Goal: Task Accomplishment & Management: Manage account settings

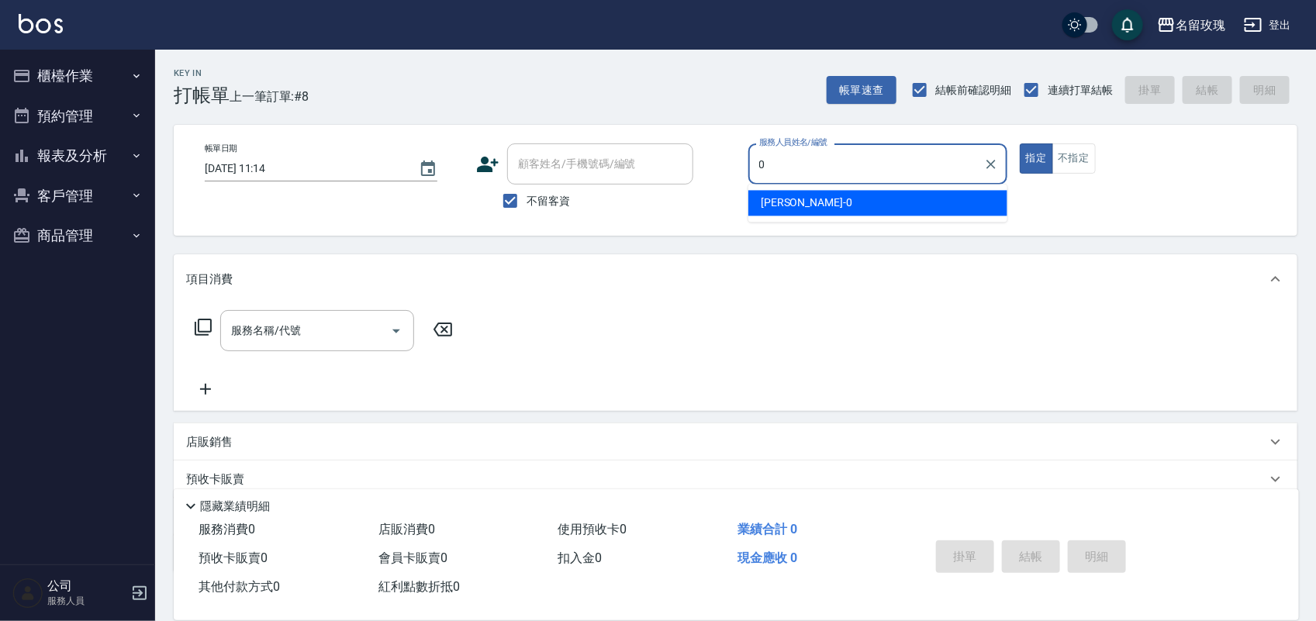
click at [838, 198] on div "[PERSON_NAME] -0" at bounding box center [877, 204] width 259 height 26
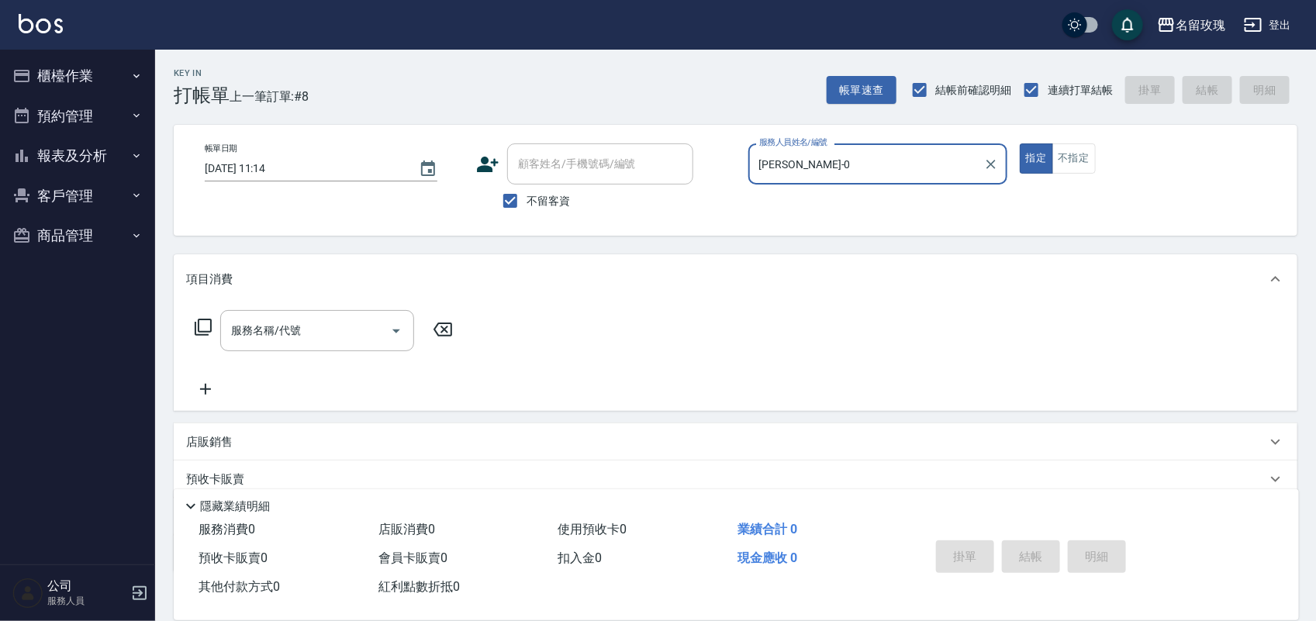
type input "[PERSON_NAME]-0"
click at [200, 324] on icon at bounding box center [203, 327] width 19 height 19
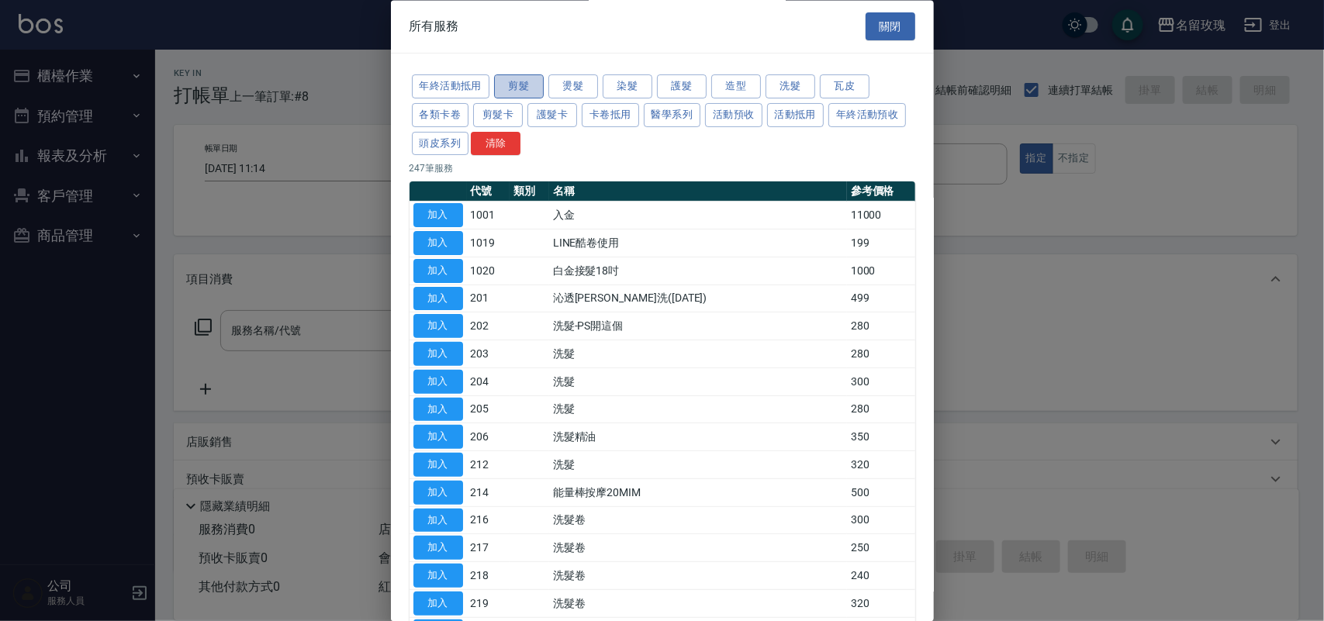
click at [525, 90] on button "剪髮" at bounding box center [519, 87] width 50 height 24
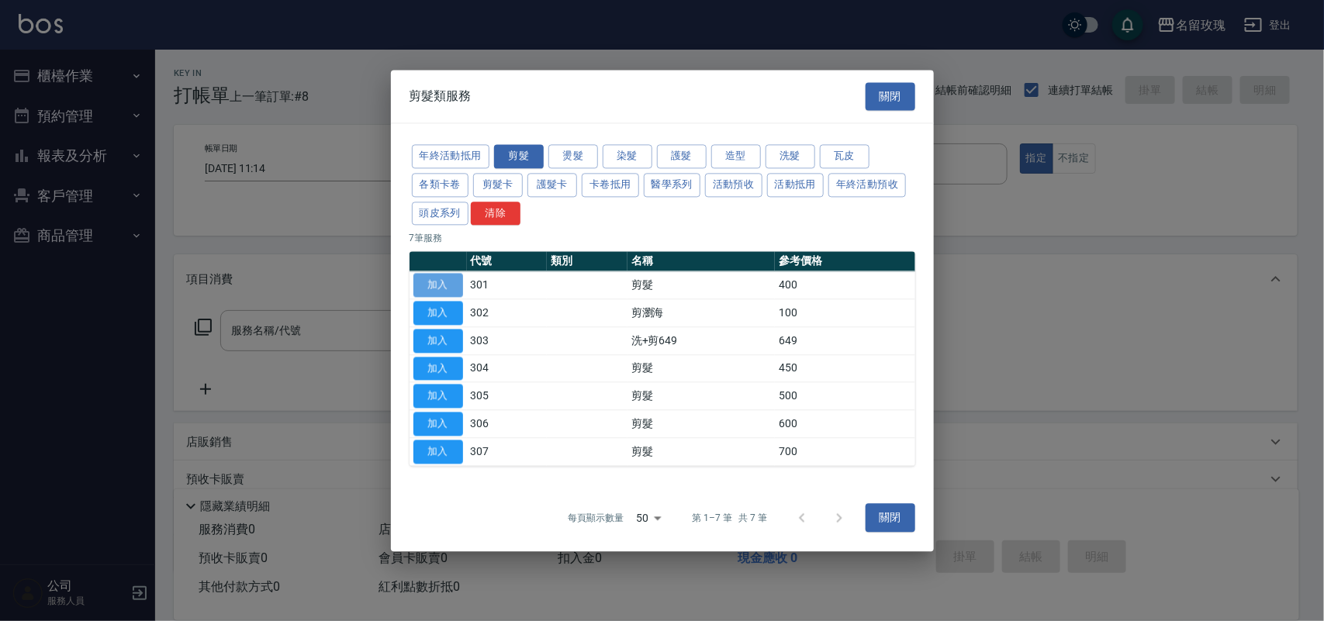
click at [448, 285] on button "加入" at bounding box center [438, 286] width 50 height 24
type input "剪髮(301)"
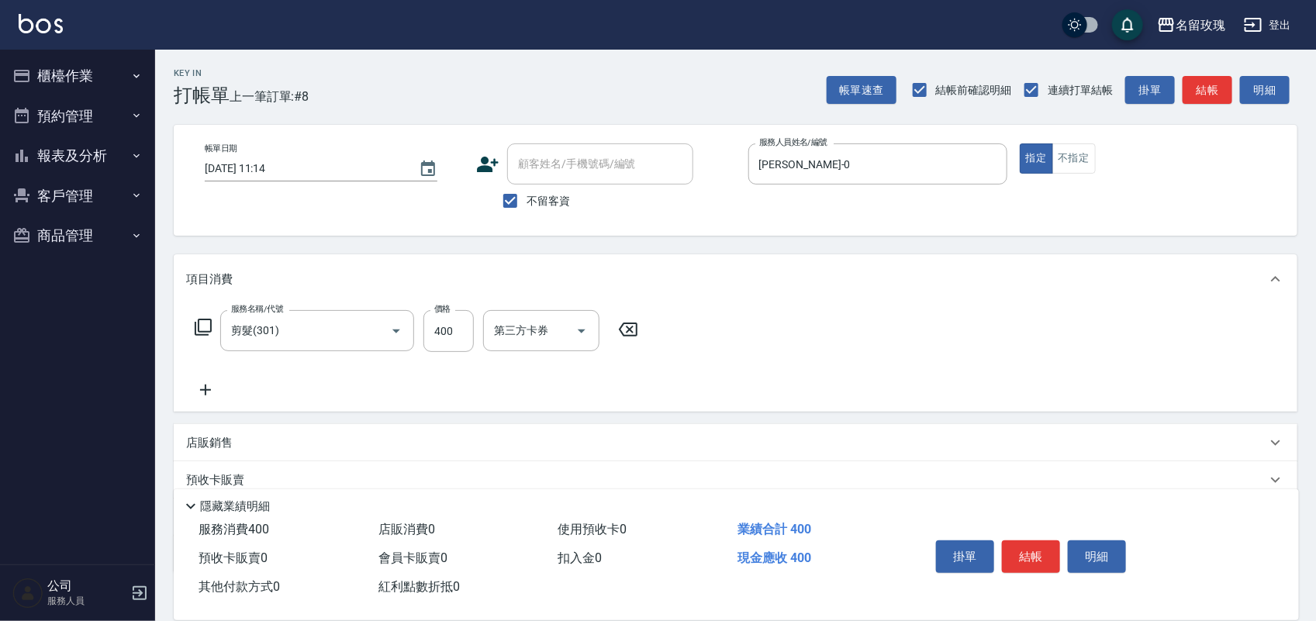
click at [210, 324] on icon at bounding box center [203, 327] width 17 height 17
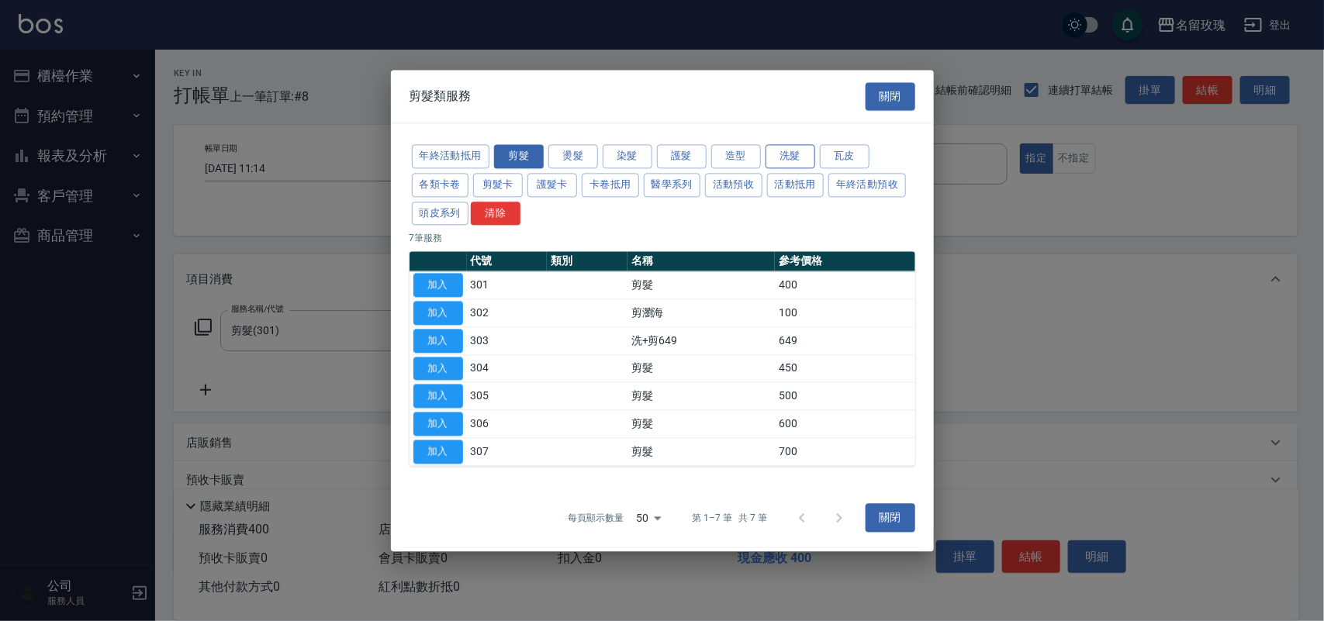
click at [801, 151] on button "洗髮" at bounding box center [790, 156] width 50 height 24
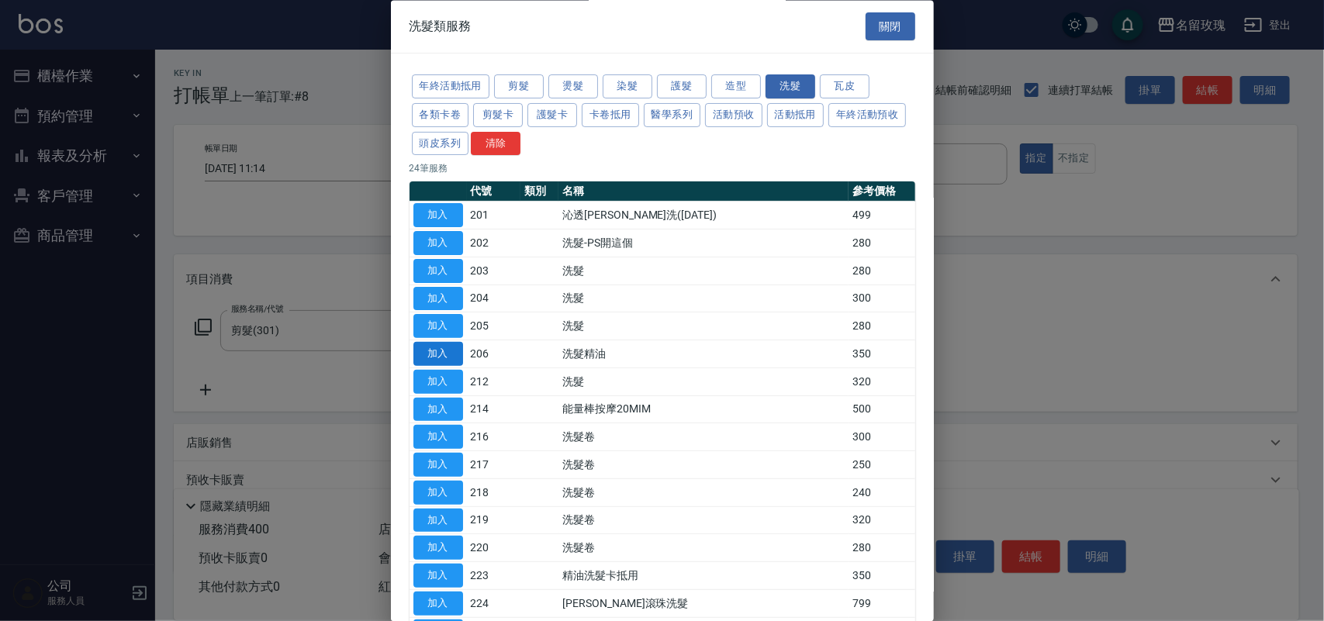
click at [446, 359] on button "加入" at bounding box center [438, 355] width 50 height 24
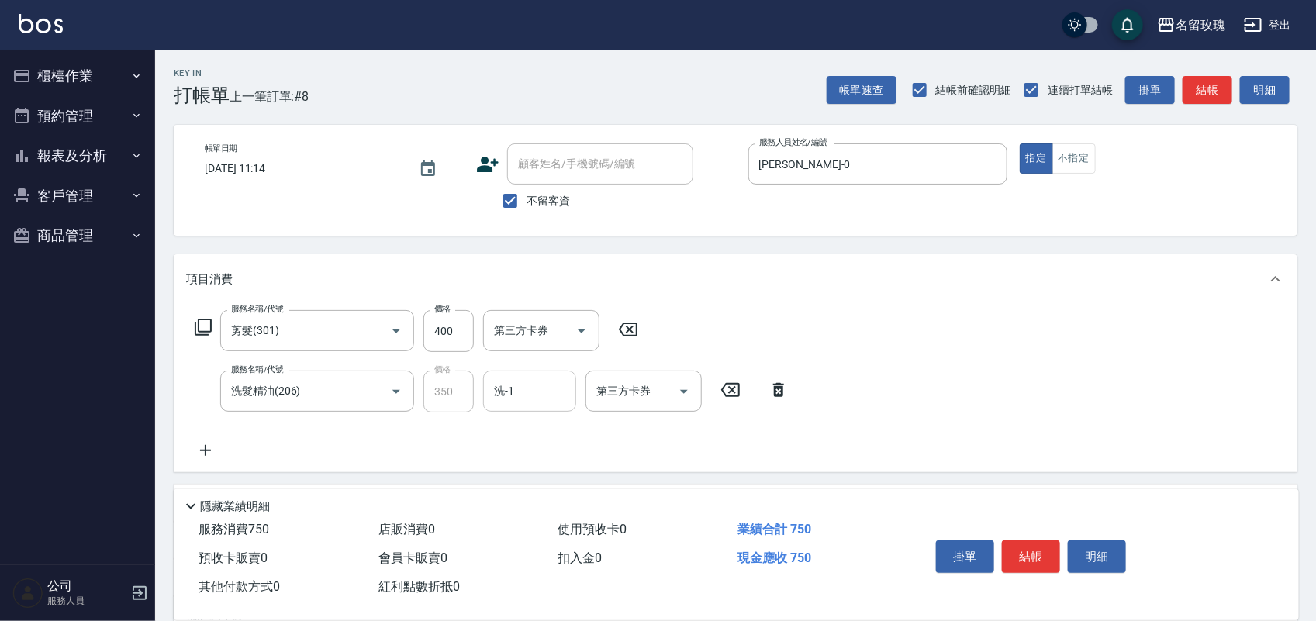
click at [520, 399] on input "洗-1" at bounding box center [529, 391] width 79 height 27
click at [499, 432] on span "[PERSON_NAME] -0" at bounding box center [542, 431] width 92 height 16
type input "[PERSON_NAME]-0"
click at [1074, 168] on button "不指定" at bounding box center [1073, 158] width 43 height 30
click at [1045, 555] on button "結帳" at bounding box center [1031, 557] width 58 height 33
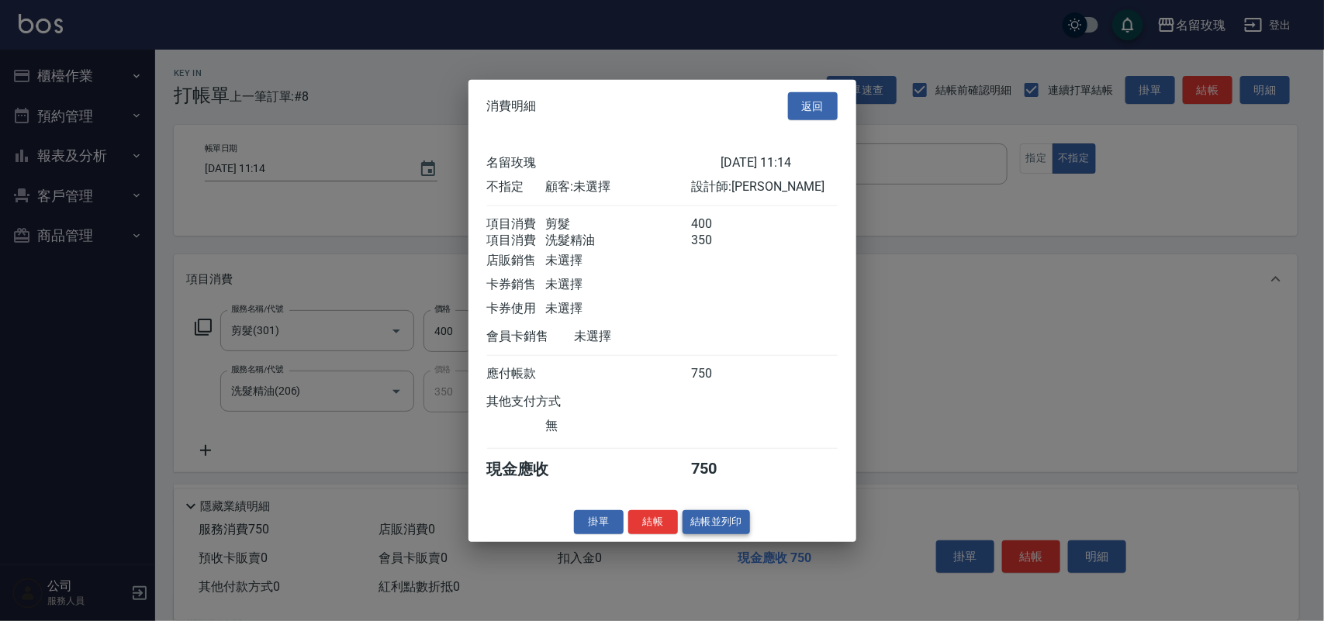
click at [703, 534] on button "結帳並列印" at bounding box center [715, 522] width 67 height 24
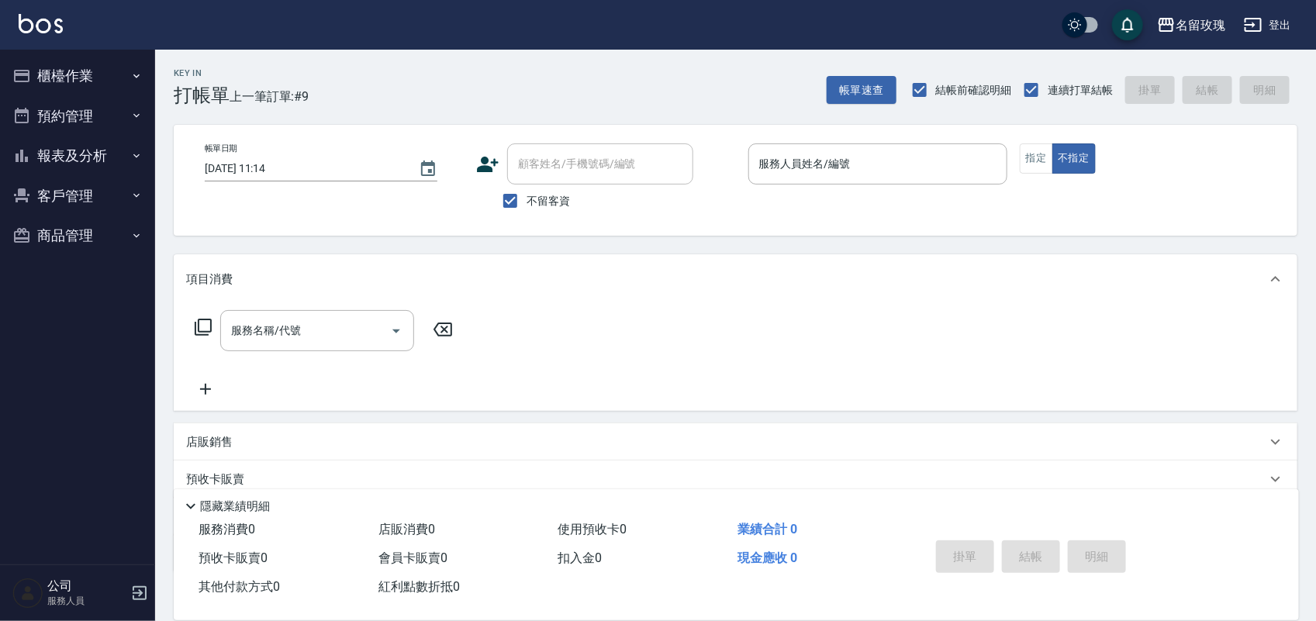
drag, startPoint x: 556, startPoint y: 199, endPoint x: 551, endPoint y: 147, distance: 51.5
click at [553, 178] on div "顧客姓名/手機號碼/編號 顧客姓名/手機號碼/編號 不留客資" at bounding box center [605, 180] width 259 height 74
click at [552, 208] on label "不留客資" at bounding box center [532, 201] width 76 height 33
click at [527, 208] on input "不留客資" at bounding box center [510, 201] width 33 height 33
checkbox input "false"
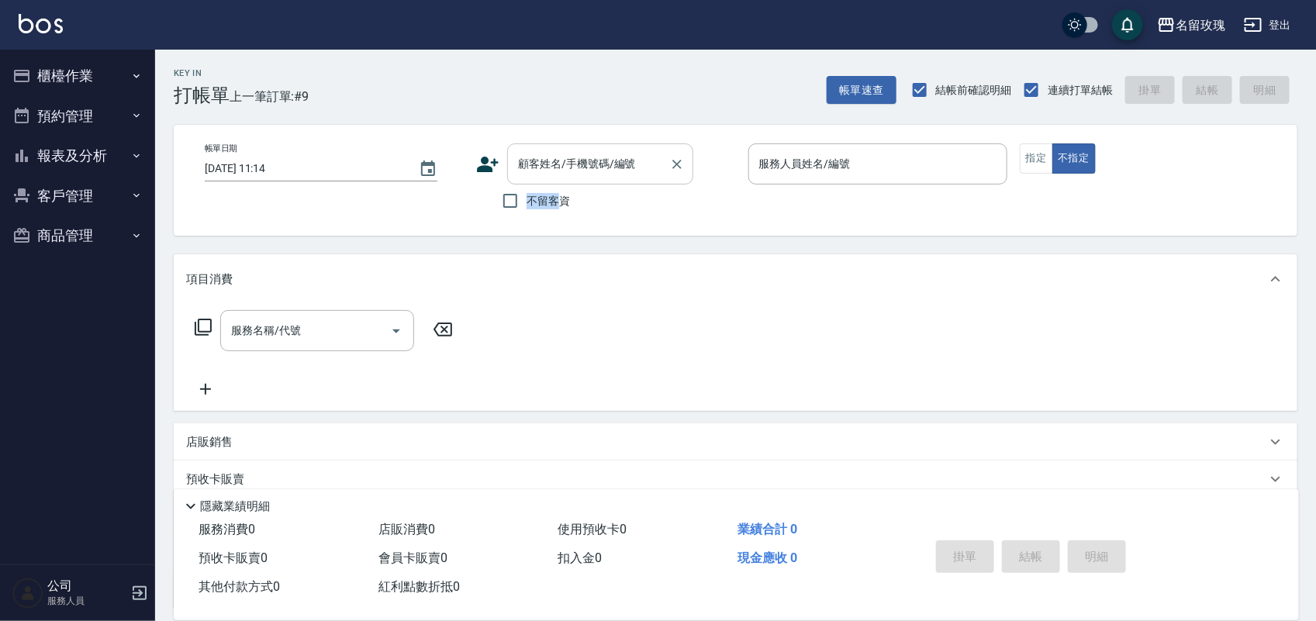
click at [555, 171] on input "顧客姓名/手機號碼/編號" at bounding box center [588, 163] width 149 height 27
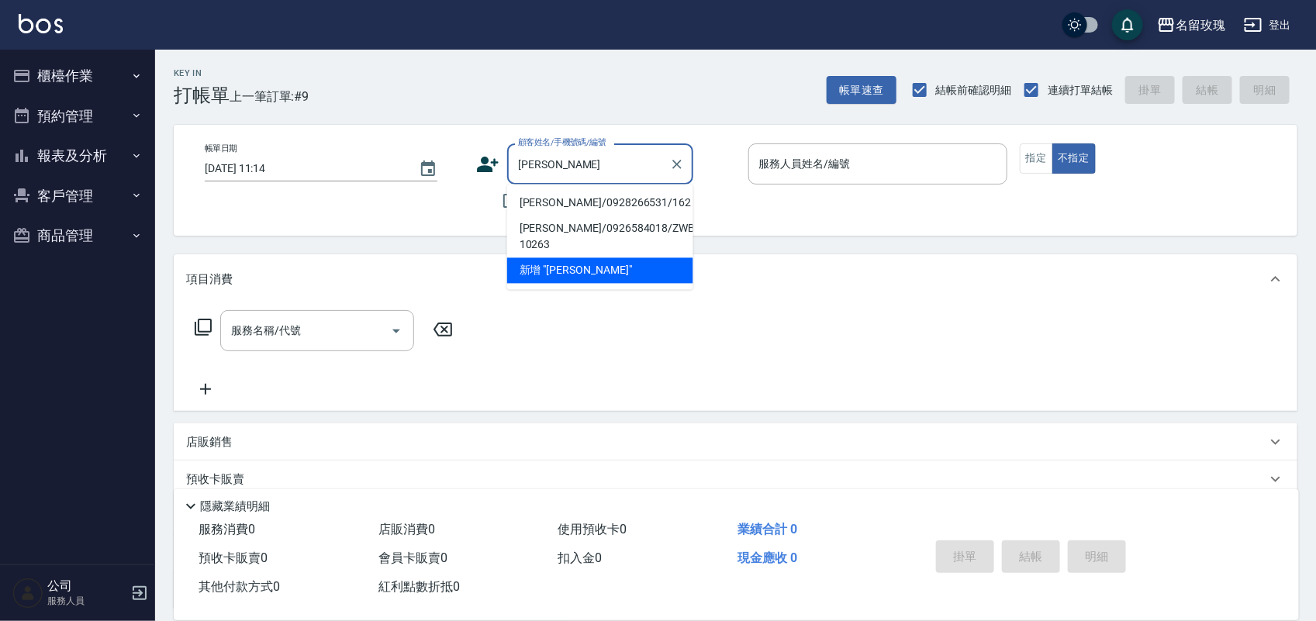
click at [653, 195] on li "[PERSON_NAME]/0928266531/162" at bounding box center [600, 204] width 186 height 26
type input "[PERSON_NAME]/0928266531/162"
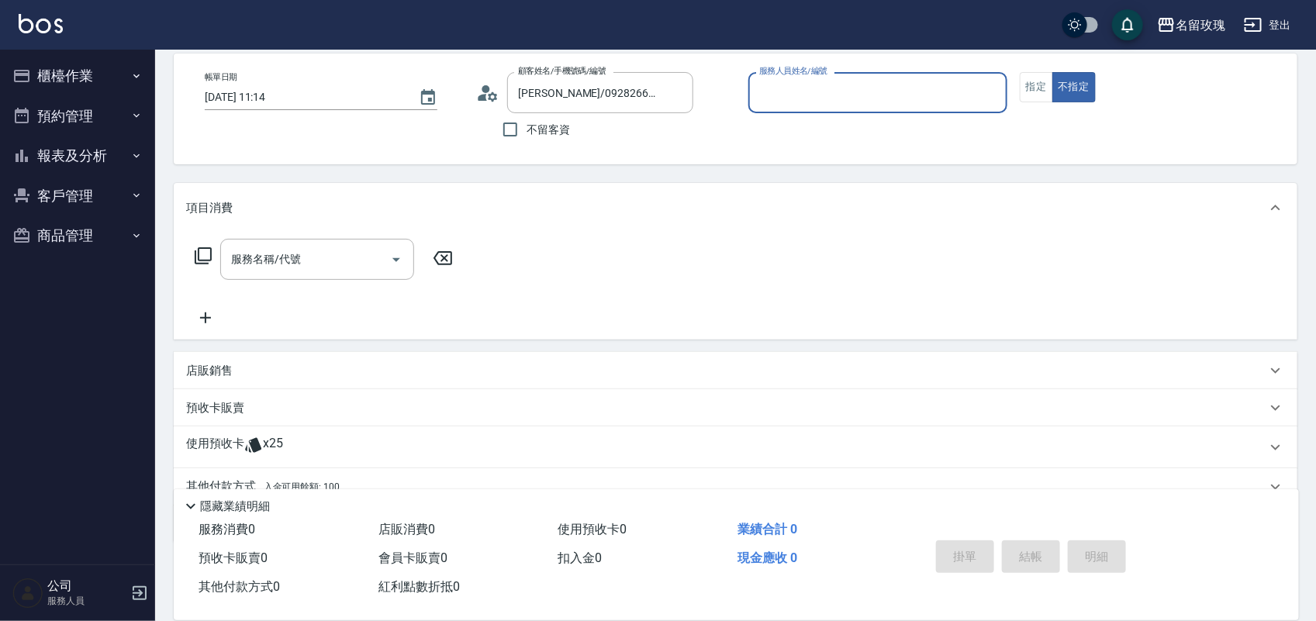
scroll to position [140, 0]
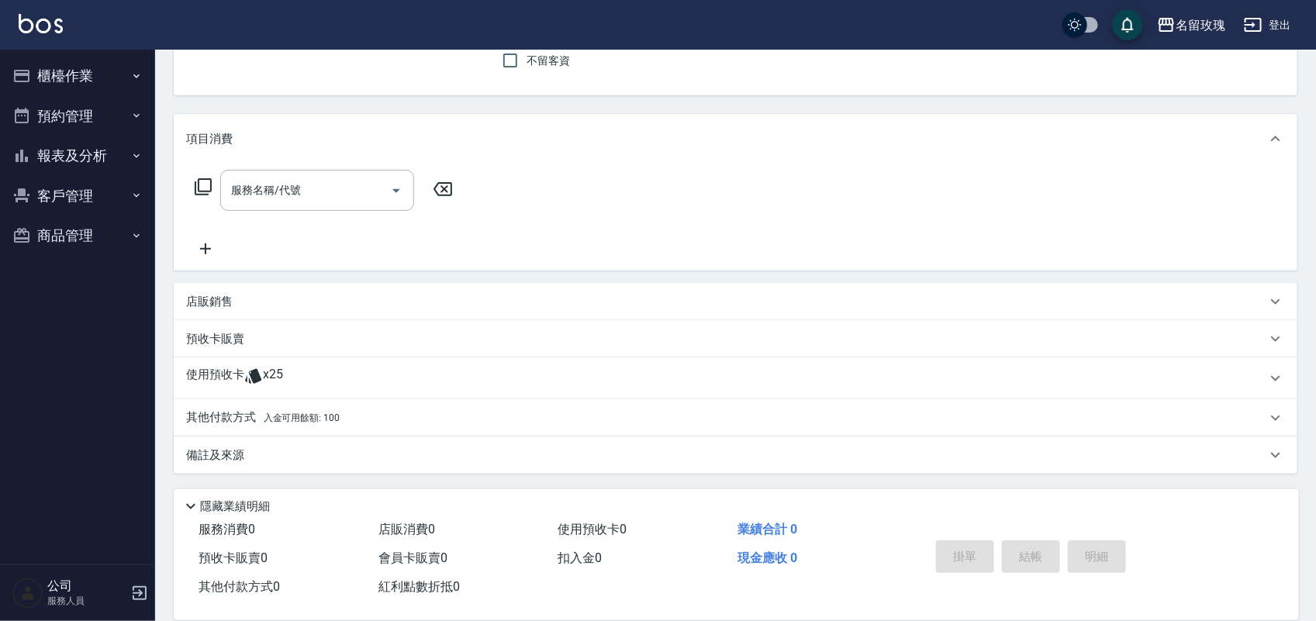
type input "[PERSON_NAME]老師-9"
click at [292, 359] on div "使用預收卡 x25" at bounding box center [736, 379] width 1124 height 42
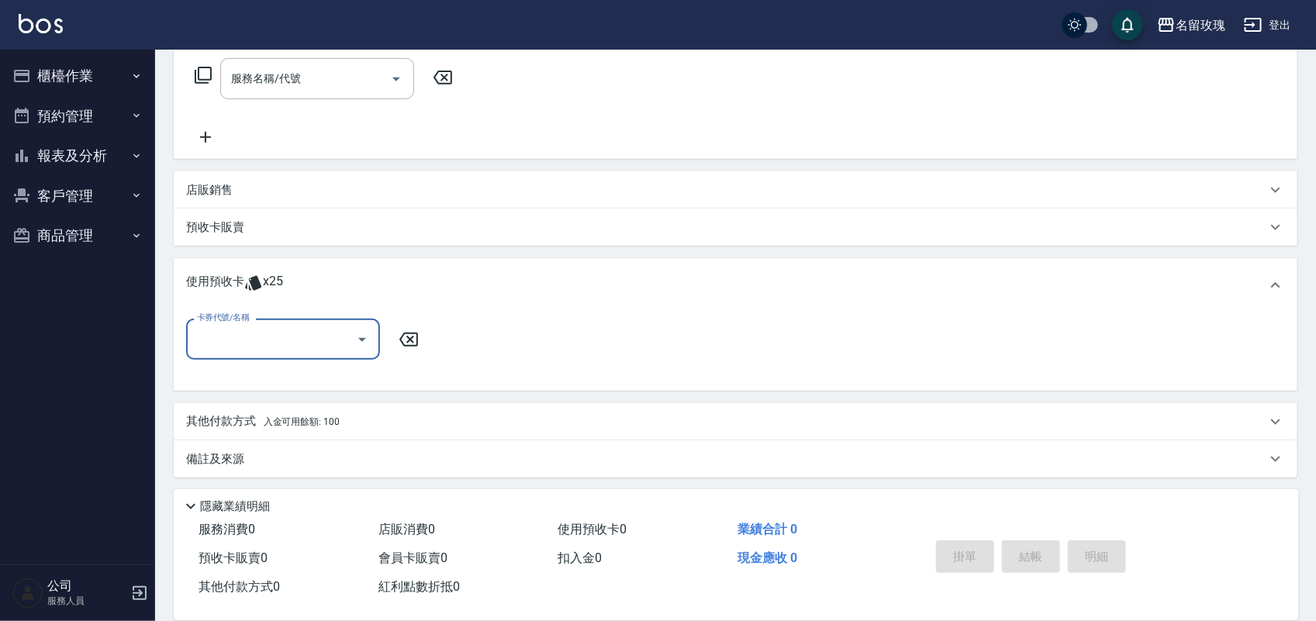
scroll to position [256, 0]
click at [310, 337] on input "卡券代號/名稱" at bounding box center [271, 335] width 157 height 27
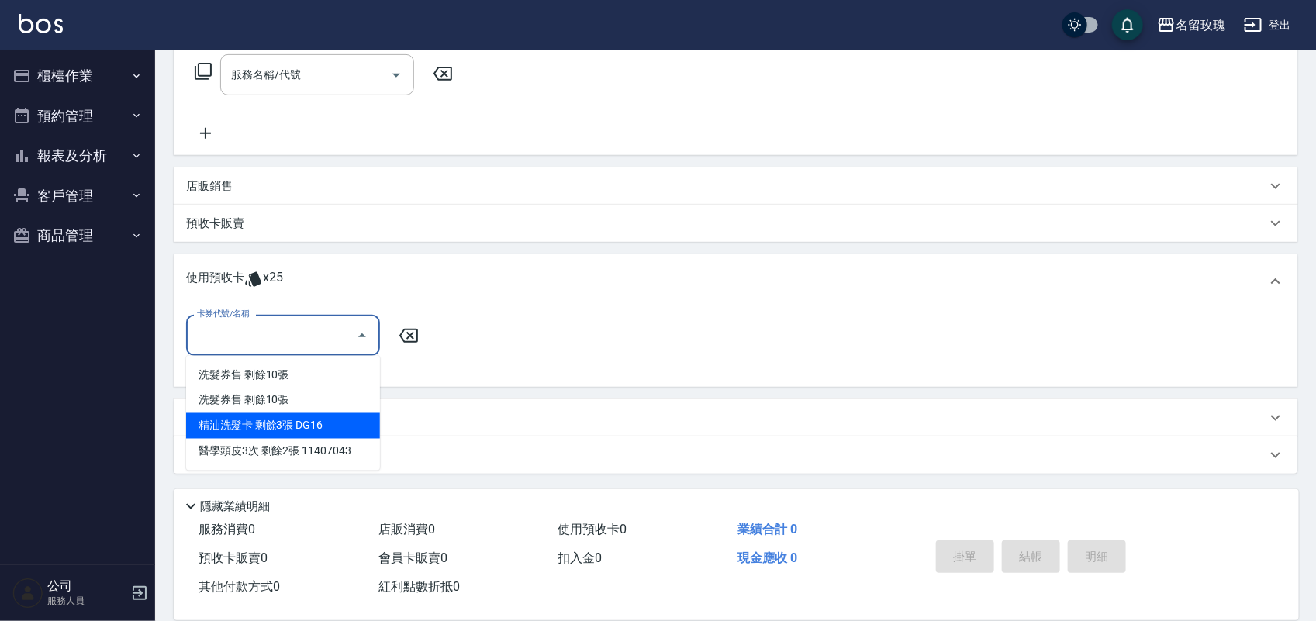
click at [334, 428] on div "精油洗髮卡 剩餘3張 DG16" at bounding box center [283, 426] width 194 height 26
type input "精油洗髮卡 DG16"
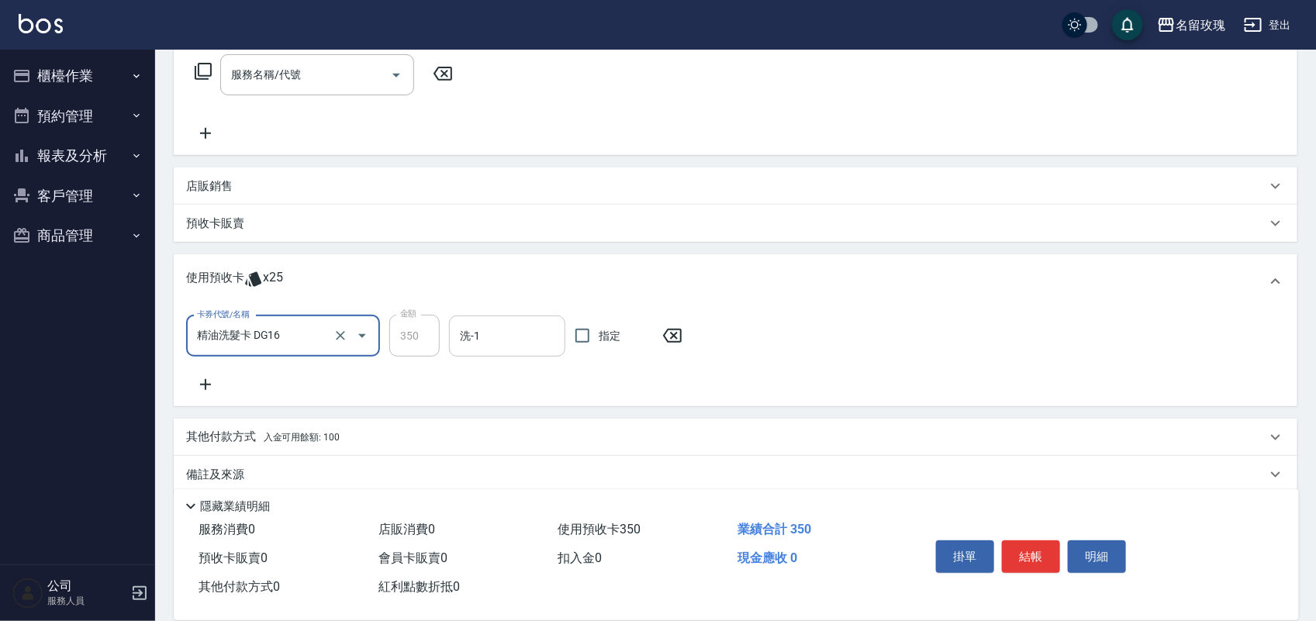
click at [496, 341] on input "洗-1" at bounding box center [507, 336] width 102 height 27
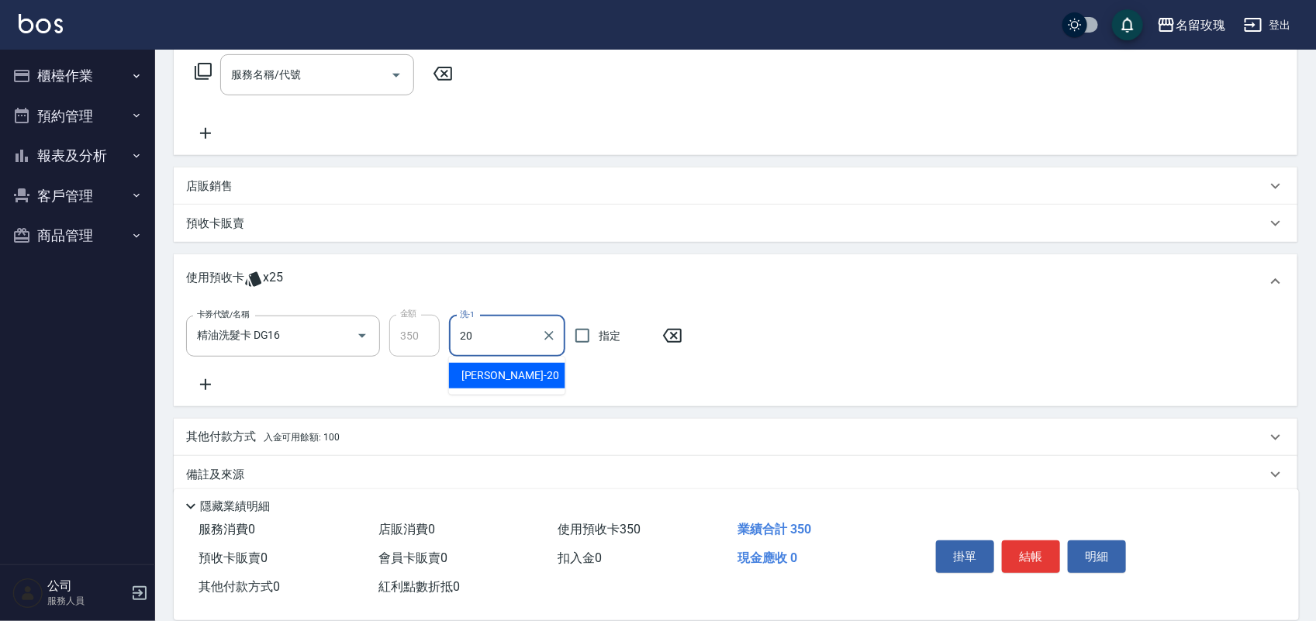
type input "[PERSON_NAME]-20"
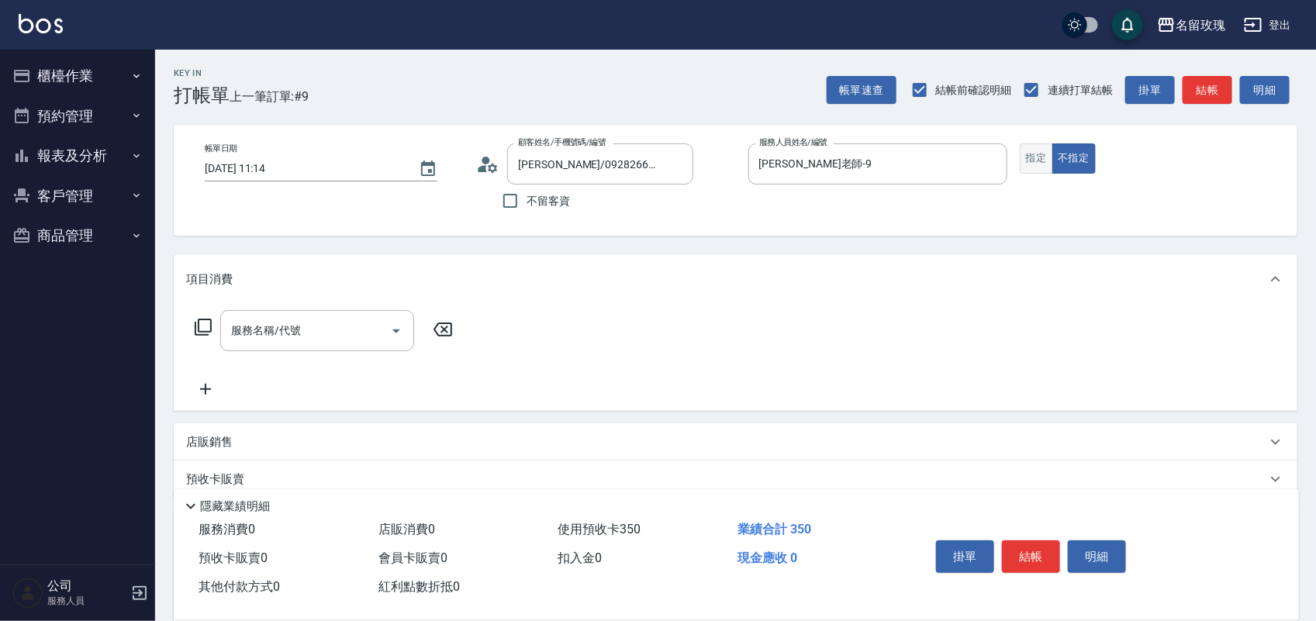
click at [1041, 156] on button "指定" at bounding box center [1036, 158] width 33 height 30
click at [1040, 551] on button "結帳" at bounding box center [1031, 557] width 58 height 33
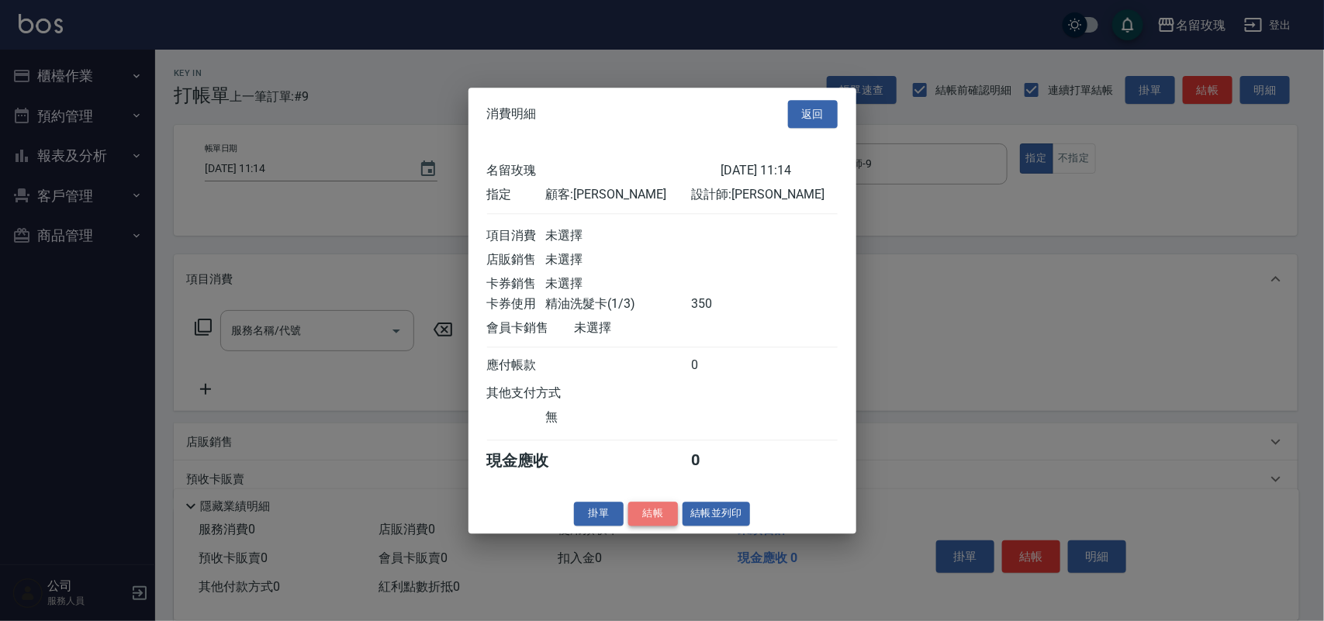
click at [656, 521] on button "結帳" at bounding box center [653, 514] width 50 height 24
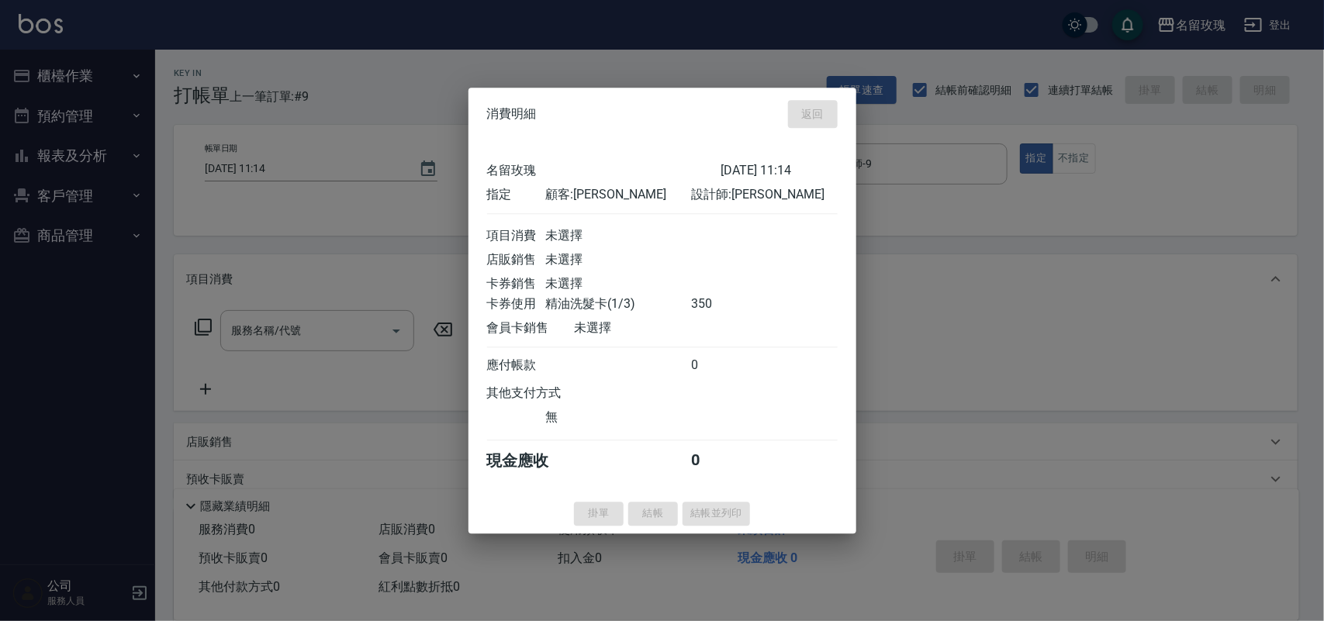
type input "2025/08/22 11:18"
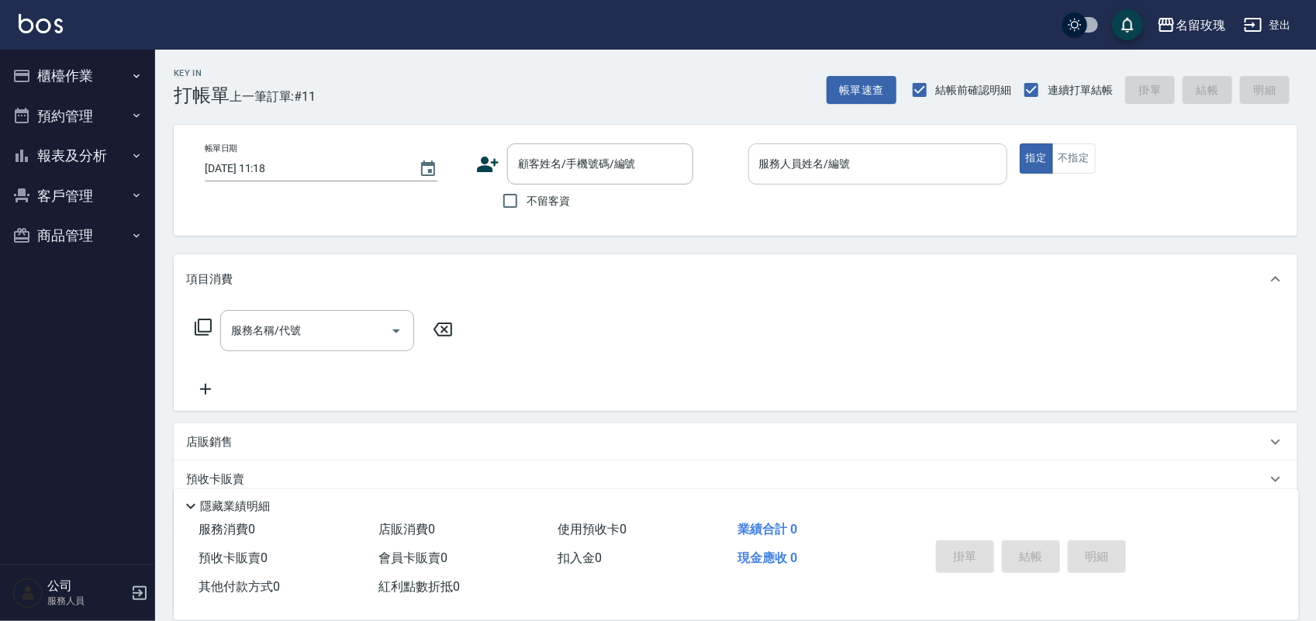
drag, startPoint x: 1078, startPoint y: 150, endPoint x: 994, endPoint y: 155, distance: 83.9
click at [1078, 150] on button "不指定" at bounding box center [1073, 158] width 43 height 30
click at [968, 164] on input "服務人員姓名/編號" at bounding box center [877, 163] width 245 height 27
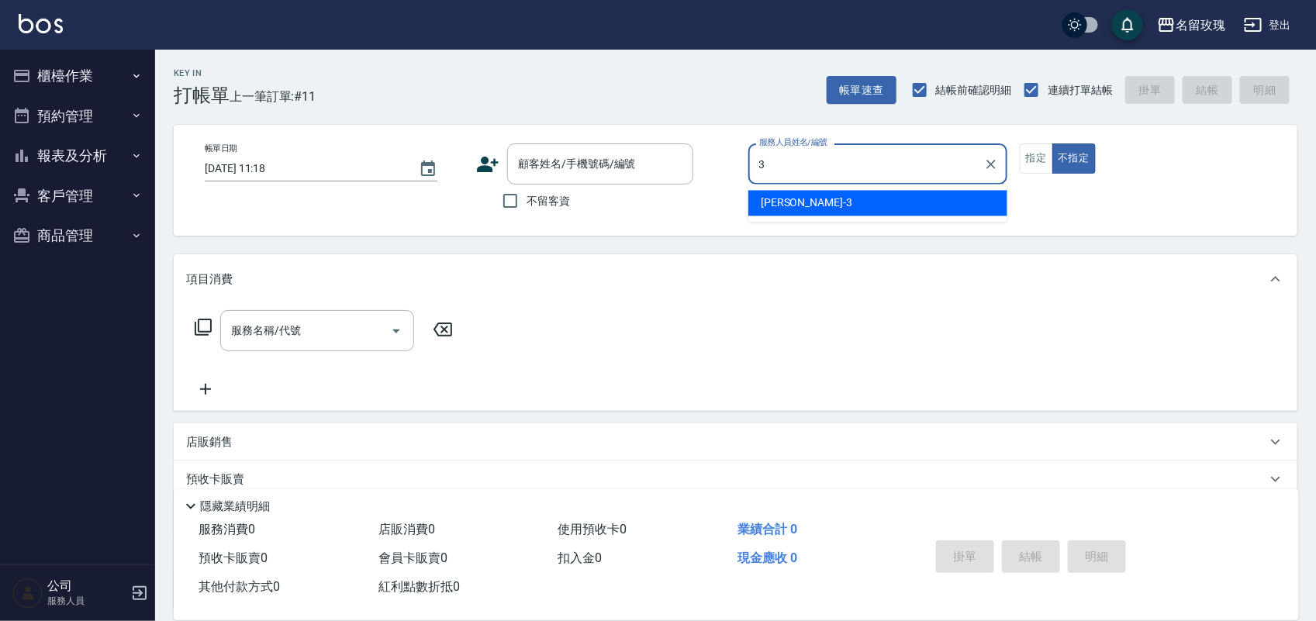
type input "[PERSON_NAME]-3"
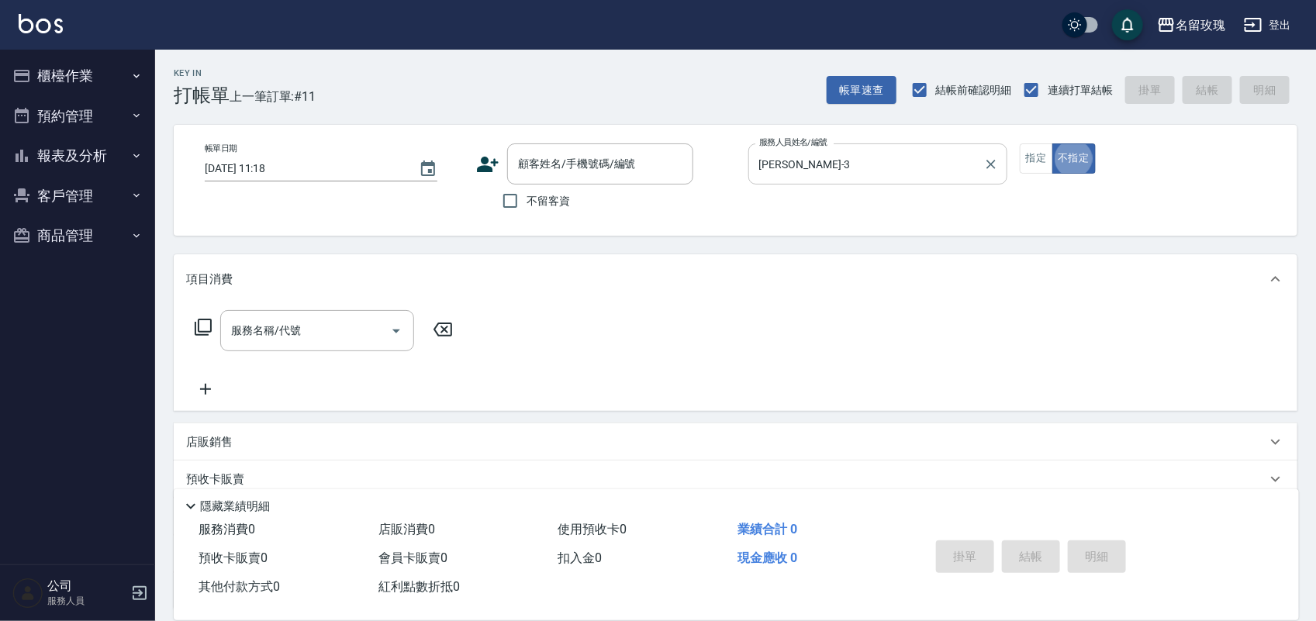
type button "false"
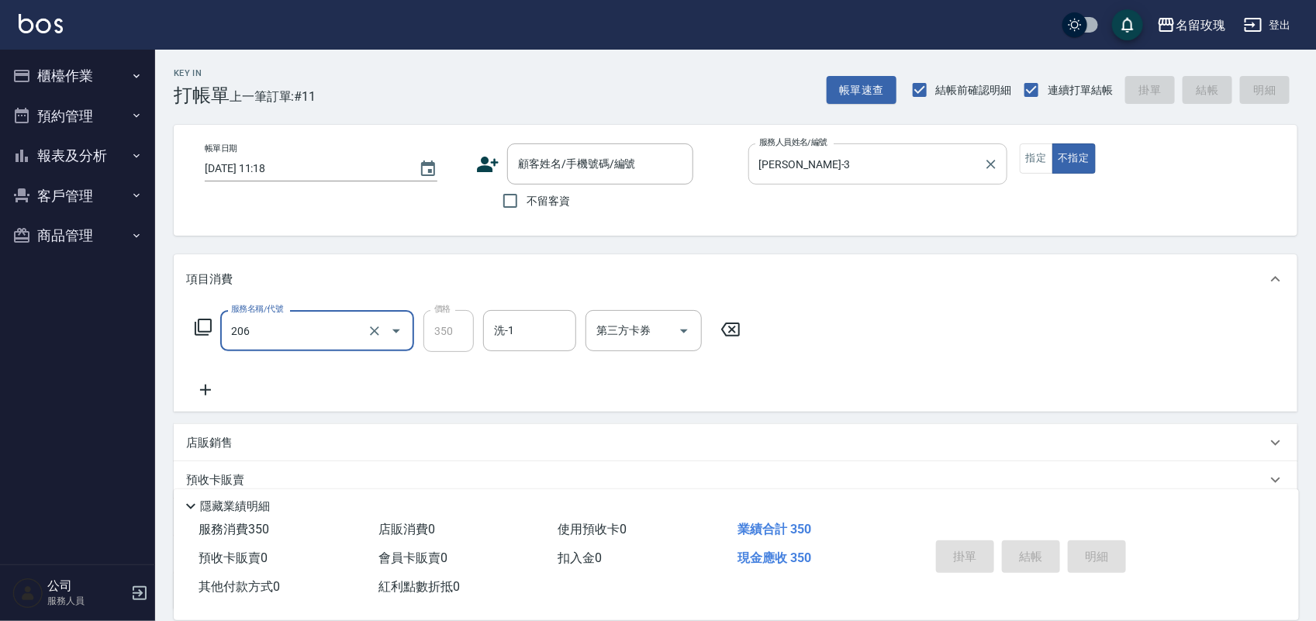
type input "3"
type input "洗髮精油(206)"
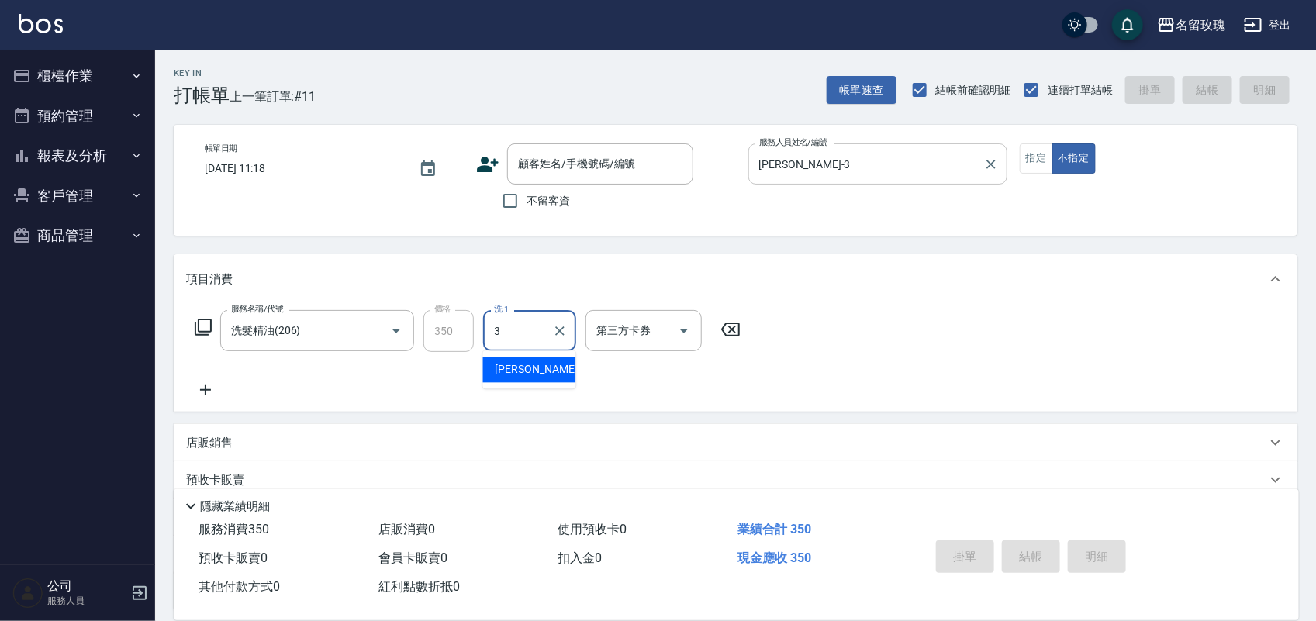
type input "[PERSON_NAME]-3"
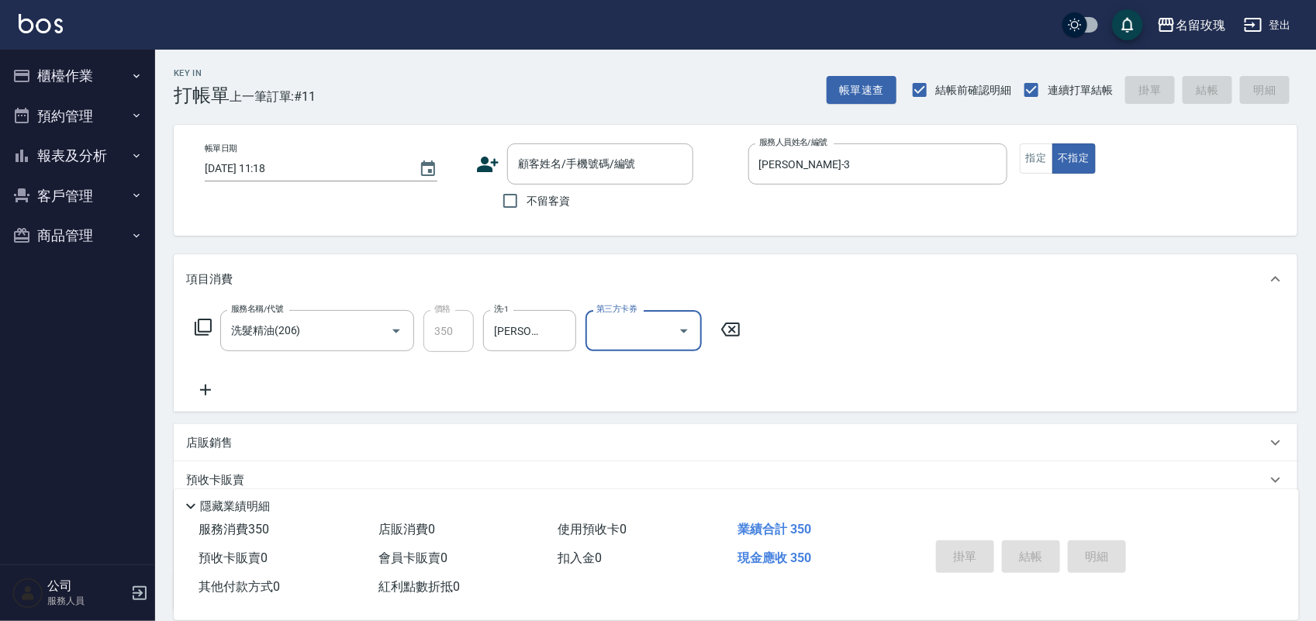
click at [540, 198] on span "不留客資" at bounding box center [548, 201] width 43 height 16
click at [527, 198] on input "不留客資" at bounding box center [510, 201] width 33 height 33
checkbox input "true"
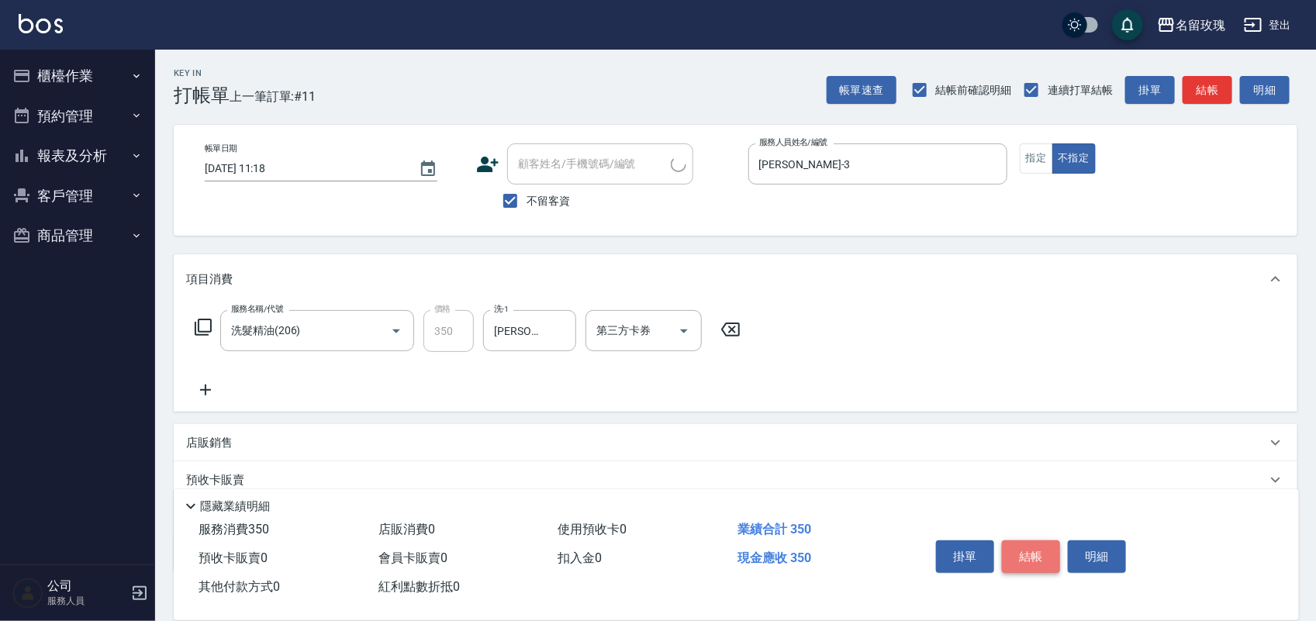
click at [1032, 541] on button "結帳" at bounding box center [1031, 557] width 58 height 33
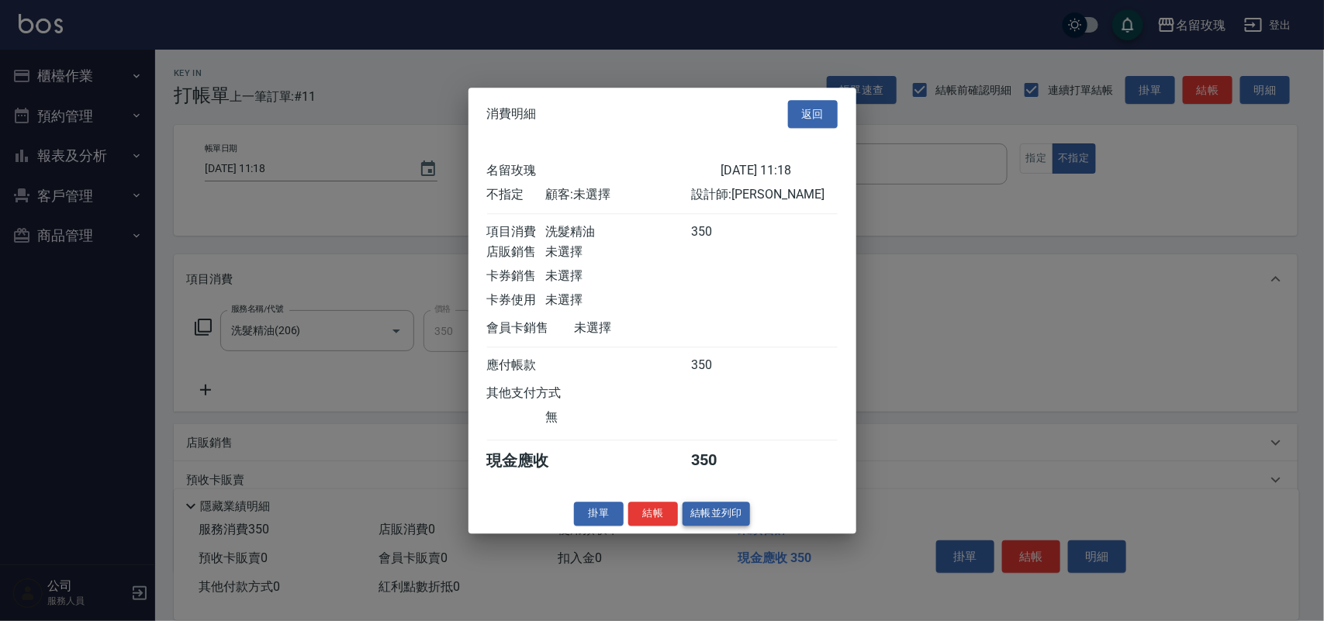
click at [718, 514] on button "結帳並列印" at bounding box center [715, 514] width 67 height 24
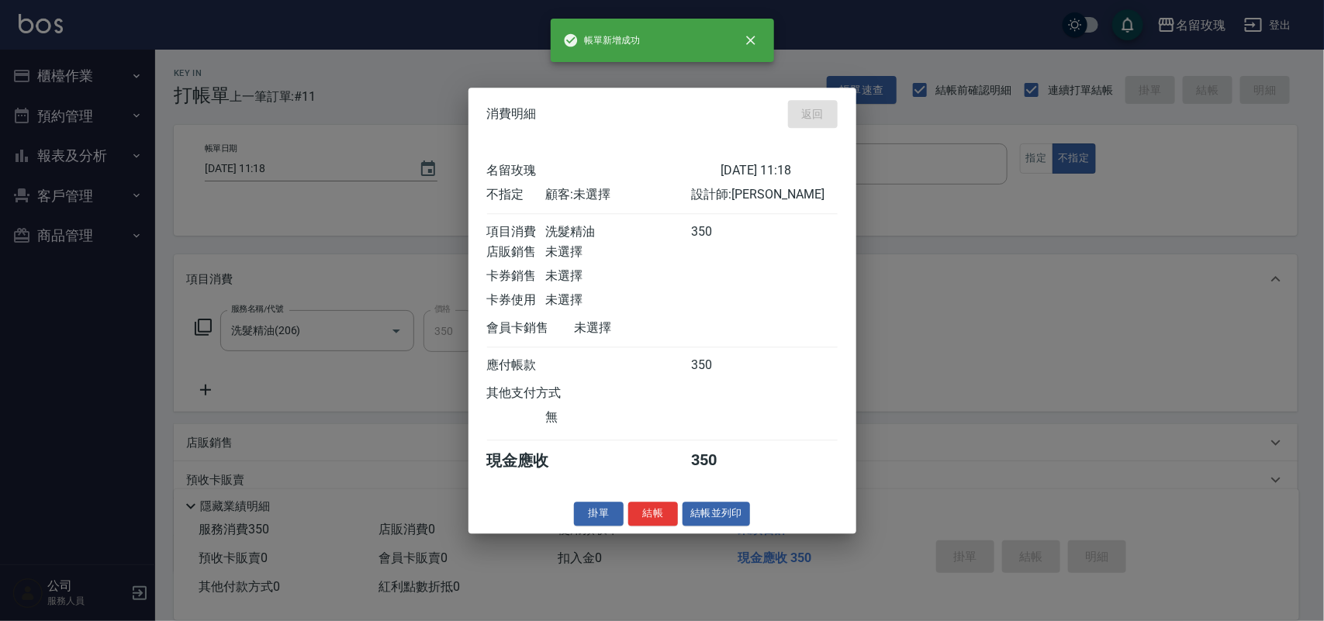
type input "2025/08/22 11:36"
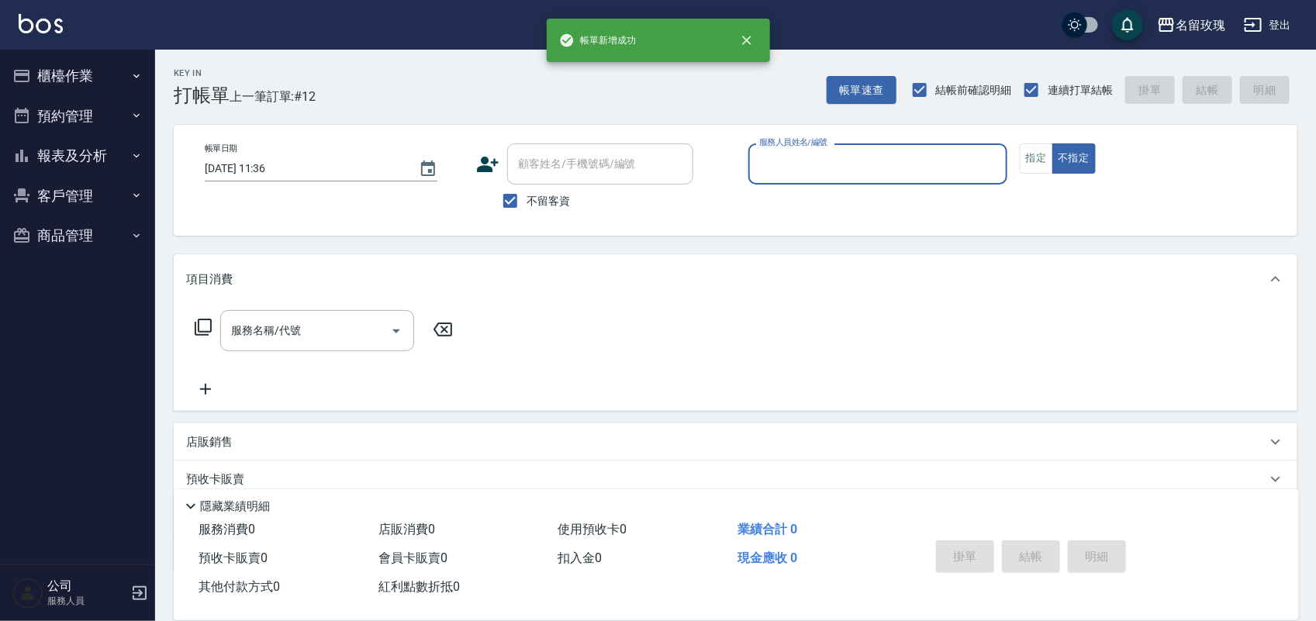
click at [939, 145] on div "服務人員姓名/編號" at bounding box center [877, 163] width 259 height 41
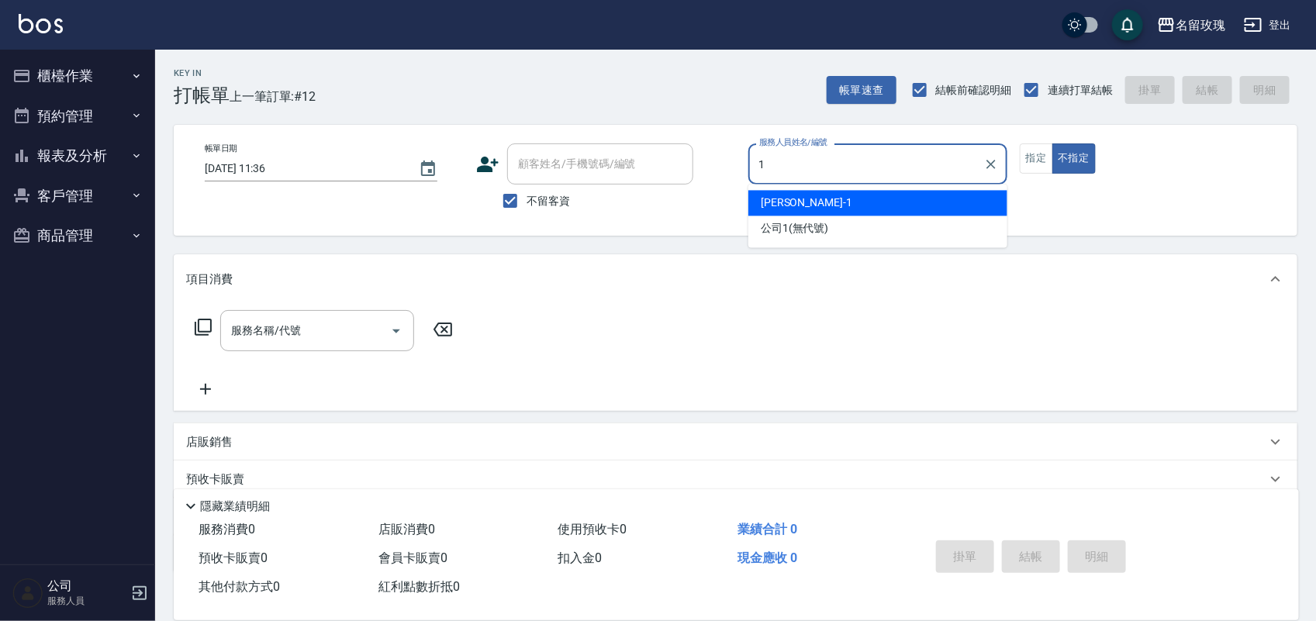
type input "[PERSON_NAME]-1"
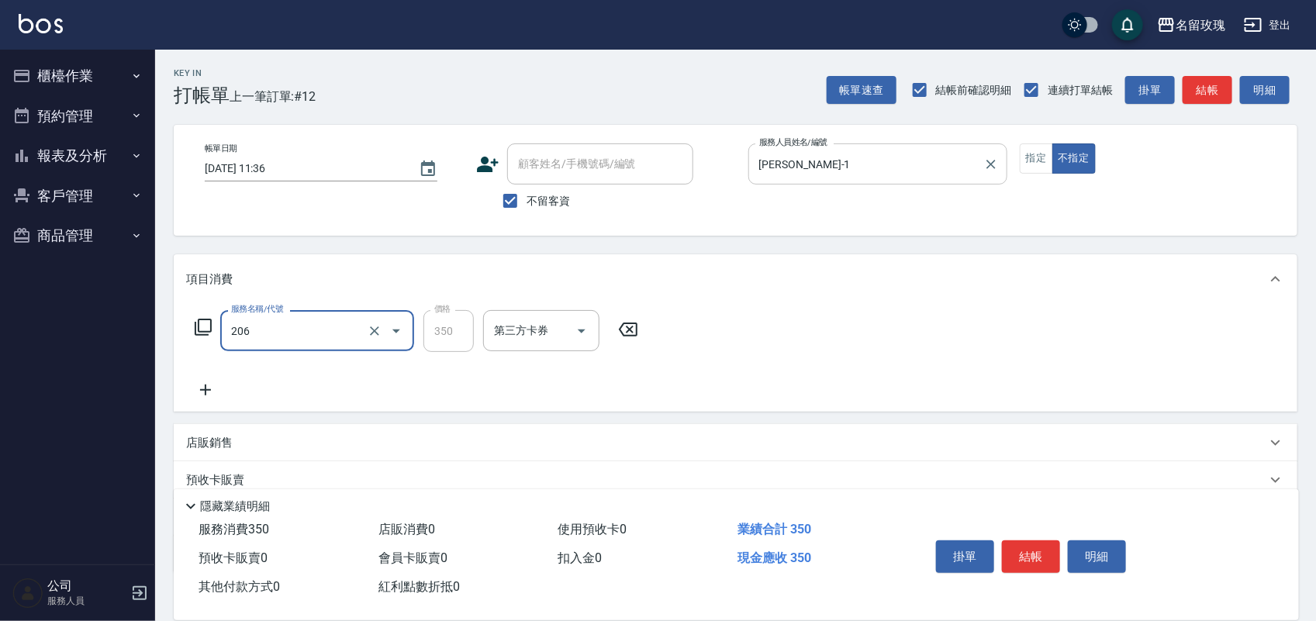
type input "洗髮精油(206)"
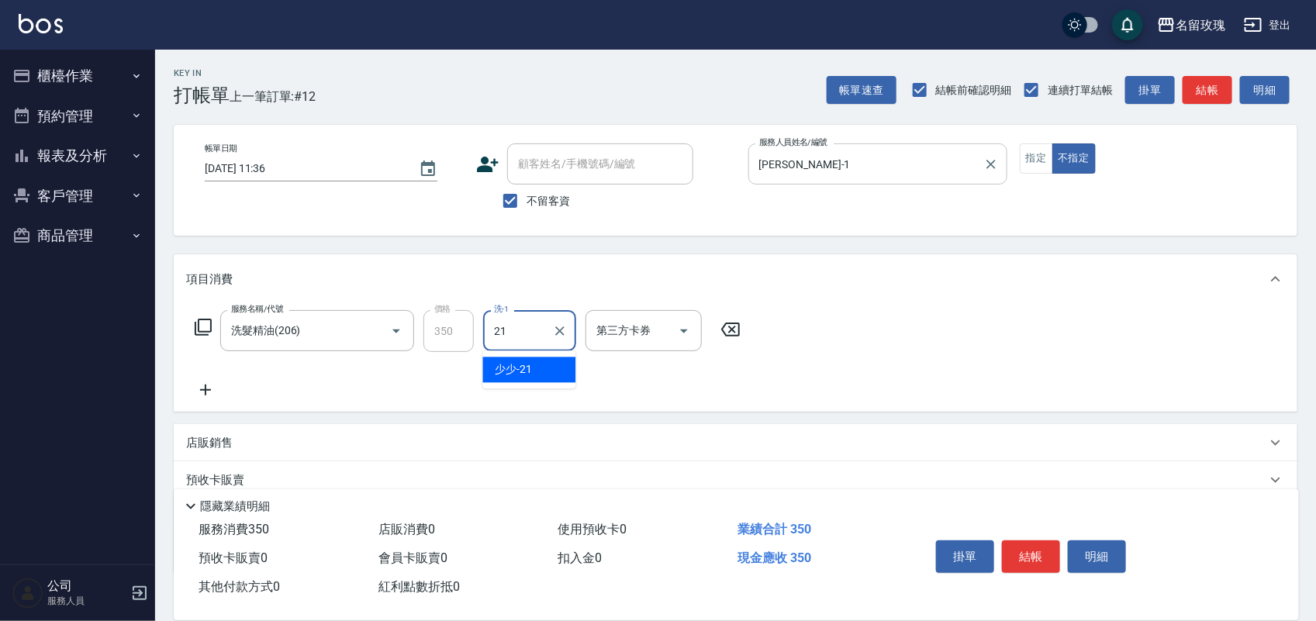
type input "少少-21"
click at [1013, 545] on button "結帳" at bounding box center [1031, 557] width 58 height 33
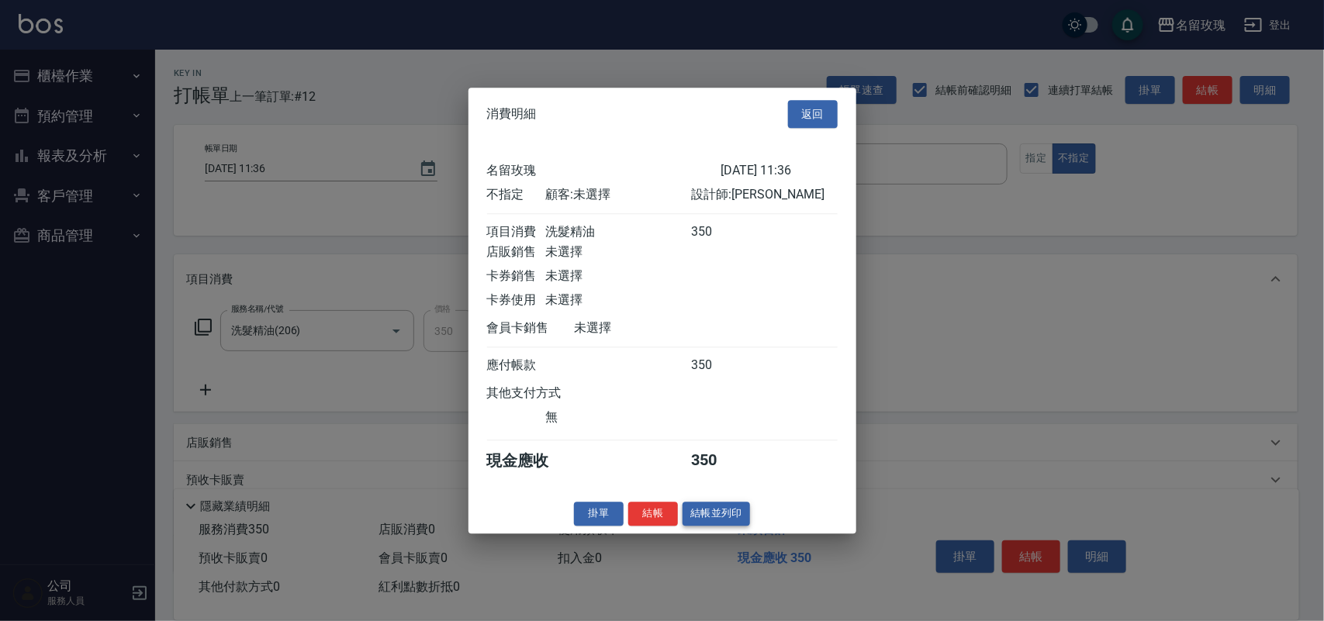
click at [716, 525] on button "結帳並列印" at bounding box center [715, 514] width 67 height 24
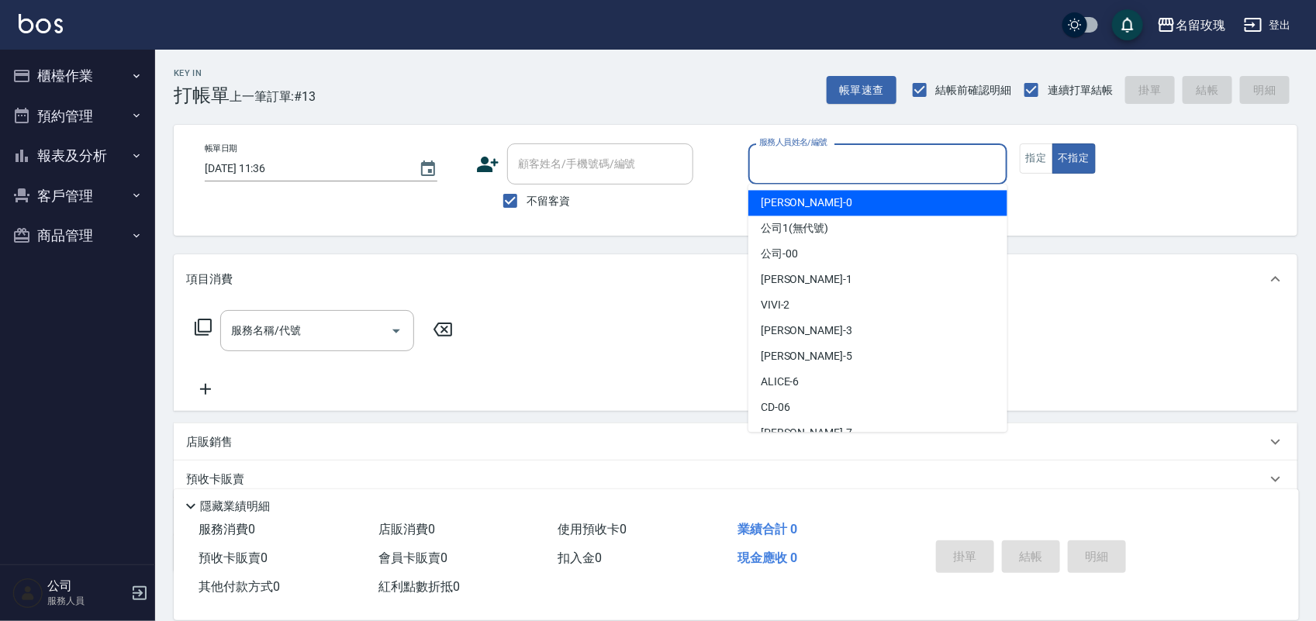
click at [826, 169] on input "服務人員姓名/編號" at bounding box center [877, 163] width 245 height 27
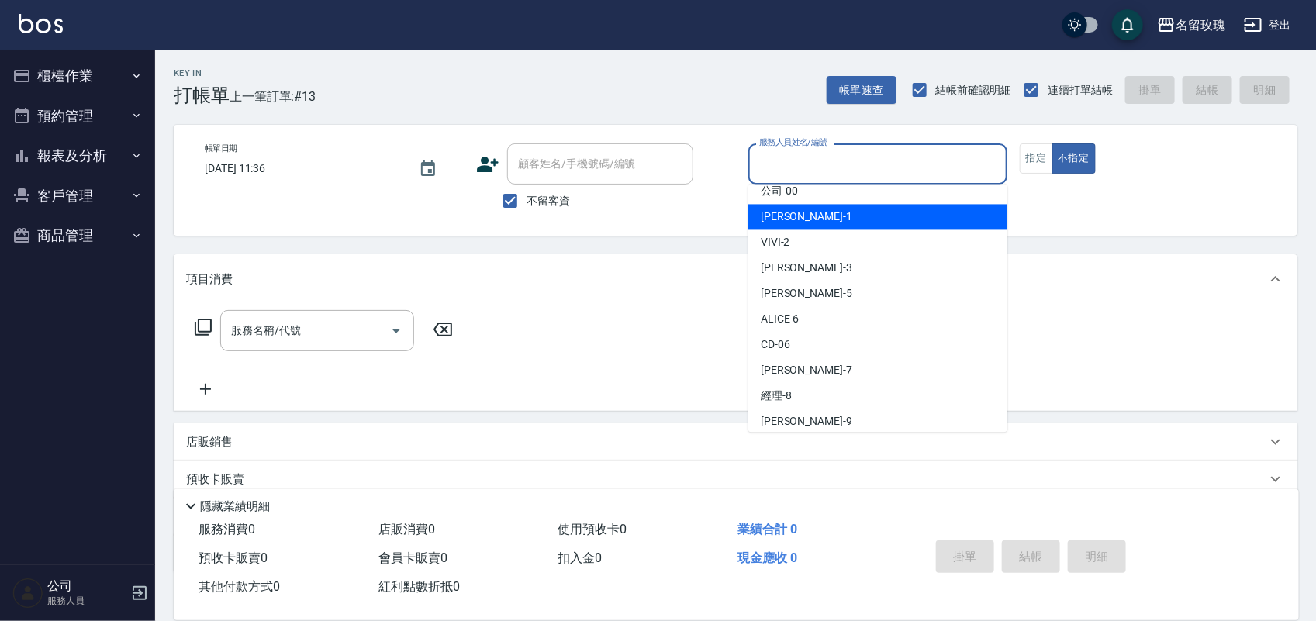
scroll to position [97, 0]
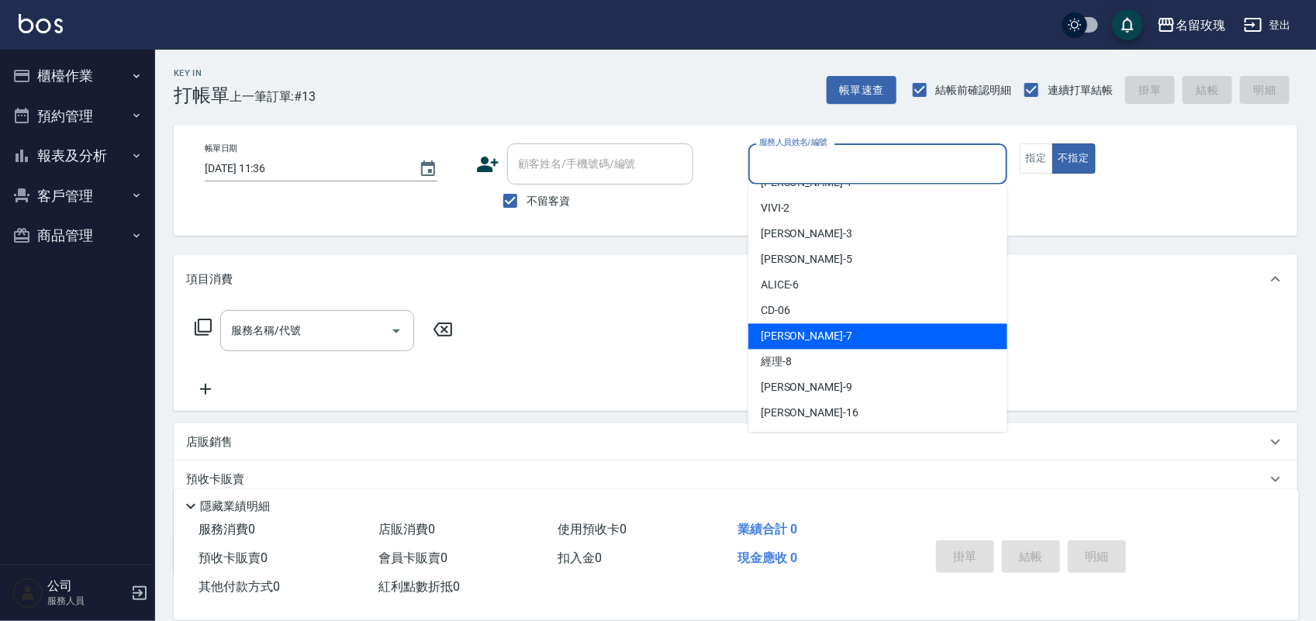
drag, startPoint x: 912, startPoint y: 338, endPoint x: 981, endPoint y: 274, distance: 94.4
click at [924, 330] on div "[PERSON_NAME] -7" at bounding box center [877, 337] width 259 height 26
type input "[PERSON_NAME]-7"
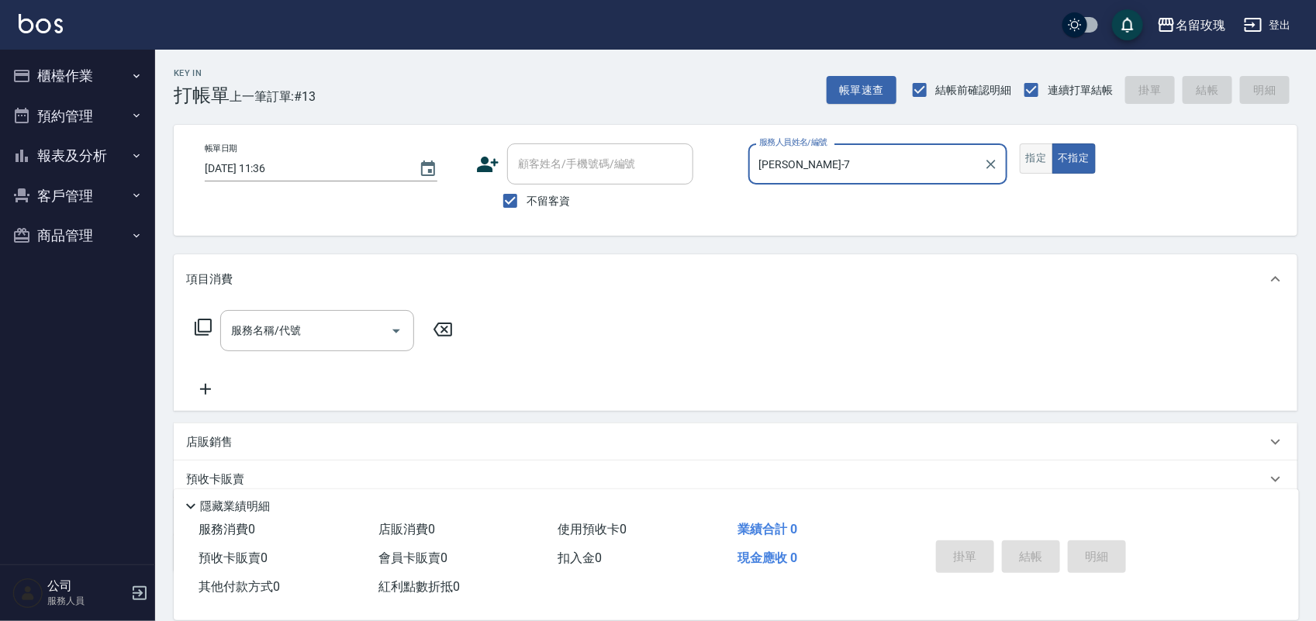
click at [1044, 171] on button "指定" at bounding box center [1036, 158] width 33 height 30
click at [210, 328] on icon at bounding box center [203, 327] width 17 height 17
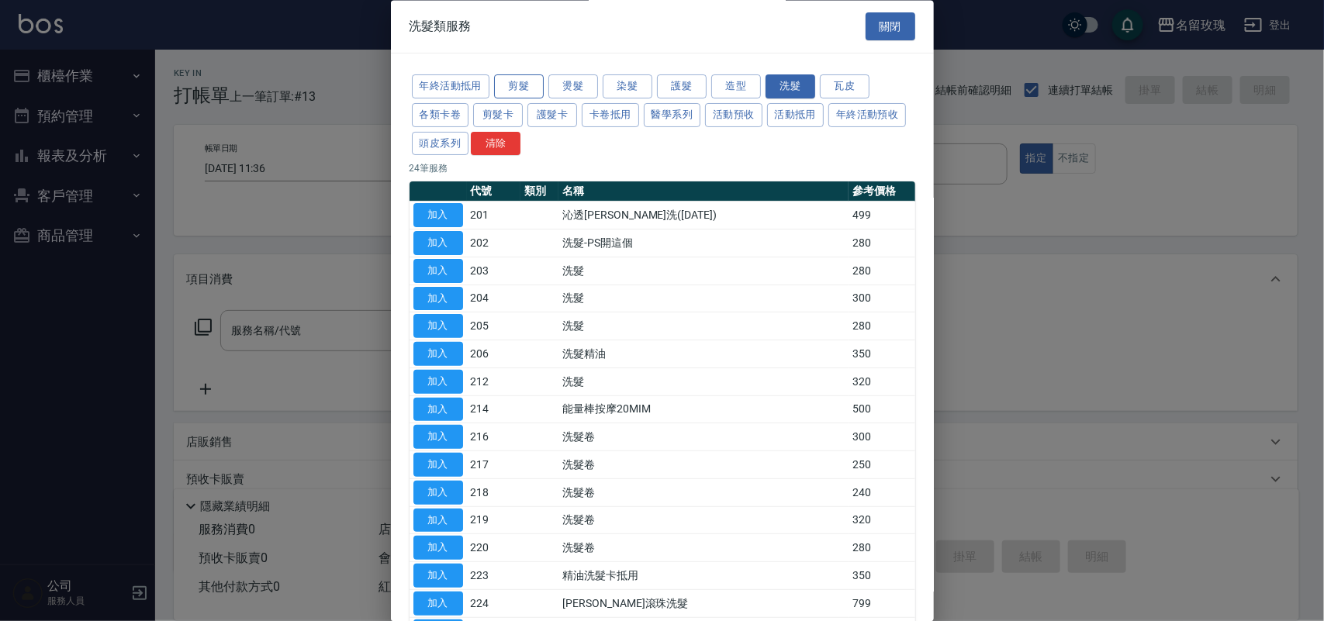
click at [526, 75] on button "剪髮" at bounding box center [519, 87] width 50 height 24
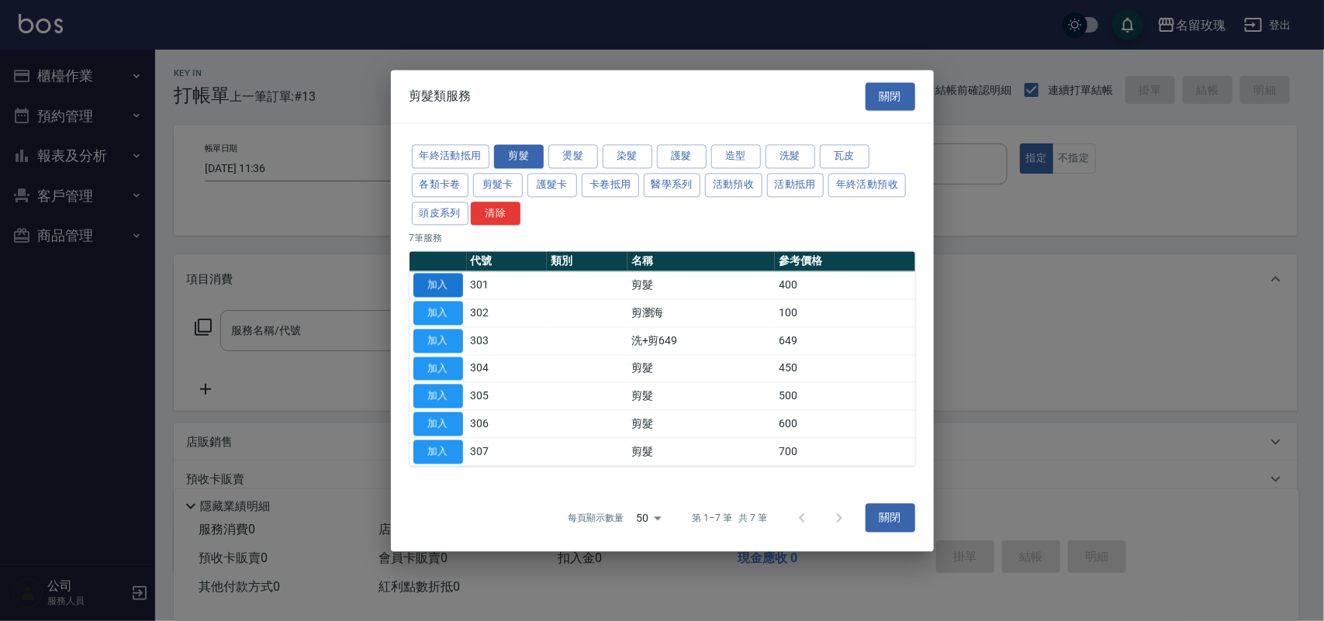
click at [443, 282] on button "加入" at bounding box center [438, 286] width 50 height 24
type input "剪髮(301)"
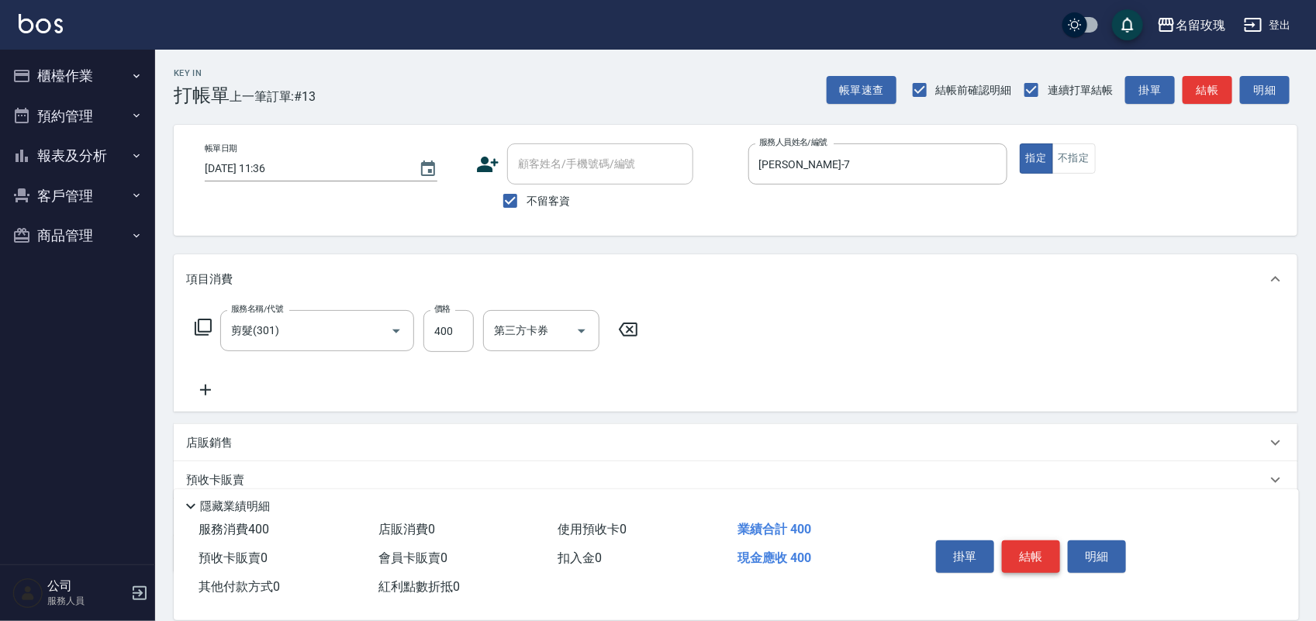
click at [1026, 544] on button "結帳" at bounding box center [1031, 557] width 58 height 33
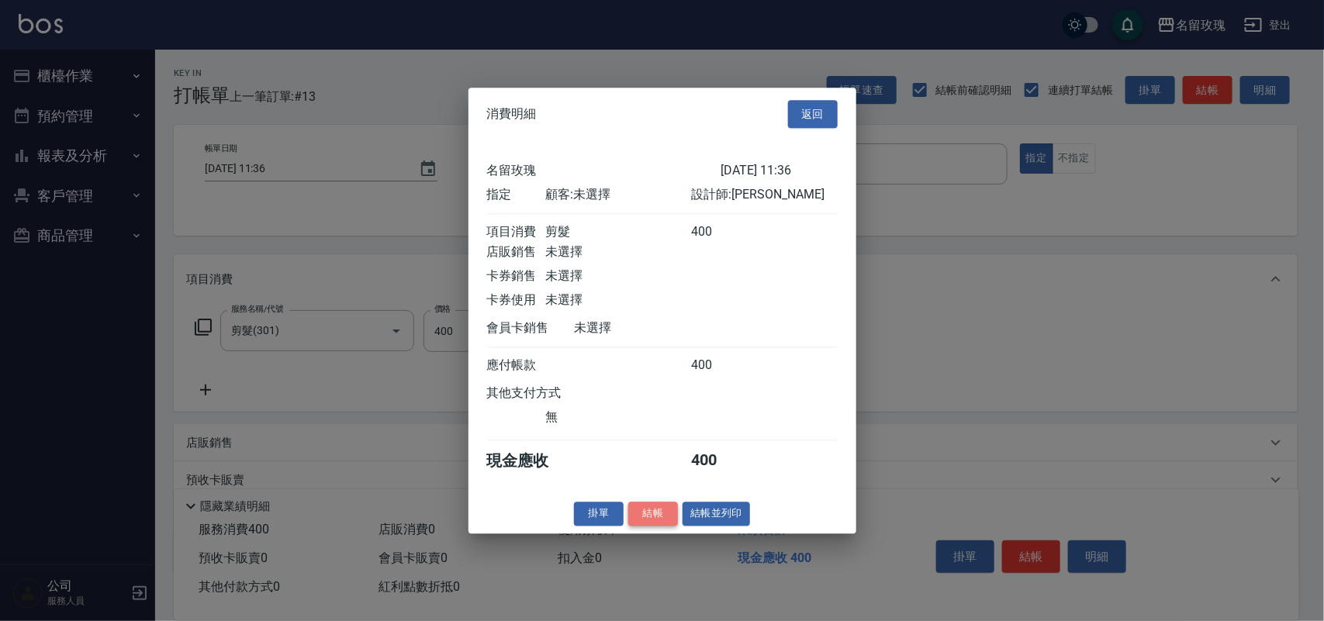
click at [651, 526] on button "結帳" at bounding box center [653, 514] width 50 height 24
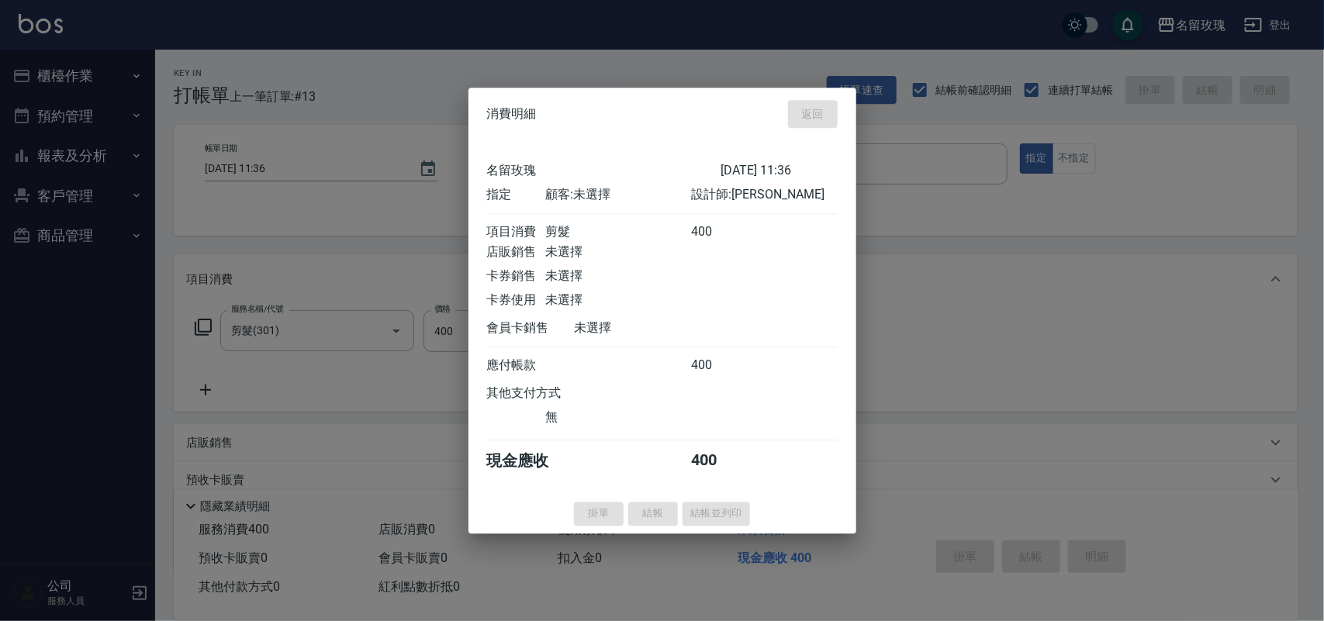
type input "2025/08/22 11:38"
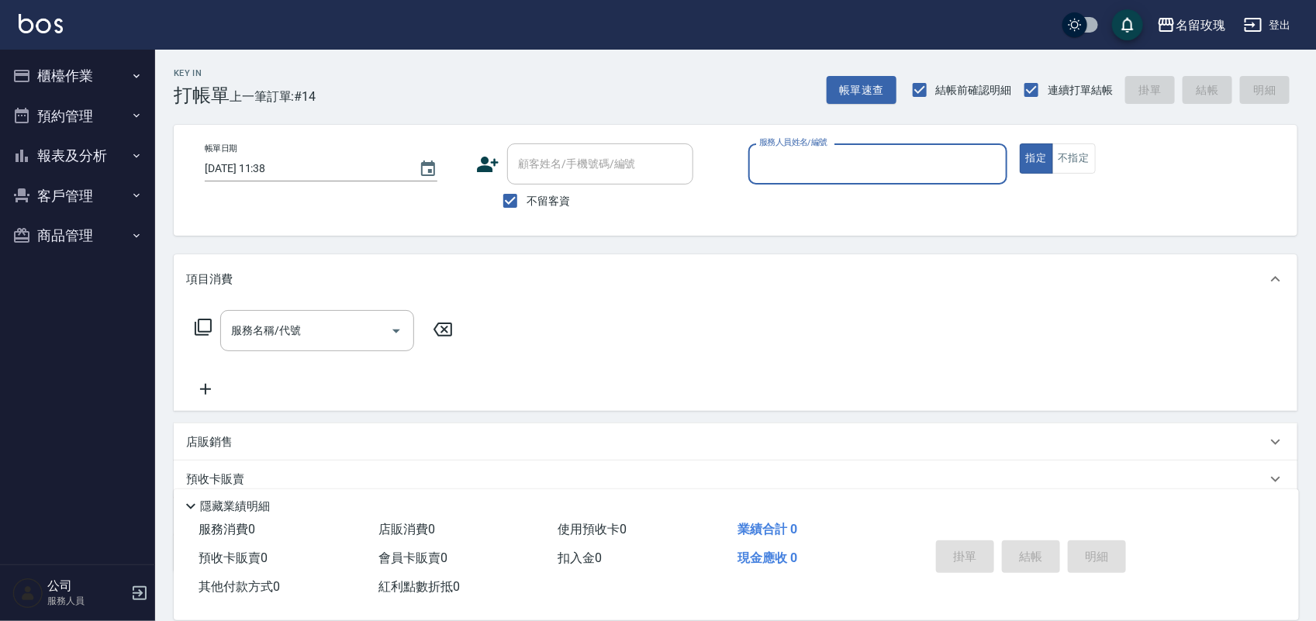
click at [109, 71] on button "櫃檯作業" at bounding box center [77, 76] width 143 height 40
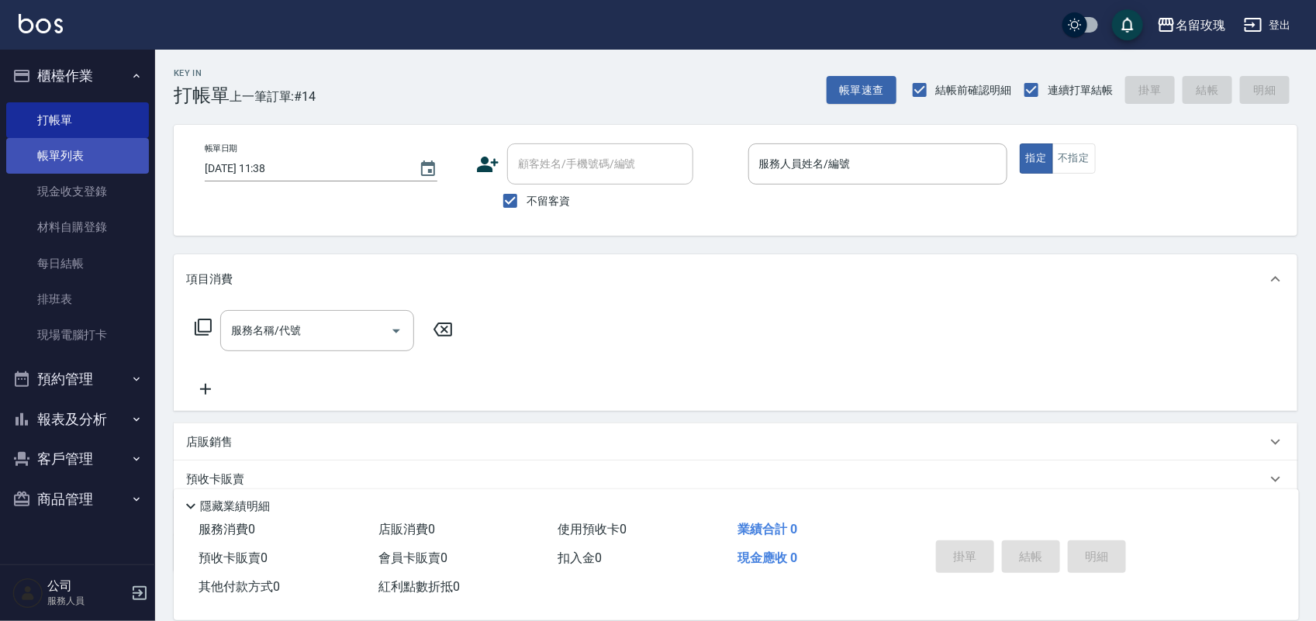
click at [101, 159] on link "帳單列表" at bounding box center [77, 156] width 143 height 36
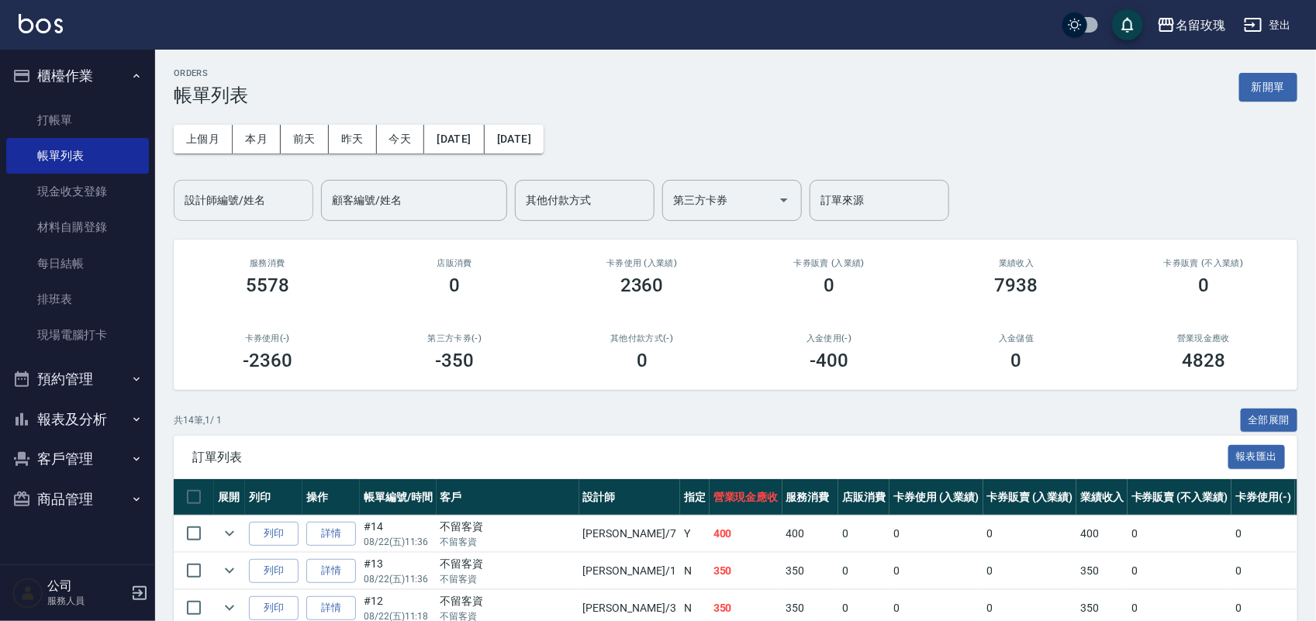
click at [262, 188] on input "設計師編號/姓名" at bounding box center [244, 200] width 126 height 27
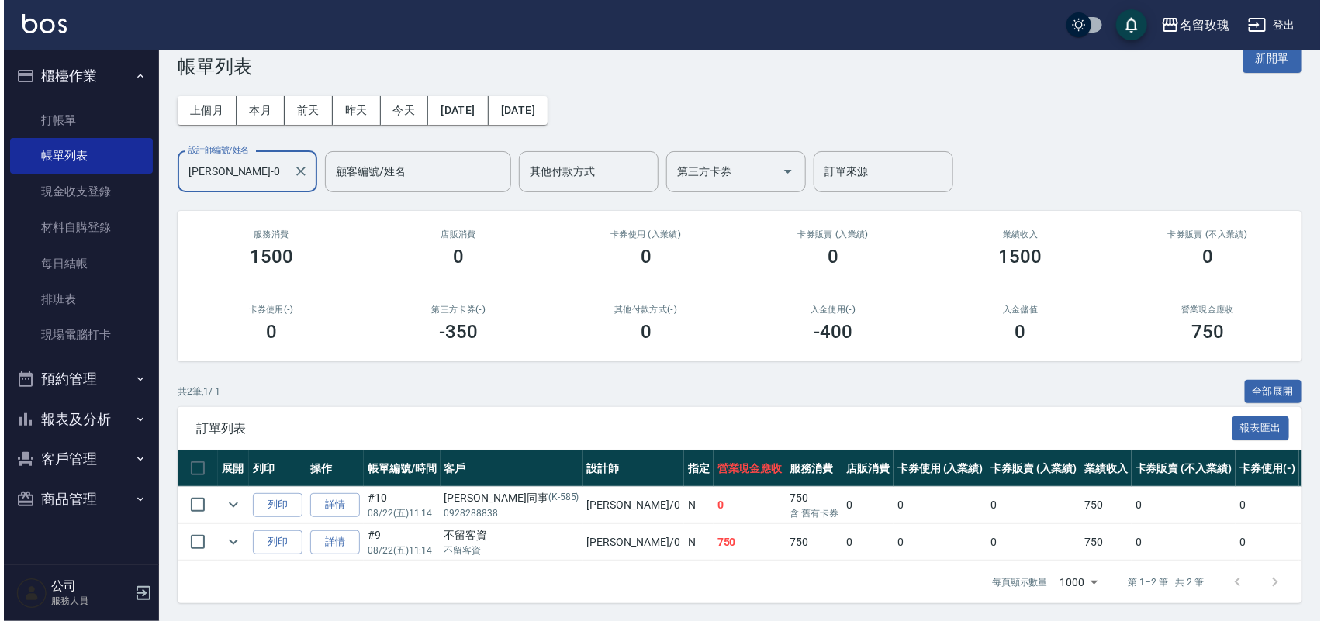
scroll to position [44, 0]
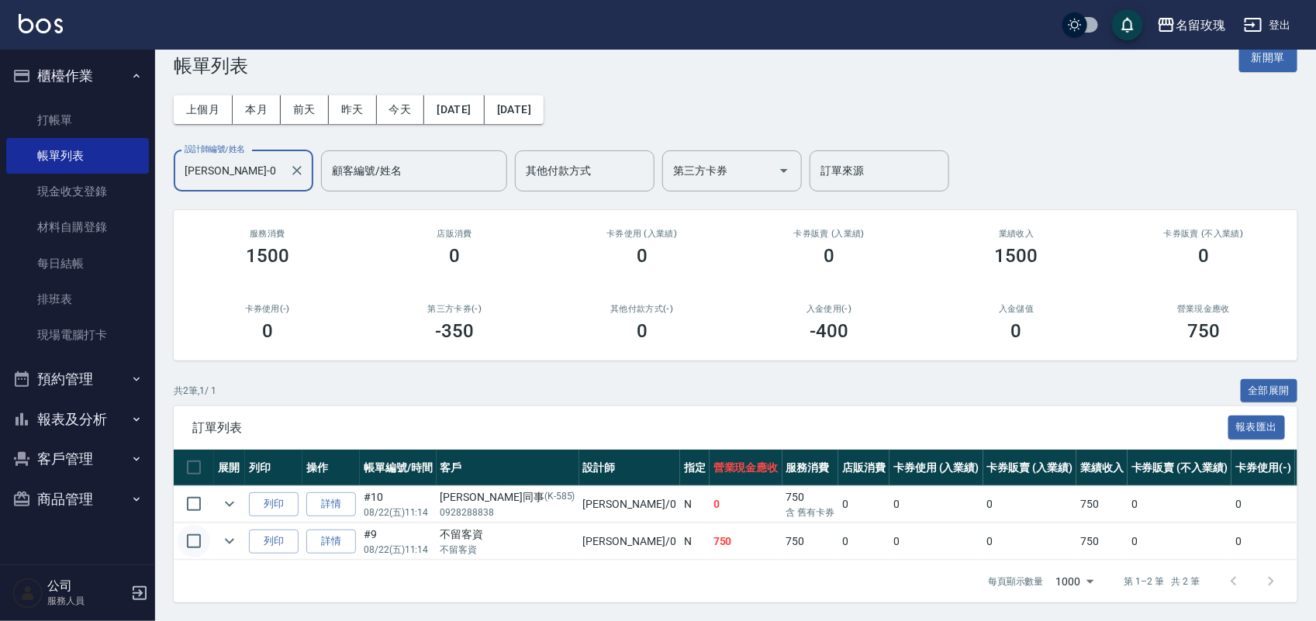
type input "[PERSON_NAME]-0"
click at [192, 529] on input "checkbox" at bounding box center [194, 541] width 33 height 33
checkbox input "true"
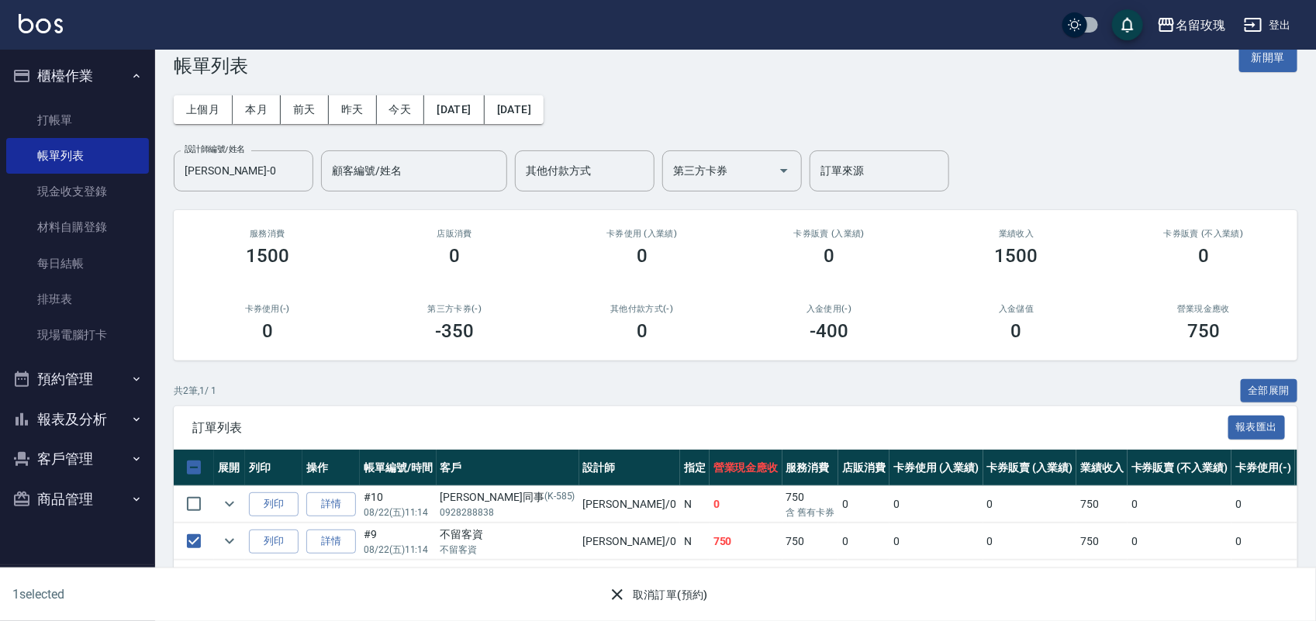
click at [660, 590] on button "取消訂單(預約)" at bounding box center [658, 595] width 112 height 29
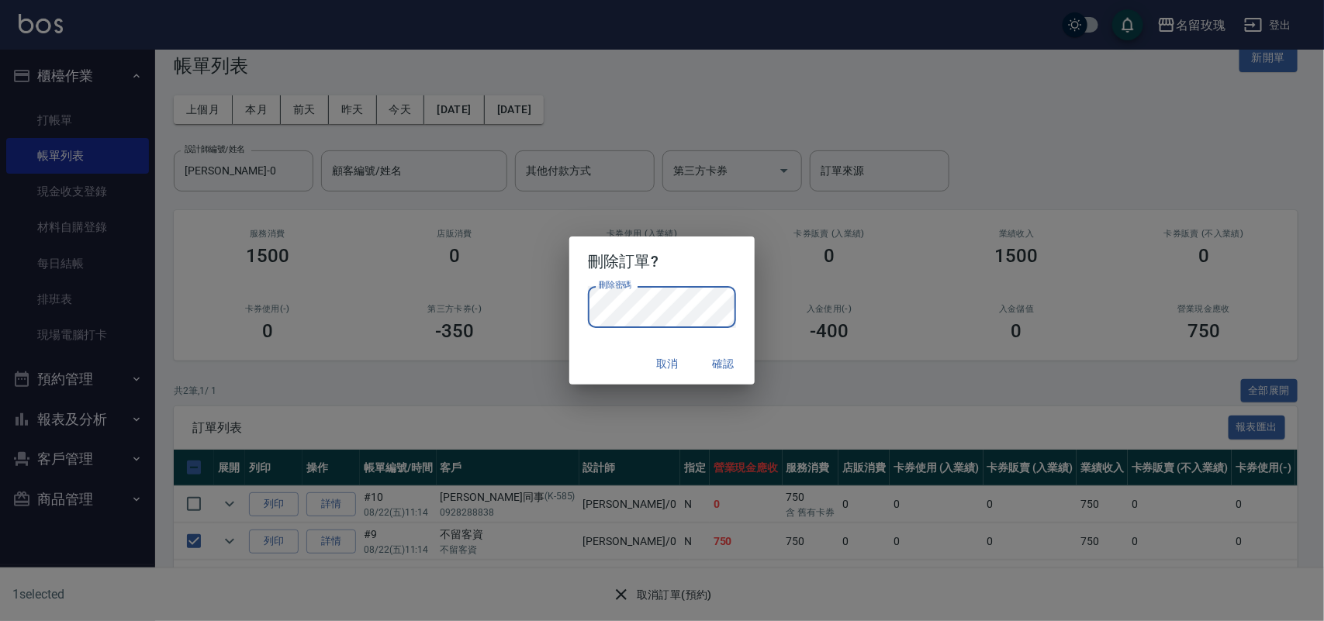
click at [845, 419] on div "刪除訂單? 刪除密碼 刪除密碼 取消 確認" at bounding box center [662, 310] width 1324 height 621
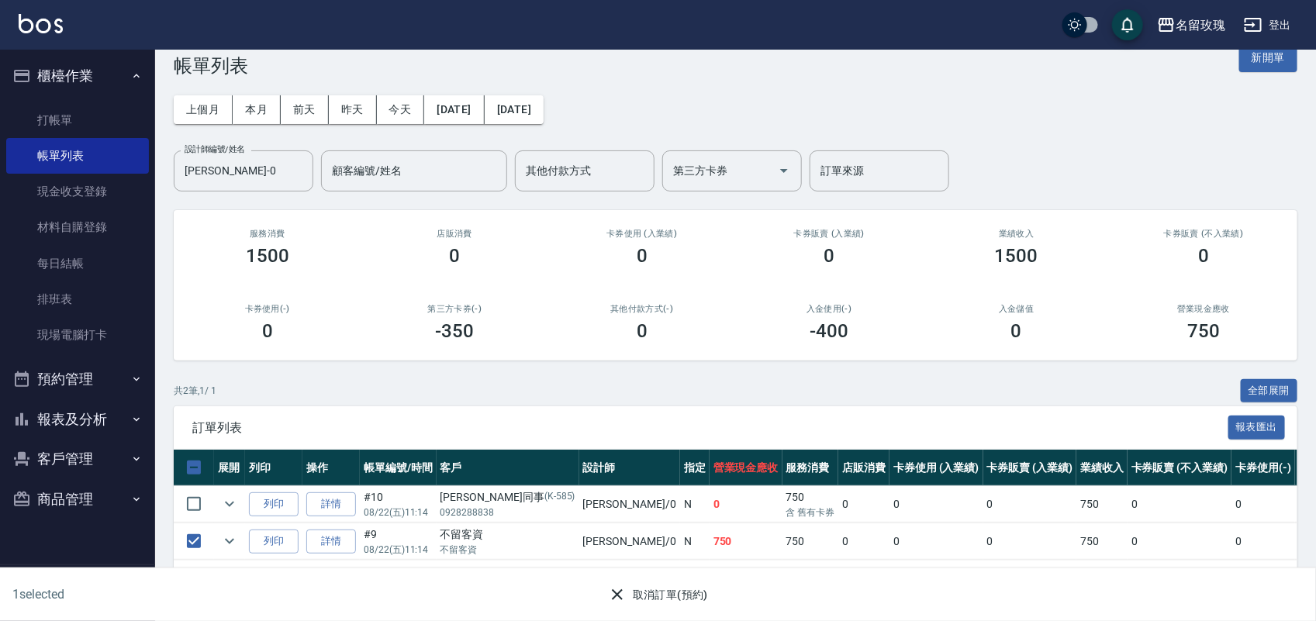
click at [644, 590] on button "取消訂單(預約)" at bounding box center [658, 595] width 112 height 29
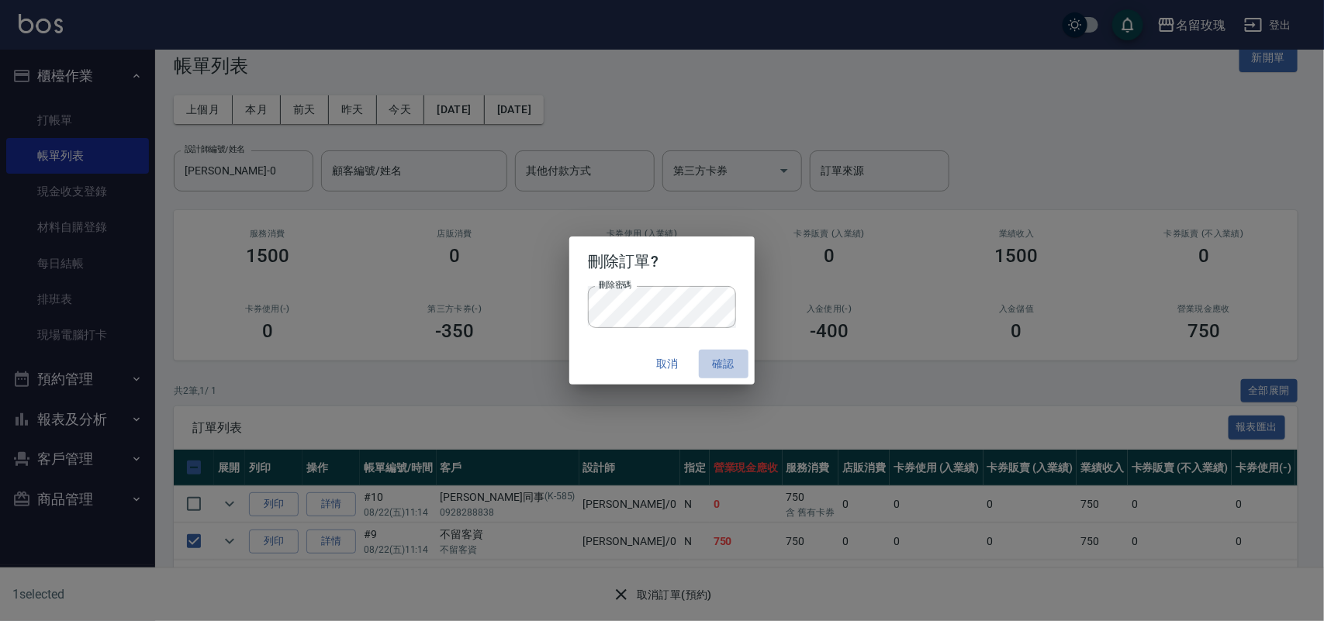
click at [719, 361] on button "確認" at bounding box center [724, 364] width 50 height 29
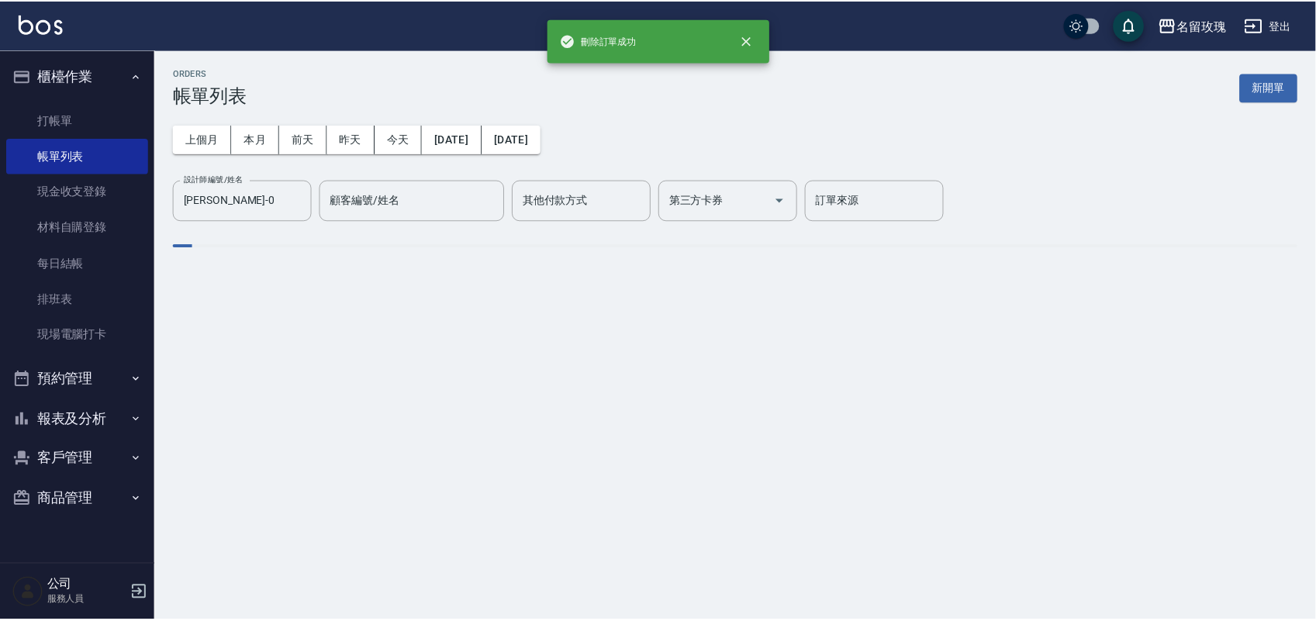
scroll to position [0, 0]
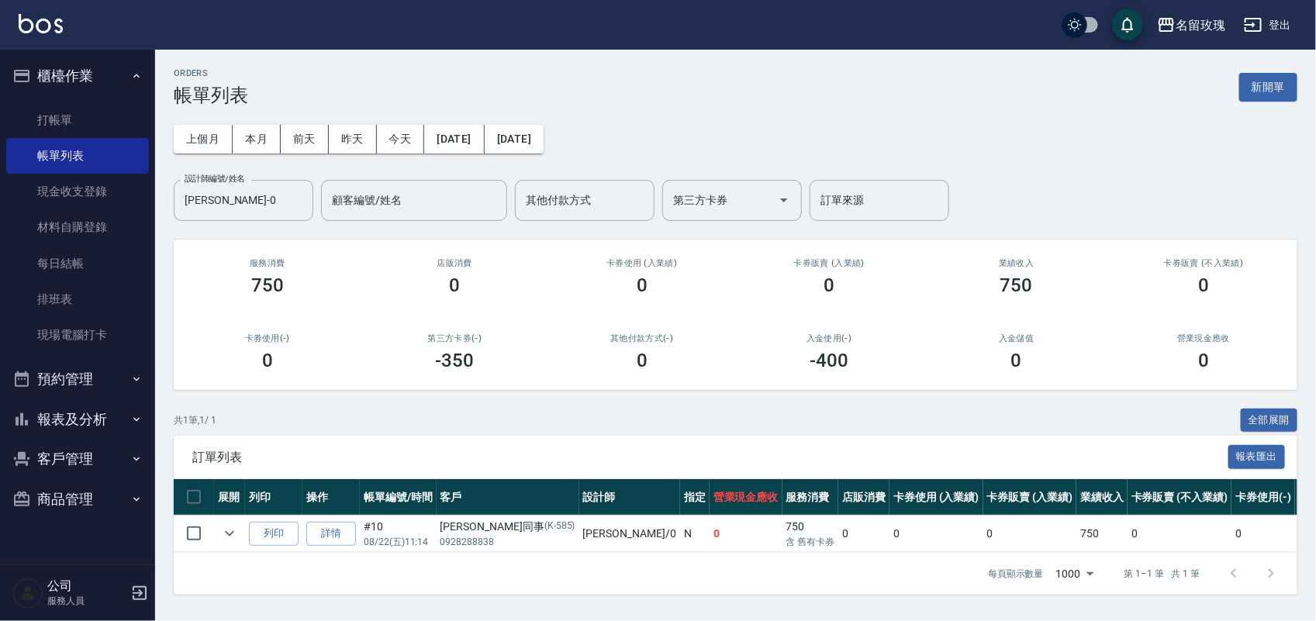
click at [40, 493] on button "商品管理" at bounding box center [77, 499] width 143 height 40
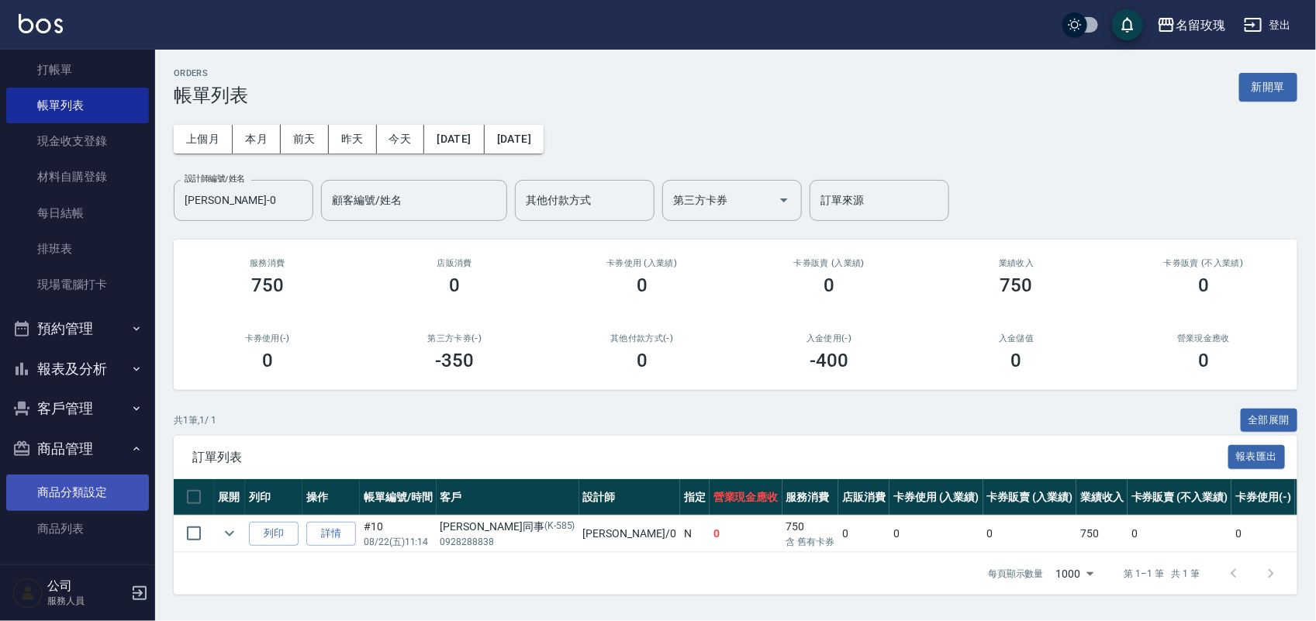
scroll to position [53, 0]
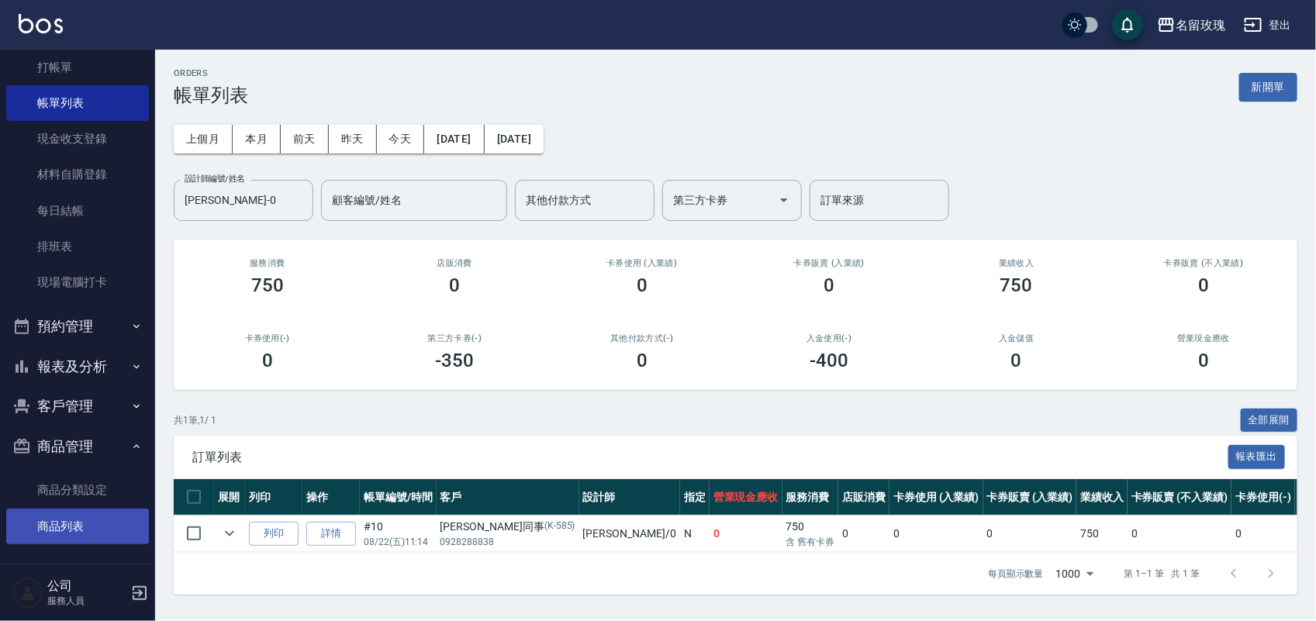
click at [60, 521] on link "商品列表" at bounding box center [77, 527] width 143 height 36
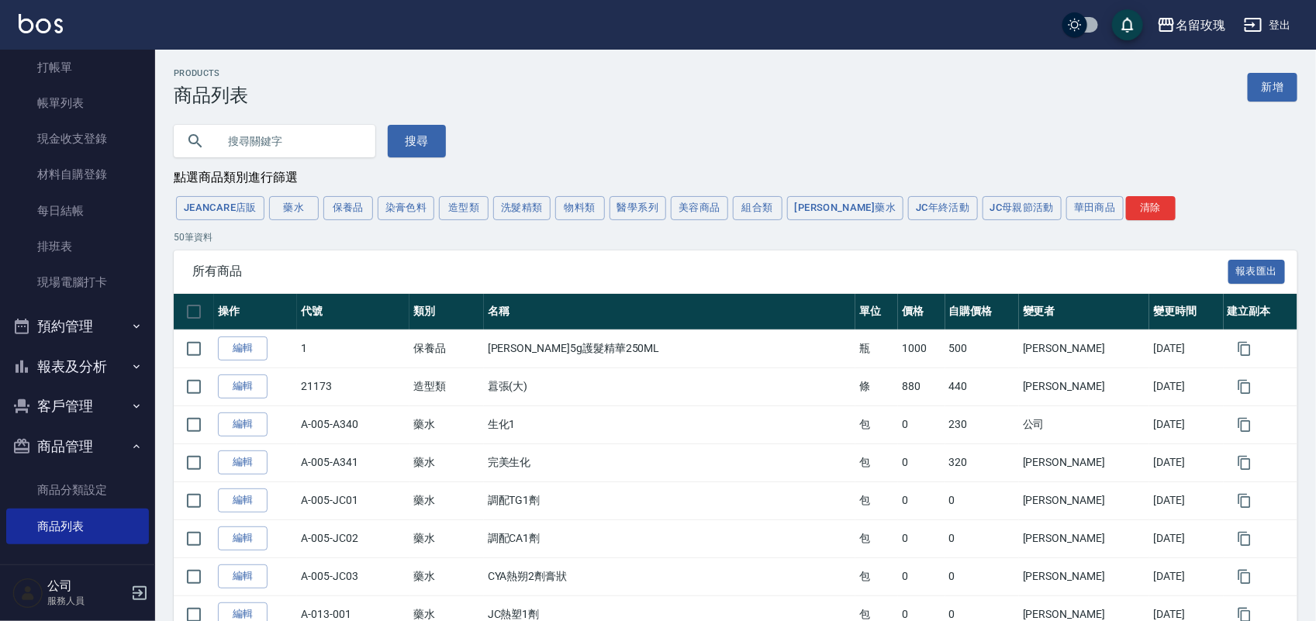
click at [303, 150] on input "text" at bounding box center [290, 141] width 146 height 42
type input "松"
click at [415, 137] on button "搜尋" at bounding box center [417, 141] width 58 height 33
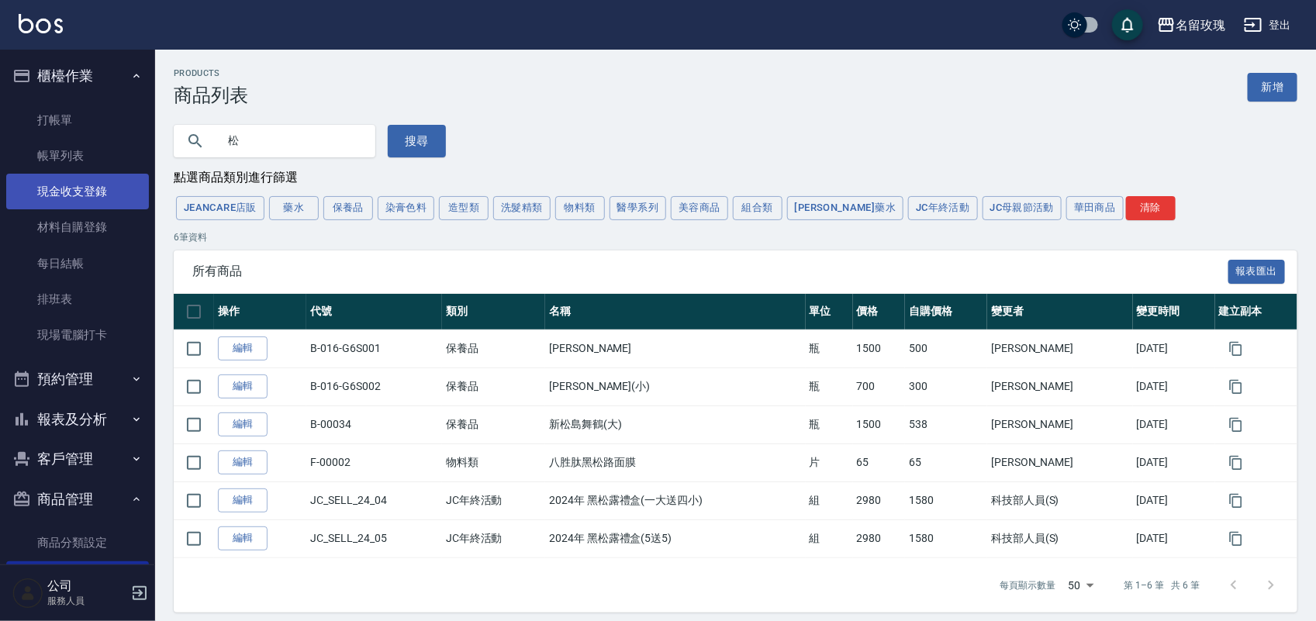
click at [57, 194] on link "現金收支登錄" at bounding box center [77, 192] width 143 height 36
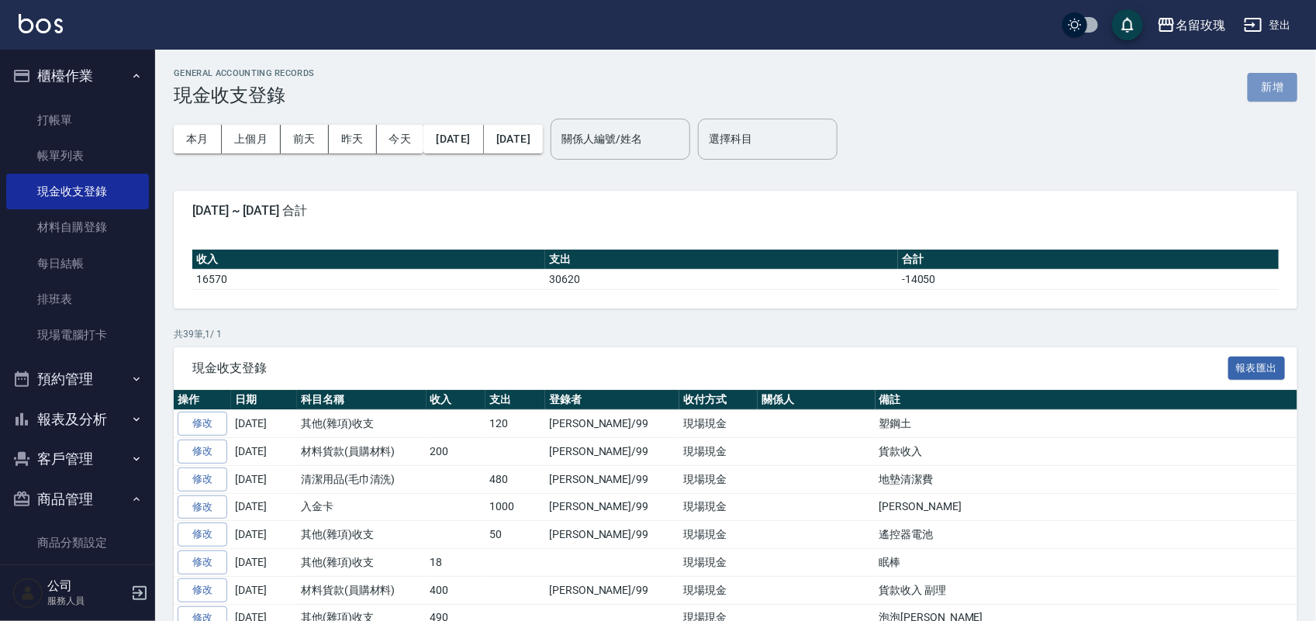
click at [1277, 84] on button "新增" at bounding box center [1273, 87] width 50 height 29
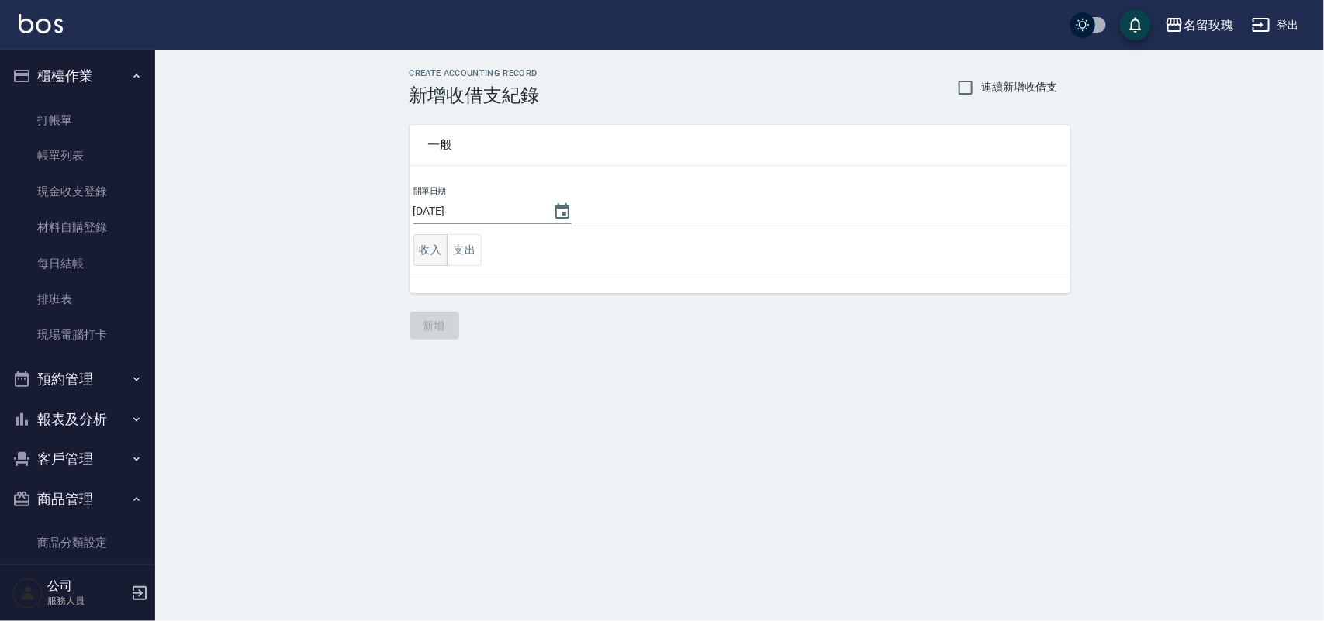
click at [431, 251] on button "收入" at bounding box center [430, 250] width 35 height 32
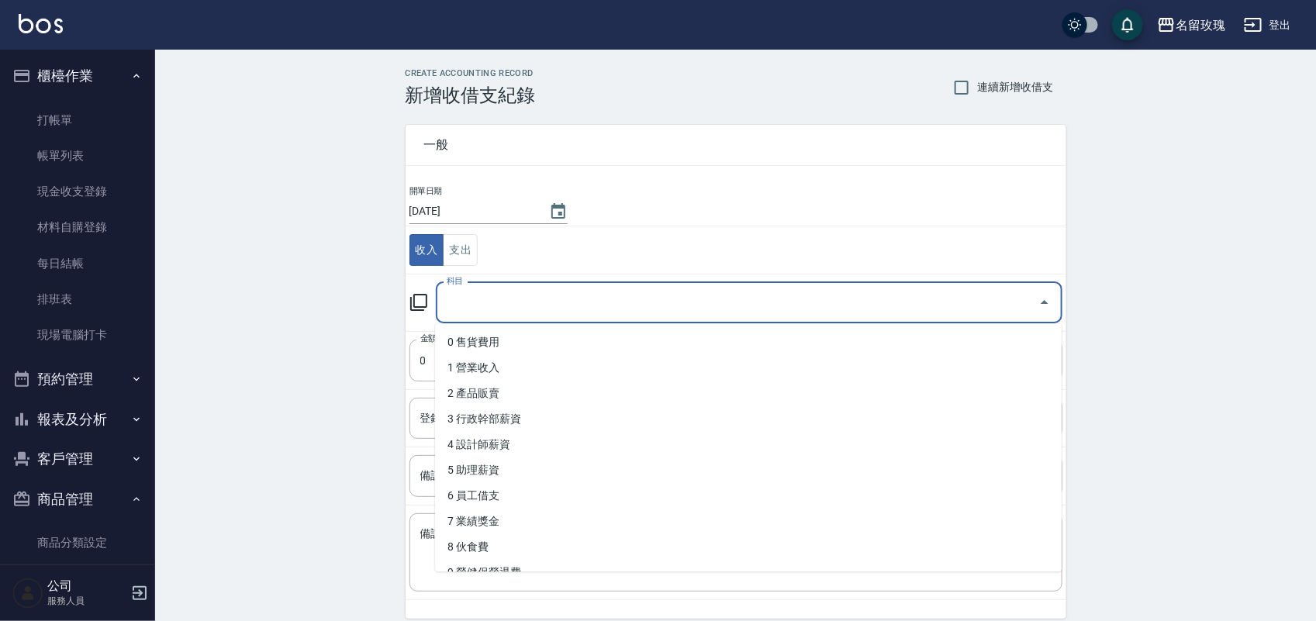
click at [451, 302] on input "科目" at bounding box center [737, 302] width 589 height 27
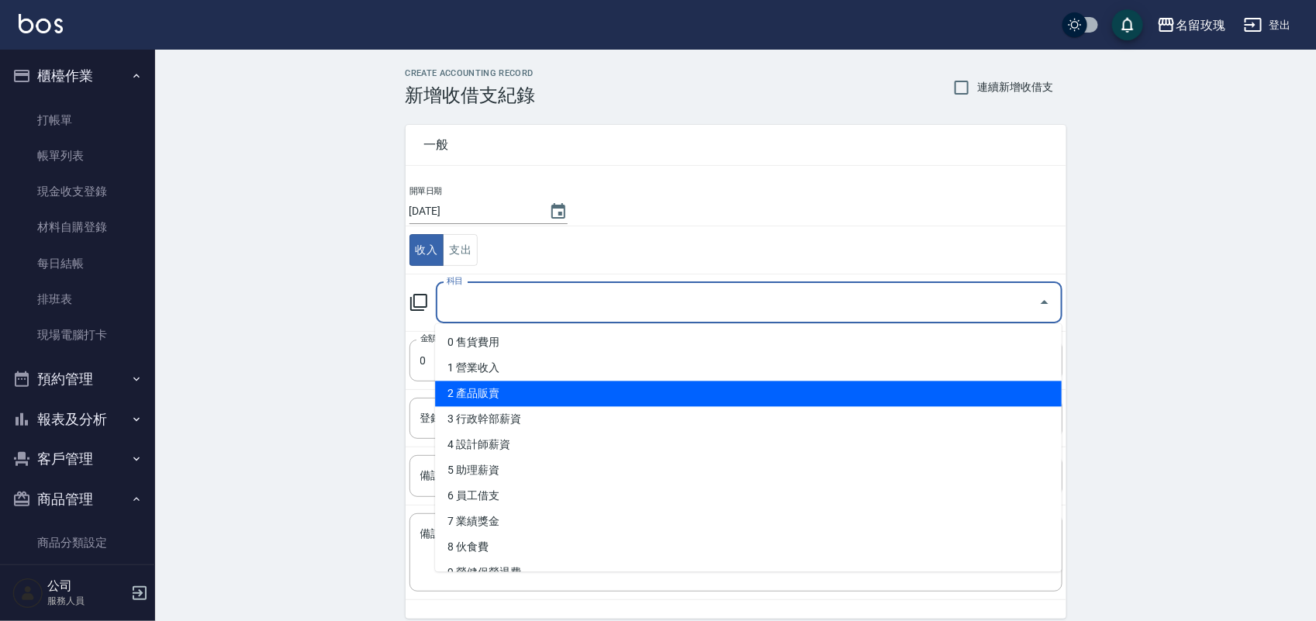
click at [510, 396] on li "2 產品販賣" at bounding box center [748, 395] width 627 height 26
type input "2 產品販賣"
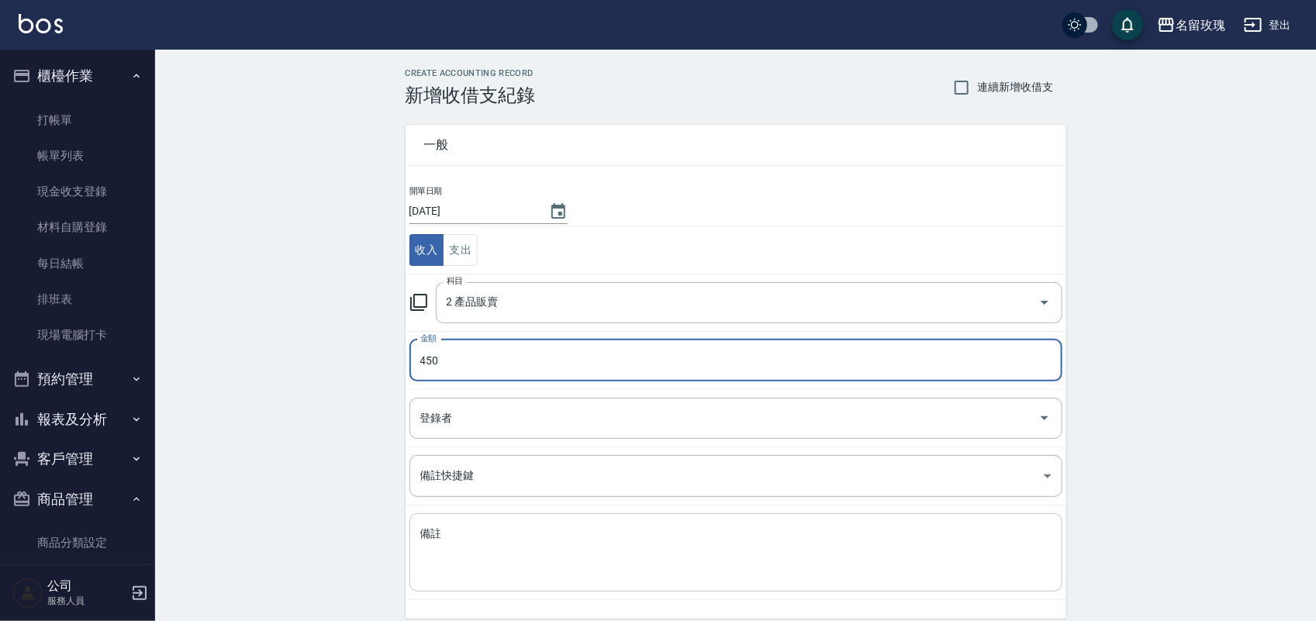
type input "450"
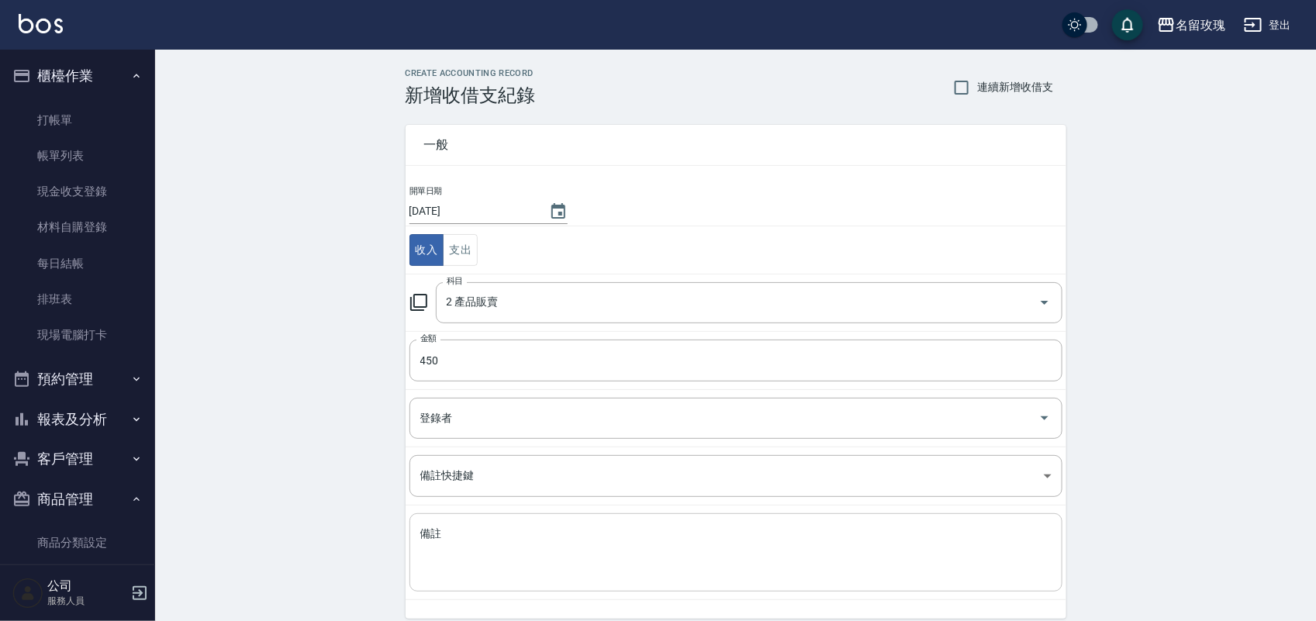
click at [537, 588] on div "x 備註" at bounding box center [735, 552] width 653 height 78
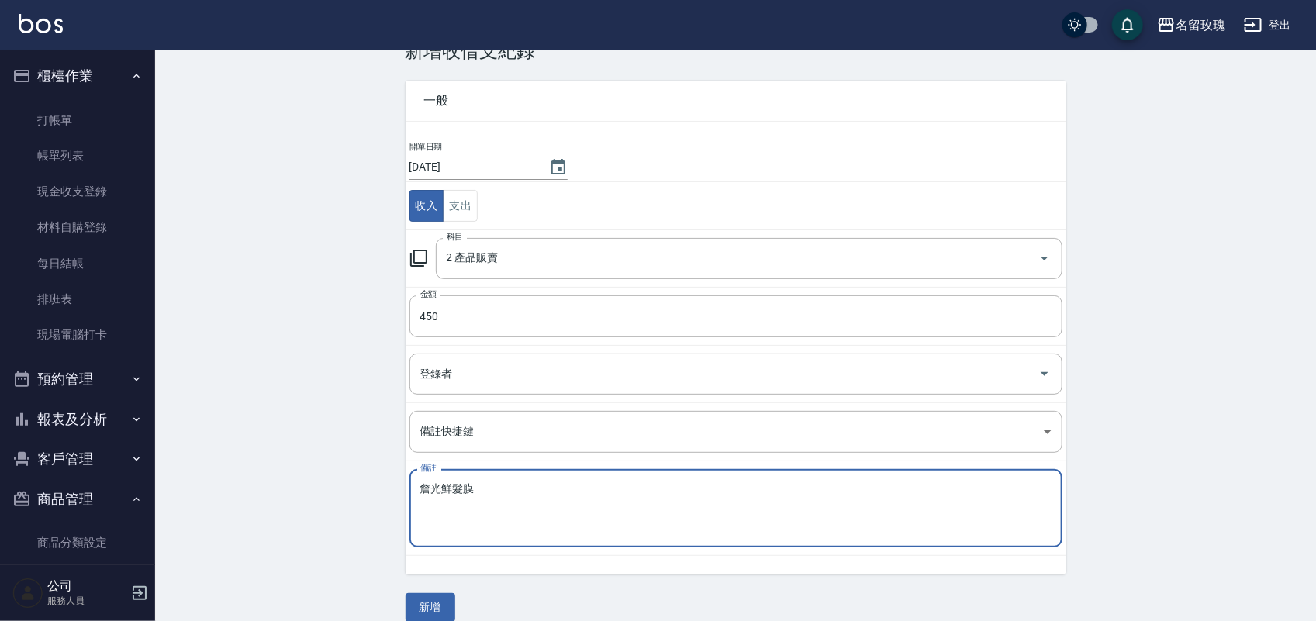
scroll to position [64, 0]
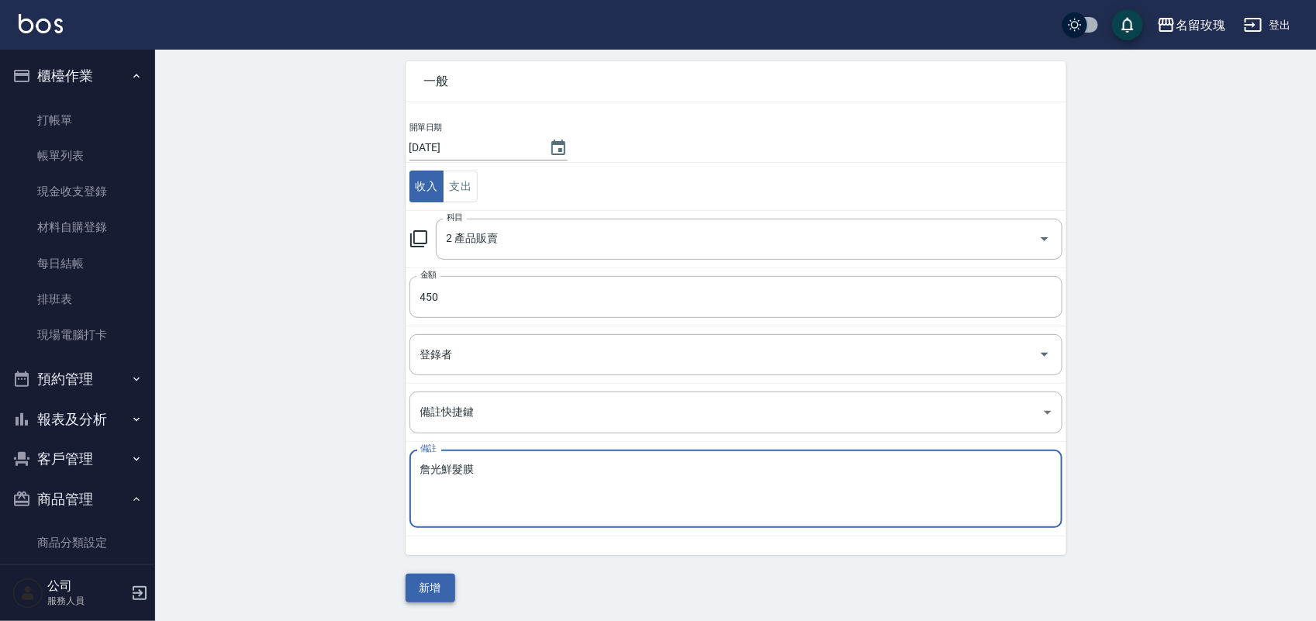
type textarea "詹光鮮髮膜"
click at [441, 586] on button "新增" at bounding box center [431, 588] width 50 height 29
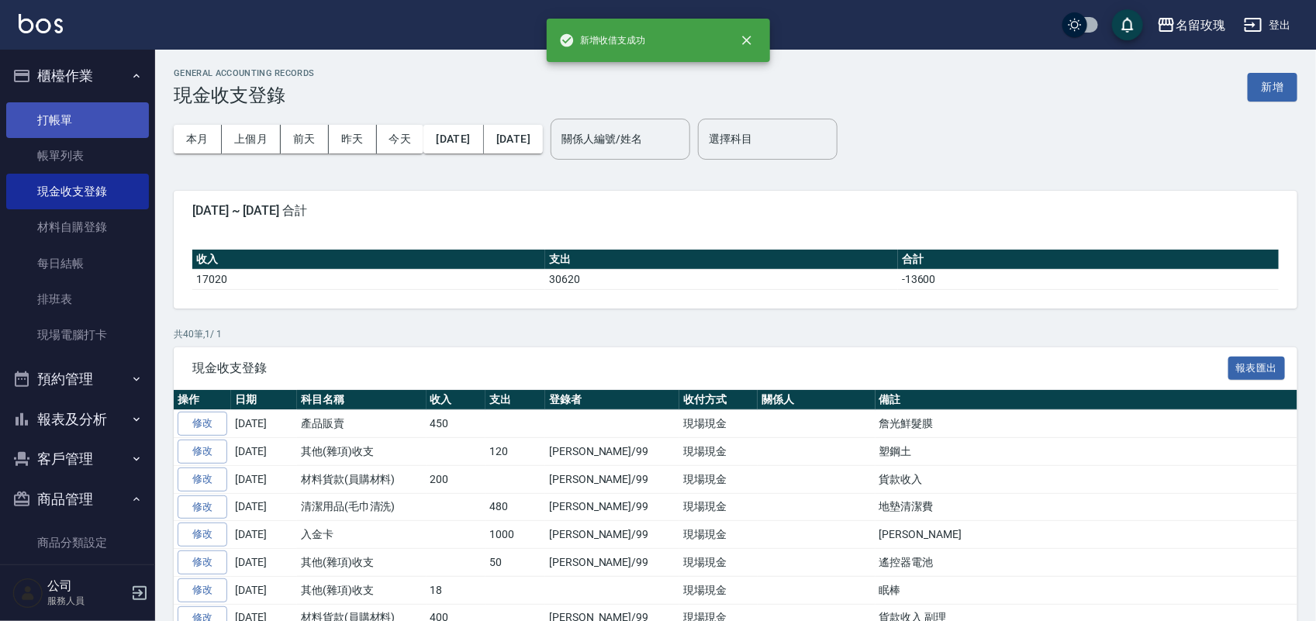
click at [37, 116] on link "打帳單" at bounding box center [77, 120] width 143 height 36
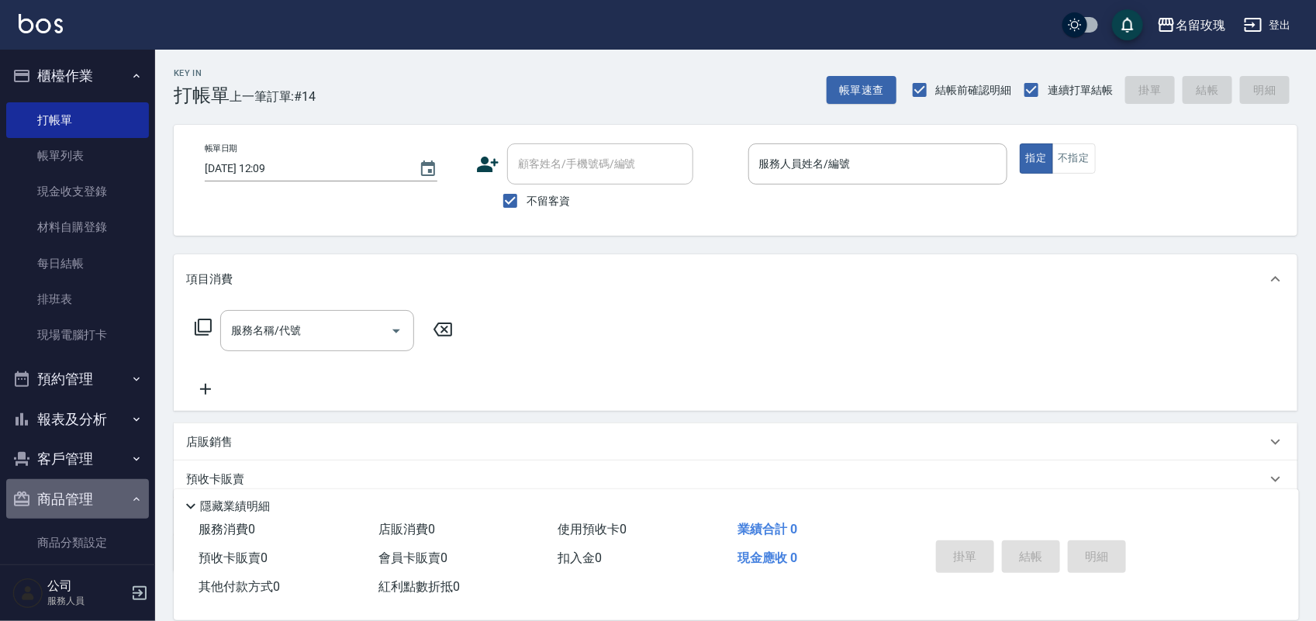
click at [97, 490] on button "商品管理" at bounding box center [77, 499] width 143 height 40
click at [1215, 37] on button "名留玫瑰" at bounding box center [1191, 25] width 81 height 32
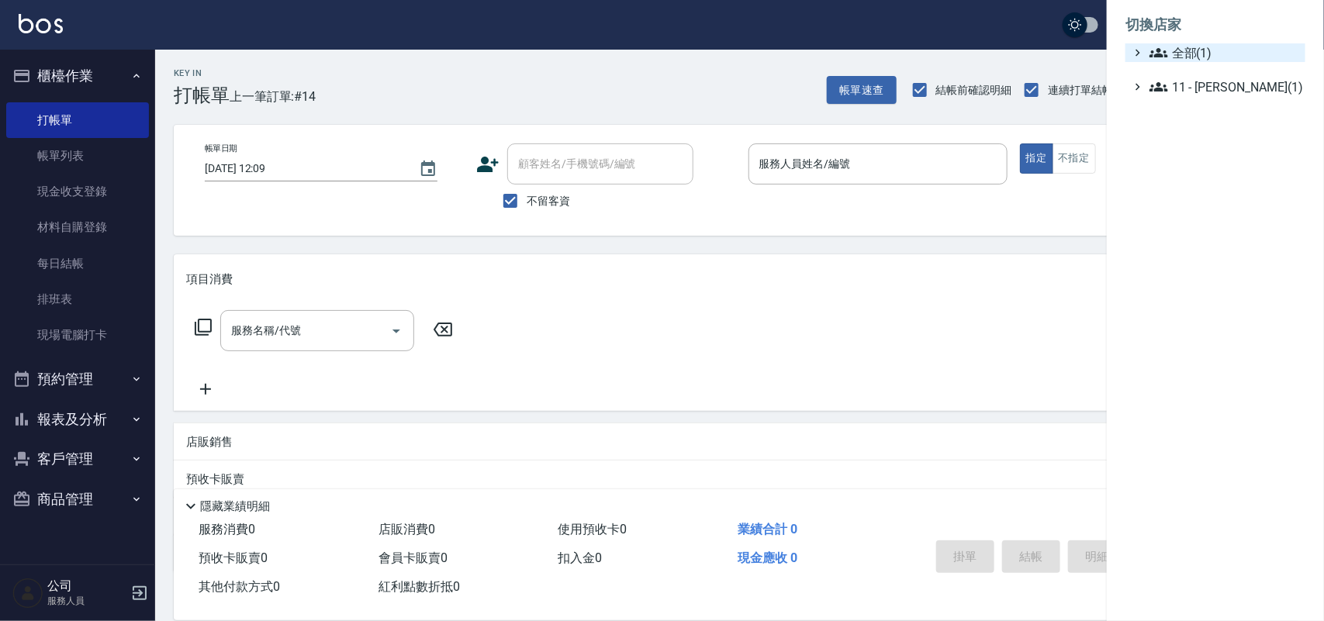
click at [1218, 50] on span "全部(1)" at bounding box center [1224, 52] width 150 height 19
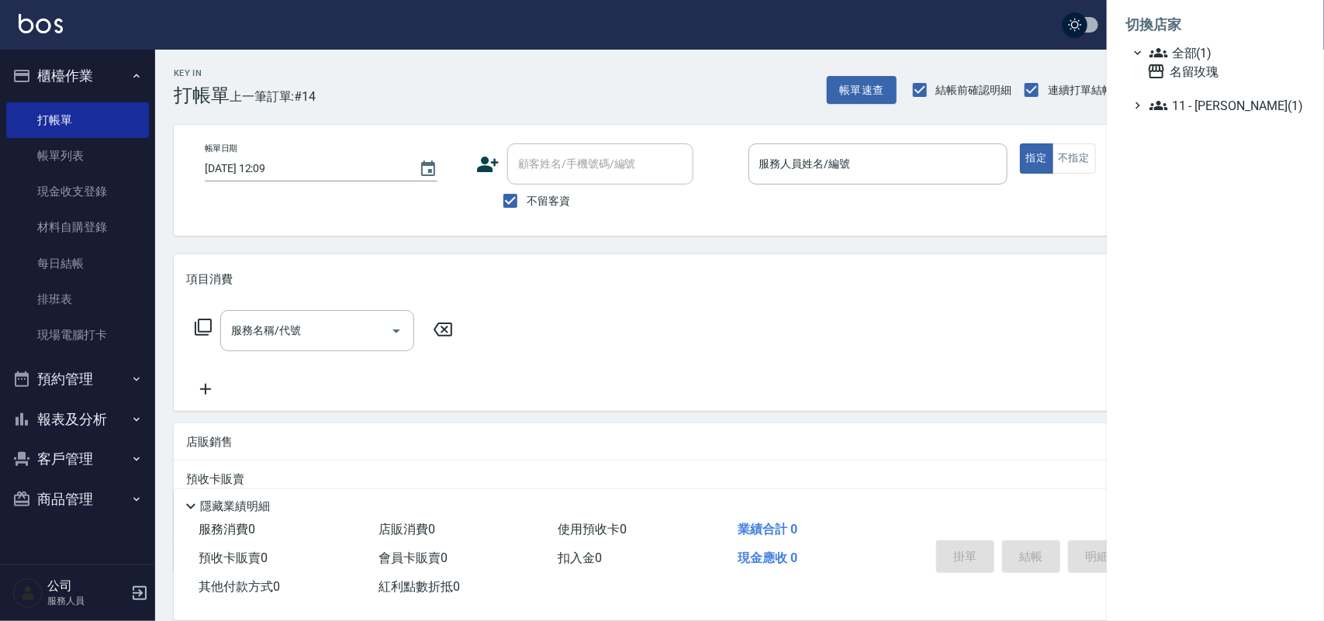
drag, startPoint x: 919, startPoint y: 16, endPoint x: 1323, endPoint y: 116, distance: 416.4
click at [921, 12] on div at bounding box center [662, 310] width 1324 height 621
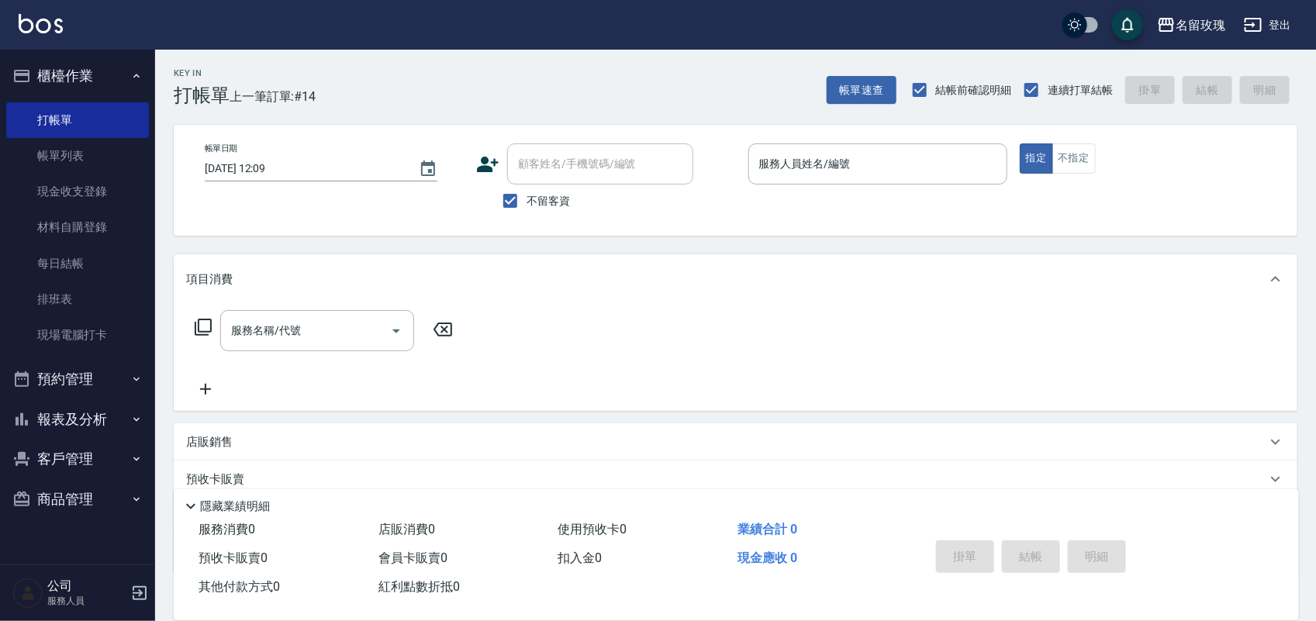
click at [1277, 26] on button "登出" at bounding box center [1268, 25] width 60 height 29
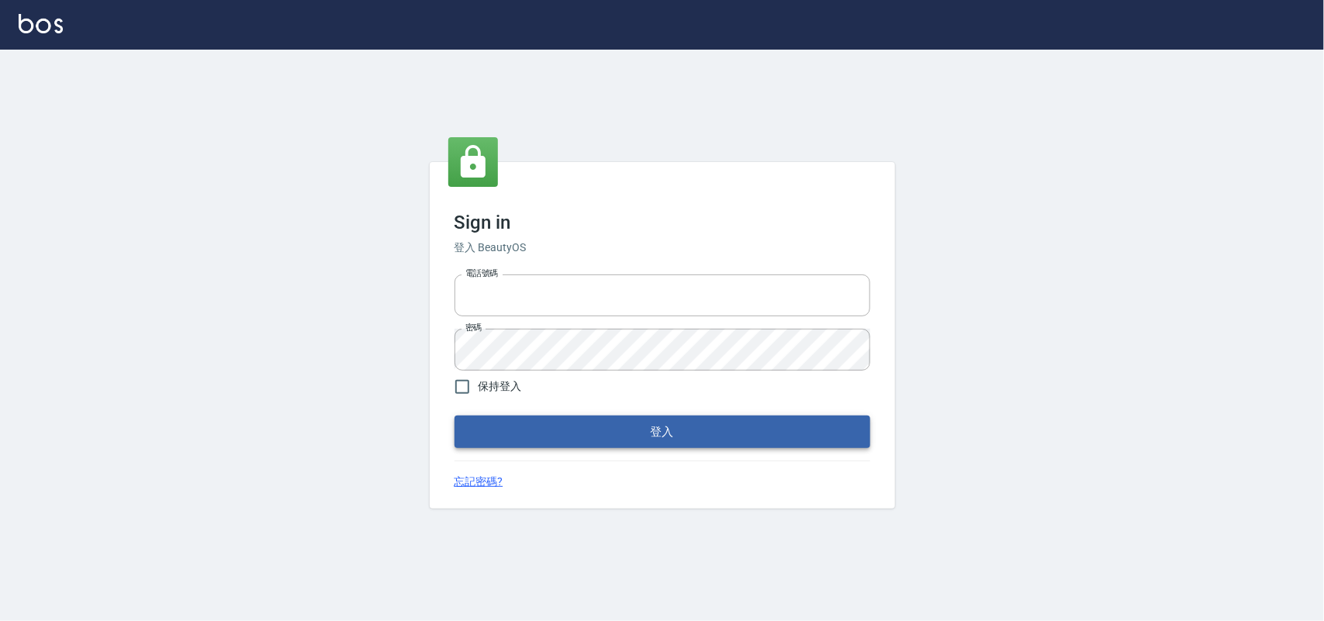
type input "28261007"
click at [667, 447] on button "登入" at bounding box center [662, 432] width 416 height 33
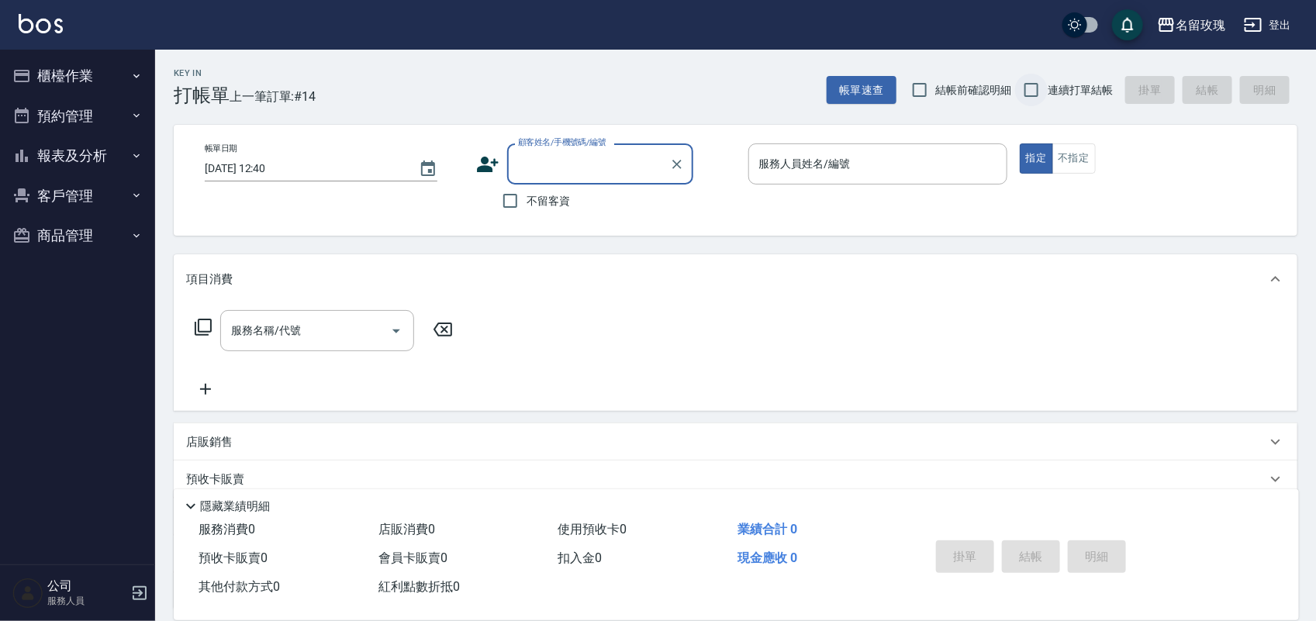
drag, startPoint x: 931, startPoint y: 89, endPoint x: 1028, endPoint y: 76, distance: 97.1
click at [938, 84] on label "結帳前確認明細" at bounding box center [958, 90] width 109 height 33
click at [936, 84] on input "結帳前確認明細" at bounding box center [920, 90] width 33 height 33
checkbox input "true"
click at [1033, 76] on input "連續打單結帳" at bounding box center [1031, 90] width 33 height 33
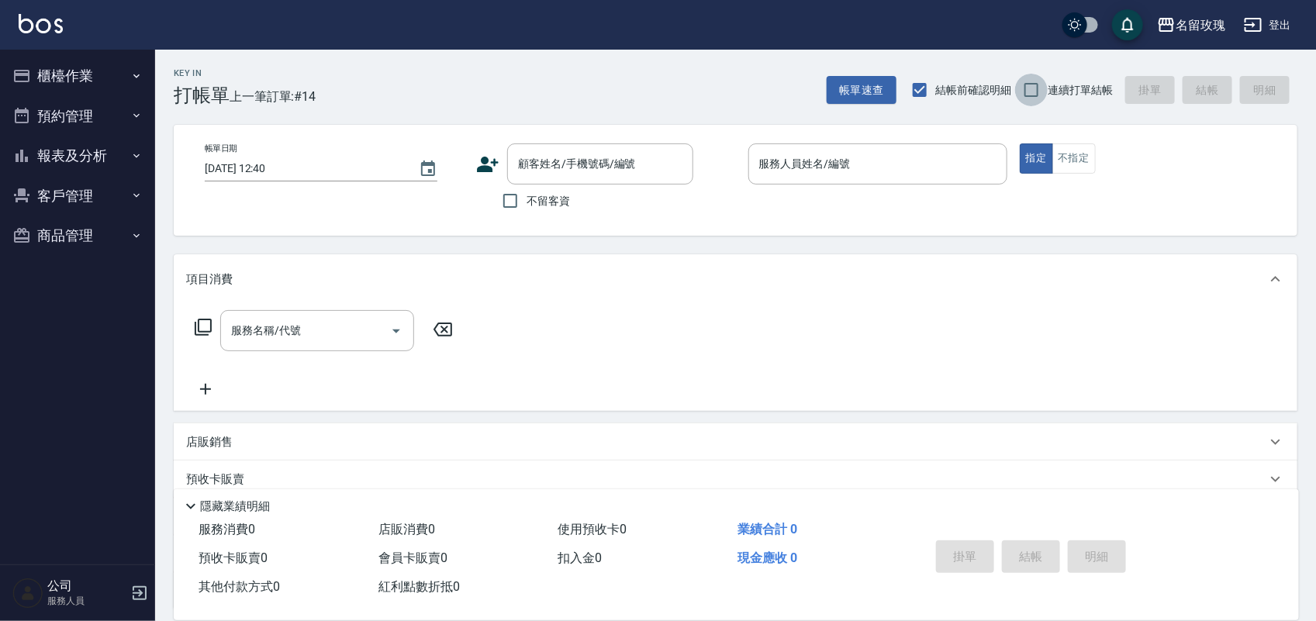
checkbox input "true"
click at [520, 206] on input "不留客資" at bounding box center [510, 201] width 33 height 33
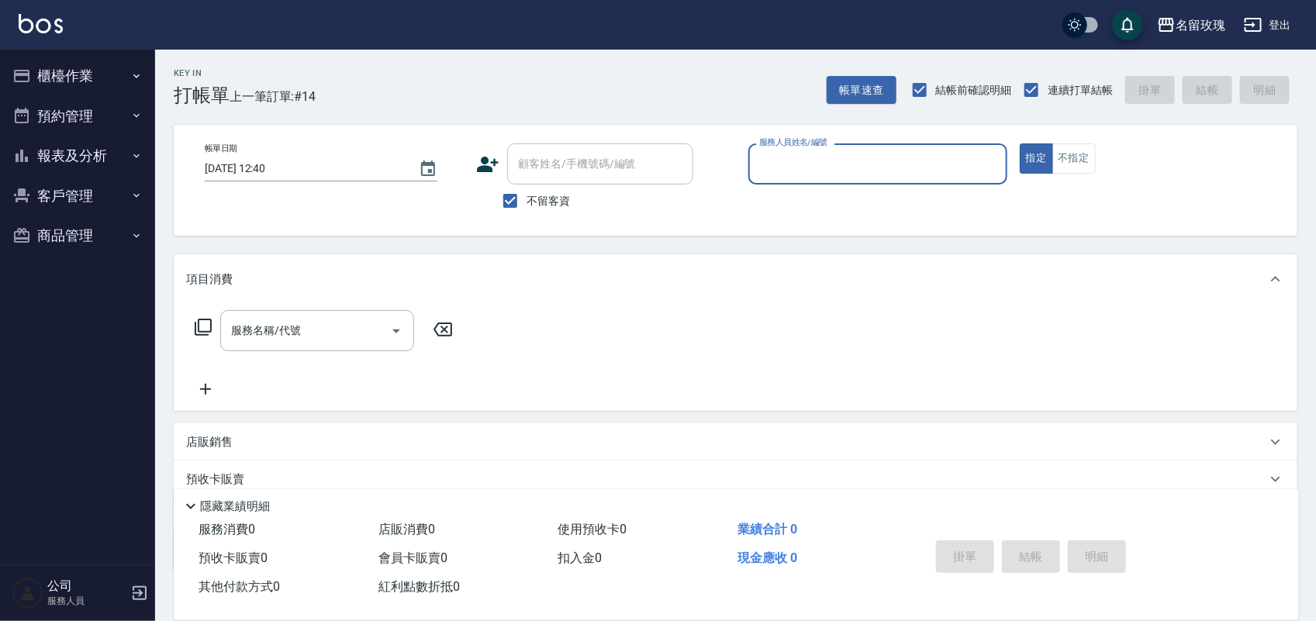
click at [694, 76] on div "Key In 打帳單 上一筆訂單:#14 帳單速查 結帳前確認明細 連續打單結帳 掛單 結帳 明細" at bounding box center [726, 78] width 1142 height 57
click at [1195, 16] on div "名留玫瑰" at bounding box center [1201, 25] width 50 height 19
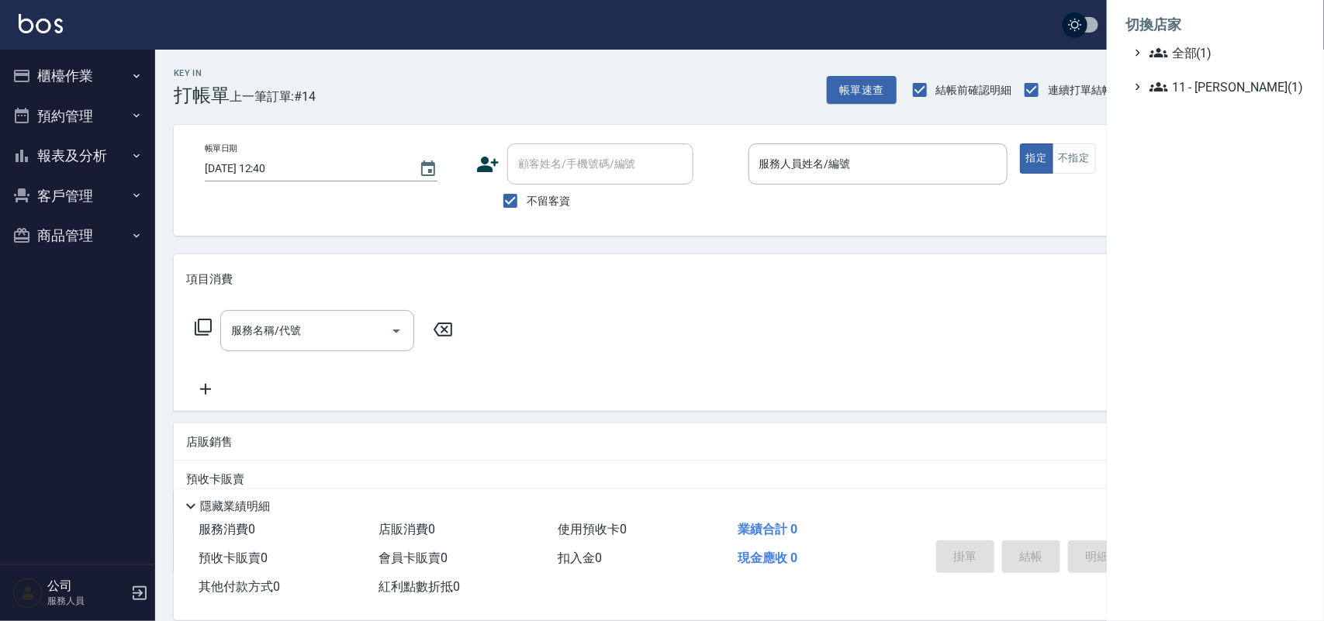
click at [755, 33] on div at bounding box center [662, 310] width 1324 height 621
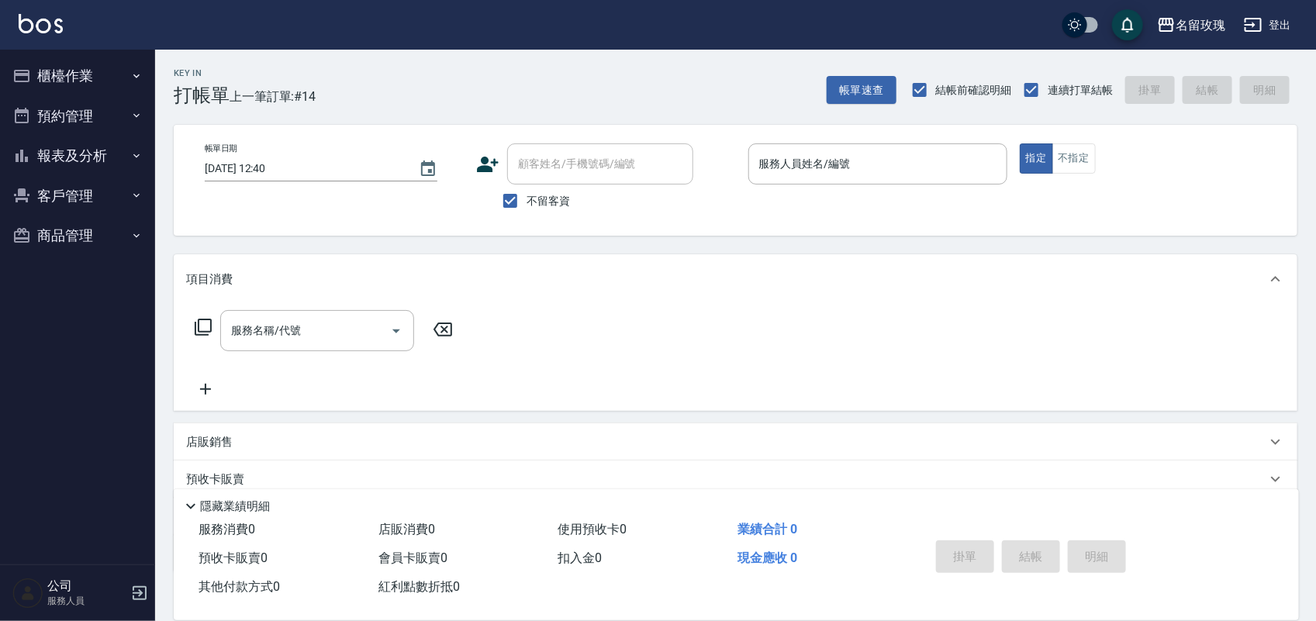
click at [528, 98] on div "Key In 打帳單 上一筆訂單:#14 帳單速查 結帳前確認明細 連續打單結帳 掛單 結帳 明細" at bounding box center [726, 78] width 1142 height 57
click at [506, 206] on input "不留客資" at bounding box center [510, 201] width 33 height 33
checkbox input "false"
click at [557, 161] on div "顧客姓名/手機號碼/編號 顧客姓名/手機號碼/編號" at bounding box center [600, 163] width 186 height 41
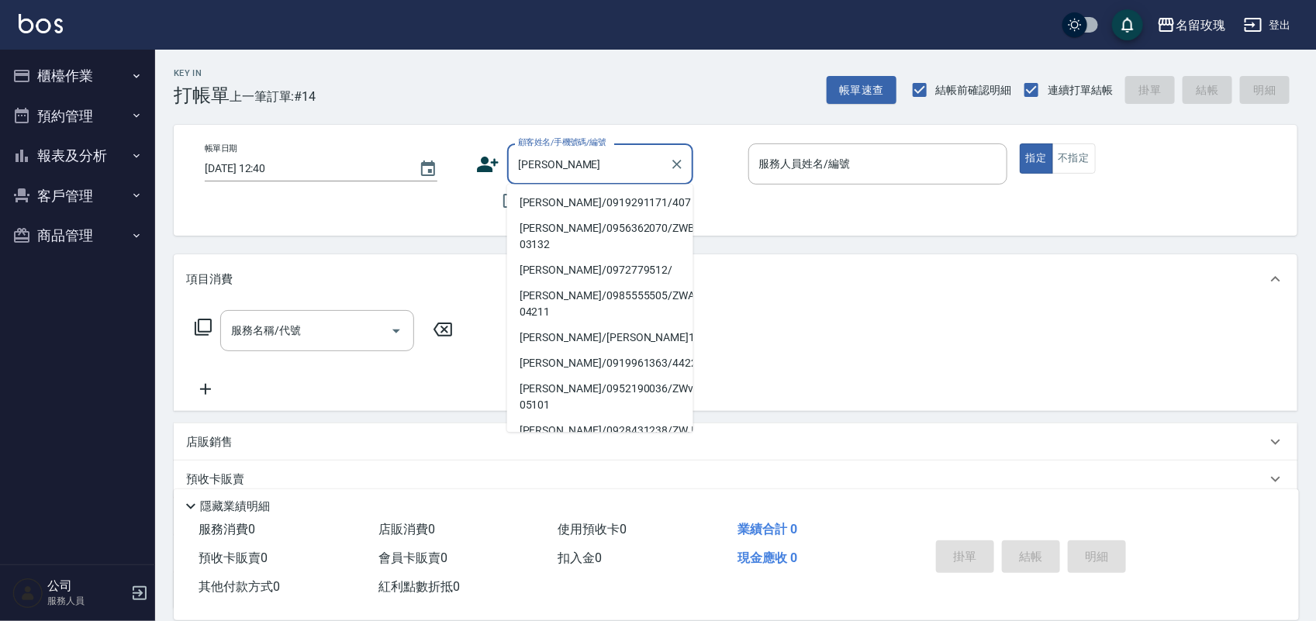
click at [614, 200] on li "[PERSON_NAME]/0919291171/407" at bounding box center [600, 204] width 186 height 26
type input "[PERSON_NAME]/0919291171/407"
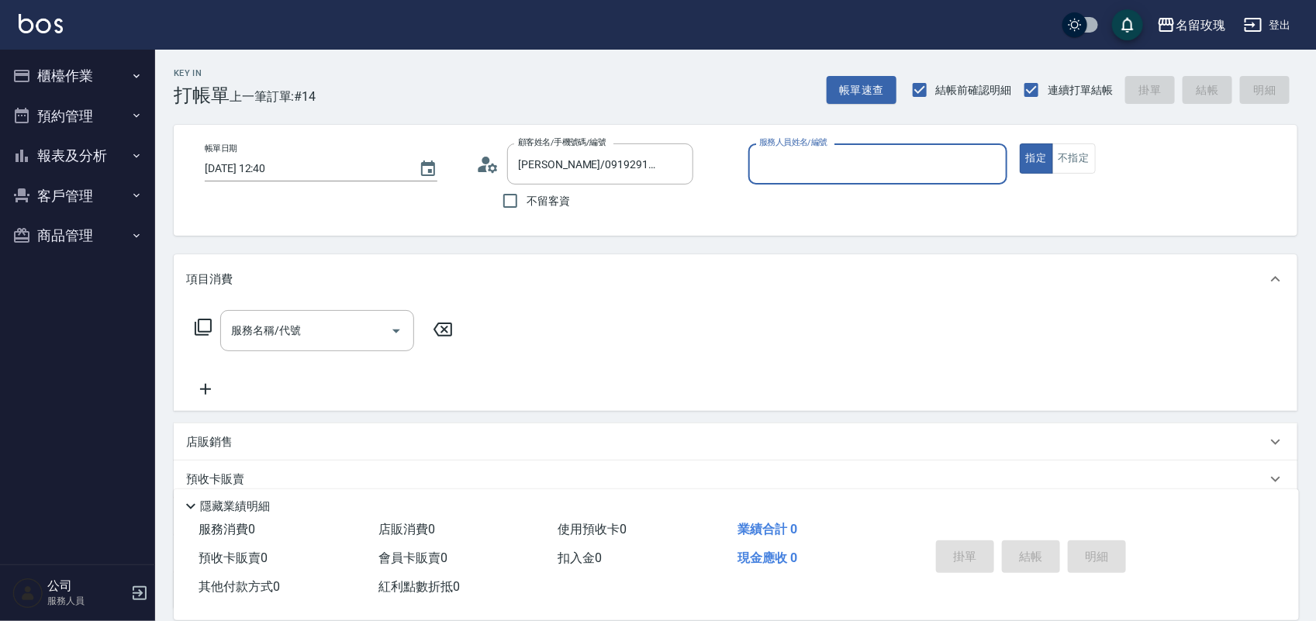
type input "ALICE-6"
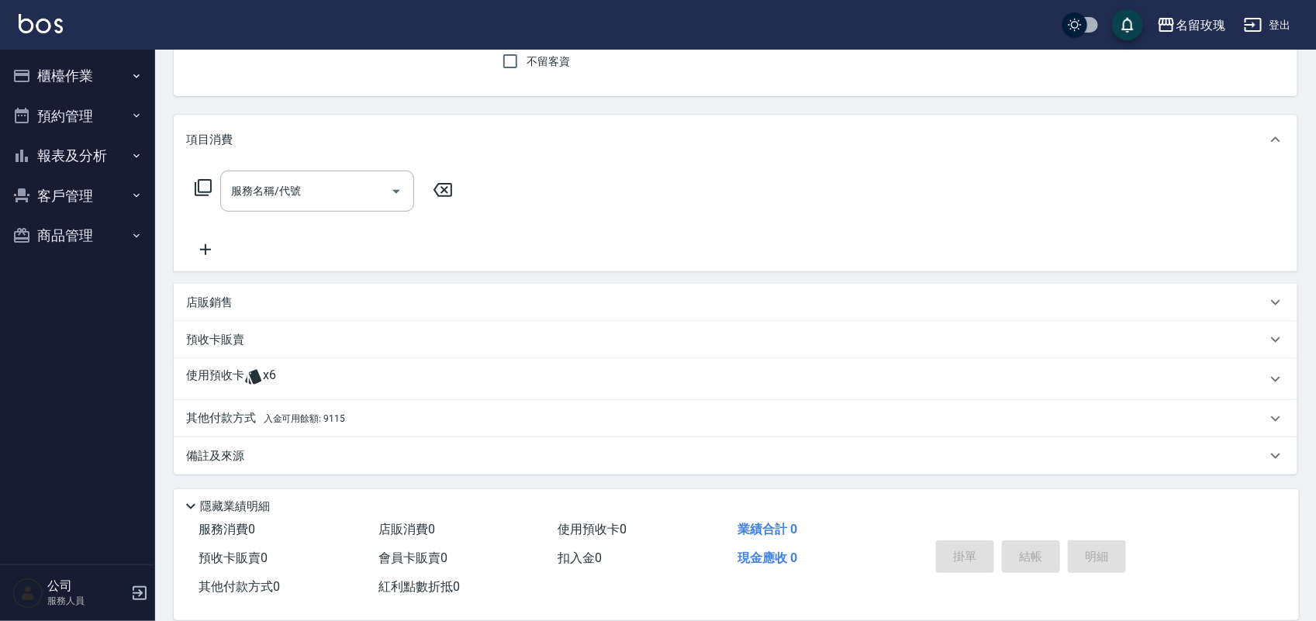
scroll to position [140, 0]
click at [288, 378] on div "使用預收卡 x6" at bounding box center [726, 378] width 1080 height 23
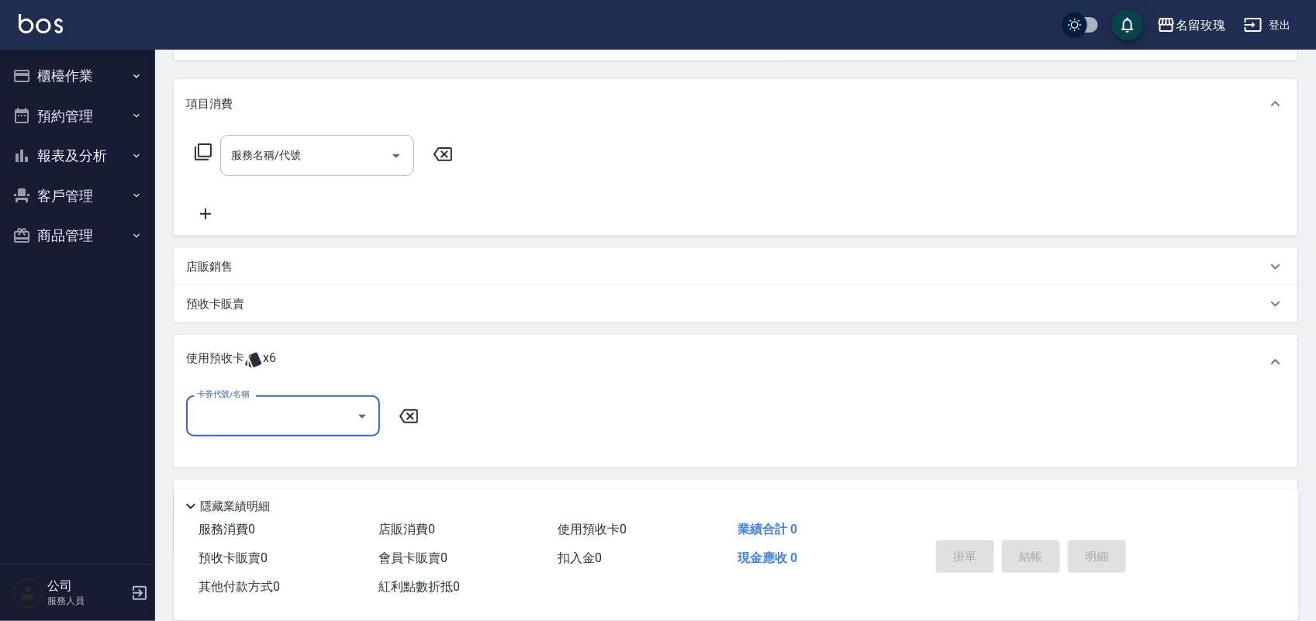
scroll to position [237, 0]
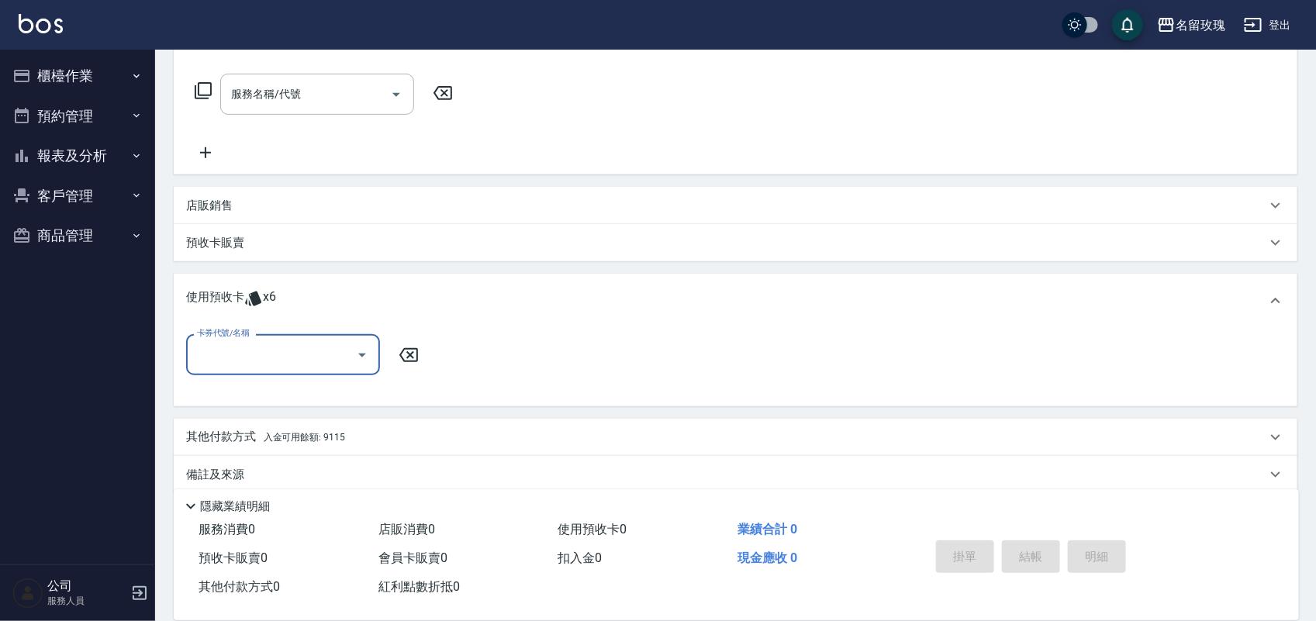
click at [279, 358] on input "卡券代號/名稱" at bounding box center [271, 354] width 157 height 27
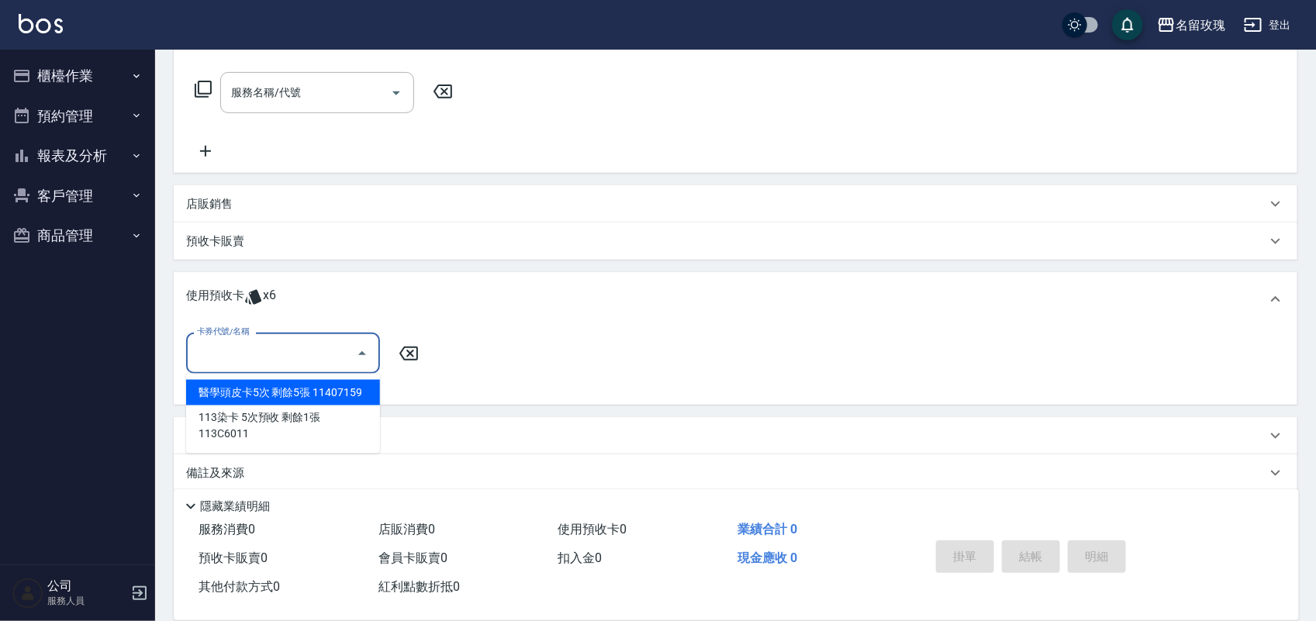
scroll to position [257, 0]
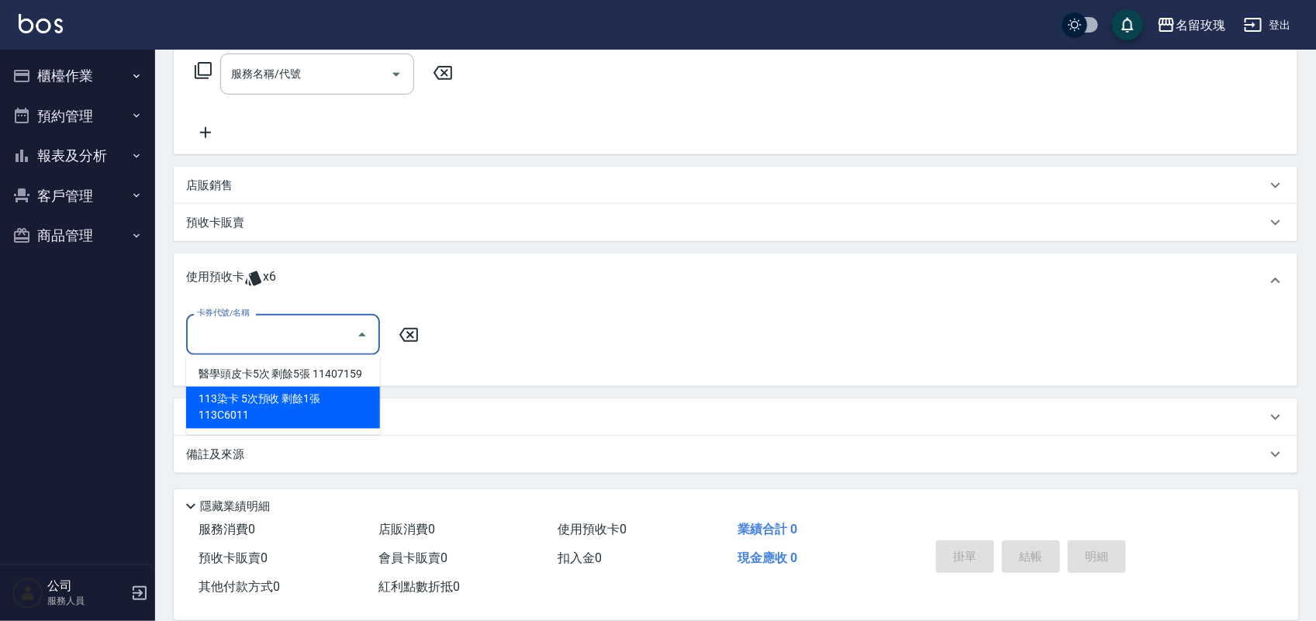
drag, startPoint x: 219, startPoint y: 230, endPoint x: 215, endPoint y: 223, distance: 8.0
click at [214, 226] on div "預收卡販賣" at bounding box center [736, 222] width 1124 height 37
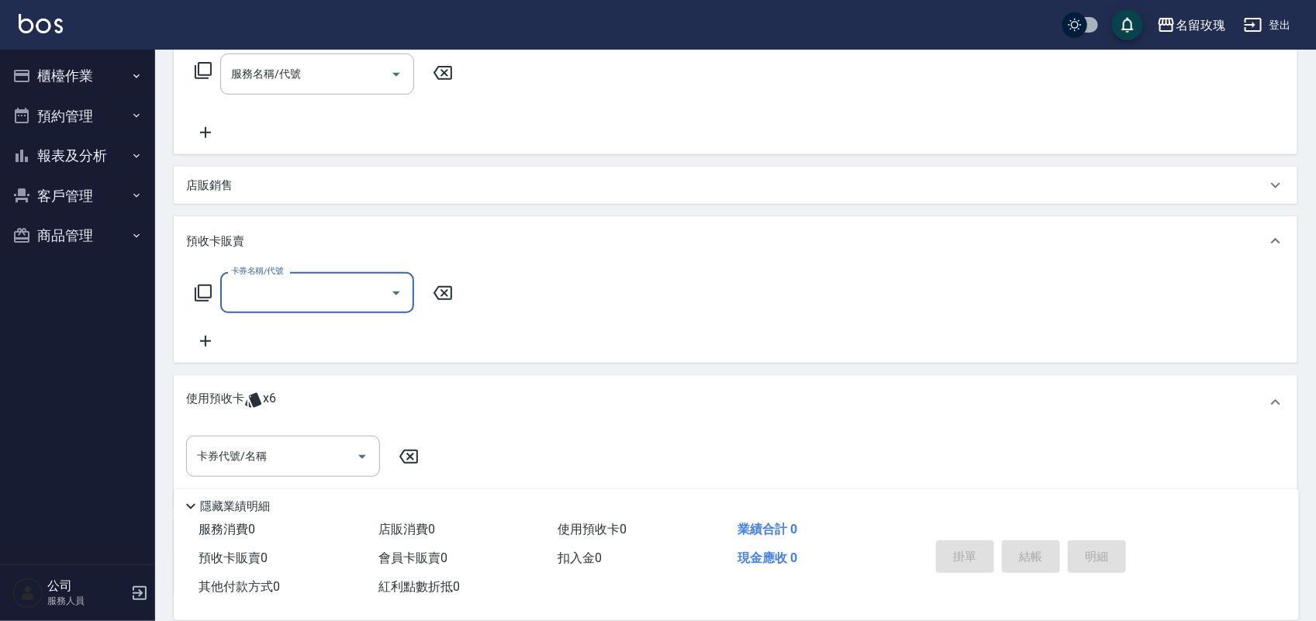
scroll to position [0, 0]
click at [211, 296] on div "卡券名稱/代號 卡券名稱/代號" at bounding box center [324, 292] width 276 height 41
click at [208, 295] on icon at bounding box center [203, 293] width 19 height 19
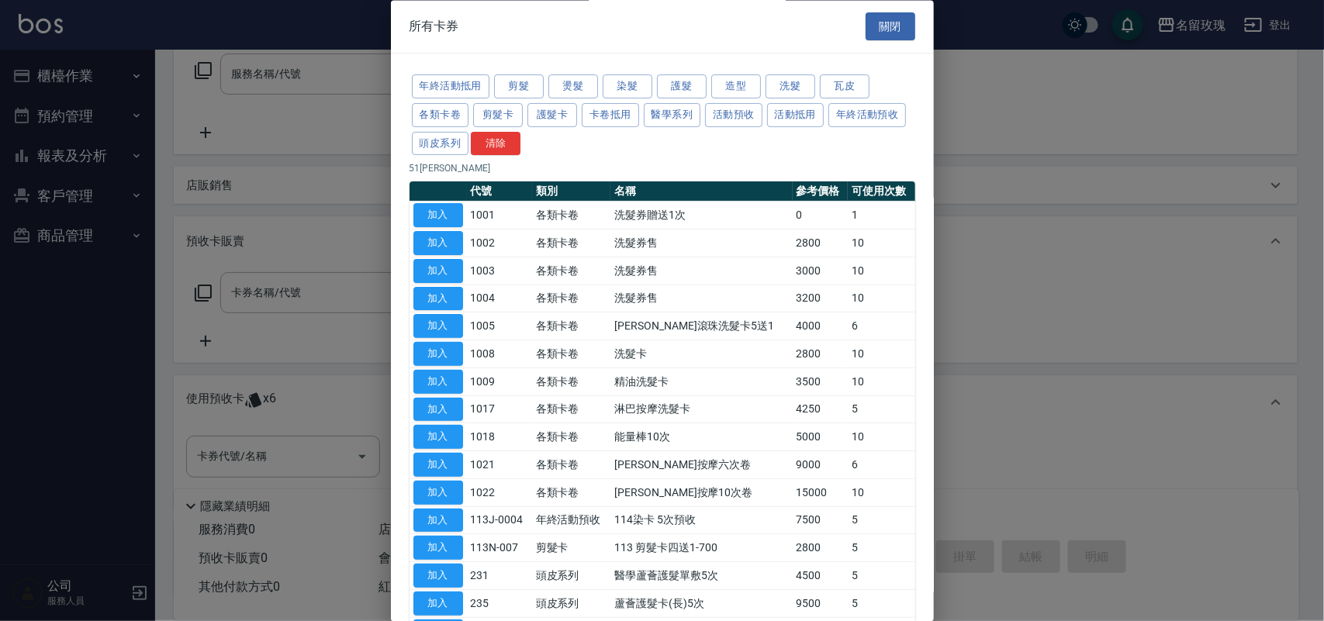
click at [424, 107] on button "各類卡卷" at bounding box center [440, 115] width 57 height 24
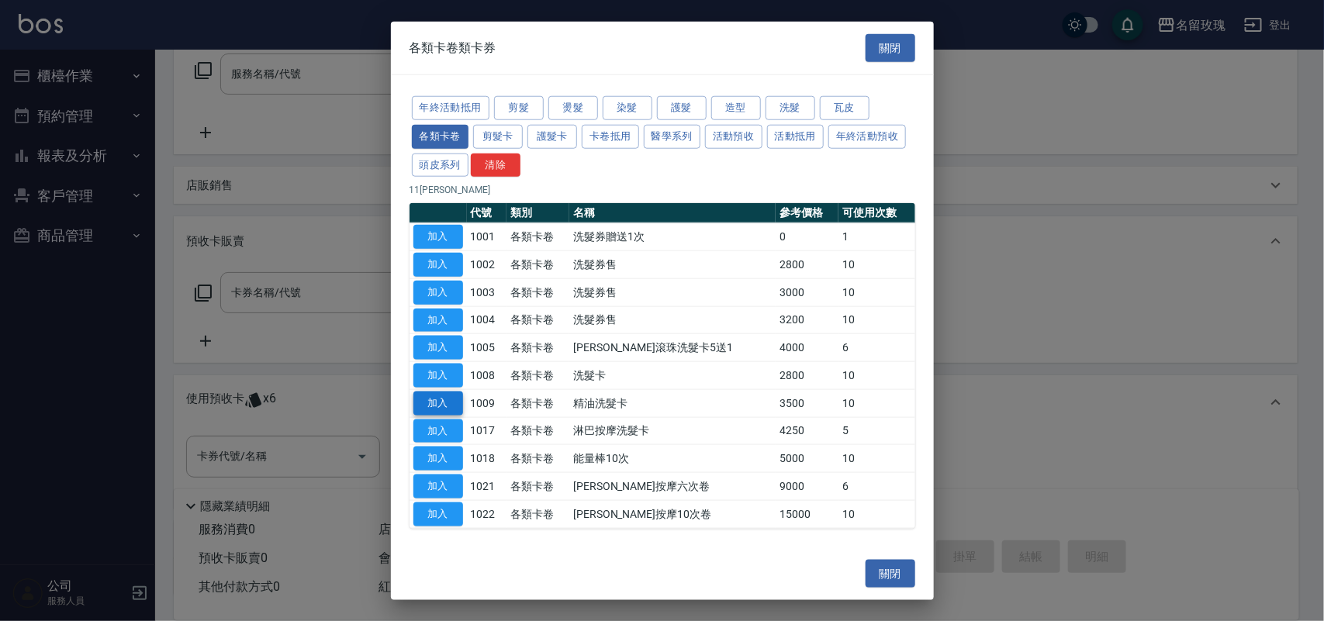
click at [438, 405] on button "加入" at bounding box center [438, 404] width 50 height 24
type input "精油洗髮卡(1009)"
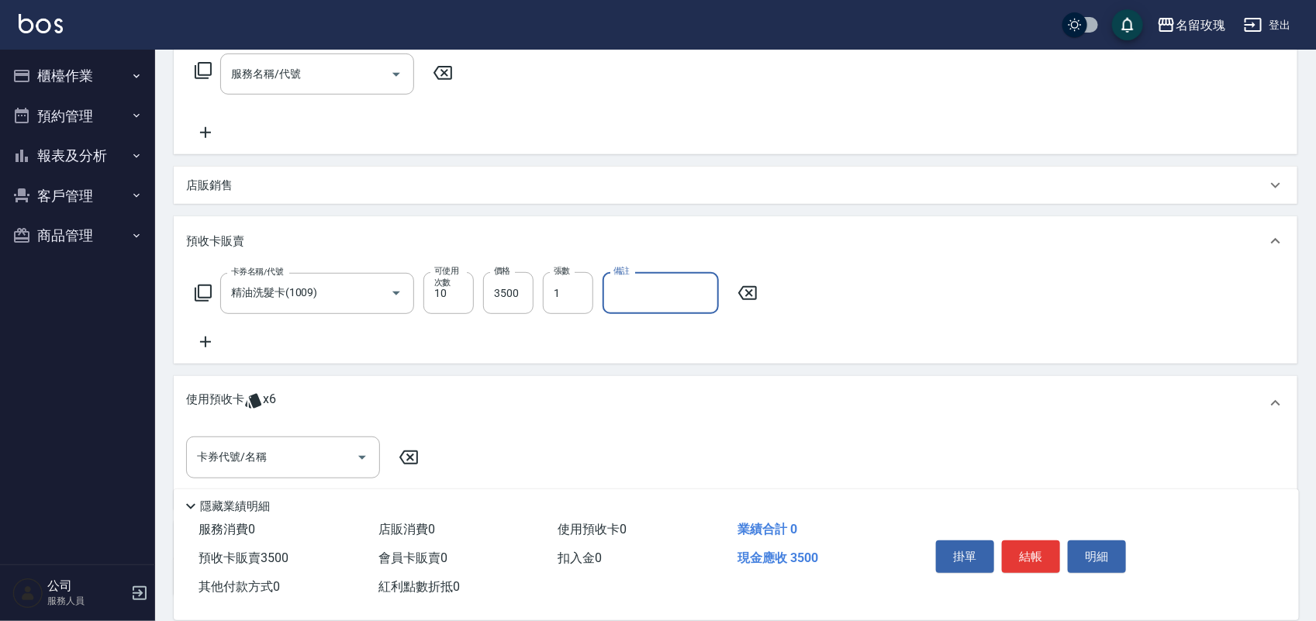
click at [658, 292] on input "備註" at bounding box center [661, 293] width 116 height 42
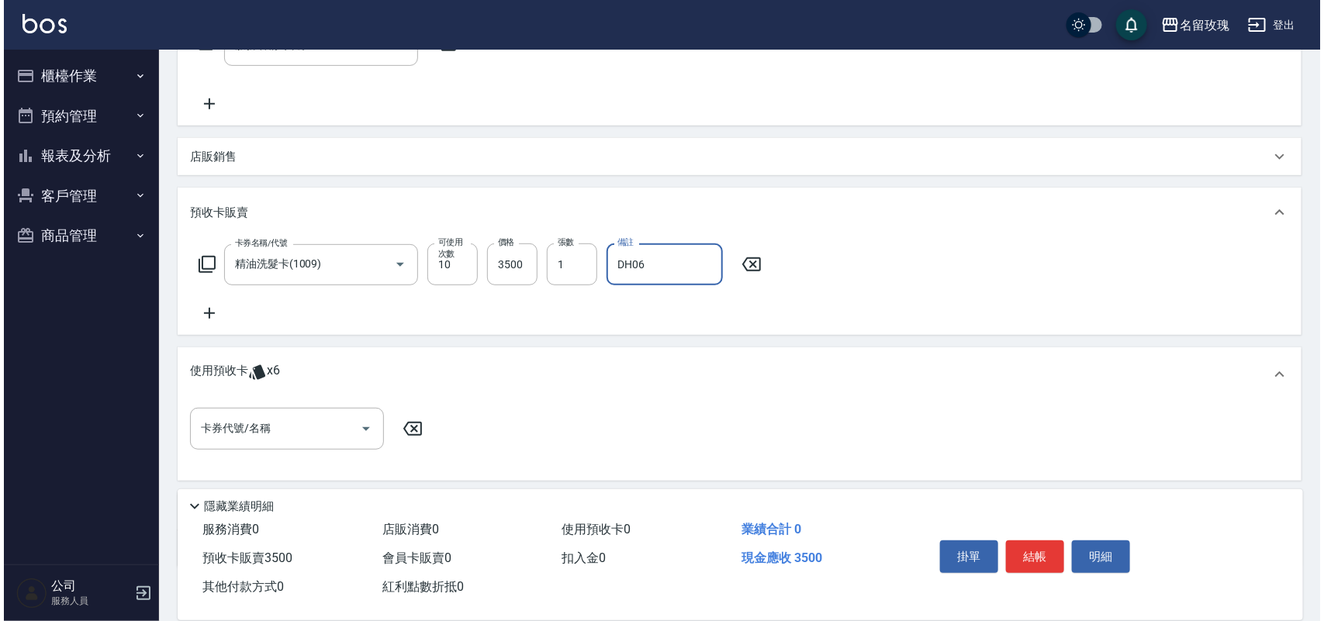
scroll to position [185, 0]
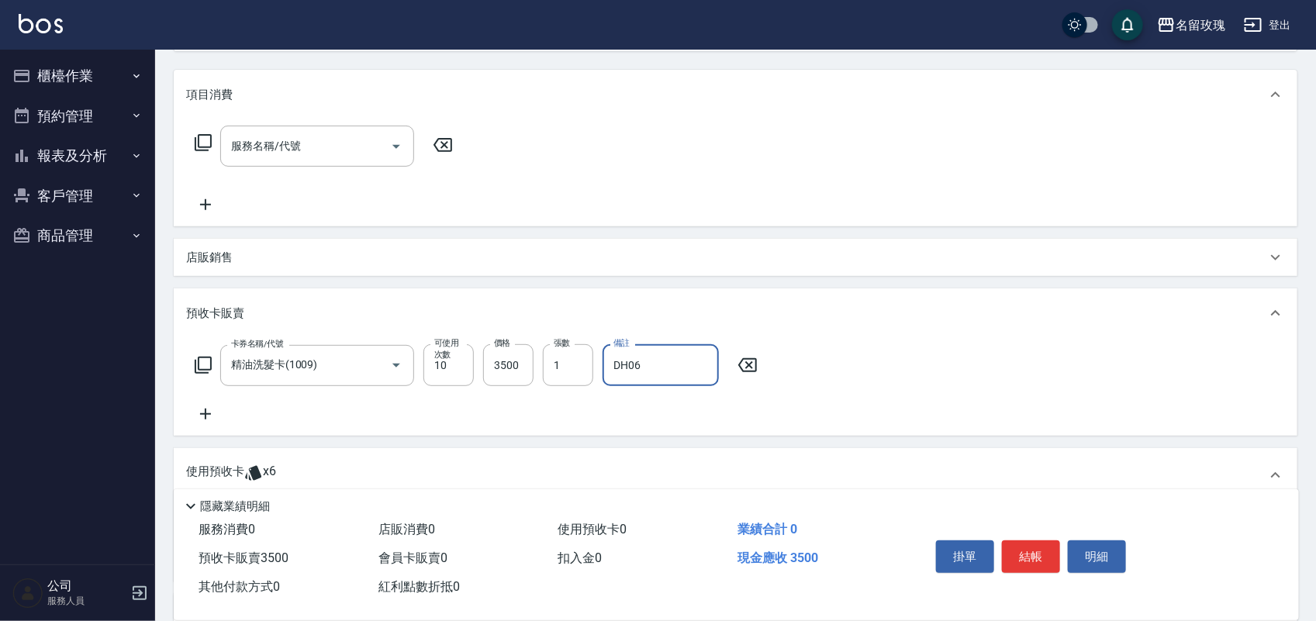
type input "DH06"
click at [202, 143] on icon at bounding box center [203, 142] width 19 height 19
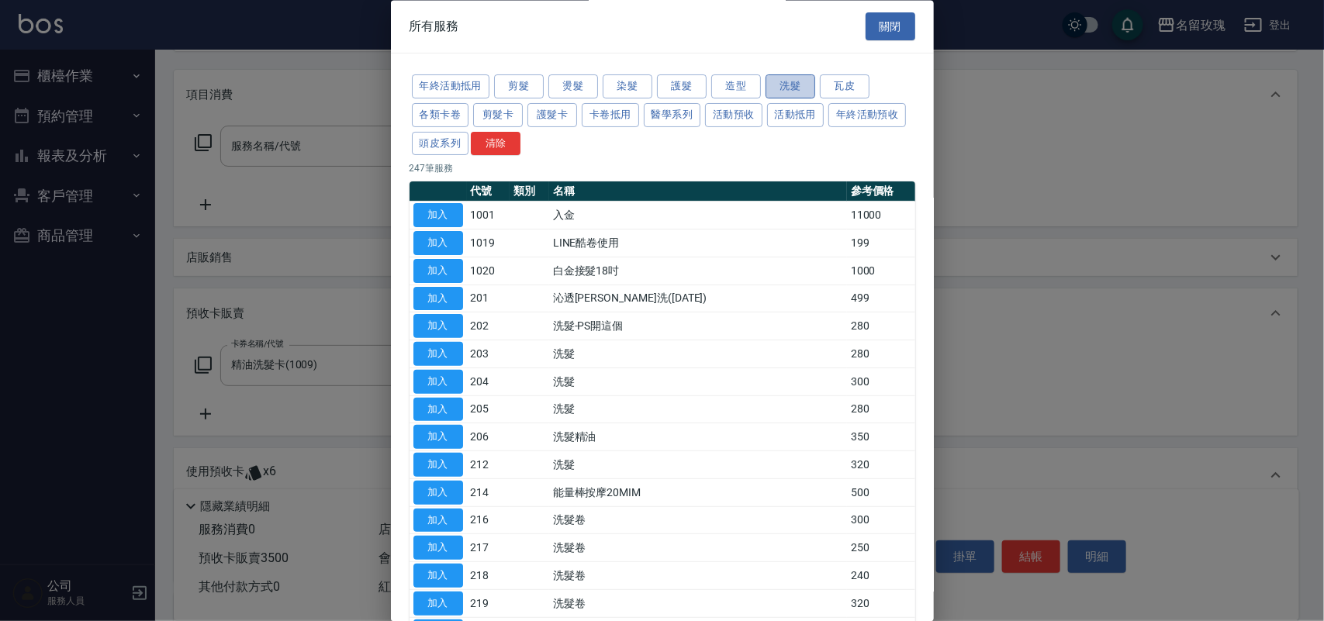
click at [790, 83] on button "洗髮" at bounding box center [790, 87] width 50 height 24
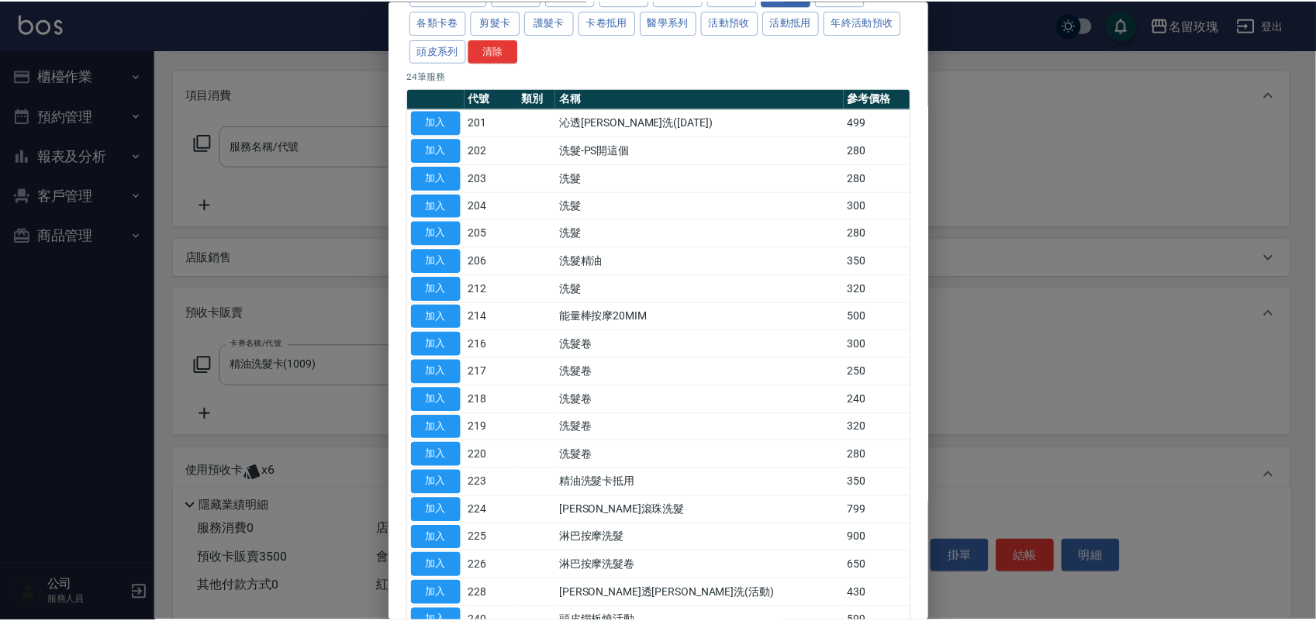
scroll to position [239, 0]
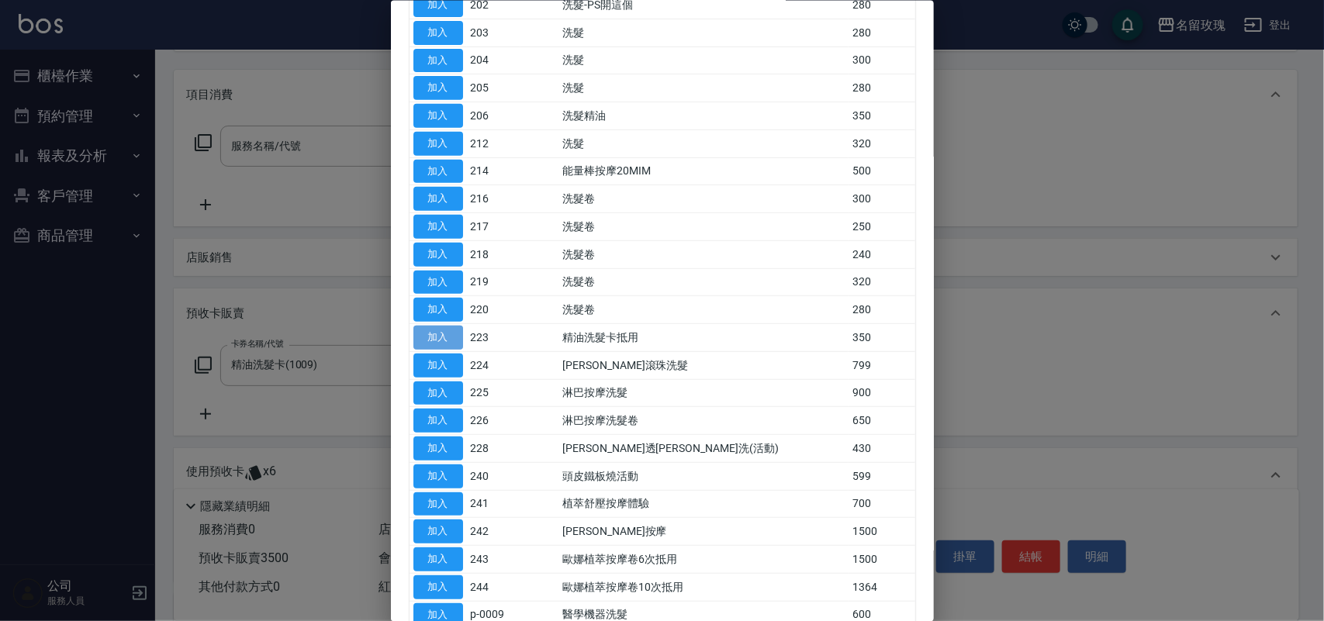
click at [448, 341] on button "加入" at bounding box center [438, 338] width 50 height 24
type input "精油洗髮卡抵用(223)"
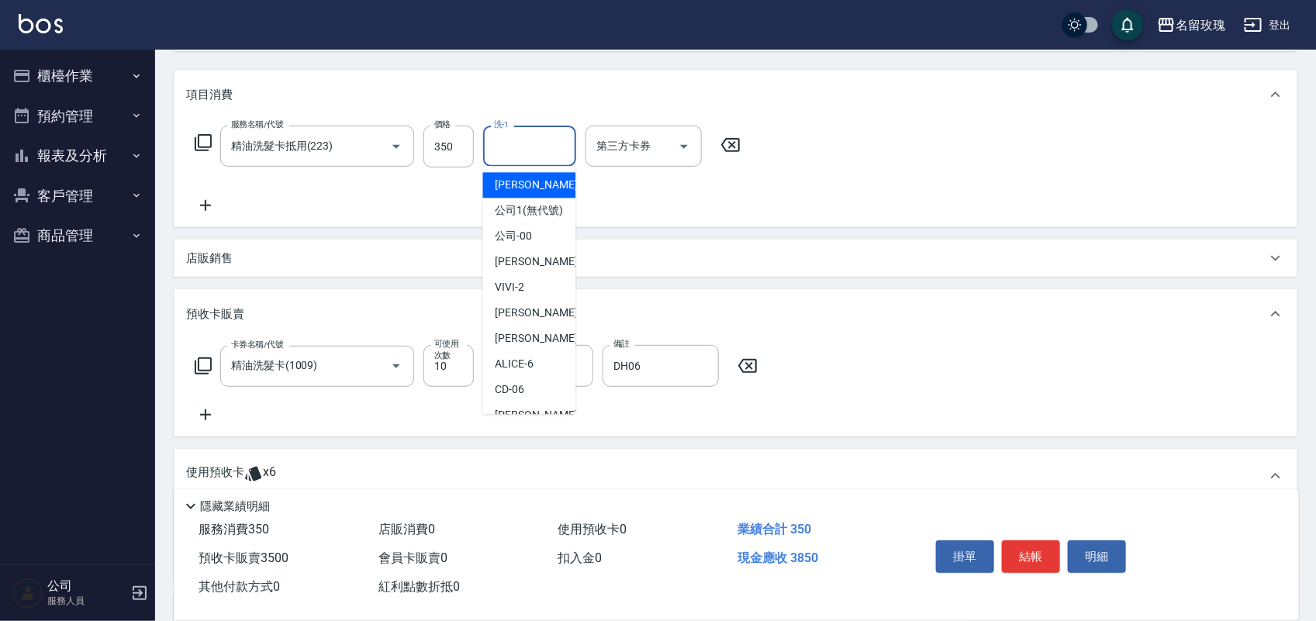
drag, startPoint x: 516, startPoint y: 153, endPoint x: 517, endPoint y: 140, distance: 12.4
click at [517, 144] on input "洗-1" at bounding box center [529, 146] width 79 height 27
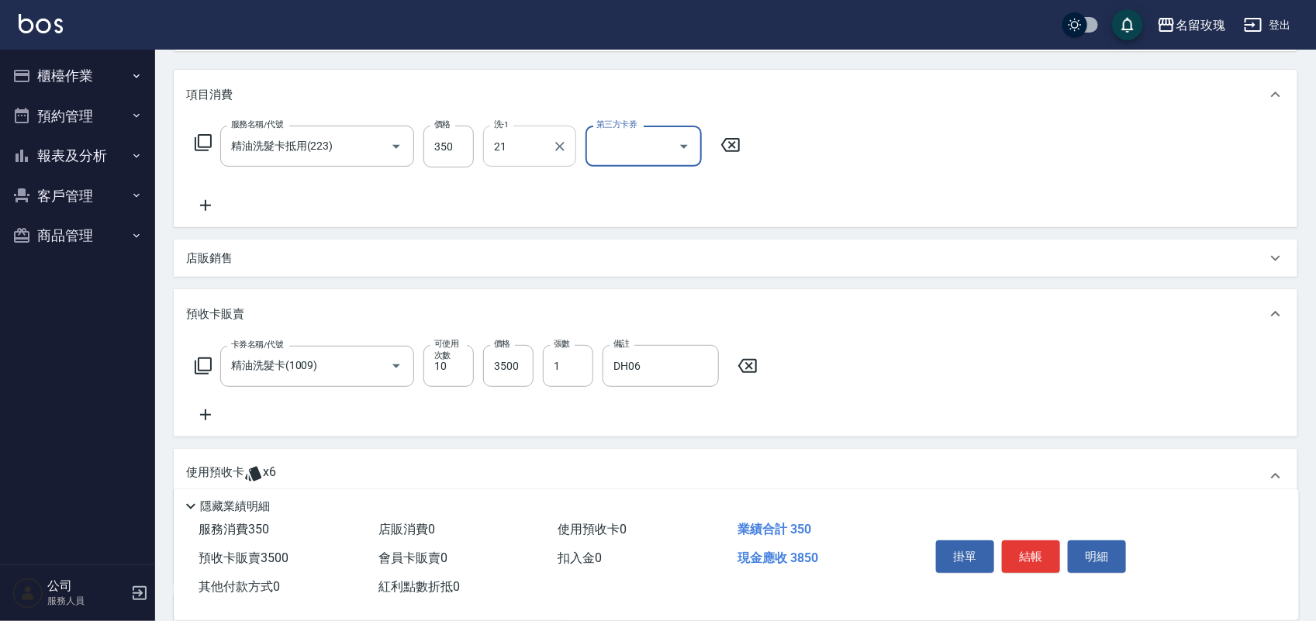
type input "少少-21"
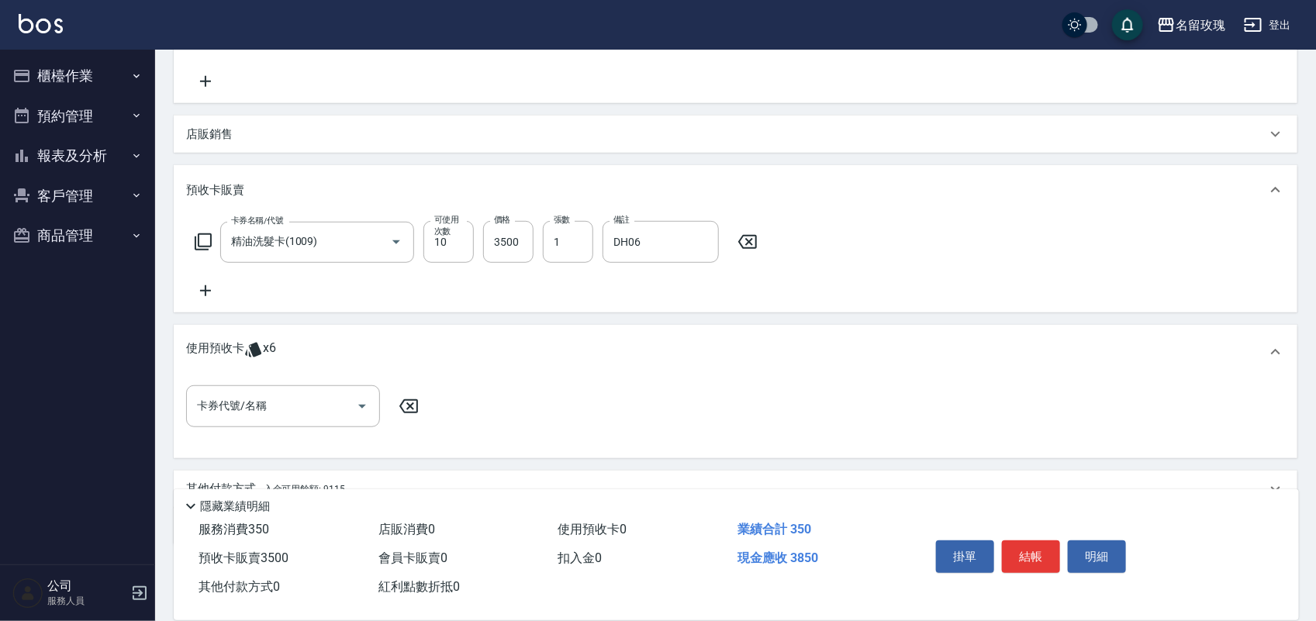
scroll to position [380, 0]
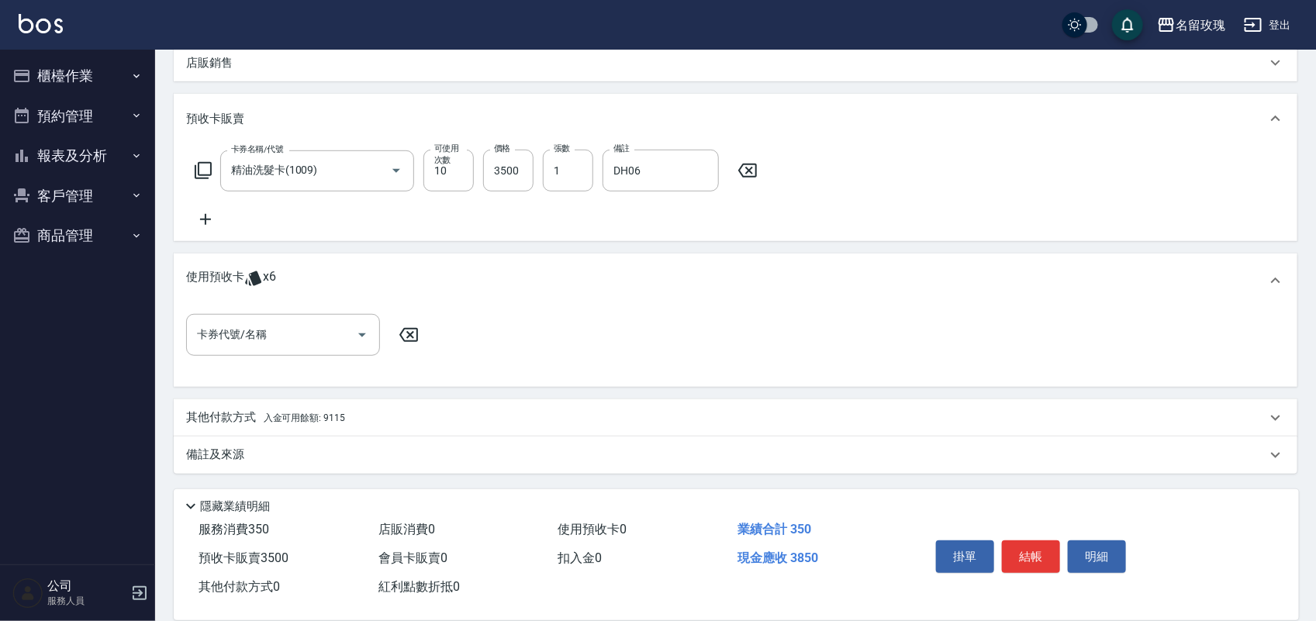
click at [327, 416] on span "入金可用餘額: 9115" at bounding box center [304, 418] width 81 height 11
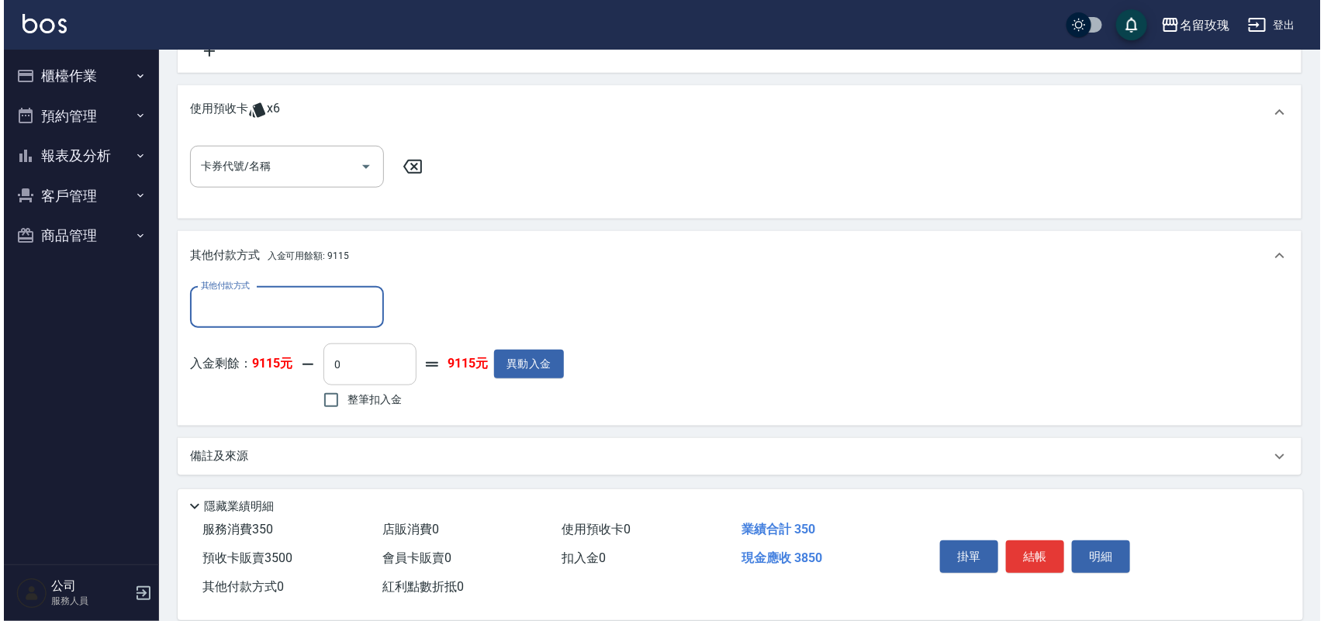
scroll to position [549, 0]
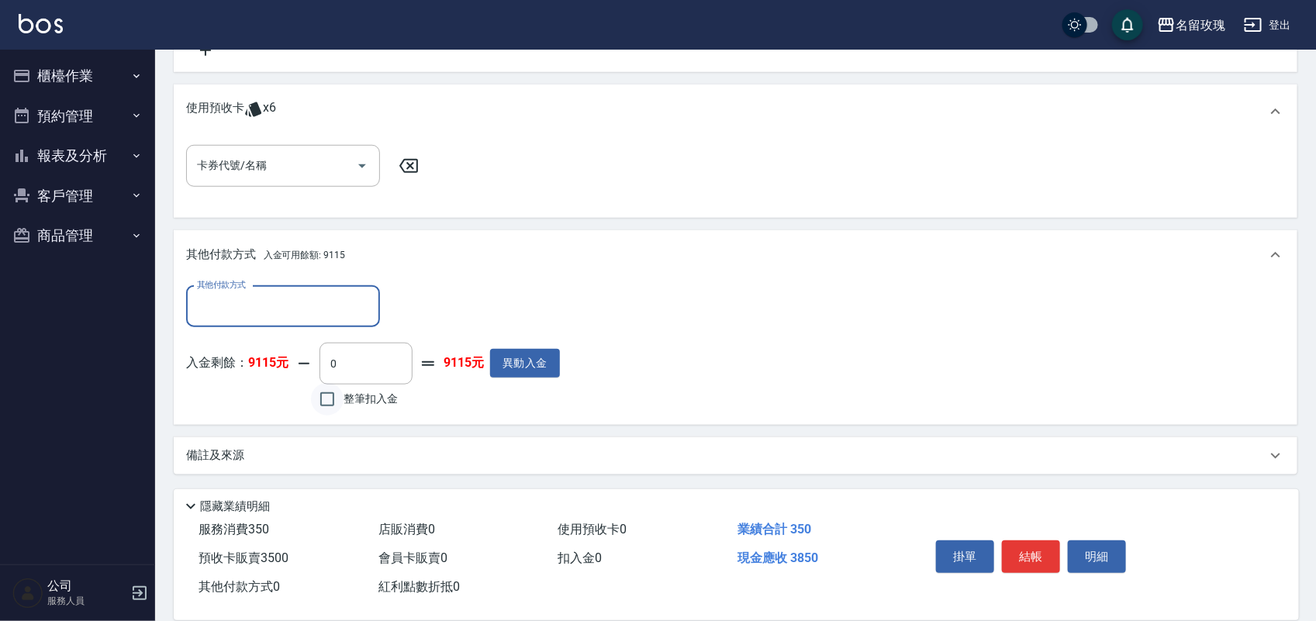
click at [339, 397] on input "整筆扣入金" at bounding box center [327, 399] width 33 height 33
checkbox input "true"
type input "3850"
click at [1026, 549] on button "結帳" at bounding box center [1031, 557] width 58 height 33
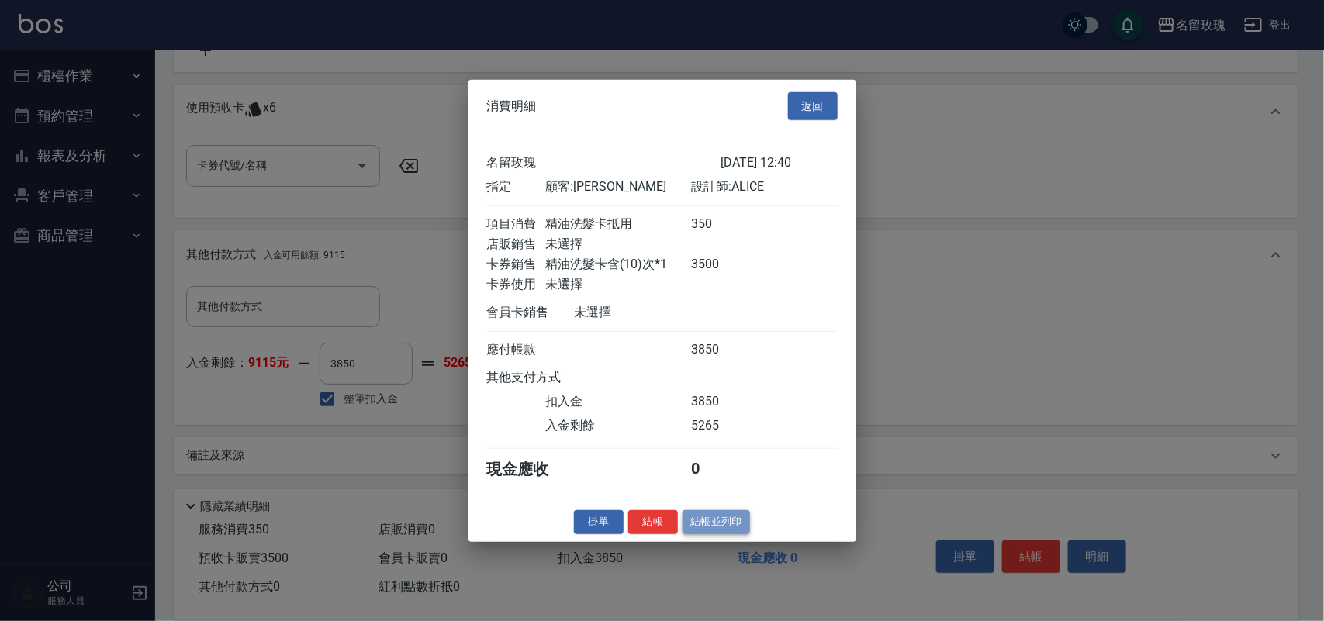
click at [725, 532] on button "結帳並列印" at bounding box center [715, 522] width 67 height 24
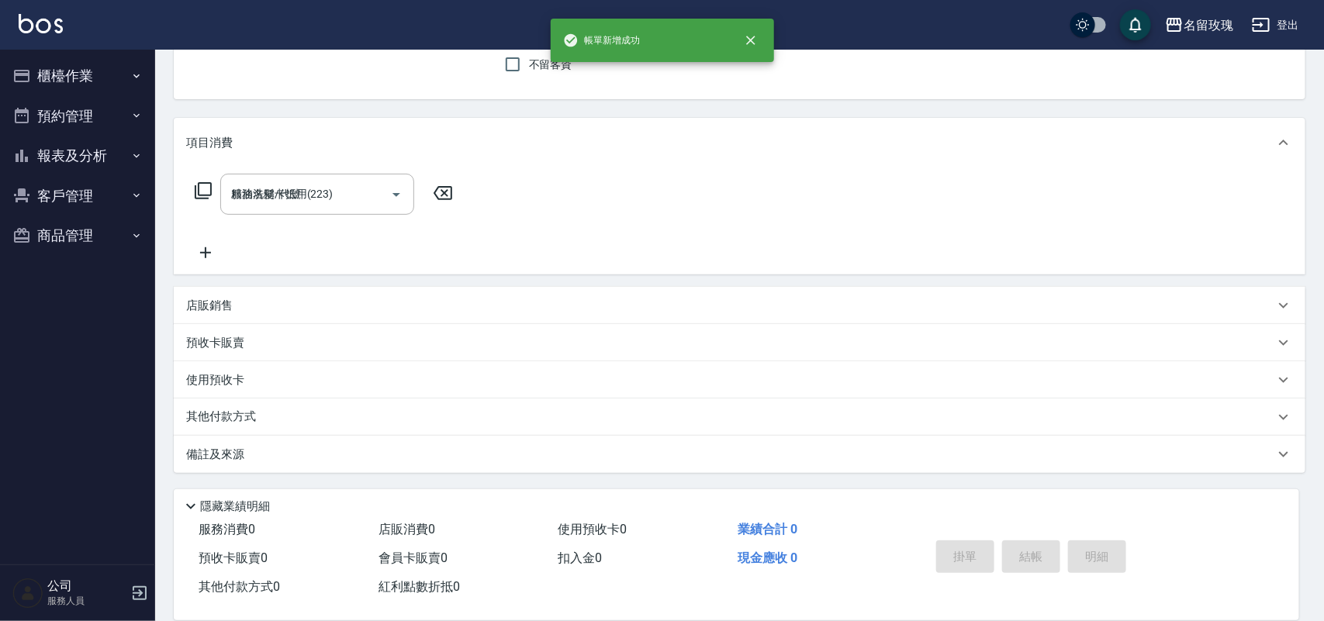
type input "2025/08/22 13:54"
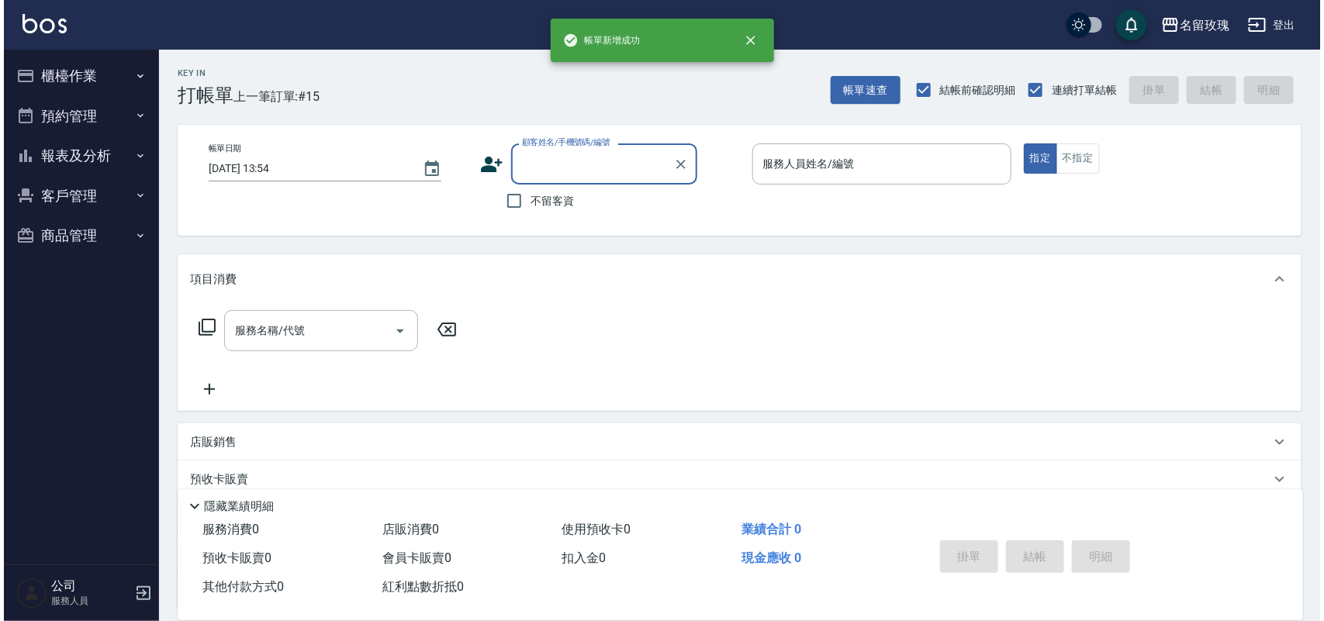
scroll to position [0, 0]
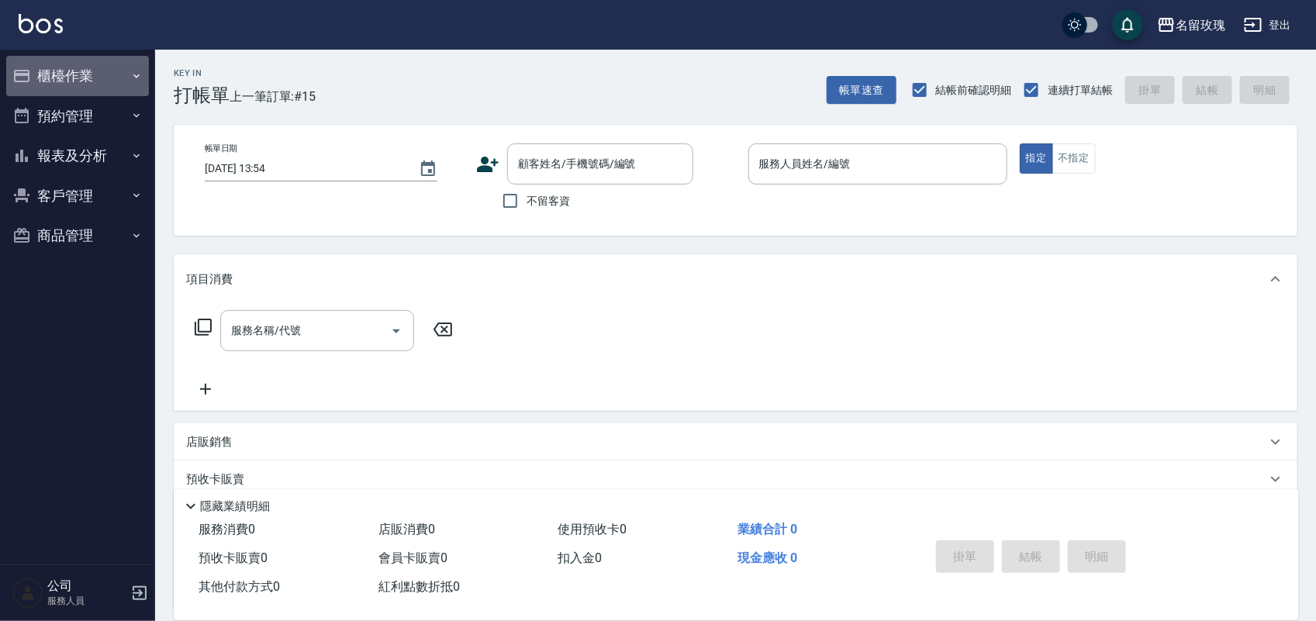
click at [49, 60] on button "櫃檯作業" at bounding box center [77, 76] width 143 height 40
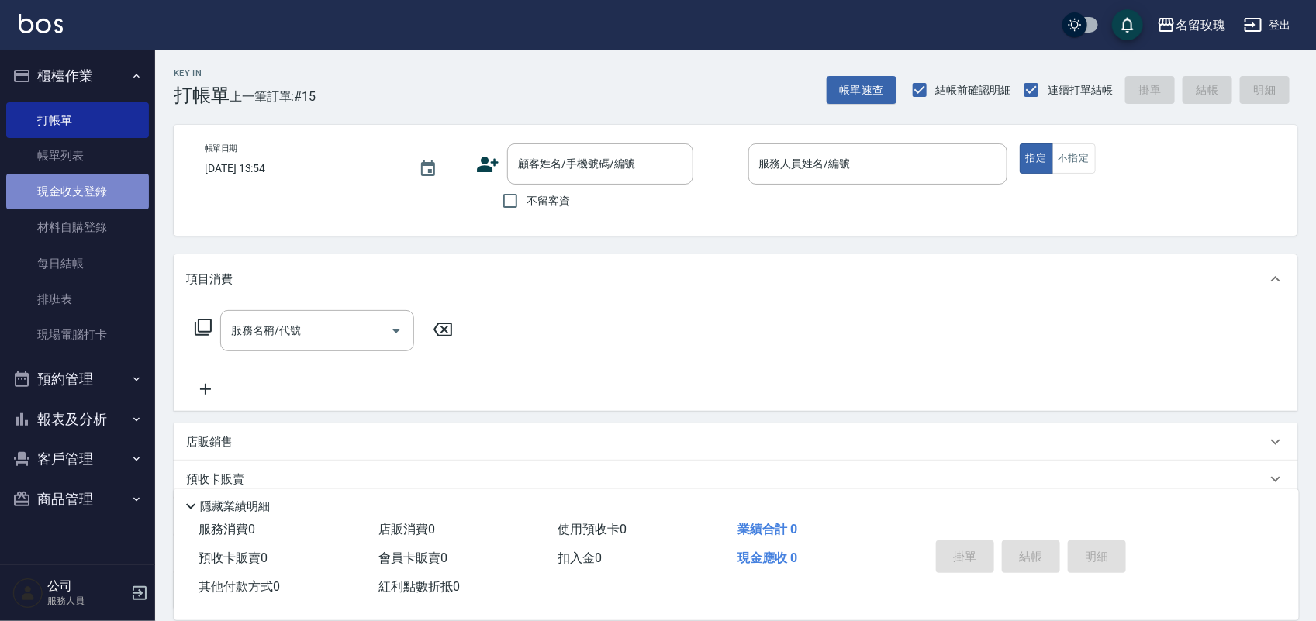
click at [95, 177] on link "現金收支登錄" at bounding box center [77, 192] width 143 height 36
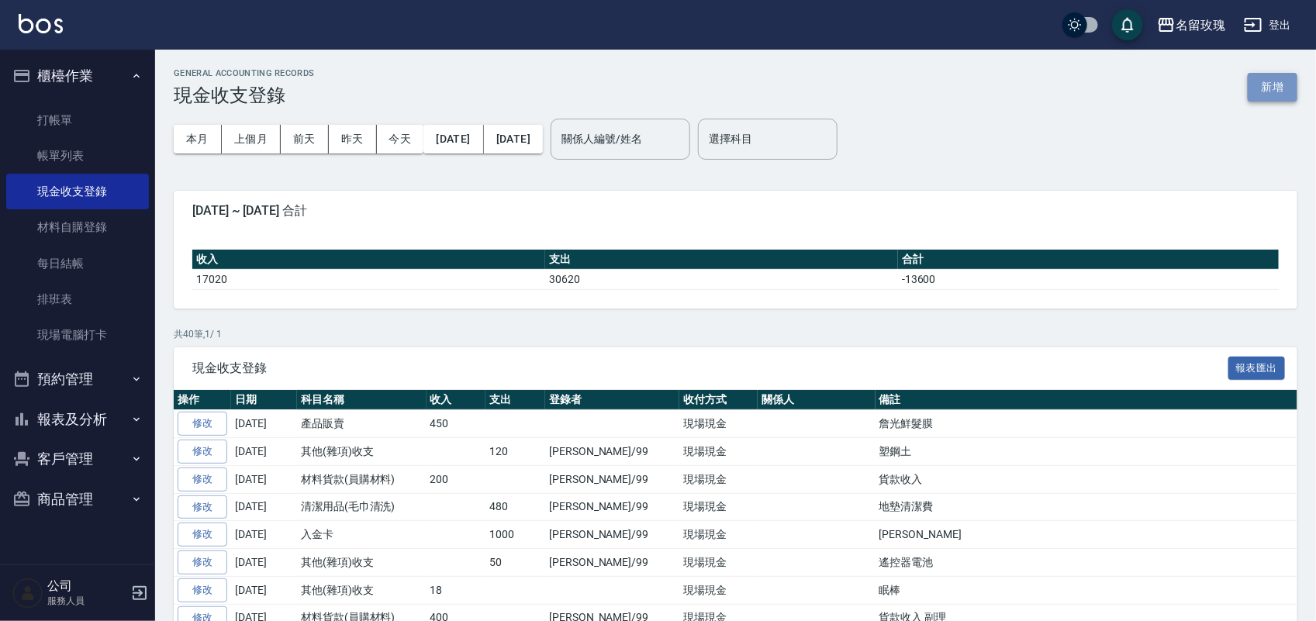
click at [1281, 79] on button "新增" at bounding box center [1273, 87] width 50 height 29
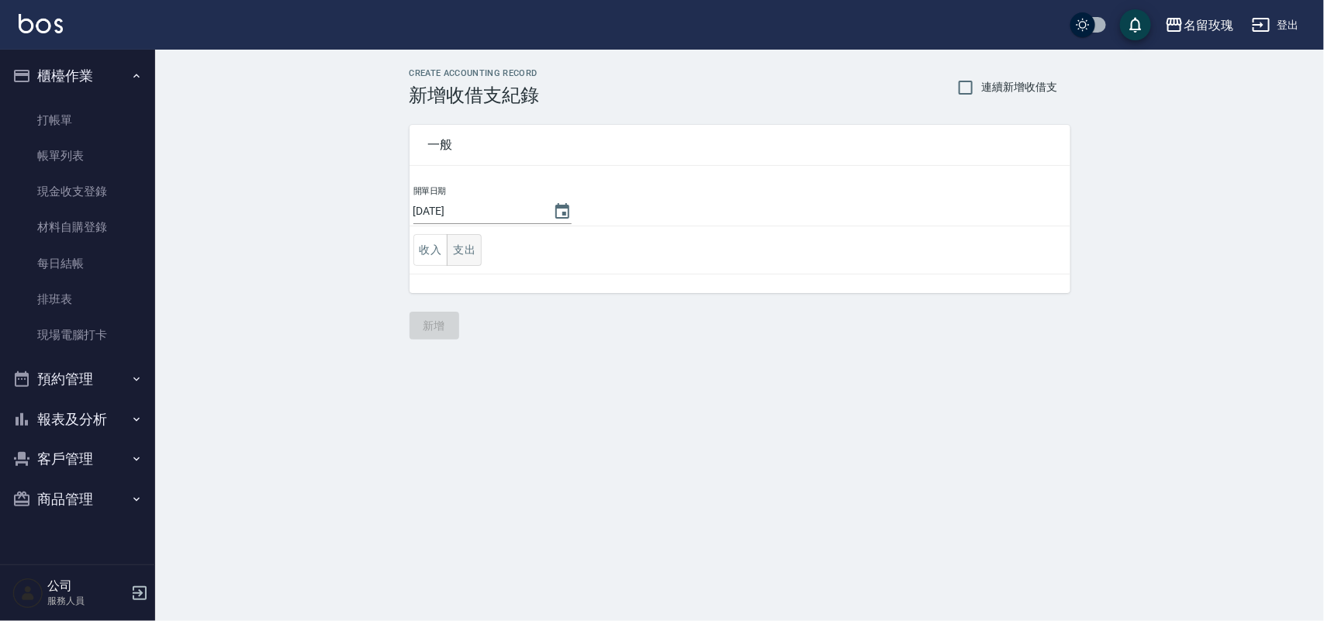
click at [467, 246] on button "支出" at bounding box center [464, 250] width 35 height 32
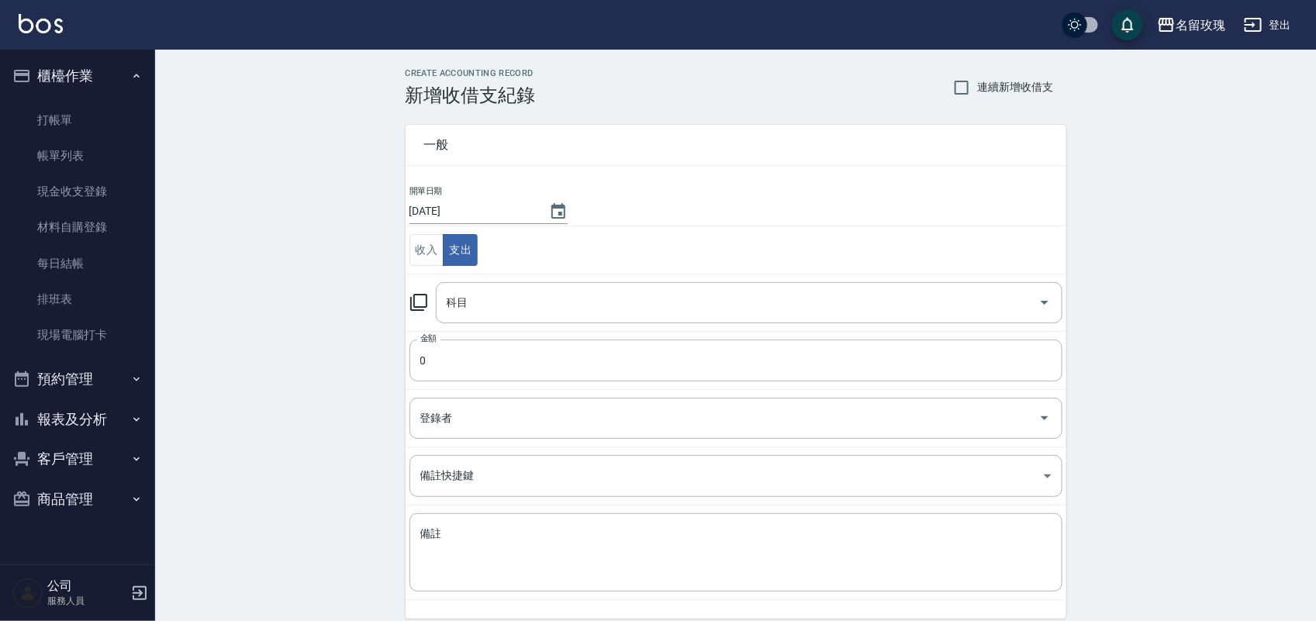
click at [423, 295] on icon at bounding box center [418, 302] width 17 height 17
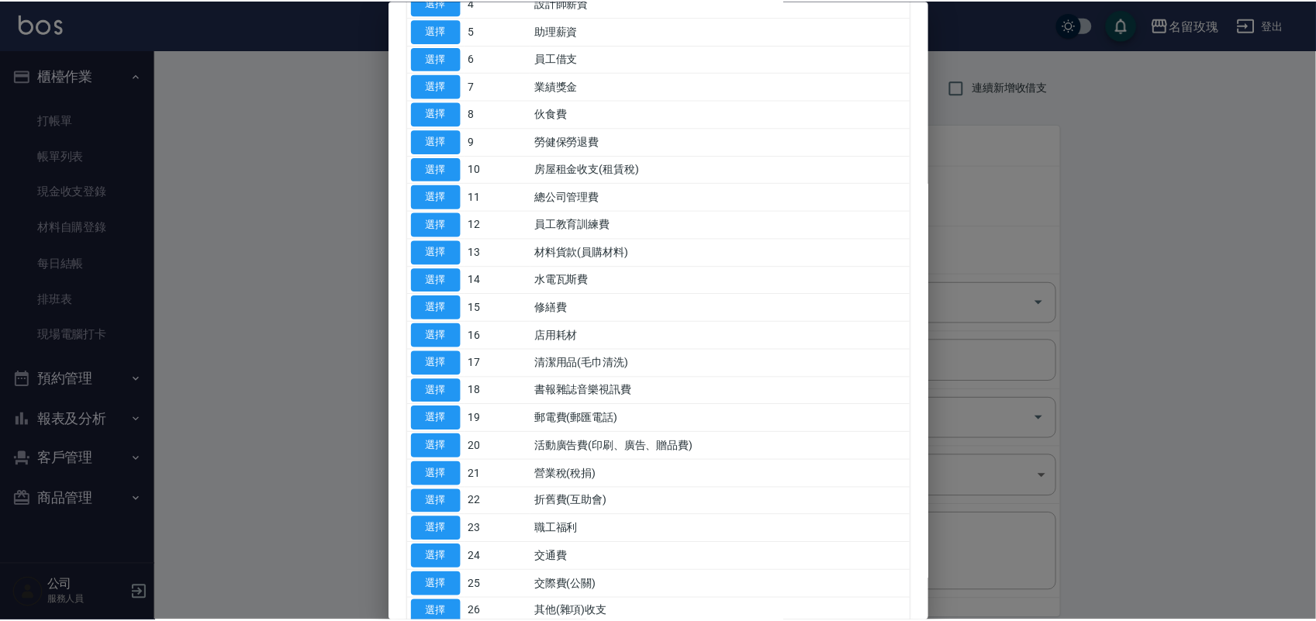
scroll to position [485, 0]
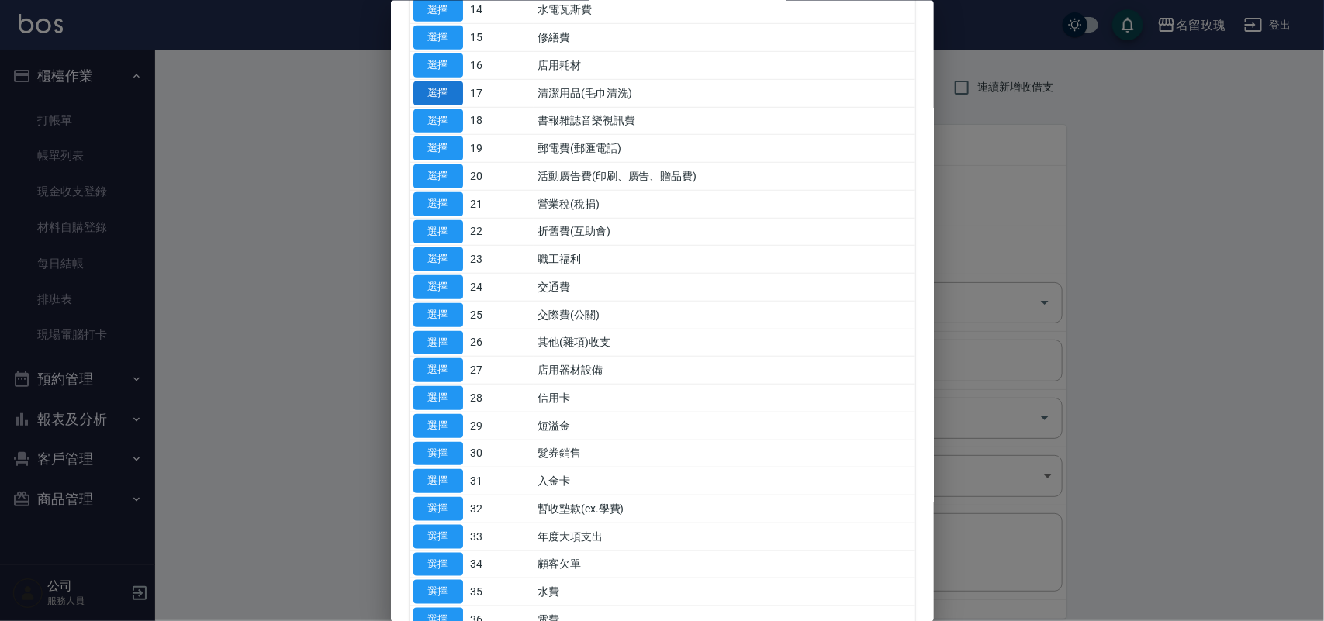
click at [454, 102] on button "選擇" at bounding box center [438, 93] width 50 height 24
type input "17 清潔用品(毛巾清洗)"
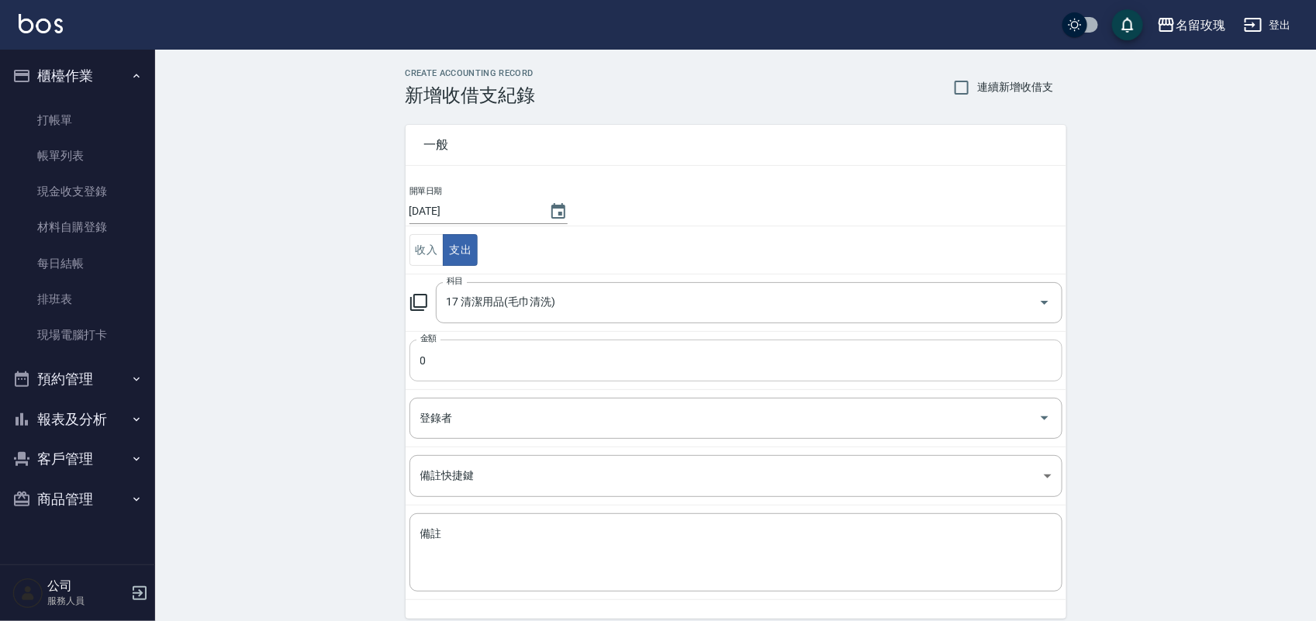
click at [494, 375] on input "0" at bounding box center [735, 361] width 653 height 42
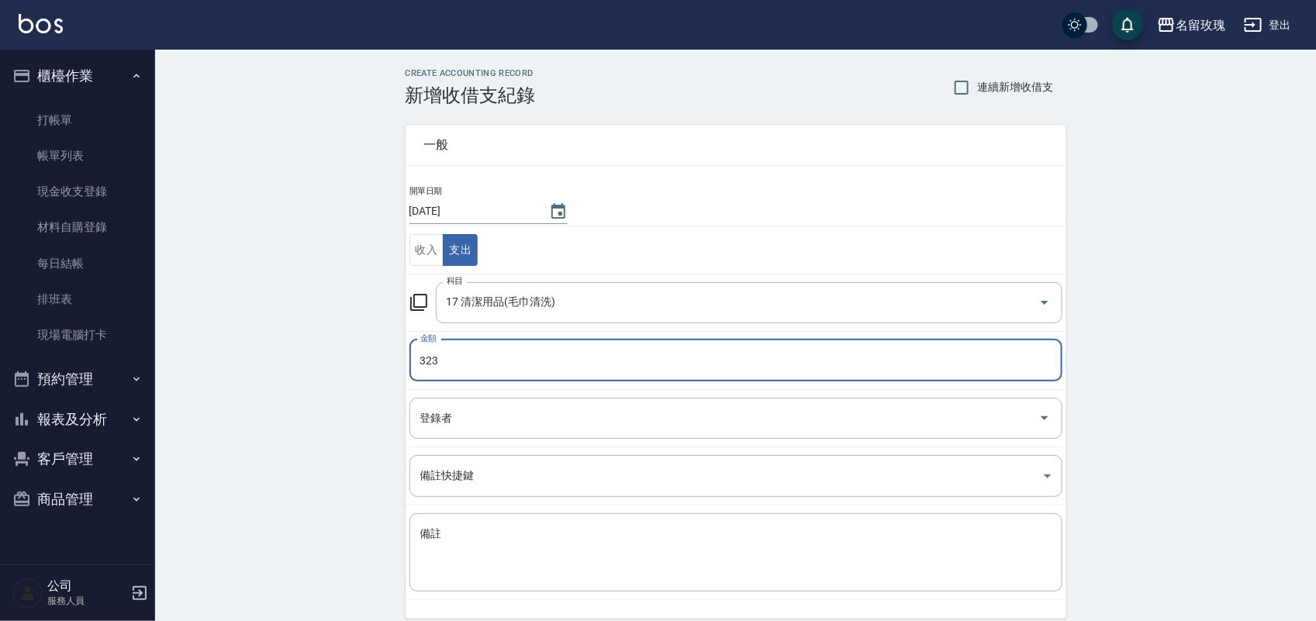
type input "323"
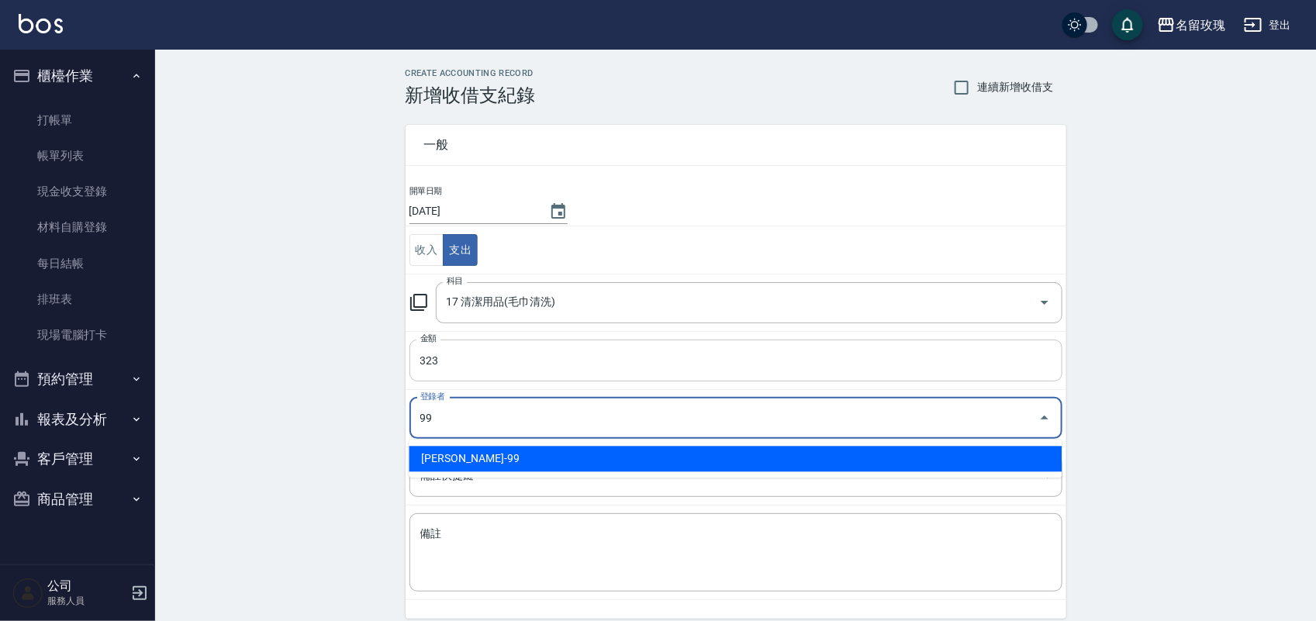
type input "劉期成-99"
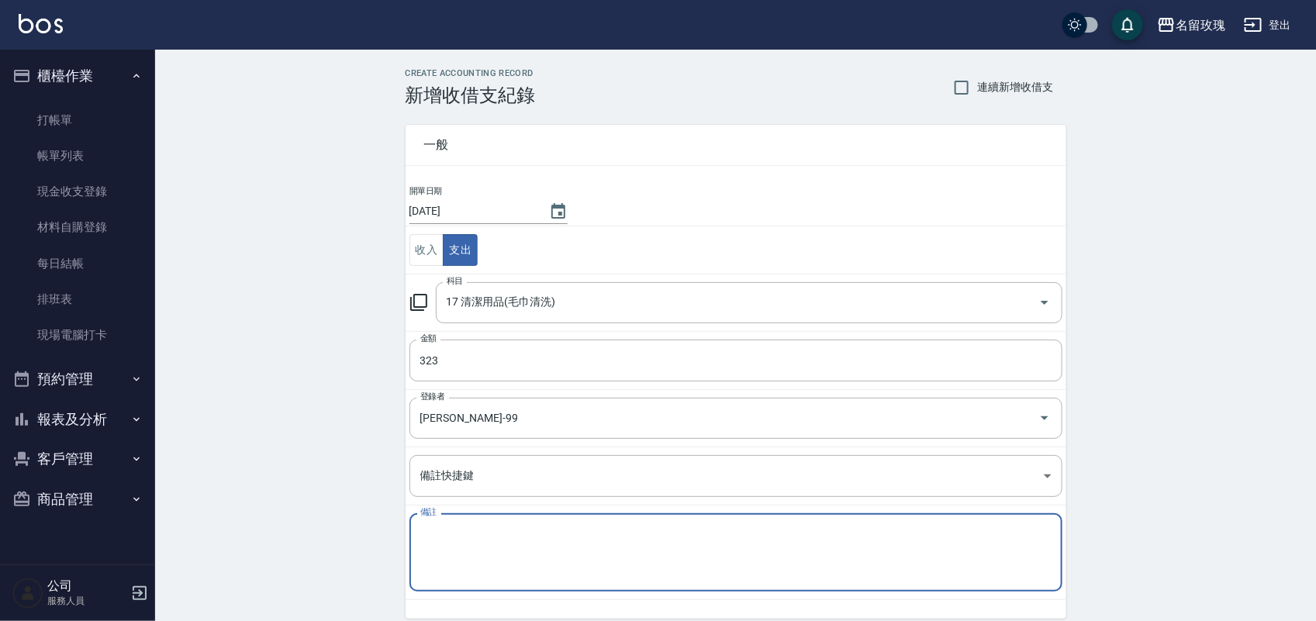
click at [512, 541] on textarea "備註" at bounding box center [735, 553] width 631 height 53
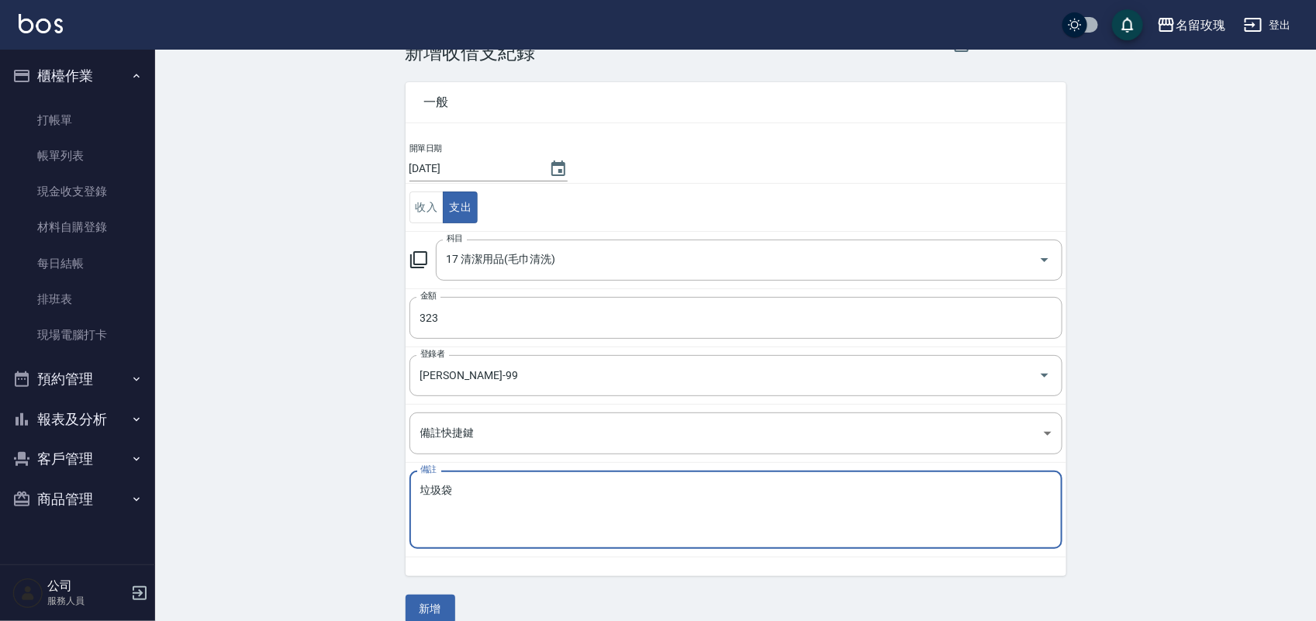
scroll to position [64, 0]
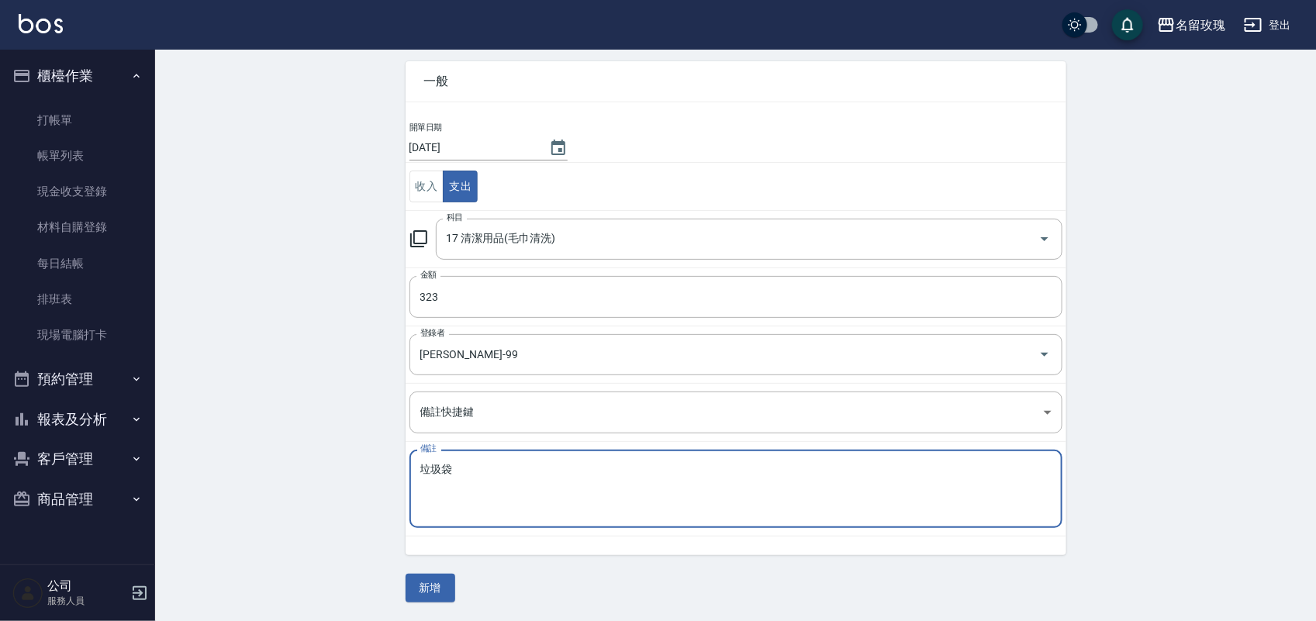
type textarea "垃圾袋"
click at [437, 588] on button "新增" at bounding box center [431, 588] width 50 height 29
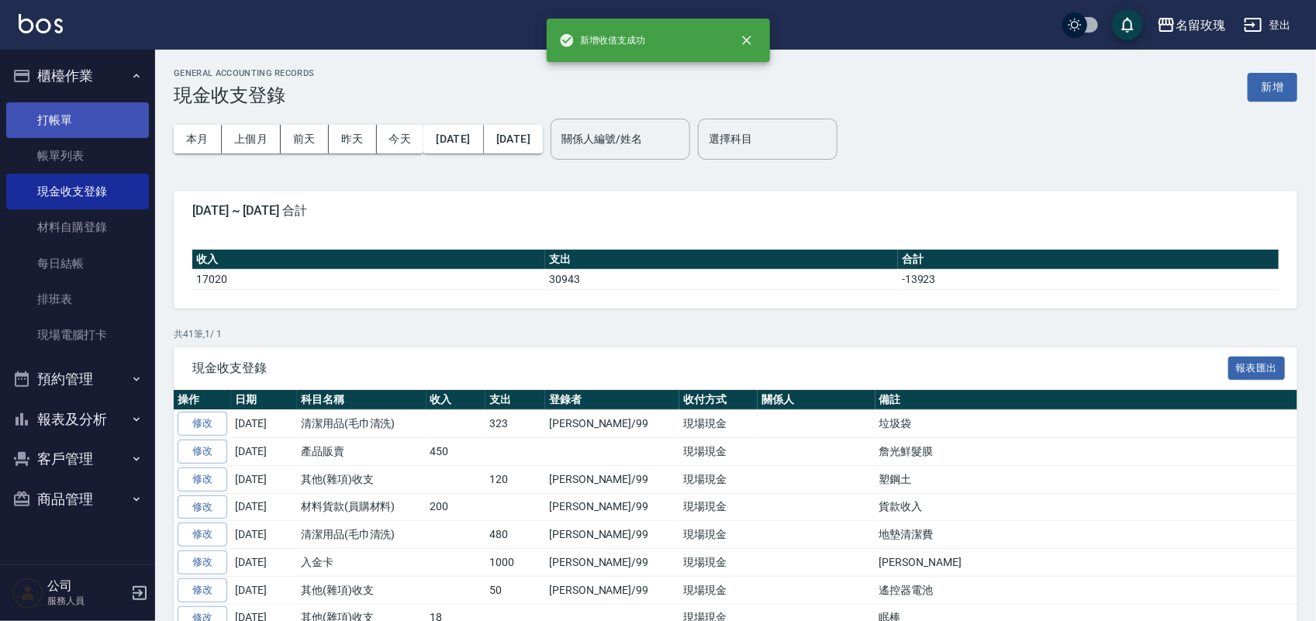
click at [59, 133] on link "打帳單" at bounding box center [77, 120] width 143 height 36
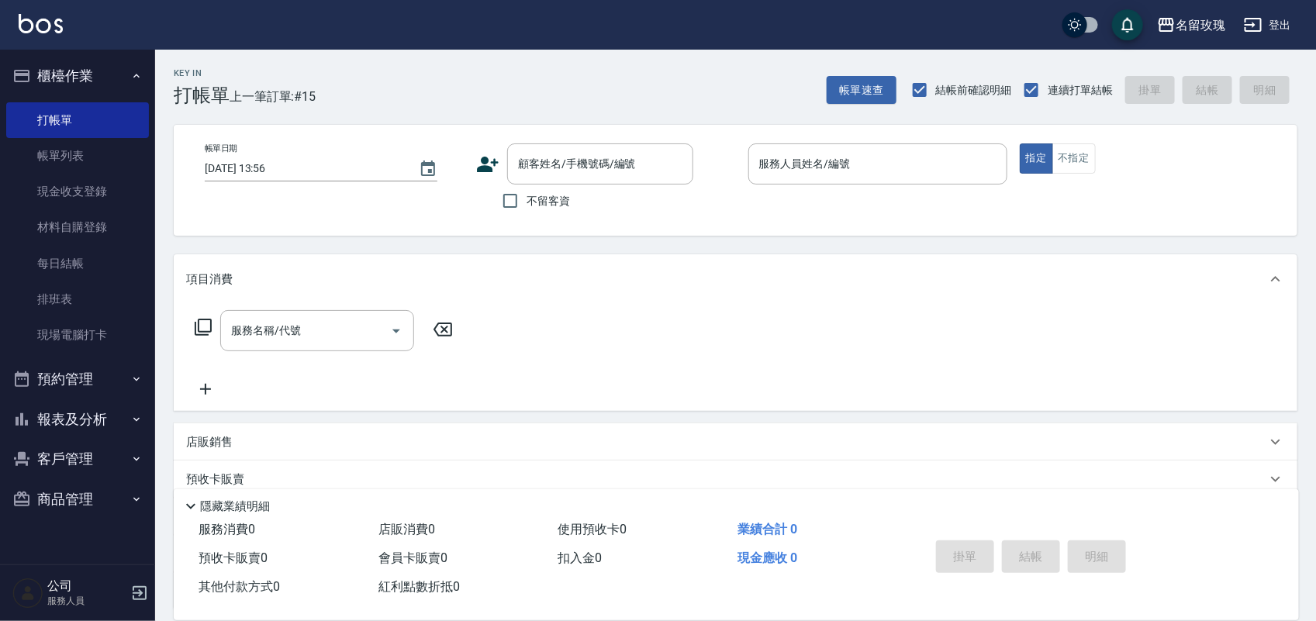
click at [548, 188] on label "不留客資" at bounding box center [532, 201] width 76 height 33
click at [527, 188] on input "不留客資" at bounding box center [510, 201] width 33 height 33
checkbox input "true"
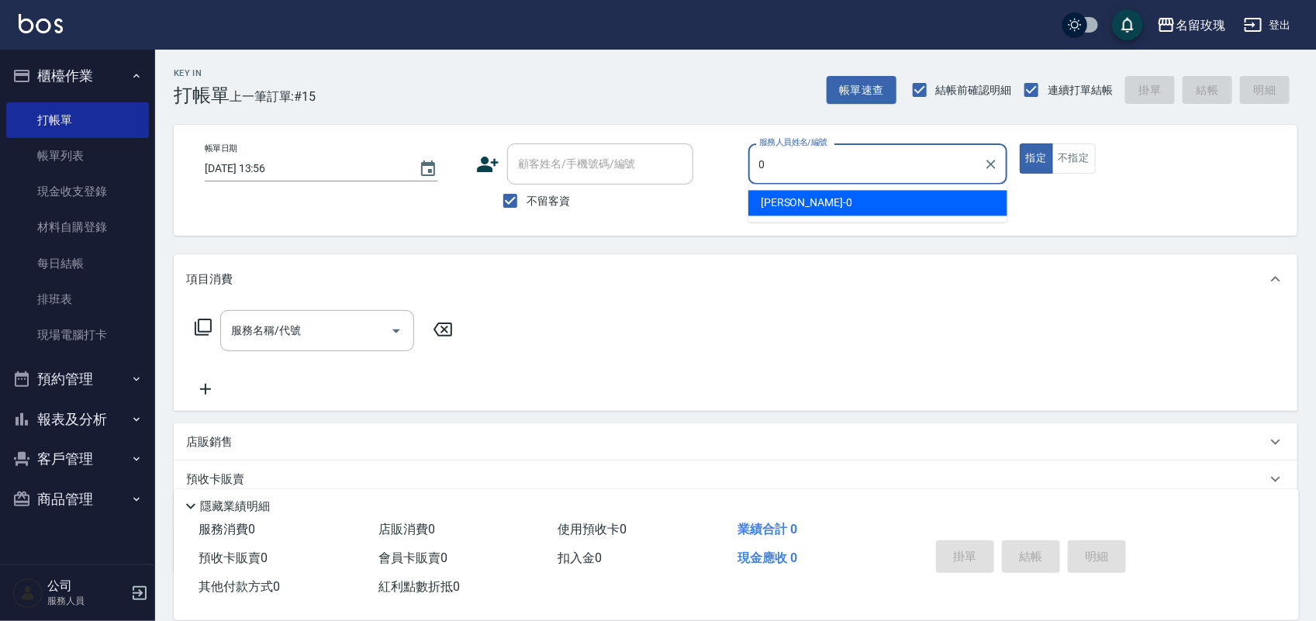
click at [772, 203] on span "Jerry -0" at bounding box center [807, 203] width 92 height 16
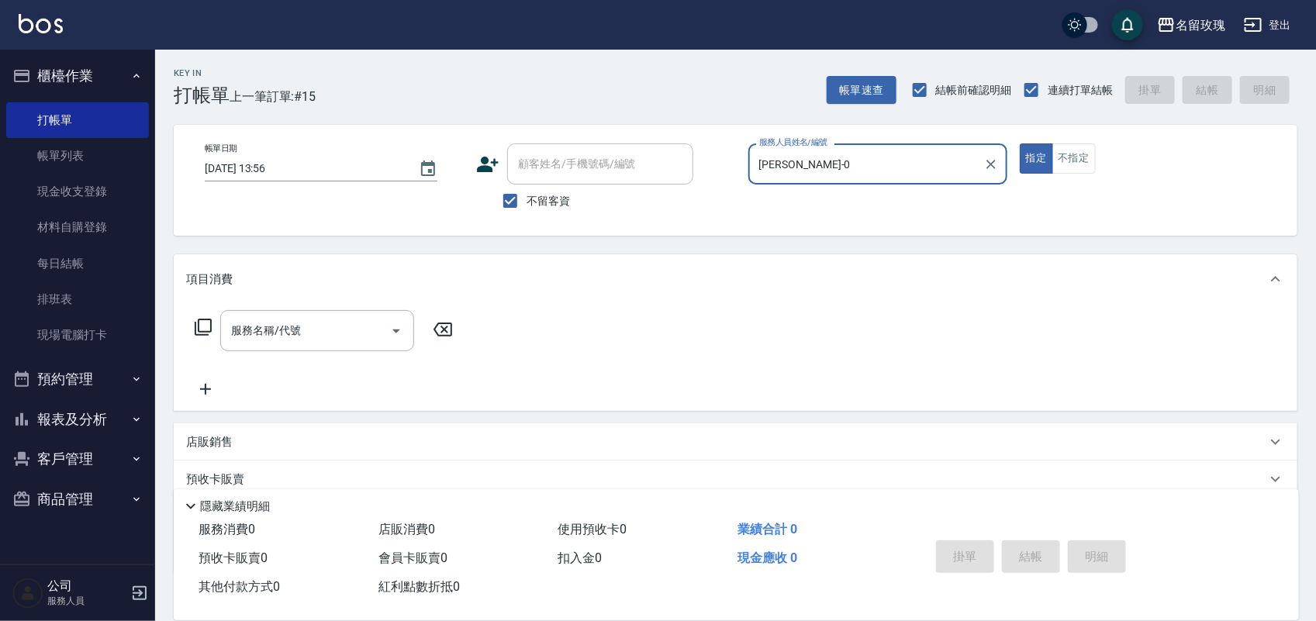
type input "Jerry-0"
click at [199, 320] on icon at bounding box center [203, 327] width 17 height 17
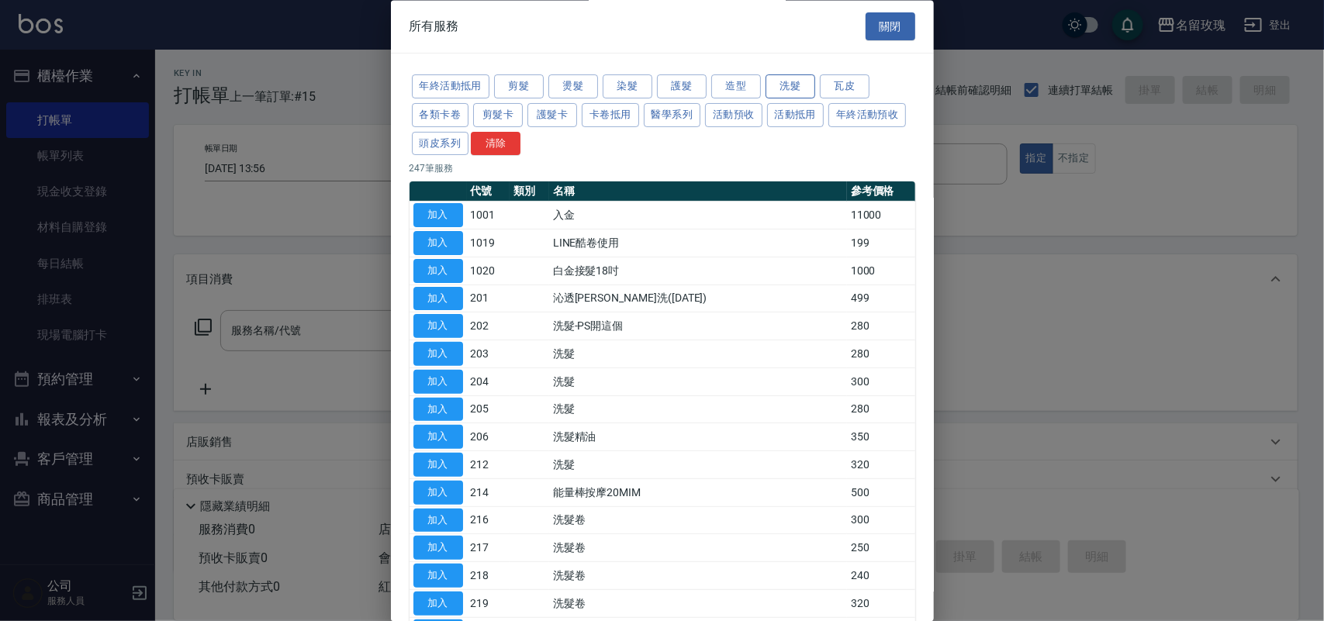
click at [770, 80] on button "洗髮" at bounding box center [790, 87] width 50 height 24
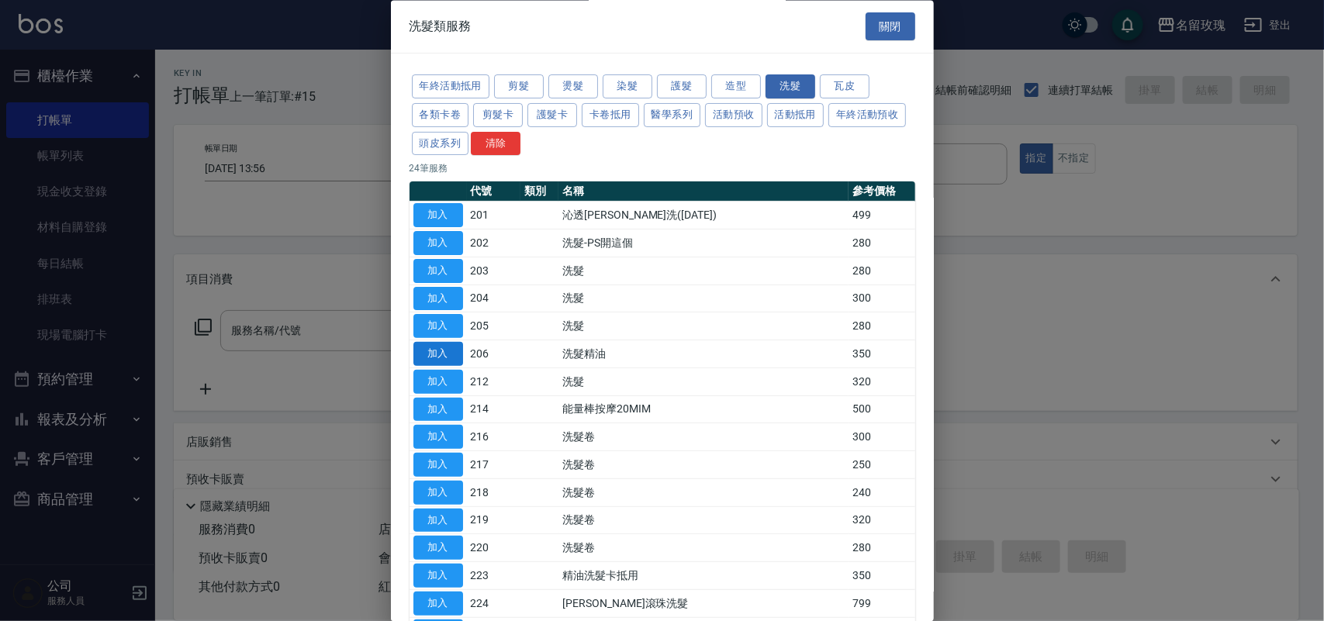
click at [455, 362] on button "加入" at bounding box center [438, 355] width 50 height 24
type input "洗髮精油(206)"
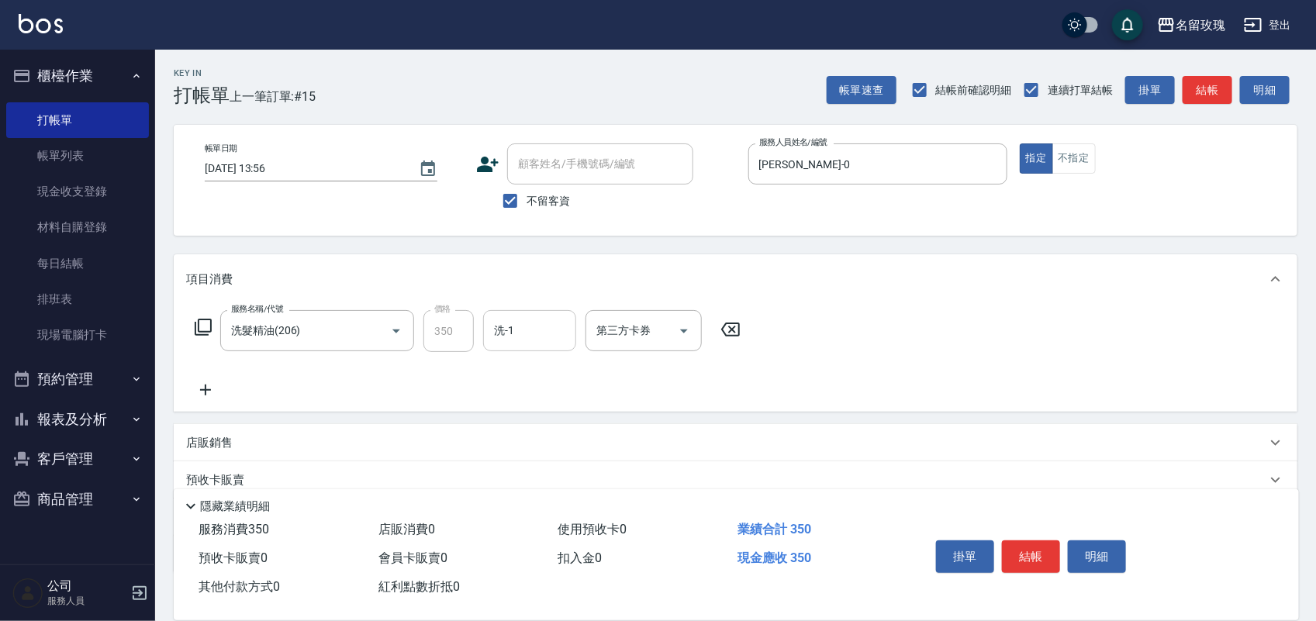
click at [548, 336] on input "洗-1" at bounding box center [529, 330] width 79 height 27
click at [500, 362] on span "Jerry -0" at bounding box center [542, 370] width 92 height 16
type input "Jerry-0"
click at [1084, 157] on button "不指定" at bounding box center [1073, 158] width 43 height 30
click at [1047, 561] on button "結帳" at bounding box center [1031, 557] width 58 height 33
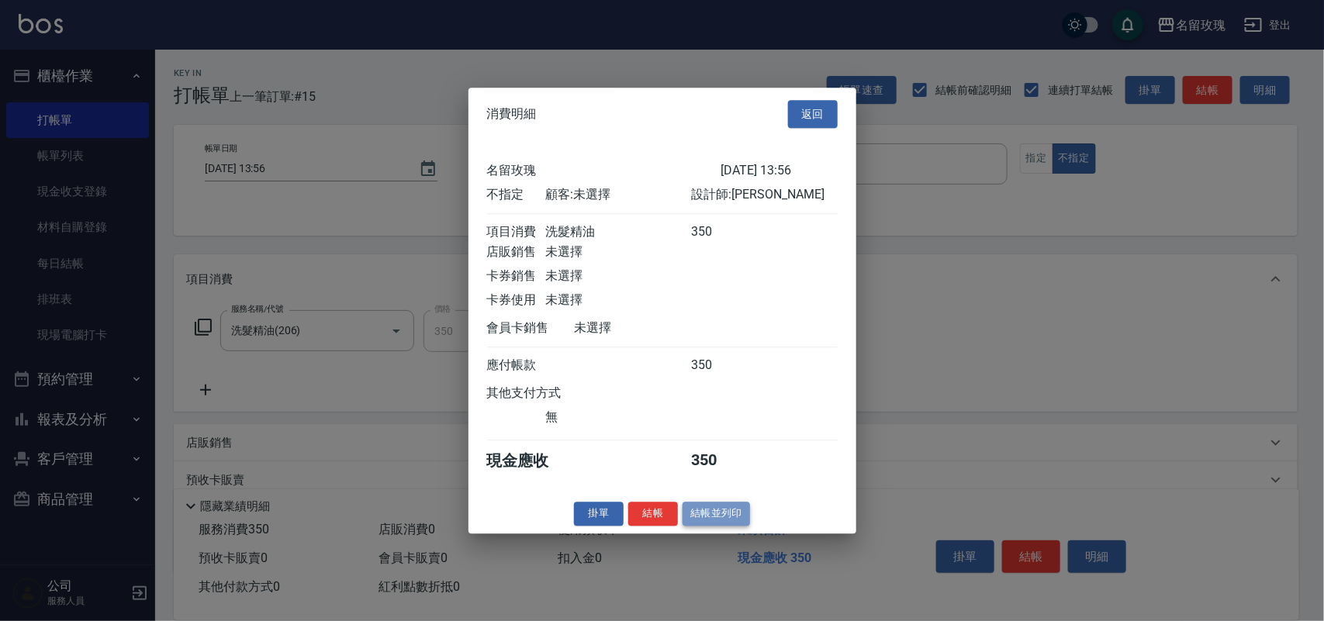
click at [733, 526] on button "結帳並列印" at bounding box center [715, 514] width 67 height 24
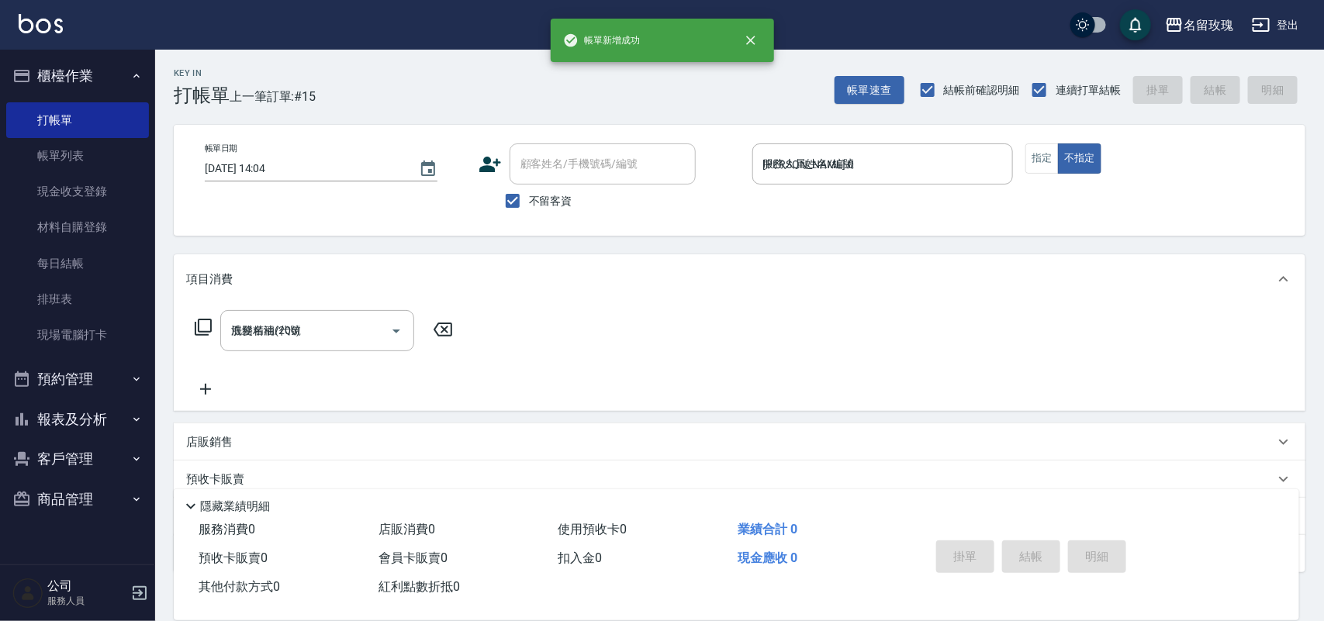
type input "2025/08/22 14:04"
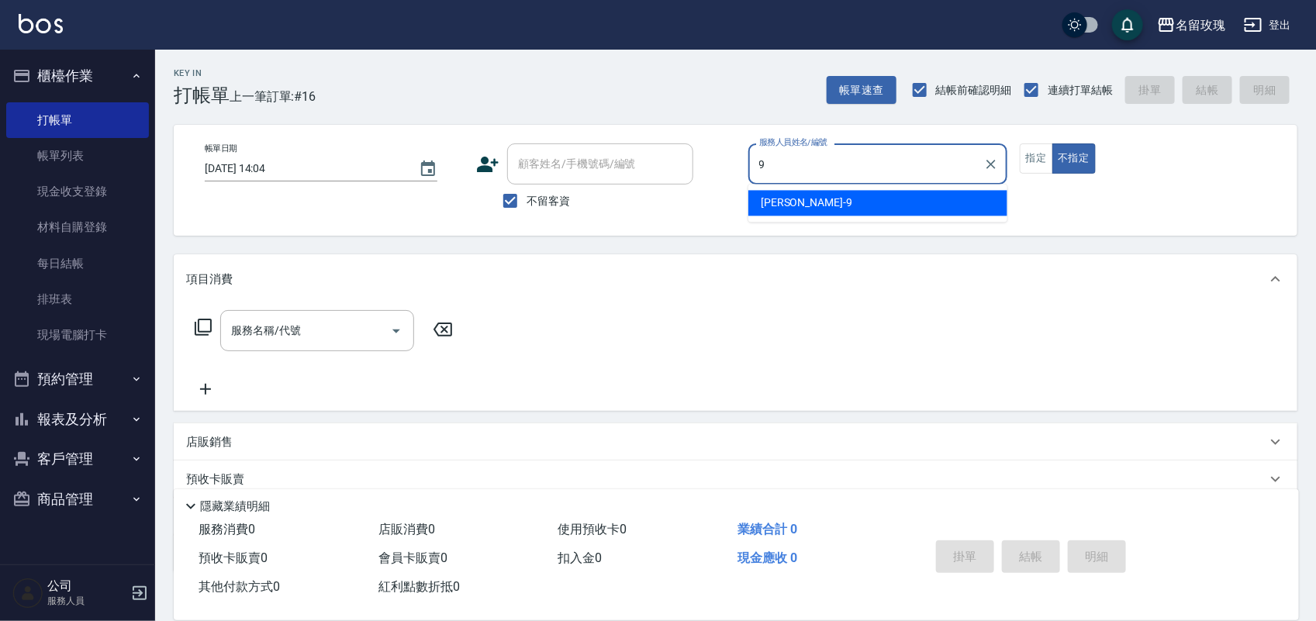
type input "詹老師-9"
type button "false"
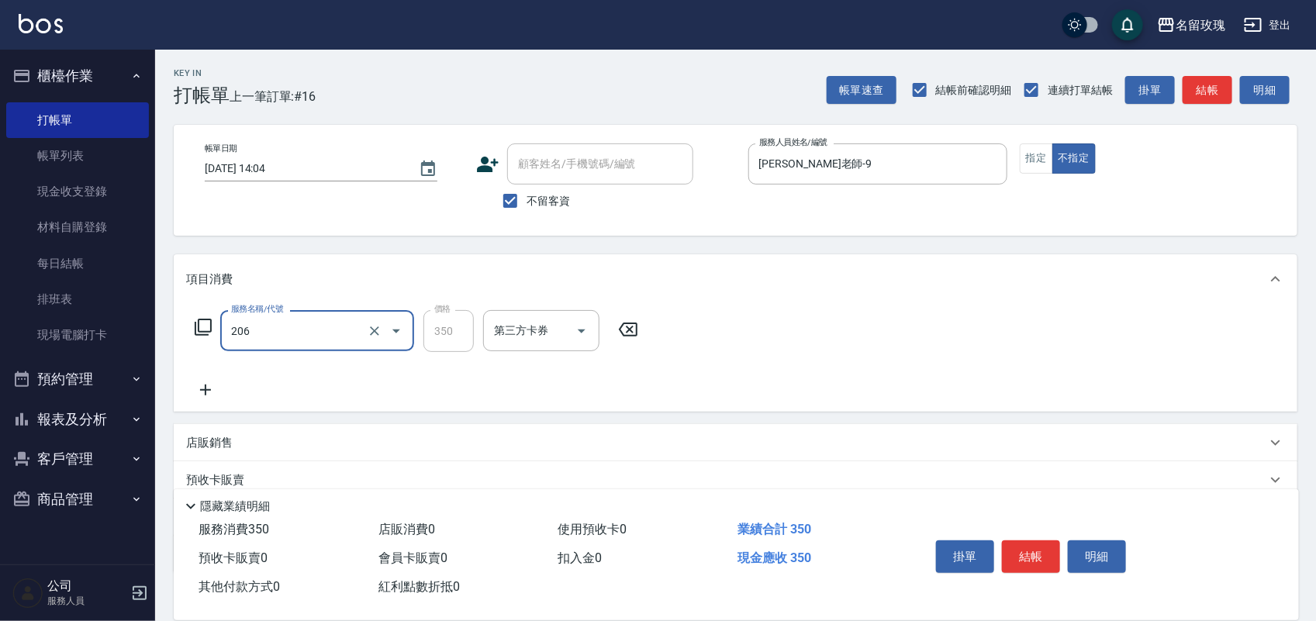
type input "洗髮精油(206)"
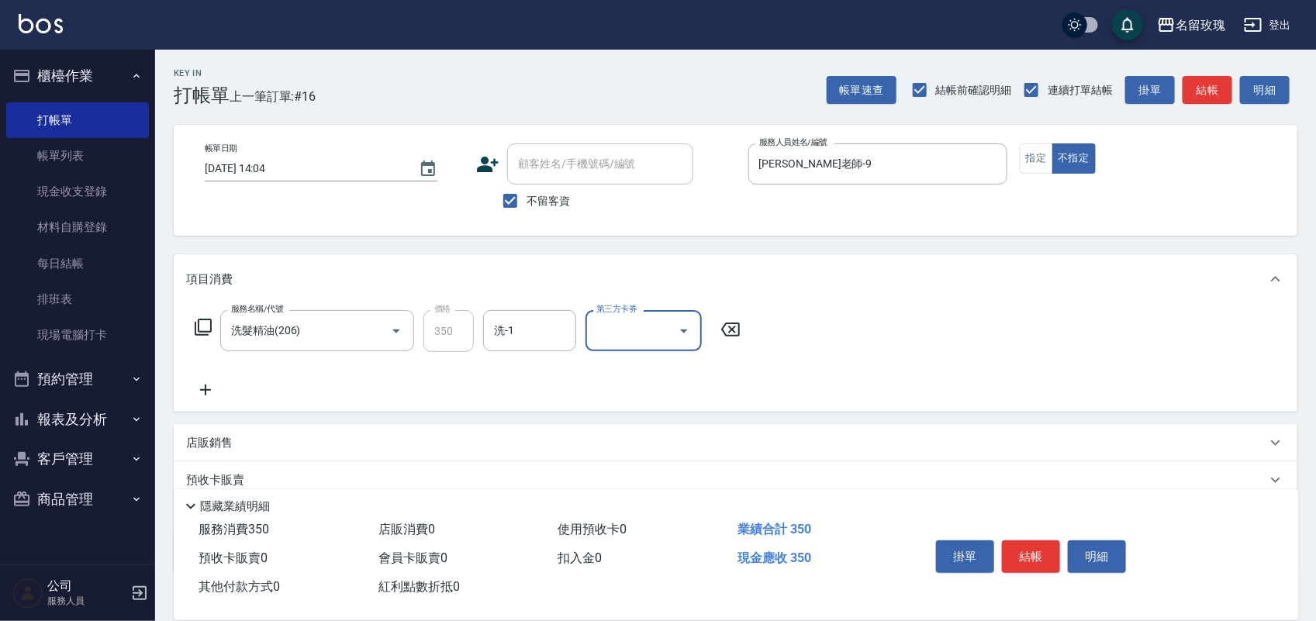
click at [508, 322] on div "洗-1 洗-1" at bounding box center [529, 330] width 93 height 41
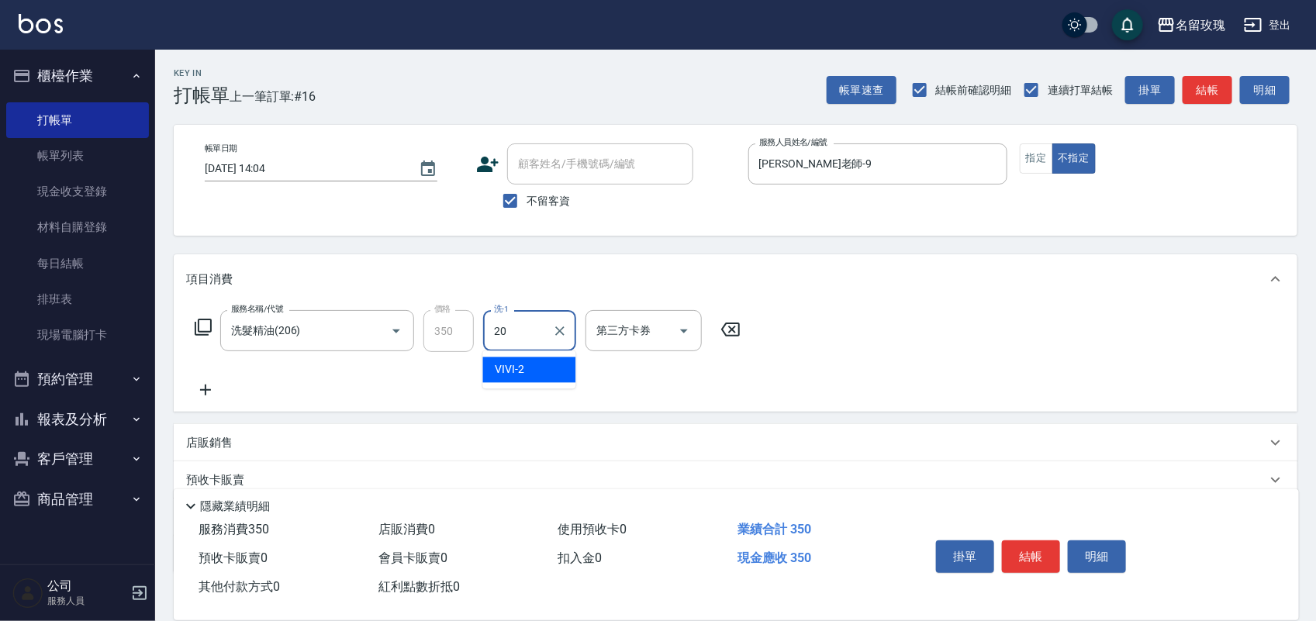
type input "紫芊-20"
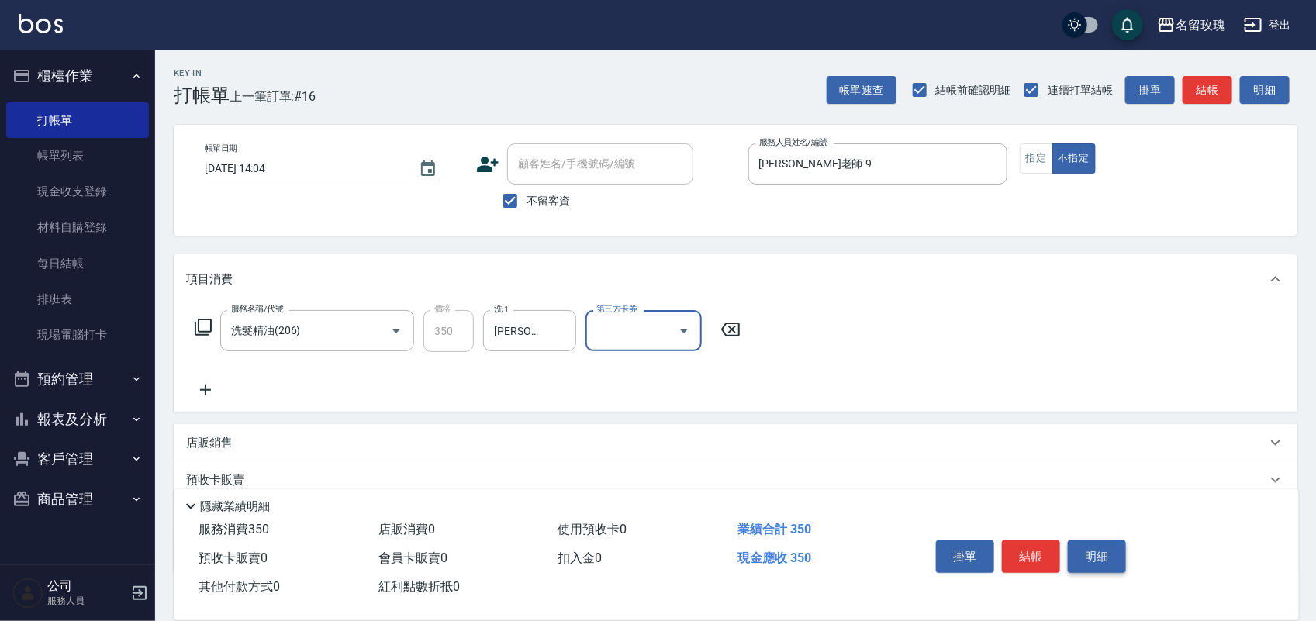
drag, startPoint x: 1113, startPoint y: 539, endPoint x: 1107, endPoint y: 531, distance: 9.9
click at [1111, 541] on button "明細" at bounding box center [1097, 557] width 58 height 33
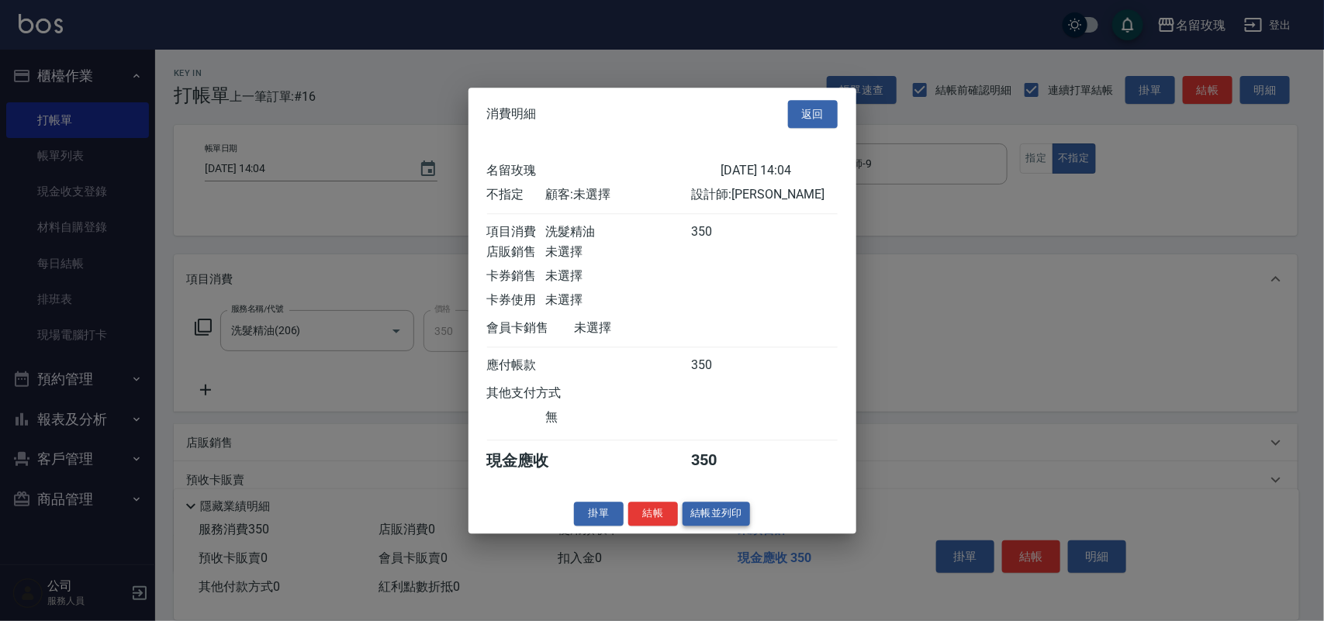
click at [734, 520] on button "結帳並列印" at bounding box center [715, 514] width 67 height 24
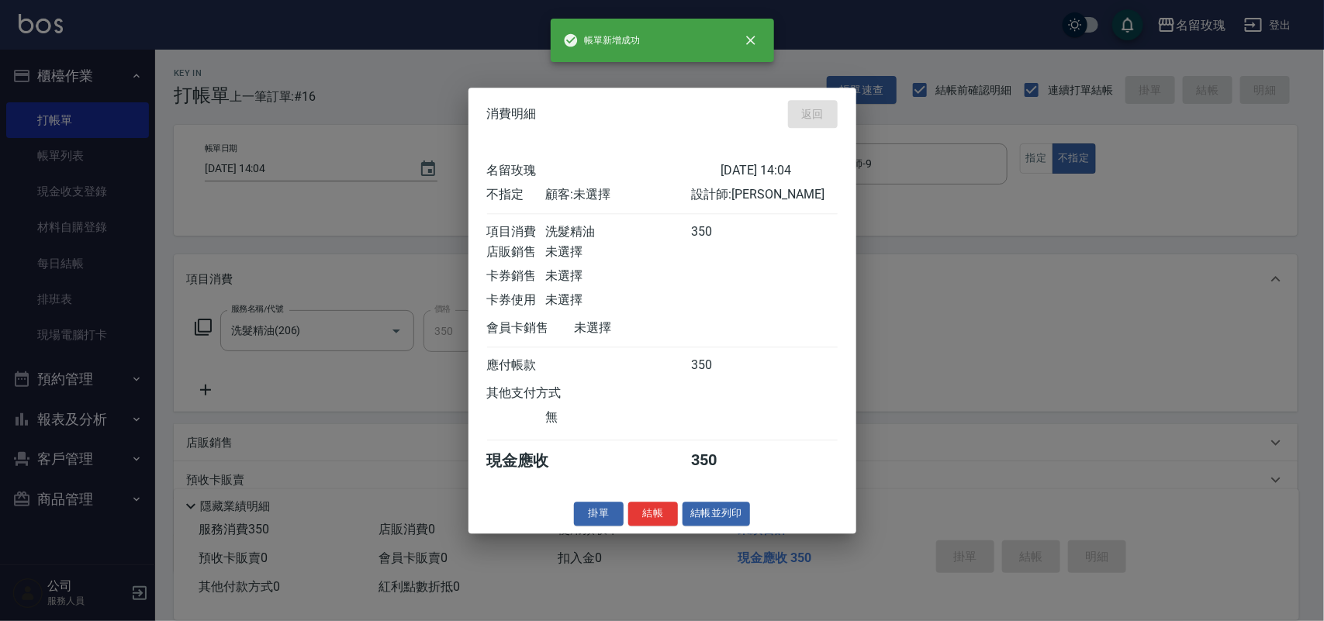
type input "2025/08/22 14:11"
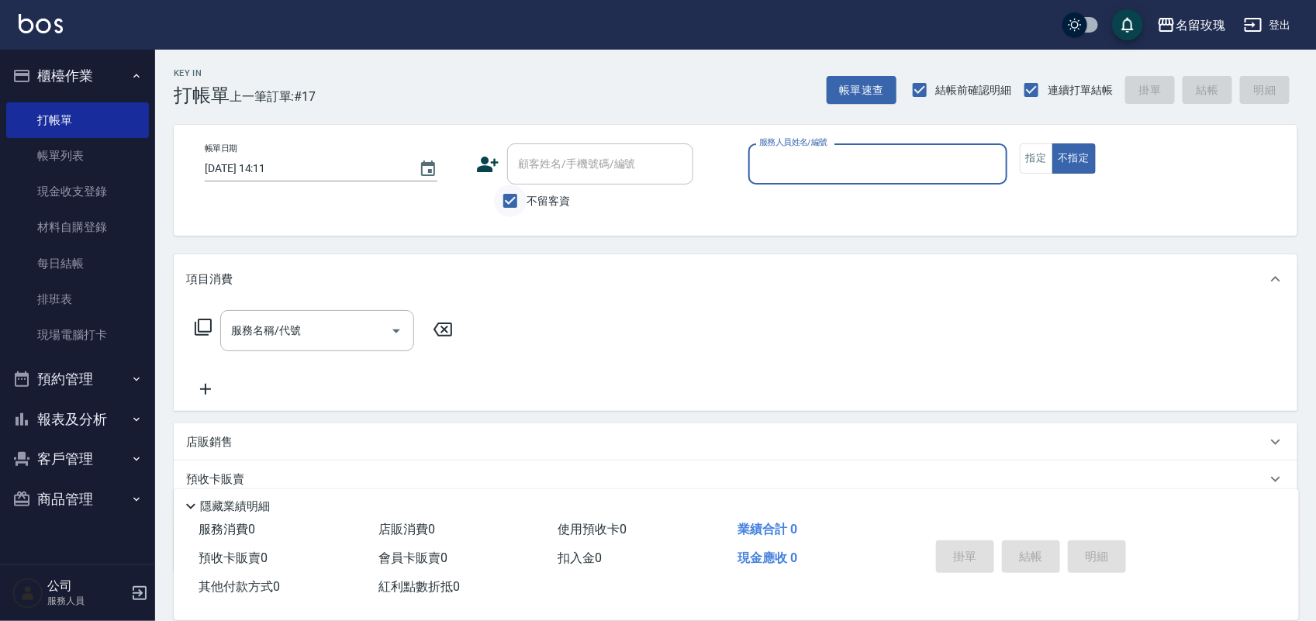
click at [526, 199] on input "不留客資" at bounding box center [510, 201] width 33 height 33
checkbox input "false"
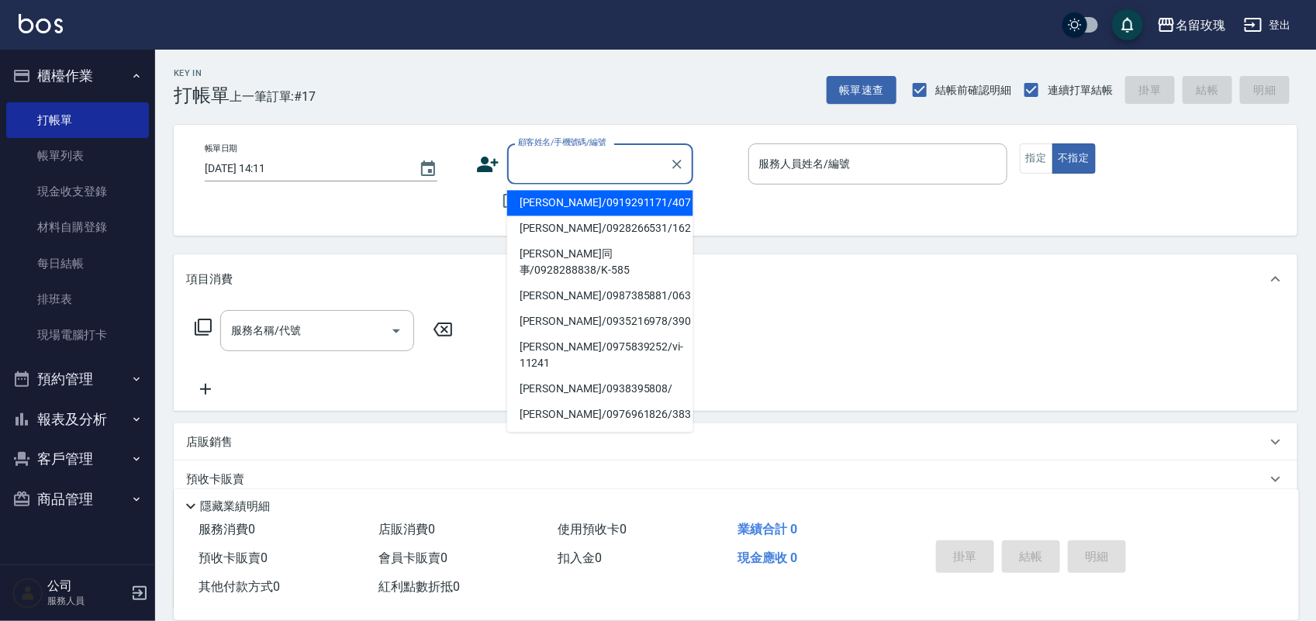
click at [558, 165] on input "顧客姓名/手機號碼/編號" at bounding box center [588, 163] width 149 height 27
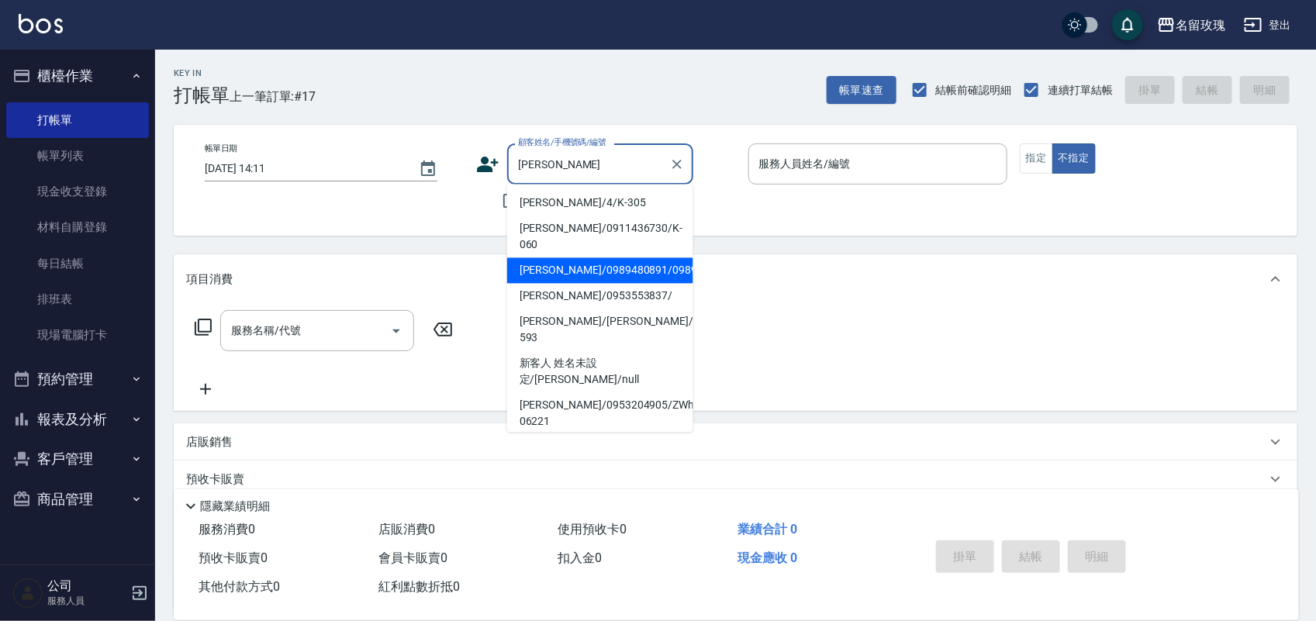
click at [593, 261] on li "葉瑋帆/0989480891/0989480891" at bounding box center [600, 271] width 186 height 26
type input "葉瑋帆/0989480891/0989480891"
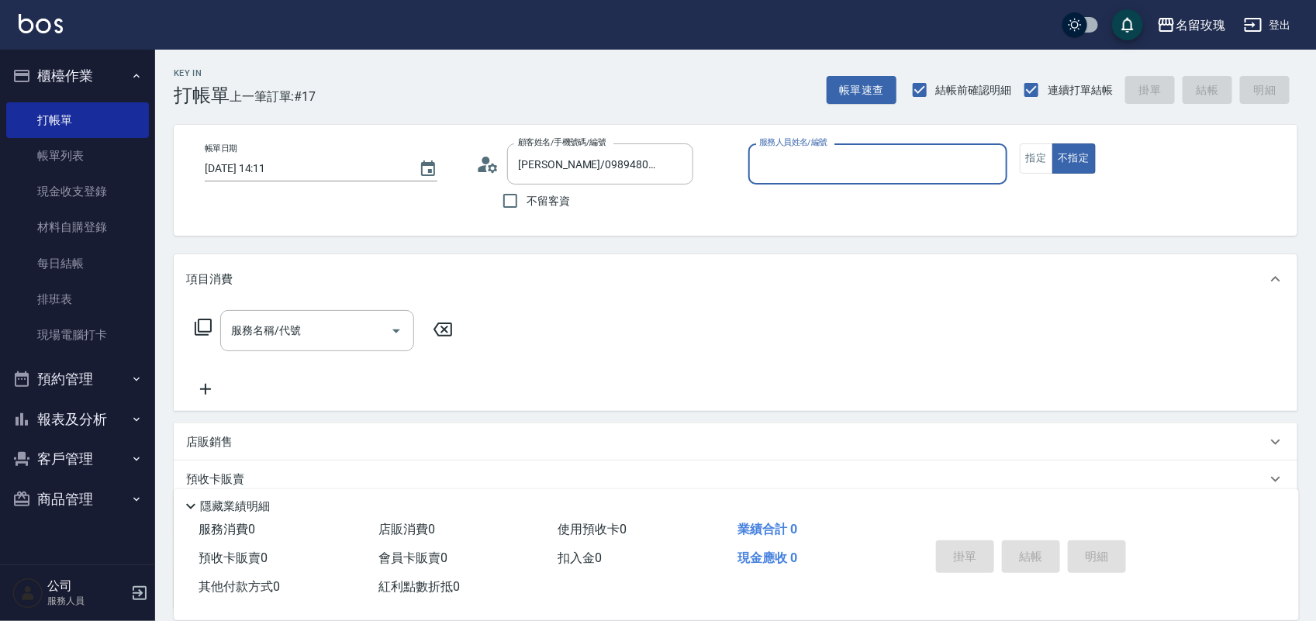
type input "JOYCE-1"
click at [320, 332] on input "服務名稱/代號" at bounding box center [305, 330] width 157 height 27
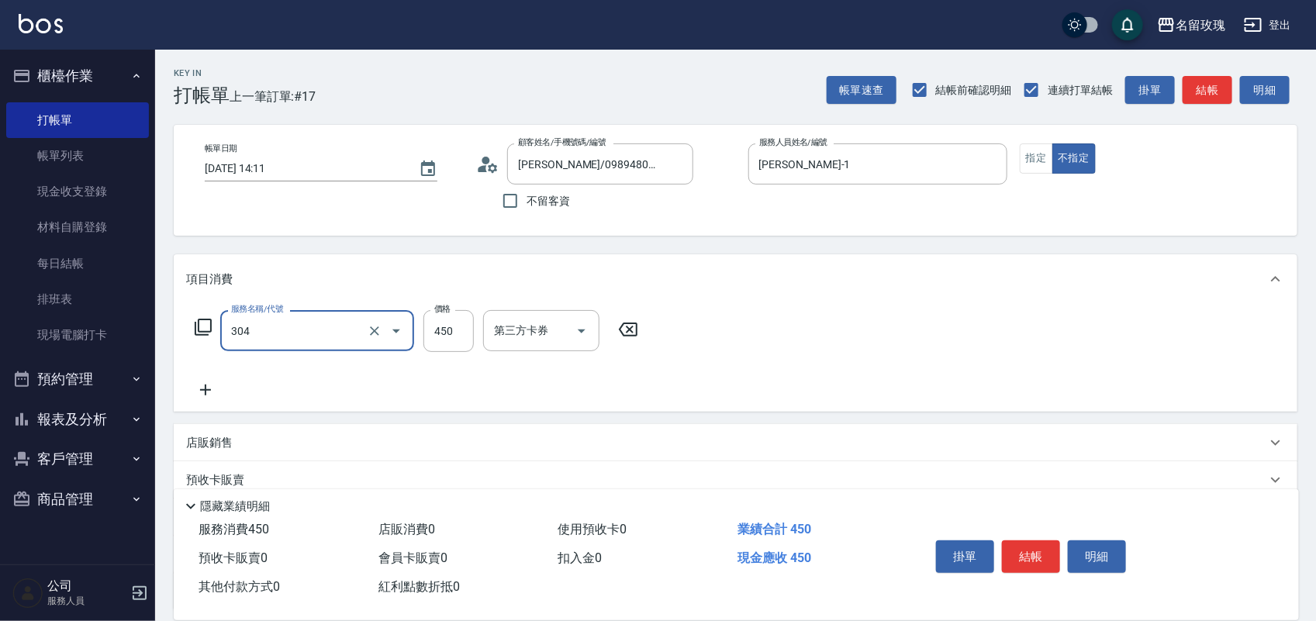
type input "剪髮(304)"
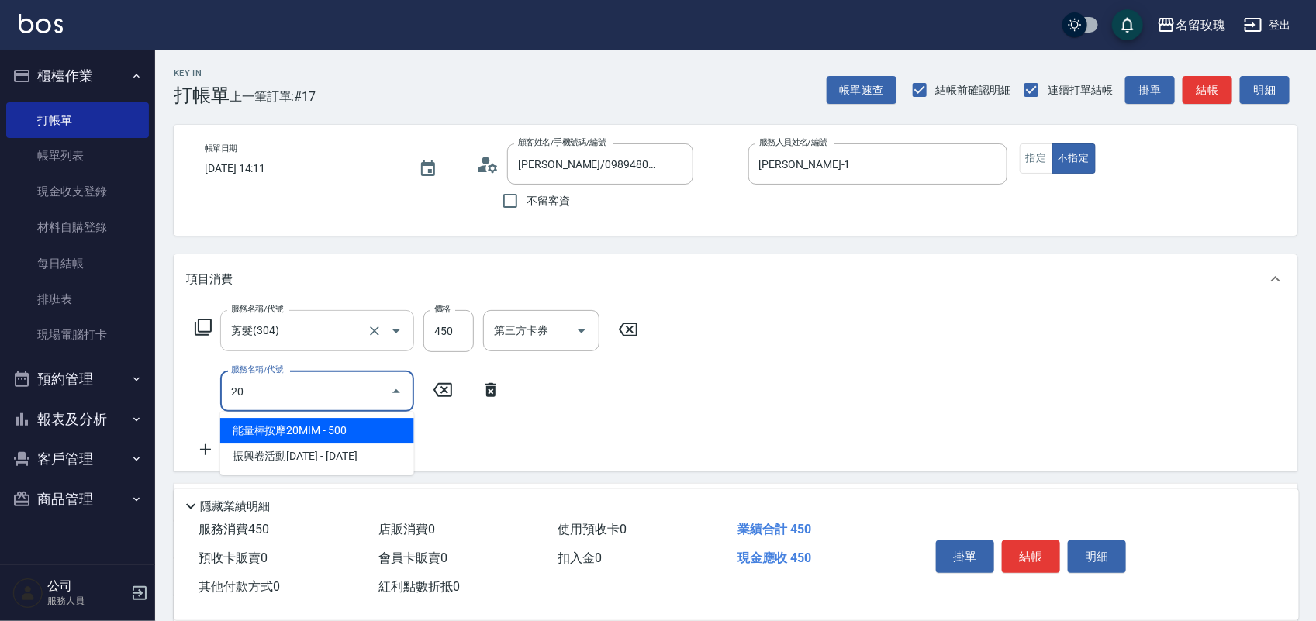
type input "2"
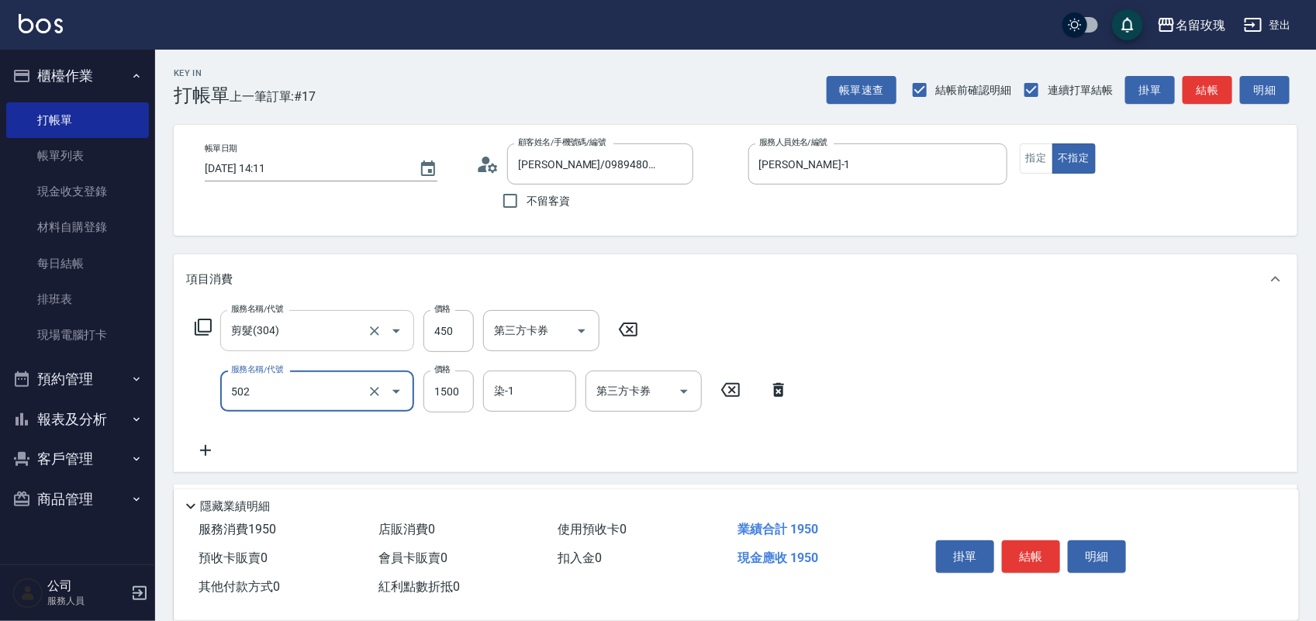
type input "染髮(502)"
type input "2350"
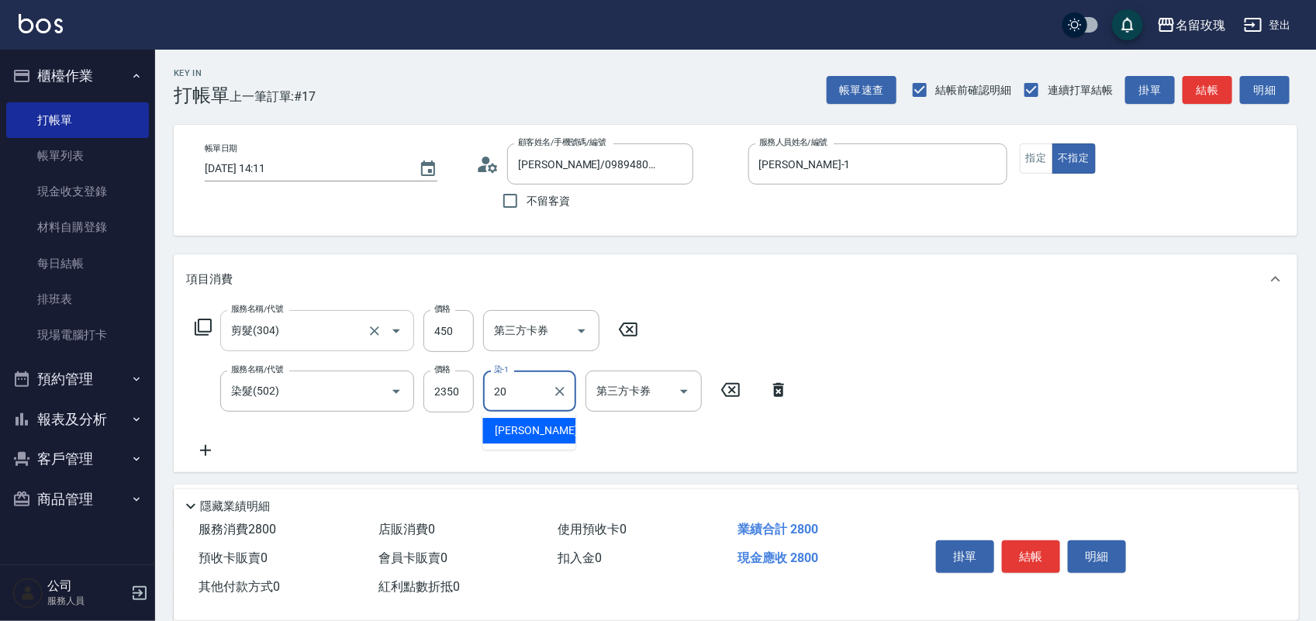
type input "紫芊-20"
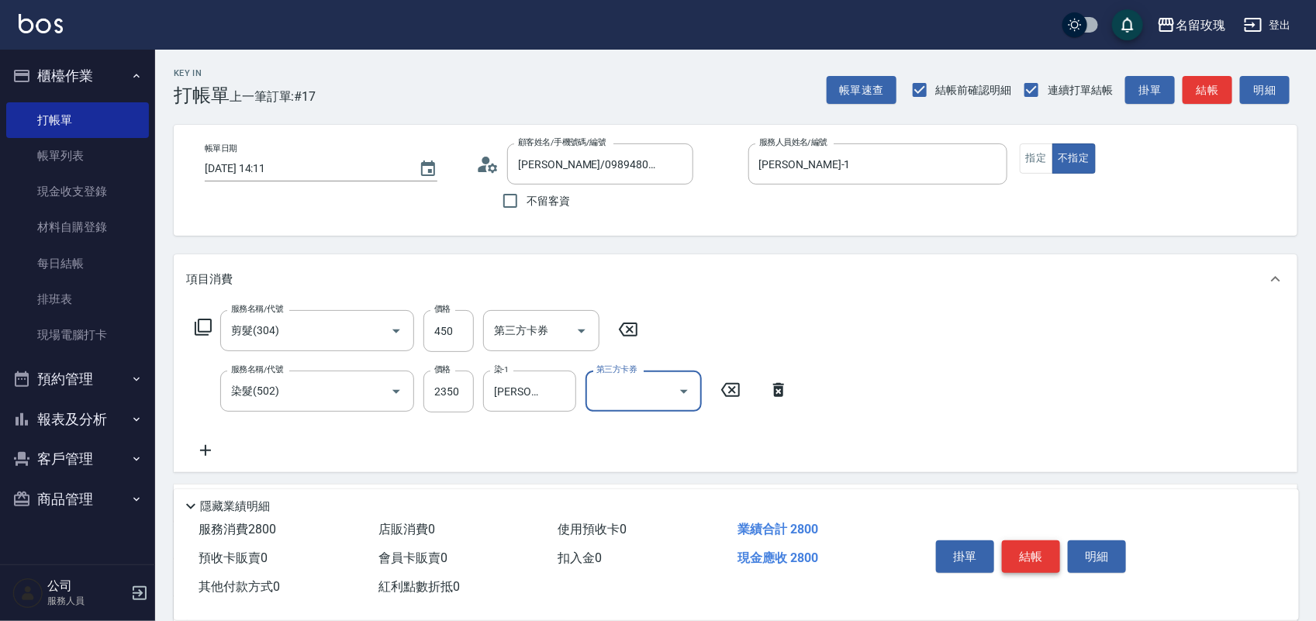
click at [1037, 547] on button "結帳" at bounding box center [1031, 557] width 58 height 33
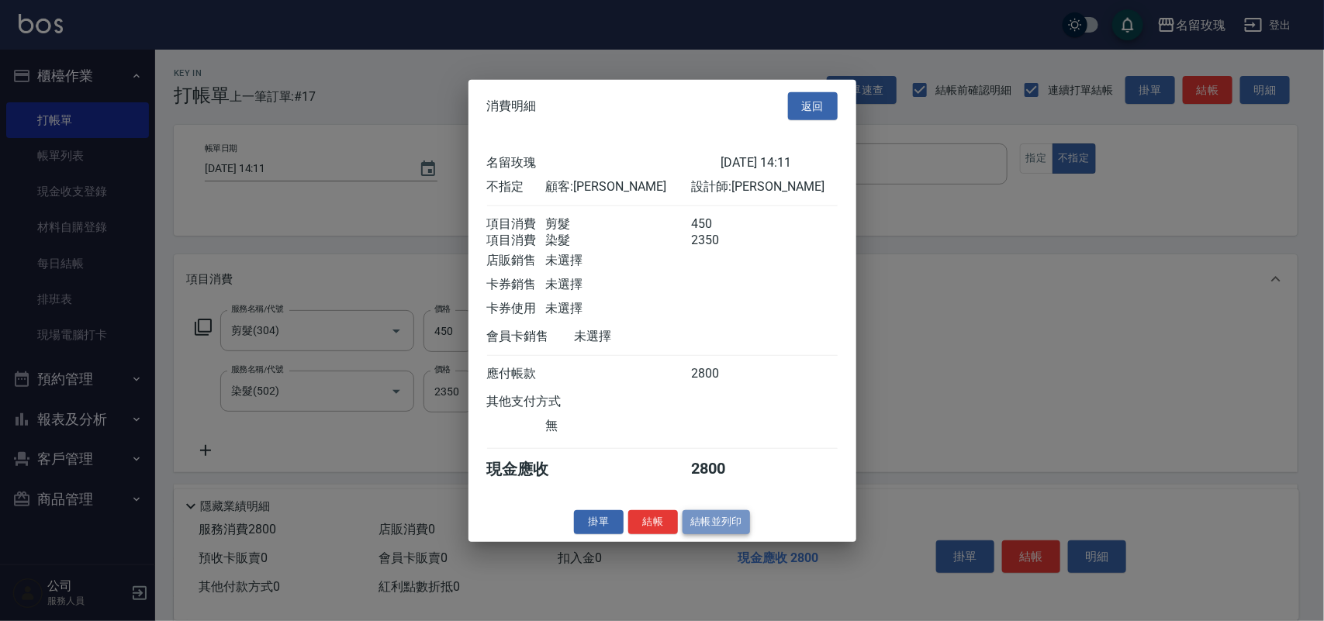
click at [707, 534] on button "結帳並列印" at bounding box center [715, 522] width 67 height 24
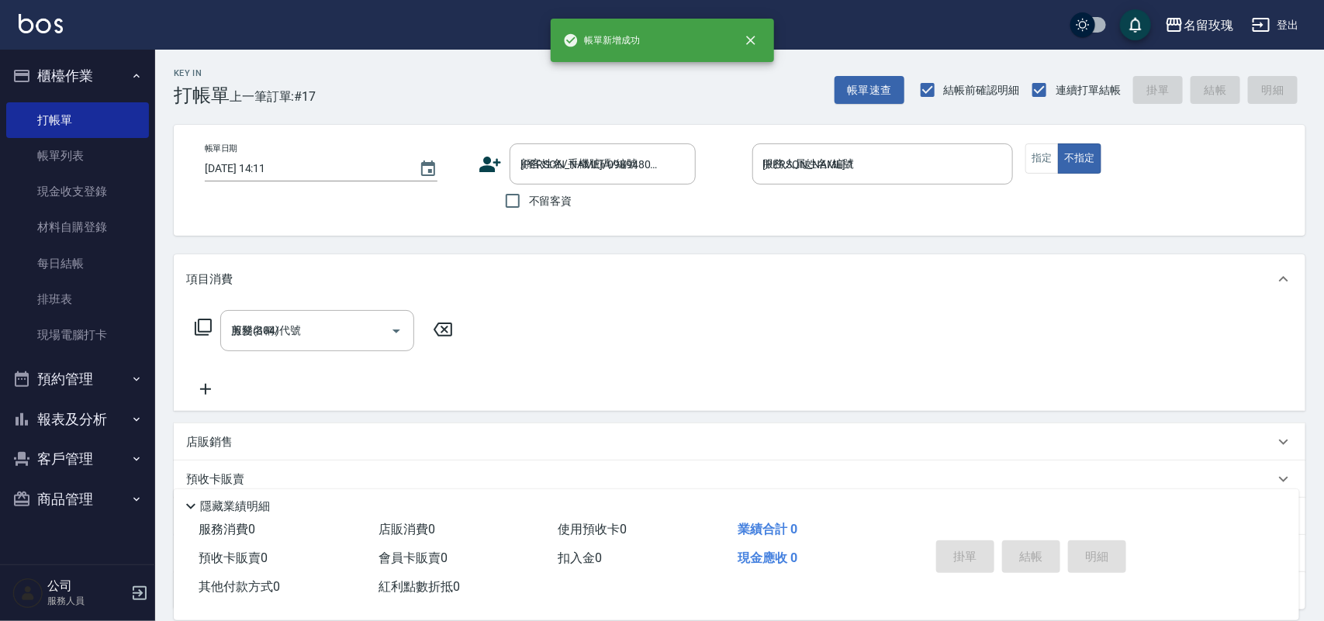
type input "2025/08/22 14:24"
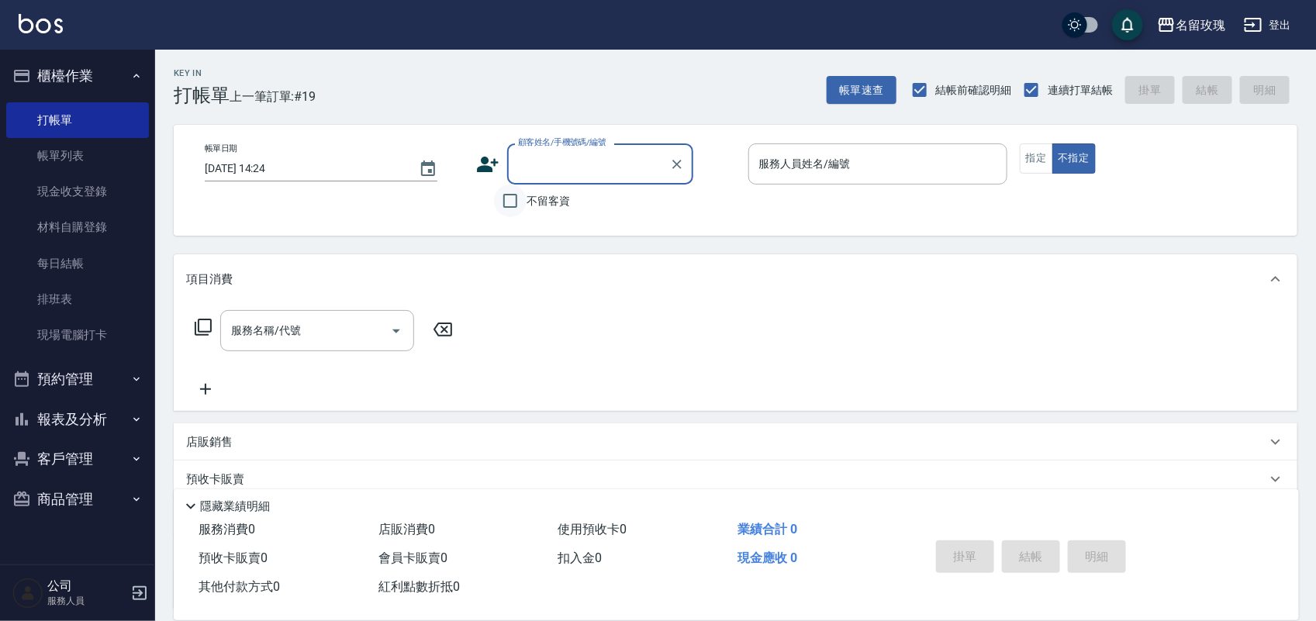
click at [512, 199] on input "不留客資" at bounding box center [510, 201] width 33 height 33
checkbox input "true"
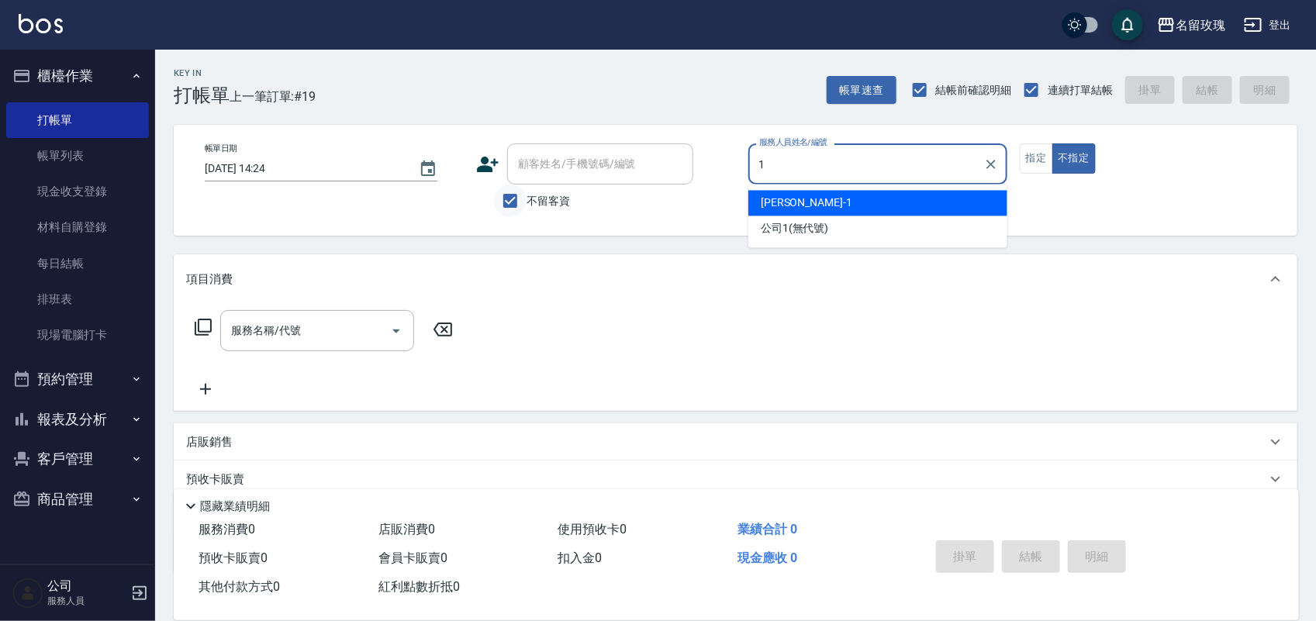
type input "JOYCE-1"
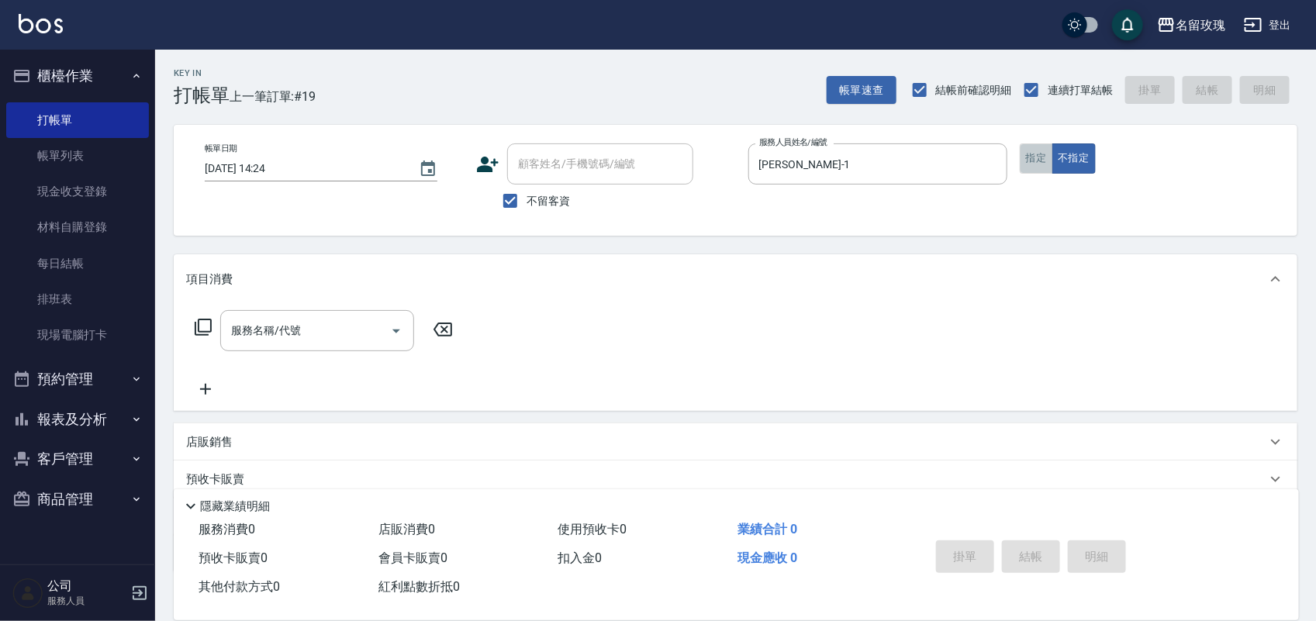
click at [1026, 157] on button "指定" at bounding box center [1036, 158] width 33 height 30
click at [346, 326] on input "服務名稱/代號" at bounding box center [305, 330] width 157 height 27
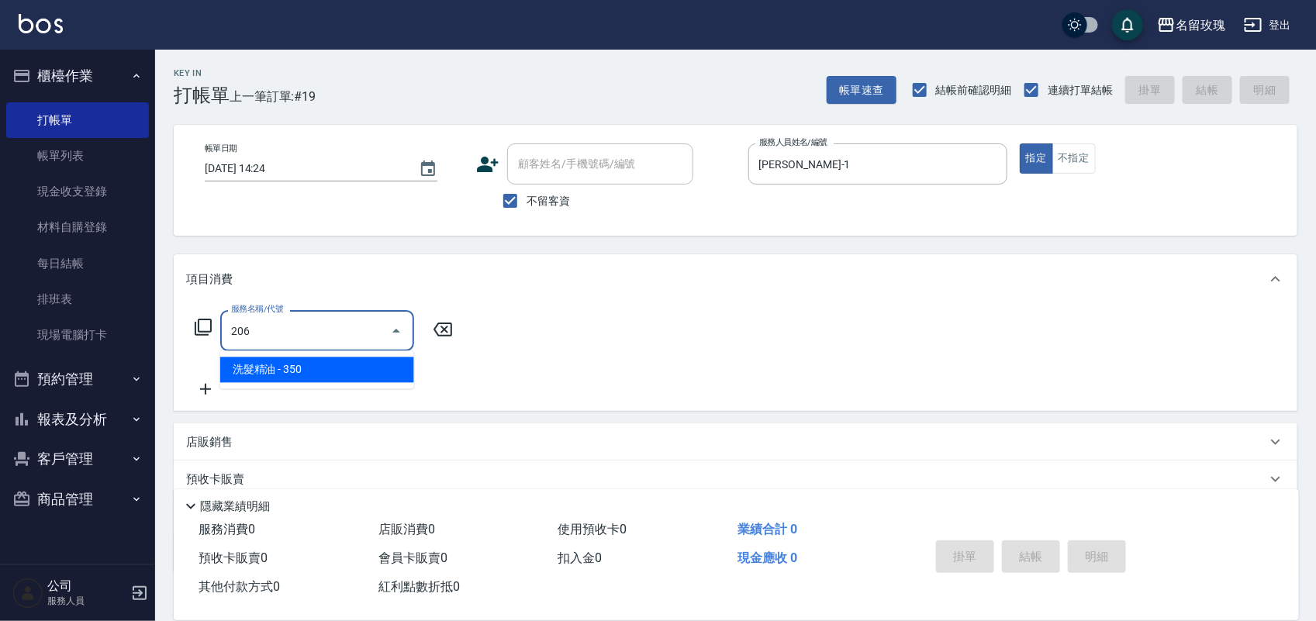
type input "洗髮精油(206)"
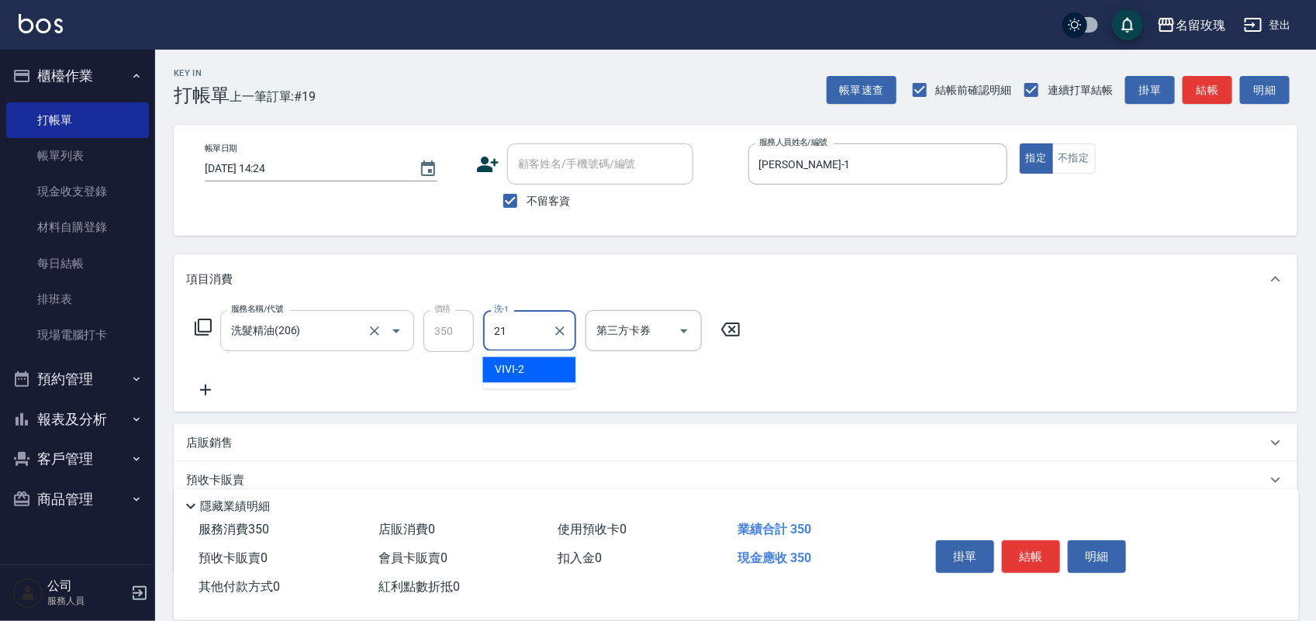
type input "少少-21"
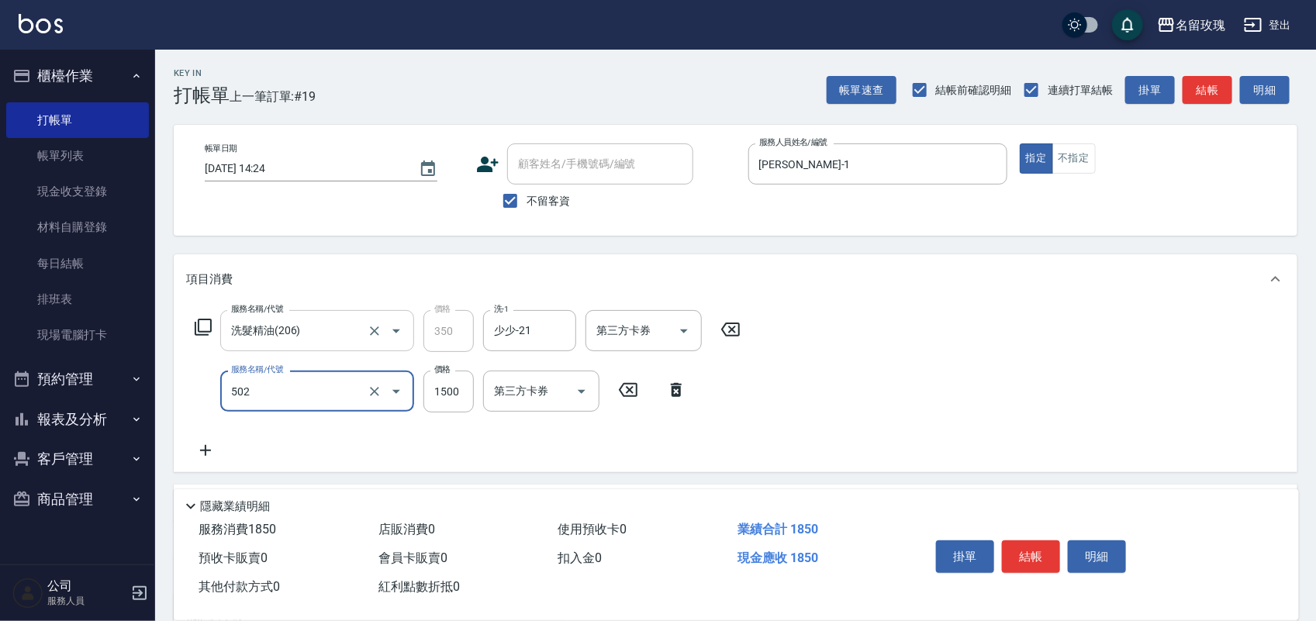
type input "染髮(502)"
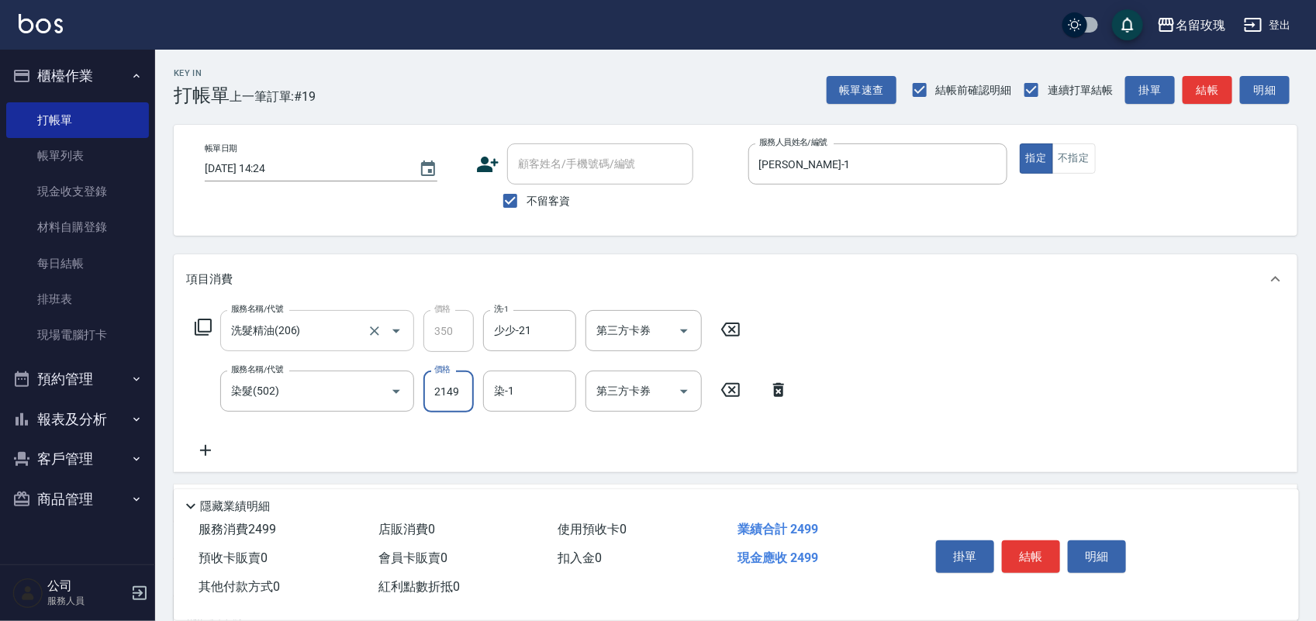
type input "2149"
type input "Jenny-3"
click at [1028, 543] on button "結帳" at bounding box center [1031, 557] width 58 height 33
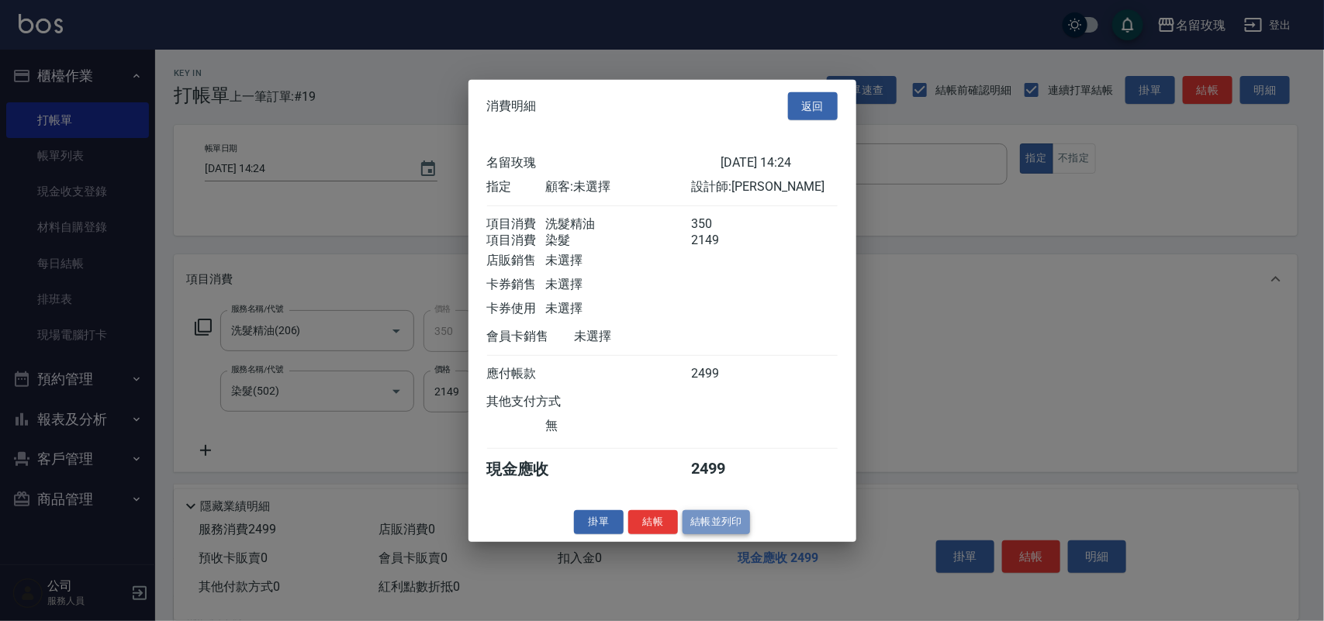
click at [703, 527] on button "結帳並列印" at bounding box center [715, 522] width 67 height 24
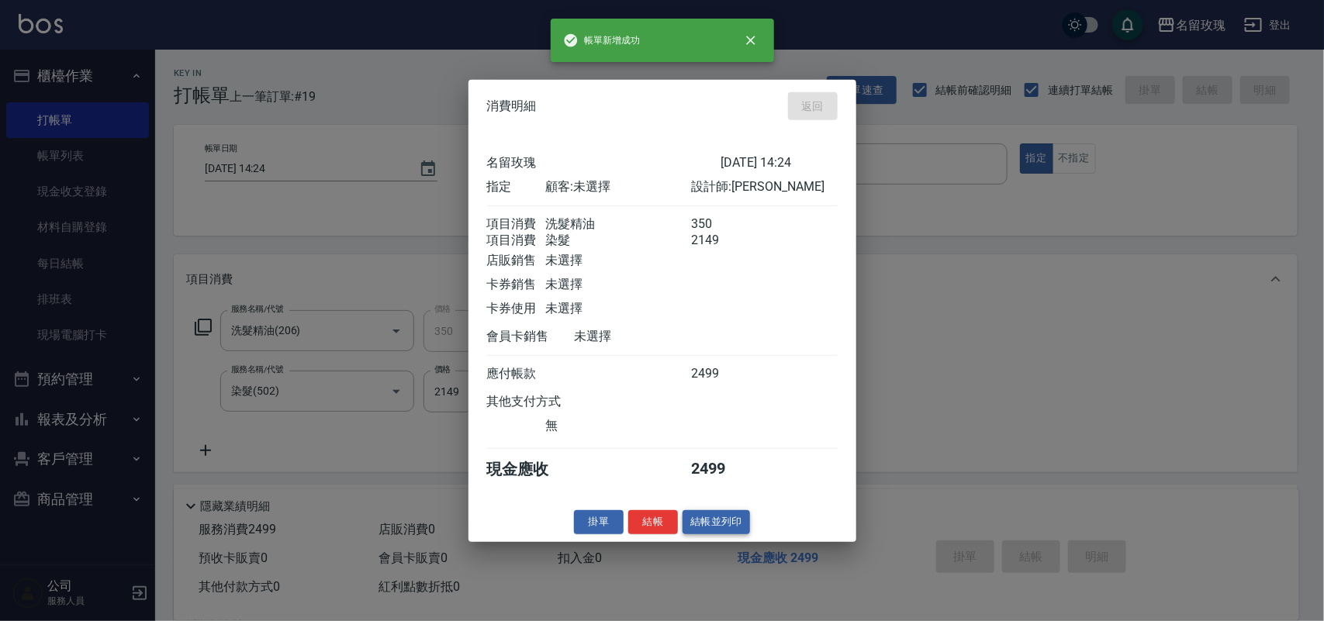
type input "2025/08/22 14:25"
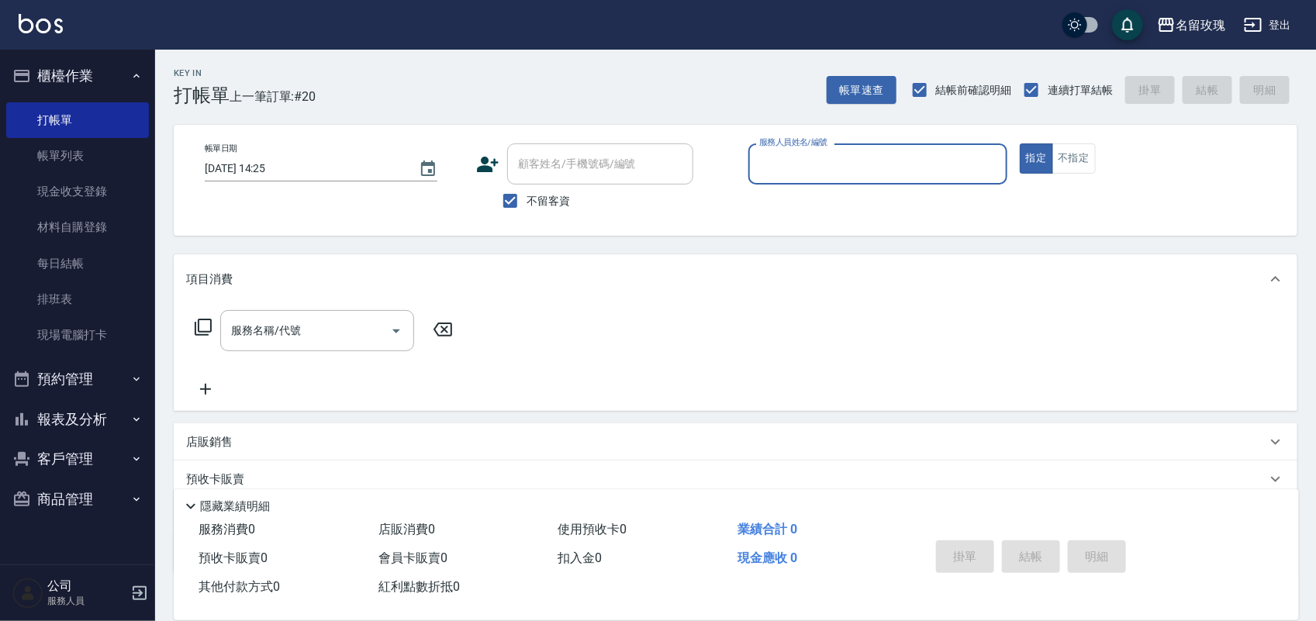
click at [551, 212] on label "不留客資" at bounding box center [532, 201] width 76 height 33
click at [527, 212] on input "不留客資" at bounding box center [510, 201] width 33 height 33
checkbox input "false"
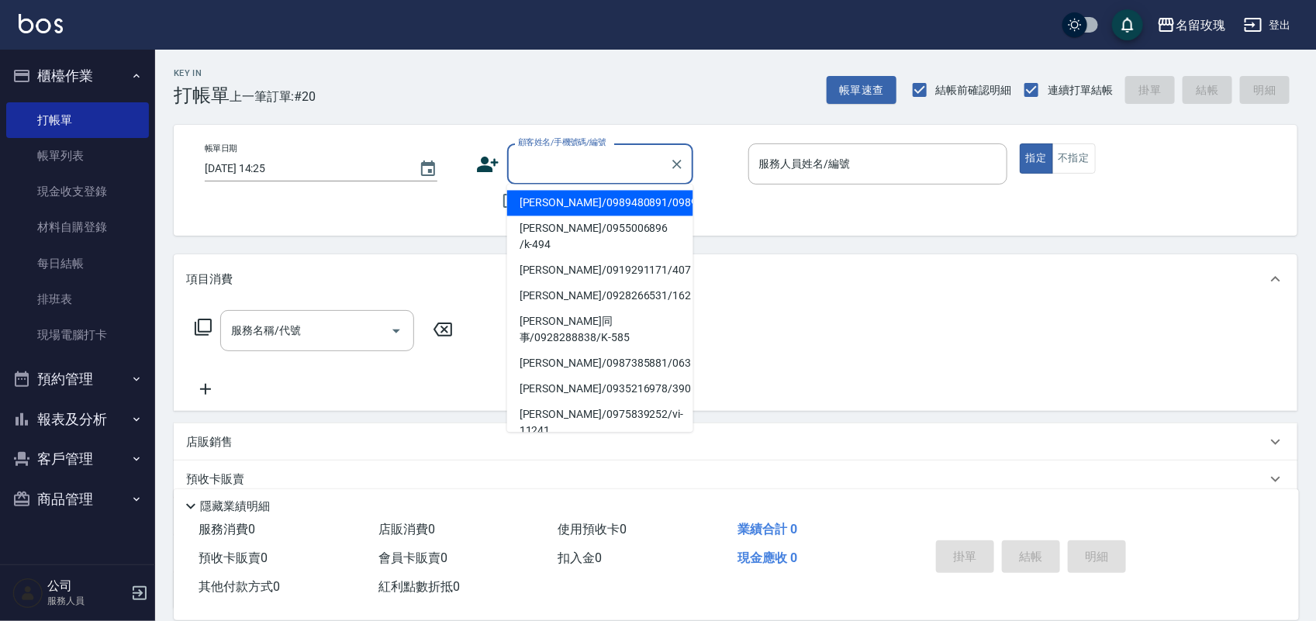
click at [548, 165] on div "顧客姓名/手機號碼/編號 顧客姓名/手機號碼/編號" at bounding box center [600, 163] width 186 height 41
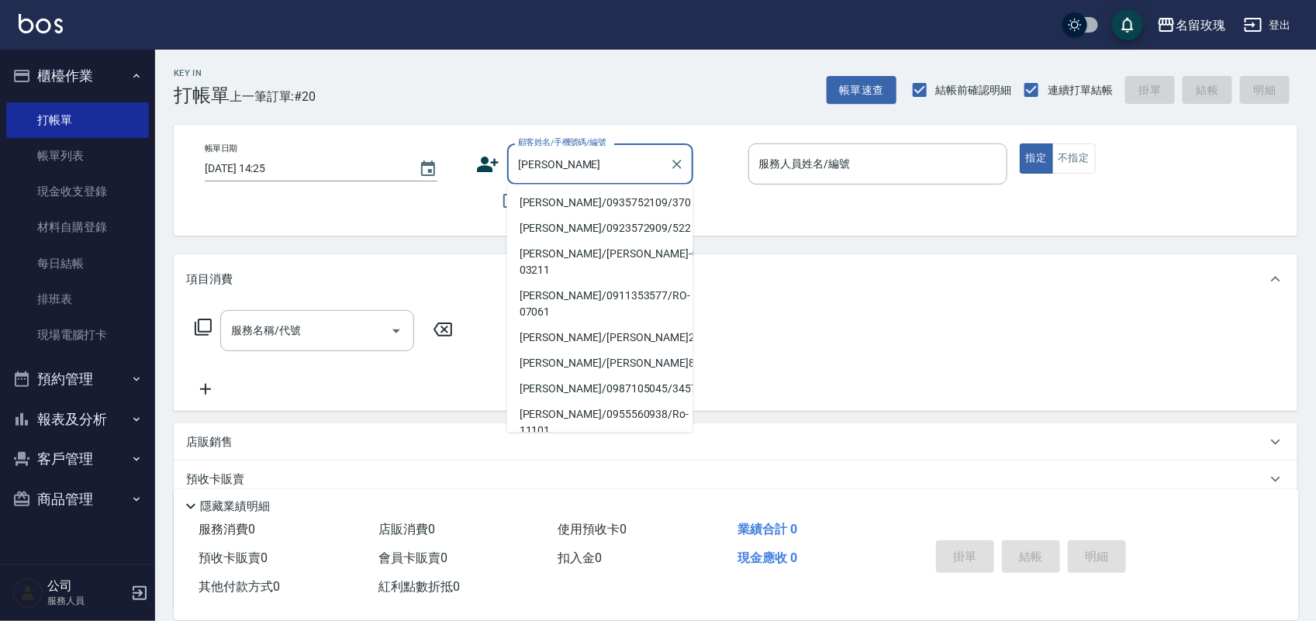
click at [571, 208] on li "張曉芬/0935752109/370" at bounding box center [600, 204] width 186 height 26
type input "張曉芬/0935752109/370"
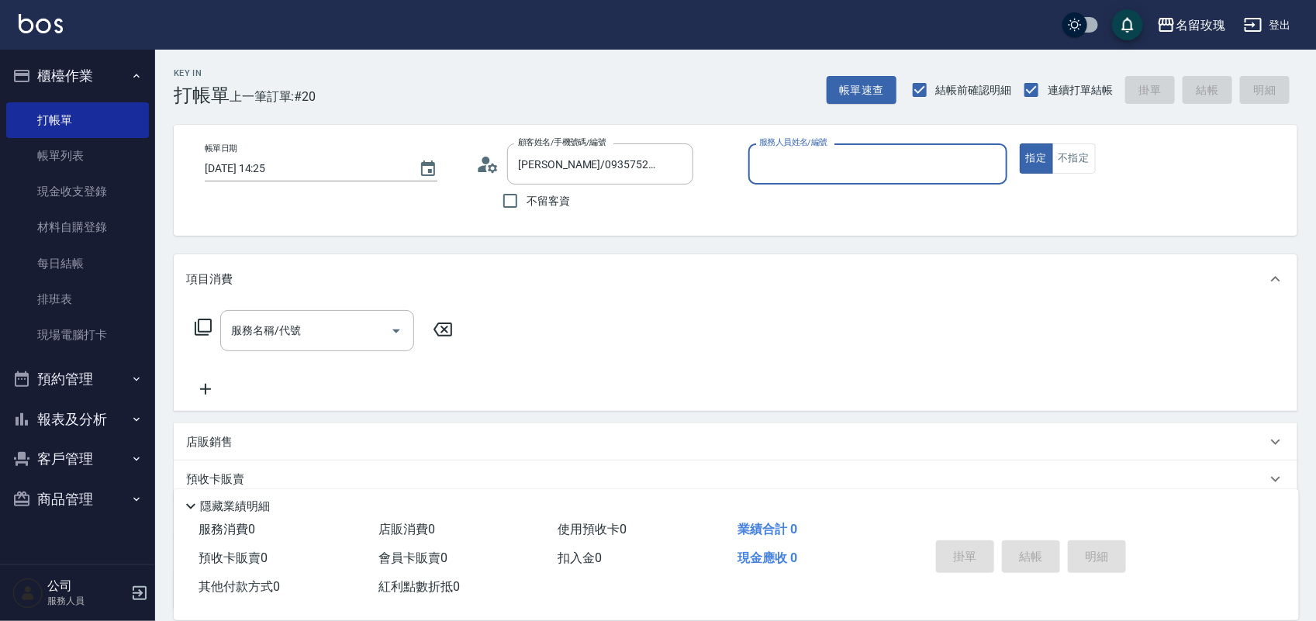
type input "詹老師-9"
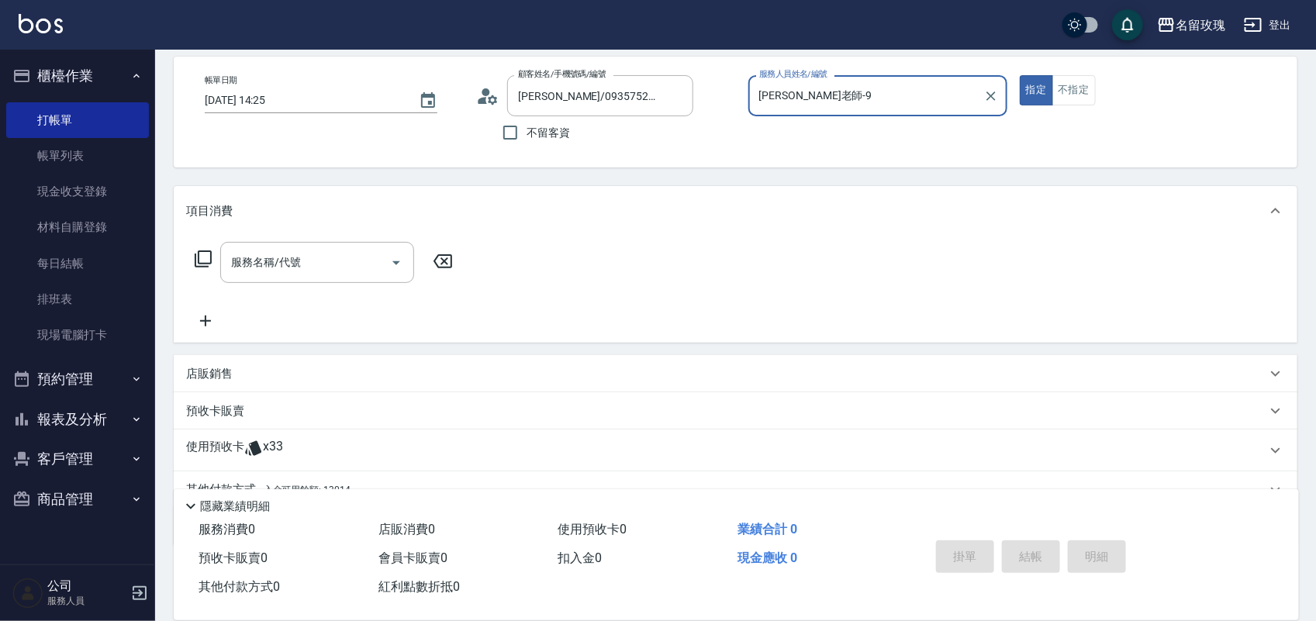
scroll to position [140, 0]
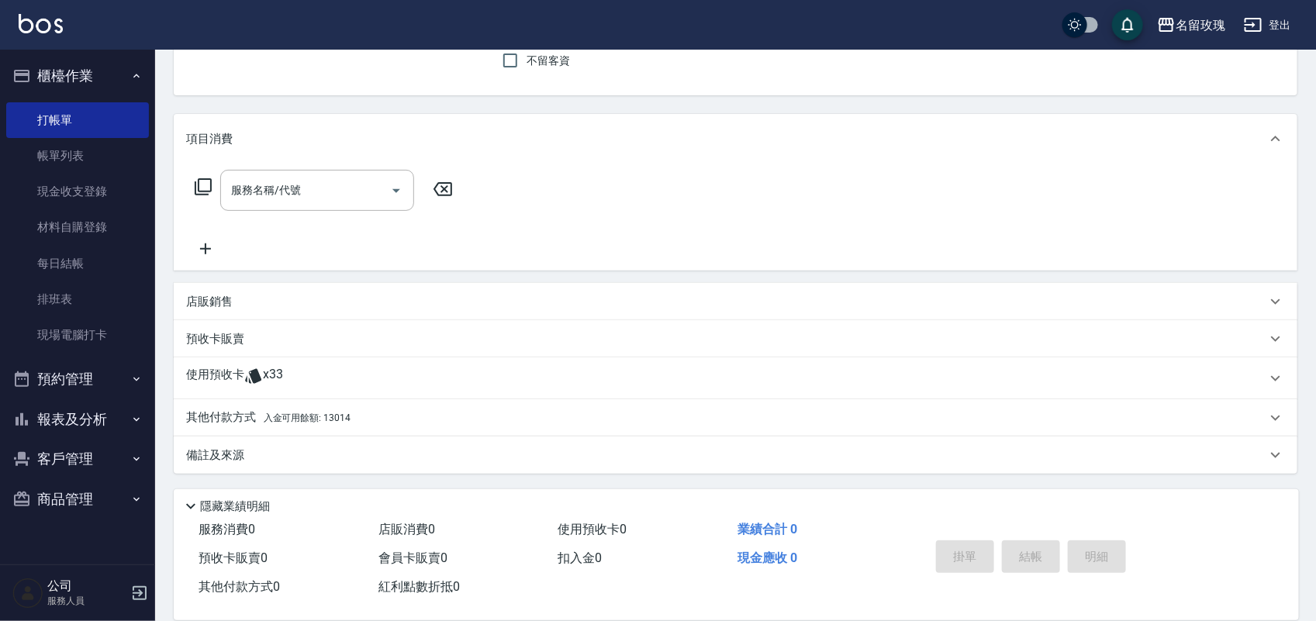
drag, startPoint x: 307, startPoint y: 380, endPoint x: 306, endPoint y: 369, distance: 10.9
click at [306, 380] on div "使用預收卡 x33" at bounding box center [726, 378] width 1080 height 23
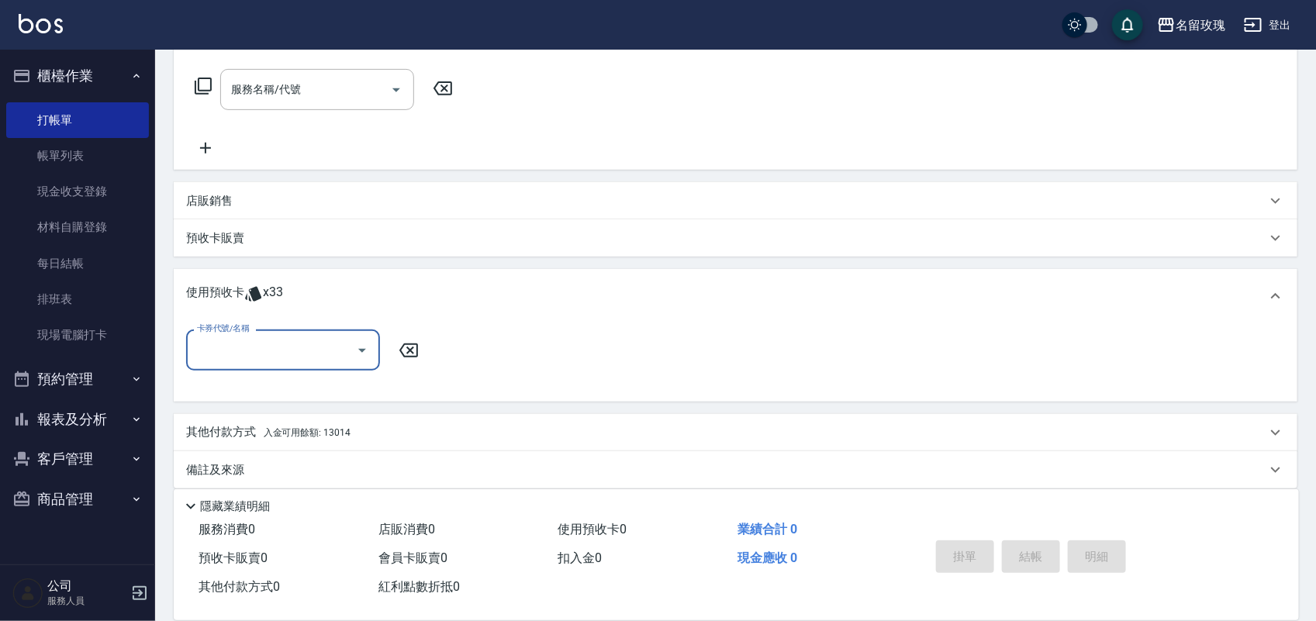
scroll to position [254, 0]
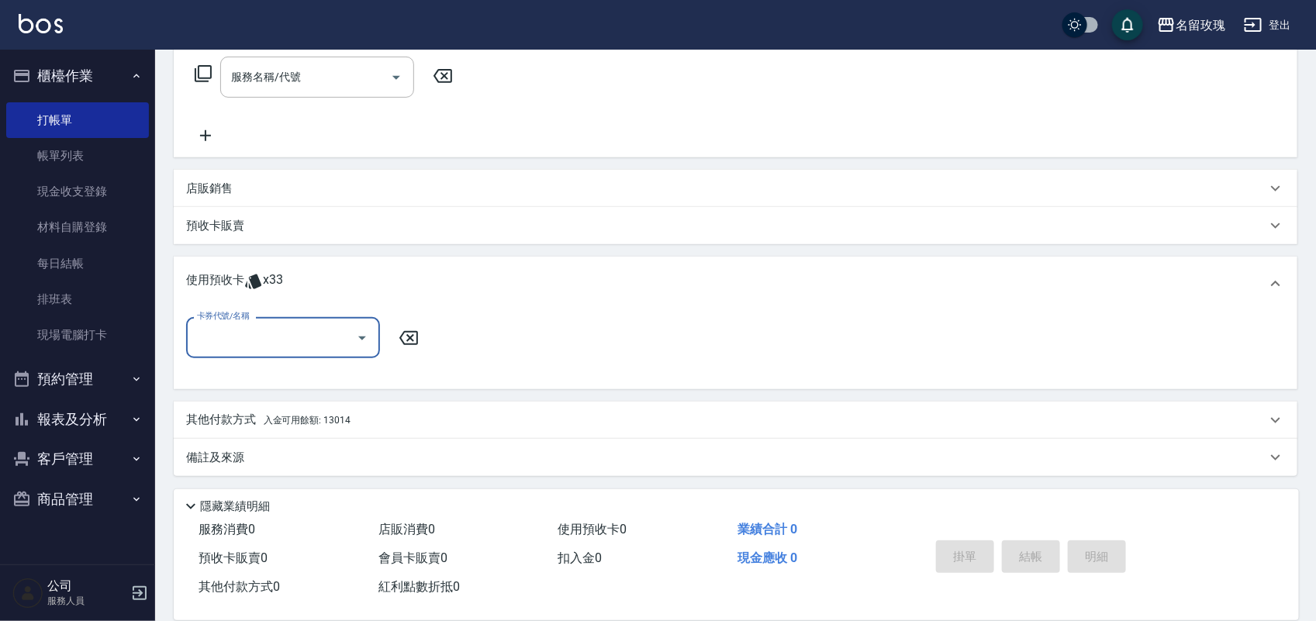
click at [311, 342] on input "卡券代號/名稱" at bounding box center [271, 337] width 157 height 27
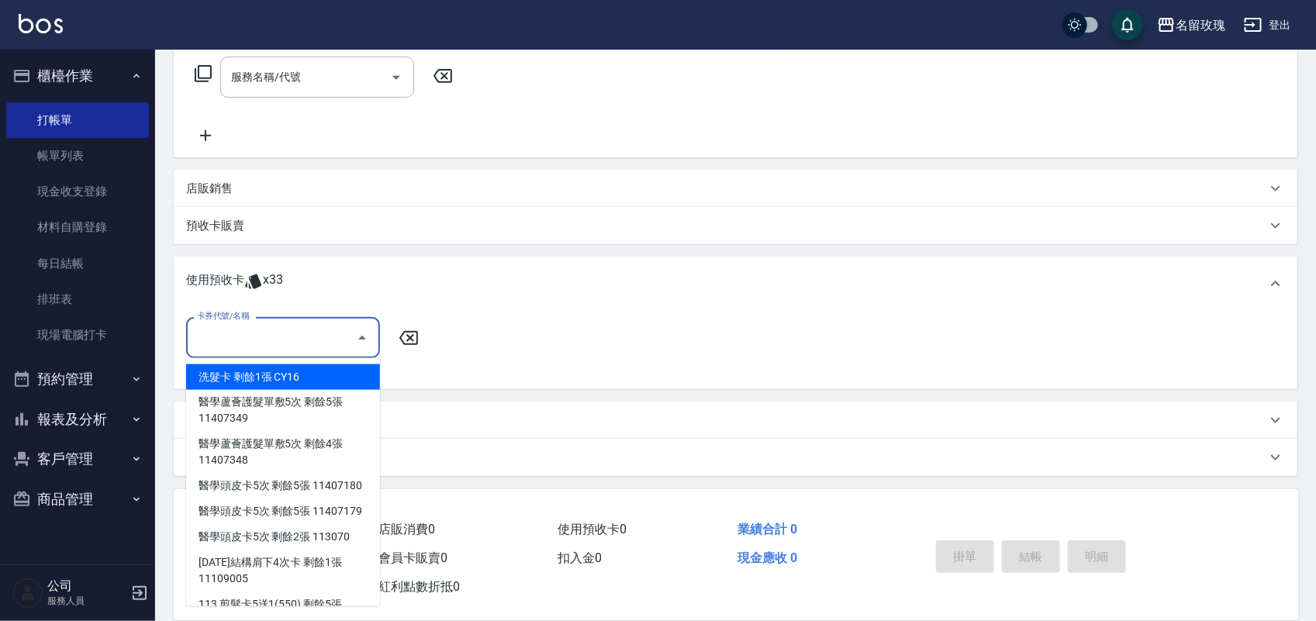
drag, startPoint x: 351, startPoint y: 373, endPoint x: 380, endPoint y: 343, distance: 41.7
click at [351, 374] on div "洗髮卡 剩餘1張 CY16" at bounding box center [283, 378] width 194 height 26
type input "洗髮卡 CY16"
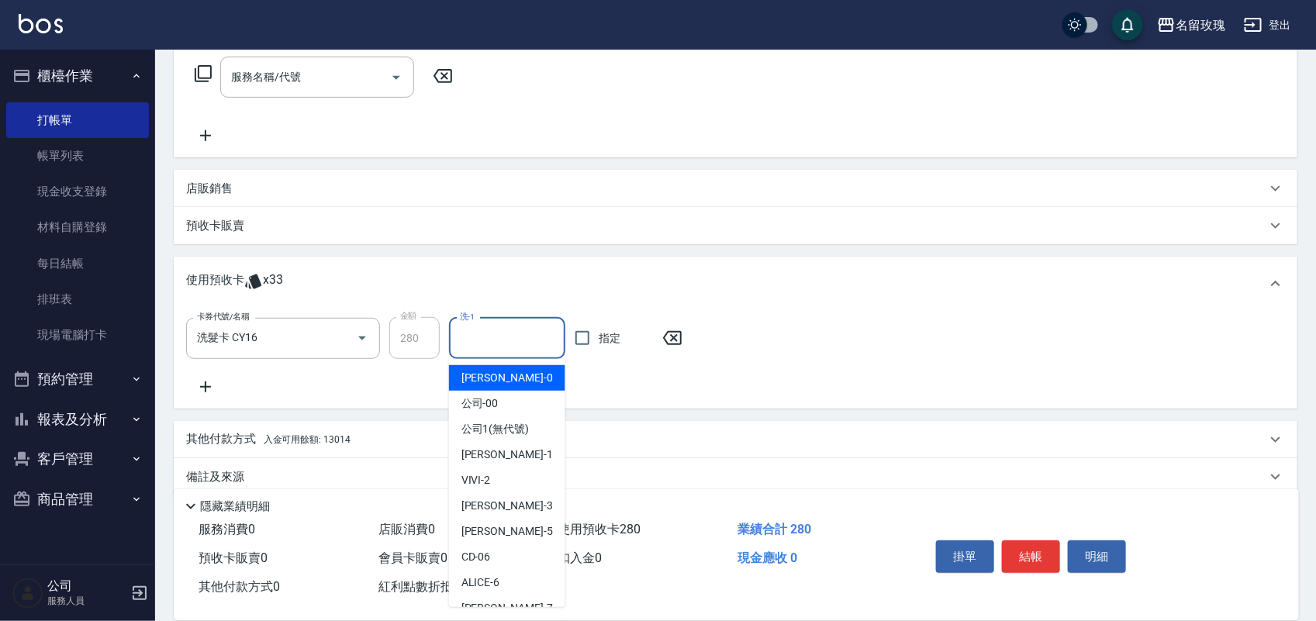
click at [474, 330] on div "洗-1 洗-1" at bounding box center [507, 338] width 116 height 41
click at [350, 337] on button "Open" at bounding box center [362, 338] width 25 height 25
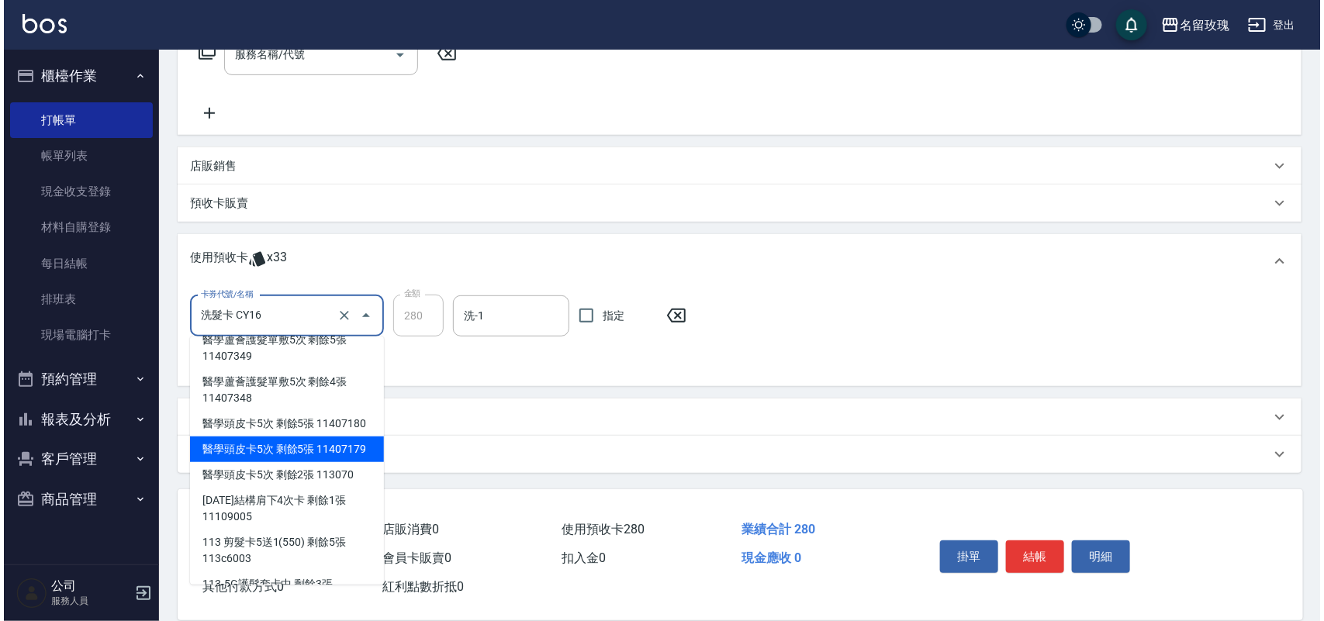
scroll to position [0, 0]
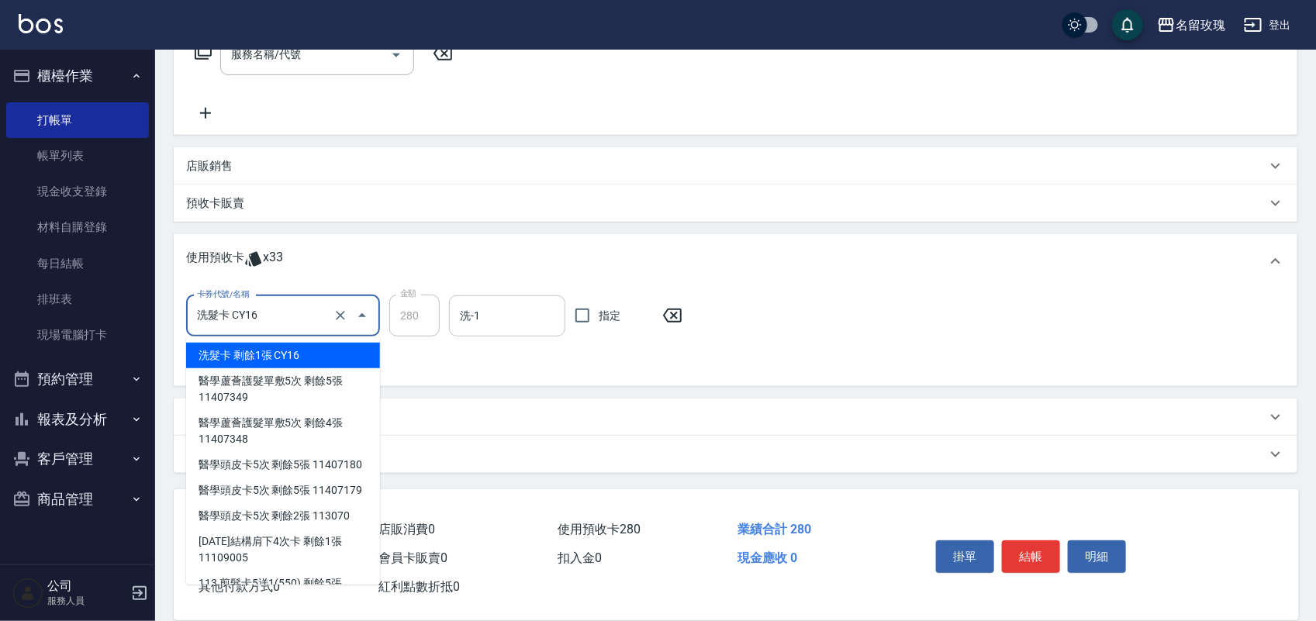
click at [500, 319] on input "洗-1" at bounding box center [507, 315] width 102 height 27
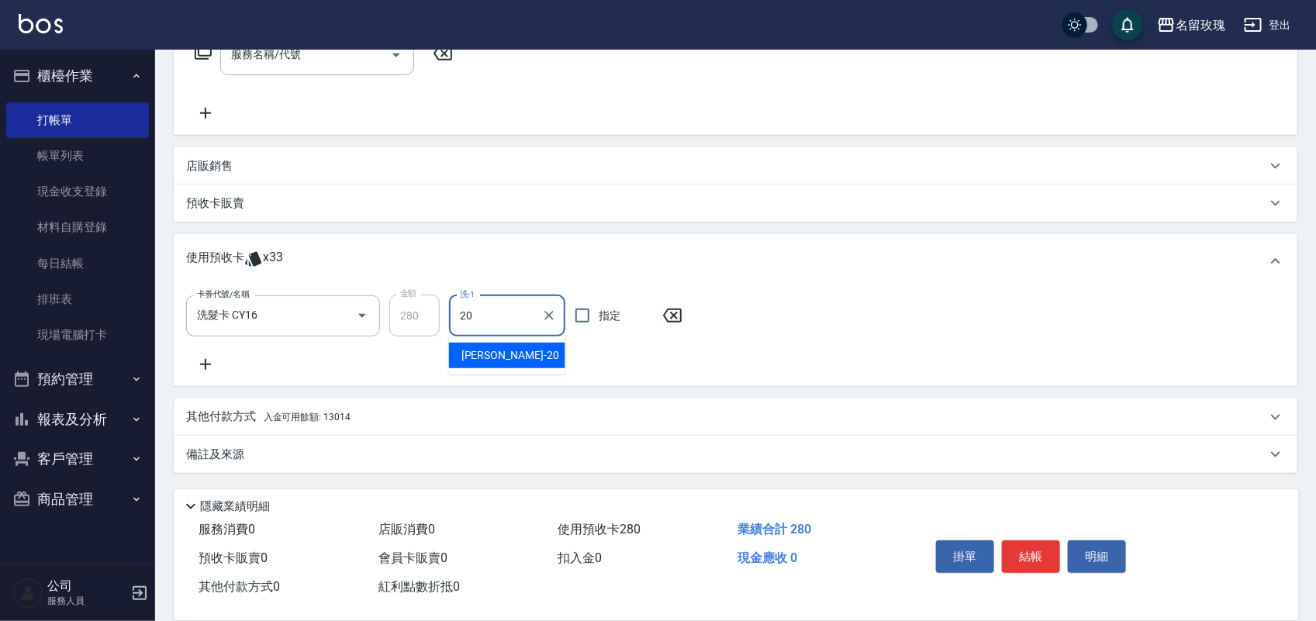
type input "紫芊-20"
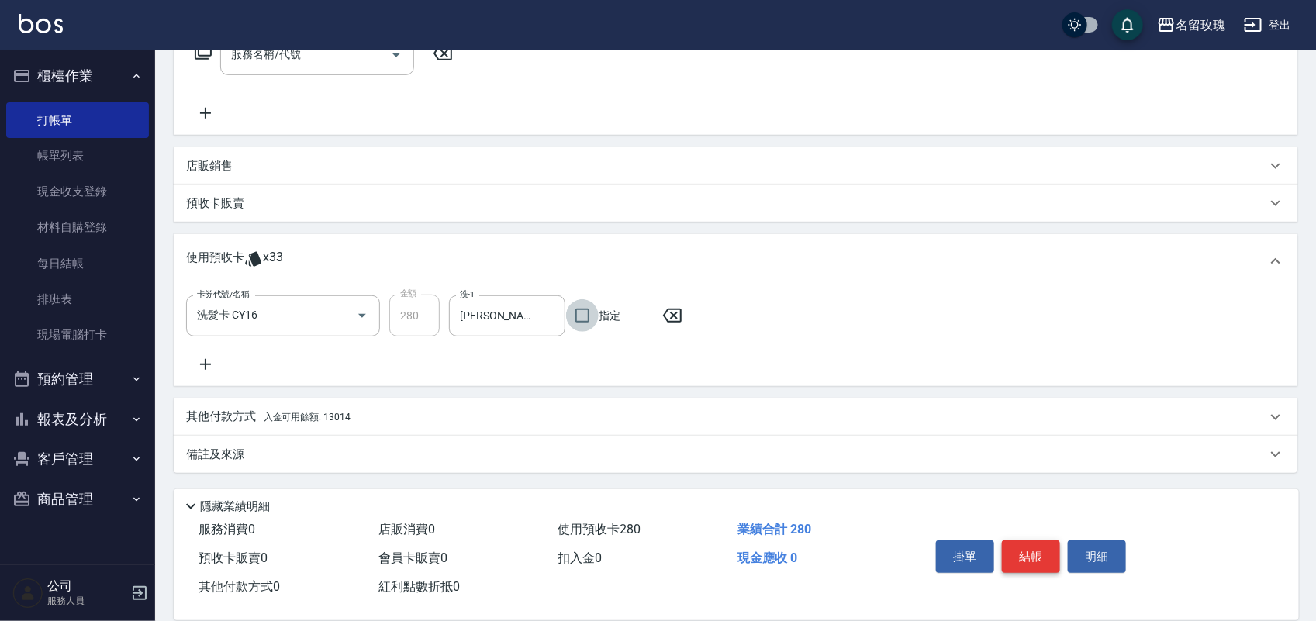
drag, startPoint x: 1039, startPoint y: 543, endPoint x: 1026, endPoint y: 534, distance: 16.1
click at [1037, 543] on button "結帳" at bounding box center [1031, 557] width 58 height 33
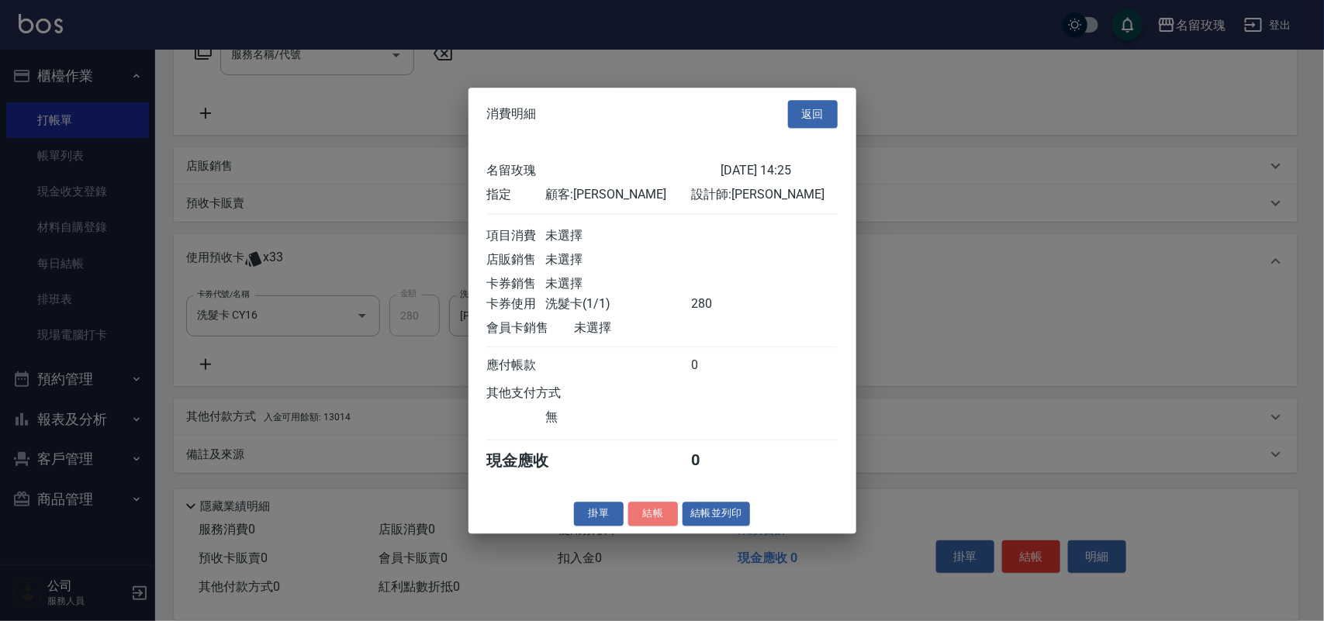
click at [665, 524] on button "結帳" at bounding box center [653, 514] width 50 height 24
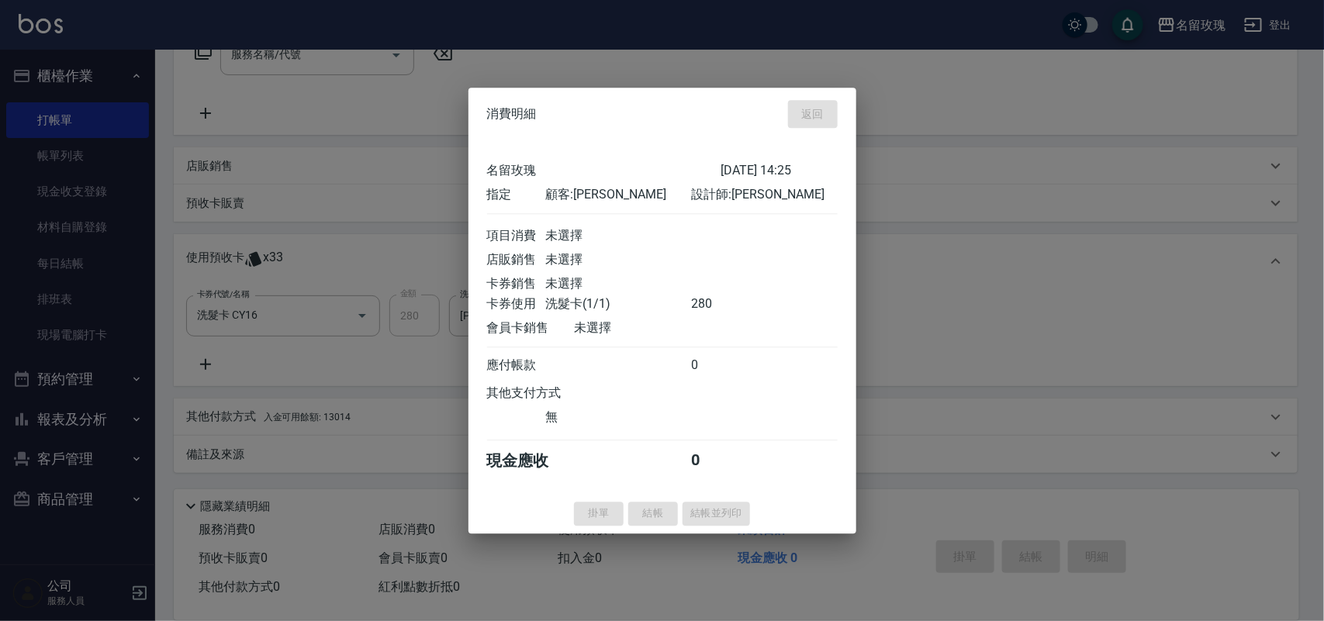
type input "2025/08/22 14:48"
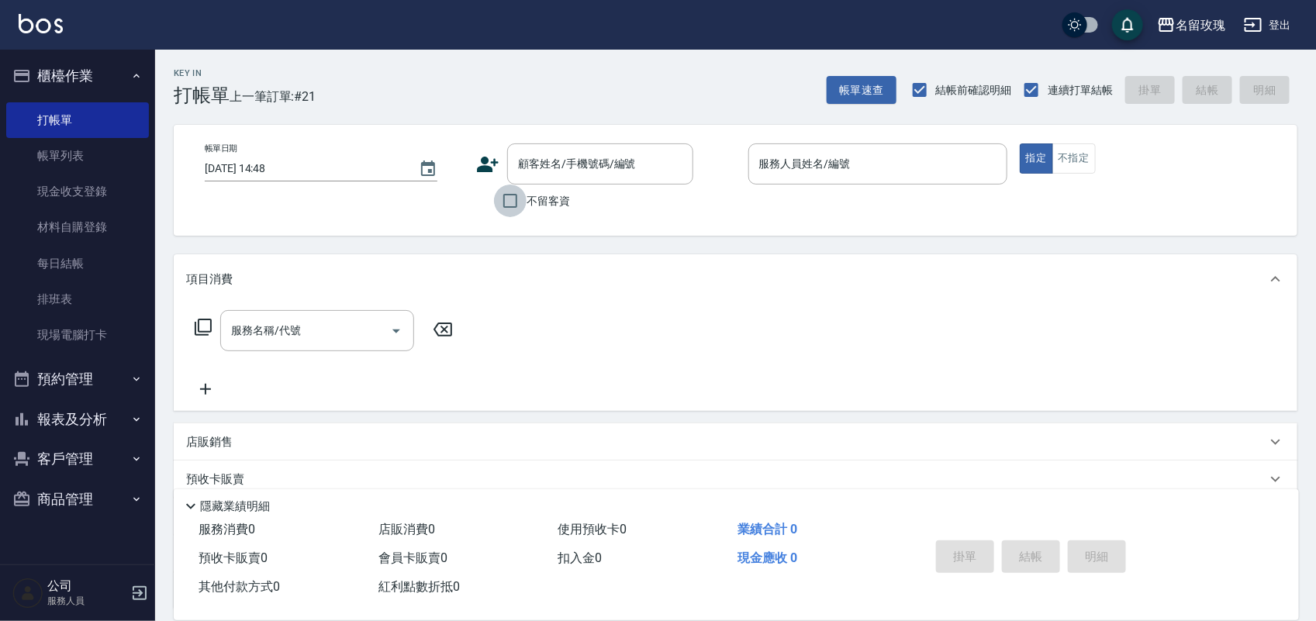
click at [520, 200] on input "不留客資" at bounding box center [510, 201] width 33 height 33
checkbox input "true"
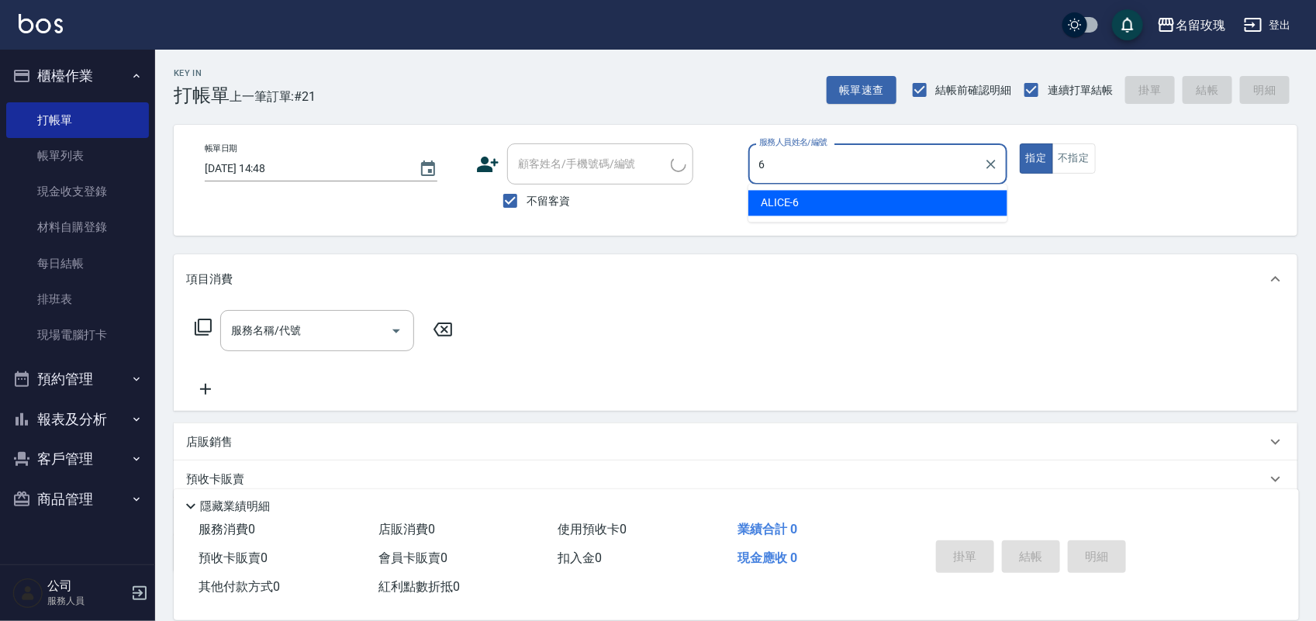
type input "ALICE-6"
type button "true"
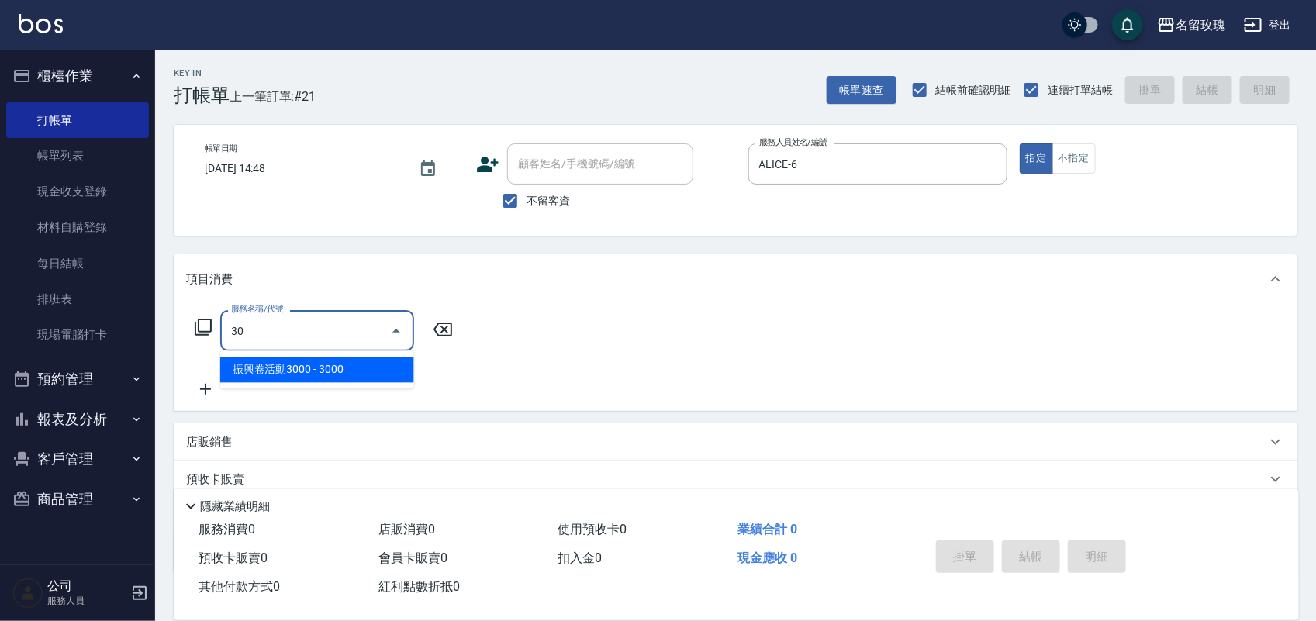
type input "3"
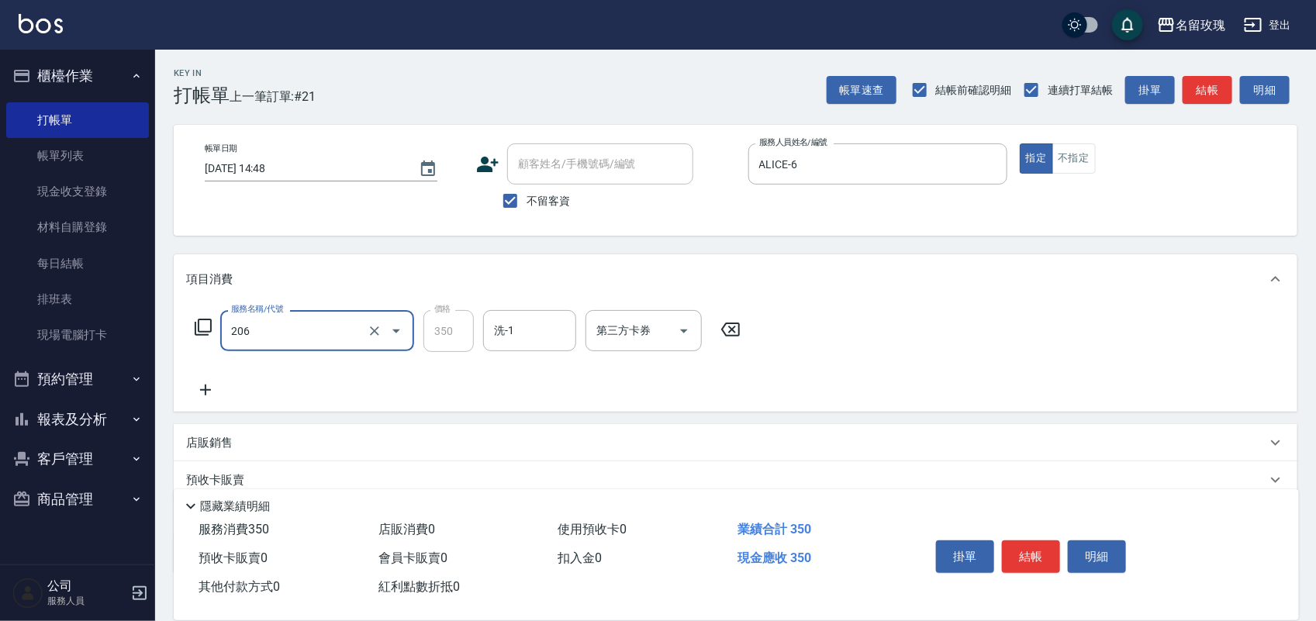
type input "洗髮精油(206)"
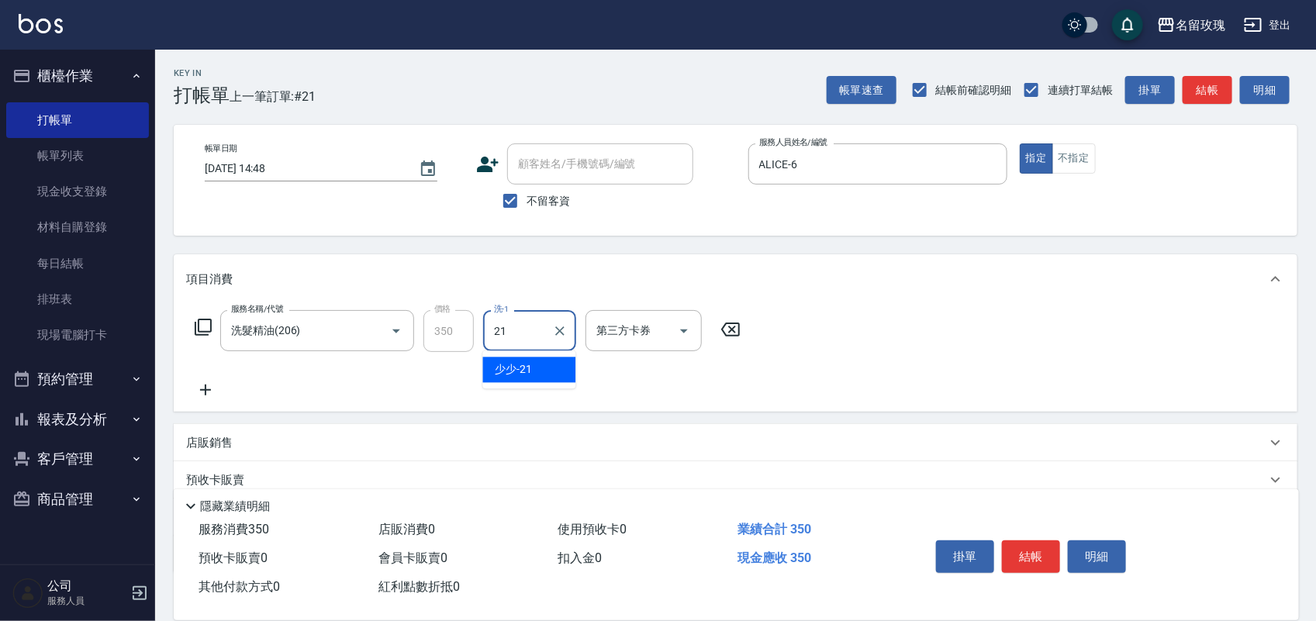
type input "少少-21"
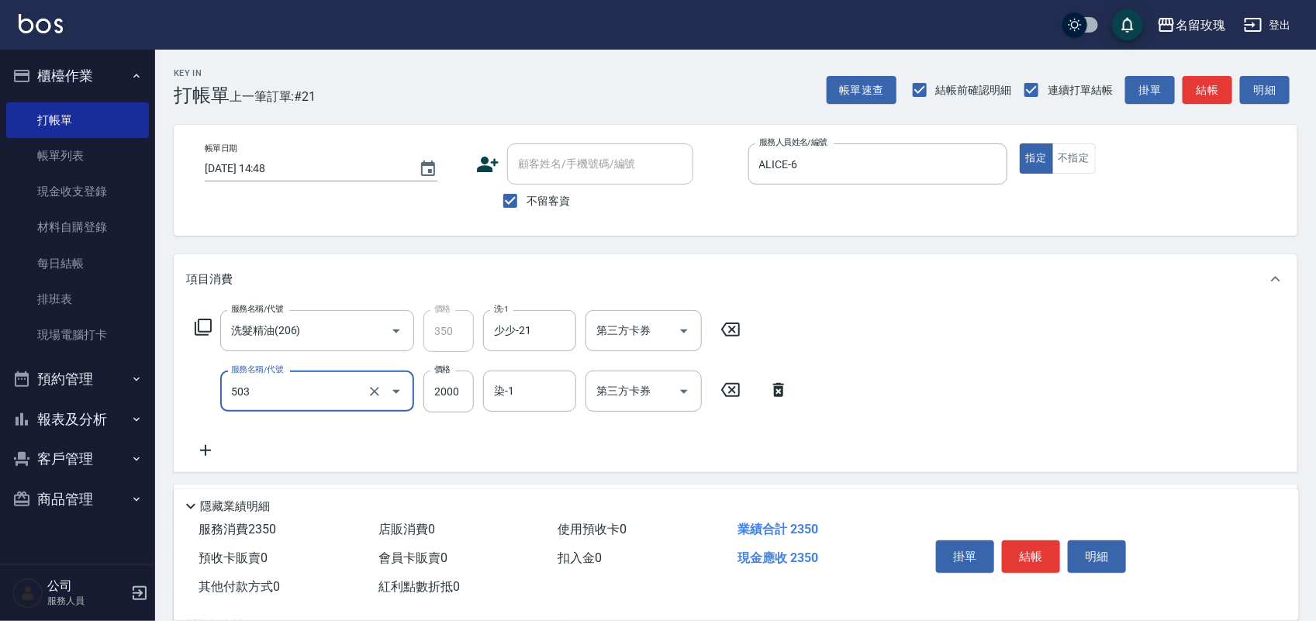
type input "染髮(503)"
type input "2800"
type input "22"
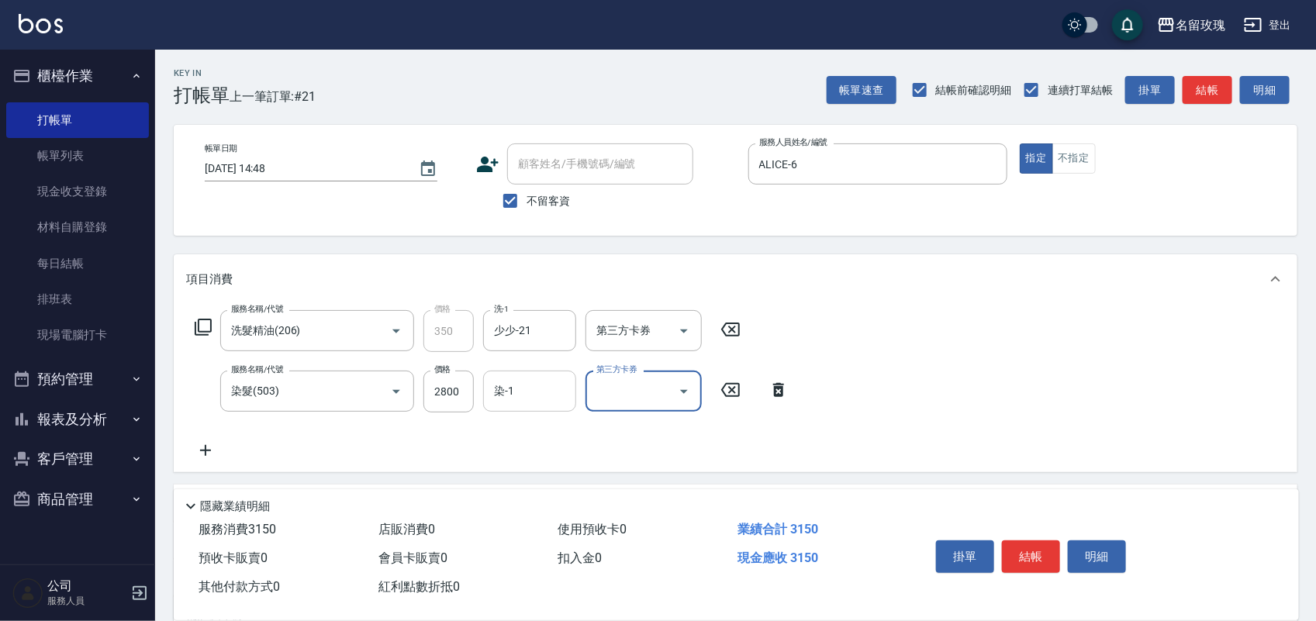
drag, startPoint x: 551, startPoint y: 390, endPoint x: 545, endPoint y: 382, distance: 9.9
click at [545, 382] on input "染-1" at bounding box center [529, 391] width 79 height 27
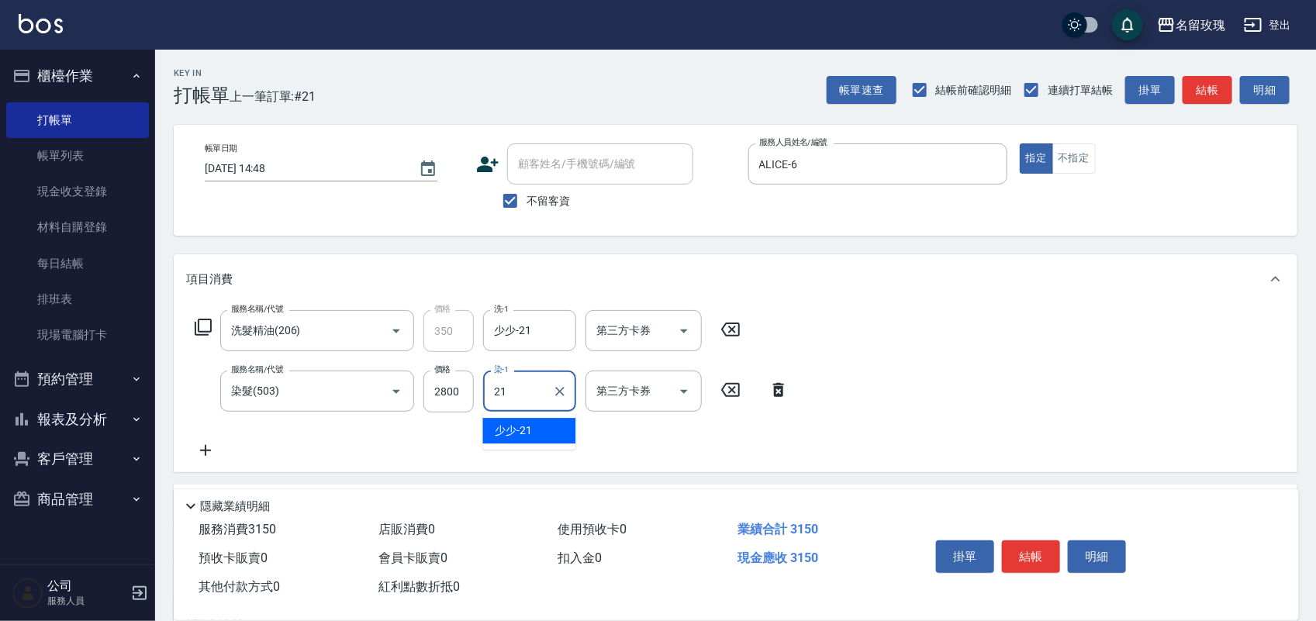
type input "少少-21"
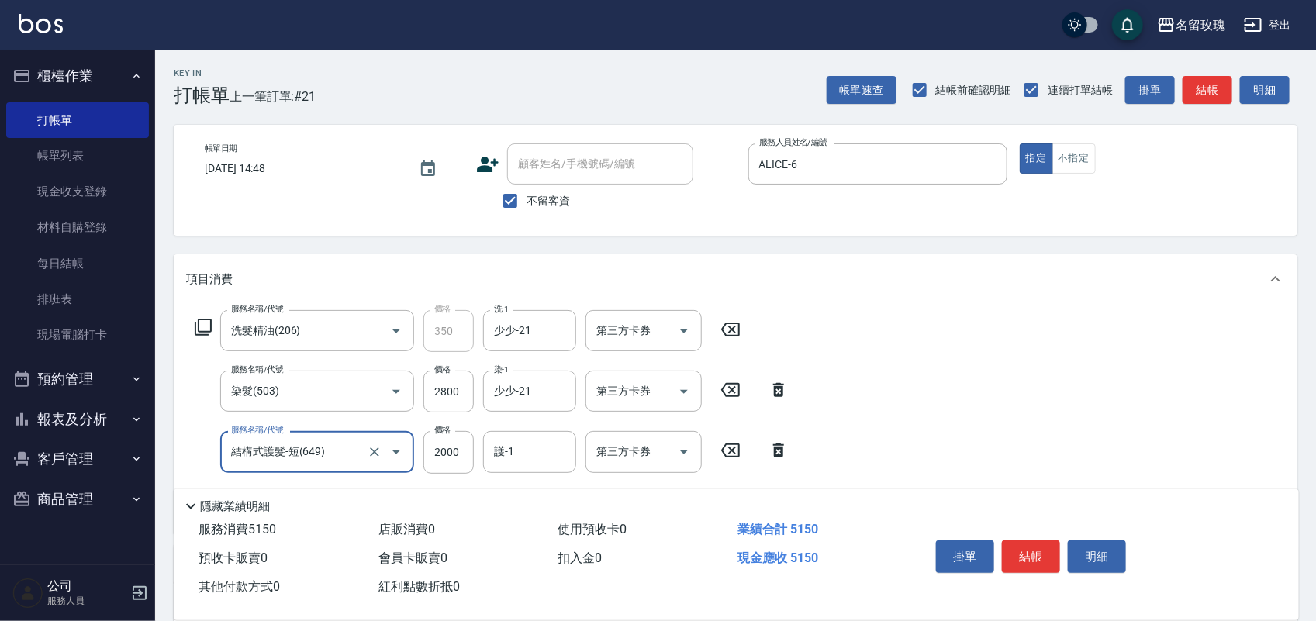
type input "結構式護髮-短(649)"
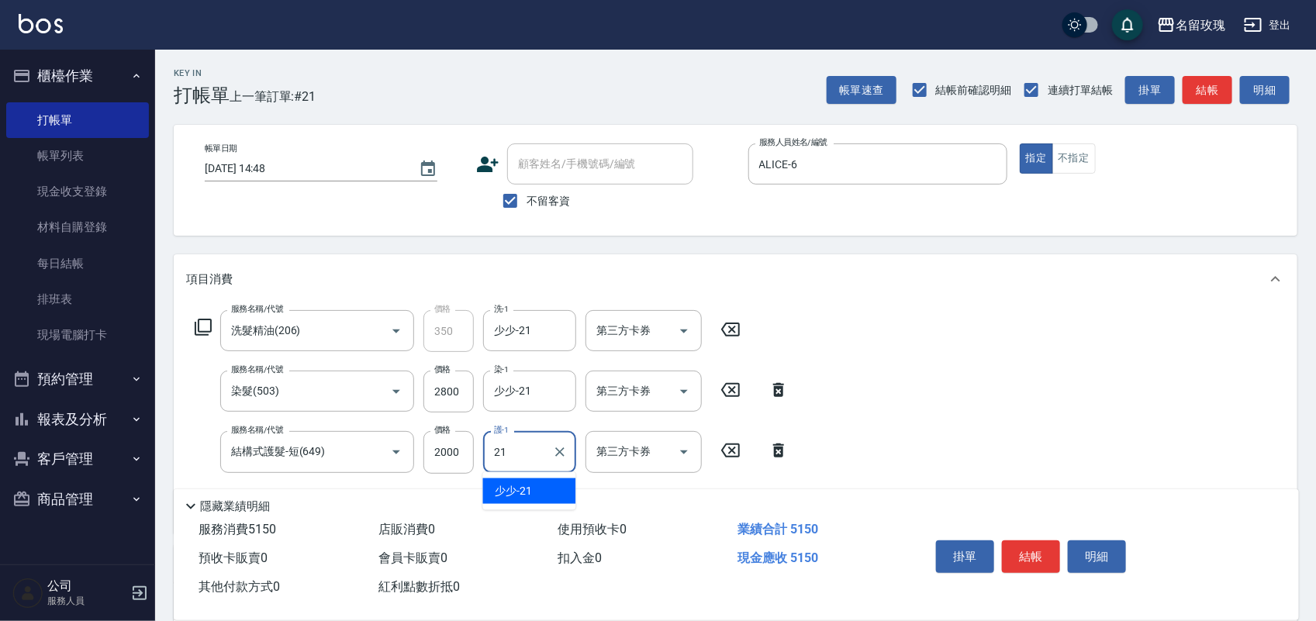
type input "少少-21"
click at [467, 402] on input "2800" at bounding box center [448, 392] width 50 height 42
click at [459, 398] on input "2800" at bounding box center [448, 392] width 50 height 42
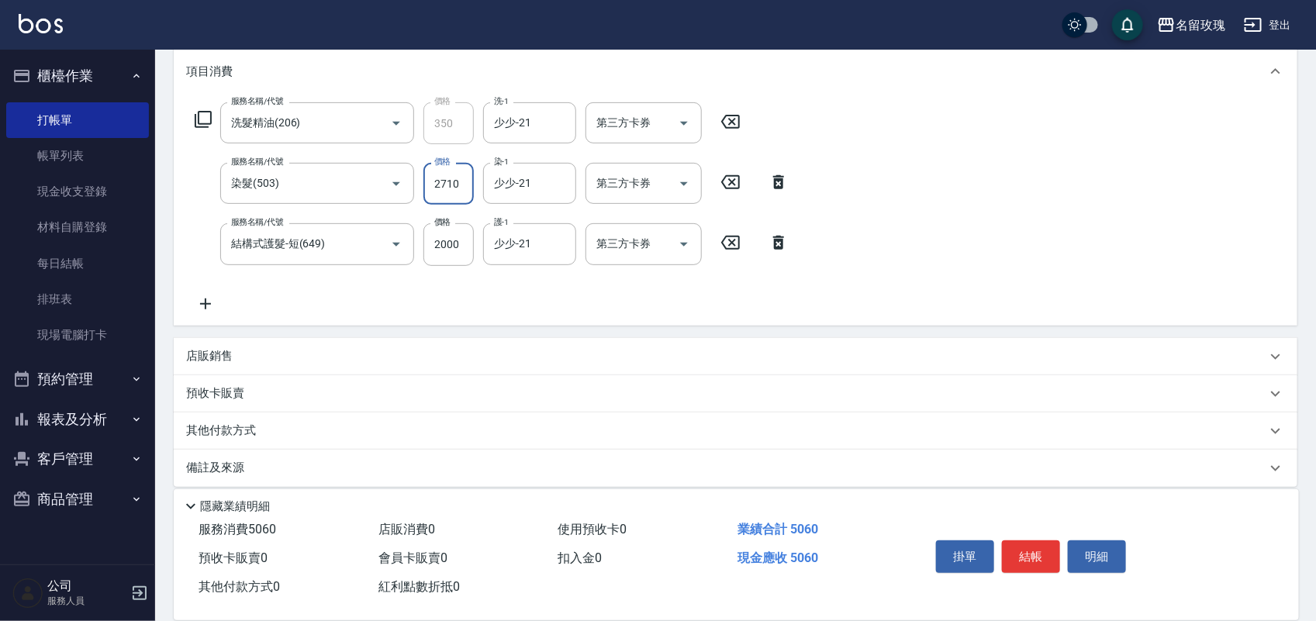
scroll to position [221, 0]
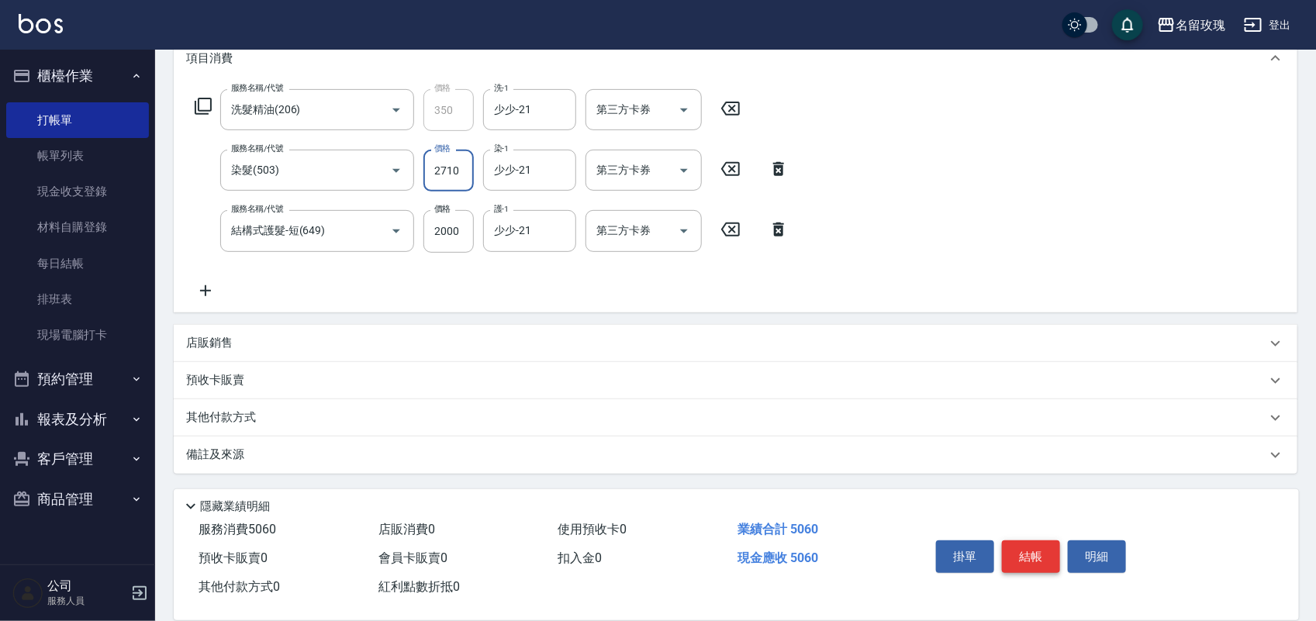
type input "2710"
click at [1037, 557] on button "結帳" at bounding box center [1031, 557] width 58 height 33
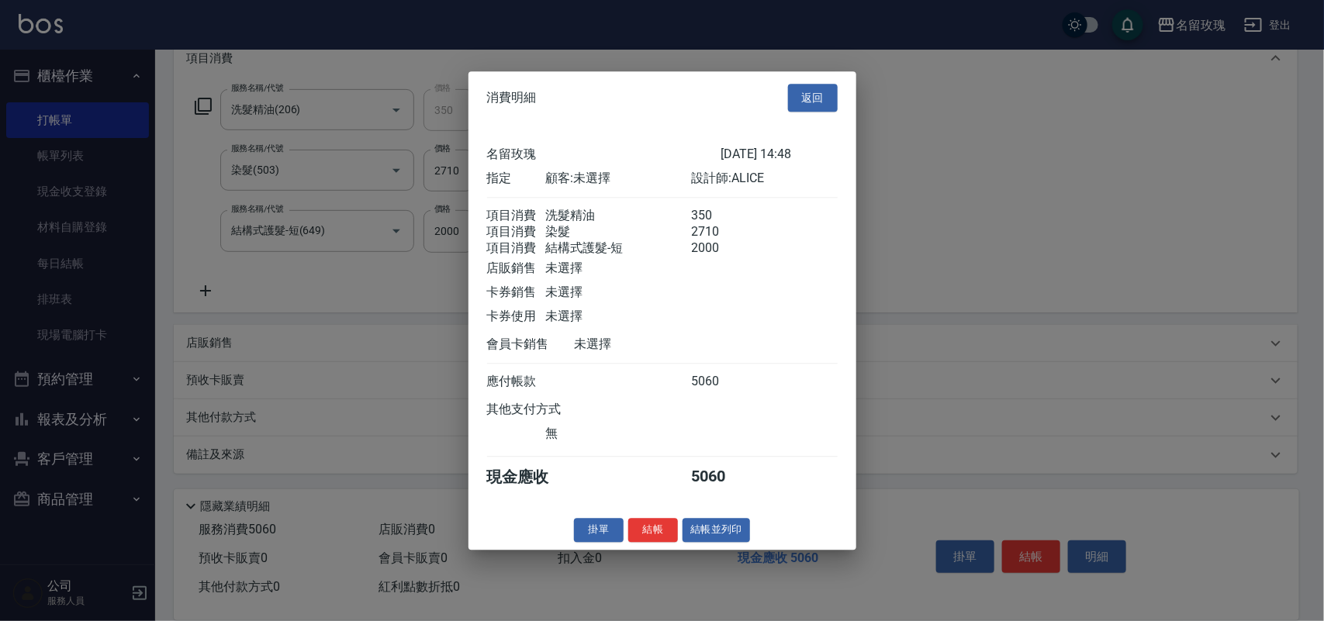
drag, startPoint x: 791, startPoint y: 98, endPoint x: 808, endPoint y: 102, distance: 17.7
click at [792, 97] on div "消費明細 返回" at bounding box center [662, 98] width 388 height 54
click at [807, 88] on button "返回" at bounding box center [813, 98] width 50 height 29
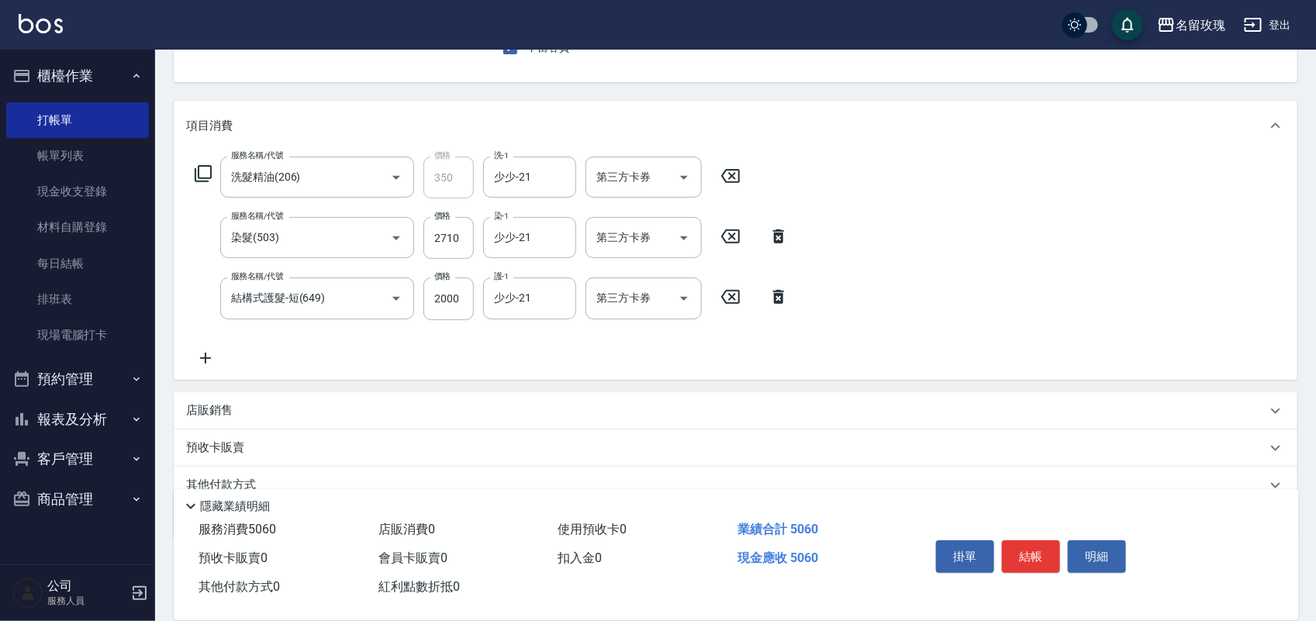
scroll to position [0, 0]
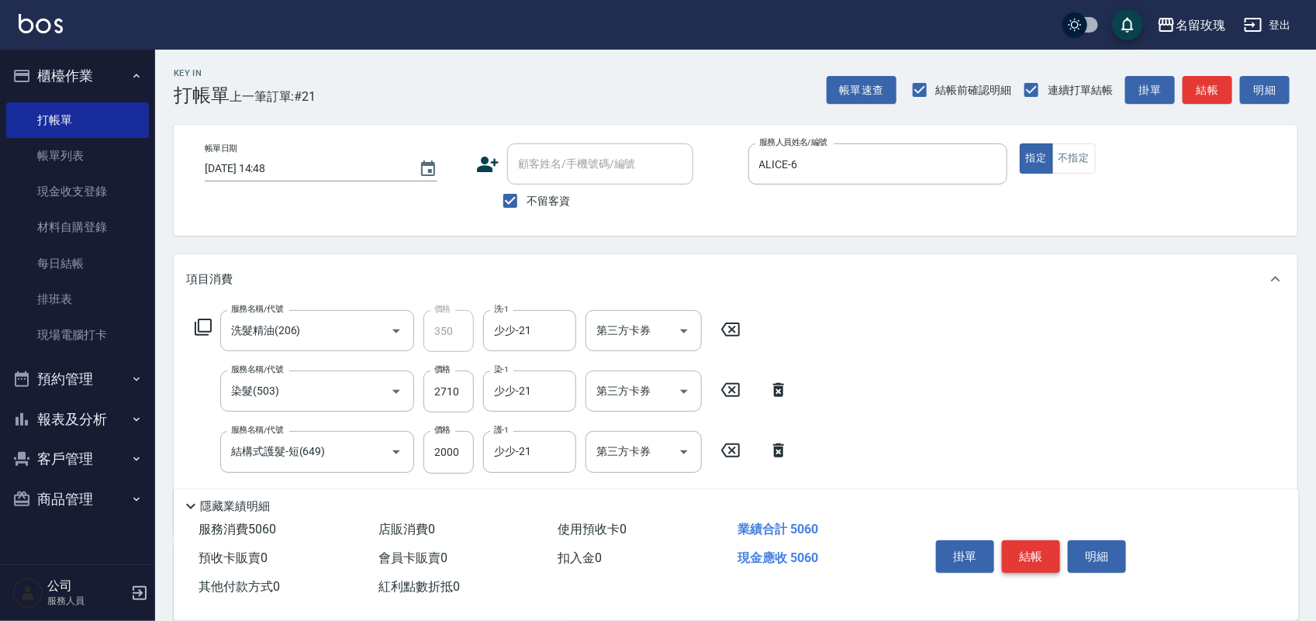
click at [1037, 560] on button "結帳" at bounding box center [1031, 557] width 58 height 33
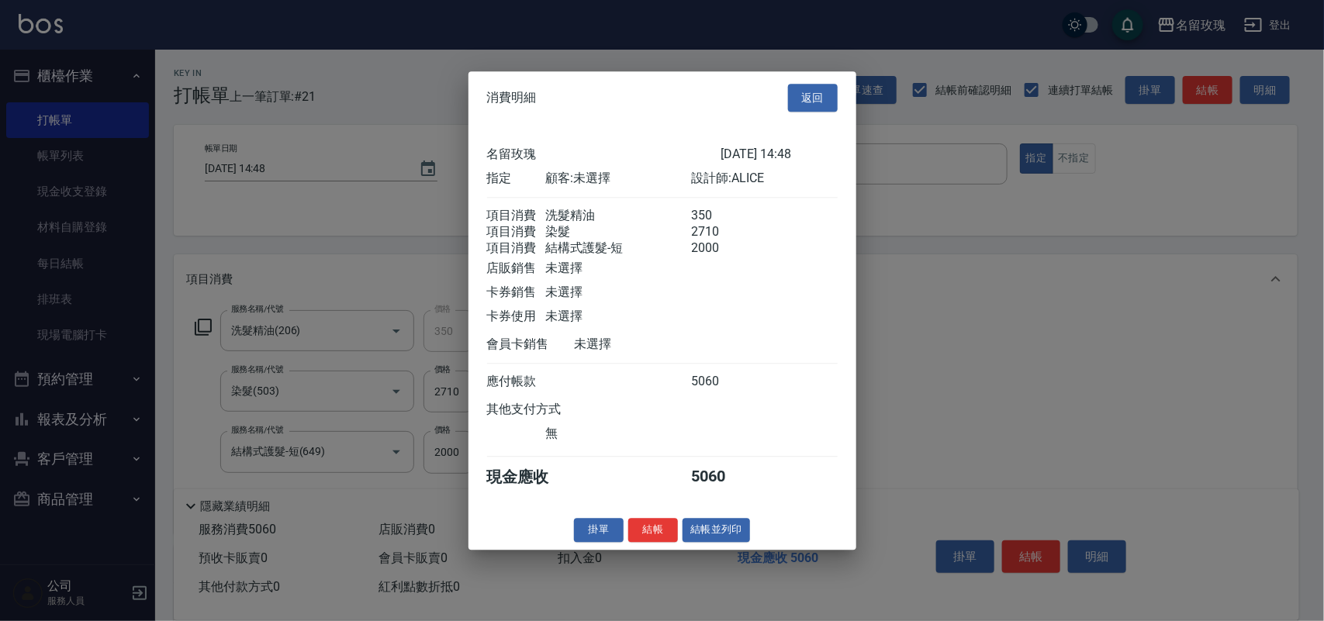
drag, startPoint x: 641, startPoint y: 565, endPoint x: 644, endPoint y: 551, distance: 13.7
click at [644, 558] on div "消費明細 返回 名留玫瑰 2025/08/22 14:48 指定 顧客: 未選擇 設計師: ALICE 項目消費 洗髮精油 350 項目消費 染髮 2710 …" at bounding box center [662, 310] width 1324 height 621
click at [644, 542] on button "結帳" at bounding box center [653, 530] width 50 height 24
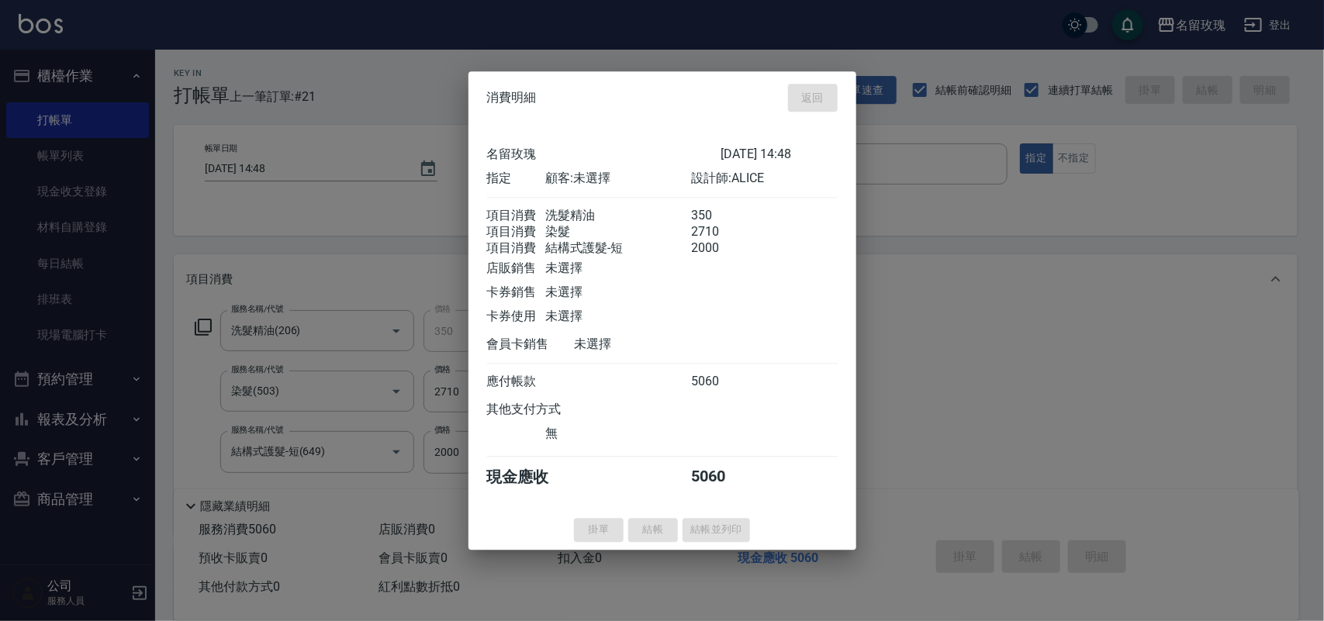
type input "2025/08/22 15:10"
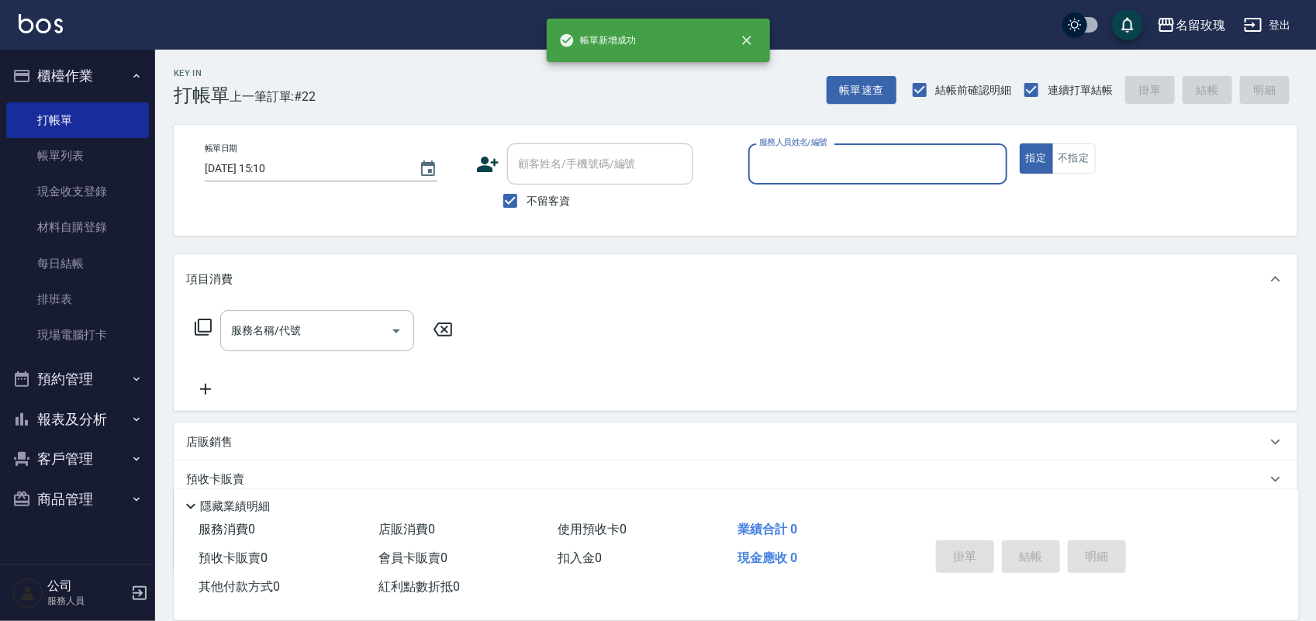
click at [90, 432] on button "報表及分析" at bounding box center [77, 419] width 143 height 40
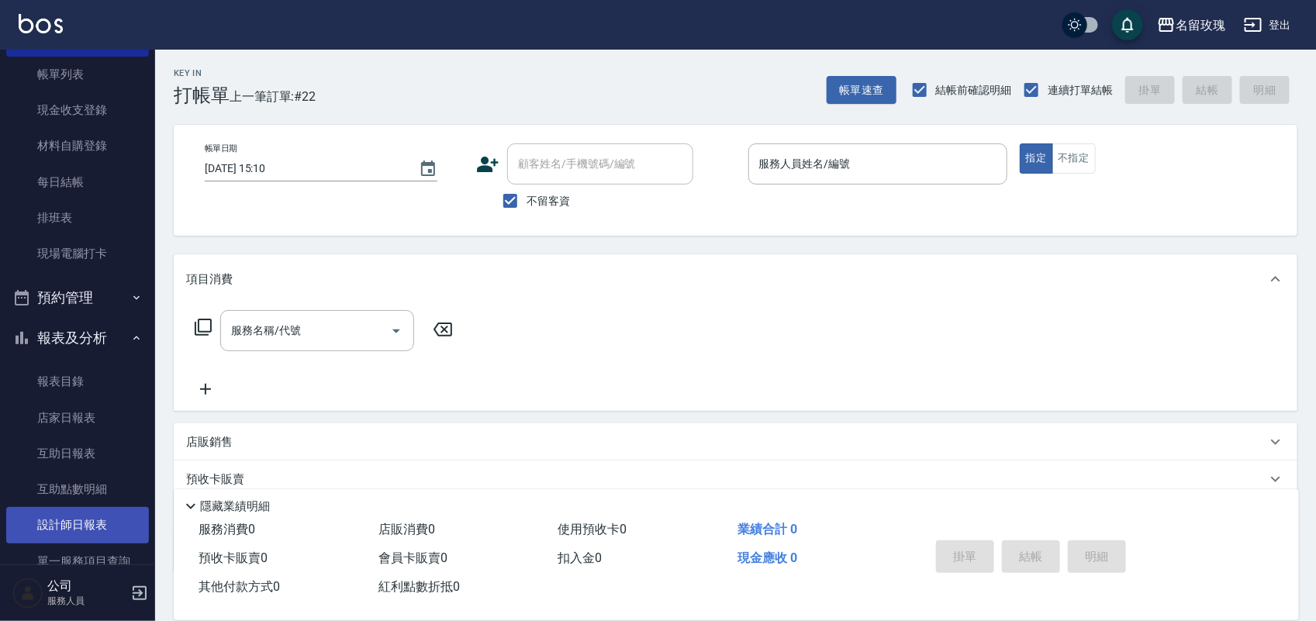
scroll to position [182, 0]
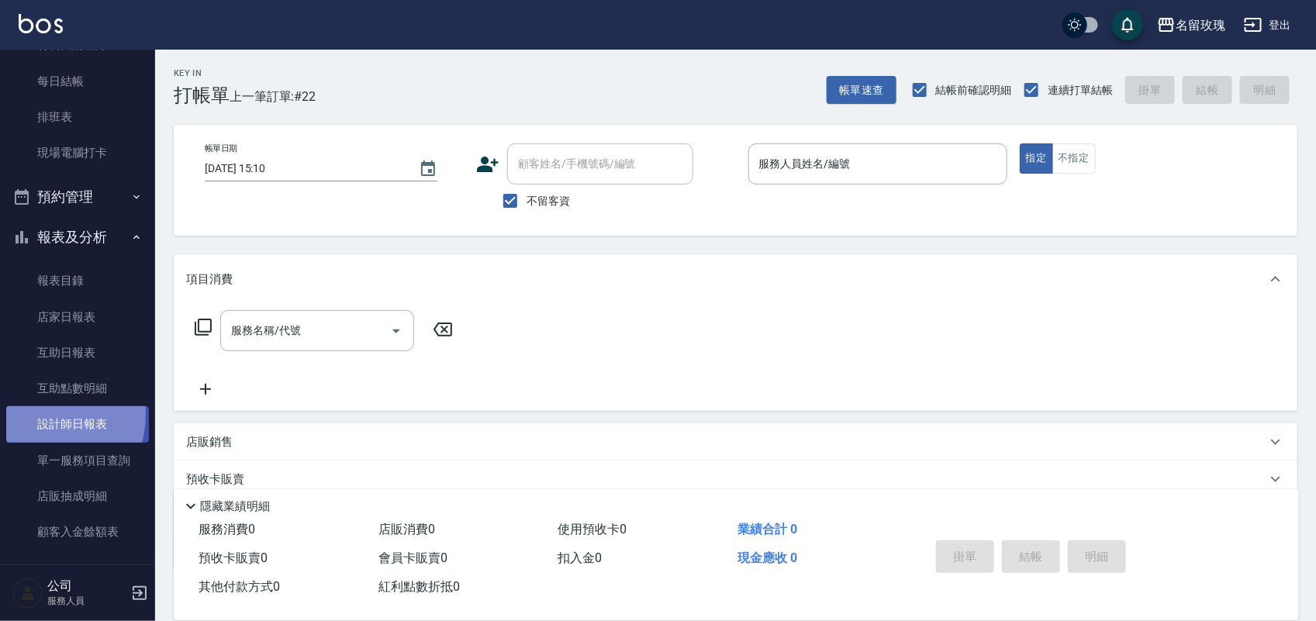
click at [43, 415] on link "設計師日報表" at bounding box center [77, 424] width 143 height 36
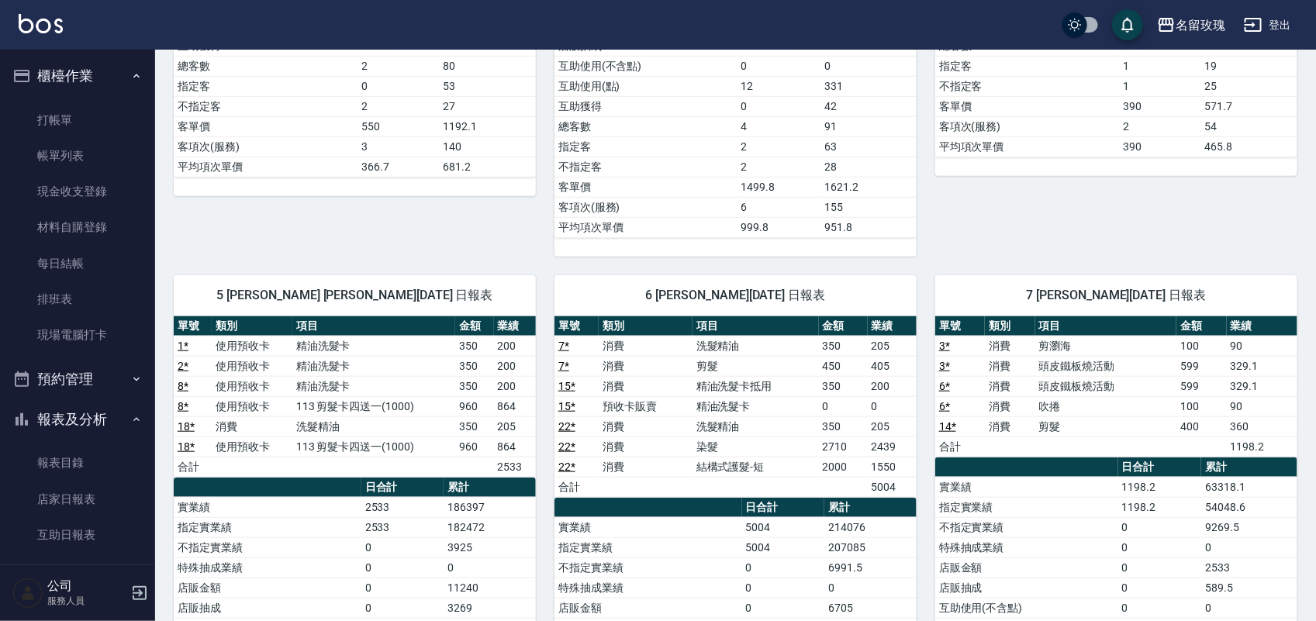
scroll to position [388, 0]
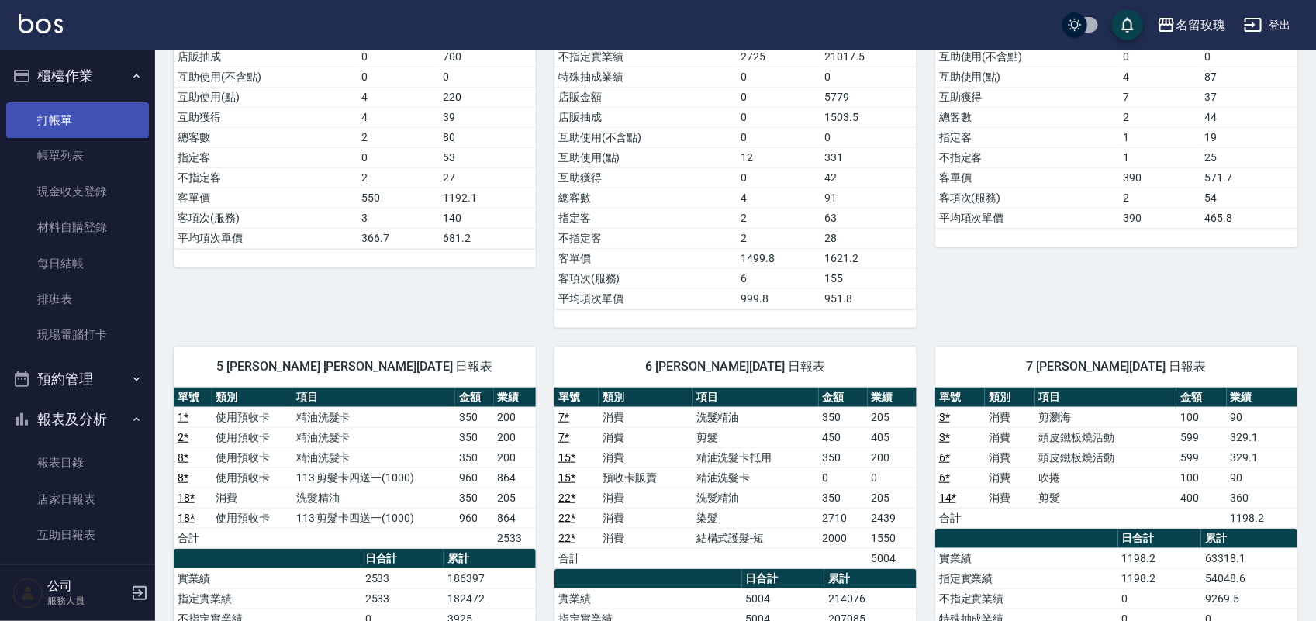
click at [55, 105] on link "打帳單" at bounding box center [77, 120] width 143 height 36
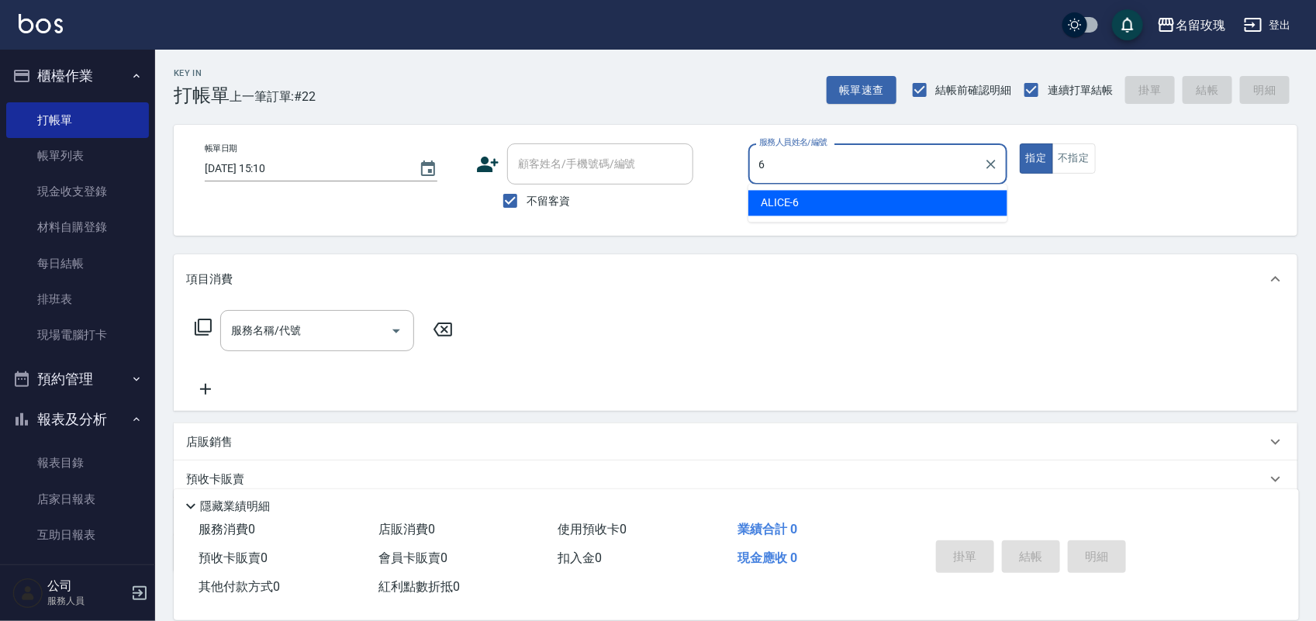
type input "ALICE-6"
type button "true"
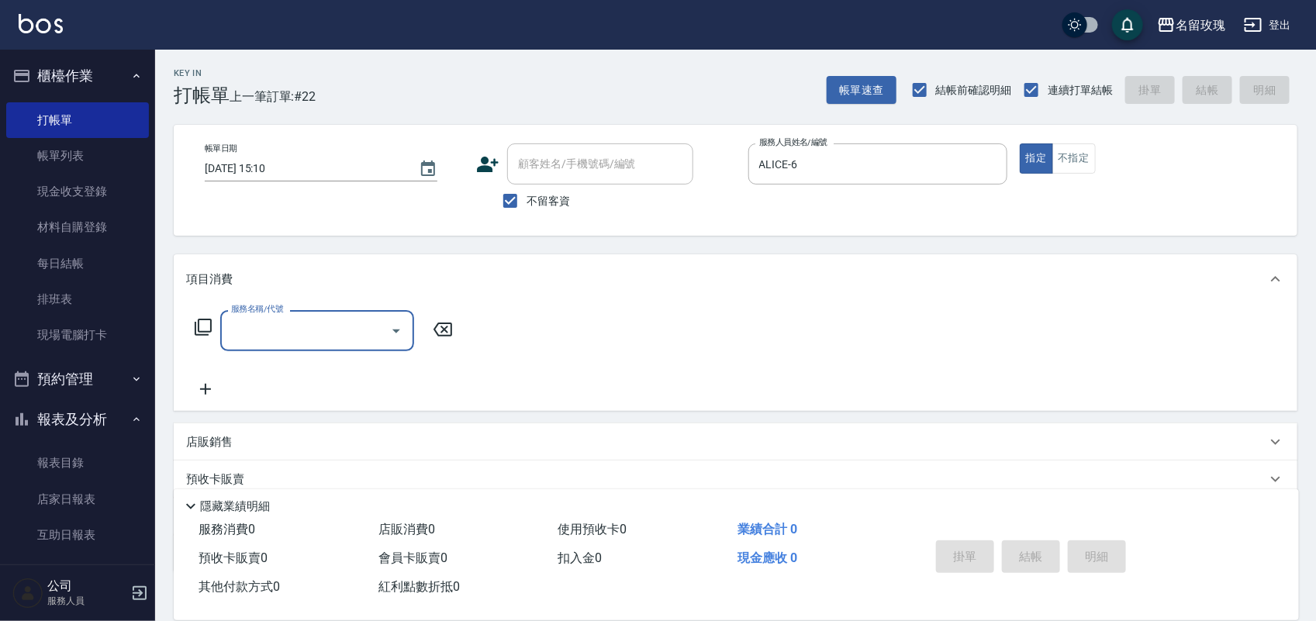
type input "3"
type input "洗髮精油(206)"
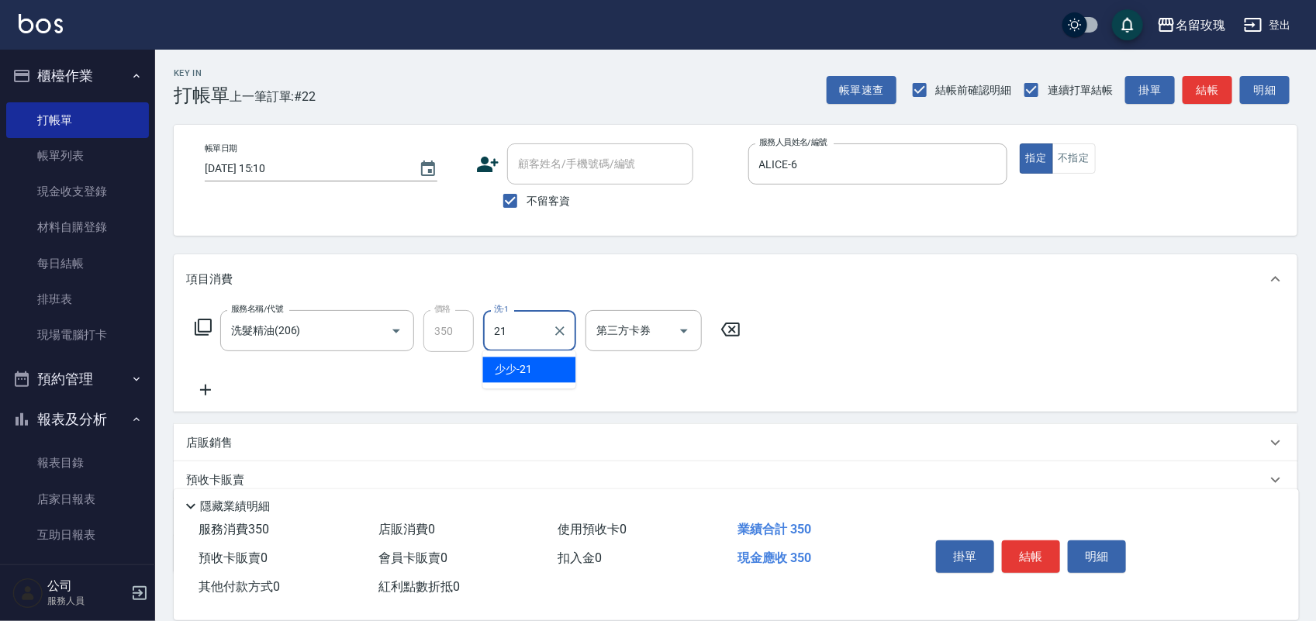
type input "少少-21"
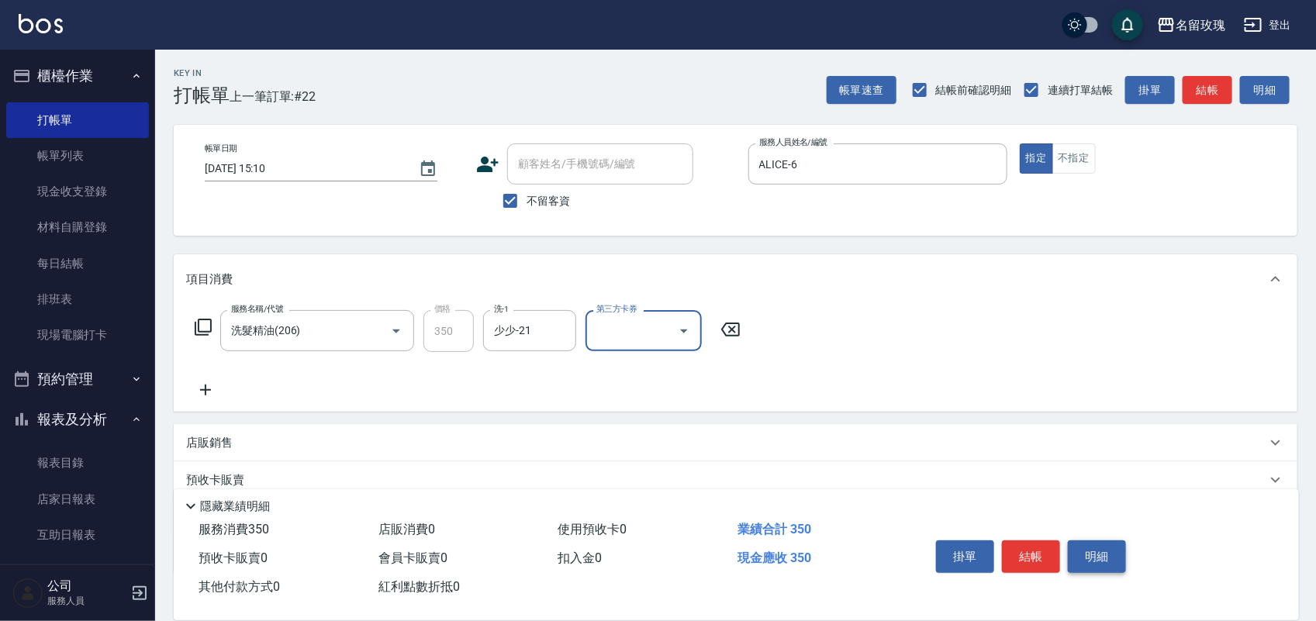
click at [1082, 541] on button "明細" at bounding box center [1097, 557] width 58 height 33
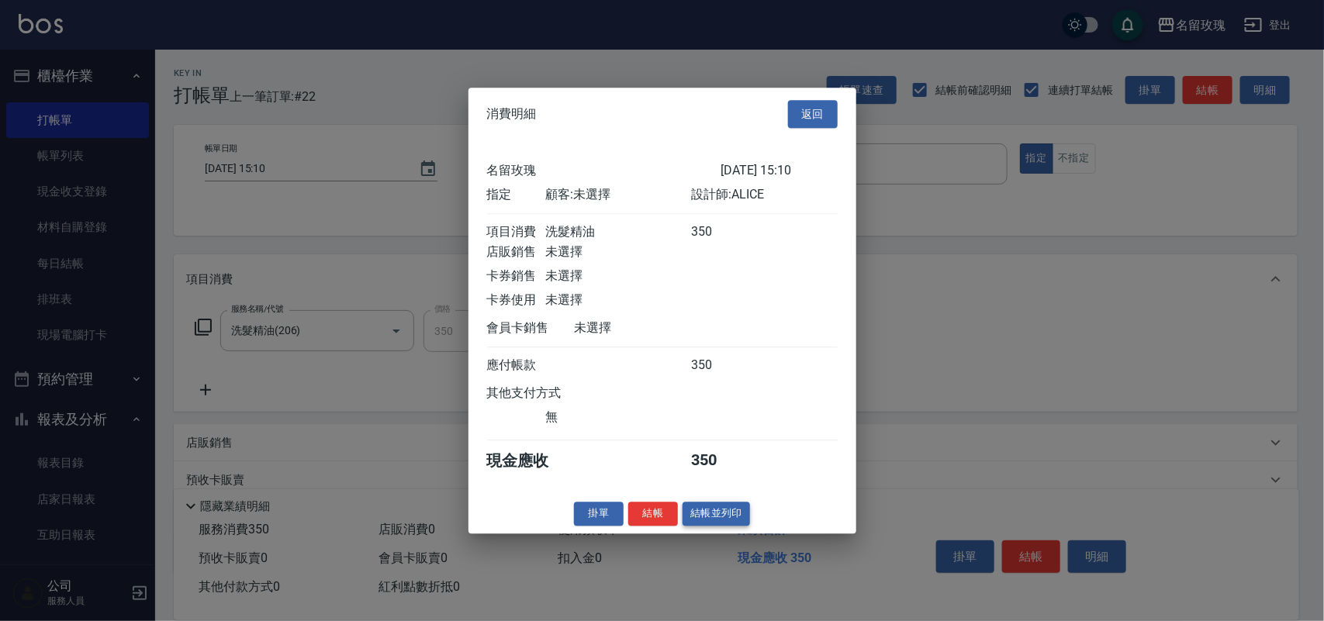
click at [717, 520] on button "結帳並列印" at bounding box center [715, 514] width 67 height 24
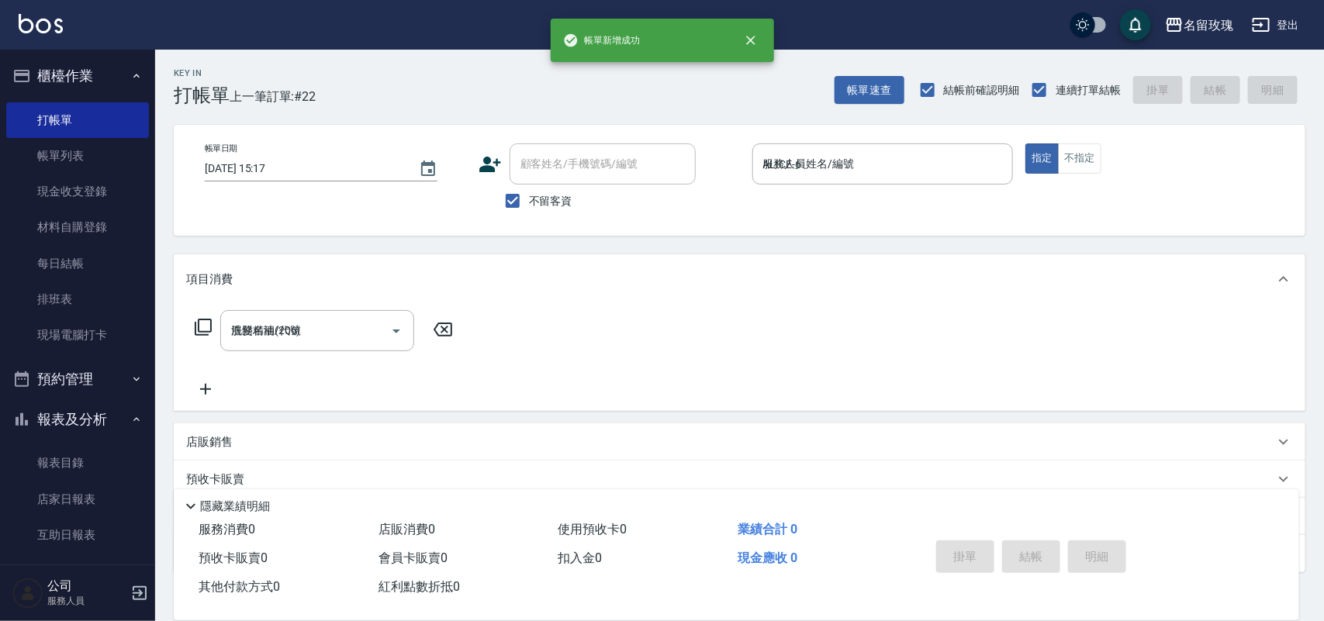
type input "2025/08/22 15:17"
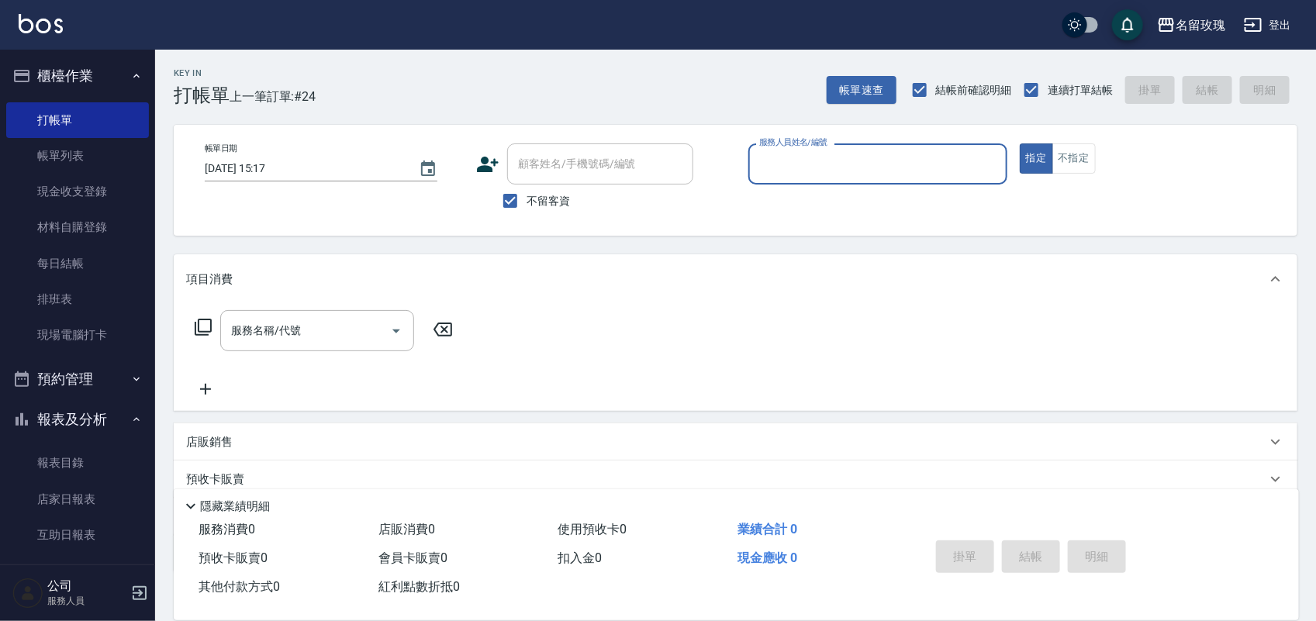
click at [105, 421] on button "報表及分析" at bounding box center [77, 419] width 143 height 40
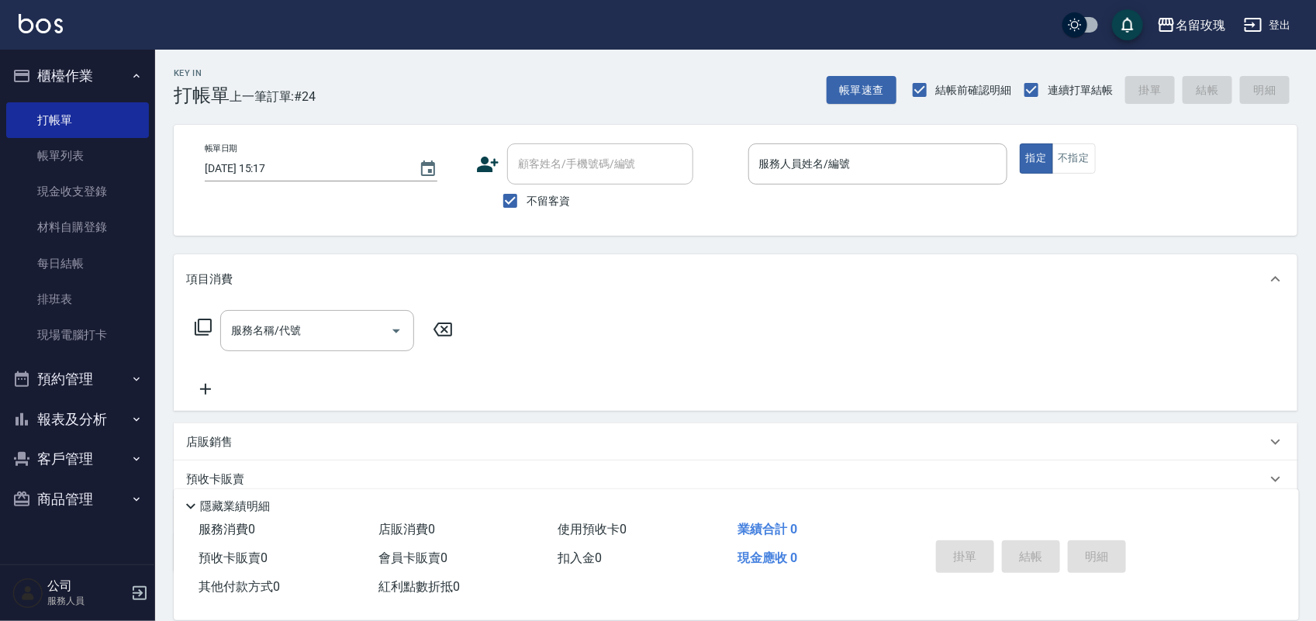
click at [514, 32] on div "名留玫瑰 登出" at bounding box center [658, 25] width 1316 height 50
click at [541, 45] on div "名留玫瑰 登出" at bounding box center [658, 25] width 1316 height 50
click at [1184, 20] on div "名留玫瑰" at bounding box center [1201, 25] width 50 height 19
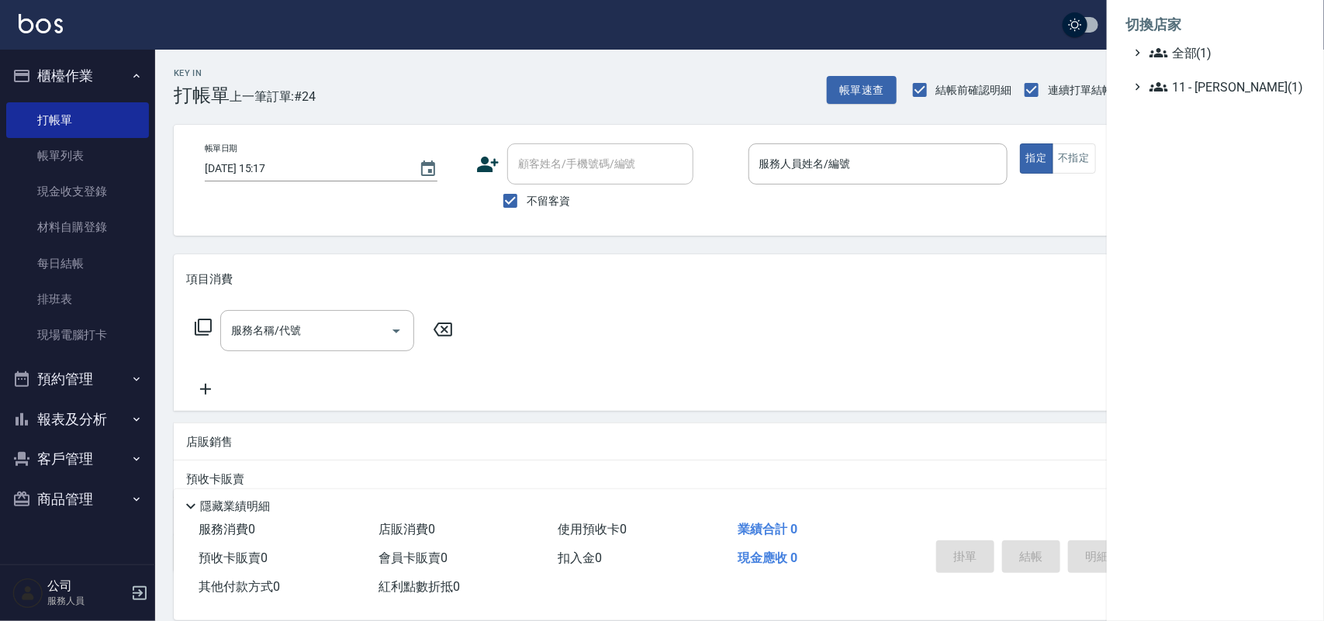
click at [1000, 33] on div at bounding box center [662, 310] width 1324 height 621
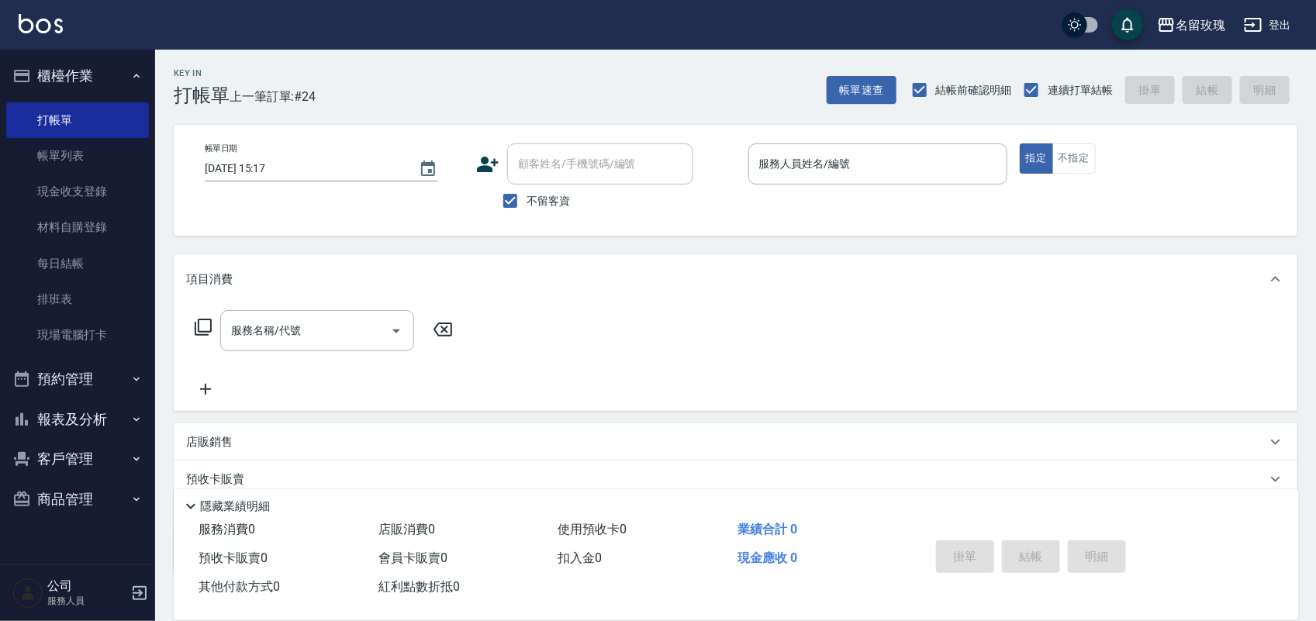
click at [582, 35] on div "名留玫瑰 登出" at bounding box center [658, 25] width 1316 height 50
click at [43, 177] on link "現金收支登錄" at bounding box center [77, 192] width 143 height 36
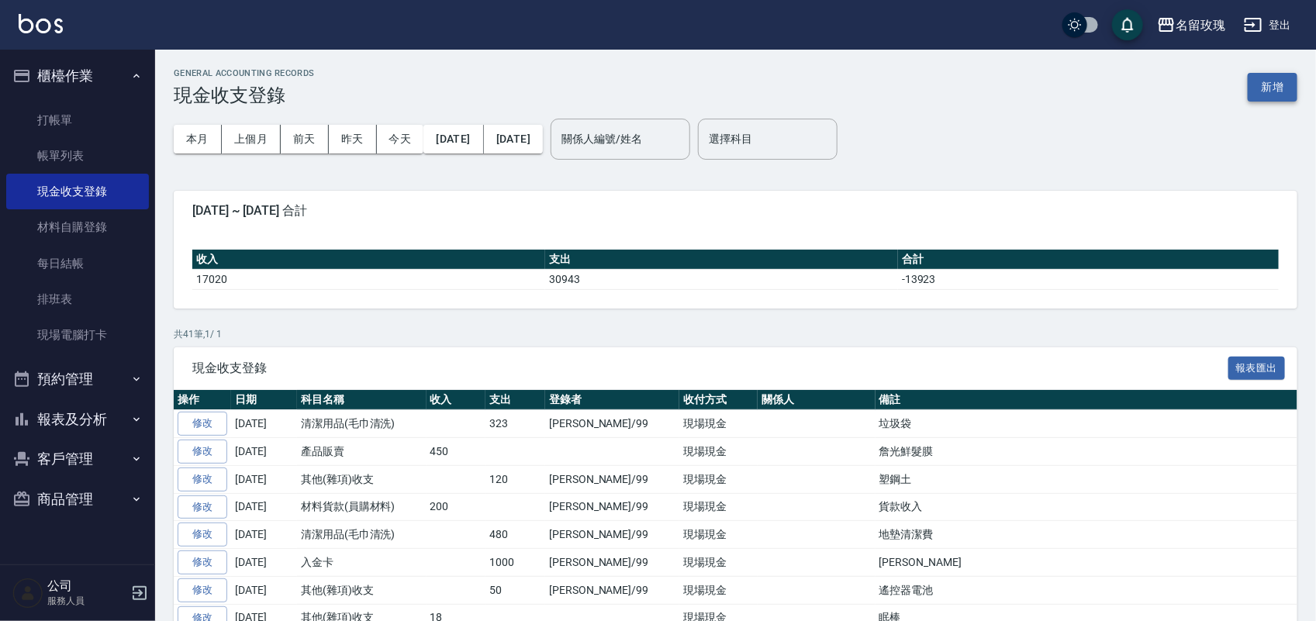
click at [1277, 97] on button "新增" at bounding box center [1273, 87] width 50 height 29
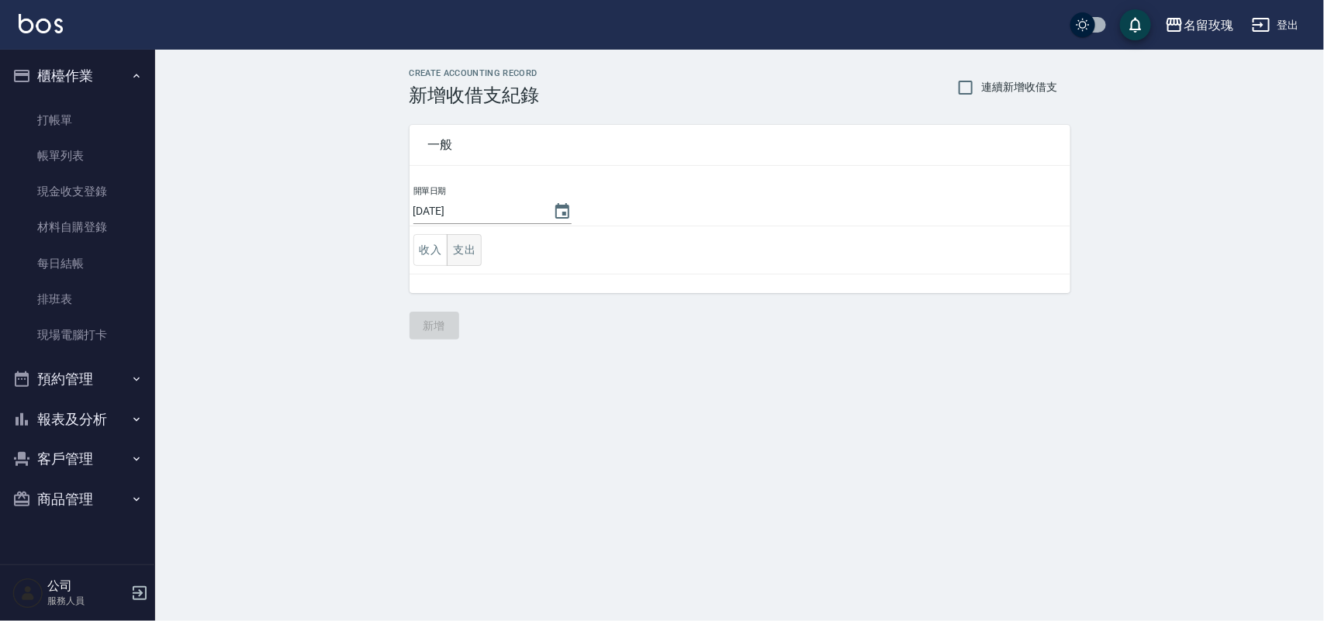
click at [477, 254] on button "支出" at bounding box center [464, 250] width 35 height 32
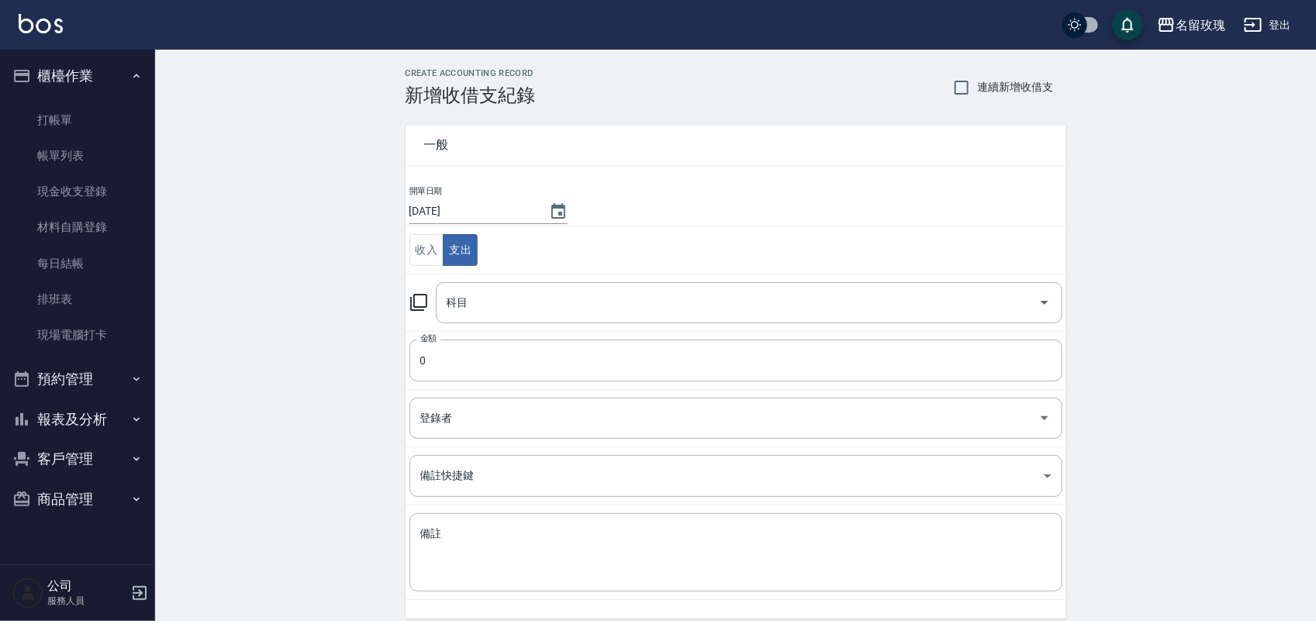
click at [423, 310] on icon at bounding box center [418, 302] width 19 height 19
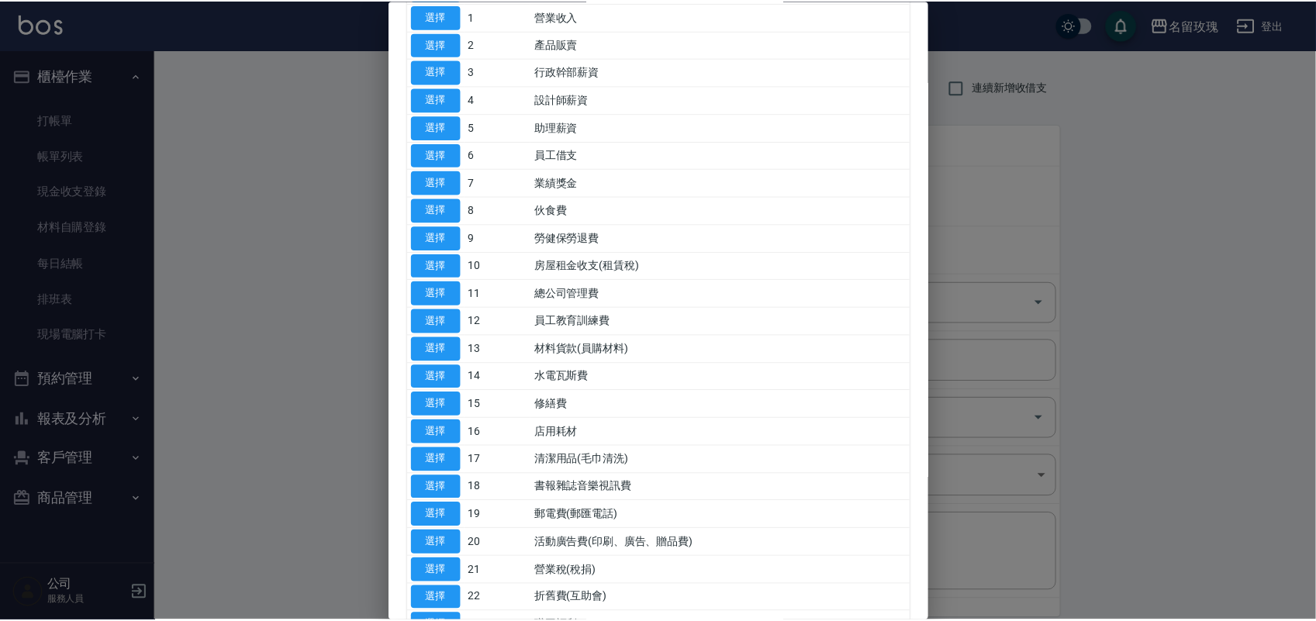
scroll to position [388, 0]
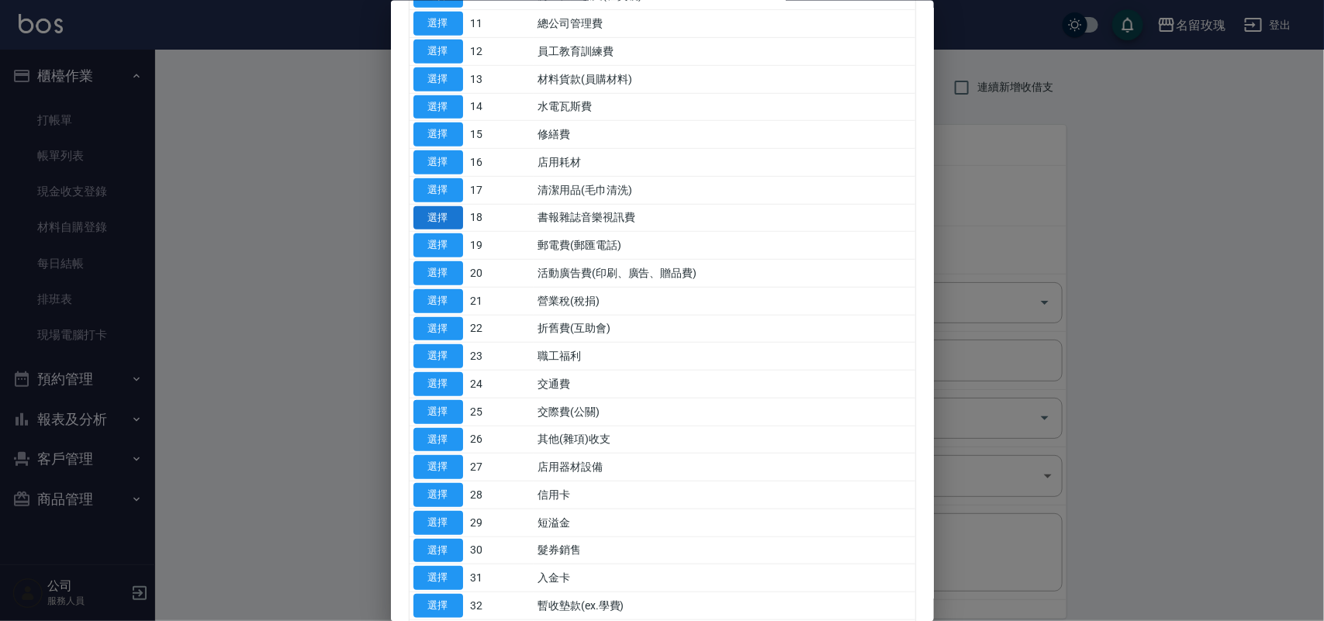
drag, startPoint x: 427, startPoint y: 215, endPoint x: 434, endPoint y: 218, distance: 8.4
click at [428, 216] on button "選擇" at bounding box center [438, 218] width 50 height 24
type input "18 書報雜誌音樂視訊費"
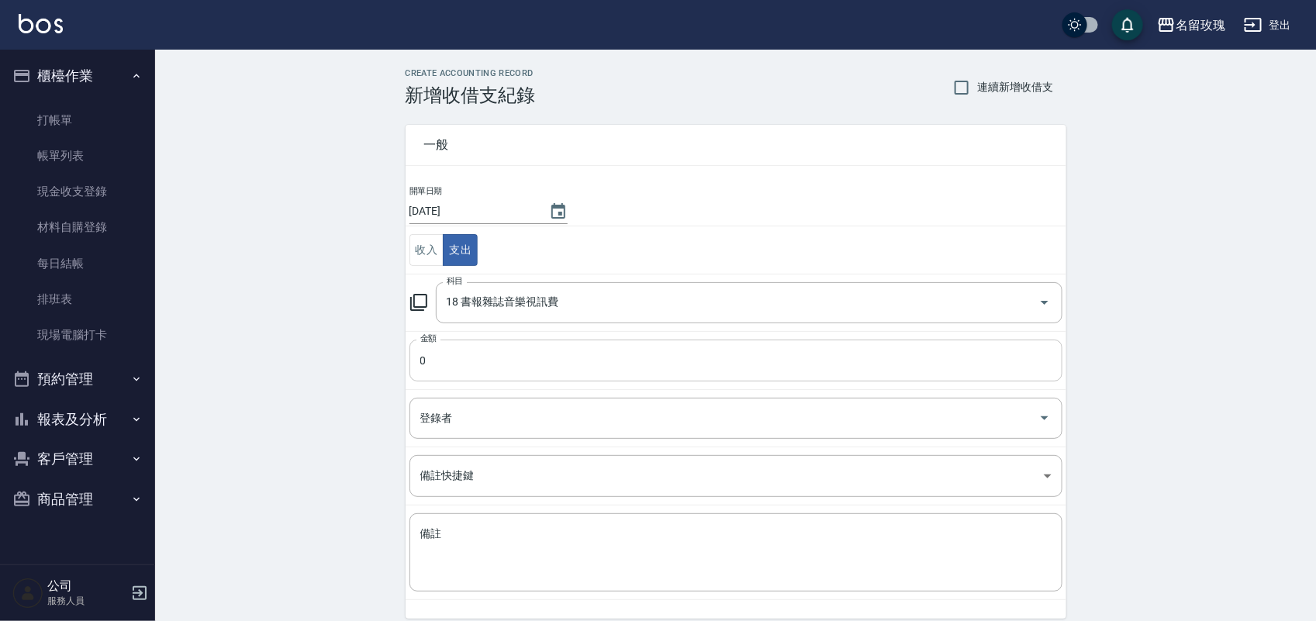
click at [485, 365] on input "0" at bounding box center [735, 361] width 653 height 42
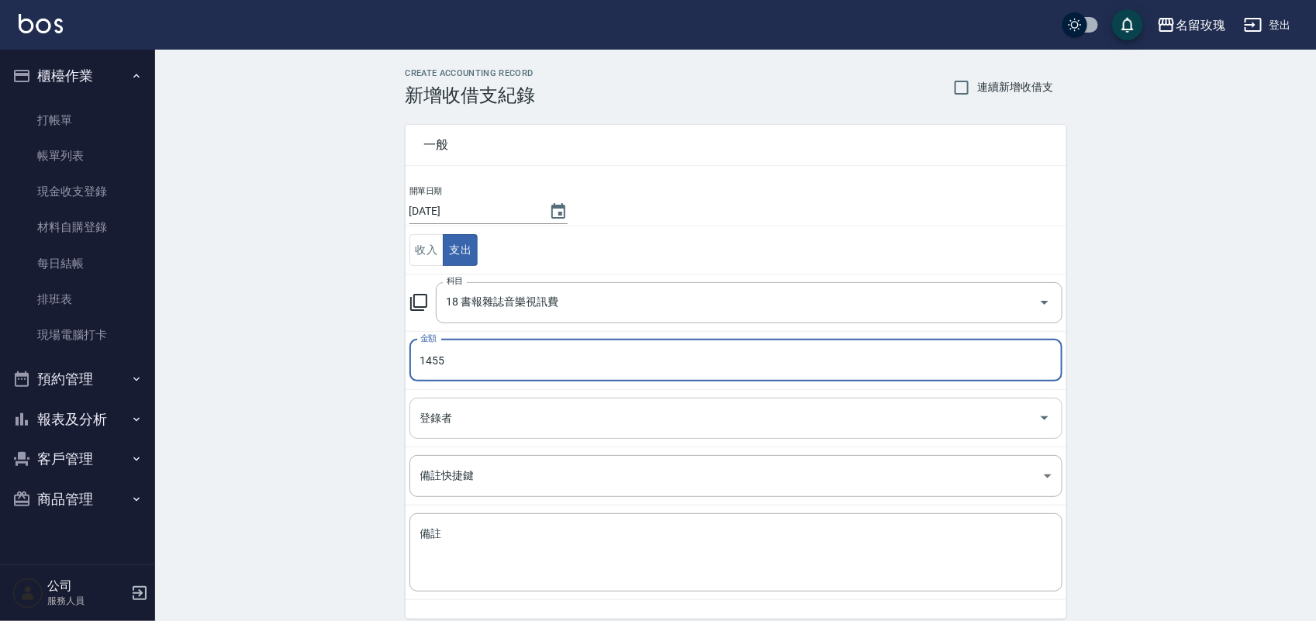
type input "1455"
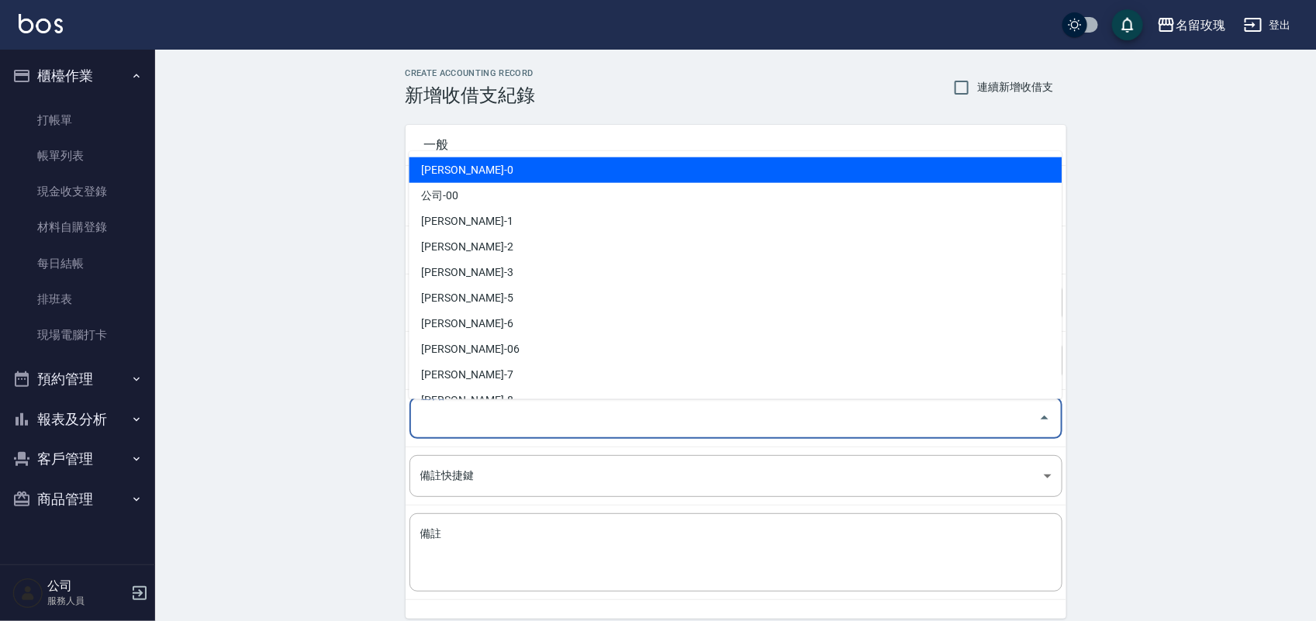
click at [750, 421] on input "登錄者" at bounding box center [724, 418] width 616 height 27
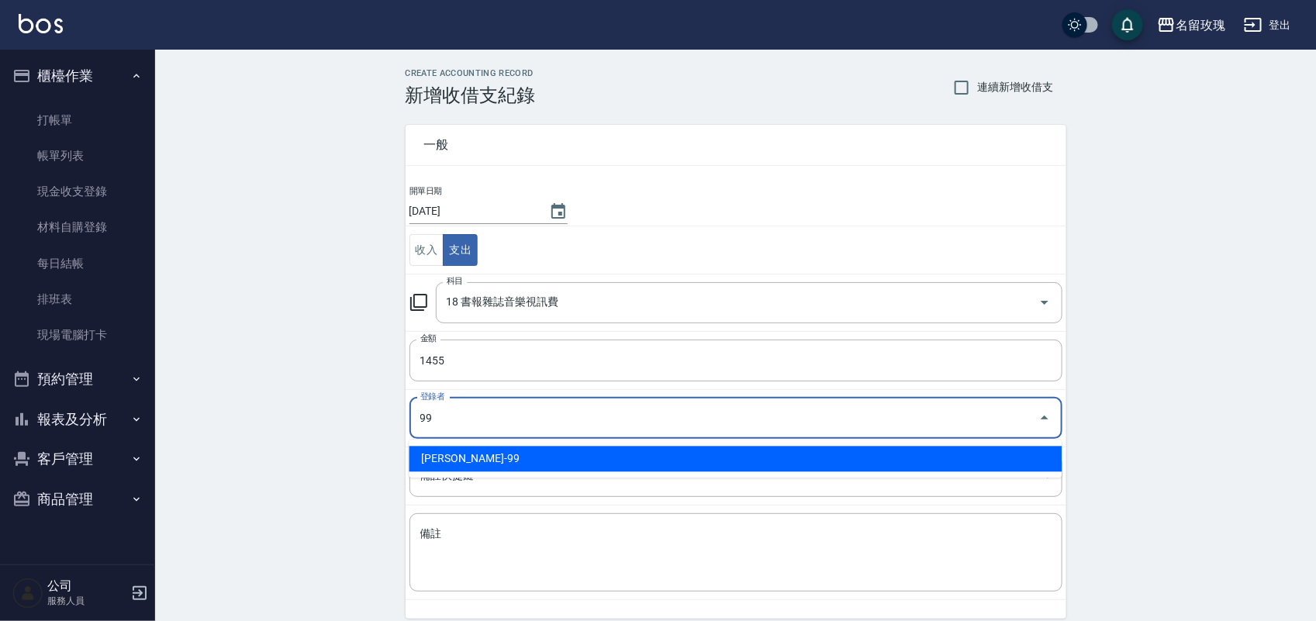
type input "劉期成-99"
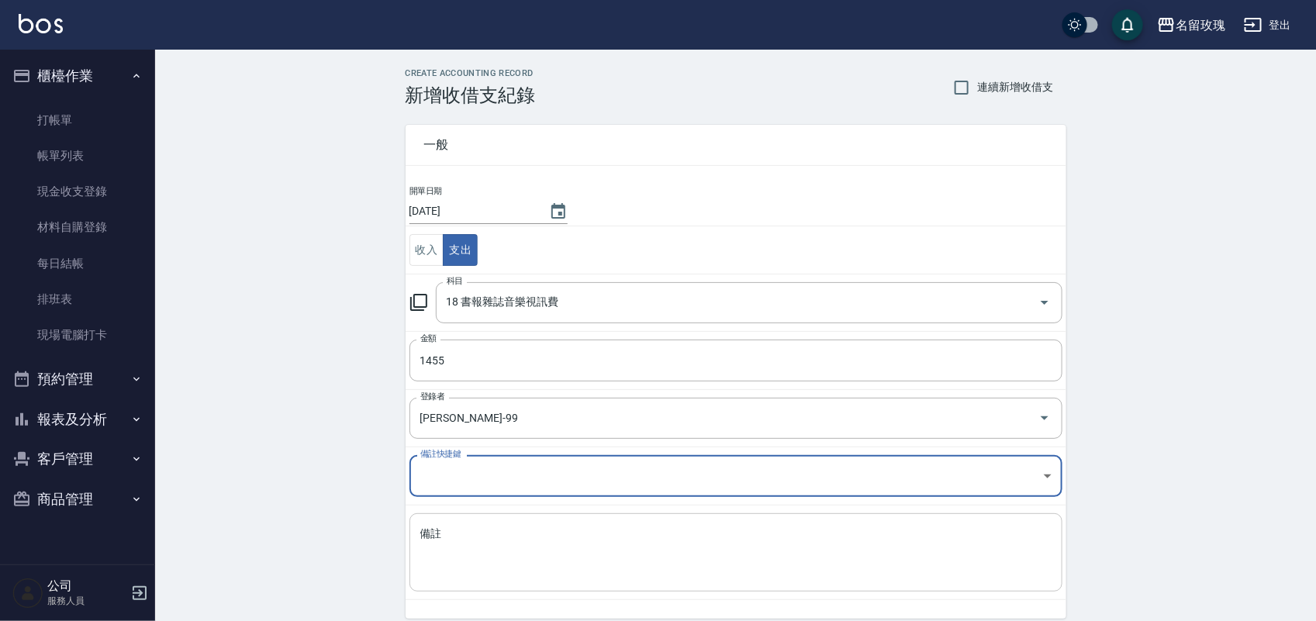
click at [886, 553] on textarea "備註" at bounding box center [735, 553] width 631 height 53
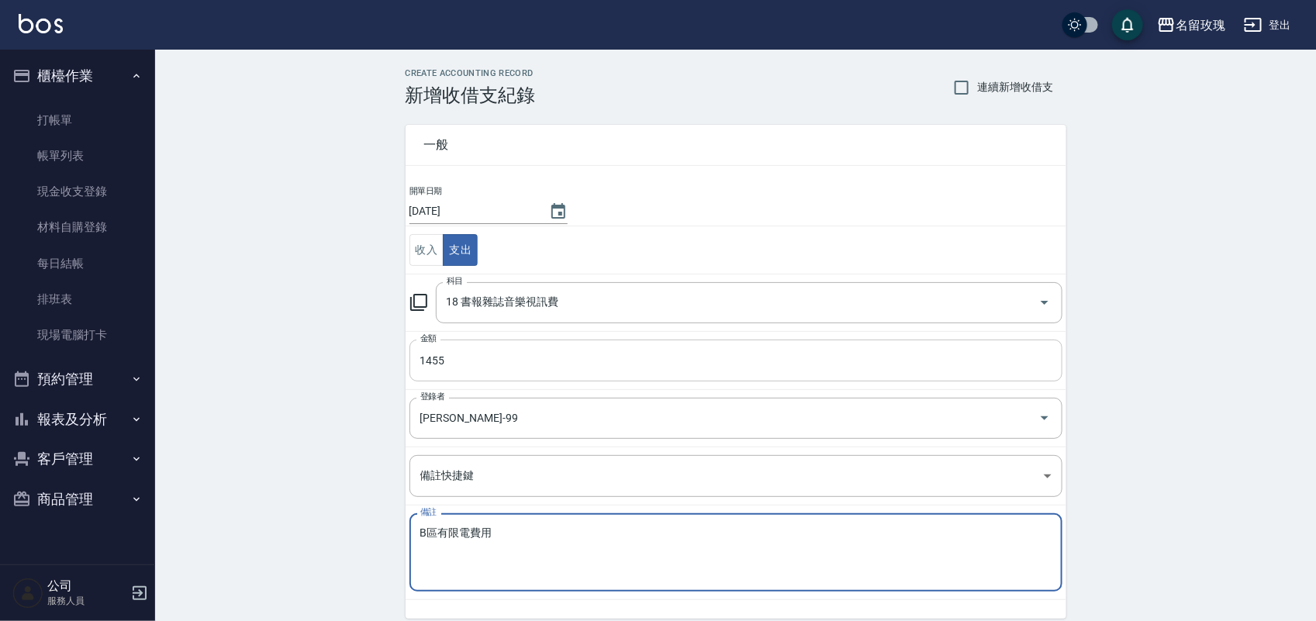
type textarea "B區有限電費用"
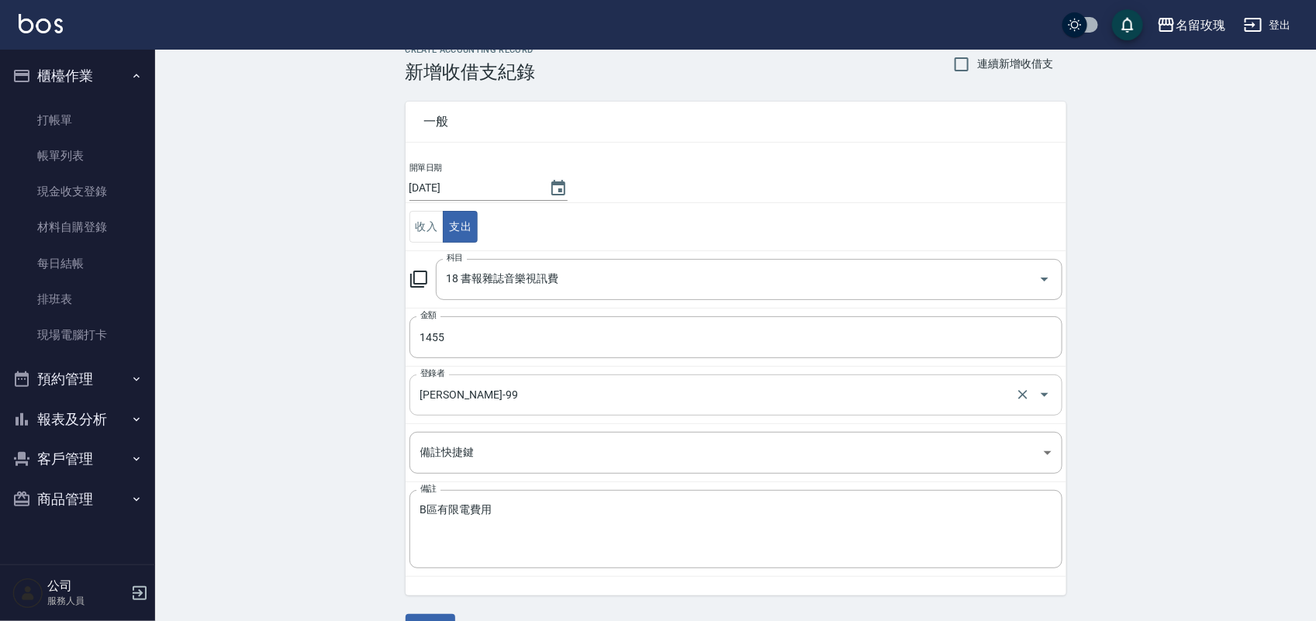
scroll to position [64, 0]
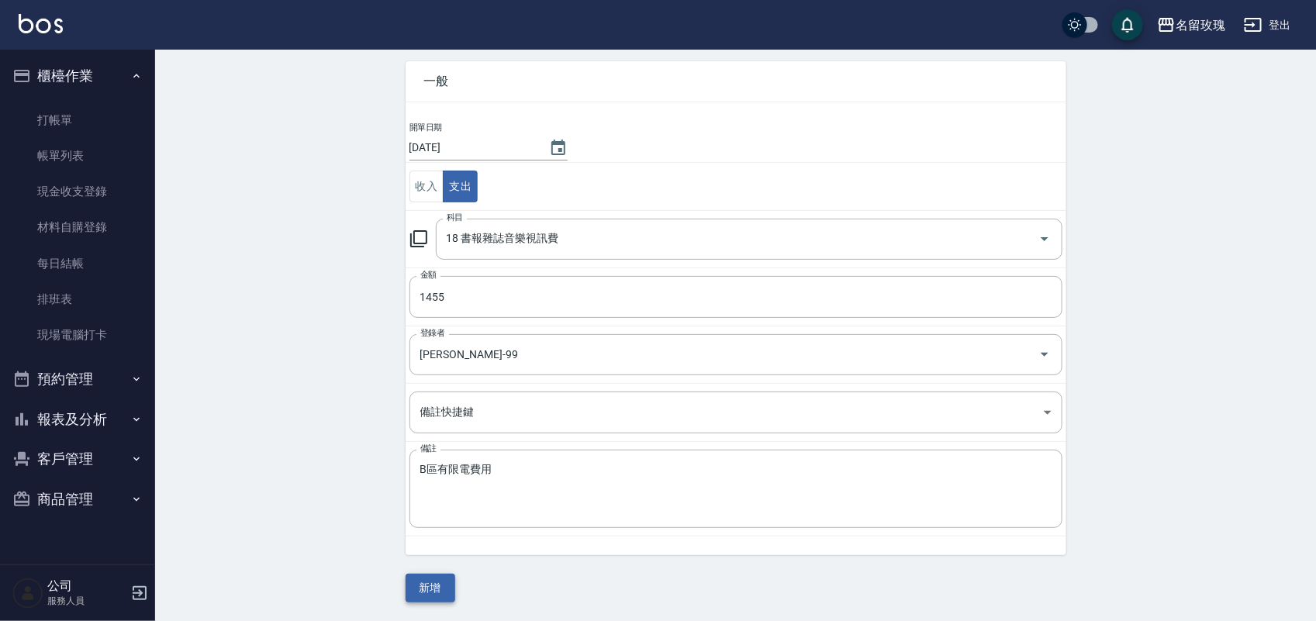
click at [434, 598] on button "新增" at bounding box center [431, 588] width 50 height 29
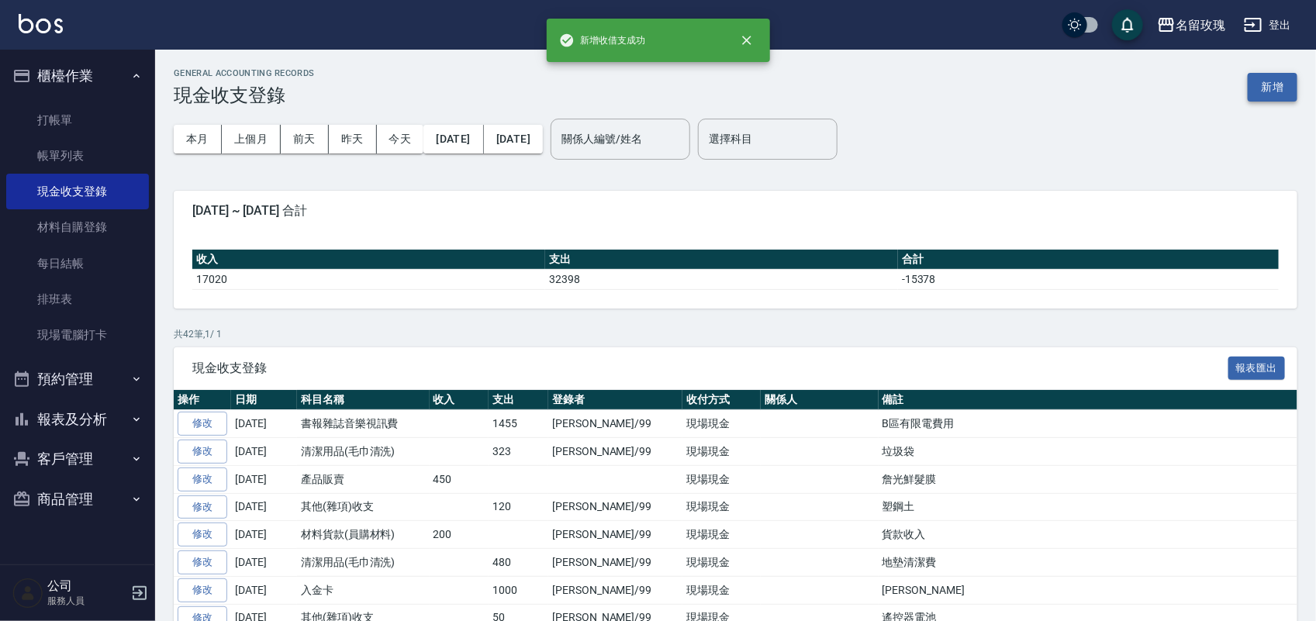
click at [1277, 79] on button "新增" at bounding box center [1273, 87] width 50 height 29
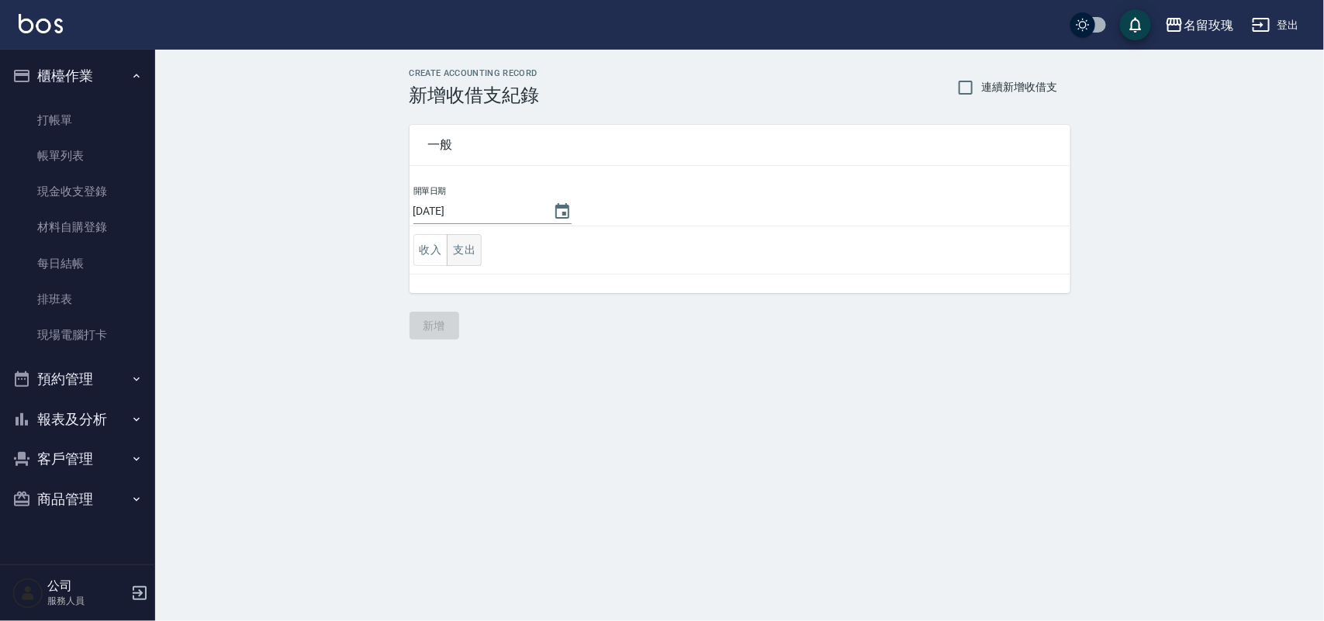
click at [473, 248] on button "支出" at bounding box center [464, 250] width 35 height 32
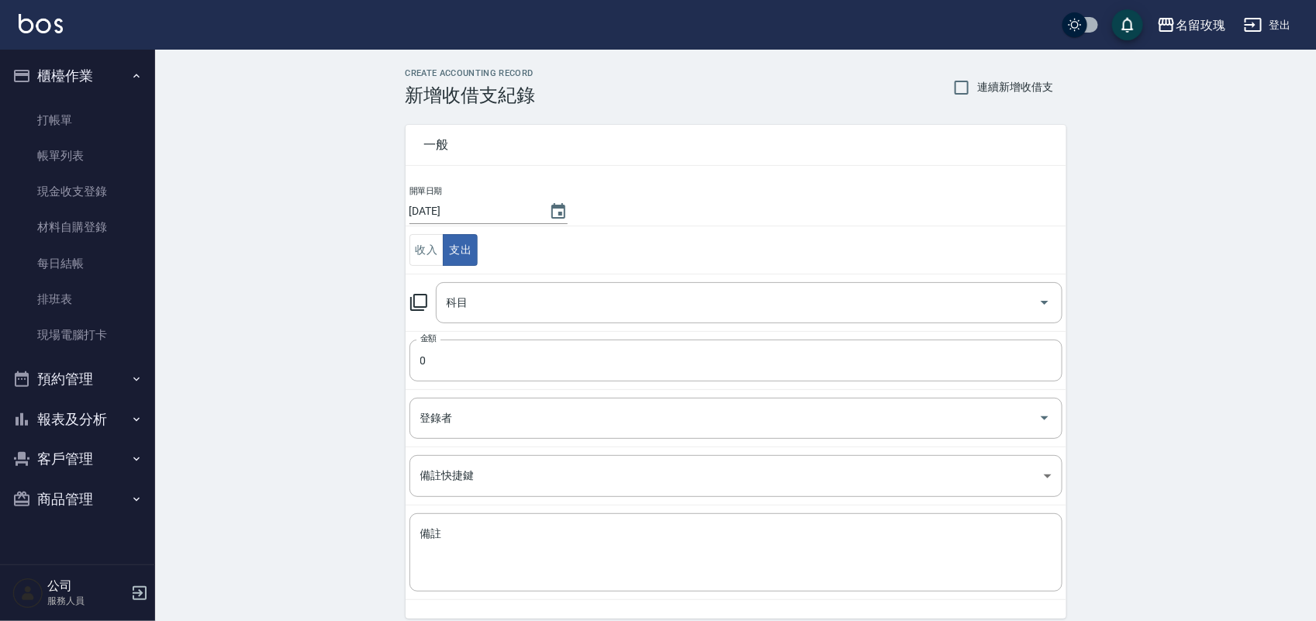
click at [413, 295] on icon at bounding box center [418, 302] width 19 height 19
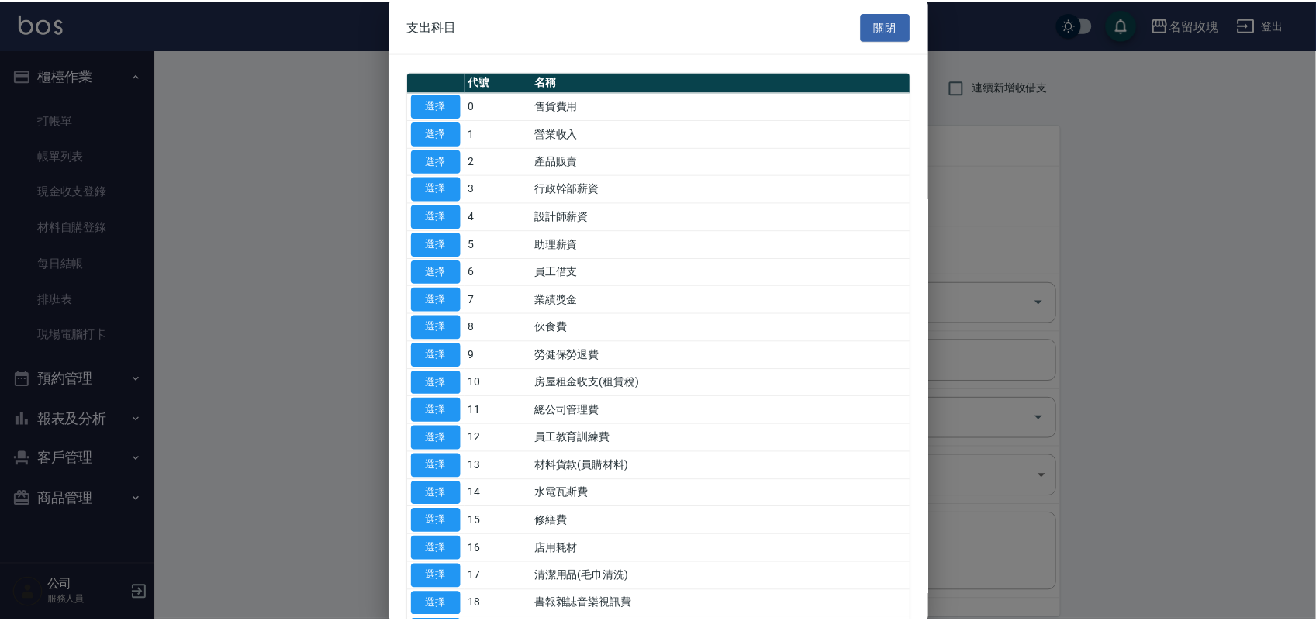
scroll to position [97, 0]
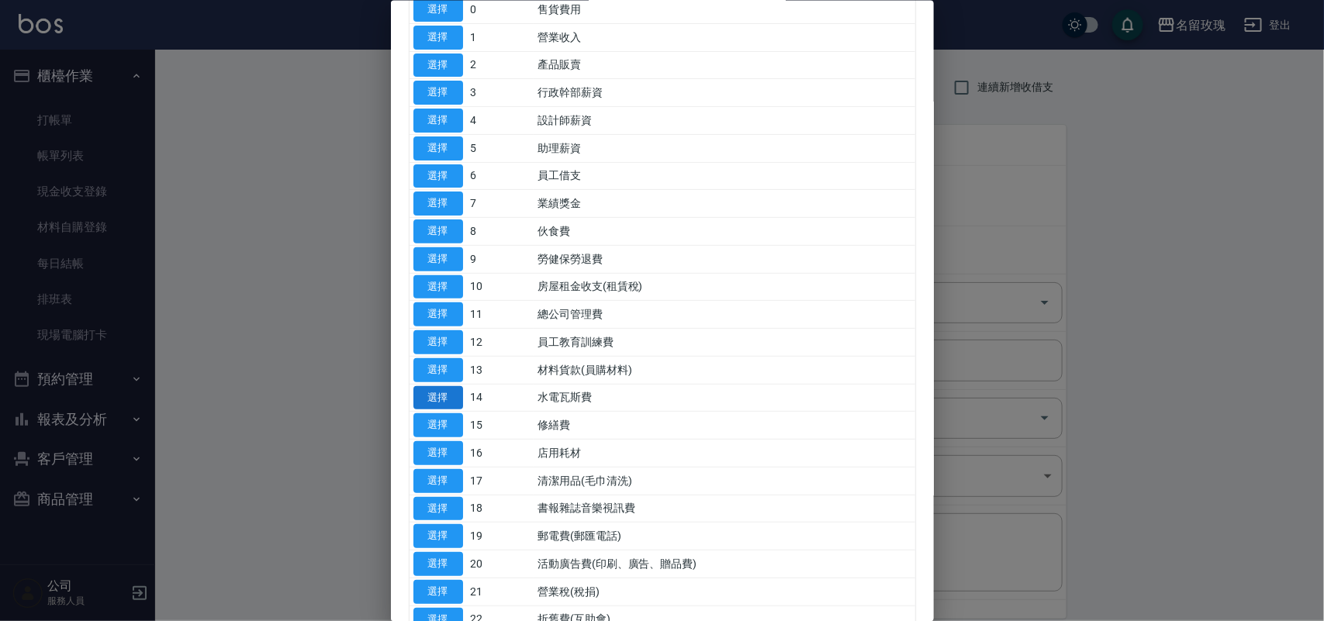
click at [451, 401] on button "選擇" at bounding box center [438, 397] width 50 height 24
type input "14 水電瓦斯費"
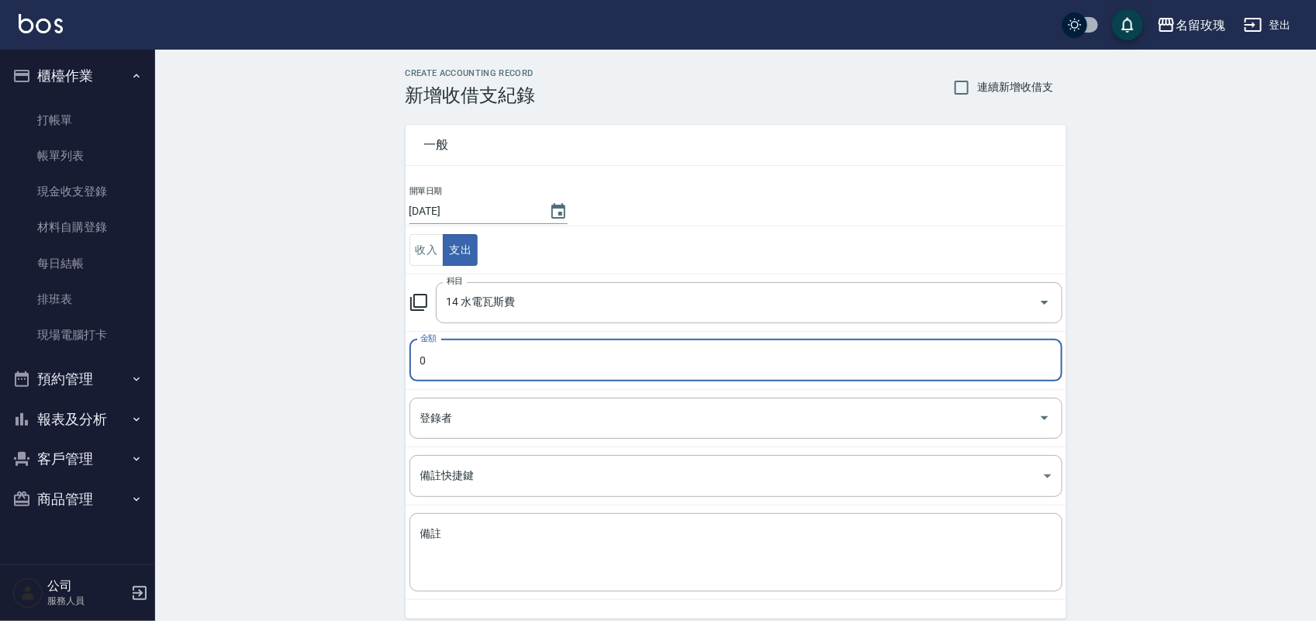
click at [458, 367] on input "0" at bounding box center [735, 361] width 653 height 42
type input "7105"
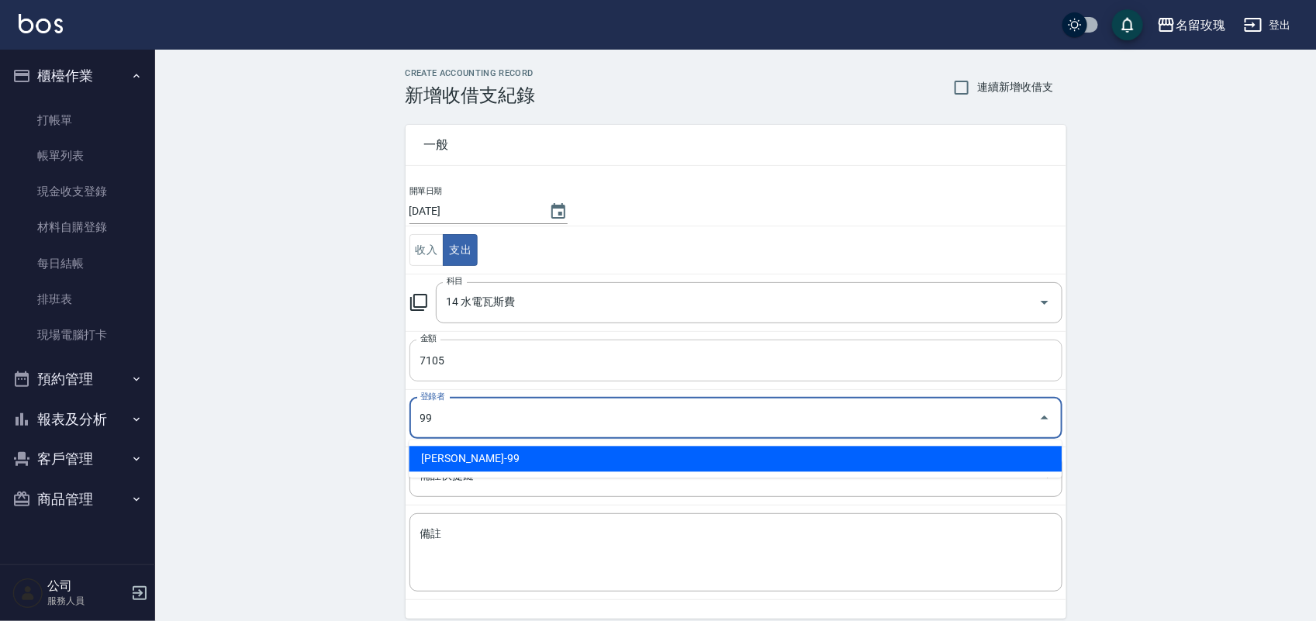
type input "劉期成-99"
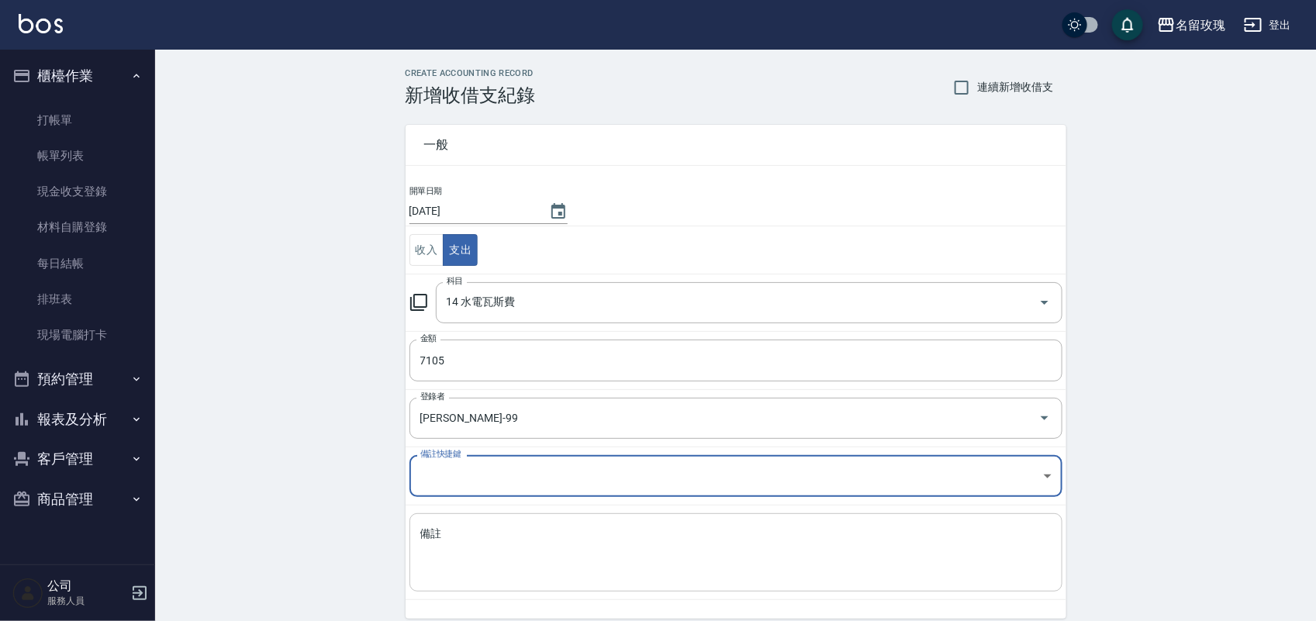
click at [609, 561] on textarea "備註" at bounding box center [735, 553] width 631 height 53
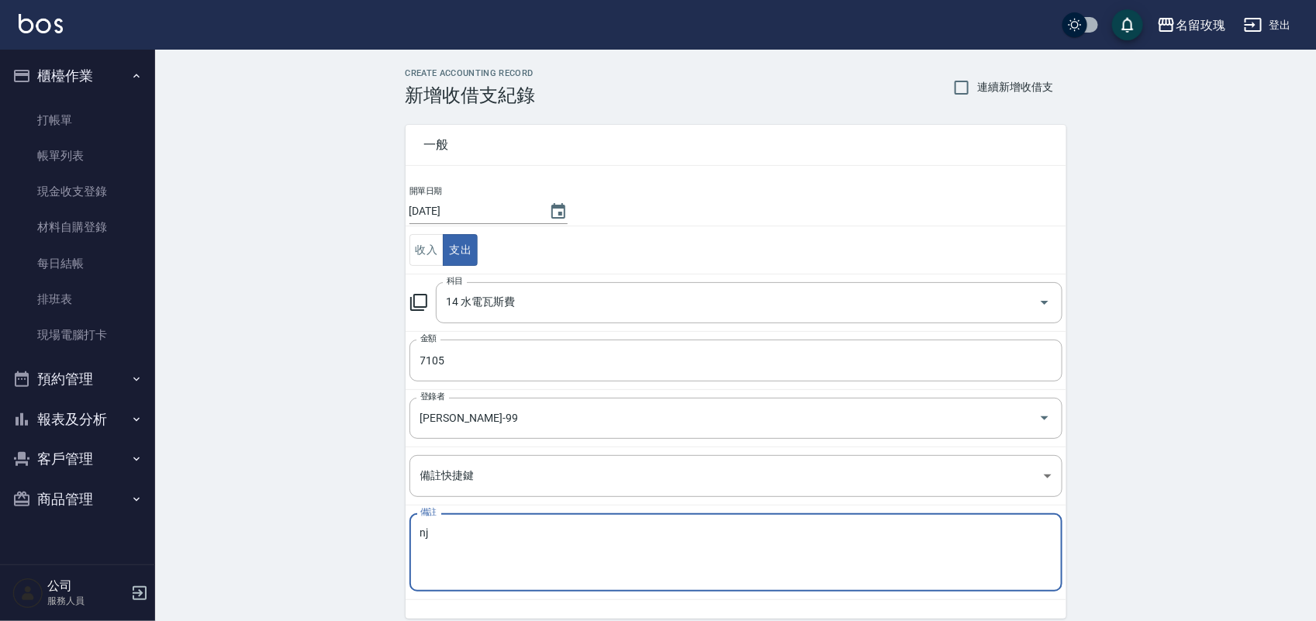
type textarea "n"
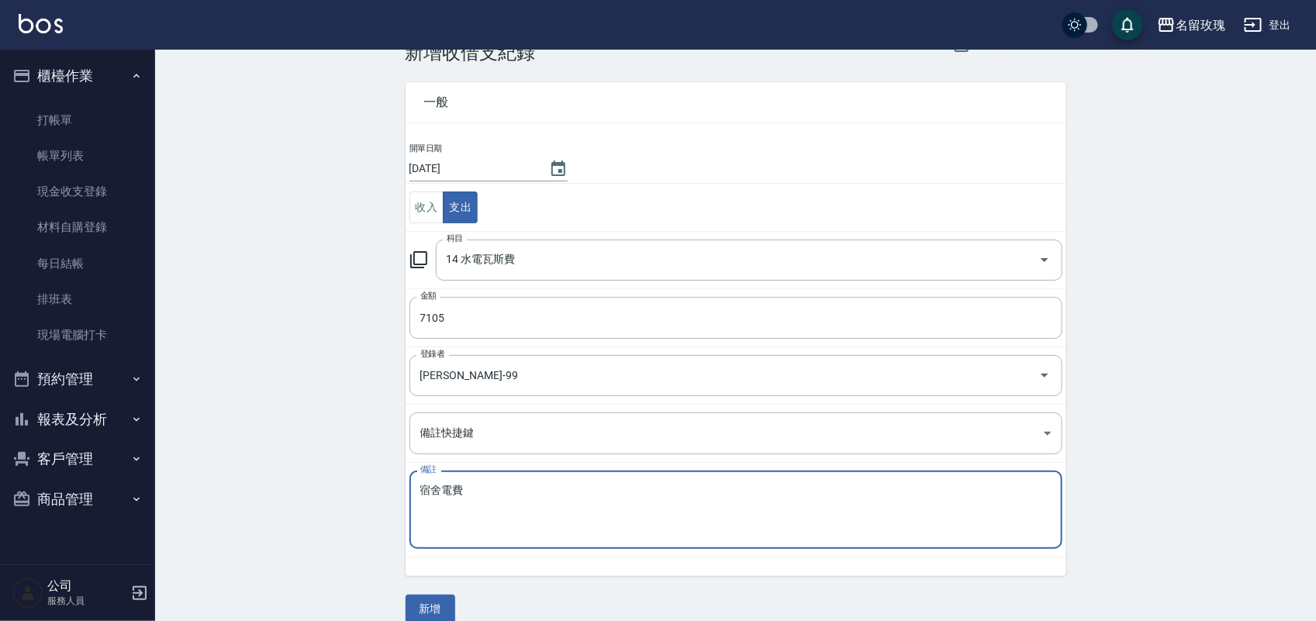
scroll to position [64, 0]
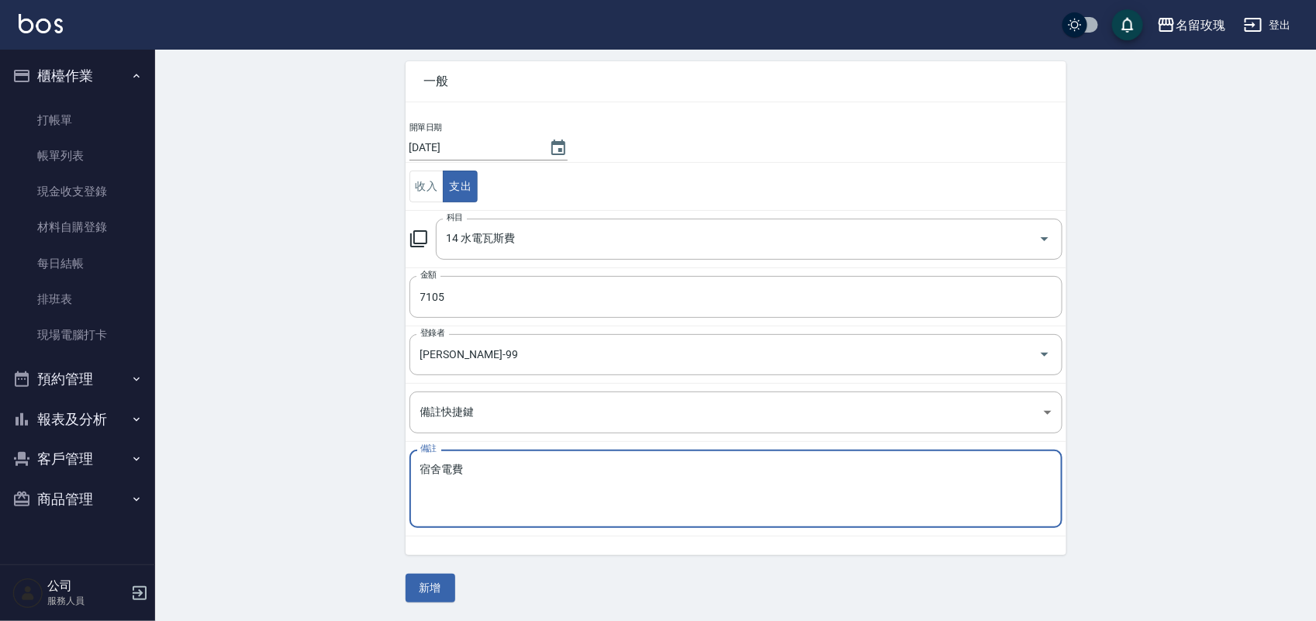
type textarea "宿舍電費"
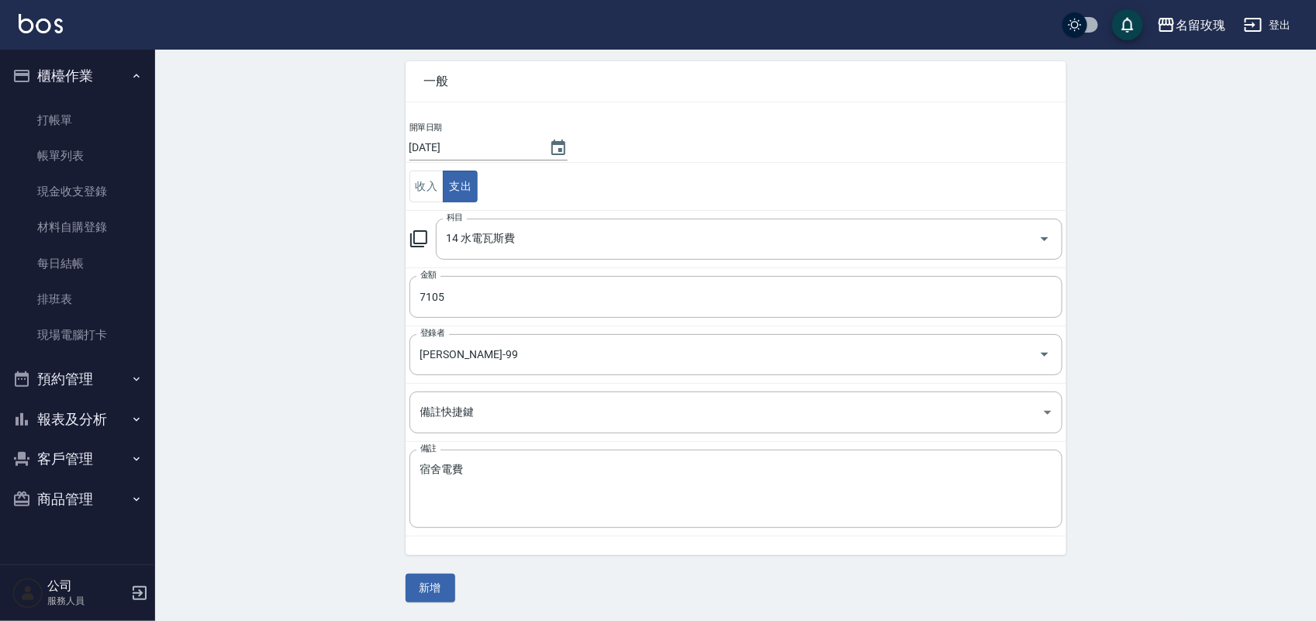
click at [447, 603] on div "CREATE ACCOUNTING RECORD 新增收借支紀錄 連續新增收借支 一般 開單日期 2025/08/22 收入 支出 科目 14 水電瓦斯費 科…" at bounding box center [735, 303] width 1161 height 635
click at [436, 595] on button "新增" at bounding box center [431, 588] width 50 height 29
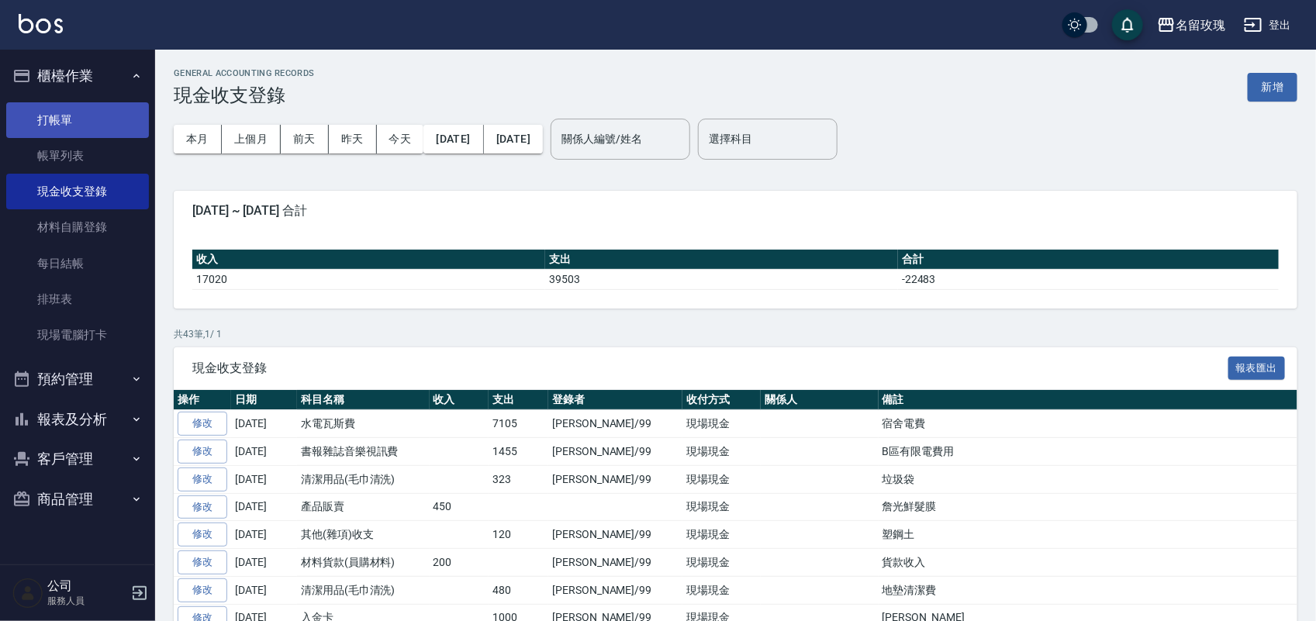
click at [47, 119] on link "打帳單" at bounding box center [77, 120] width 143 height 36
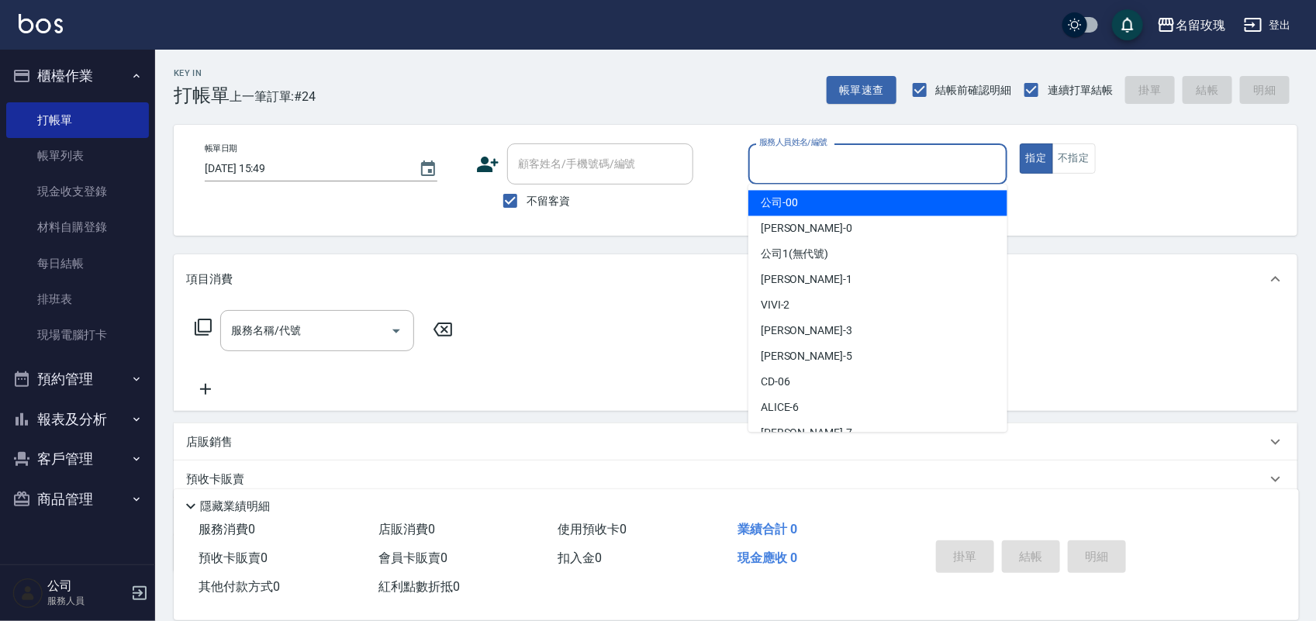
click at [877, 175] on input "服務人員姓名/編號" at bounding box center [877, 163] width 245 height 27
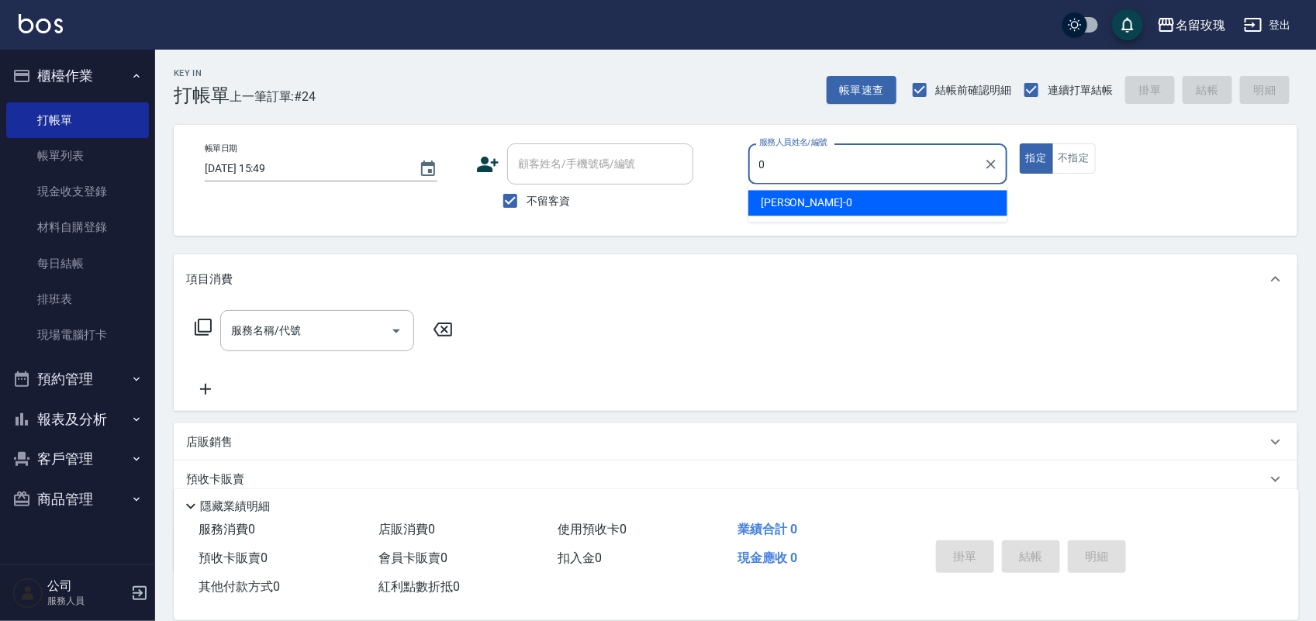
type input "Jerry-0"
type button "true"
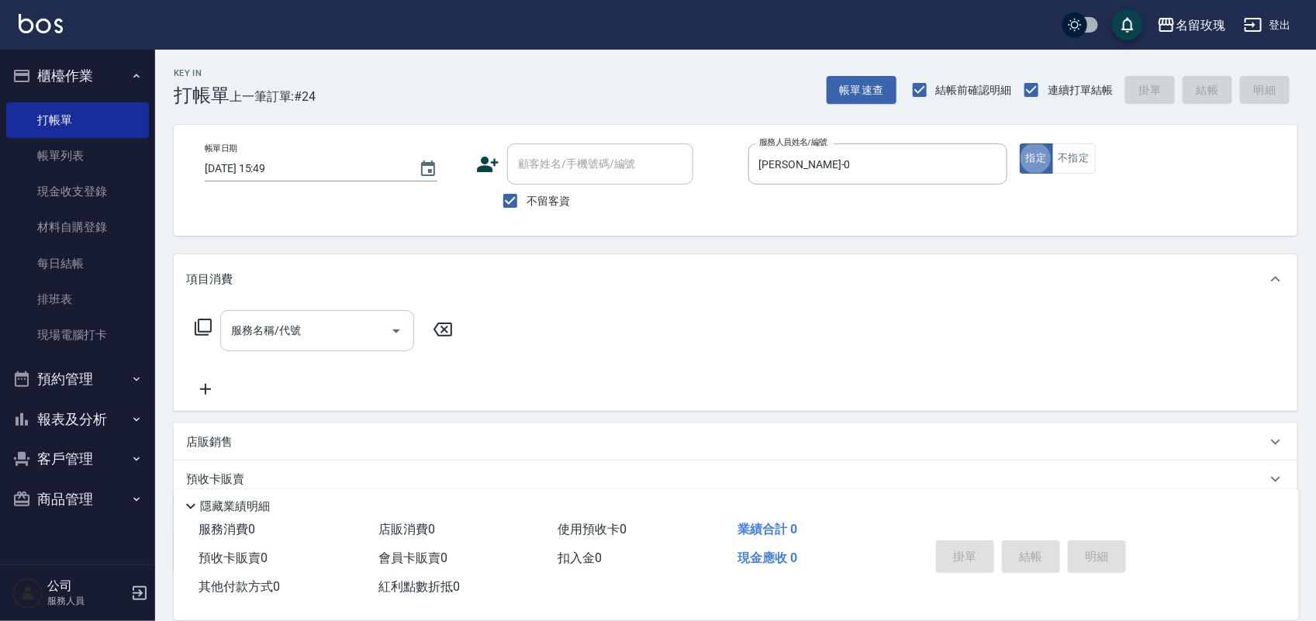
drag, startPoint x: 308, startPoint y: 328, endPoint x: 295, endPoint y: 309, distance: 23.0
click at [304, 327] on input "服務名稱/代號" at bounding box center [305, 330] width 157 height 27
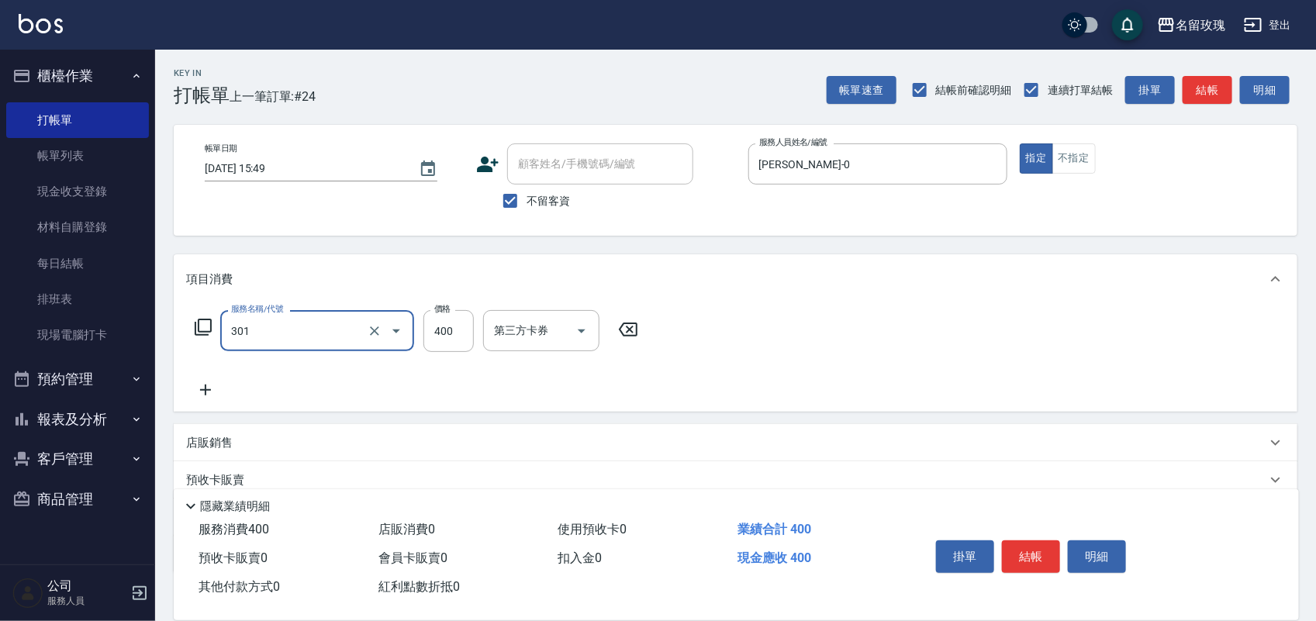
type input "剪髮(301)"
type input "450"
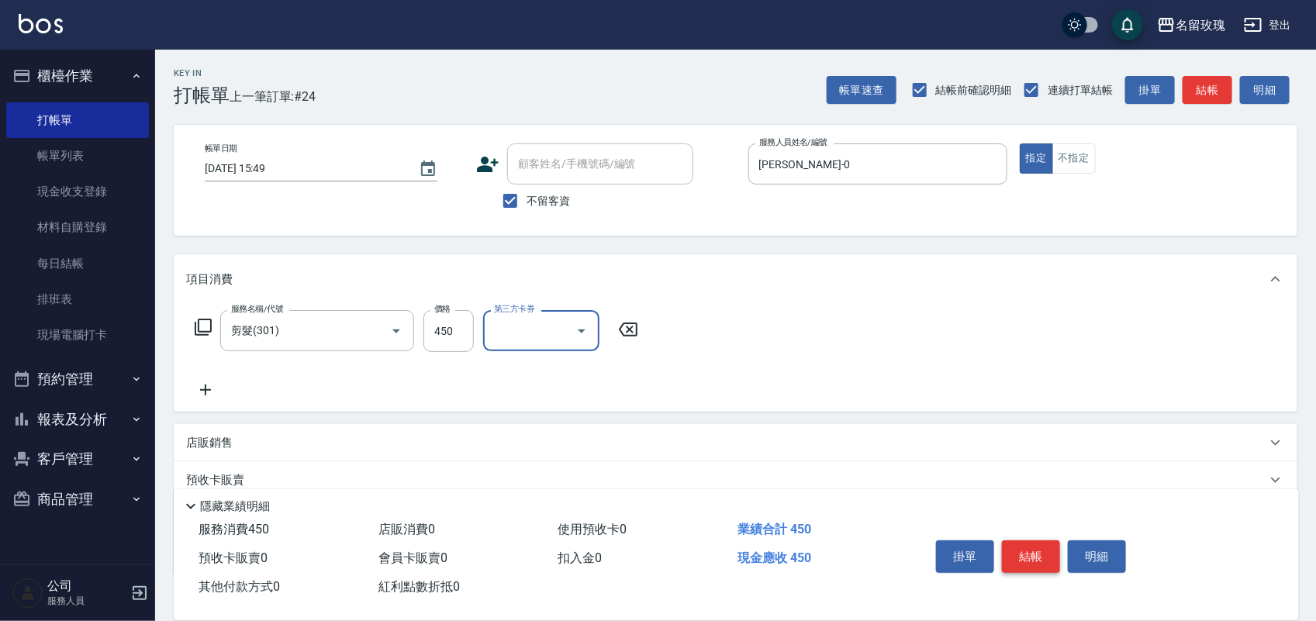
drag, startPoint x: 999, startPoint y: 561, endPoint x: 1014, endPoint y: 559, distance: 14.8
click at [1007, 560] on div "掛單 結帳 明細" at bounding box center [1031, 558] width 202 height 49
click at [1014, 559] on button "結帳" at bounding box center [1031, 557] width 58 height 33
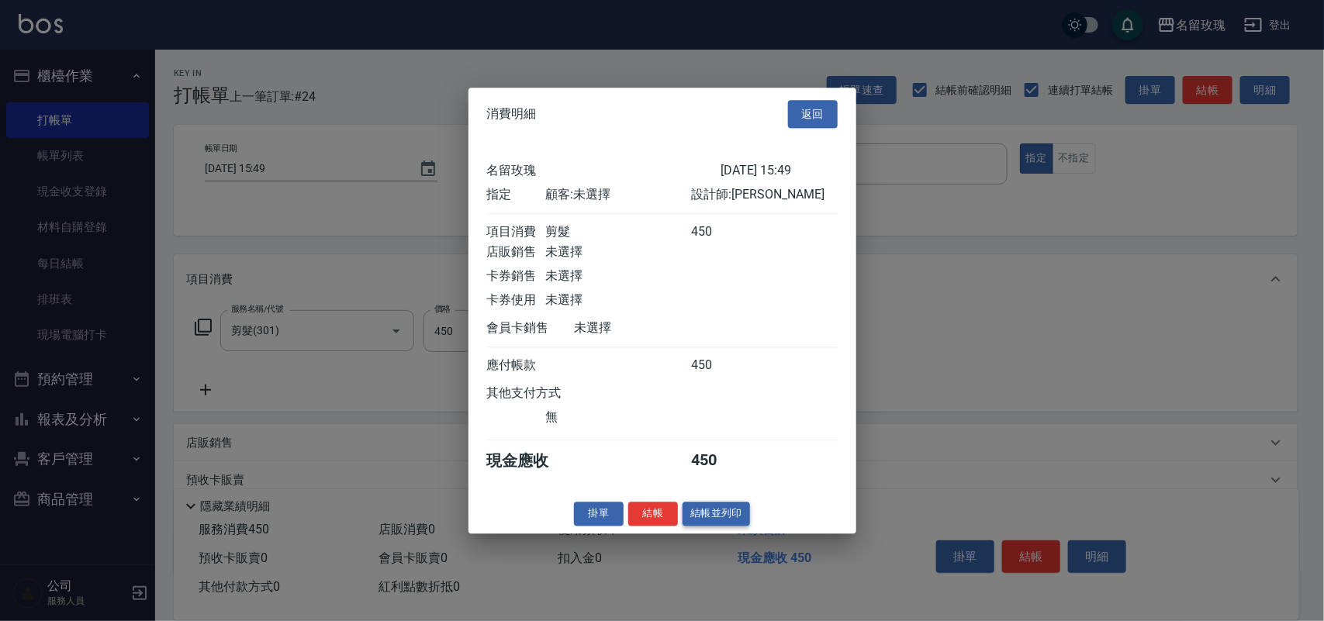
click at [733, 513] on div "消費明細 返回 名留玫瑰 2025/08/22 15:49 指定 顧客: 未選擇 設計師: Jerry 項目消費 剪髮 450 店販銷售 未選擇 卡券銷售 未…" at bounding box center [662, 311] width 388 height 446
click at [733, 517] on button "結帳並列印" at bounding box center [715, 514] width 67 height 24
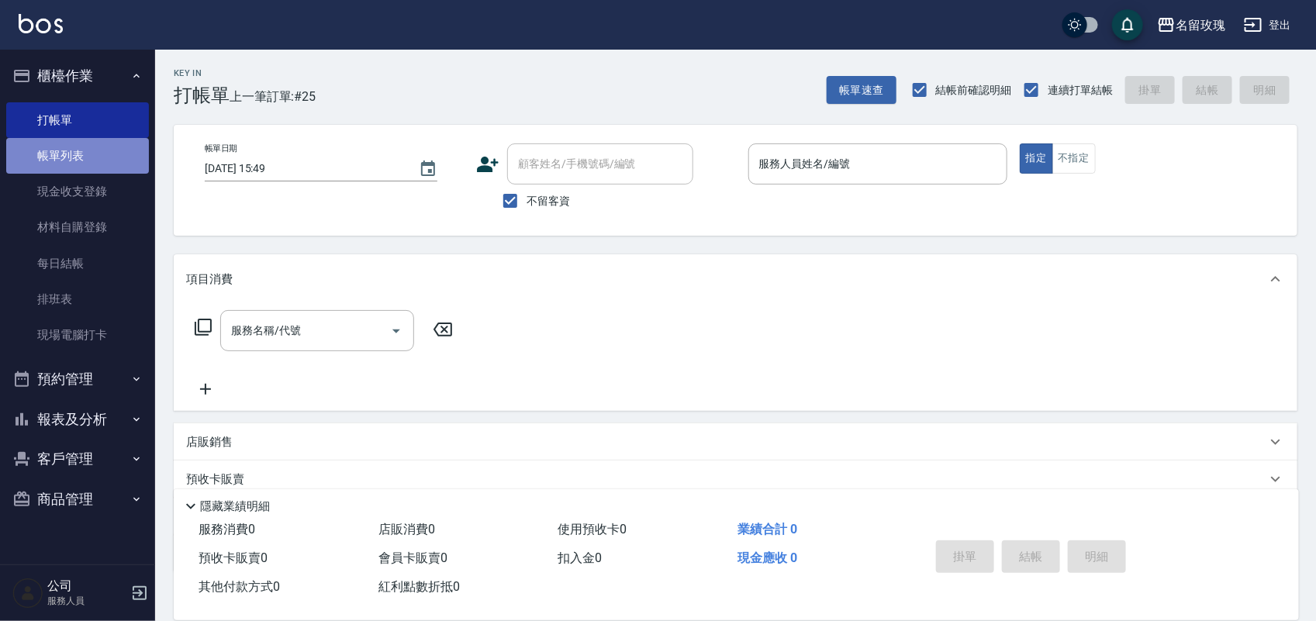
click at [59, 149] on link "帳單列表" at bounding box center [77, 156] width 143 height 36
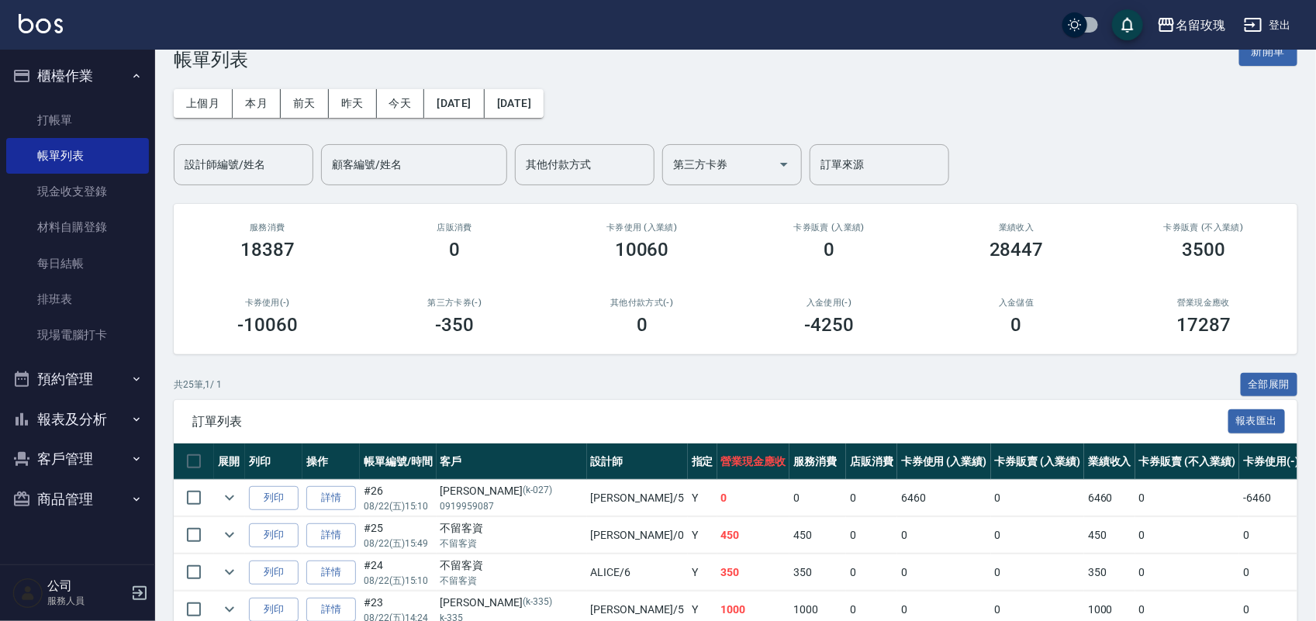
scroll to position [460, 0]
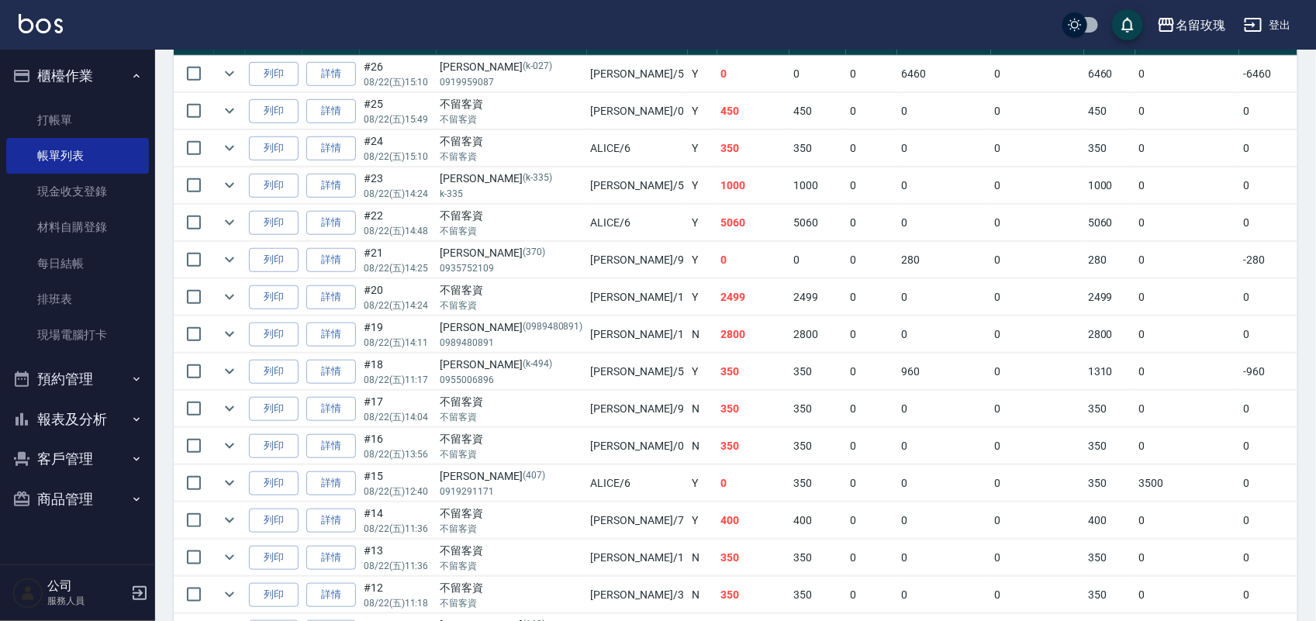
click at [107, 412] on button "報表及分析" at bounding box center [77, 419] width 143 height 40
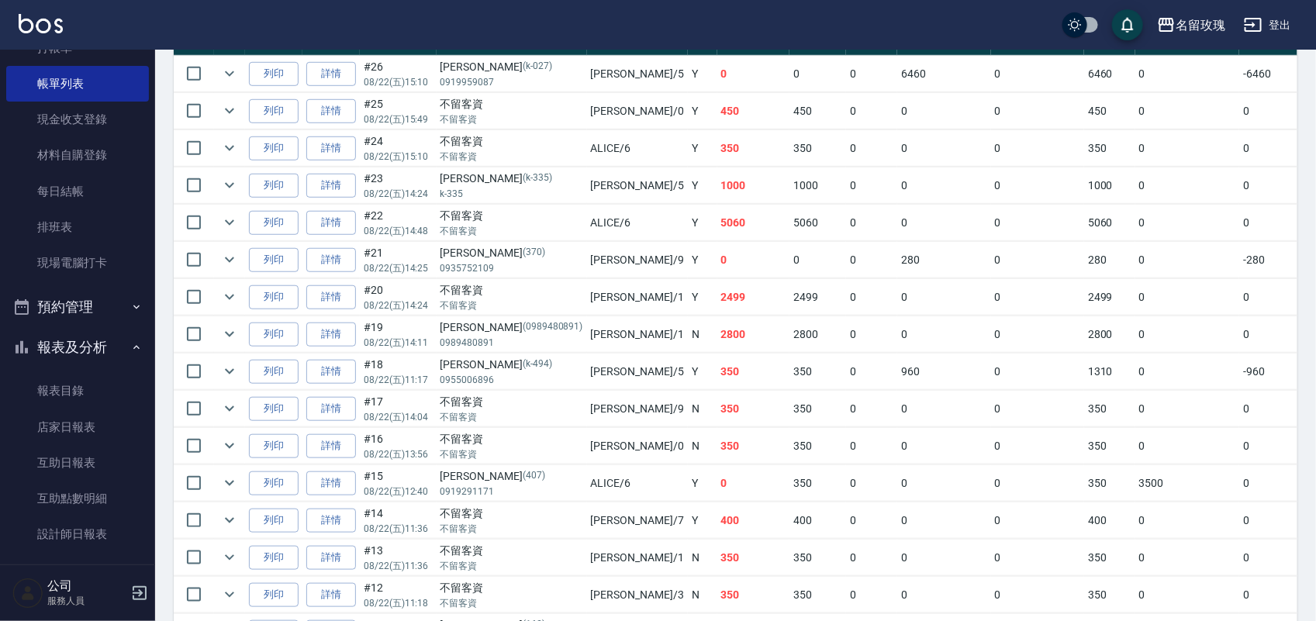
scroll to position [272, 0]
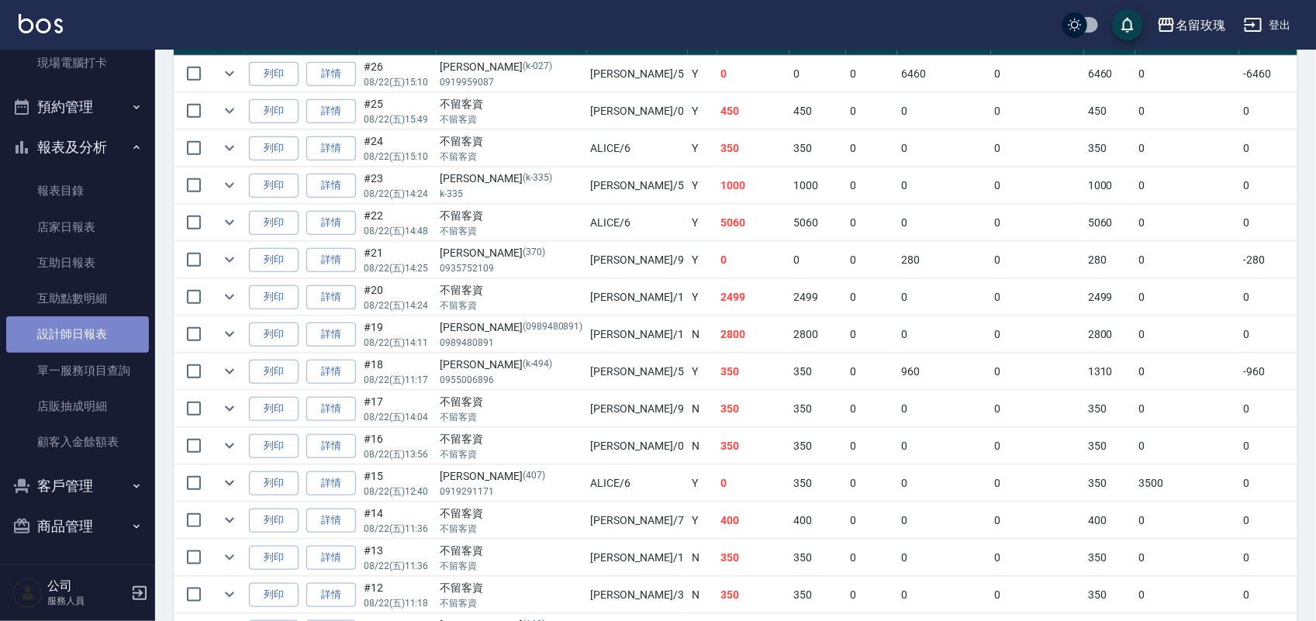
click at [89, 330] on link "設計師日報表" at bounding box center [77, 334] width 143 height 36
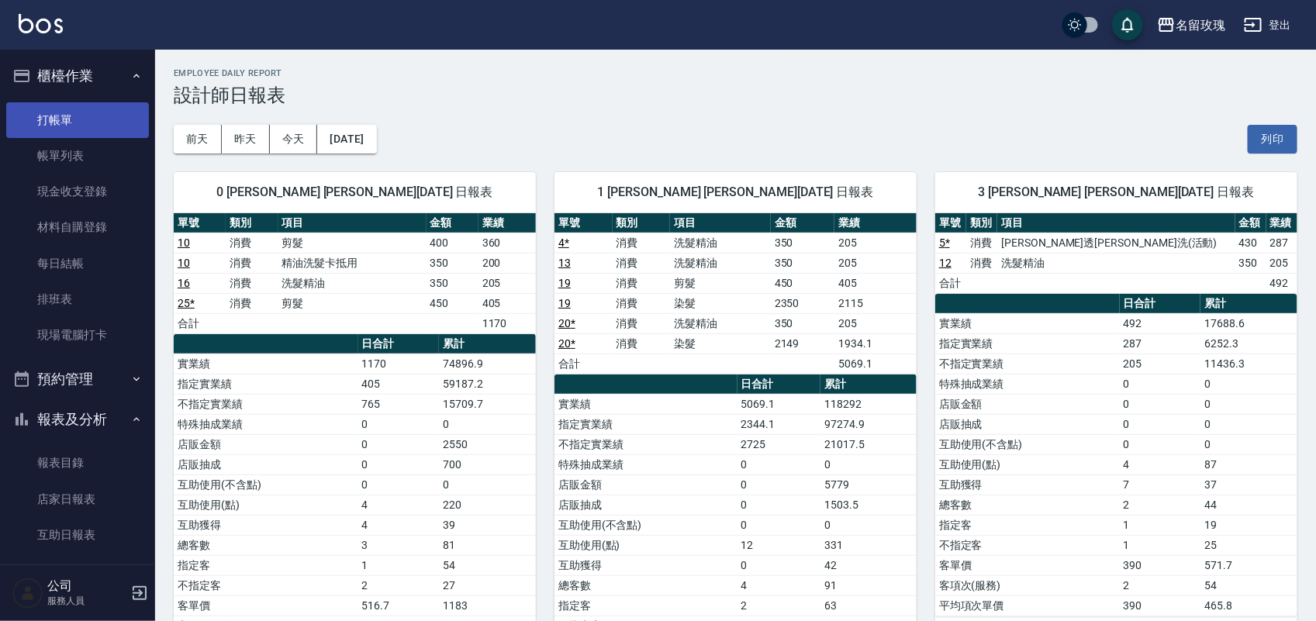
click at [63, 103] on link "打帳單" at bounding box center [77, 120] width 143 height 36
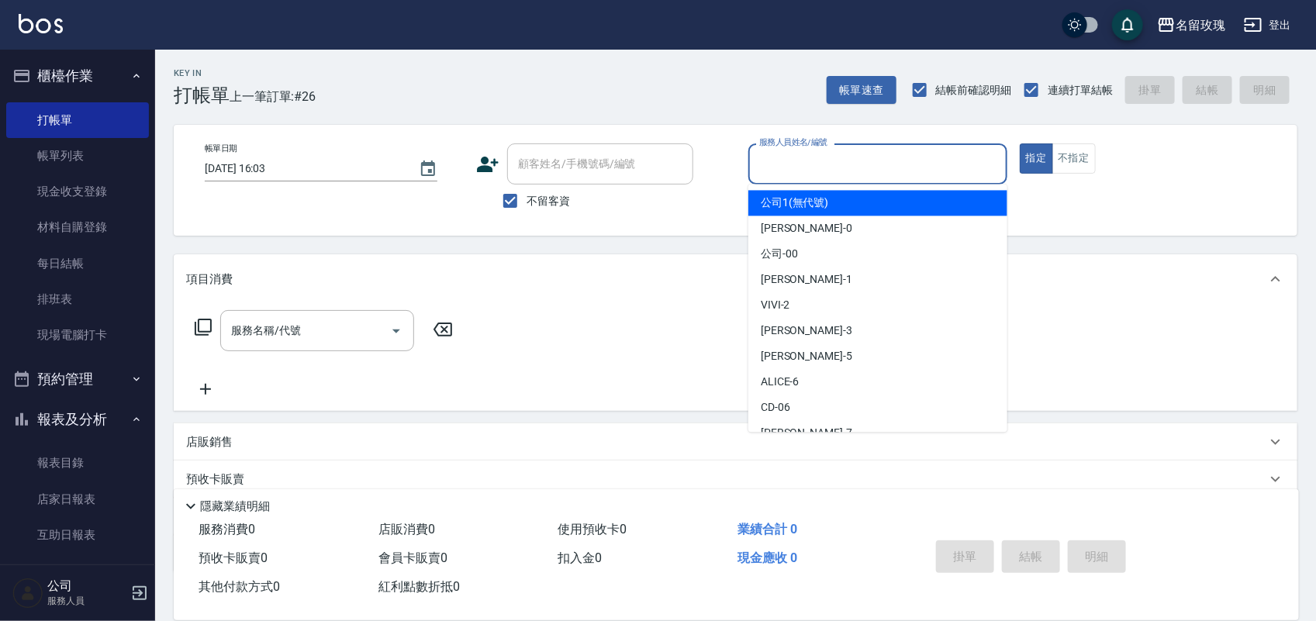
drag, startPoint x: 932, startPoint y: 168, endPoint x: 911, endPoint y: 270, distance: 103.7
click at [932, 171] on input "服務人員姓名/編號" at bounding box center [877, 163] width 245 height 27
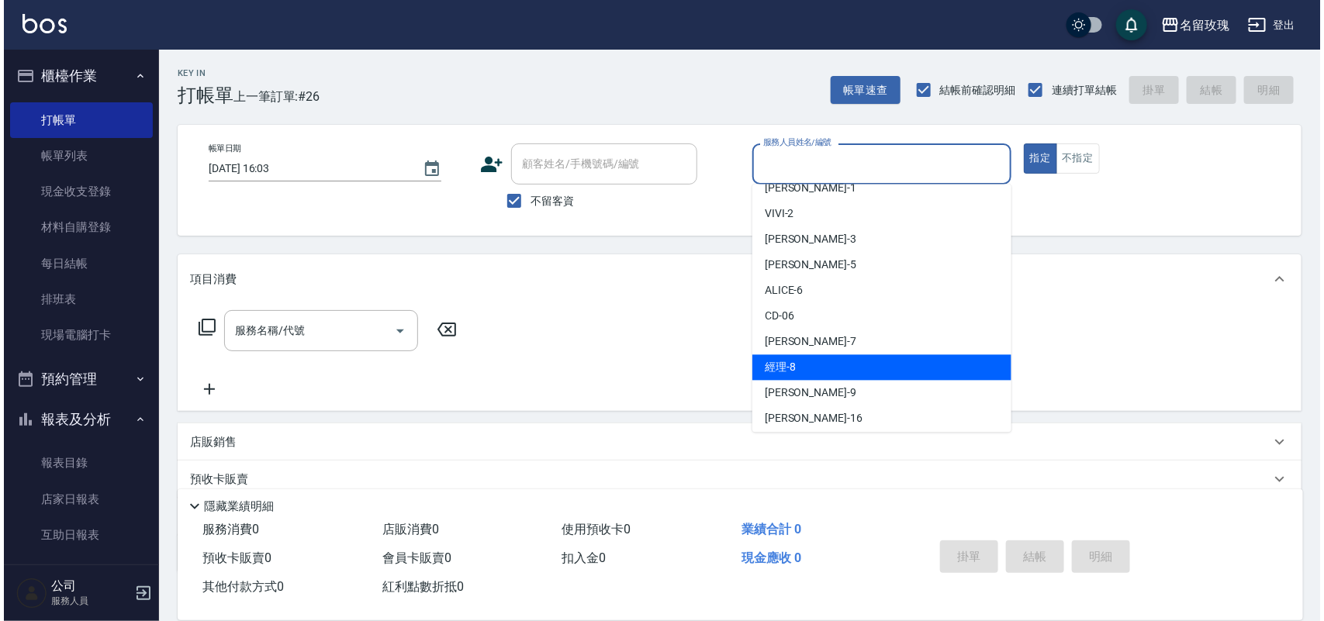
scroll to position [194, 0]
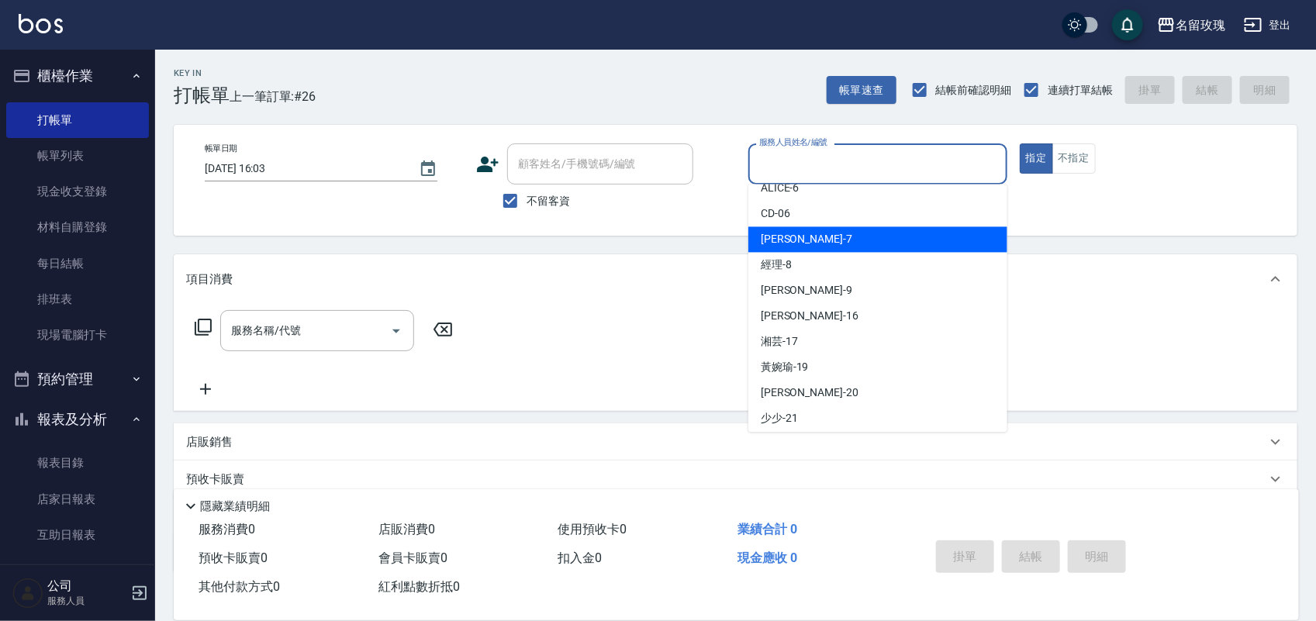
click at [896, 248] on div "EMILY -7" at bounding box center [877, 240] width 259 height 26
type input "EMILY-7"
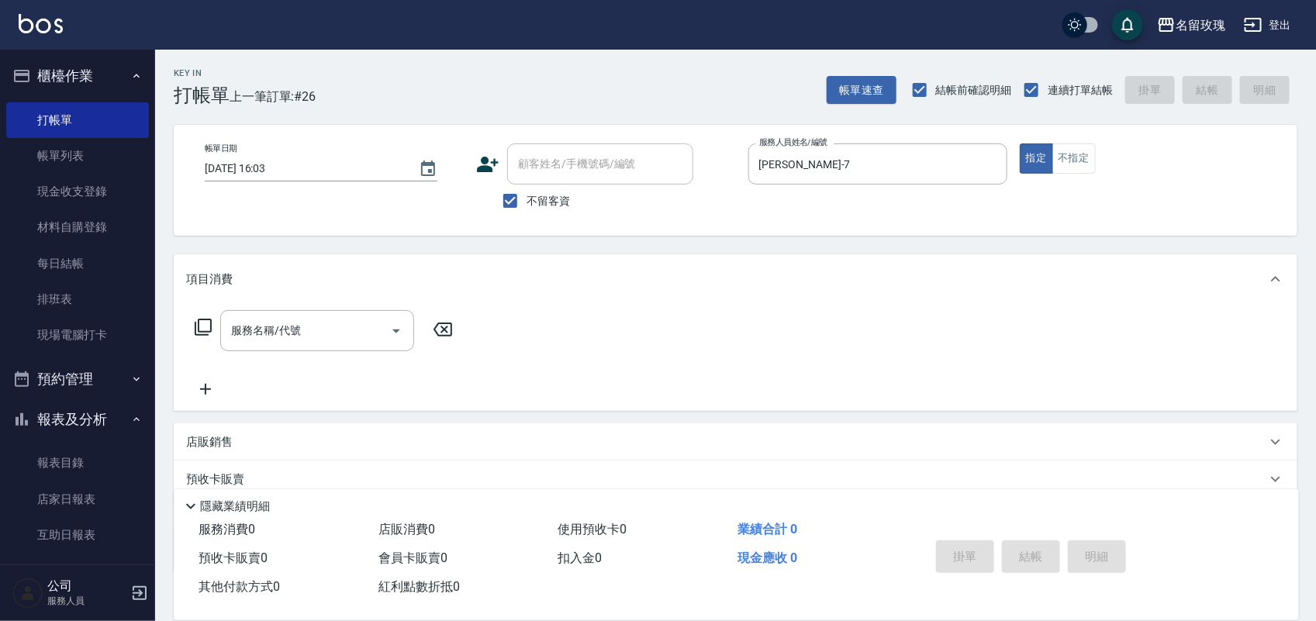
click at [206, 327] on icon at bounding box center [203, 327] width 19 height 19
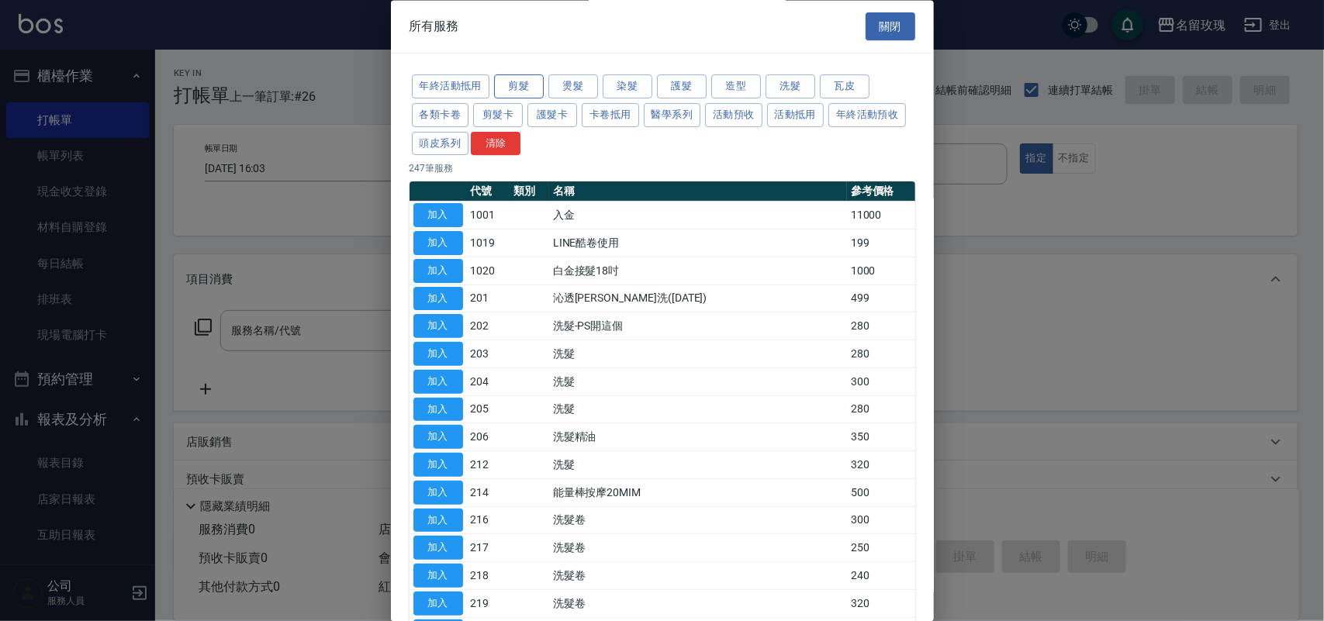
click at [510, 85] on button "剪髮" at bounding box center [519, 87] width 50 height 24
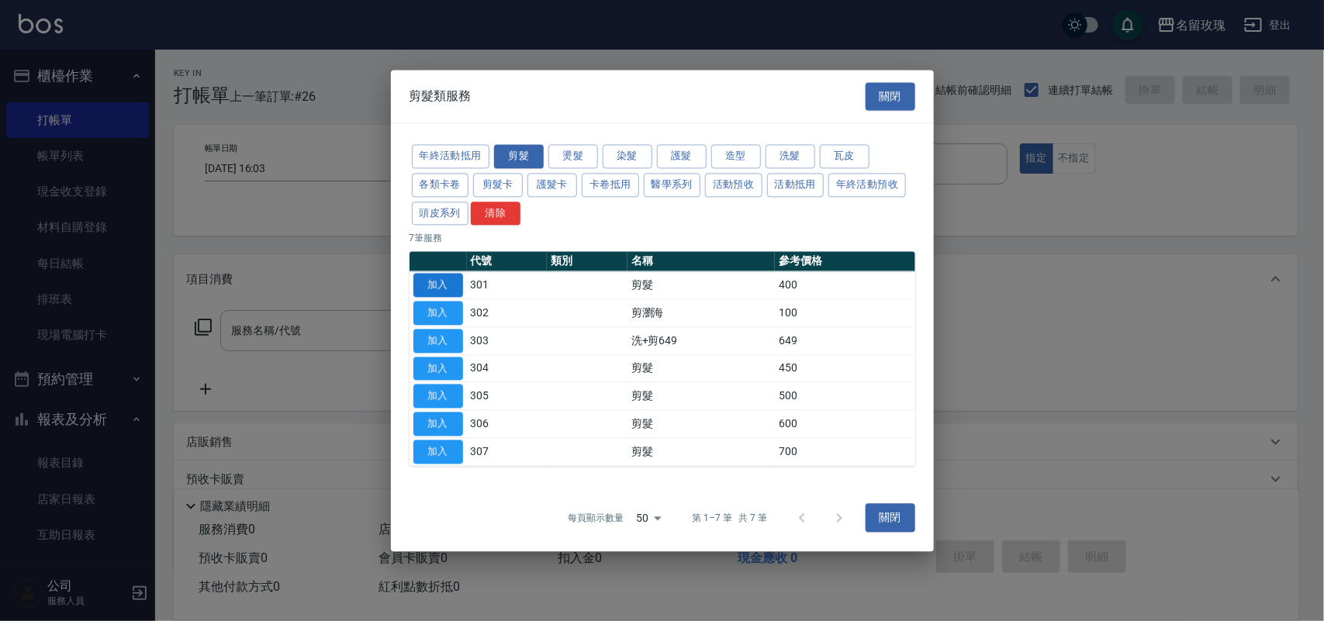
click at [447, 279] on button "加入" at bounding box center [438, 286] width 50 height 24
type input "剪髮(301)"
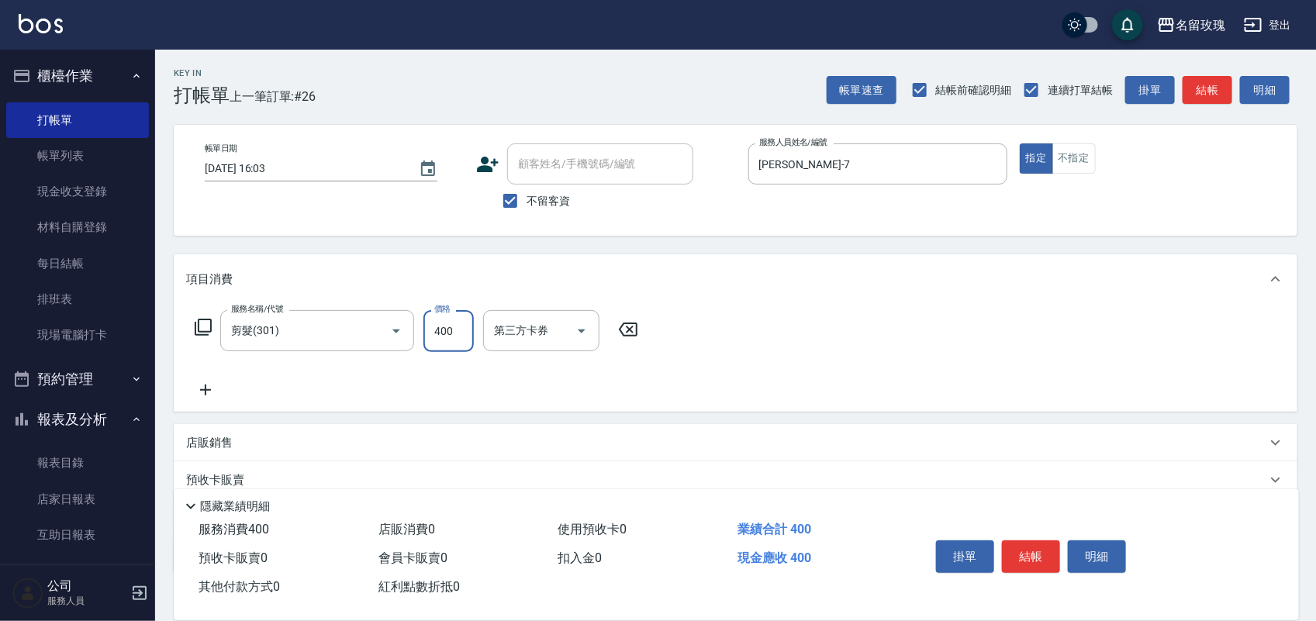
drag, startPoint x: 452, startPoint y: 331, endPoint x: 461, endPoint y: 323, distance: 12.1
click at [454, 328] on input "400" at bounding box center [448, 331] width 50 height 42
type input "350"
click at [1018, 544] on button "結帳" at bounding box center [1031, 557] width 58 height 33
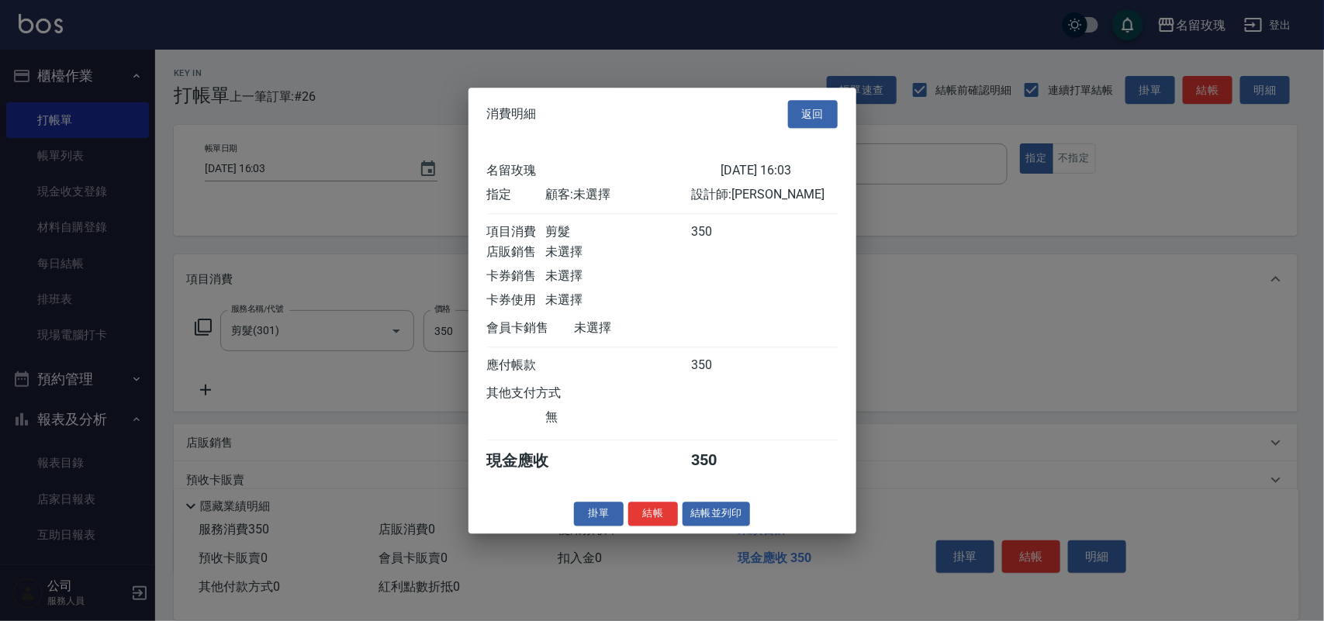
drag, startPoint x: 637, startPoint y: 525, endPoint x: 637, endPoint y: 510, distance: 14.7
click at [636, 521] on button "結帳" at bounding box center [653, 514] width 50 height 24
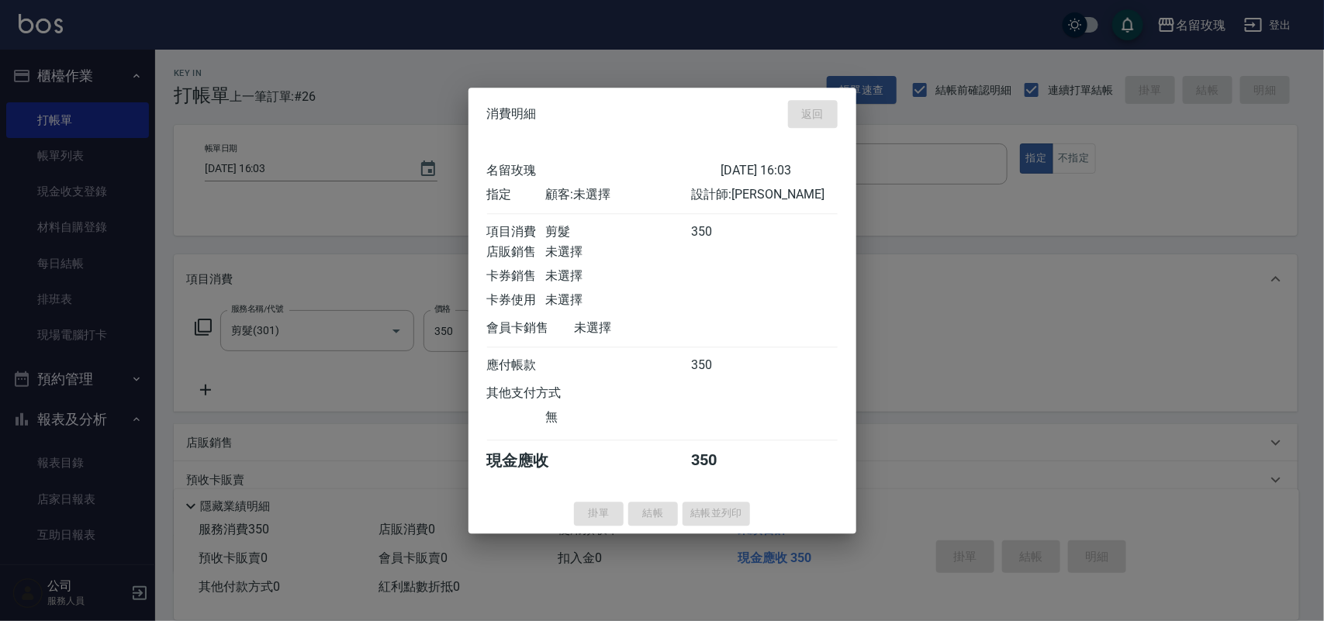
type input "2025/08/22 16:19"
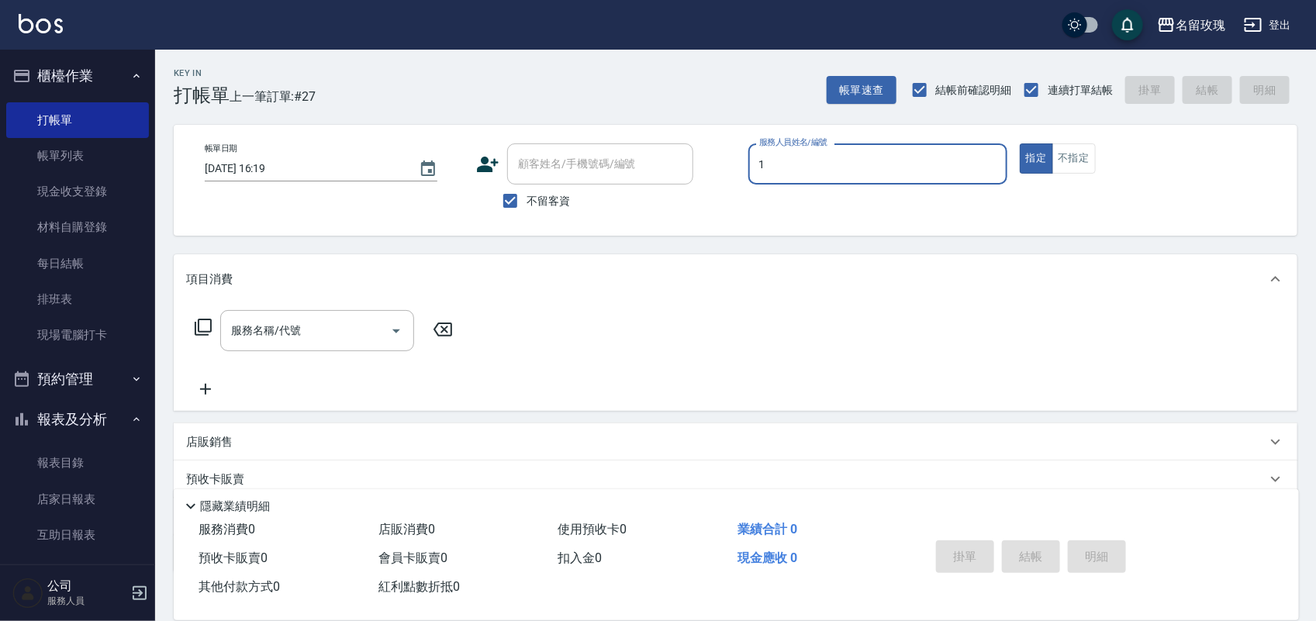
type input "JOYCE-1"
type button "true"
drag, startPoint x: 327, startPoint y: 323, endPoint x: 335, endPoint y: 311, distance: 14.0
click at [331, 316] on div "服務名稱/代號" at bounding box center [317, 330] width 194 height 41
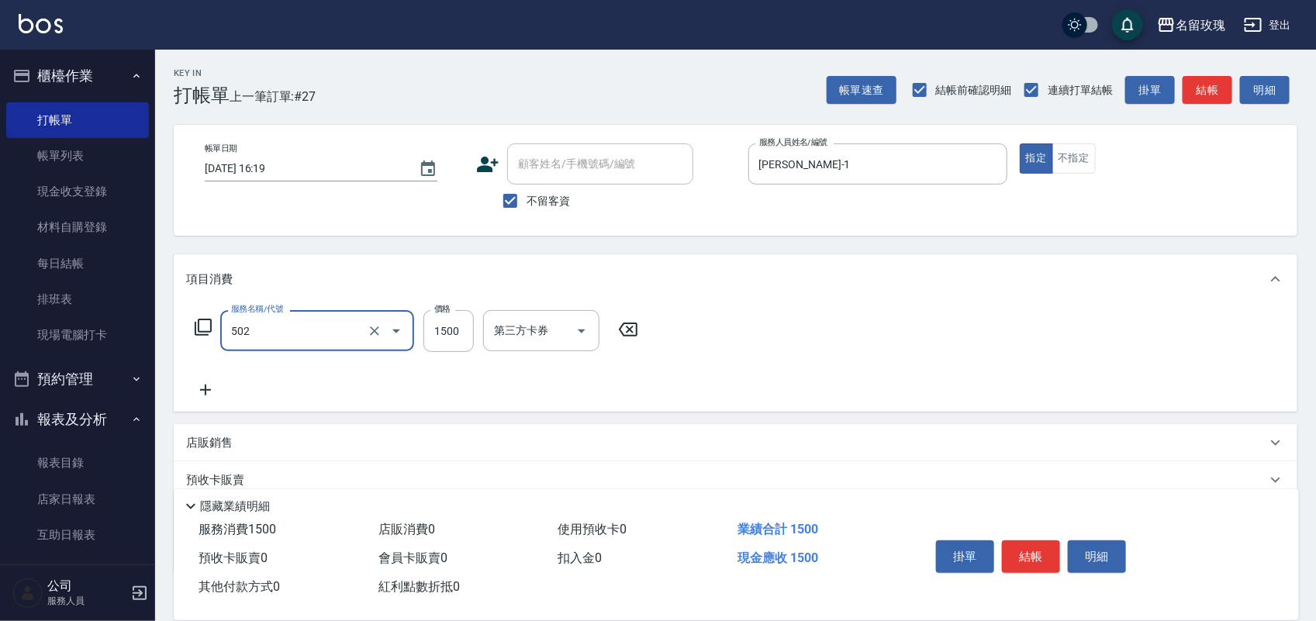
type input "染髮(502)"
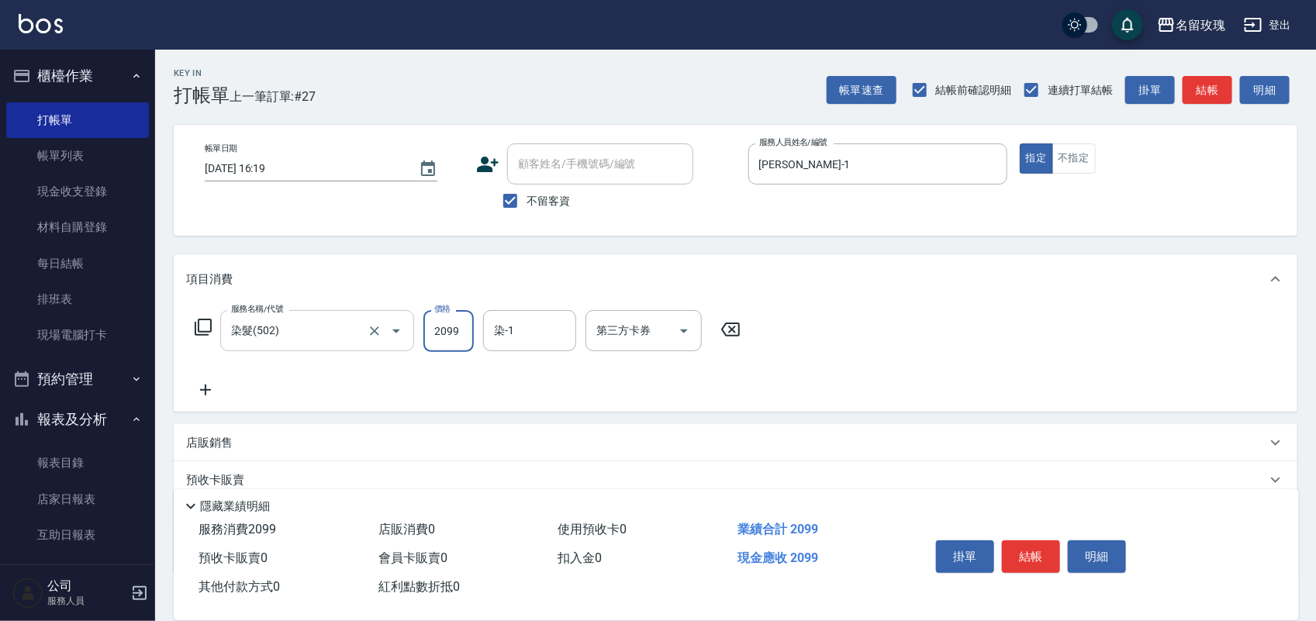
type input "2099"
type input "JOYCE-1"
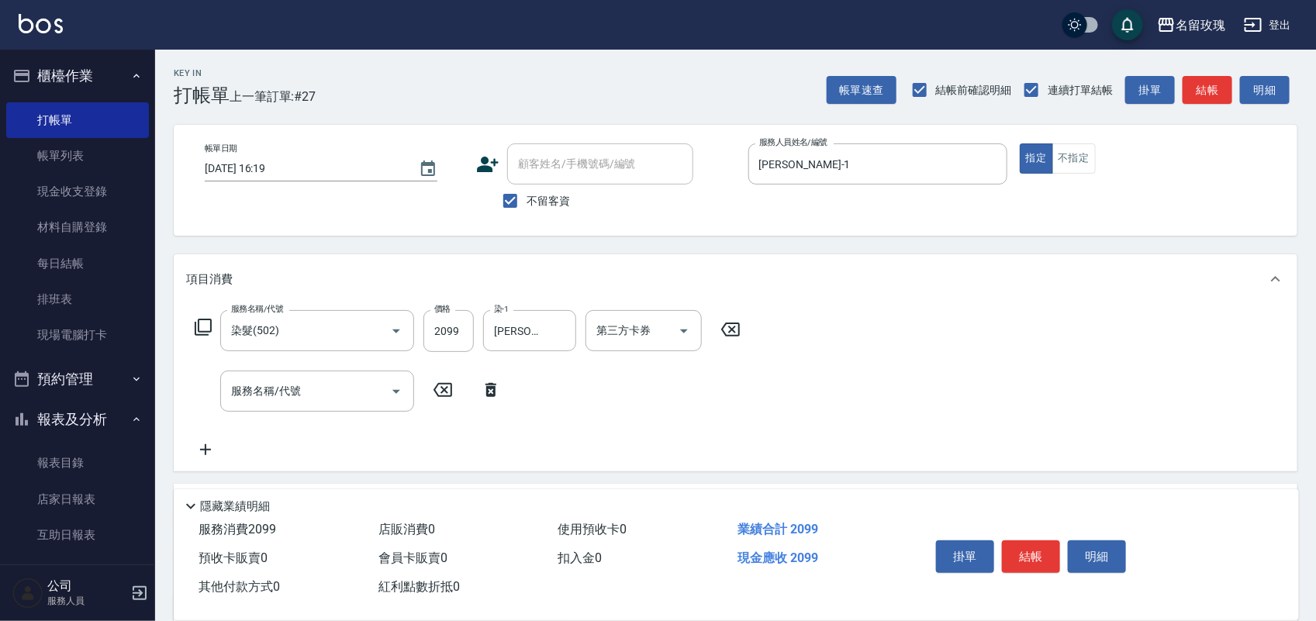
click at [202, 320] on icon at bounding box center [203, 327] width 19 height 19
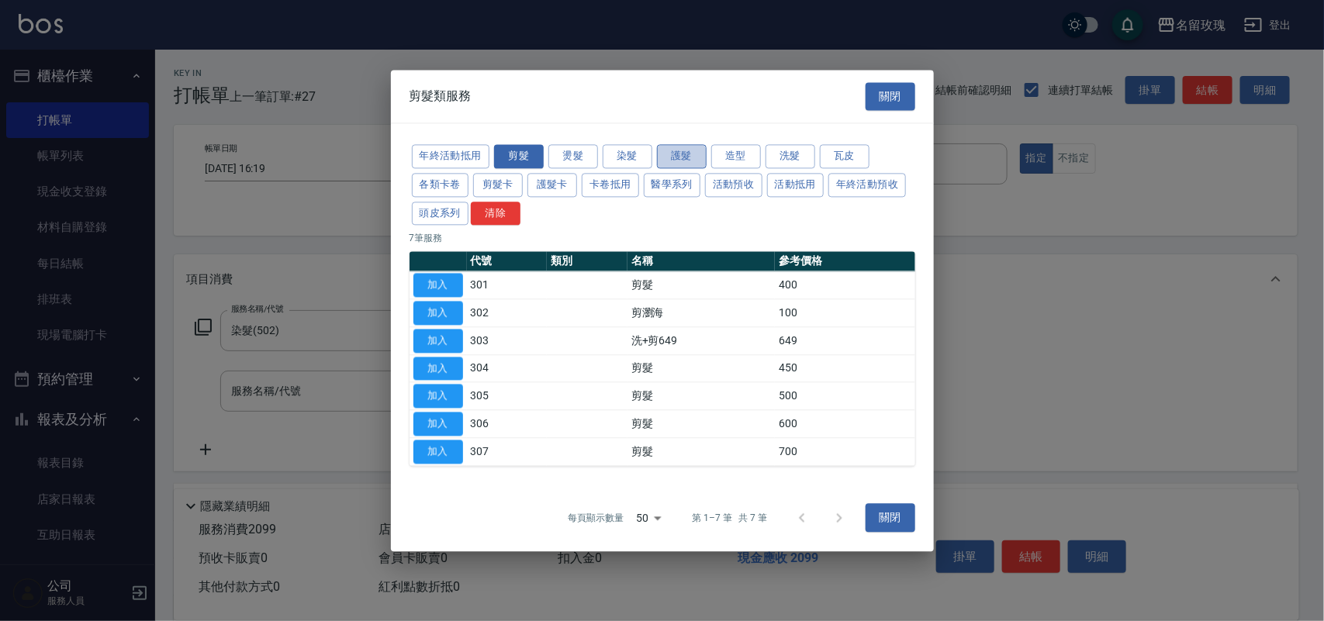
click at [679, 155] on button "護髮" at bounding box center [682, 156] width 50 height 24
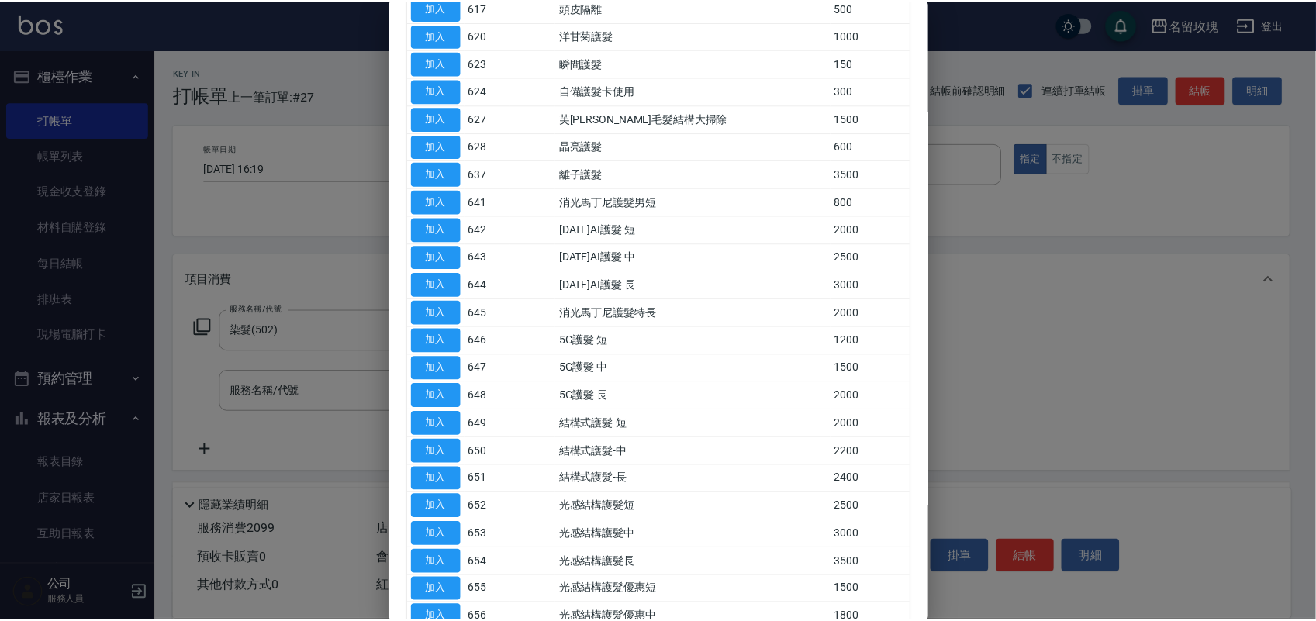
scroll to position [838, 0]
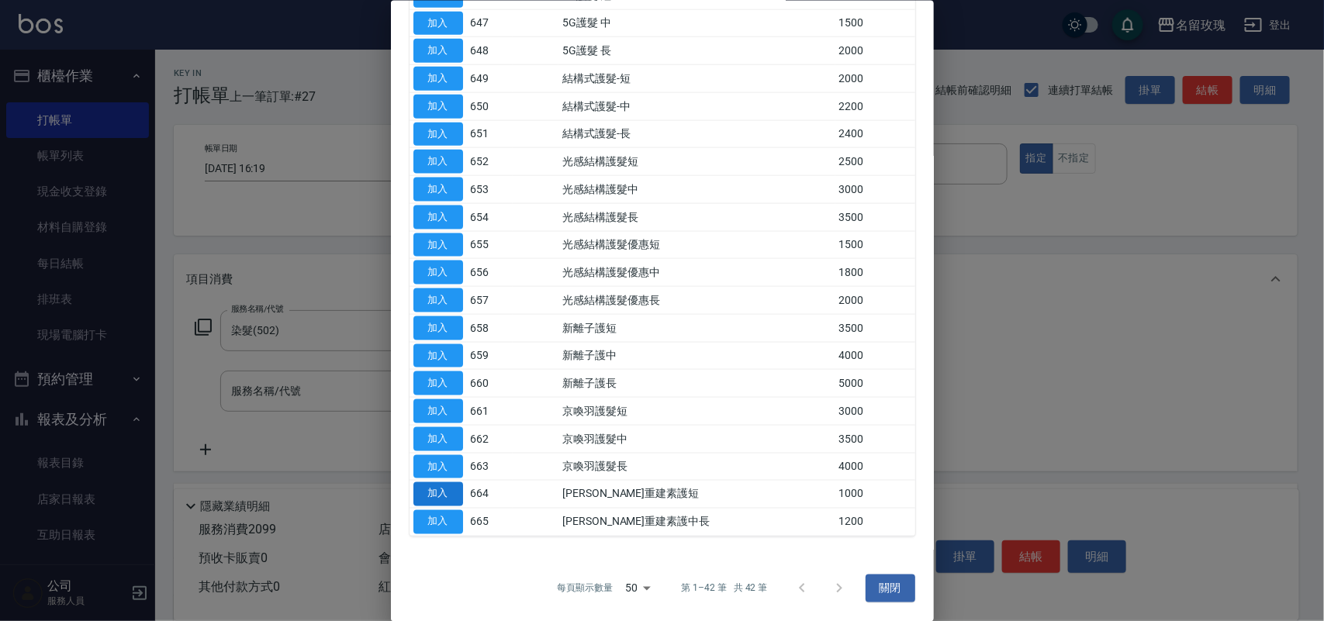
click at [435, 485] on button "加入" at bounding box center [438, 494] width 50 height 24
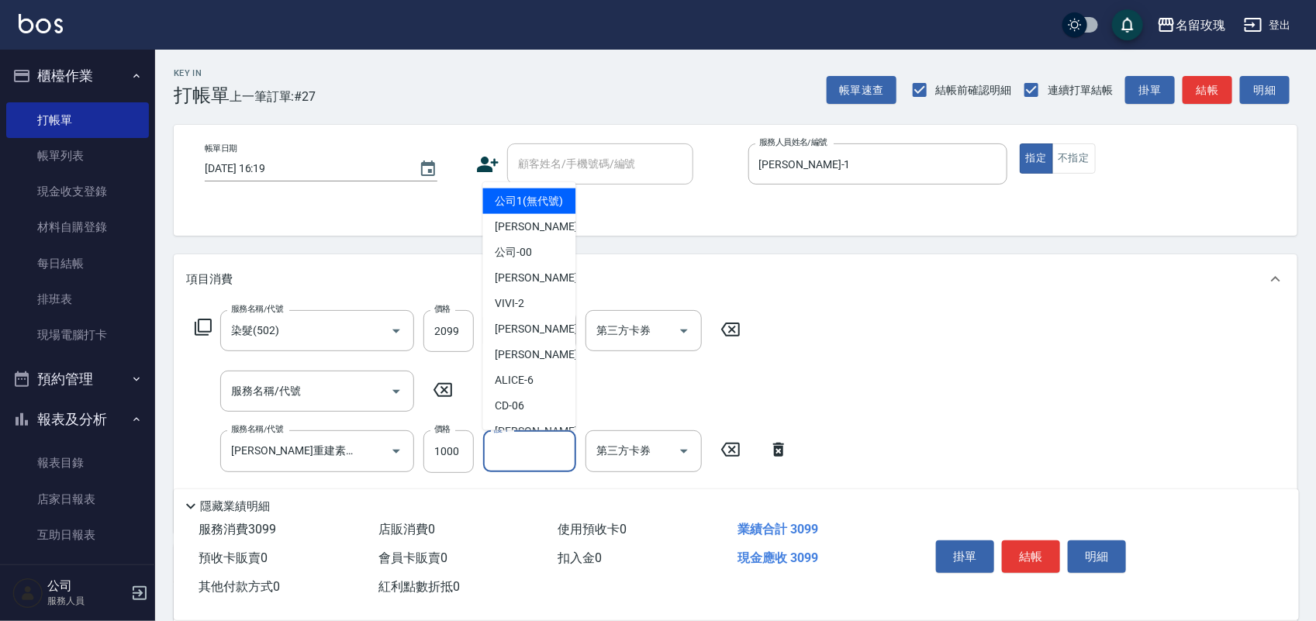
click at [512, 454] on input "護-1" at bounding box center [529, 450] width 79 height 27
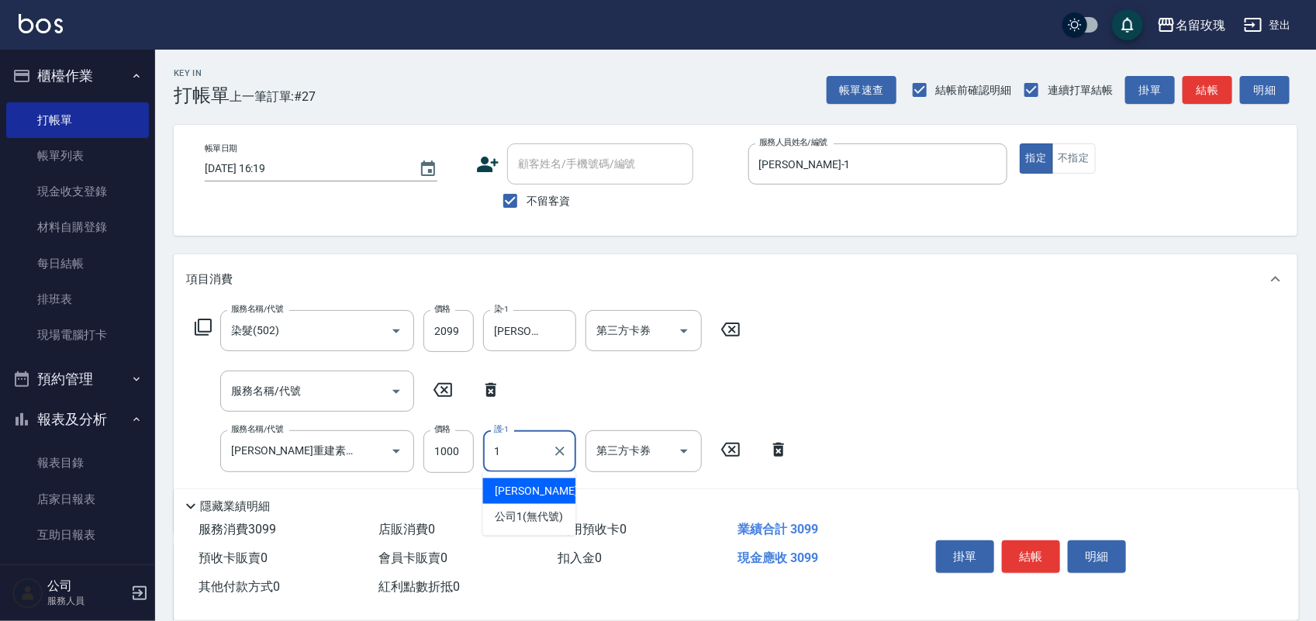
type input "JOYCE-1"
click at [1025, 548] on button "結帳" at bounding box center [1031, 557] width 58 height 33
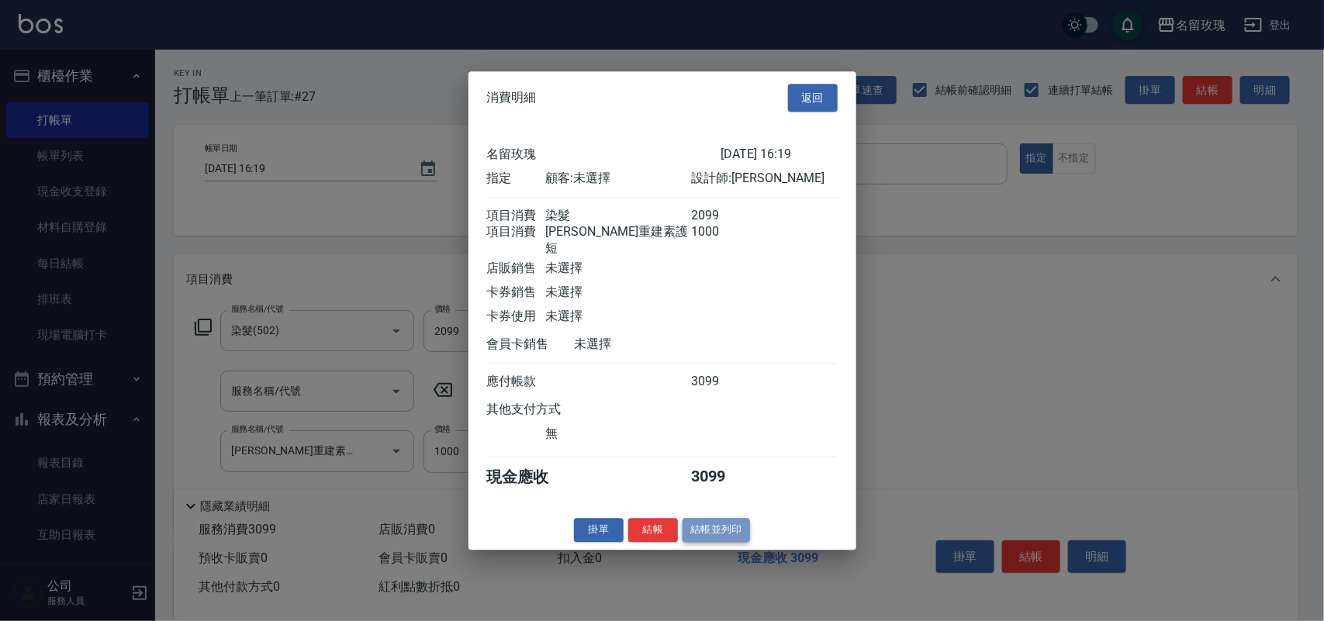
click at [710, 529] on button "結帳並列印" at bounding box center [715, 530] width 67 height 24
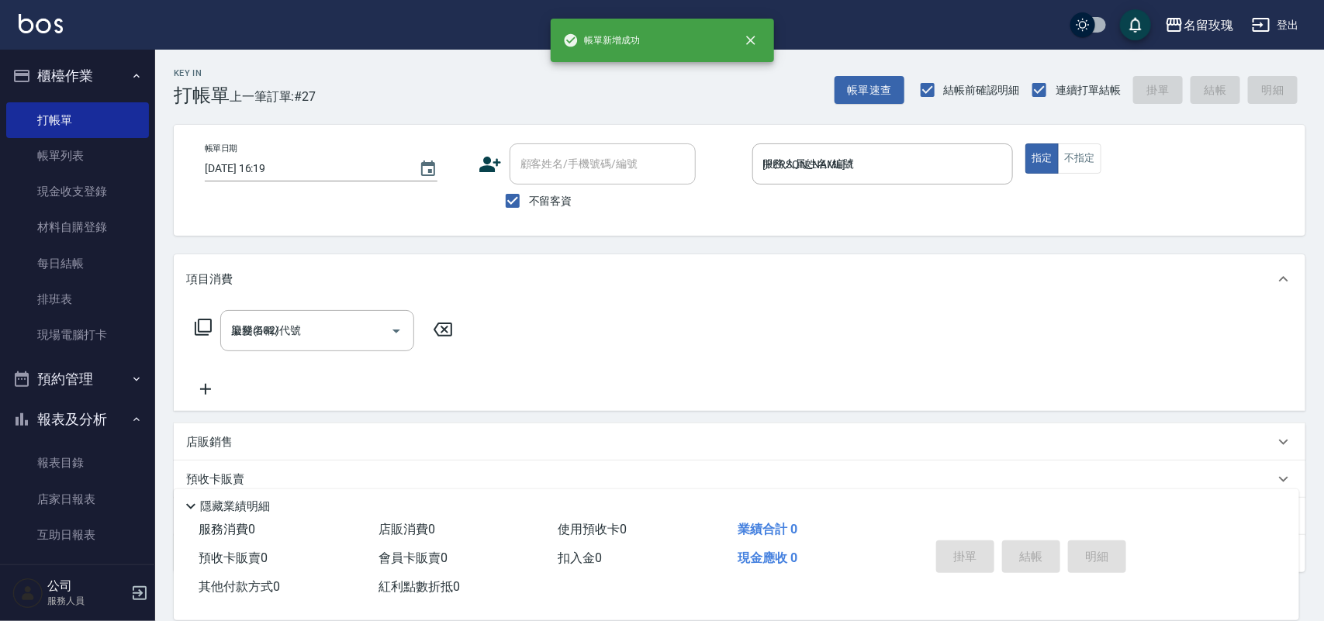
type input "2025/08/22 16:25"
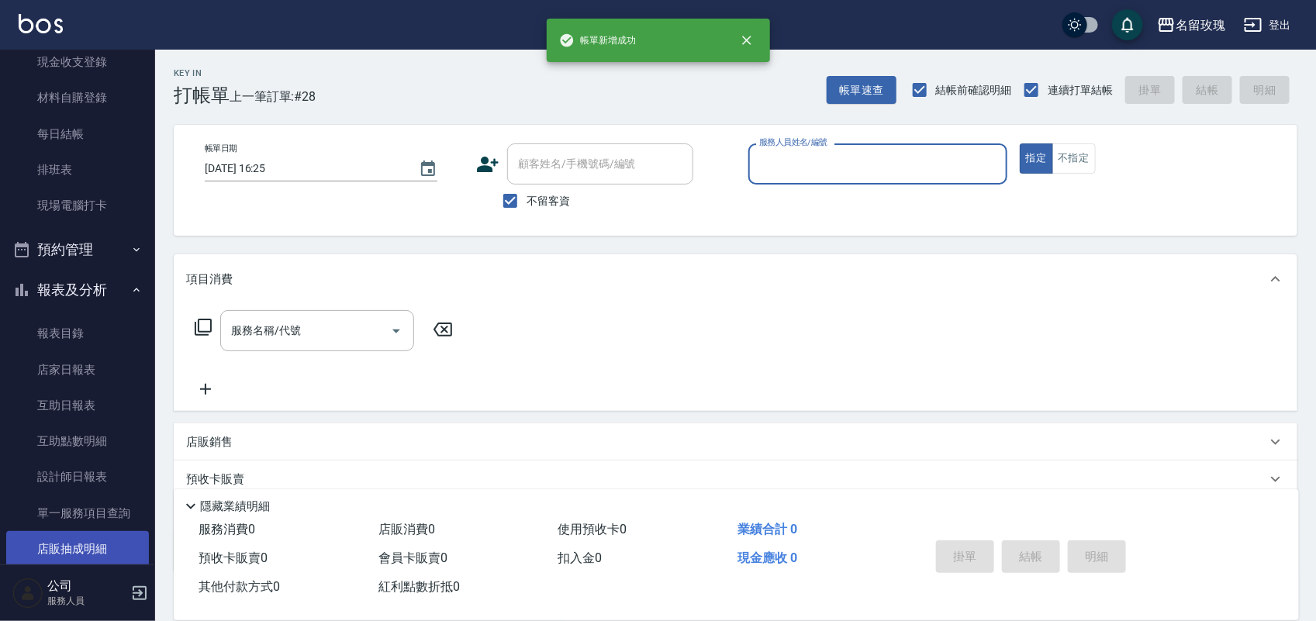
scroll to position [272, 0]
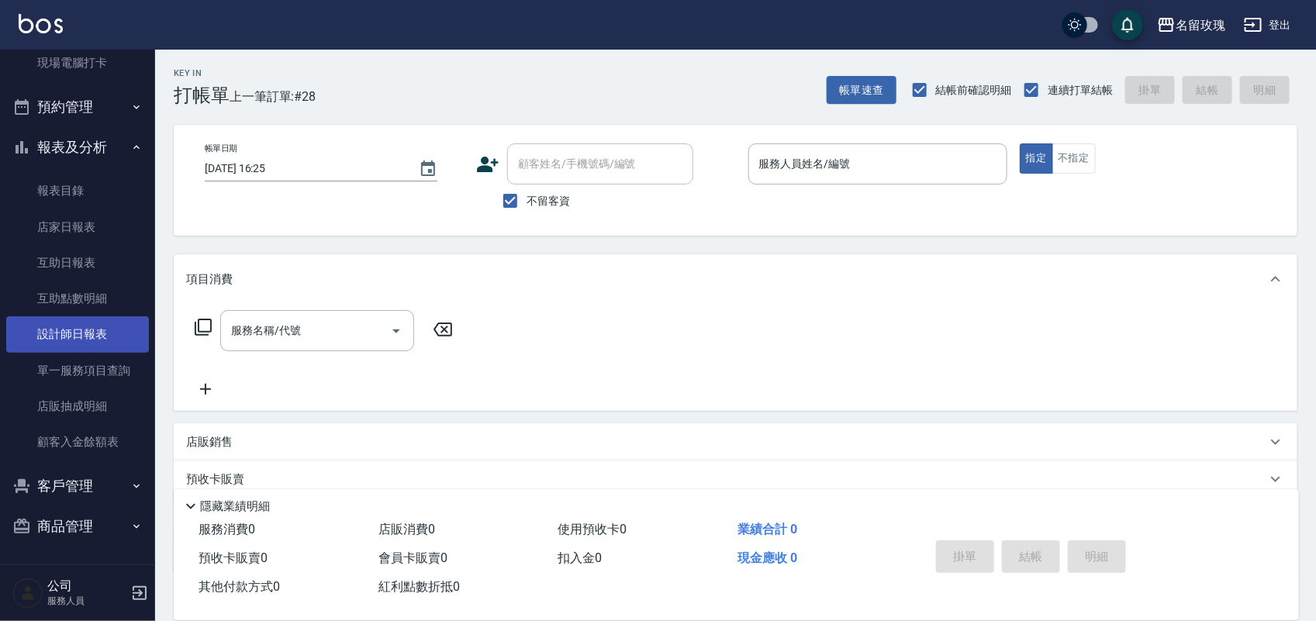
click at [60, 338] on link "設計師日報表" at bounding box center [77, 334] width 143 height 36
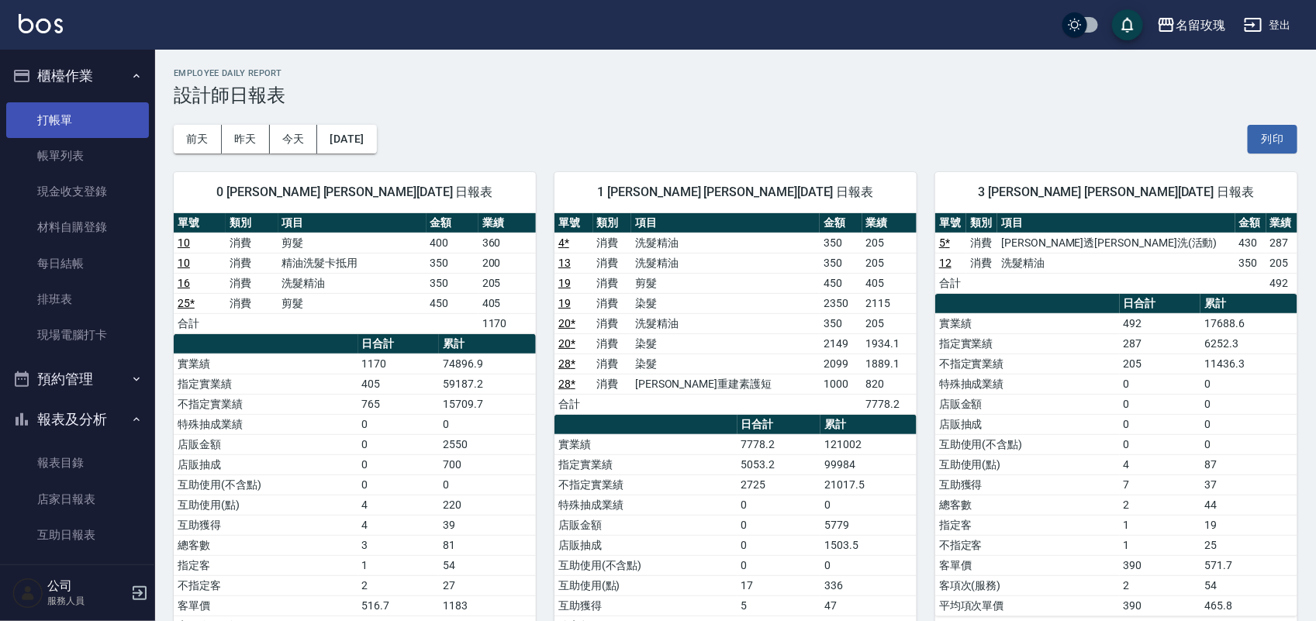
click at [39, 123] on link "打帳單" at bounding box center [77, 120] width 143 height 36
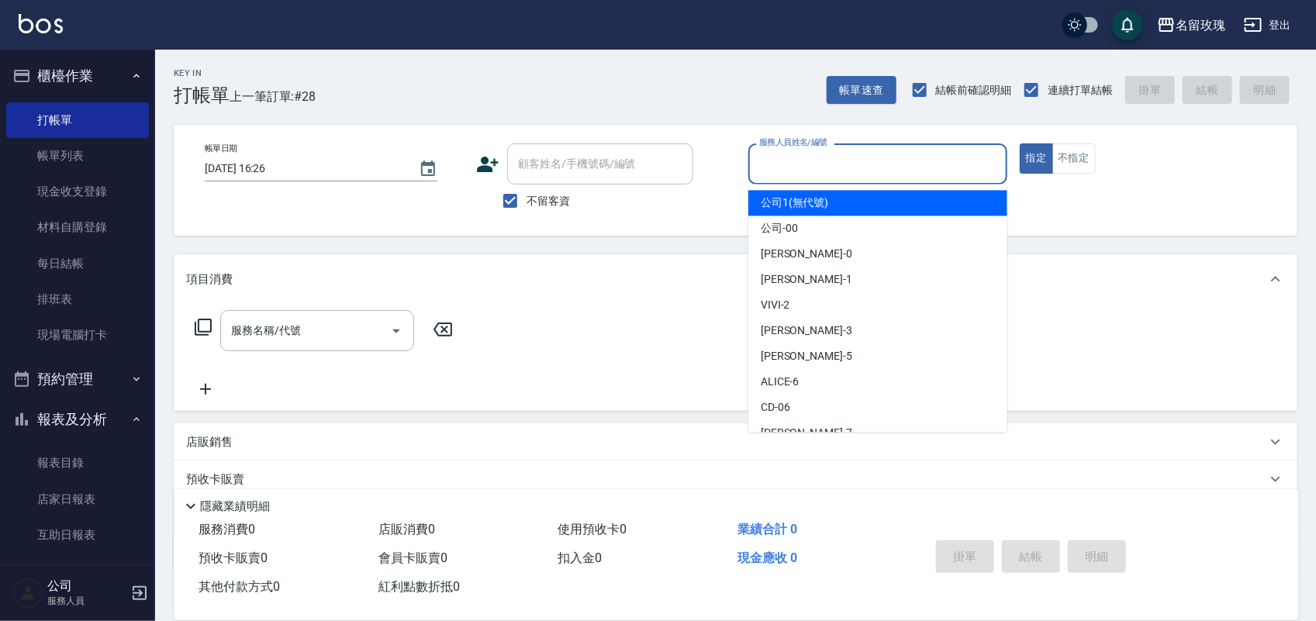
drag, startPoint x: 780, startPoint y: 164, endPoint x: 772, endPoint y: 163, distance: 7.8
click at [778, 164] on input "服務人員姓名/編號" at bounding box center [877, 163] width 245 height 27
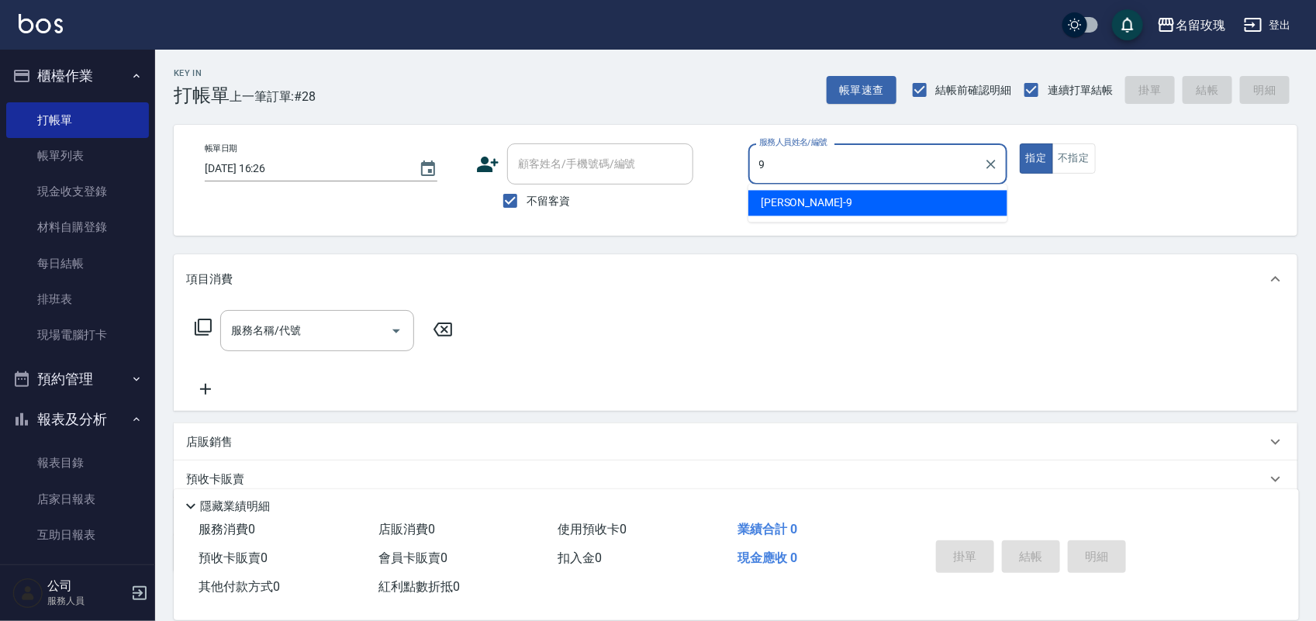
click at [831, 195] on div "詹老師 -9" at bounding box center [877, 204] width 259 height 26
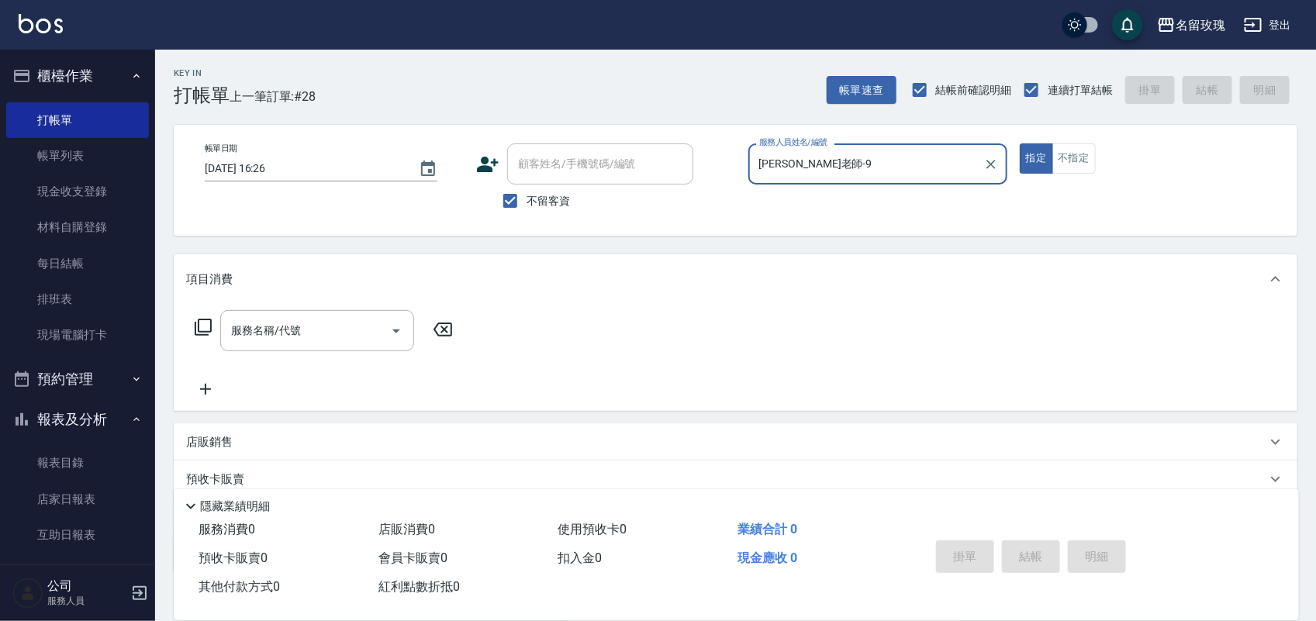
type input "詹老師-9"
click at [203, 324] on icon at bounding box center [203, 327] width 19 height 19
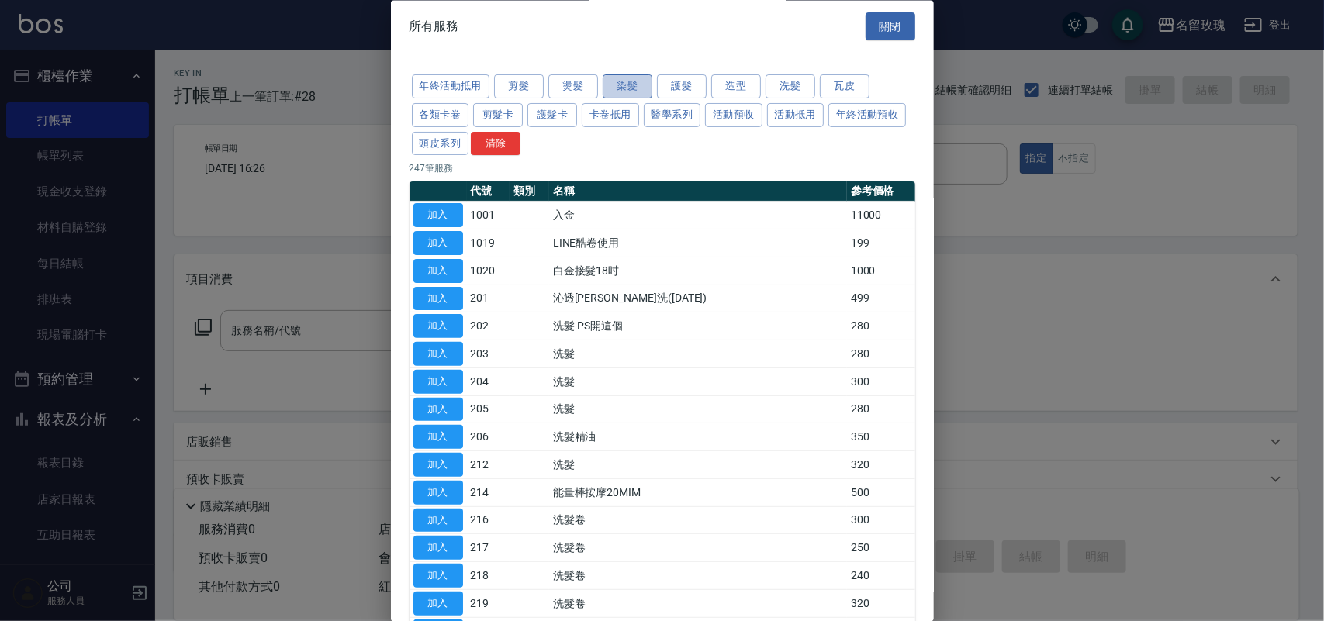
click at [631, 88] on button "染髮" at bounding box center [628, 87] width 50 height 24
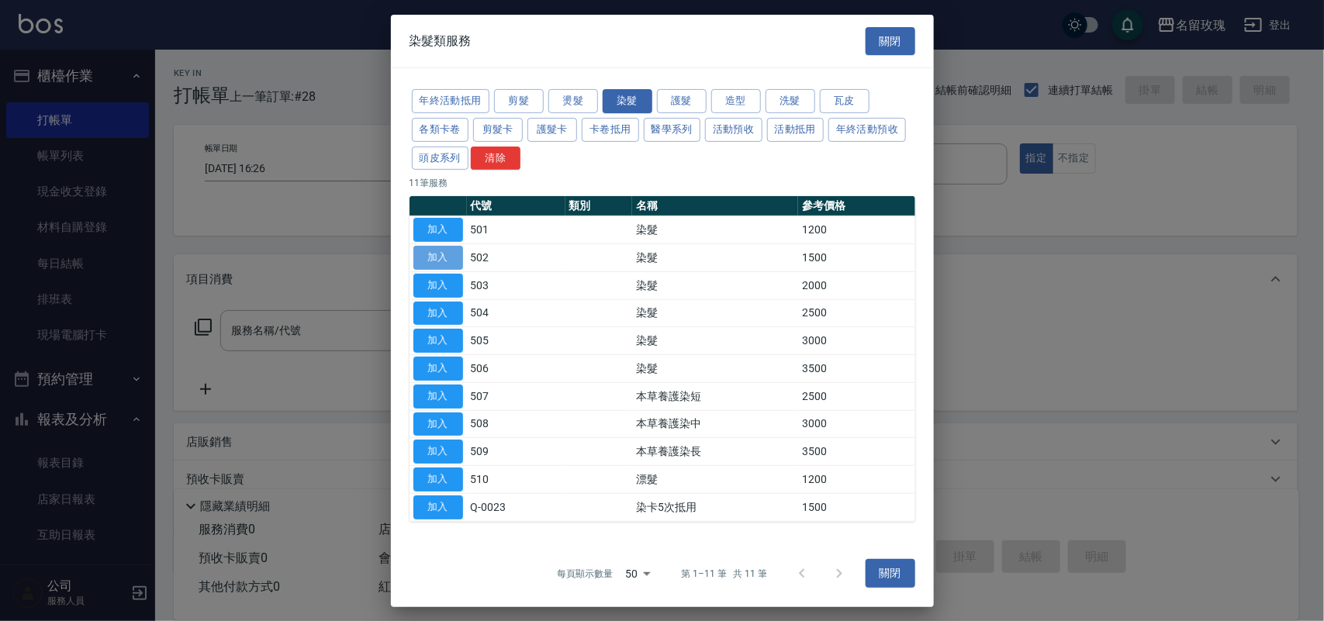
click at [455, 261] on button "加入" at bounding box center [438, 258] width 50 height 24
type input "染髮(502)"
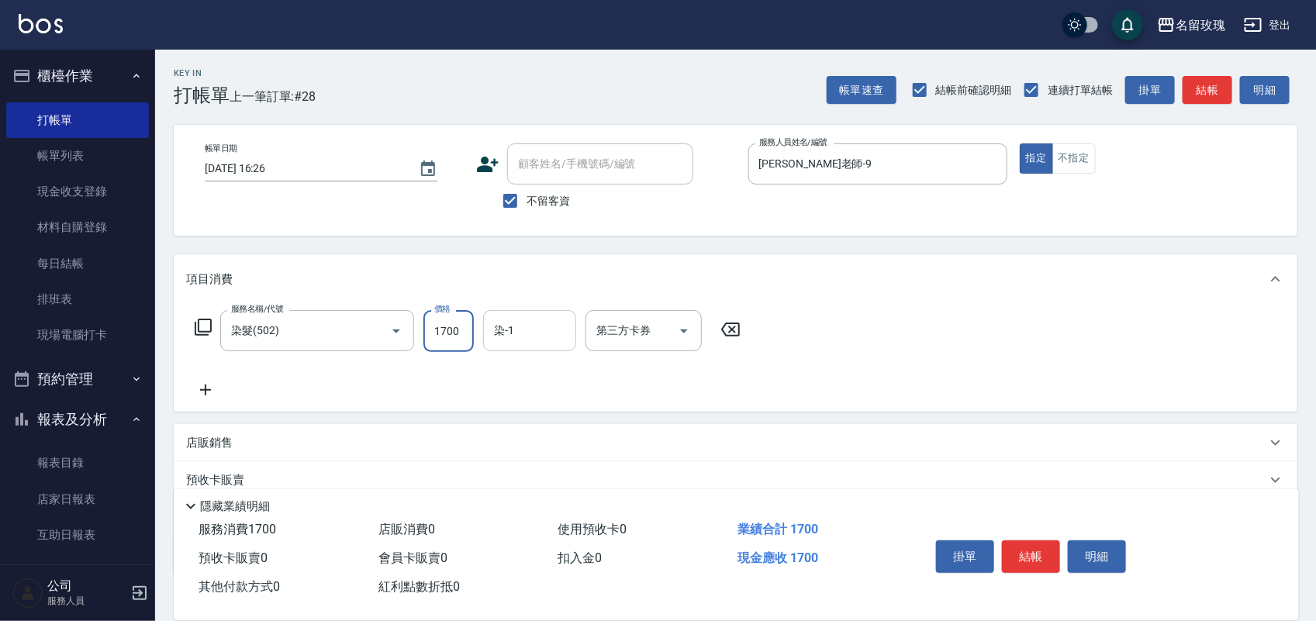
type input "1700"
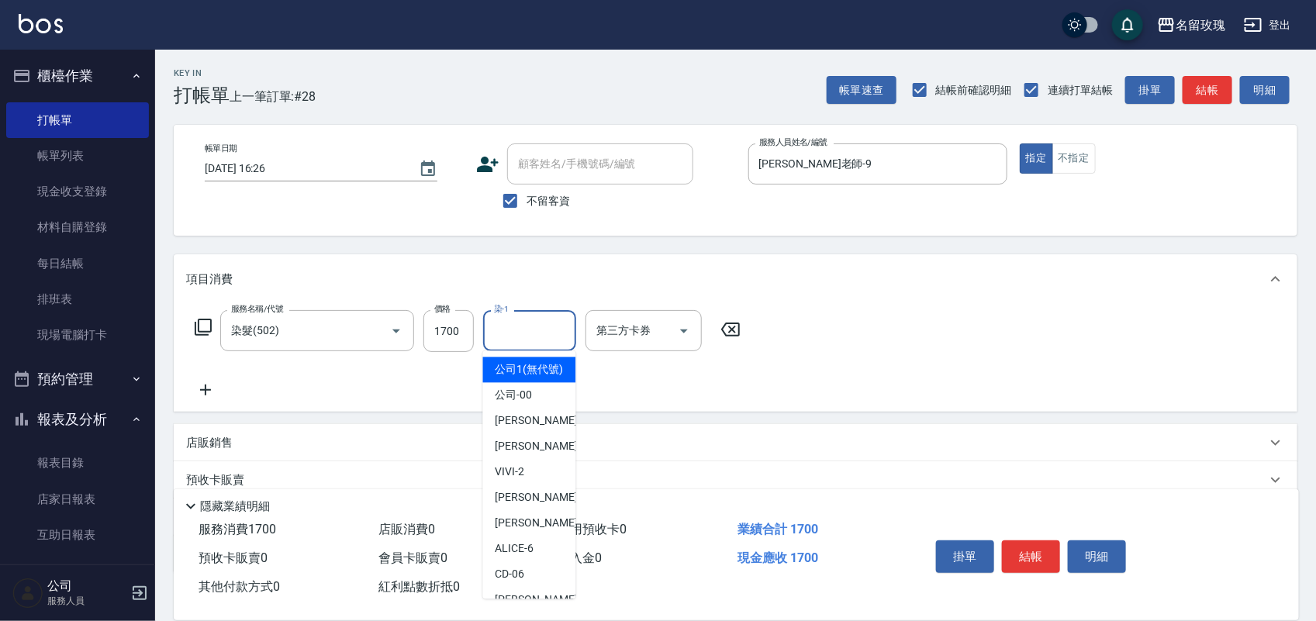
click at [523, 340] on input "染-1" at bounding box center [529, 330] width 79 height 27
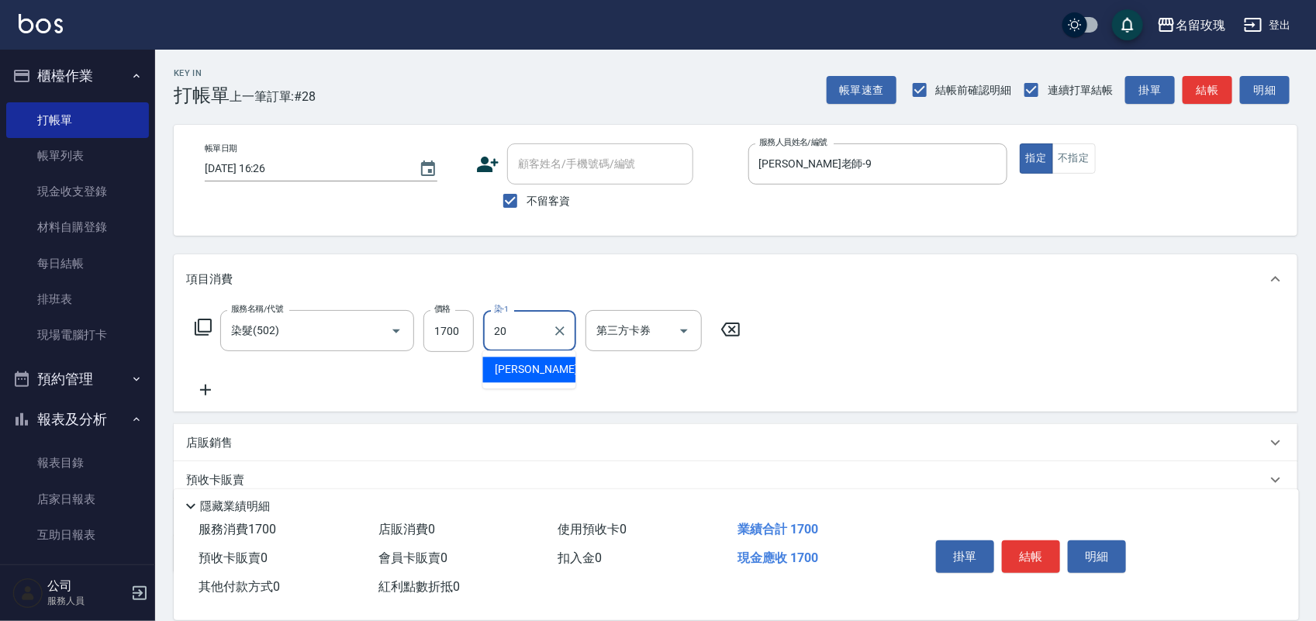
drag, startPoint x: 510, startPoint y: 367, endPoint x: 494, endPoint y: 359, distance: 18.0
click at [509, 370] on span "紫芊 -20" at bounding box center [545, 370] width 98 height 16
type input "紫芊-20"
click at [206, 323] on icon at bounding box center [203, 327] width 19 height 19
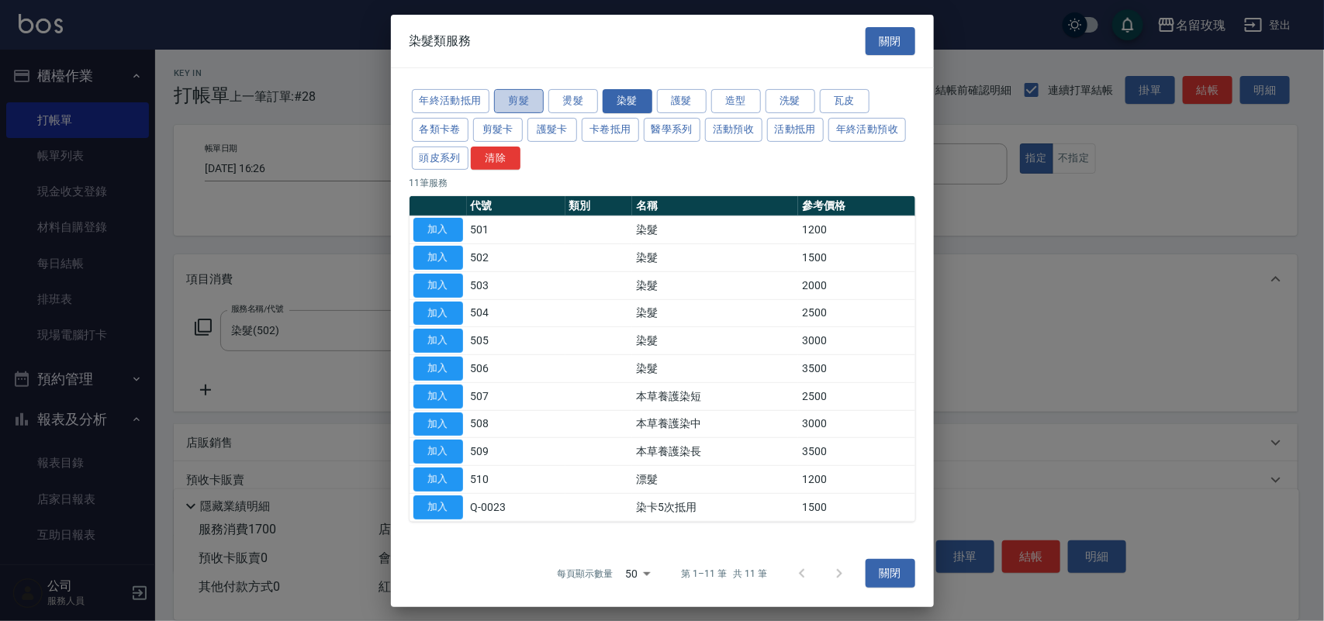
click at [503, 93] on button "剪髮" at bounding box center [519, 101] width 50 height 24
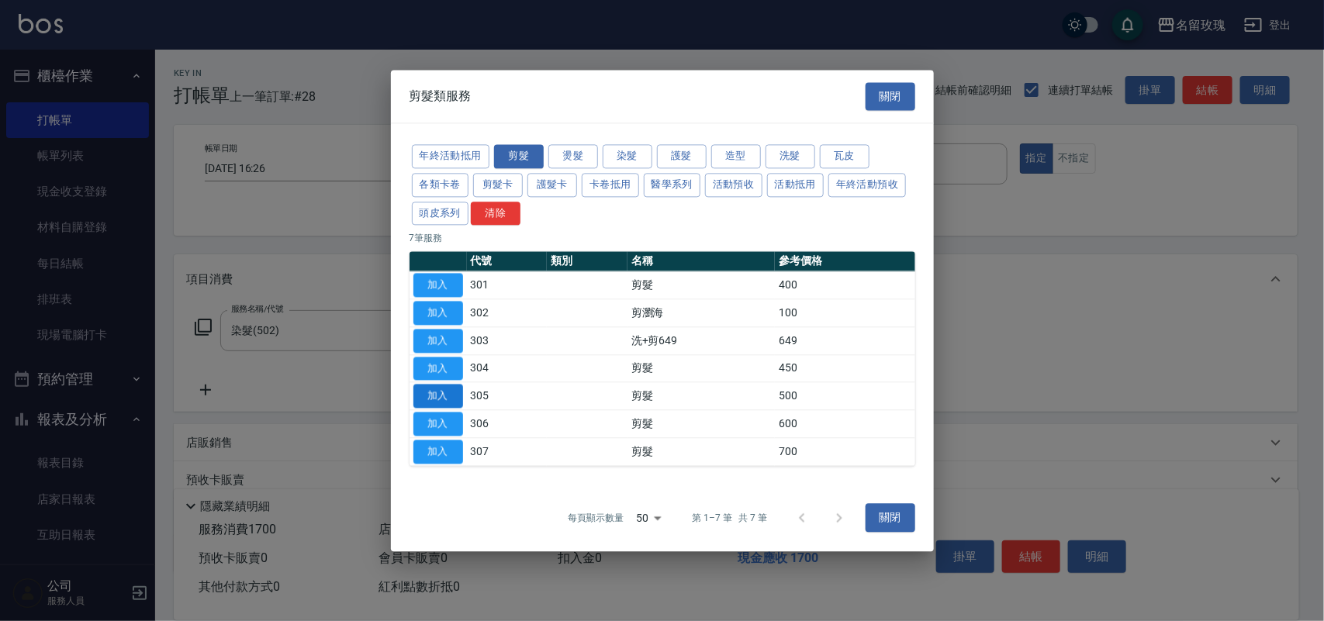
click at [440, 394] on button "加入" at bounding box center [438, 397] width 50 height 24
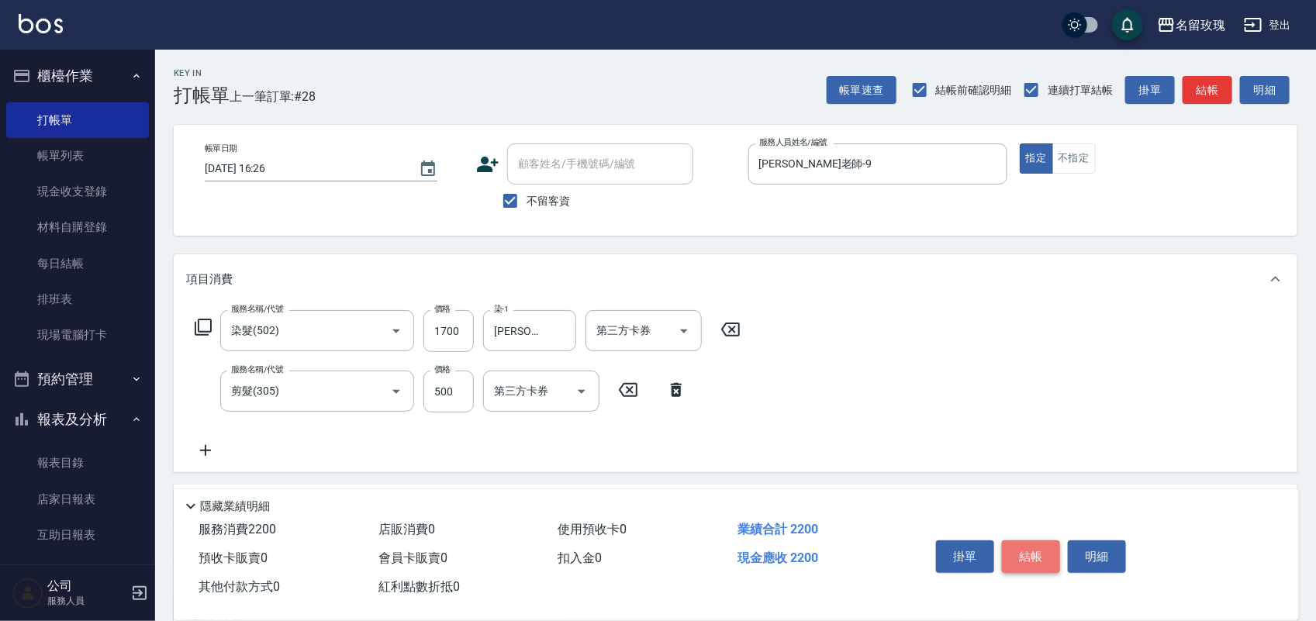
click at [1016, 547] on button "結帳" at bounding box center [1031, 557] width 58 height 33
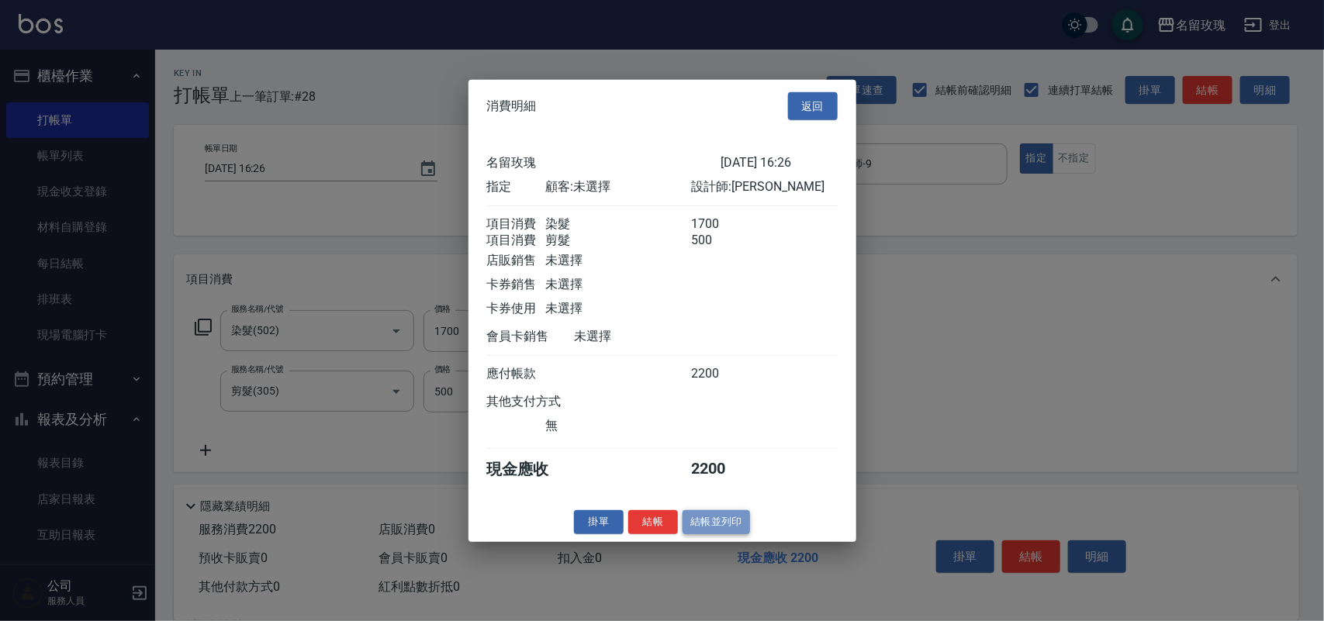
click at [708, 532] on button "結帳並列印" at bounding box center [715, 522] width 67 height 24
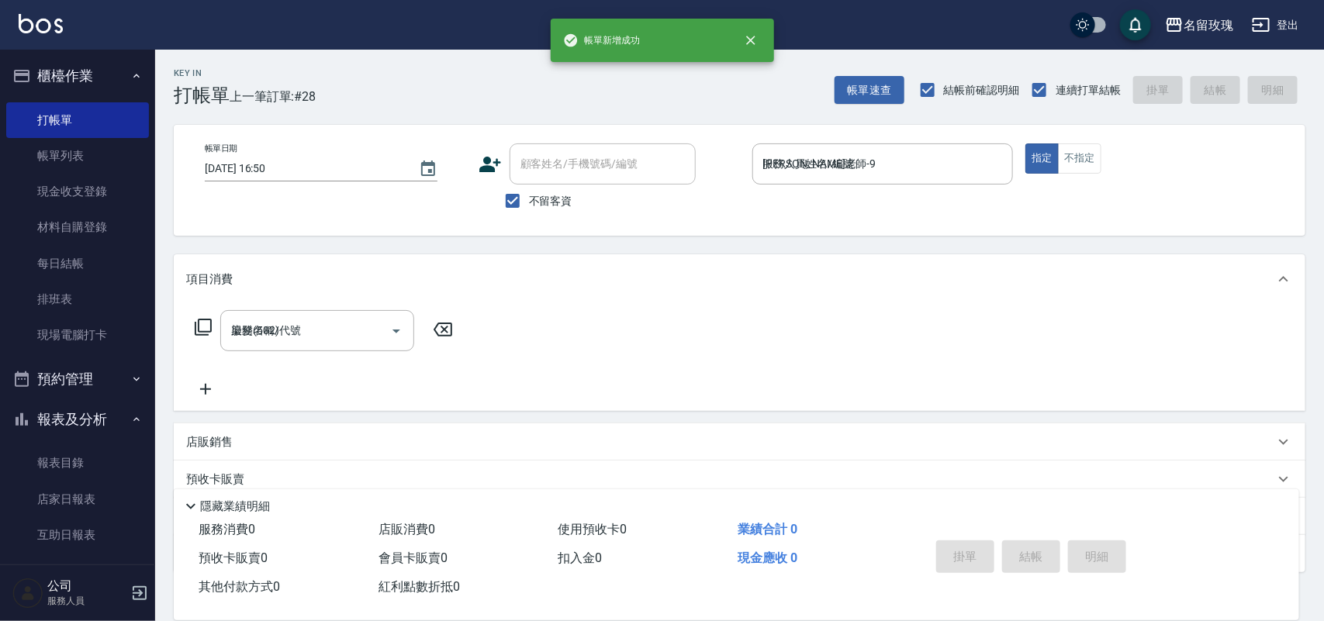
type input "2025/08/22 16:50"
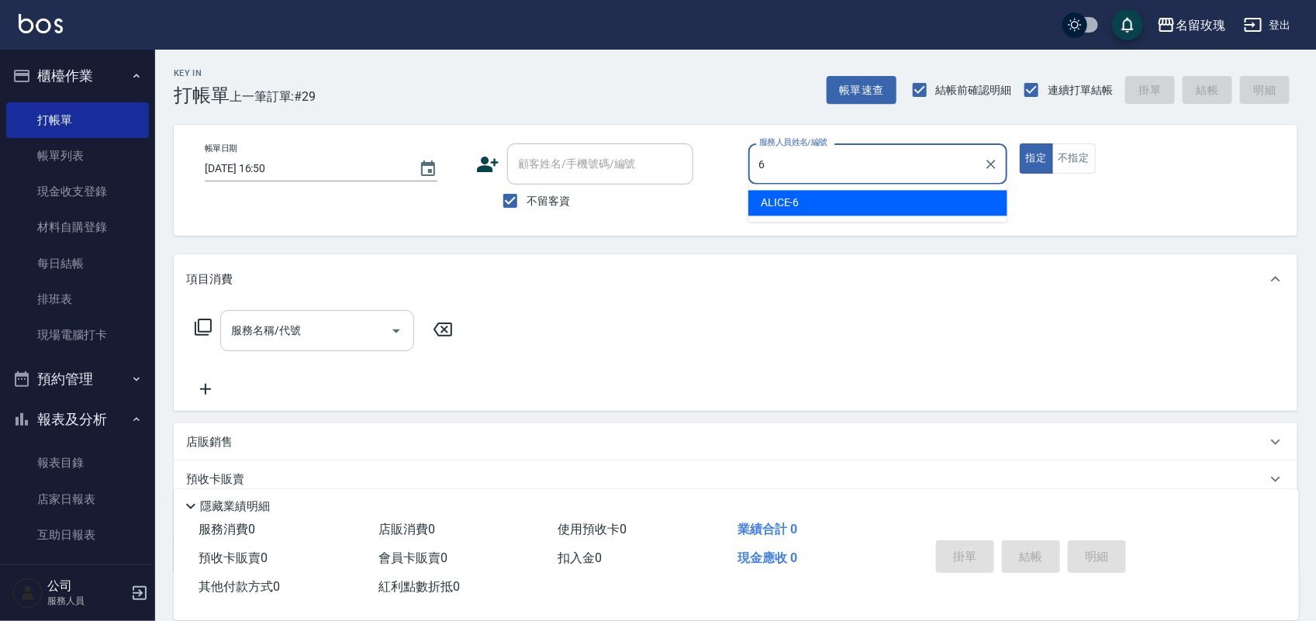
type input "ALICE-6"
type button "true"
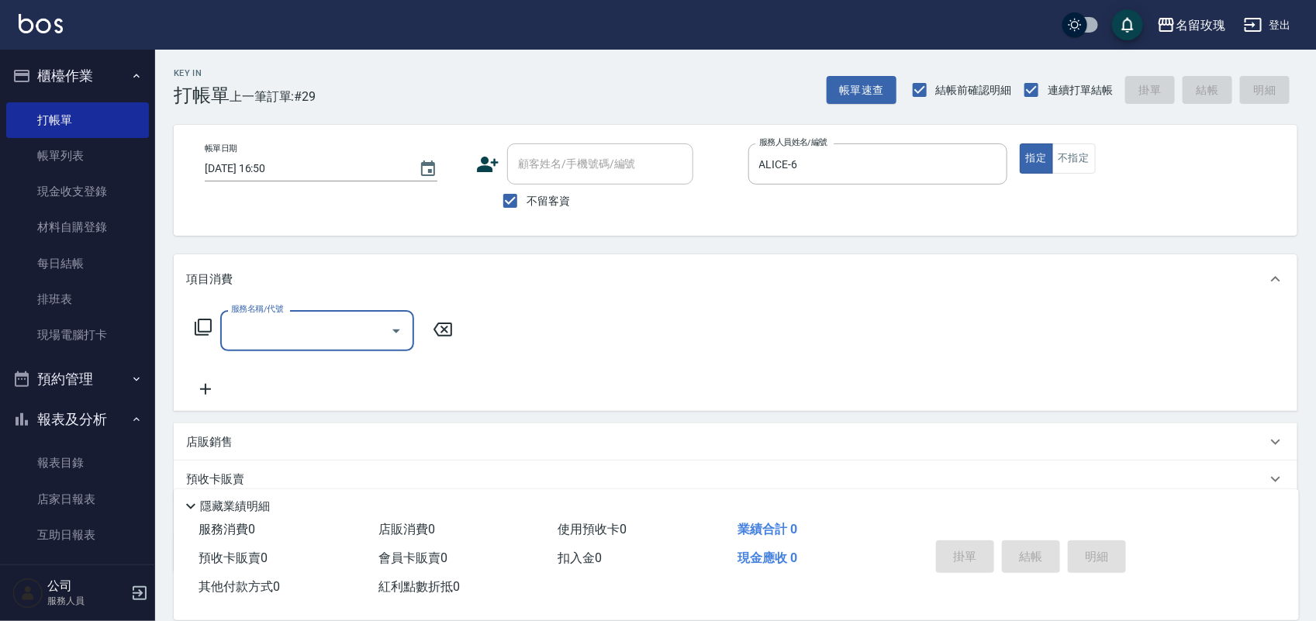
type input "3"
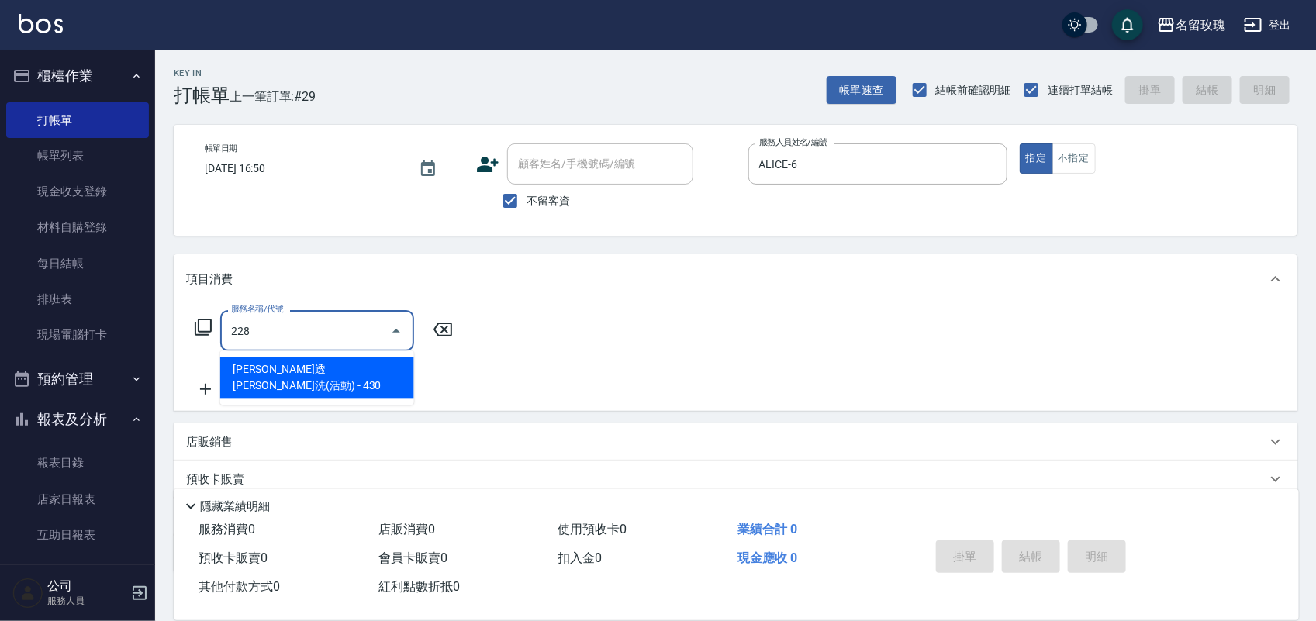
type input "沁透舒柔洗(活動)(228)"
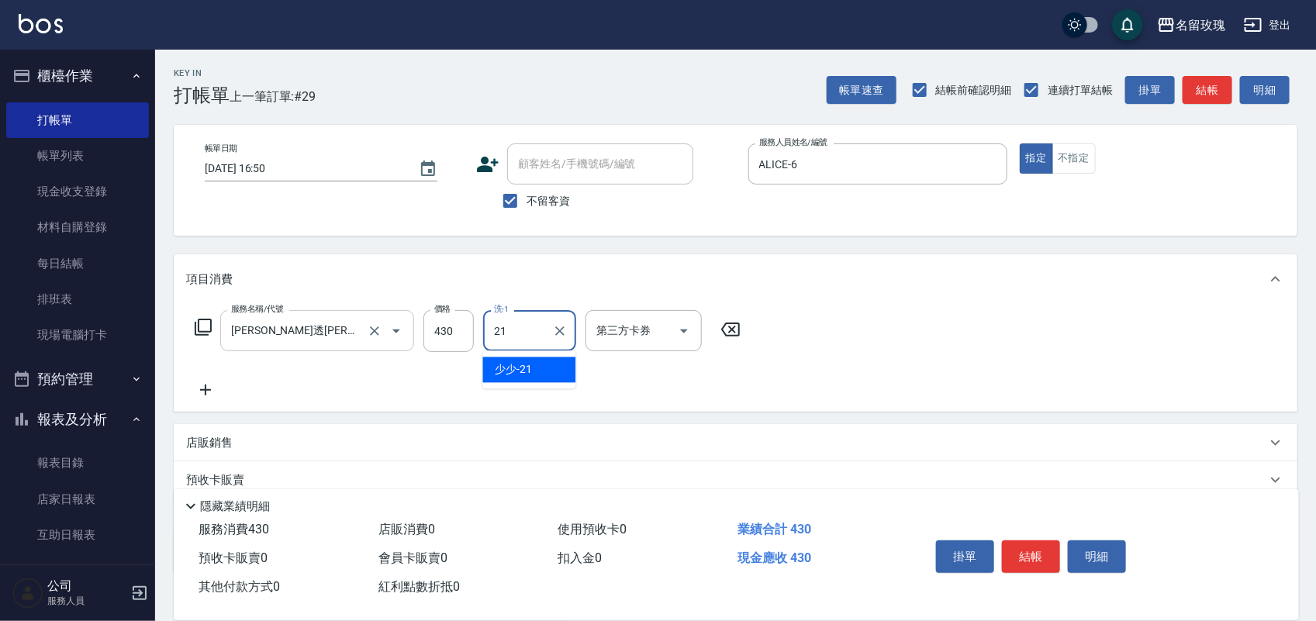
type input "少少-21"
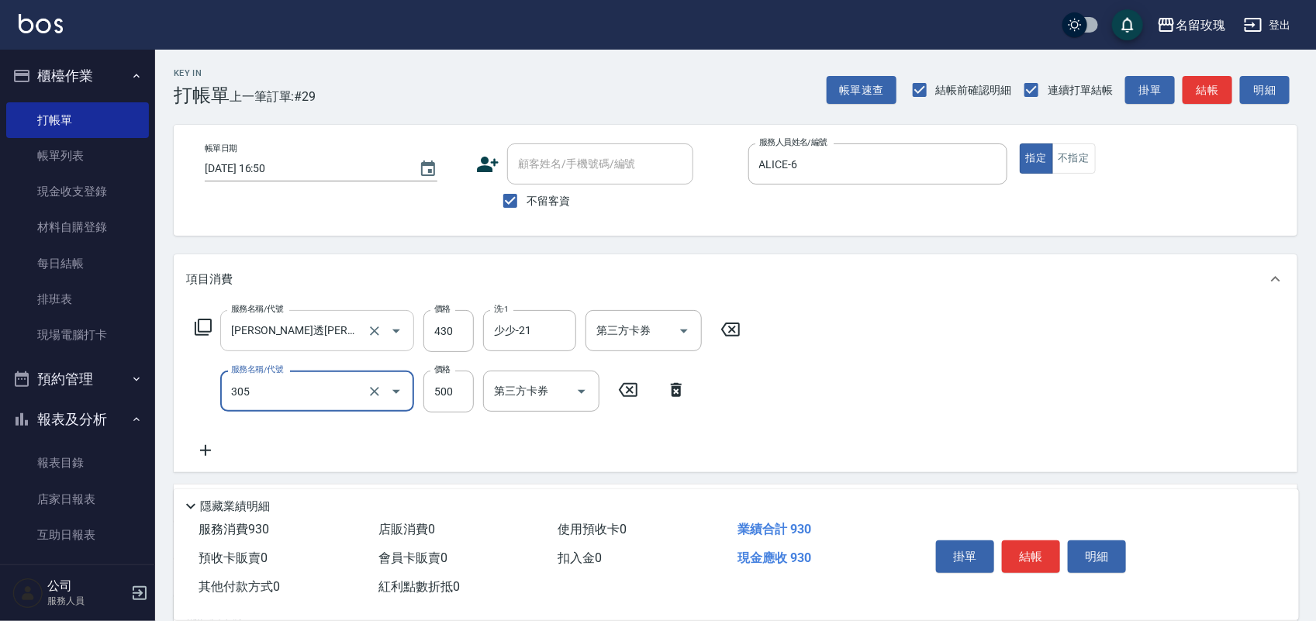
type input "剪髮(305)"
click at [1088, 549] on button "明細" at bounding box center [1097, 557] width 58 height 33
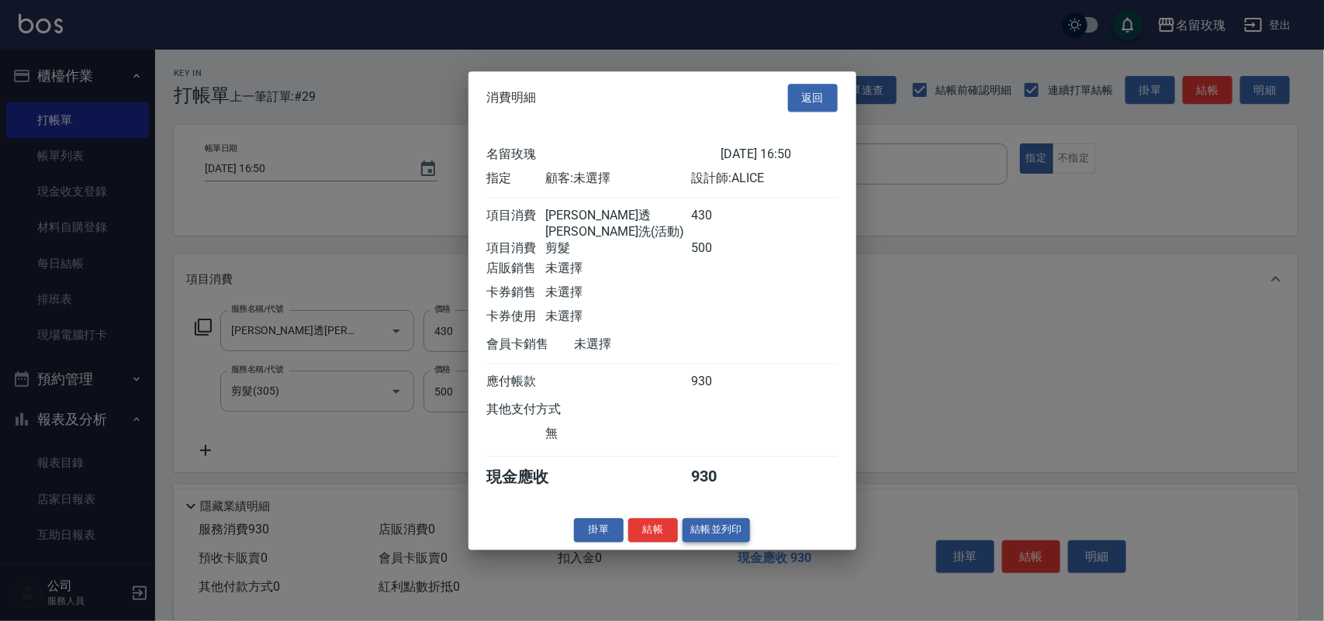
click at [714, 532] on button "結帳並列印" at bounding box center [715, 530] width 67 height 24
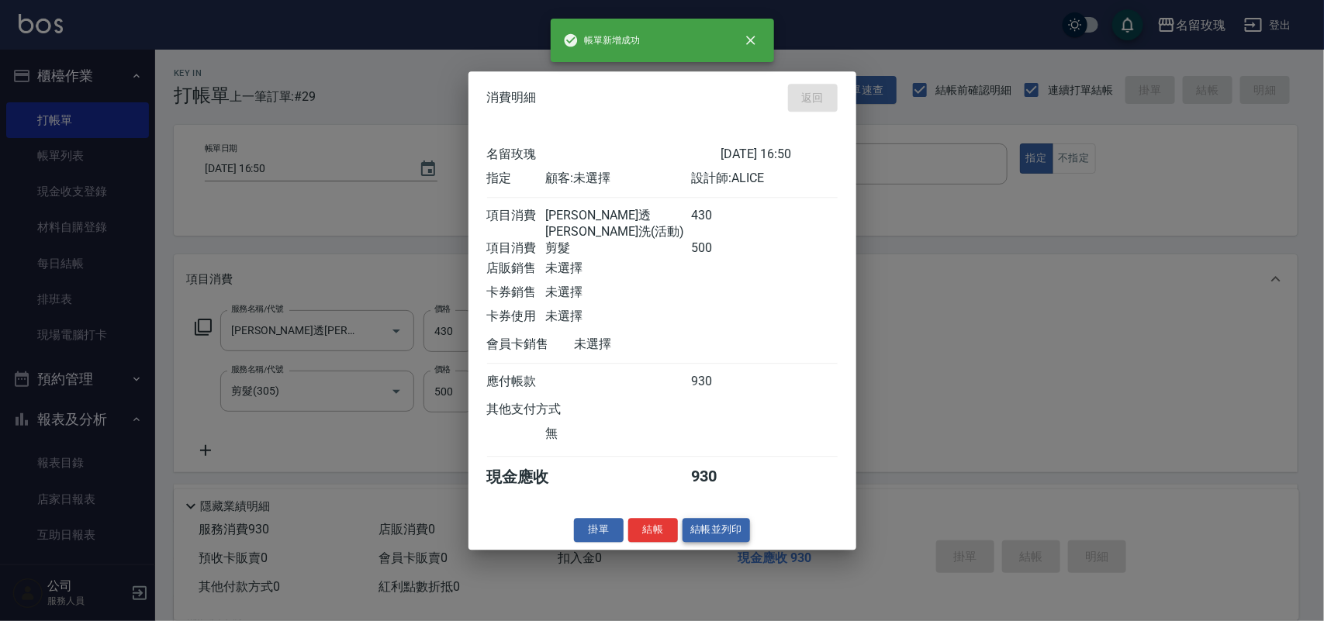
type input "2025/08/22 16:52"
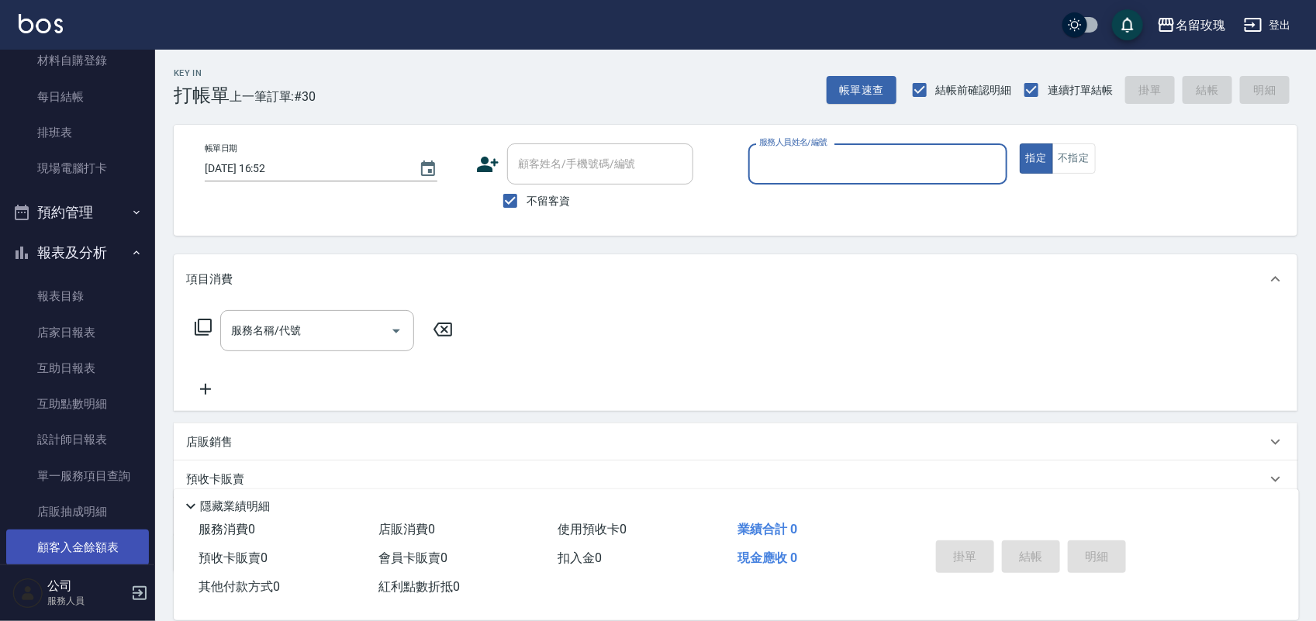
scroll to position [272, 0]
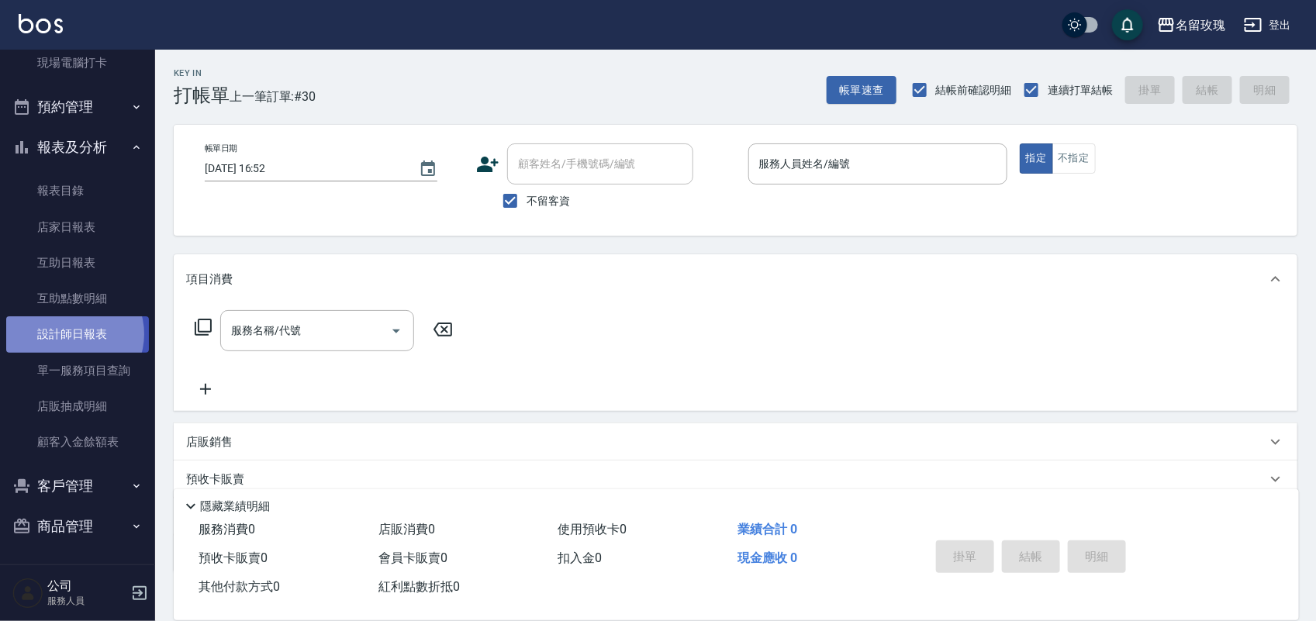
click at [71, 334] on link "設計師日報表" at bounding box center [77, 334] width 143 height 36
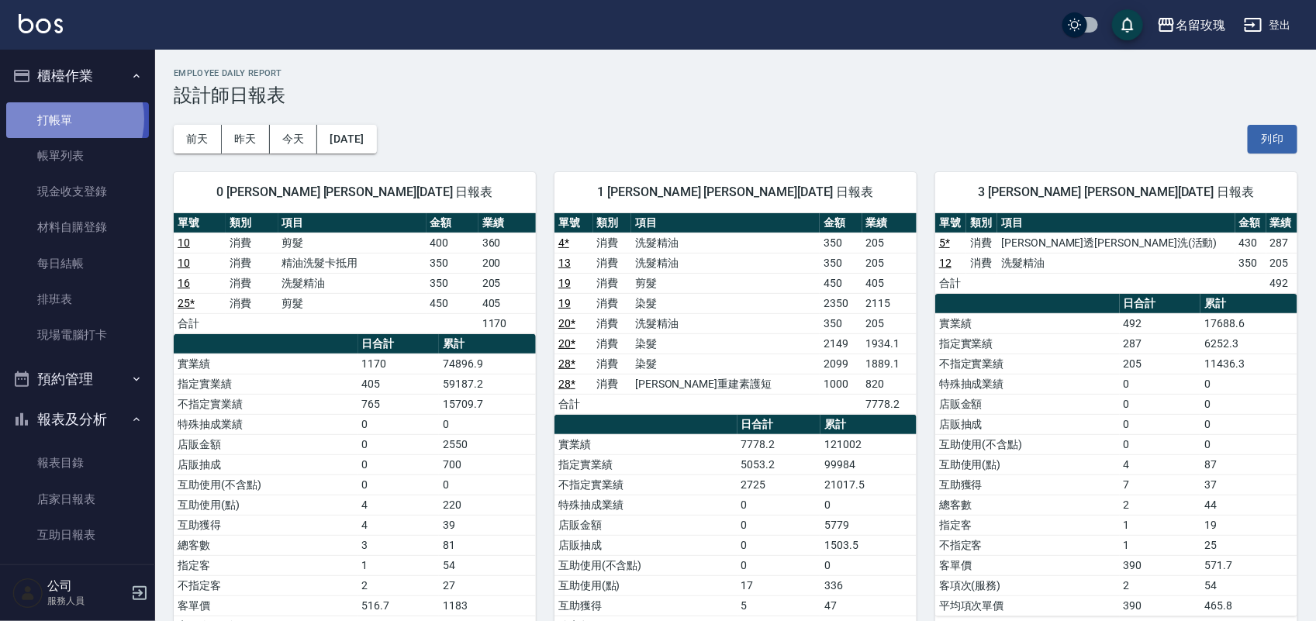
click at [59, 119] on link "打帳單" at bounding box center [77, 120] width 143 height 36
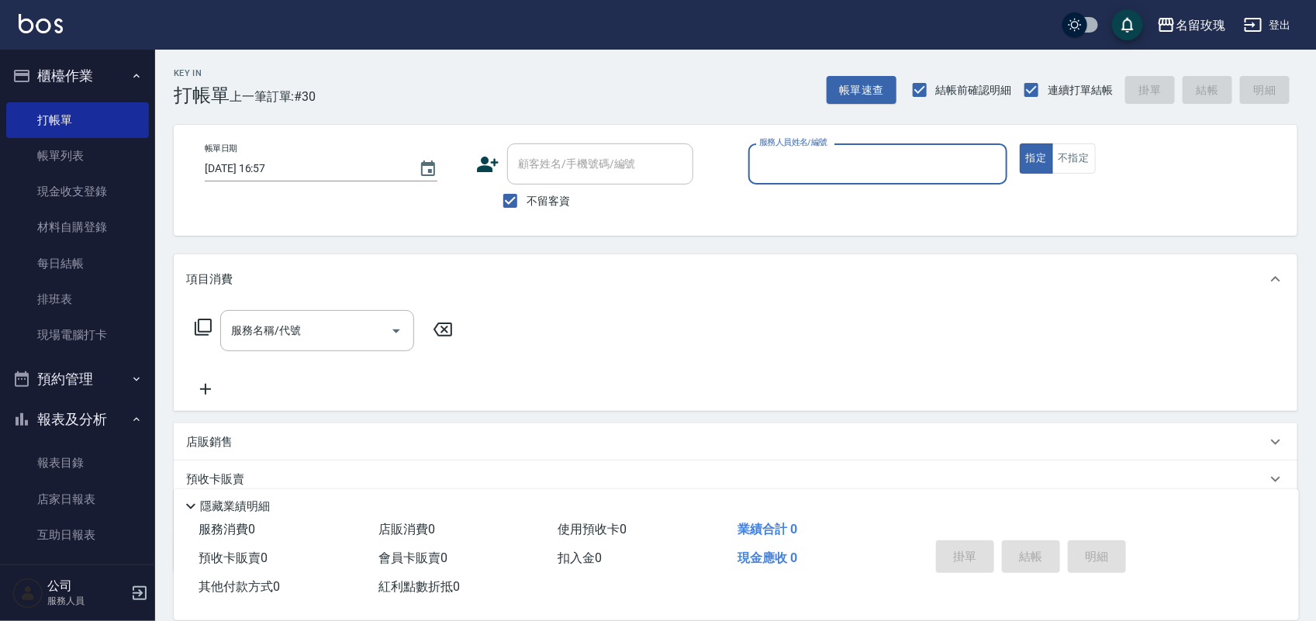
click at [566, 199] on span "不留客資" at bounding box center [548, 201] width 43 height 16
click at [527, 199] on input "不留客資" at bounding box center [510, 201] width 33 height 33
checkbox input "false"
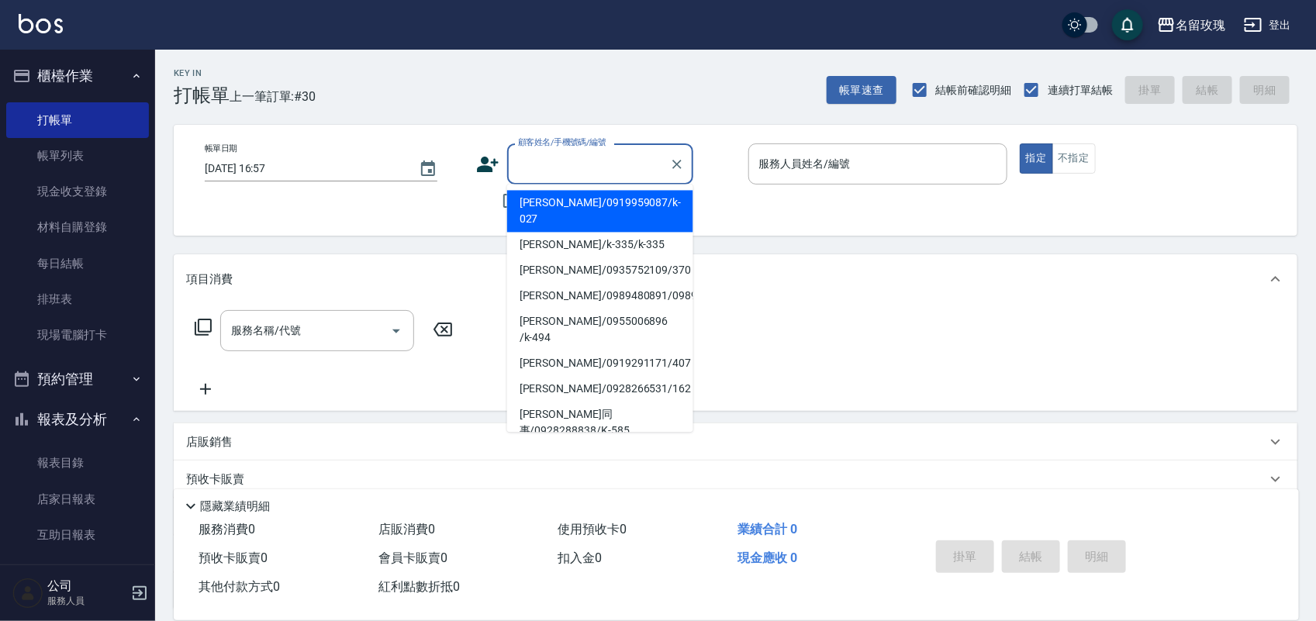
drag, startPoint x: 568, startPoint y: 173, endPoint x: 572, endPoint y: 164, distance: 9.4
click at [571, 169] on input "顧客姓名/手機號碼/編號" at bounding box center [588, 163] width 149 height 27
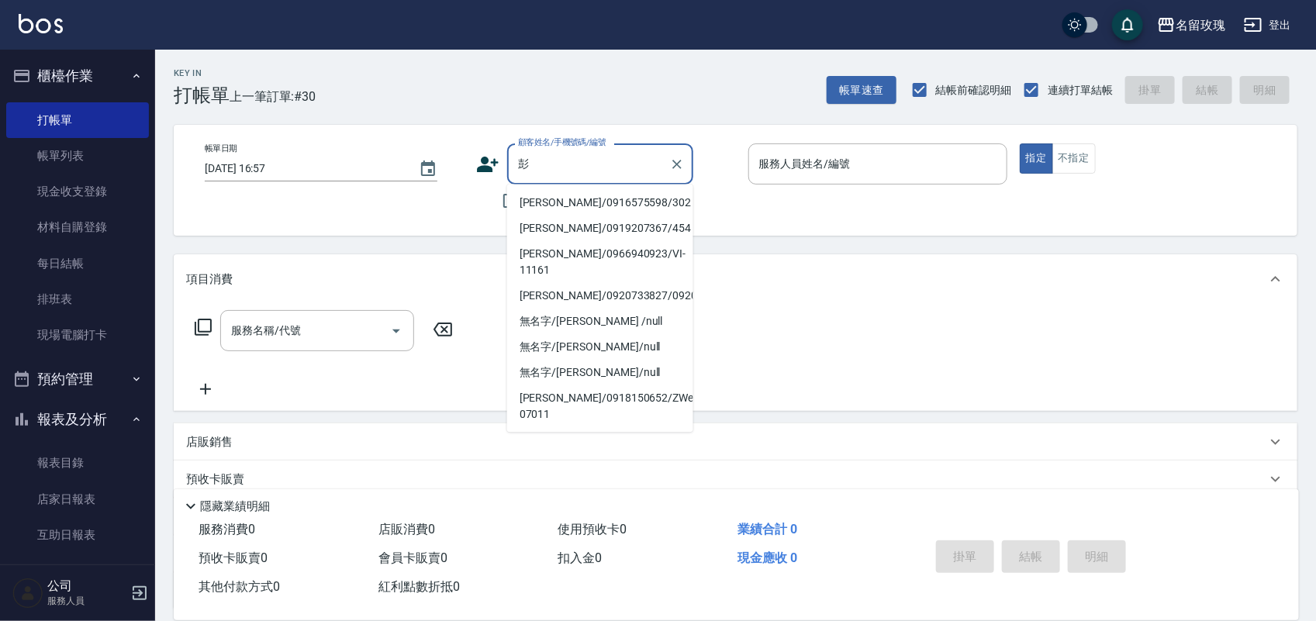
click at [590, 196] on li "彭瑞鈴/0916575598/302" at bounding box center [600, 204] width 186 height 26
type input "彭瑞鈴/0916575598/302"
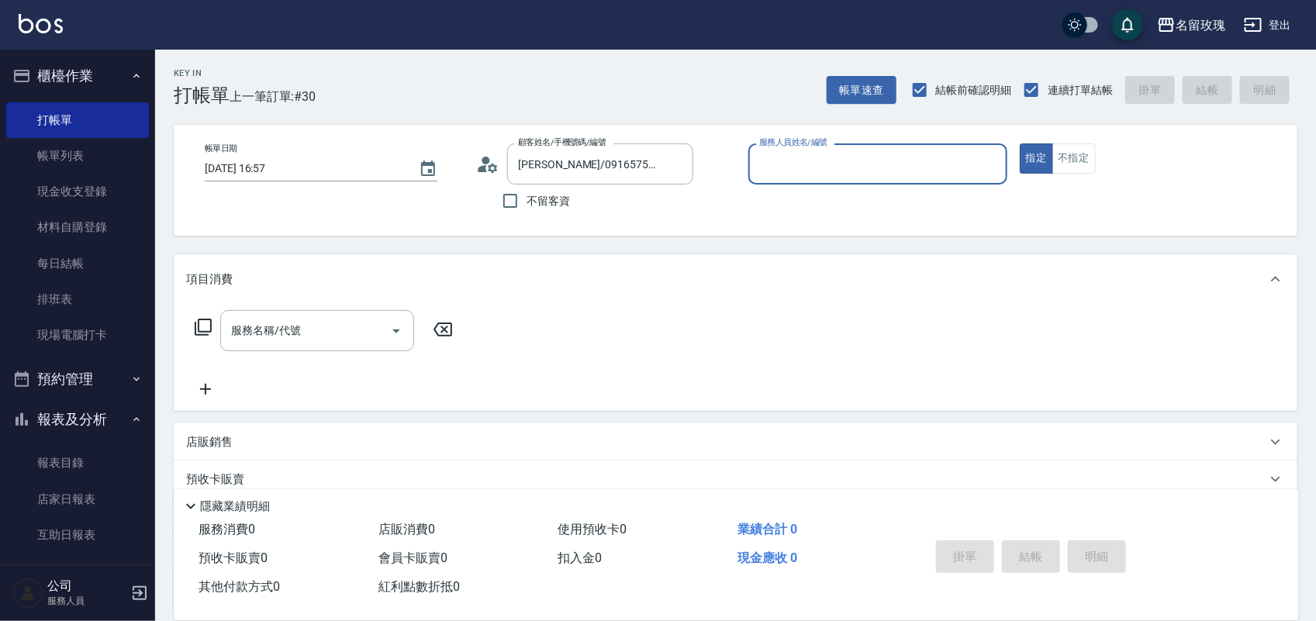
type input "詹老師-9"
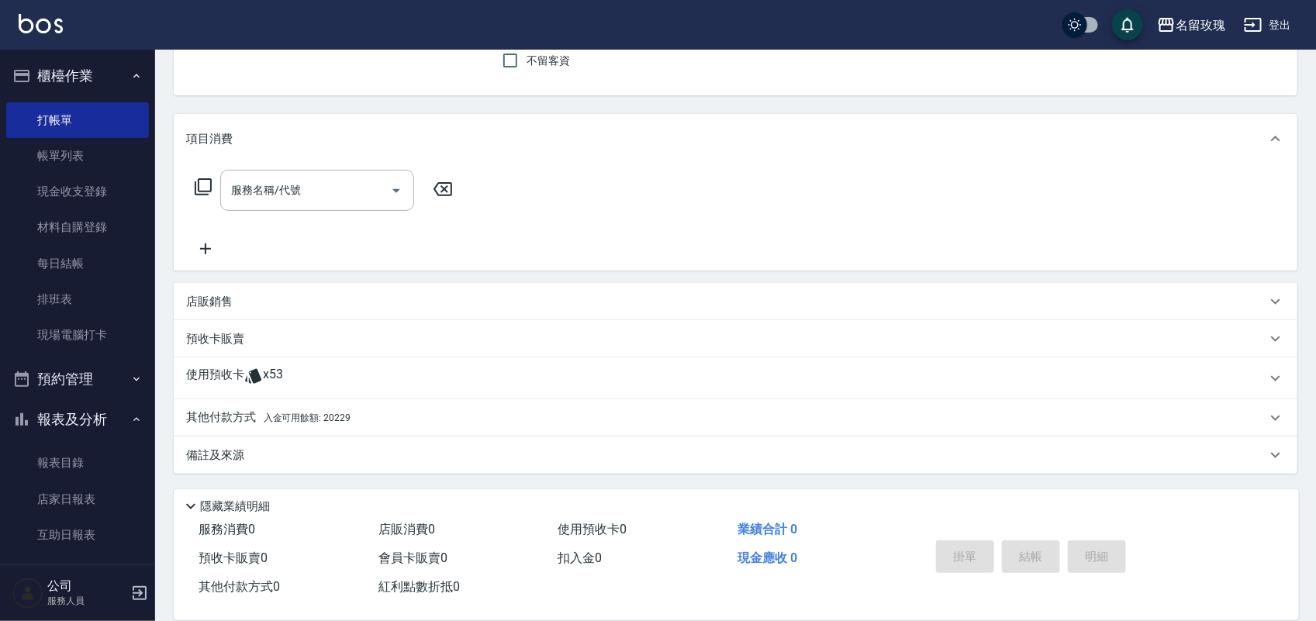
click at [253, 365] on div "使用預收卡 x53" at bounding box center [736, 379] width 1124 height 42
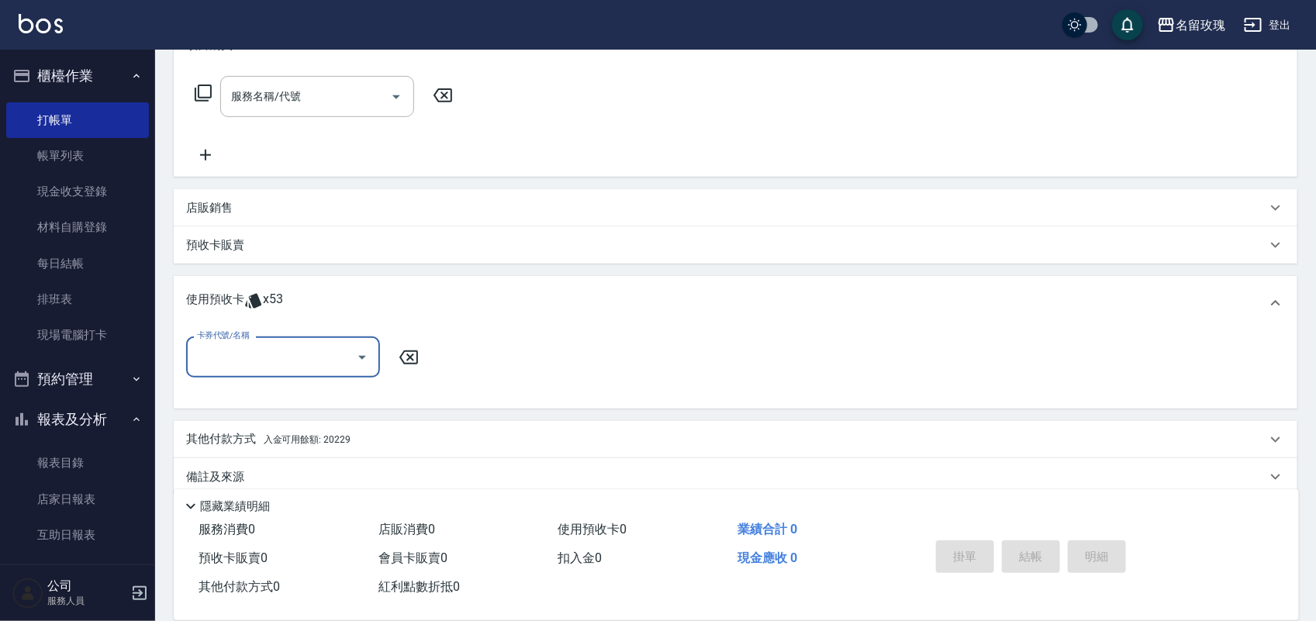
scroll to position [237, 0]
drag, startPoint x: 302, startPoint y: 313, endPoint x: 304, endPoint y: 330, distance: 17.1
click at [303, 324] on div "使用預收卡 x53" at bounding box center [736, 301] width 1124 height 54
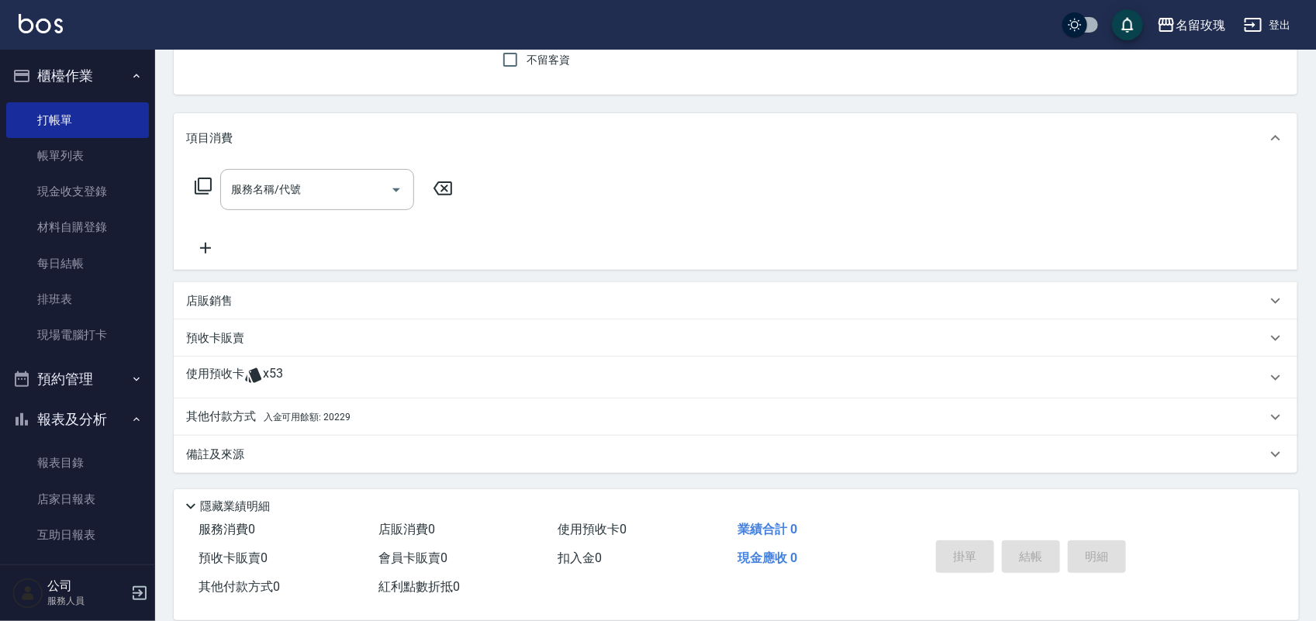
scroll to position [140, 0]
click at [307, 330] on div "預收卡販賣" at bounding box center [726, 338] width 1080 height 16
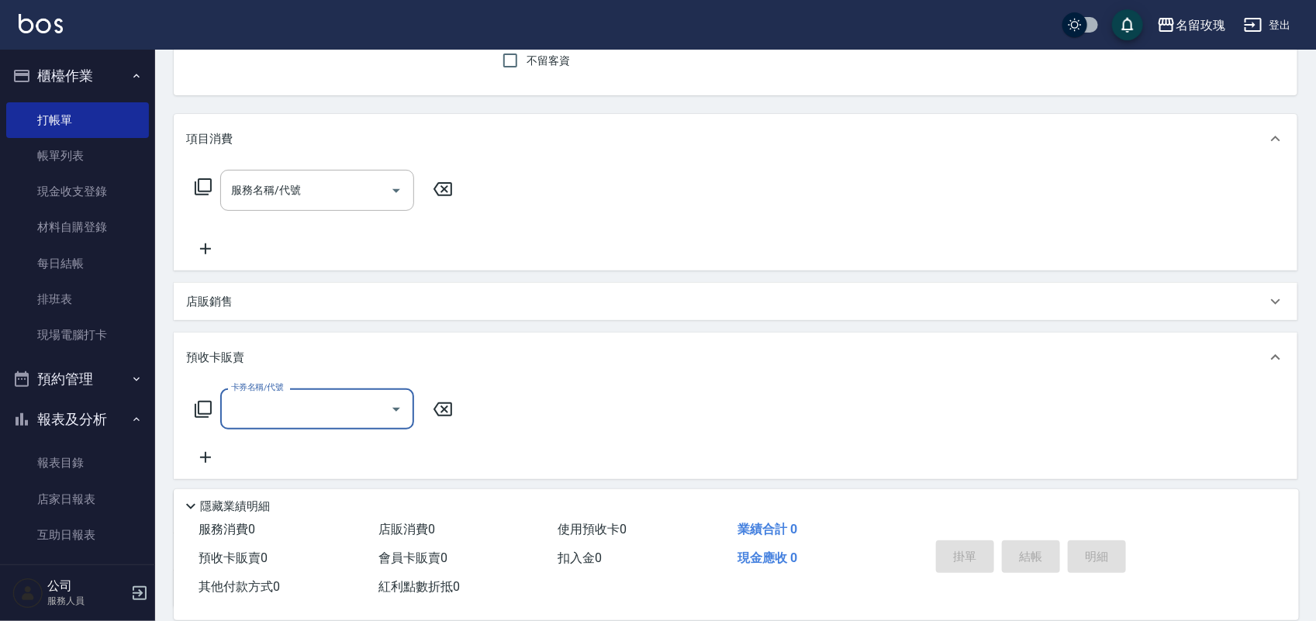
scroll to position [0, 0]
click at [308, 351] on div "預收卡販賣" at bounding box center [726, 358] width 1080 height 16
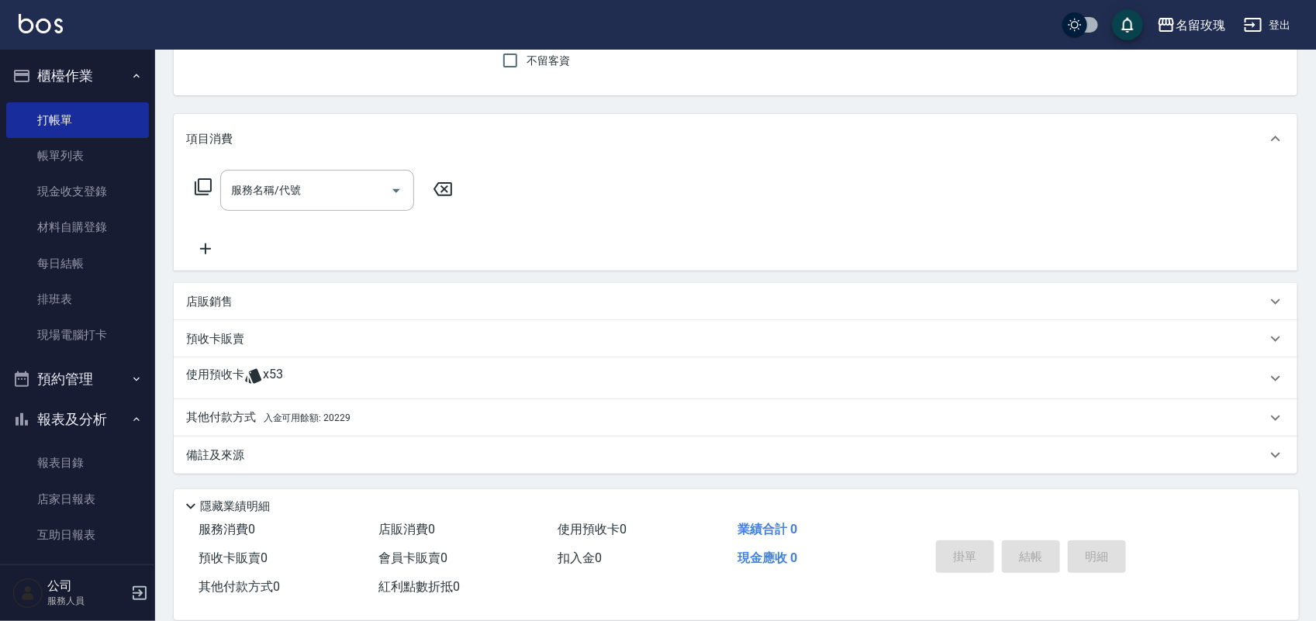
scroll to position [140, 0]
drag, startPoint x: 311, startPoint y: 427, endPoint x: 310, endPoint y: 413, distance: 14.0
click at [310, 421] on div "其他付款方式 入金可用餘額: 20229" at bounding box center [736, 417] width 1124 height 37
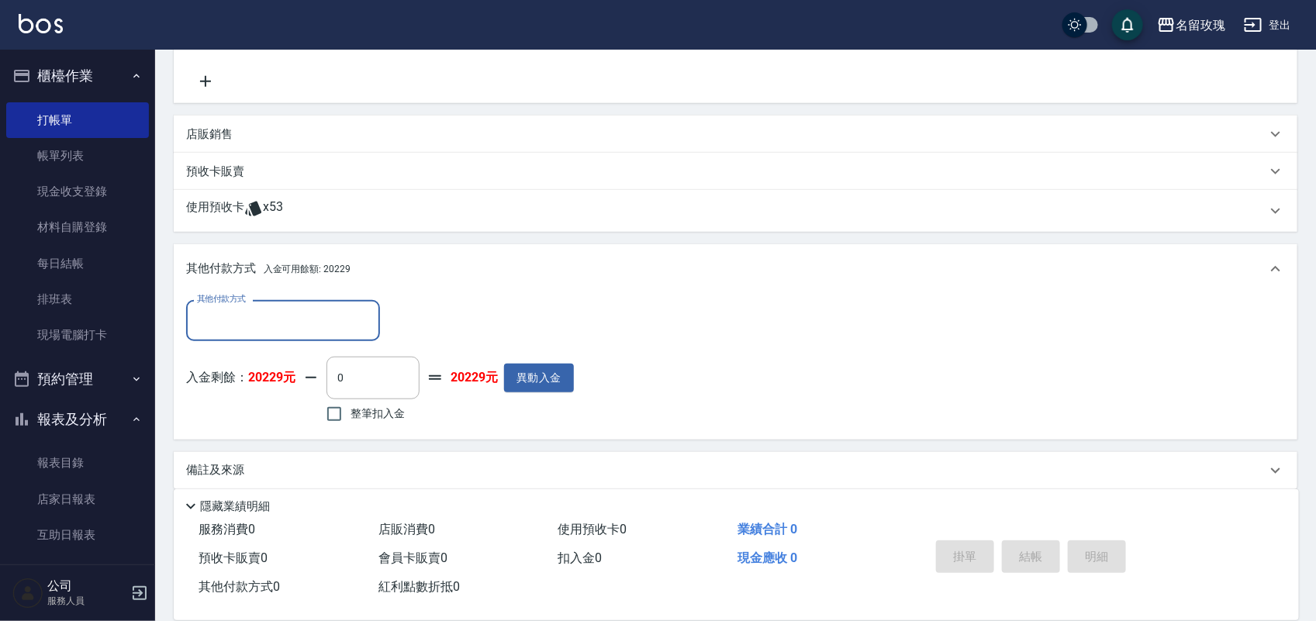
scroll to position [319, 0]
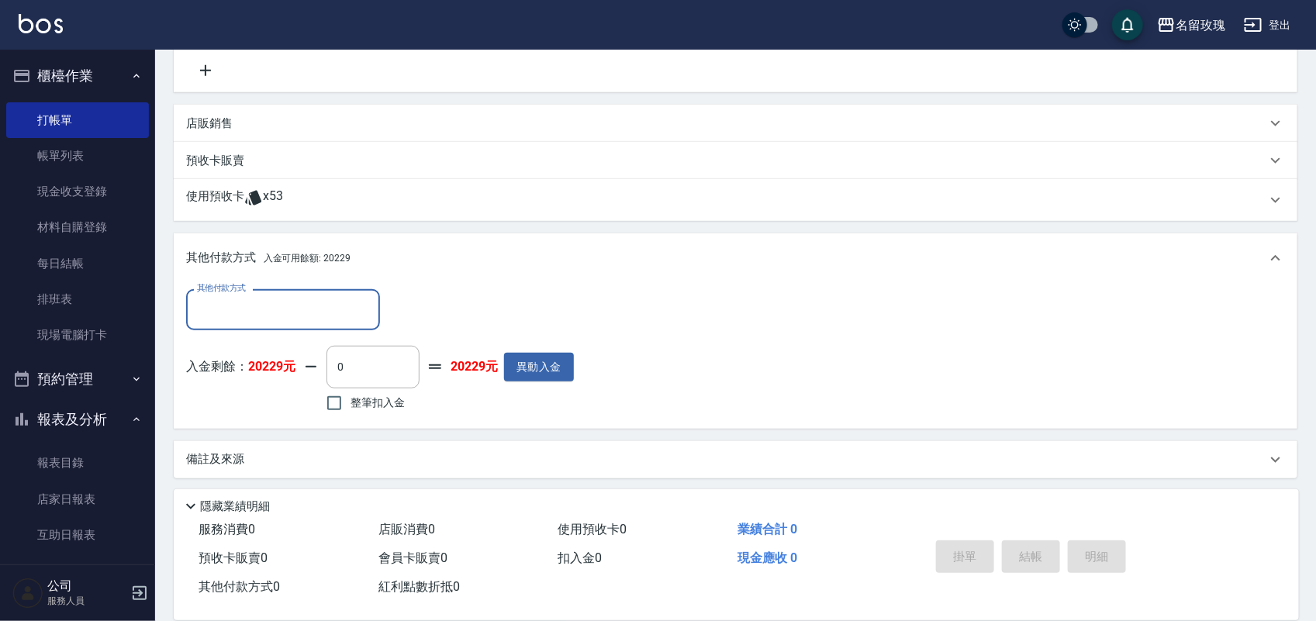
click at [331, 192] on div "使用預收卡 x53" at bounding box center [726, 199] width 1080 height 23
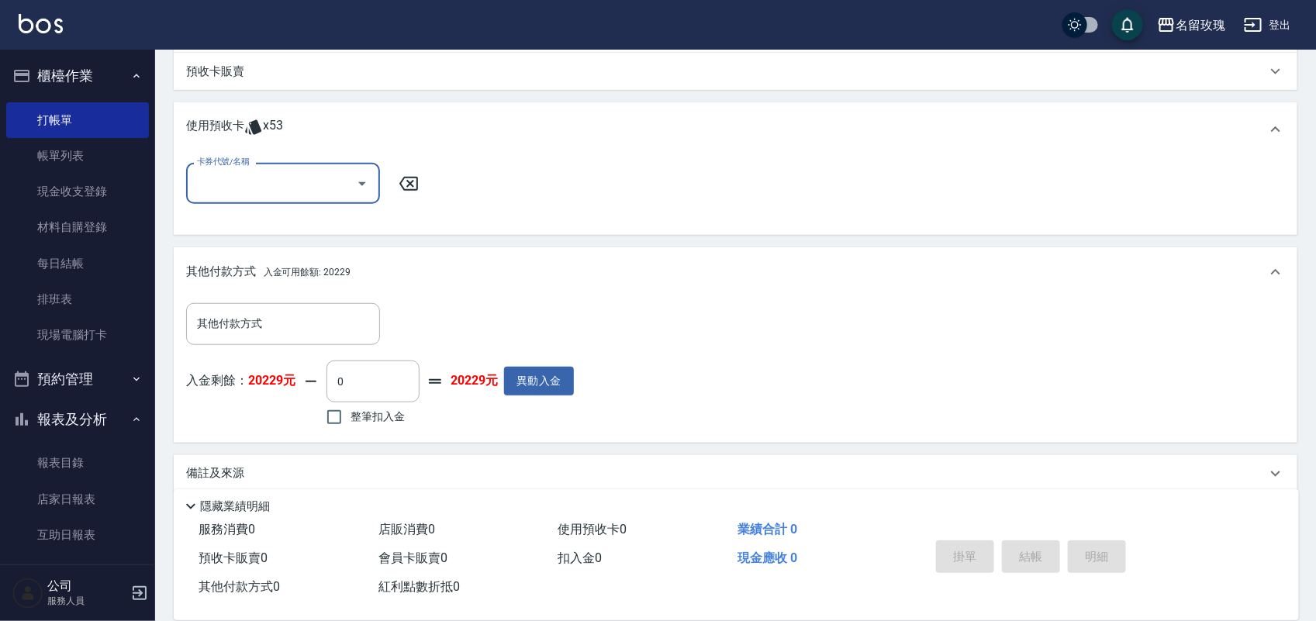
scroll to position [417, 0]
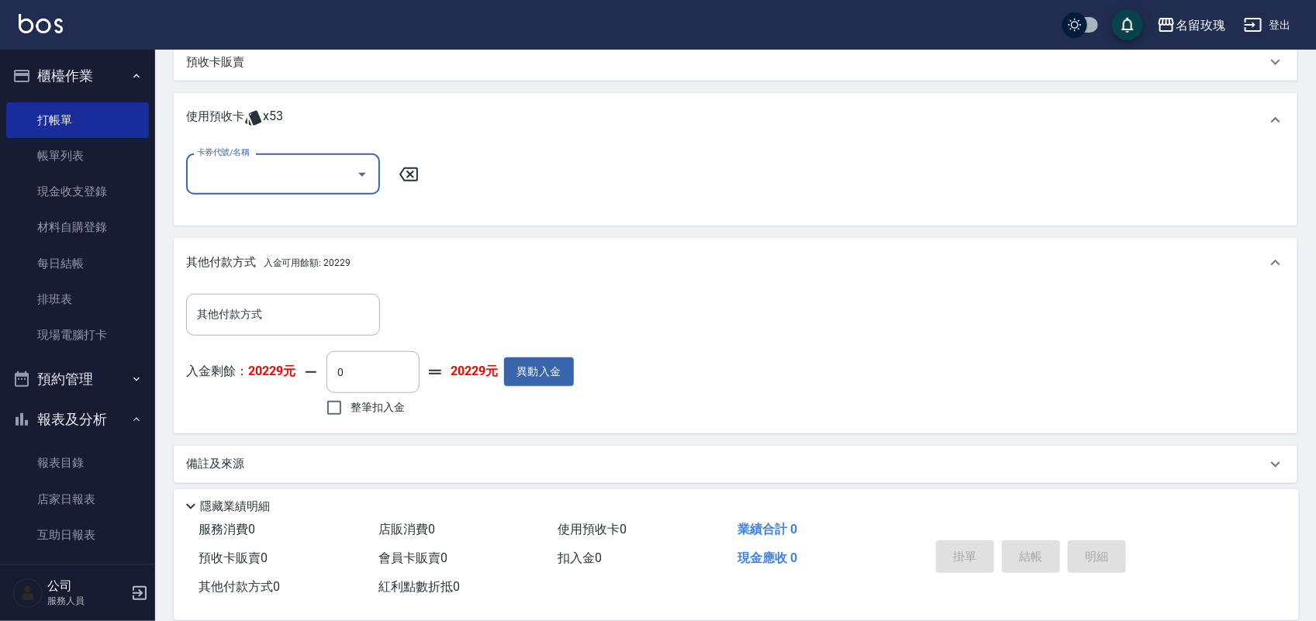
click at [324, 177] on input "卡券代號/名稱" at bounding box center [271, 174] width 157 height 27
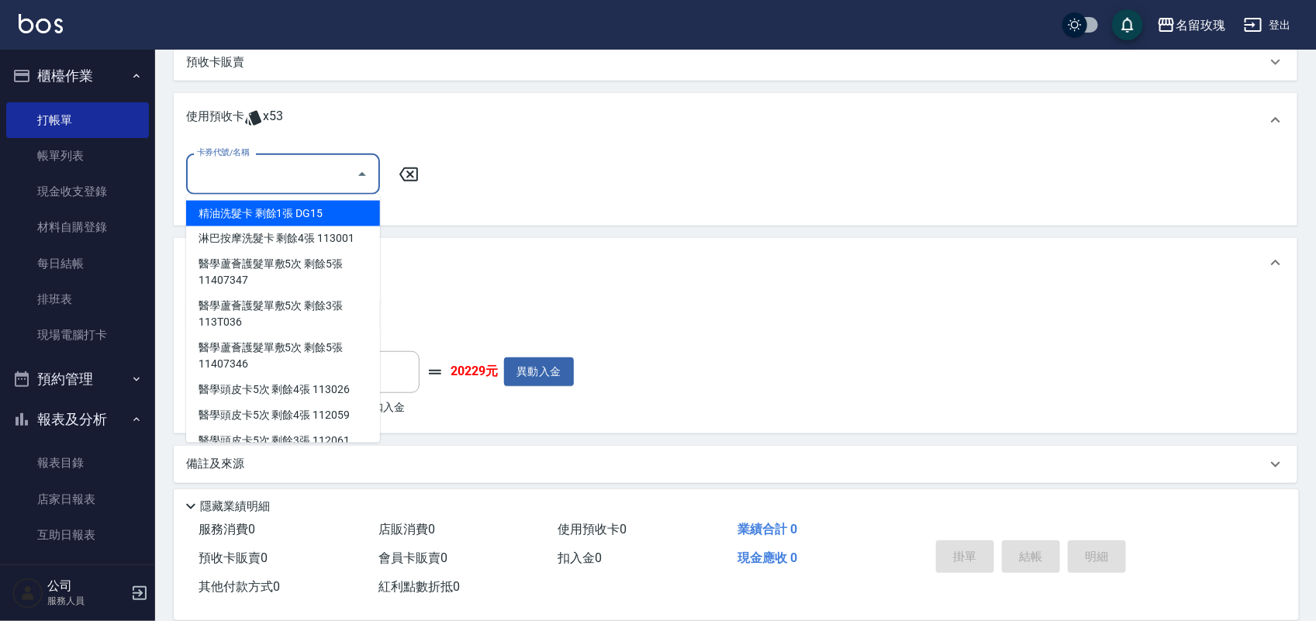
click at [333, 174] on input "卡券代號/名稱" at bounding box center [271, 174] width 157 height 27
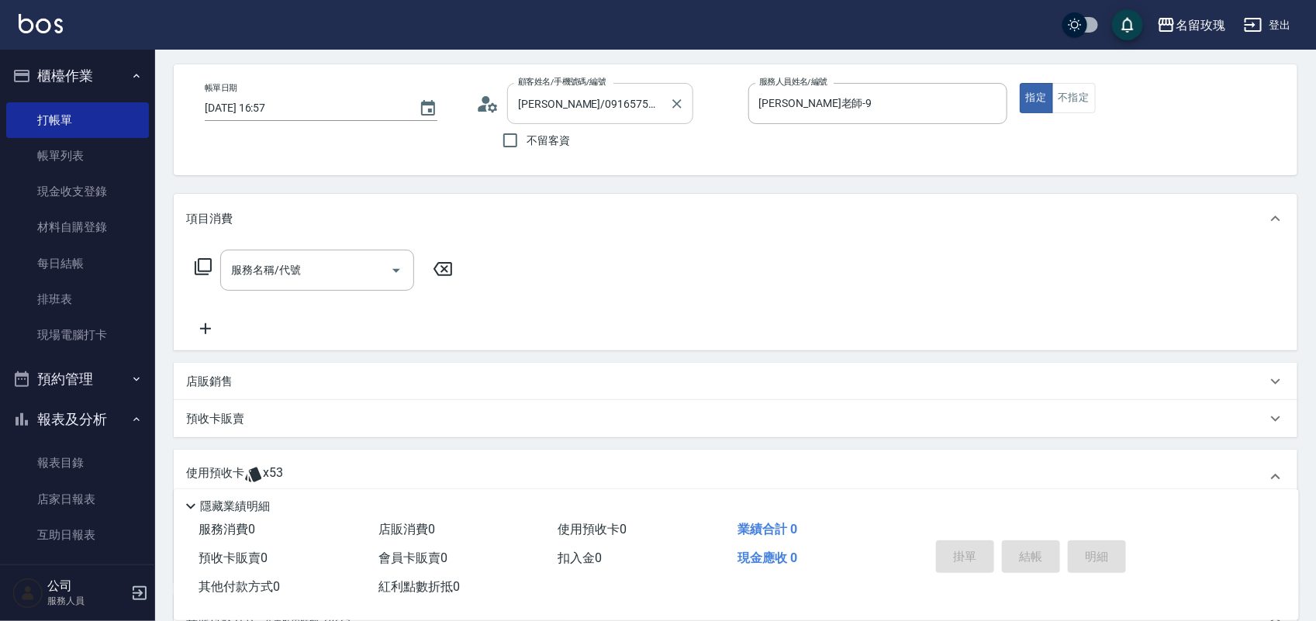
scroll to position [0, 0]
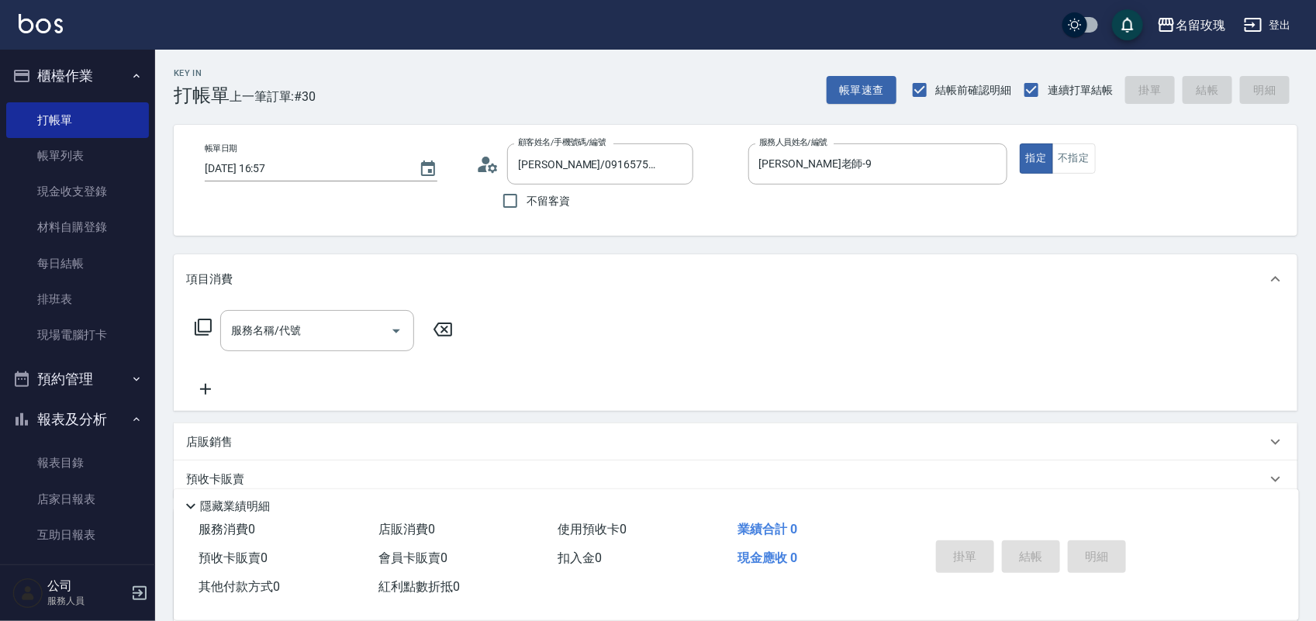
click at [196, 320] on icon at bounding box center [203, 327] width 19 height 19
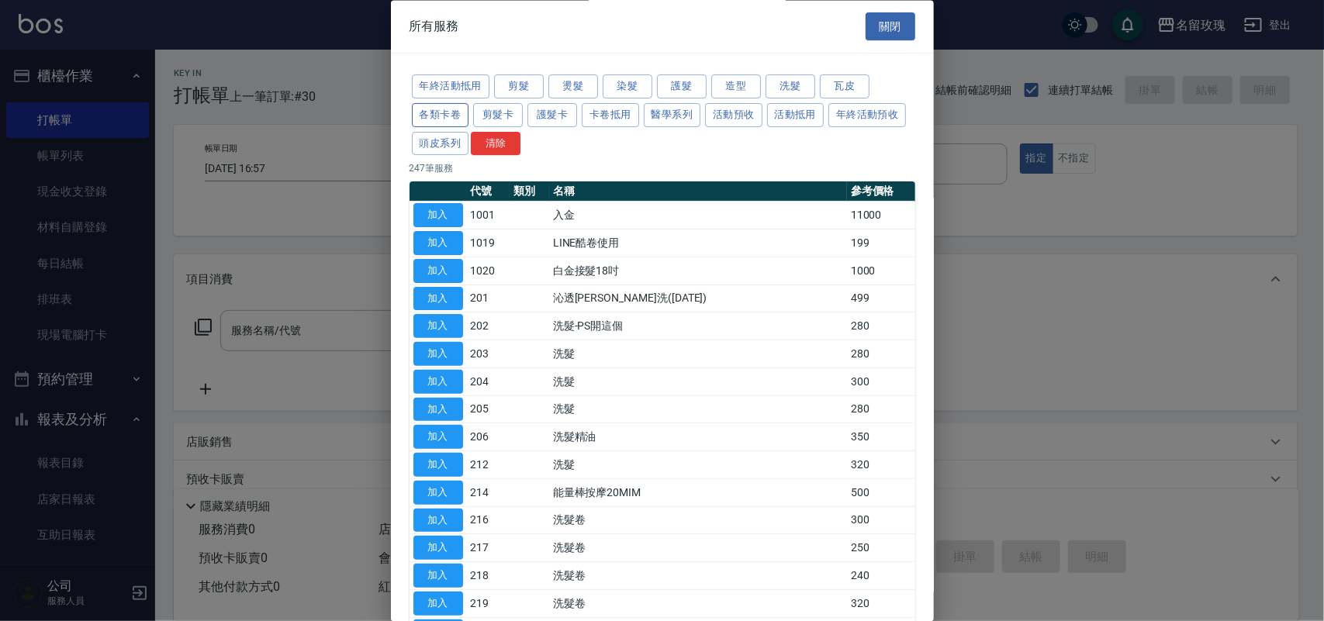
click at [461, 118] on button "各類卡卷" at bounding box center [440, 115] width 57 height 24
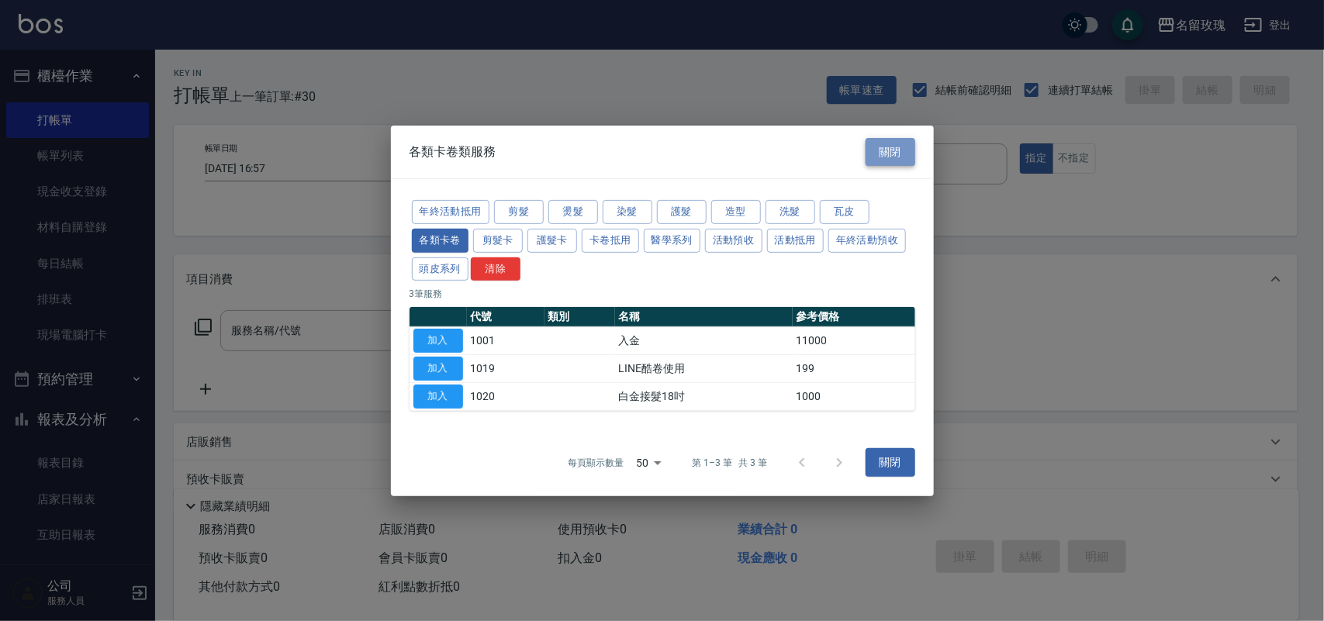
drag, startPoint x: 902, startPoint y: 136, endPoint x: 319, endPoint y: 269, distance: 598.1
click at [894, 140] on button "關閉" at bounding box center [891, 151] width 50 height 29
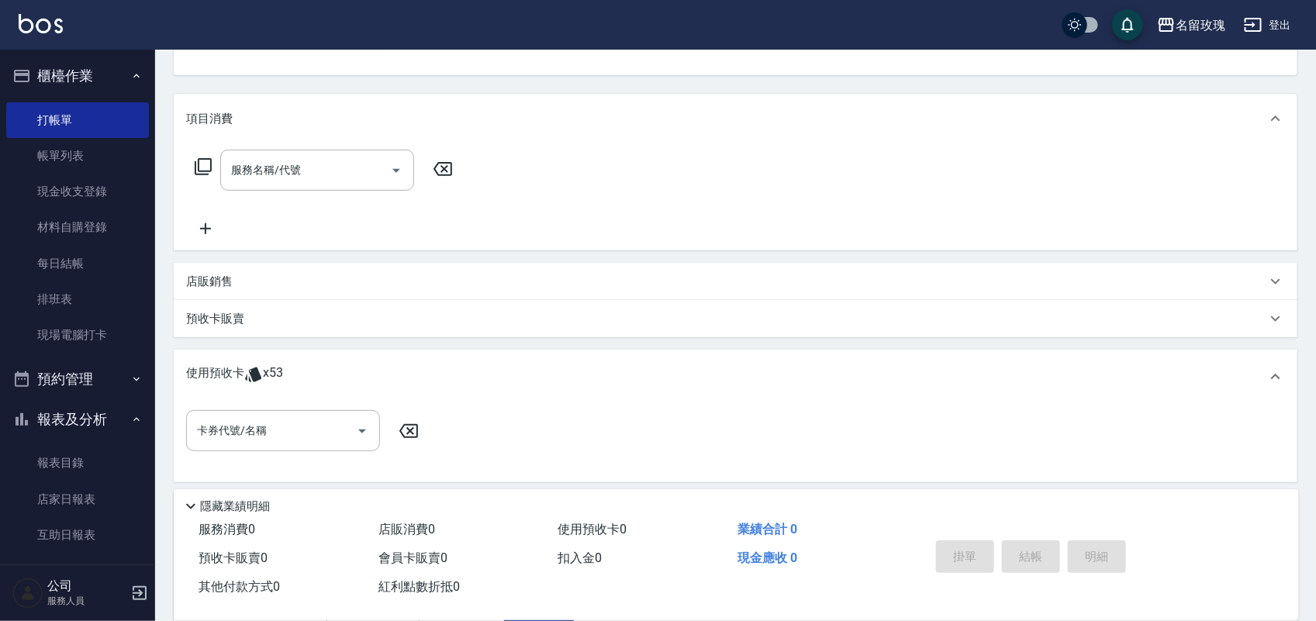
scroll to position [291, 0]
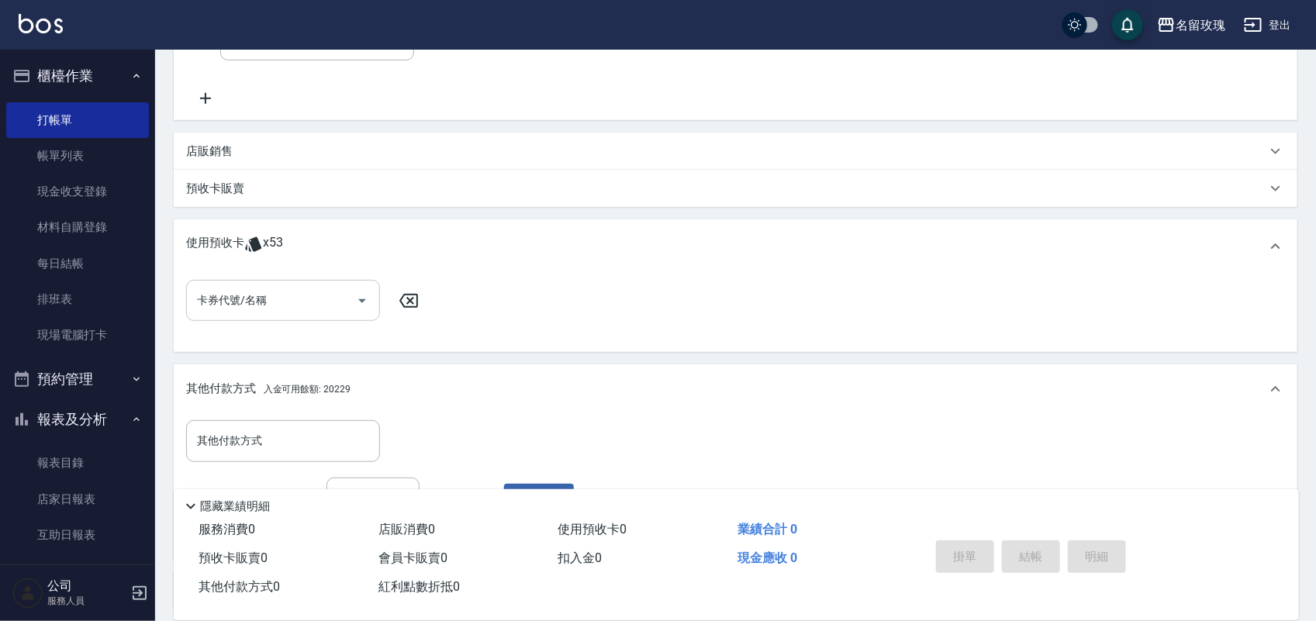
click at [268, 293] on input "卡券代號/名稱" at bounding box center [271, 300] width 157 height 27
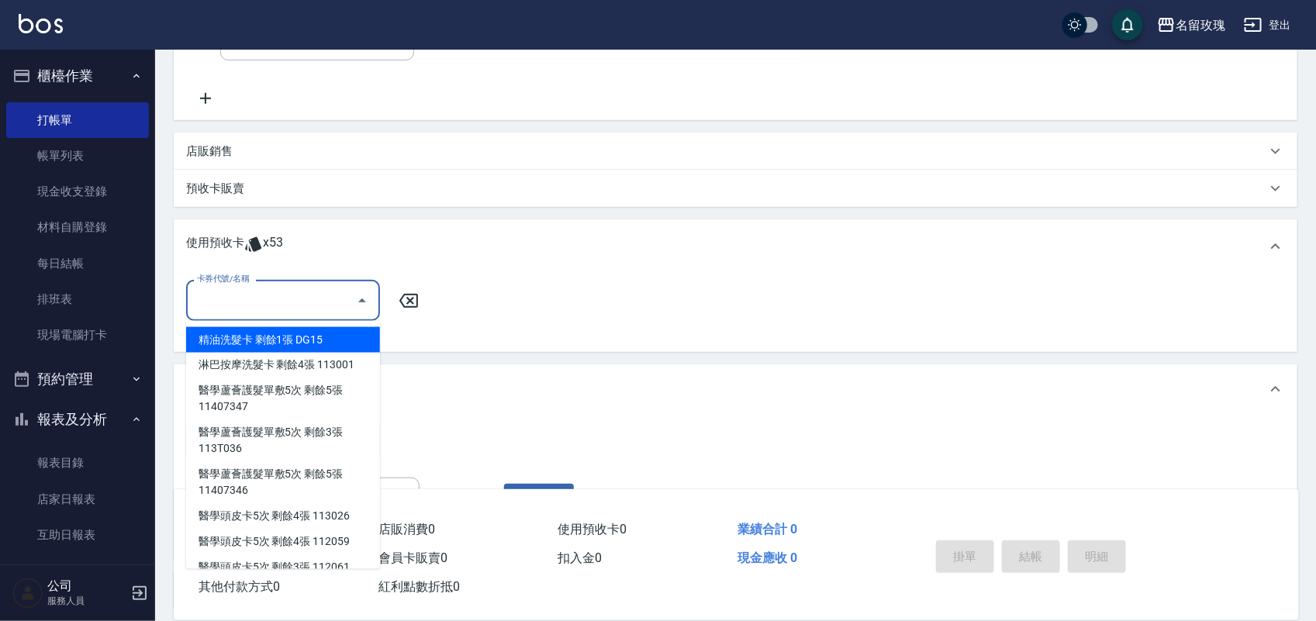
click at [283, 241] on div "使用預收卡 x53" at bounding box center [726, 246] width 1080 height 23
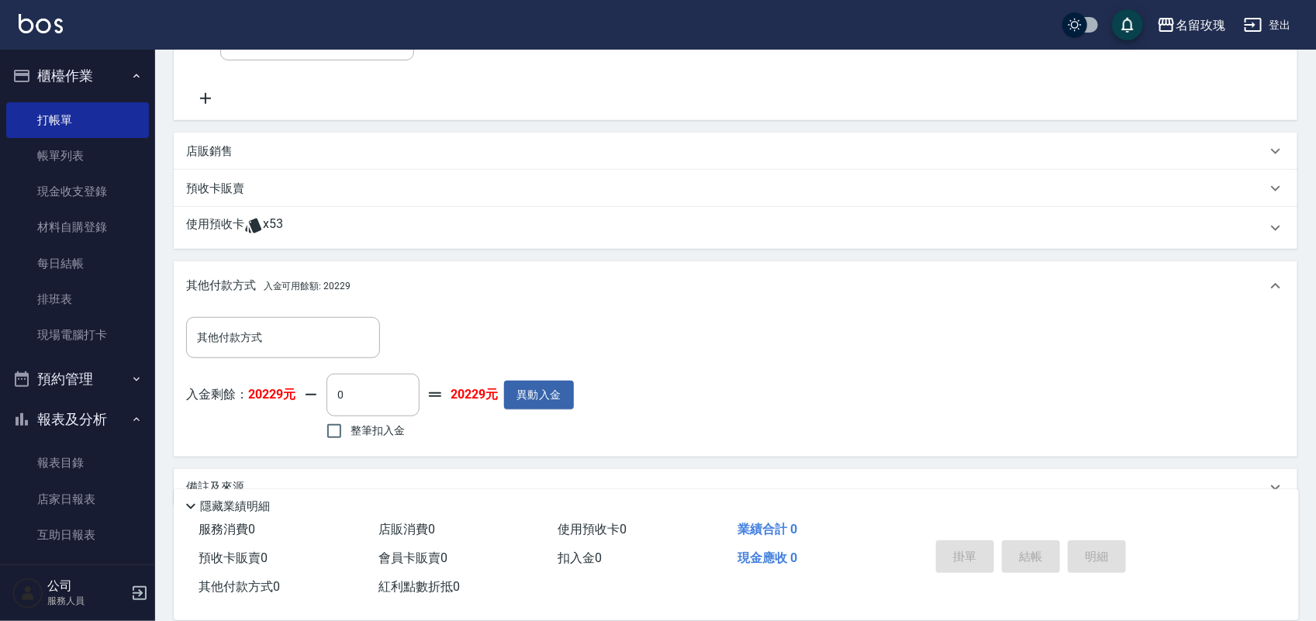
drag, startPoint x: 278, startPoint y: 144, endPoint x: 252, endPoint y: 173, distance: 38.5
click at [276, 144] on div "店販銷售" at bounding box center [726, 151] width 1080 height 16
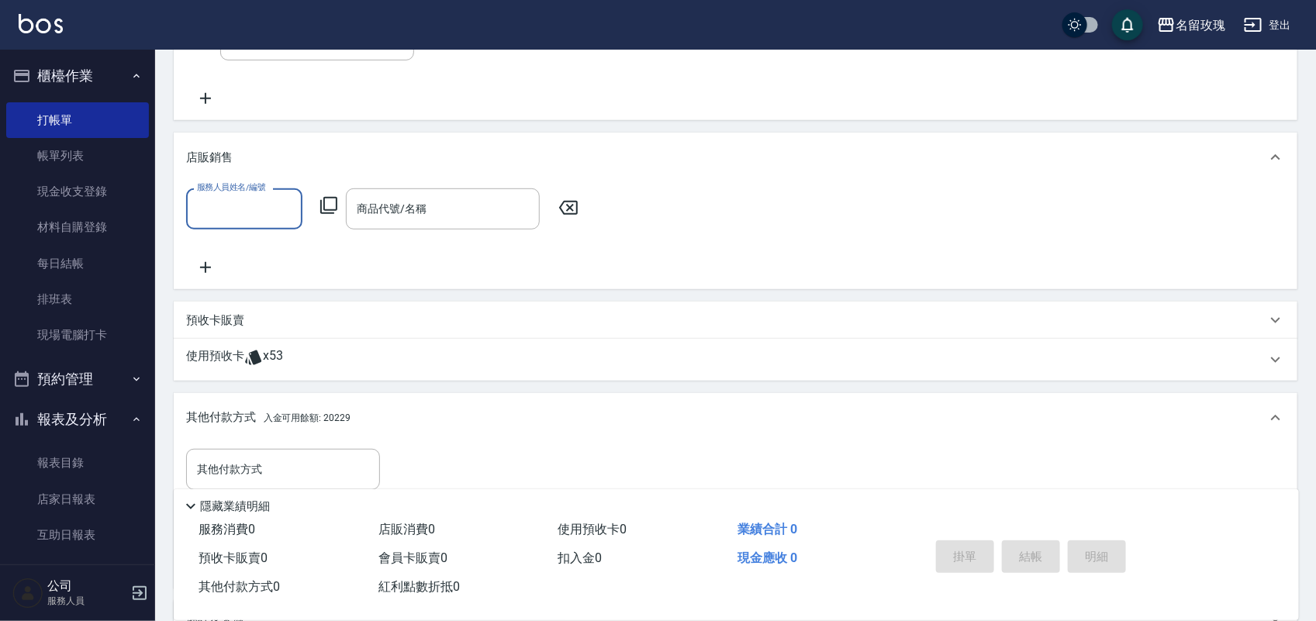
scroll to position [0, 0]
click at [215, 307] on div "預收卡販賣" at bounding box center [736, 320] width 1124 height 37
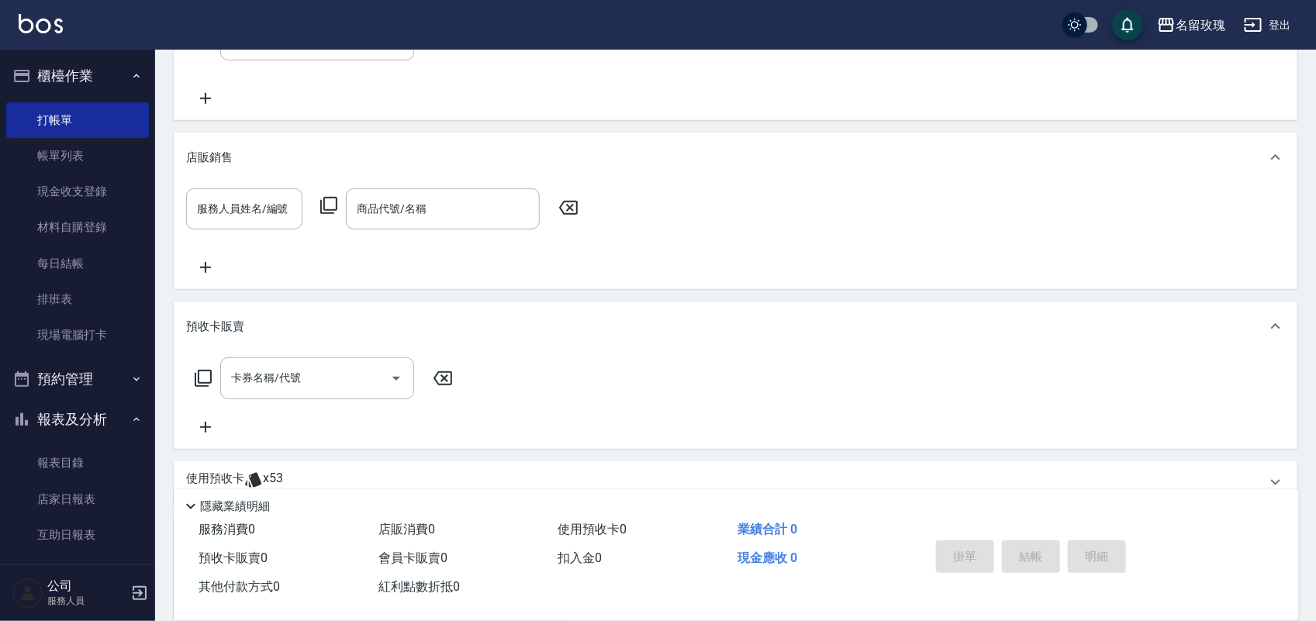
click at [284, 164] on div "店販銷售" at bounding box center [726, 158] width 1080 height 16
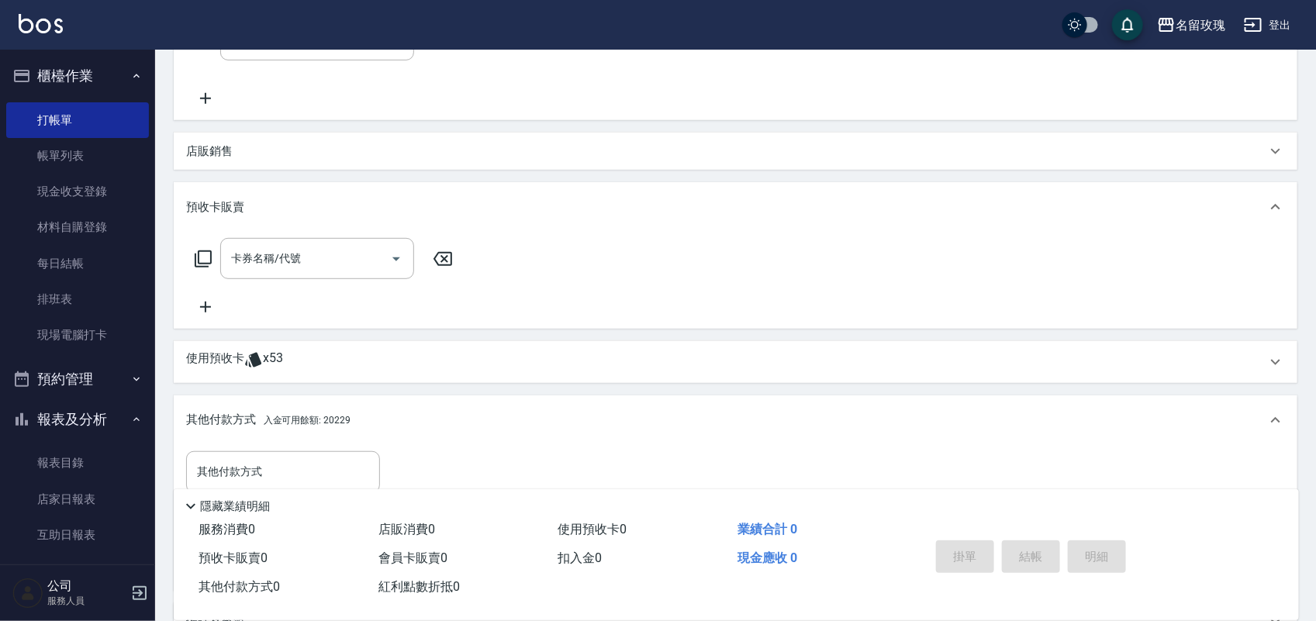
click at [199, 256] on icon at bounding box center [203, 259] width 17 height 17
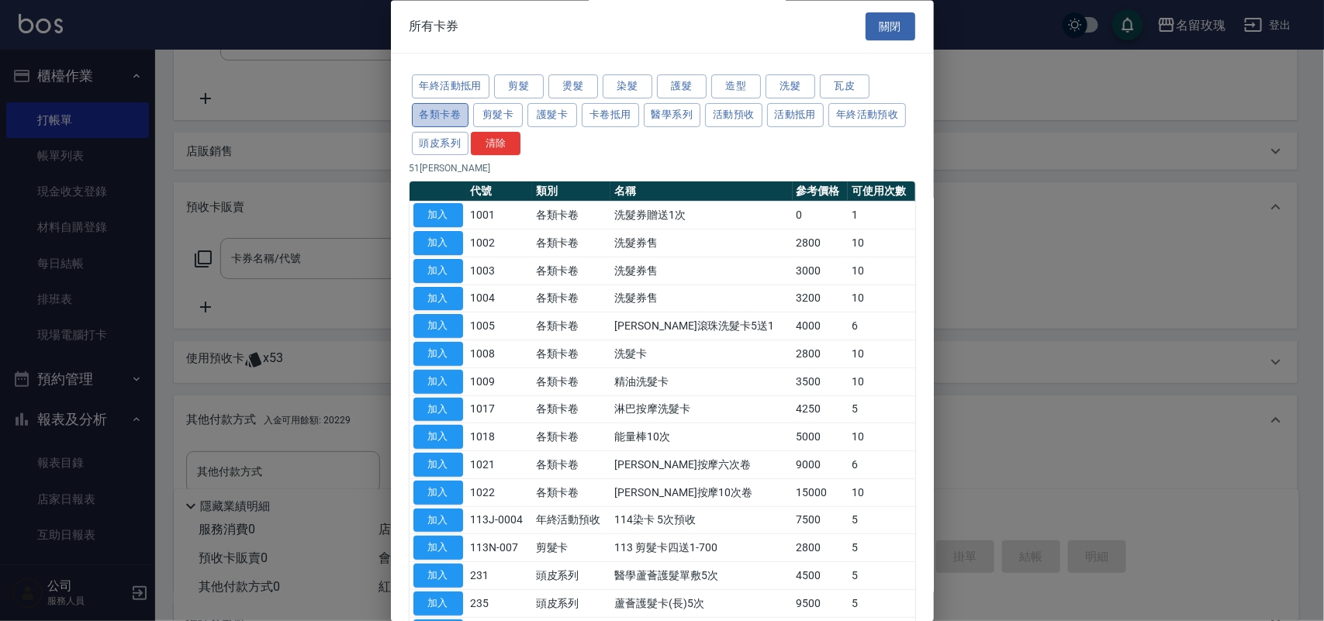
click at [462, 114] on button "各類卡卷" at bounding box center [440, 115] width 57 height 24
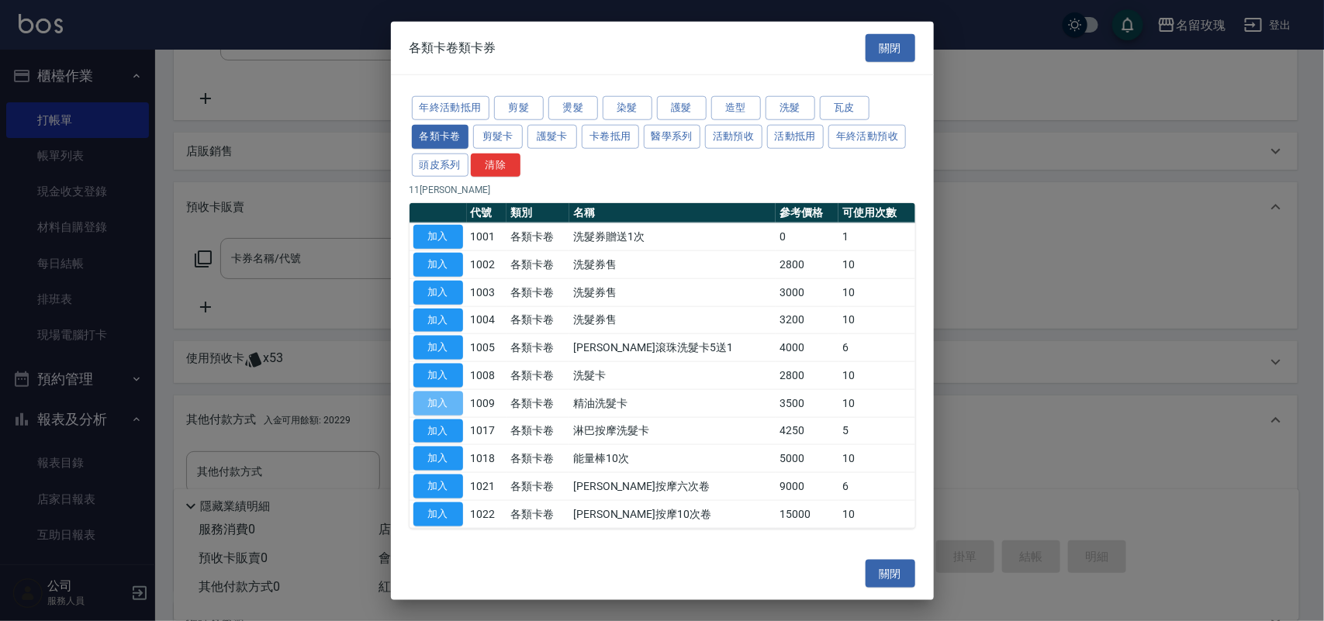
drag, startPoint x: 441, startPoint y: 407, endPoint x: 354, endPoint y: 349, distance: 104.5
click at [441, 405] on button "加入" at bounding box center [438, 404] width 50 height 24
type input "精油洗髮卡(1009)"
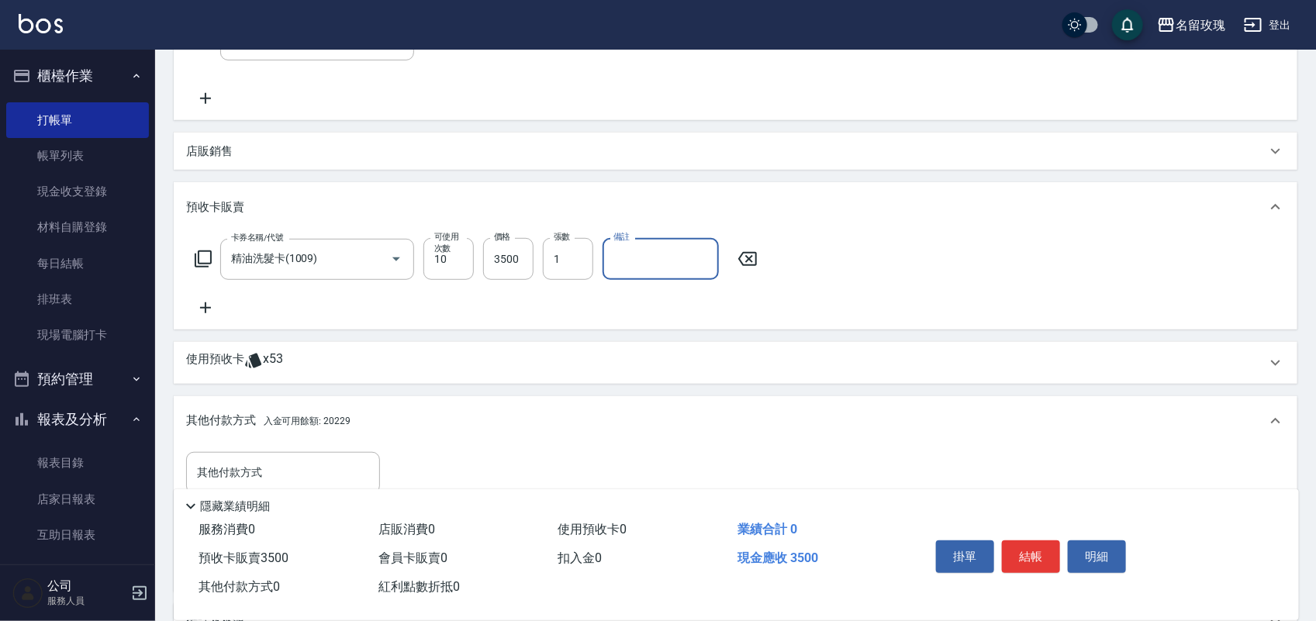
click at [656, 250] on input "備註" at bounding box center [661, 259] width 116 height 42
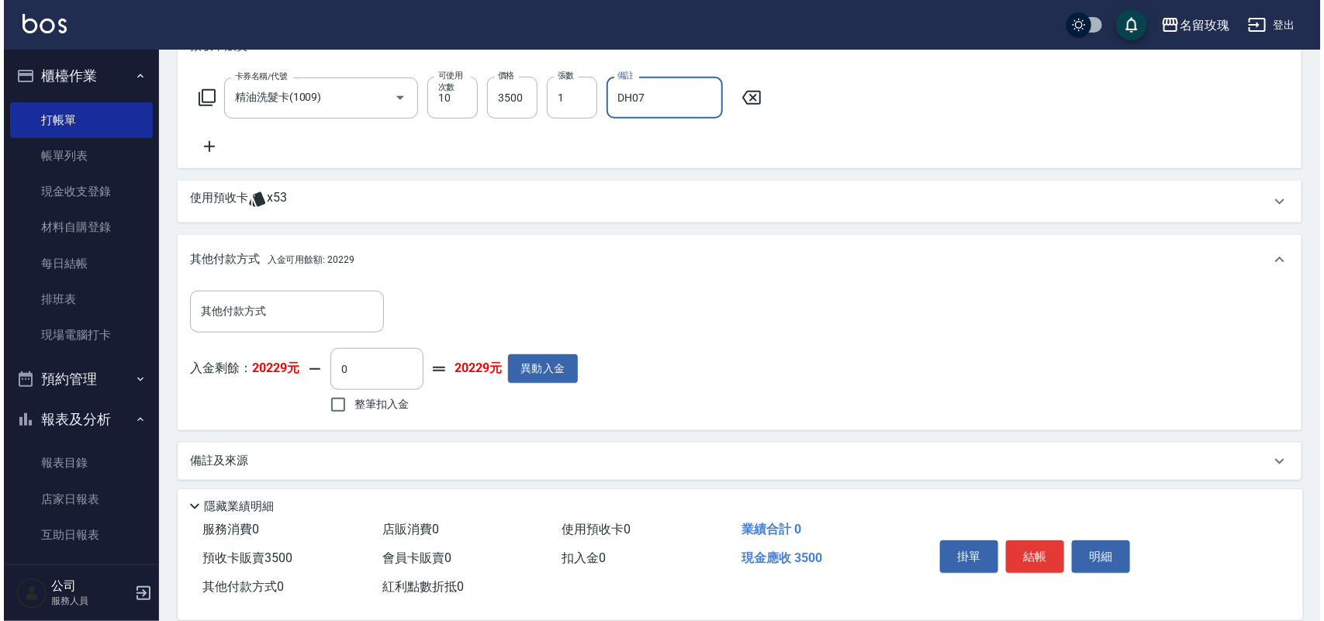
scroll to position [458, 0]
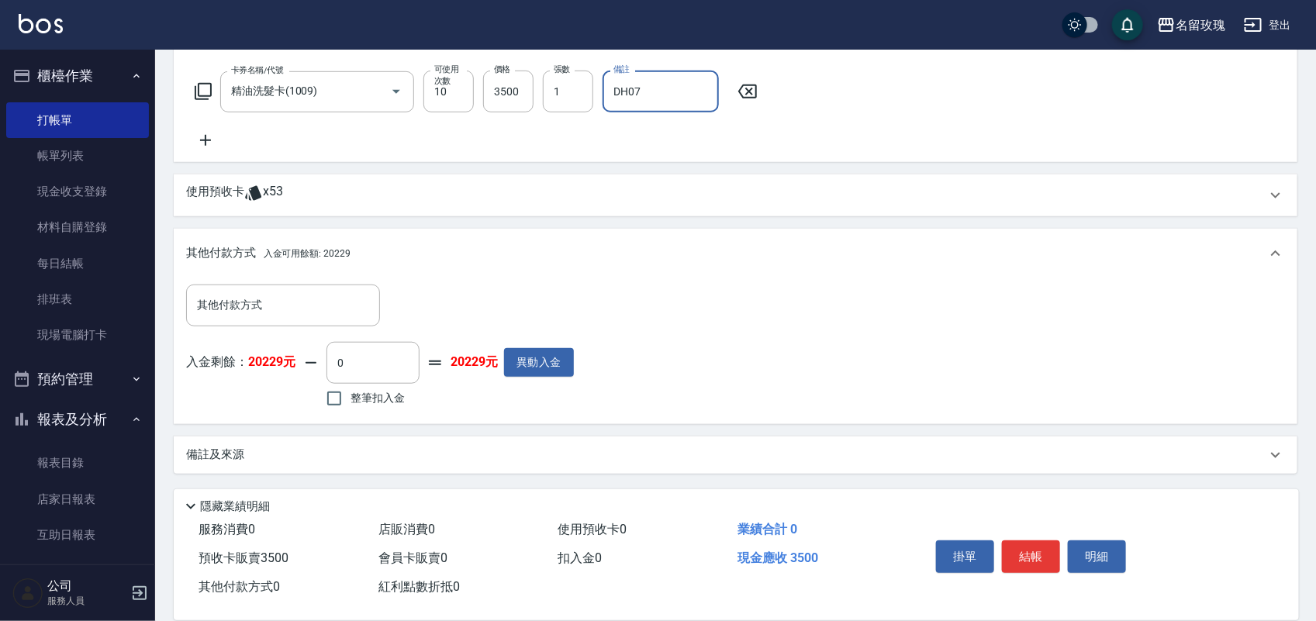
type input "DH07"
click at [365, 392] on span "整筆扣入金" at bounding box center [378, 398] width 54 height 16
click at [351, 392] on input "整筆扣入金" at bounding box center [334, 398] width 33 height 33
checkbox input "true"
type input "3500"
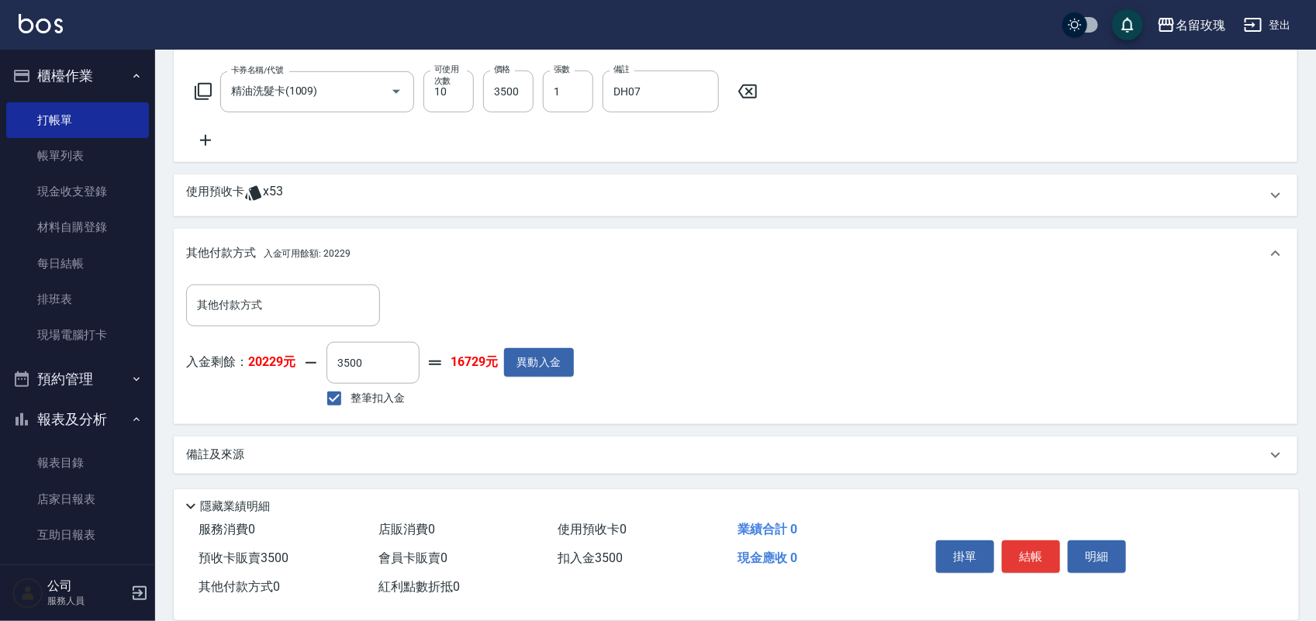
click at [365, 392] on span "整筆扣入金" at bounding box center [378, 398] width 54 height 16
click at [351, 392] on input "整筆扣入金" at bounding box center [334, 398] width 33 height 33
checkbox input "false"
type input "0"
click at [365, 392] on span "整筆扣入金" at bounding box center [378, 398] width 54 height 16
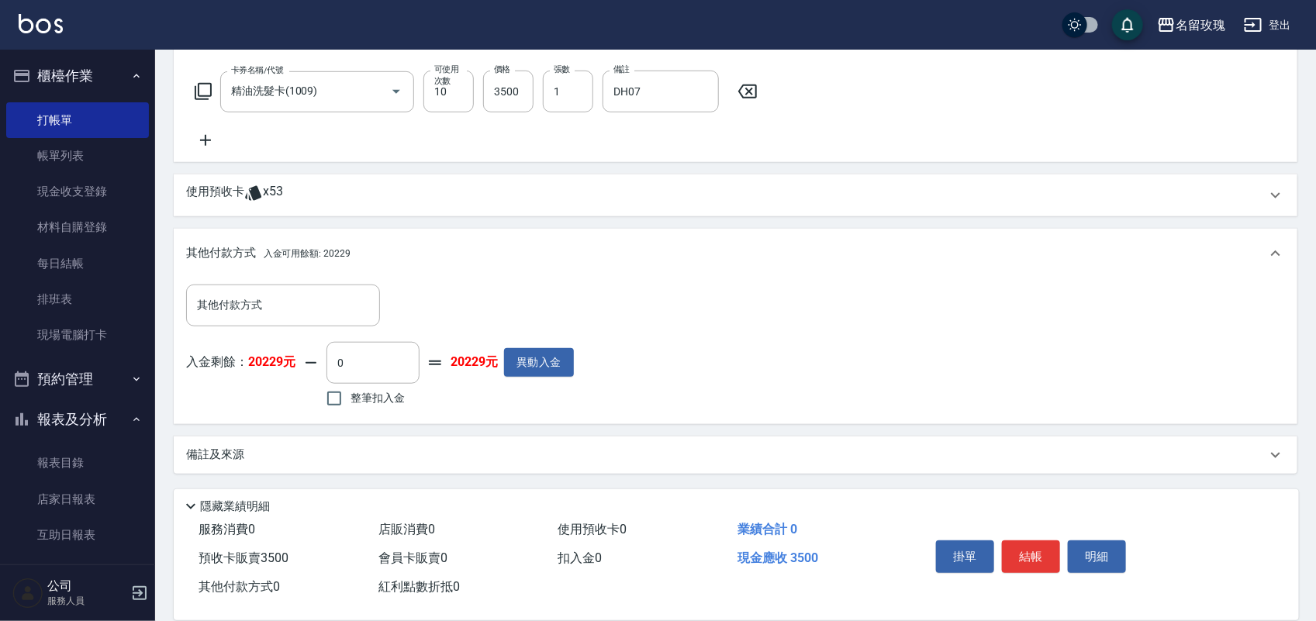
click at [351, 392] on input "整筆扣入金" at bounding box center [334, 398] width 33 height 33
checkbox input "true"
type input "3500"
click at [1010, 541] on button "結帳" at bounding box center [1031, 557] width 58 height 33
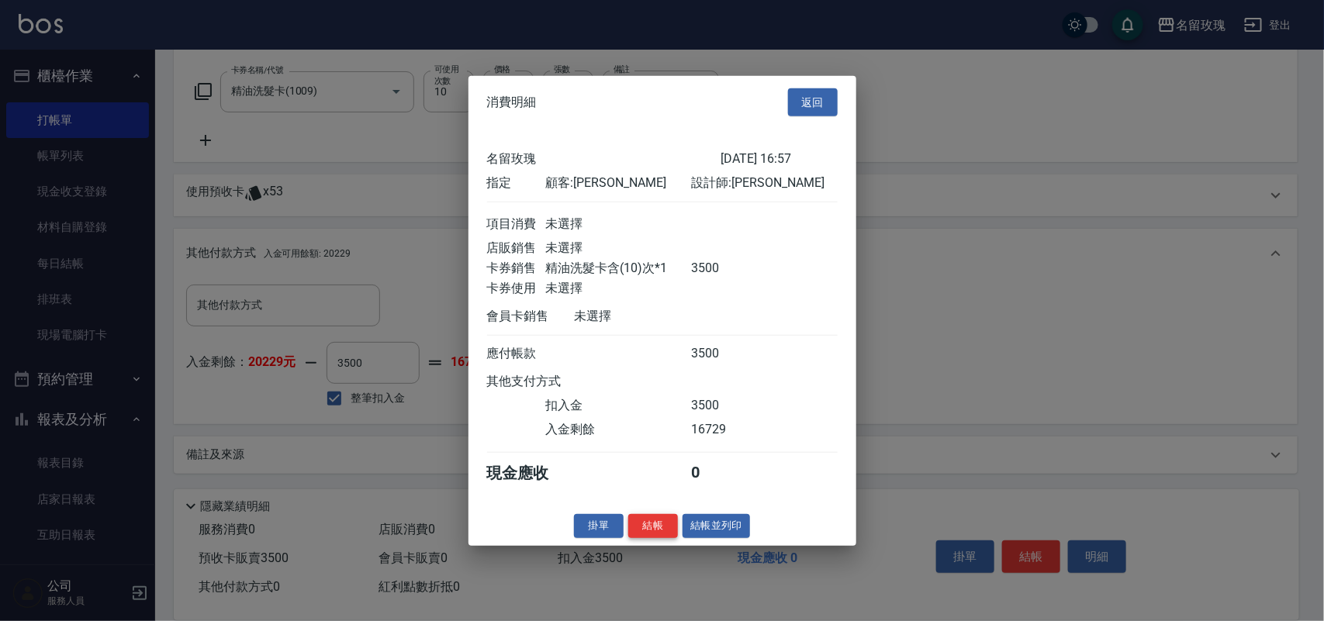
click at [662, 532] on button "結帳" at bounding box center [653, 526] width 50 height 24
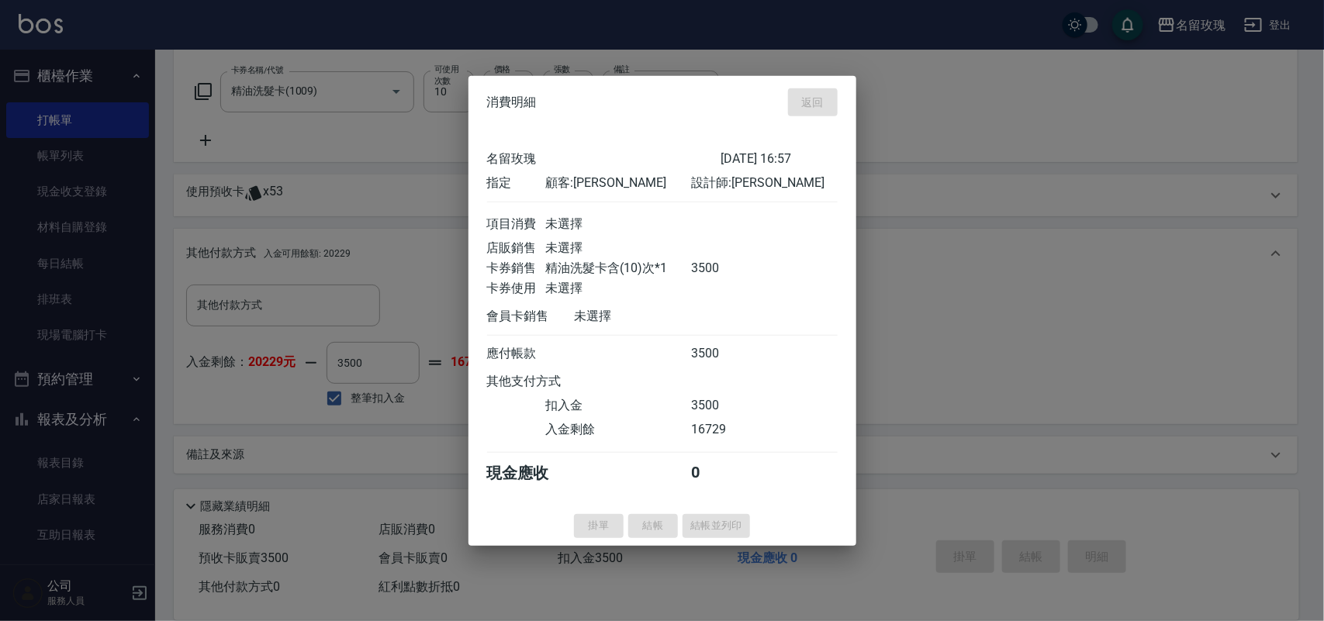
type input "2025/08/22 17:12"
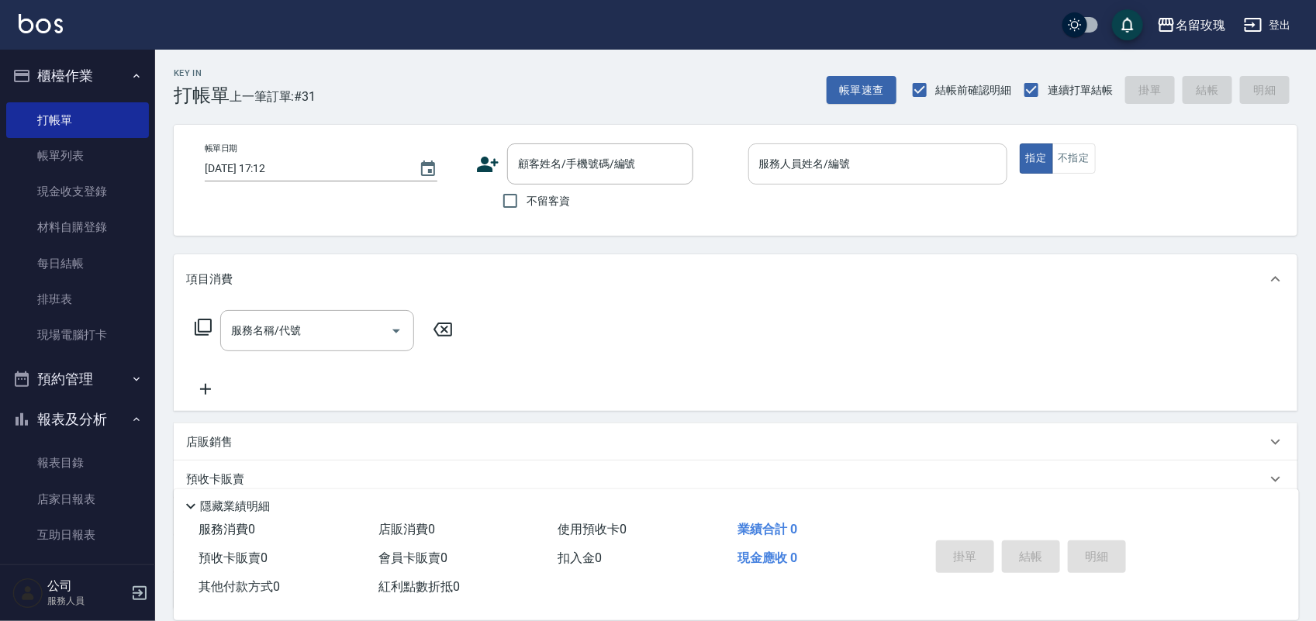
click at [800, 164] on input "服務人員姓名/編號" at bounding box center [877, 163] width 245 height 27
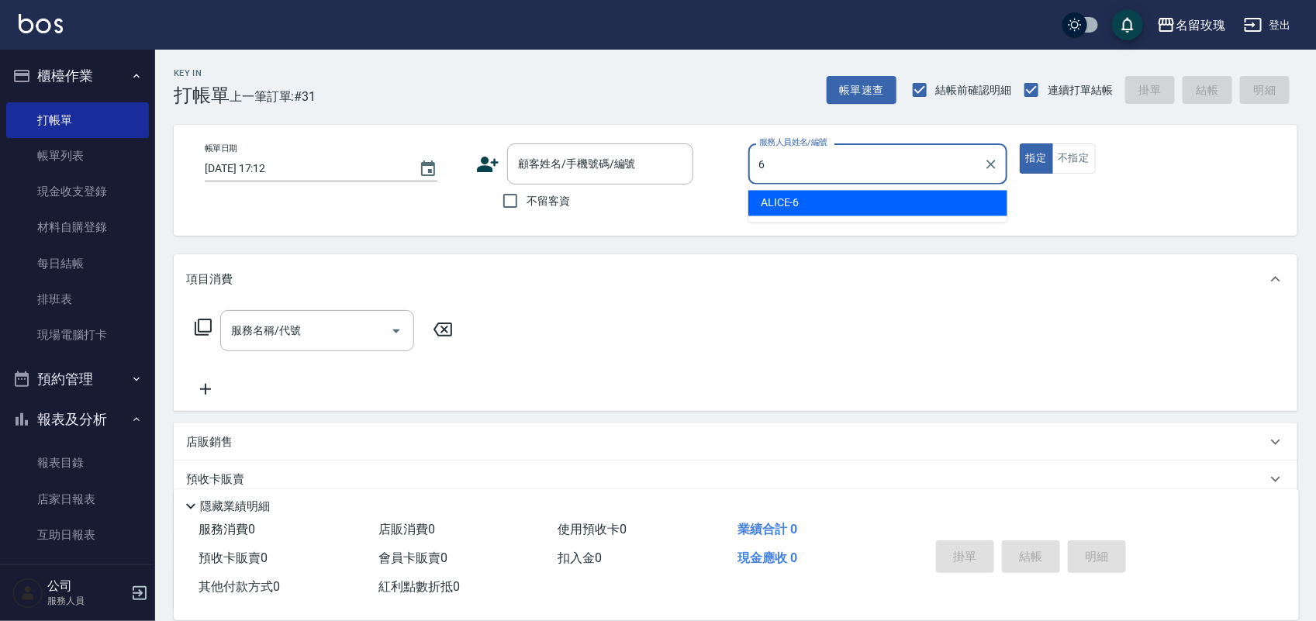
type input "ALICE-6"
type button "true"
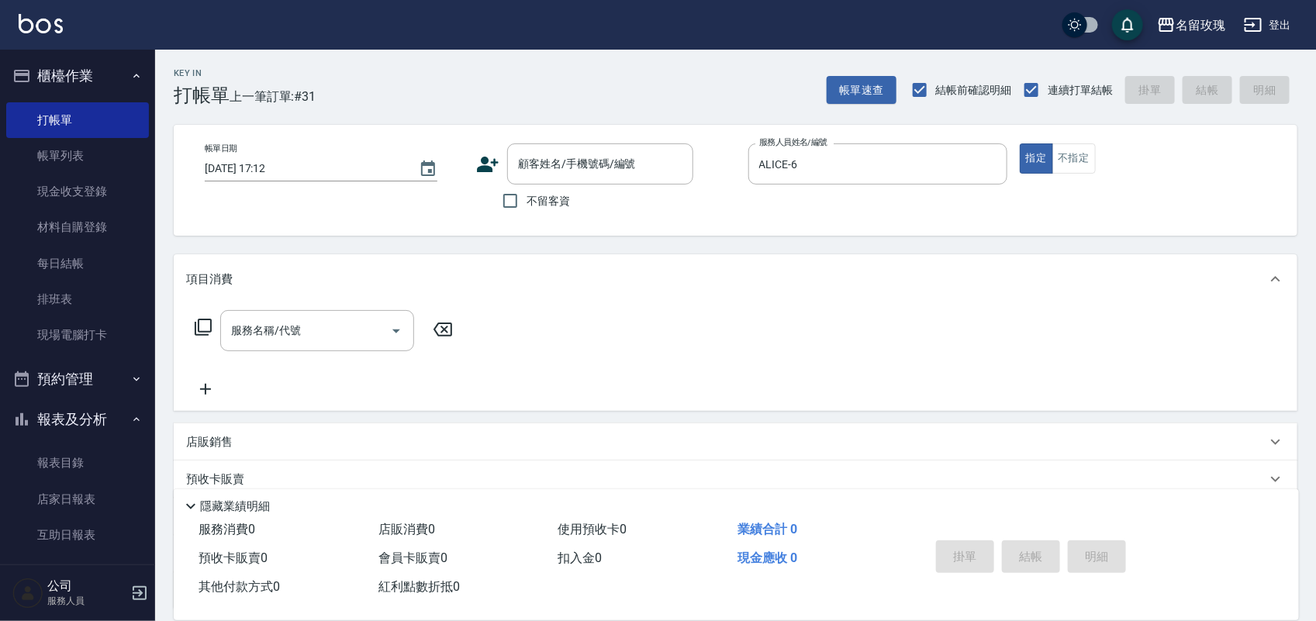
drag, startPoint x: 215, startPoint y: 315, endPoint x: 206, endPoint y: 315, distance: 9.3
click at [209, 315] on div "服務名稱/代號 服務名稱/代號" at bounding box center [324, 330] width 276 height 41
click at [206, 315] on div "服務名稱/代號 服務名稱/代號" at bounding box center [324, 330] width 276 height 41
click at [200, 320] on icon at bounding box center [203, 327] width 19 height 19
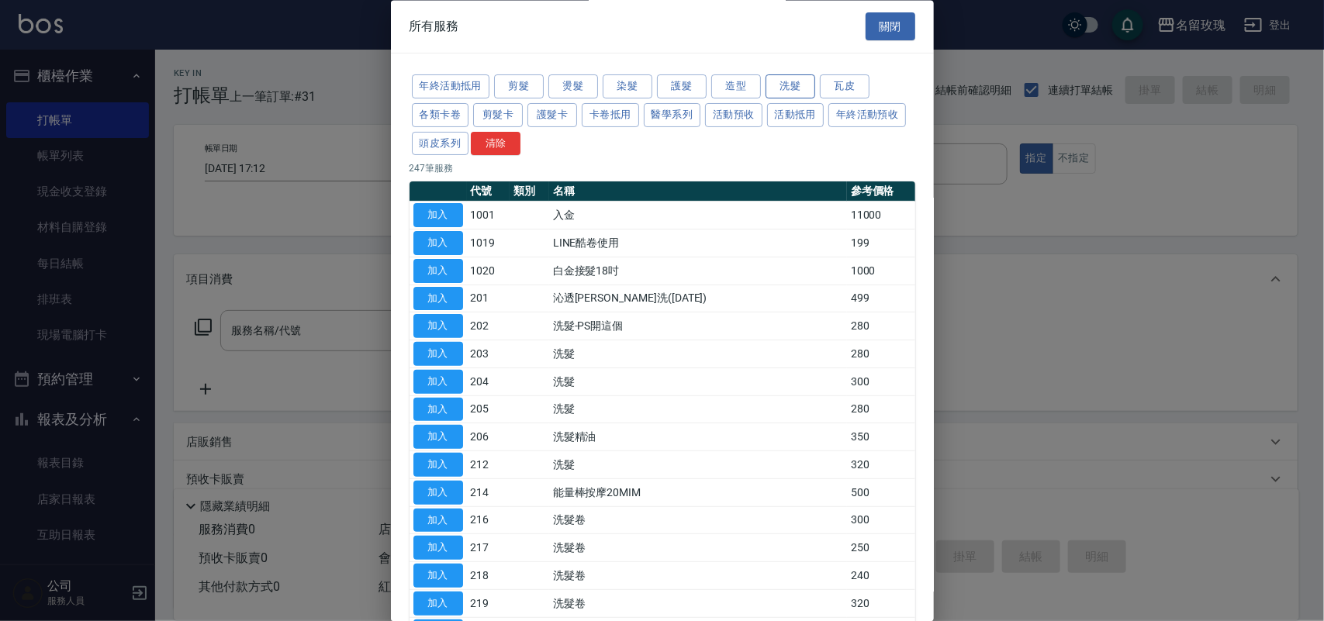
click at [787, 95] on button "洗髮" at bounding box center [790, 87] width 50 height 24
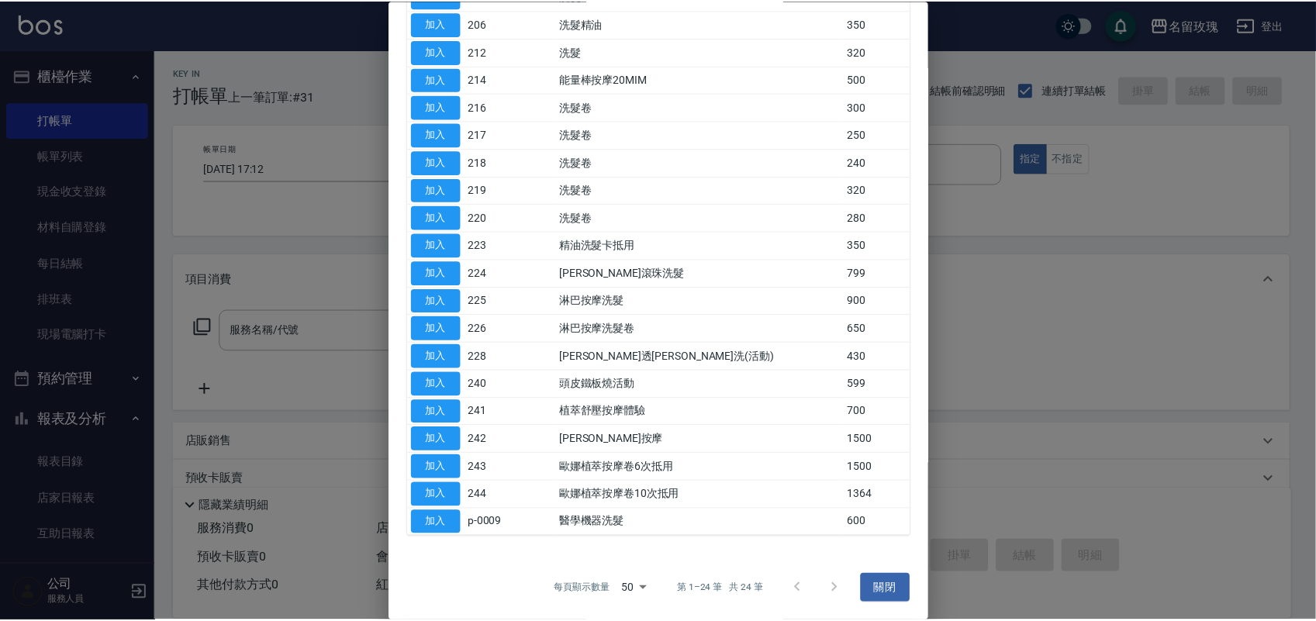
scroll to position [336, 0]
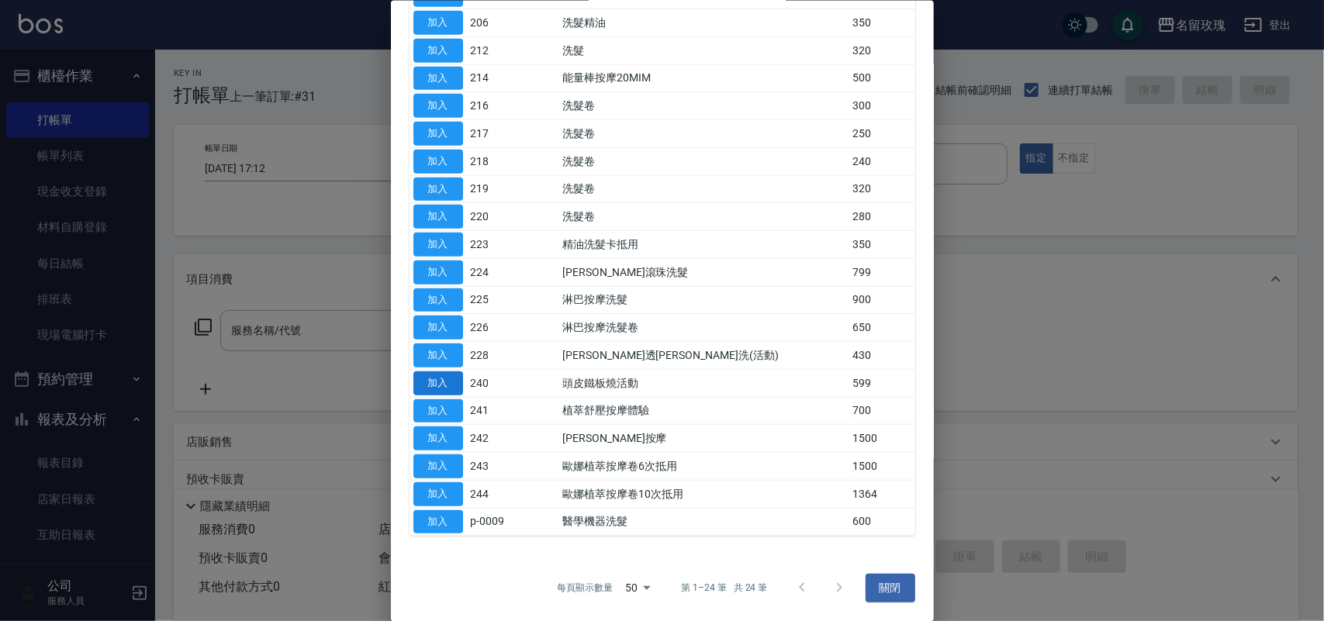
click at [436, 373] on button "加入" at bounding box center [438, 383] width 50 height 24
type input "頭皮鐵板燒活動(240)"
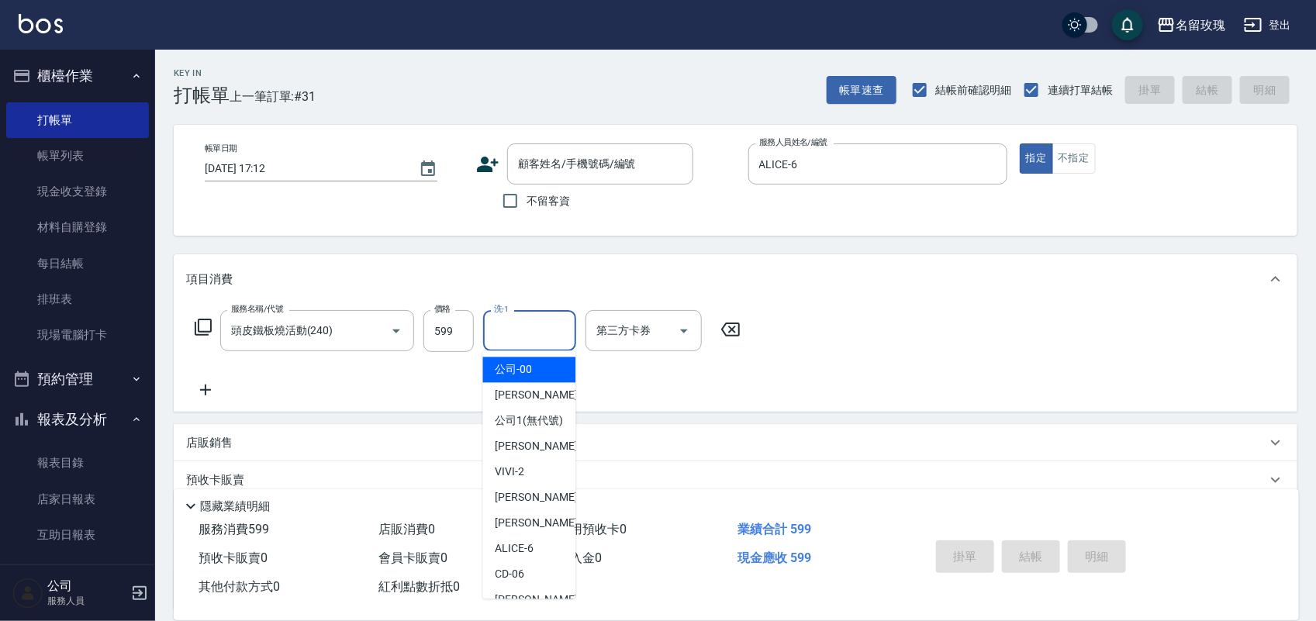
click at [517, 342] on input "洗-1" at bounding box center [529, 330] width 79 height 27
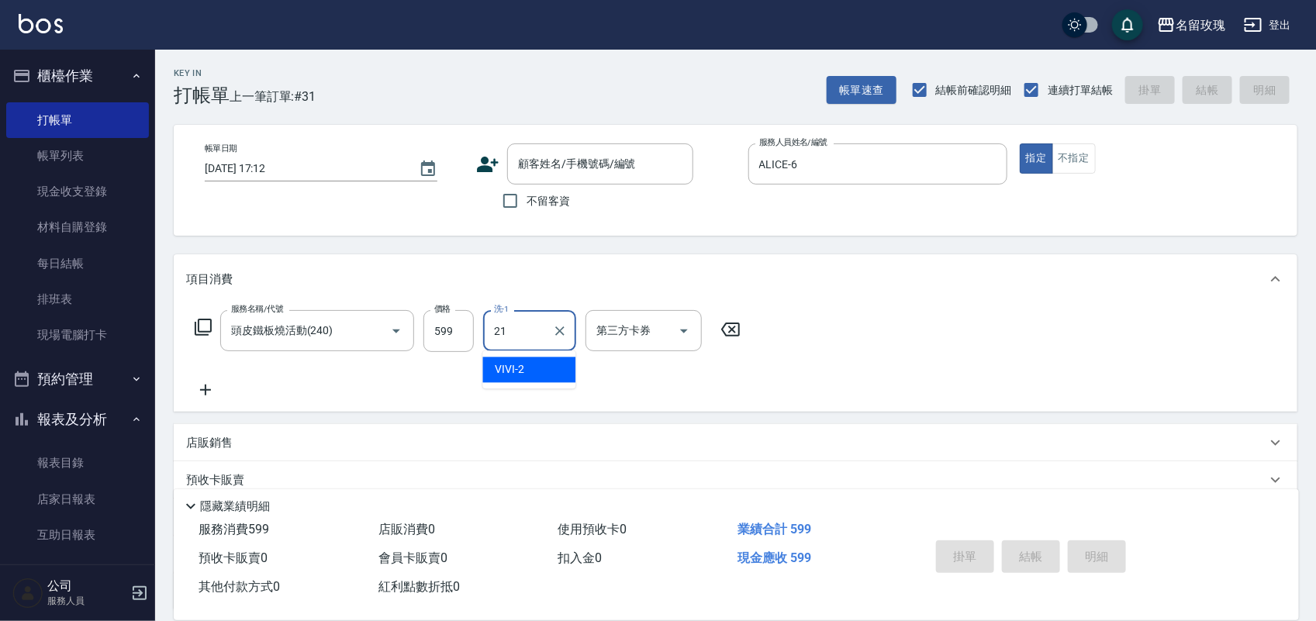
type input "少少-21"
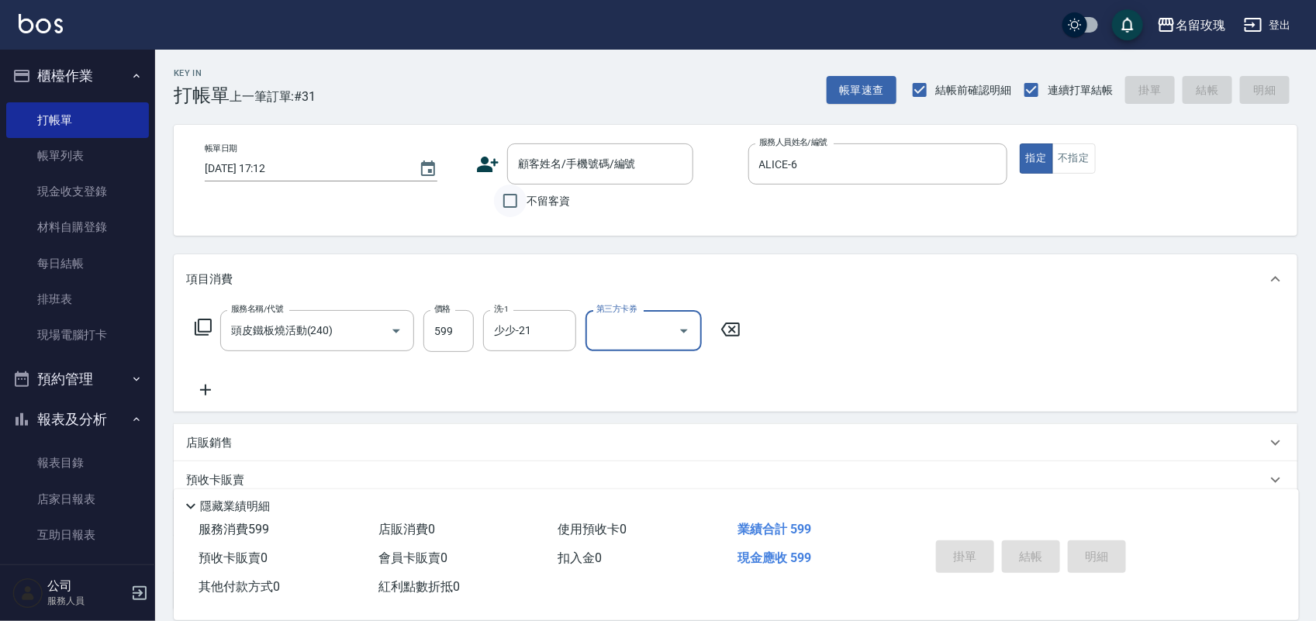
drag, startPoint x: 513, startPoint y: 182, endPoint x: 513, endPoint y: 191, distance: 8.6
click at [513, 188] on div "顧客姓名/手機號碼/編號 顧客姓名/手機號碼/編號 不留客資" at bounding box center [605, 180] width 259 height 74
click at [513, 191] on input "不留客資" at bounding box center [510, 201] width 33 height 33
checkbox input "true"
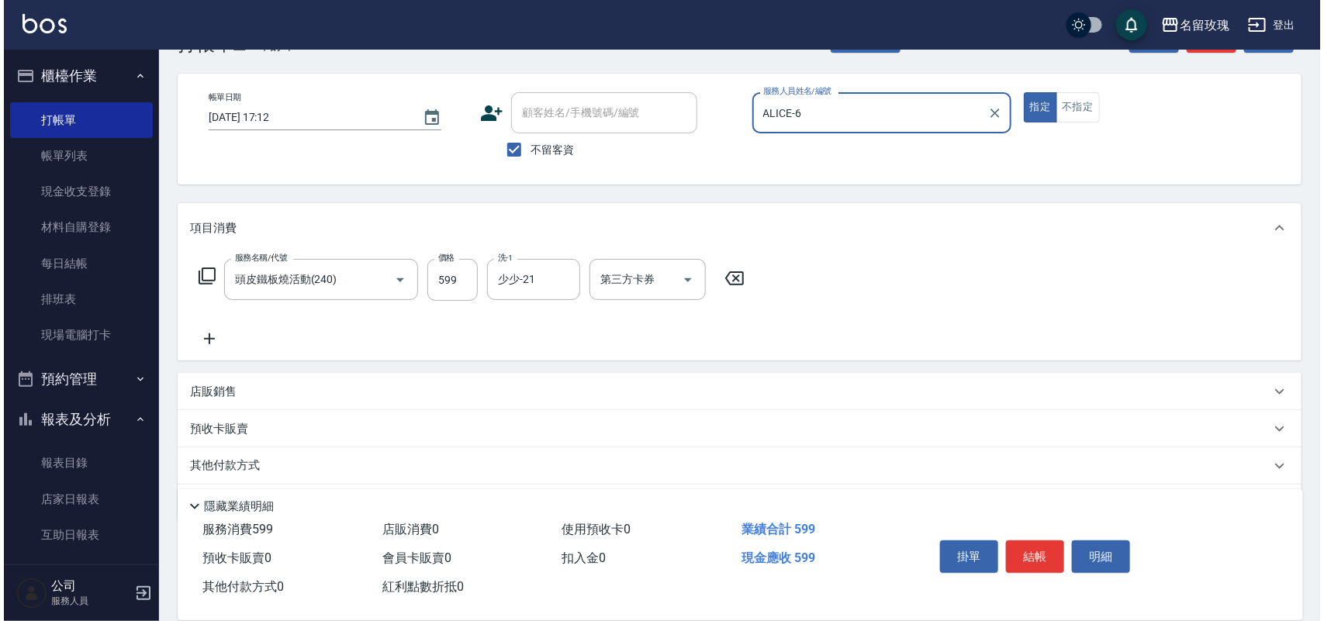
scroll to position [99, 0]
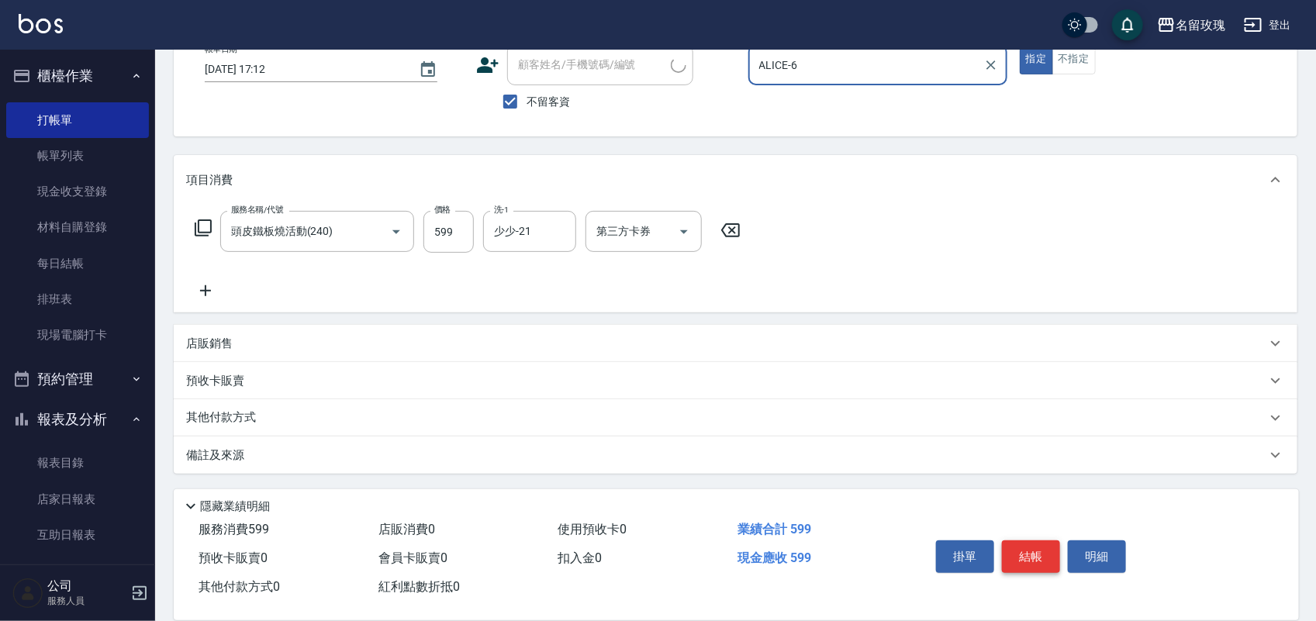
click at [1032, 552] on button "結帳" at bounding box center [1031, 557] width 58 height 33
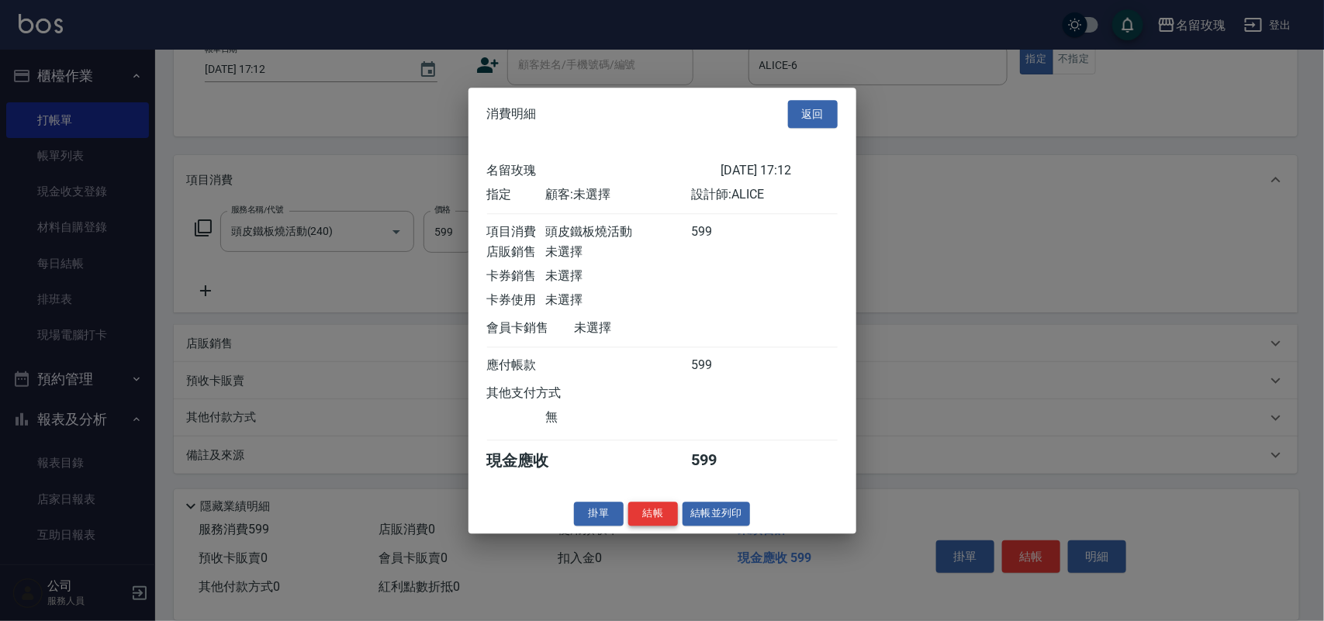
click at [648, 526] on button "結帳" at bounding box center [653, 514] width 50 height 24
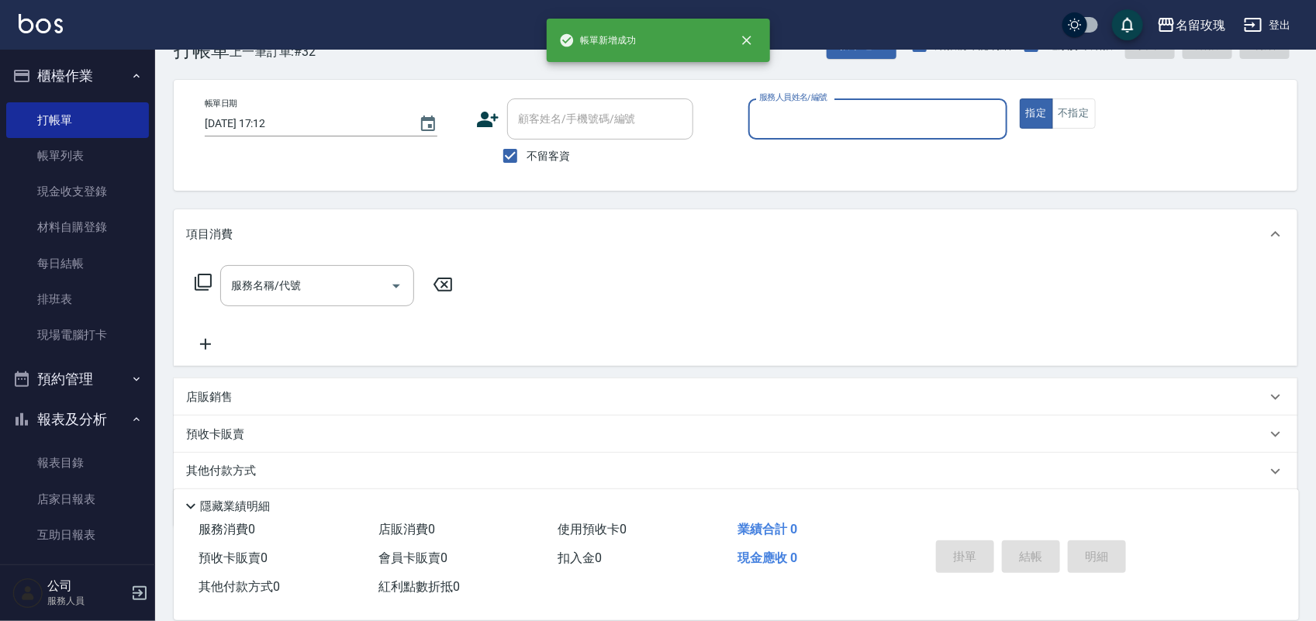
scroll to position [0, 0]
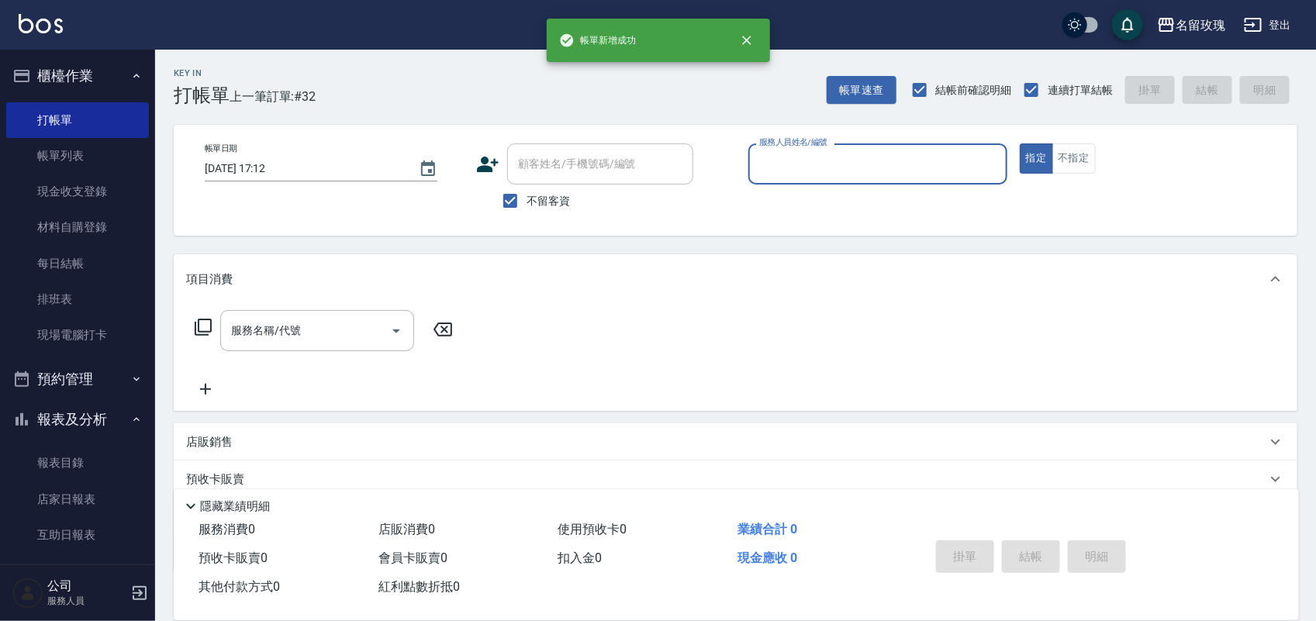
click at [800, 184] on div "服務人員姓名/編號" at bounding box center [877, 163] width 259 height 41
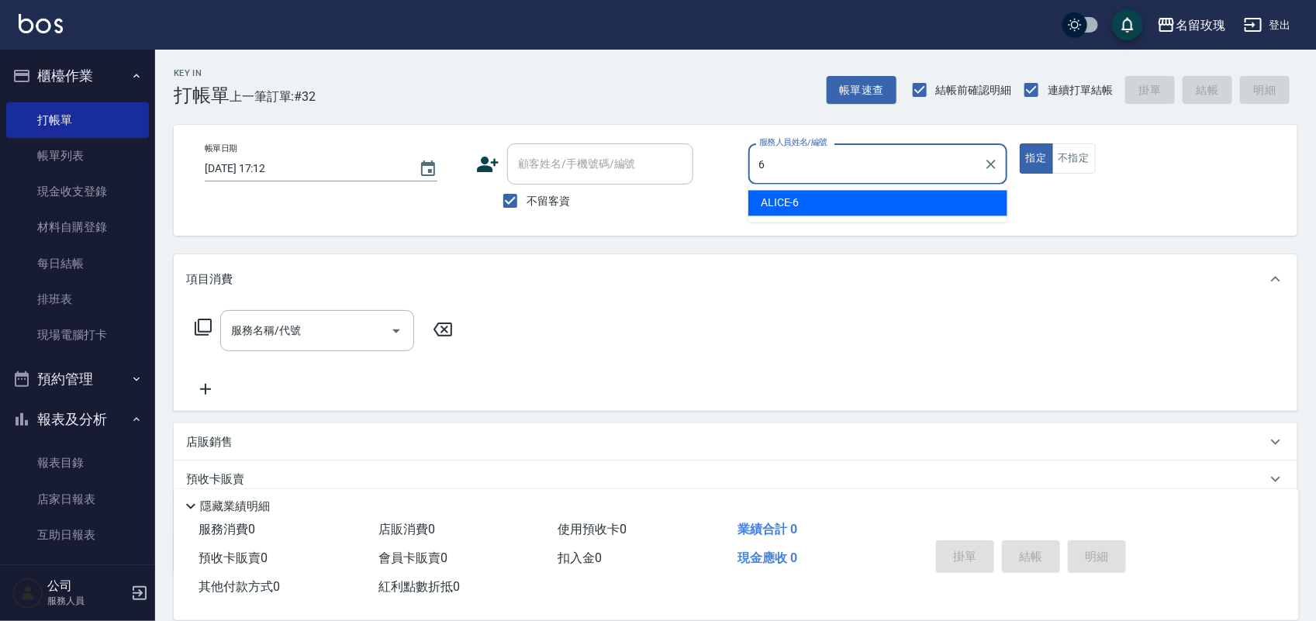
type input "ALICE-6"
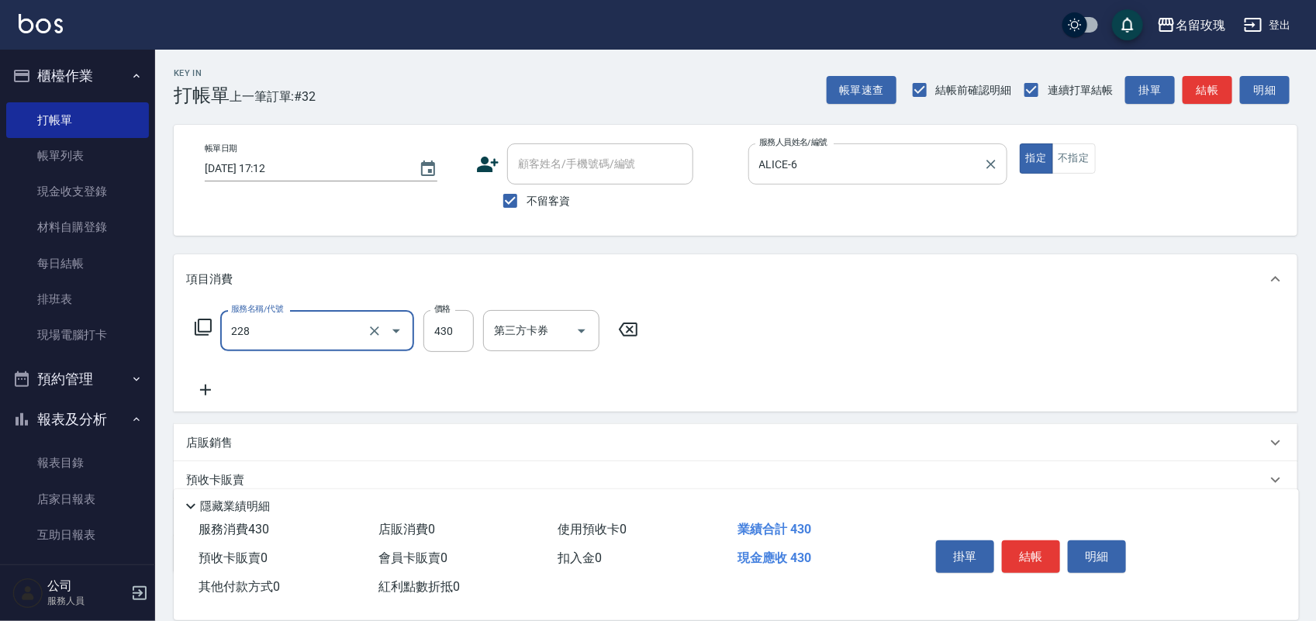
type input "沁透舒柔洗(活動)(228)"
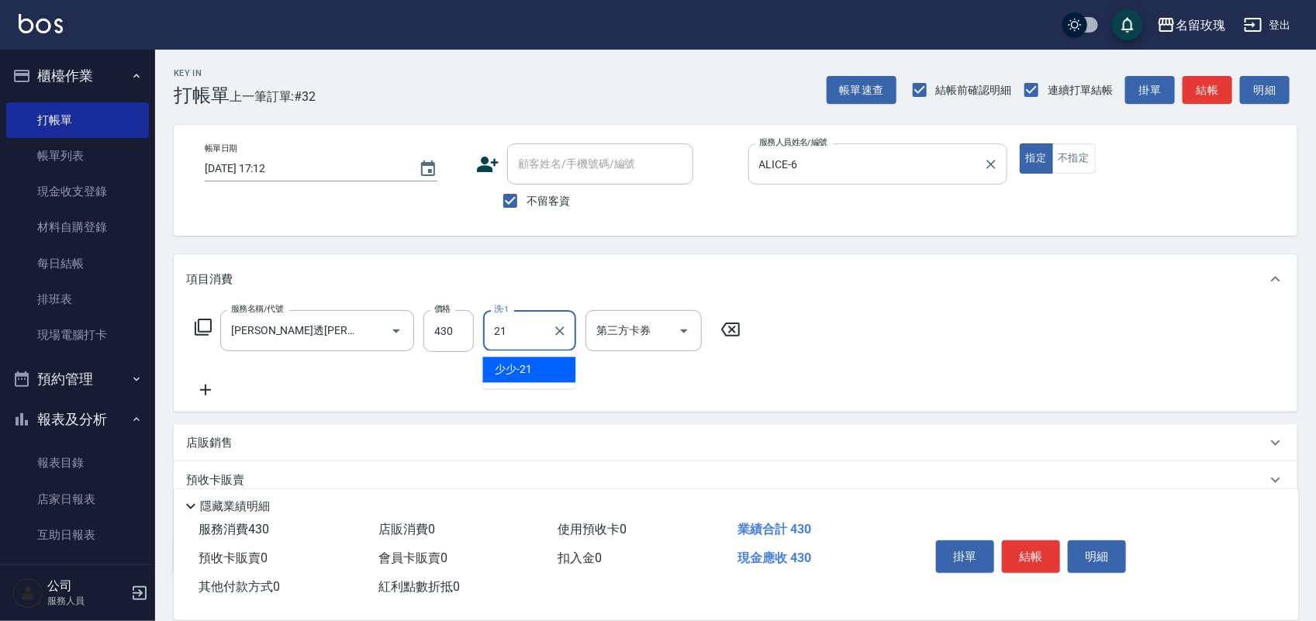
type input "少少-21"
click at [1045, 543] on button "結帳" at bounding box center [1031, 557] width 58 height 33
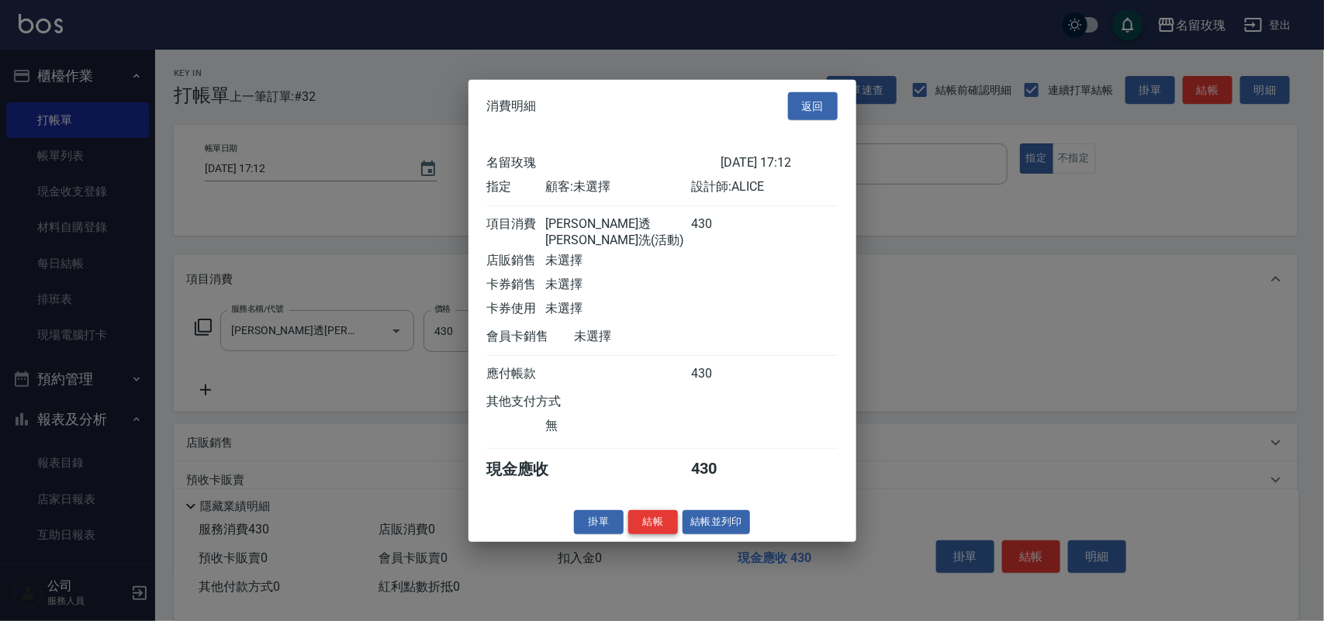
click at [658, 524] on button "結帳" at bounding box center [653, 522] width 50 height 24
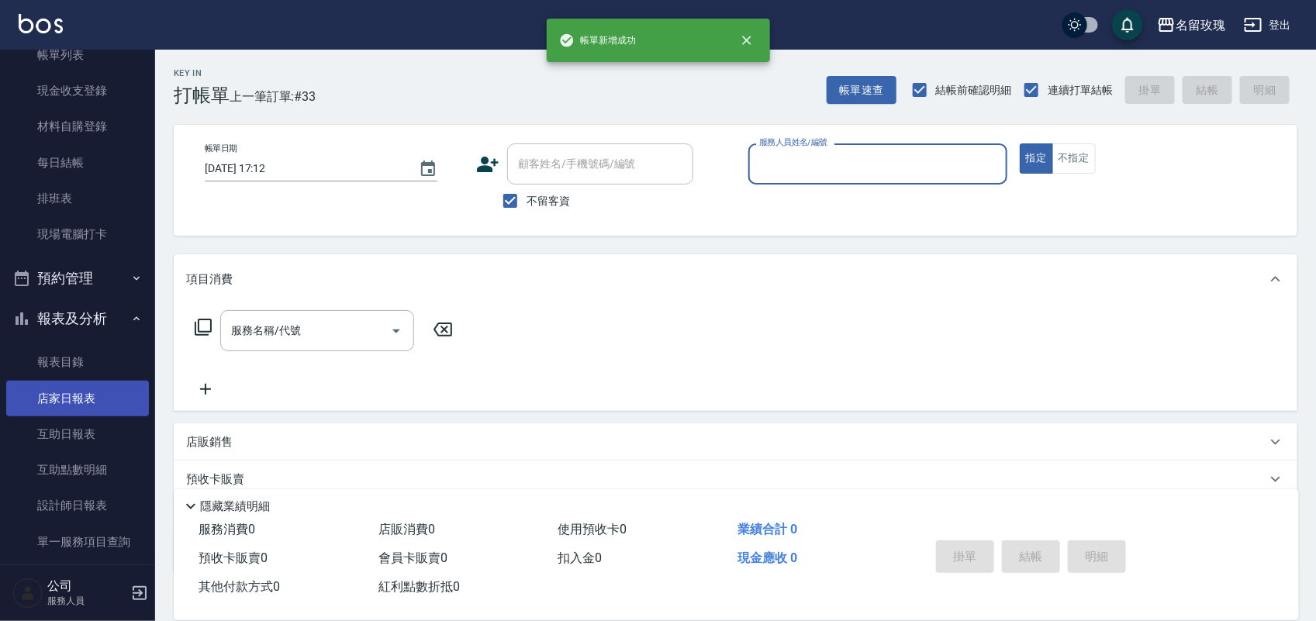
scroll to position [194, 0]
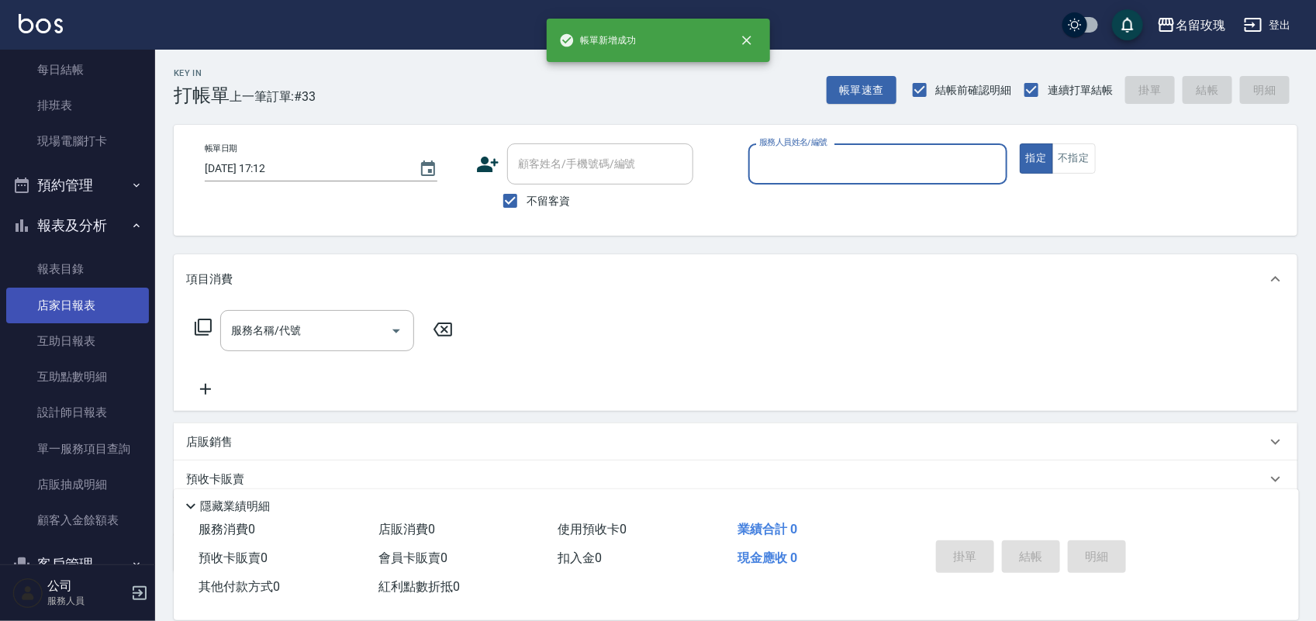
click at [71, 300] on link "店家日報表" at bounding box center [77, 306] width 143 height 36
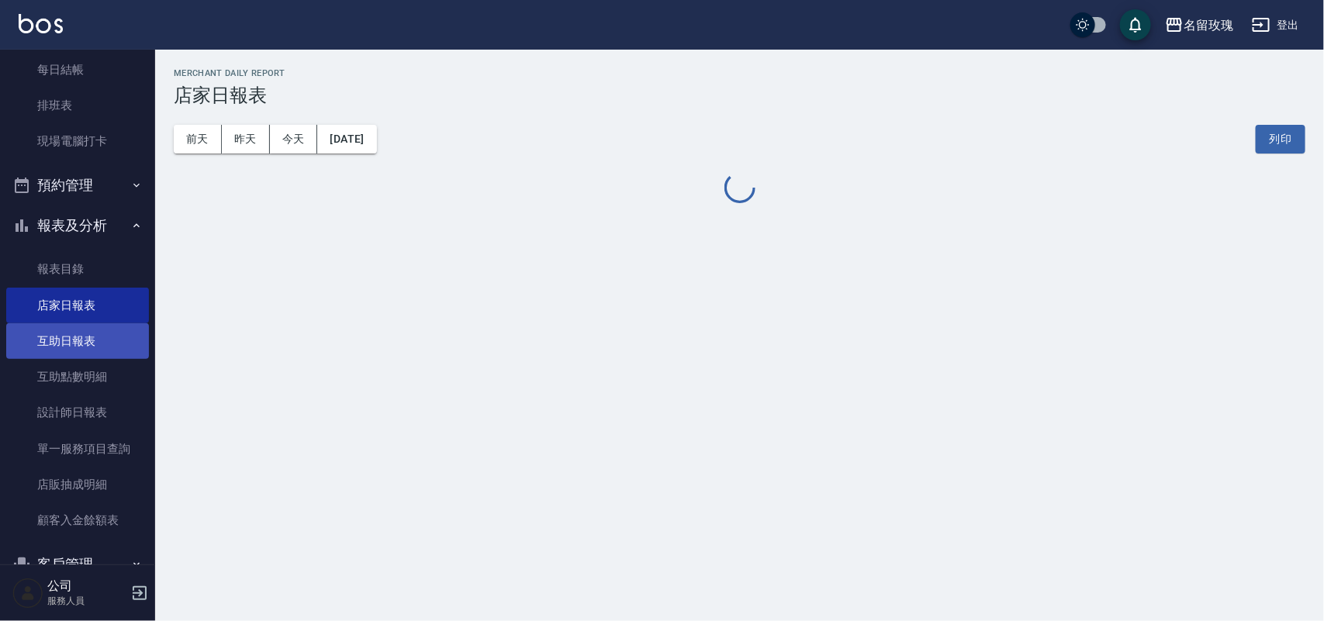
click at [85, 323] on link "互助日報表" at bounding box center [77, 341] width 143 height 36
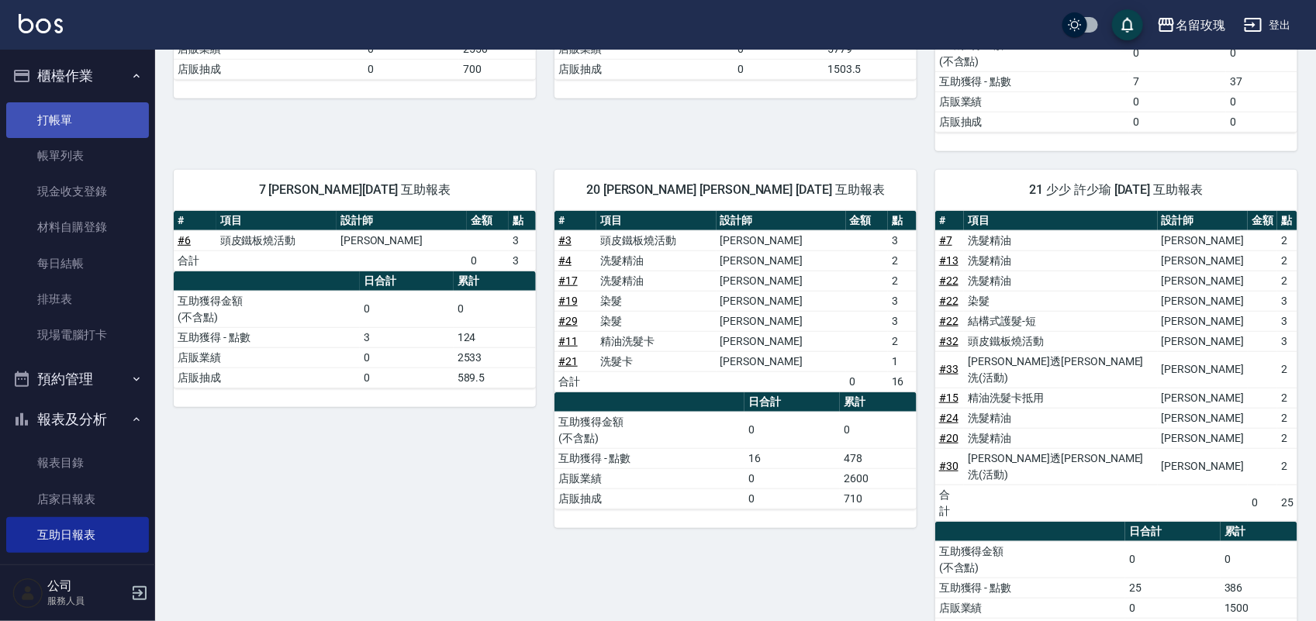
click at [55, 119] on link "打帳單" at bounding box center [77, 120] width 143 height 36
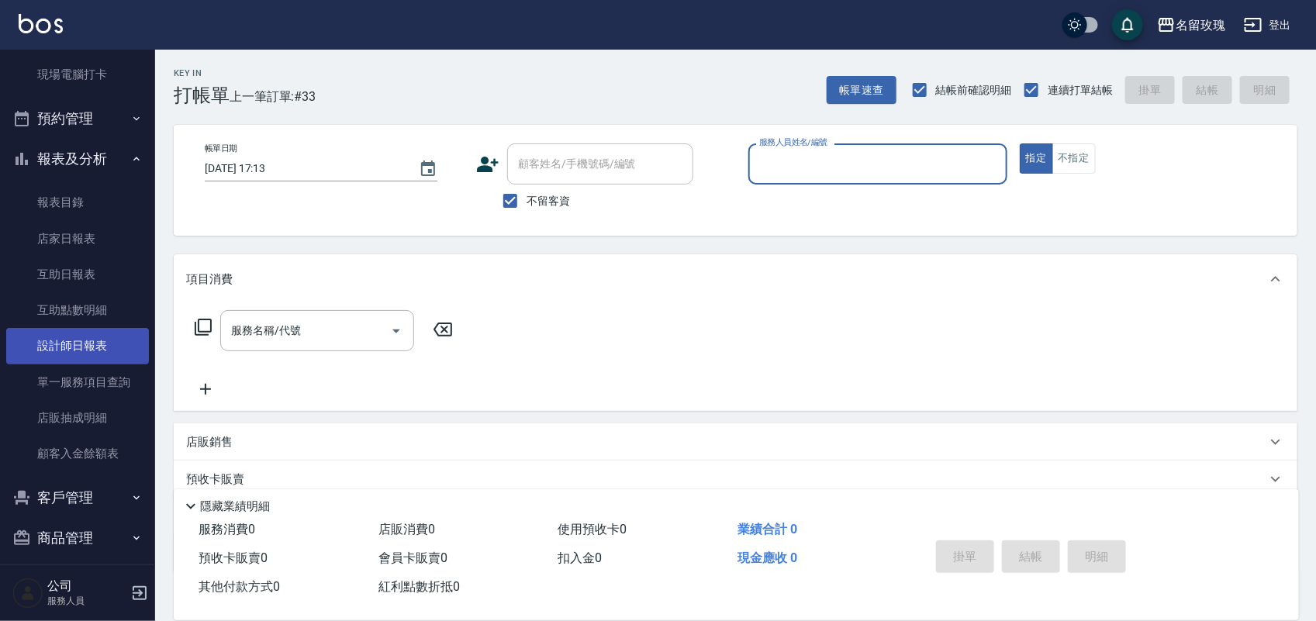
scroll to position [272, 0]
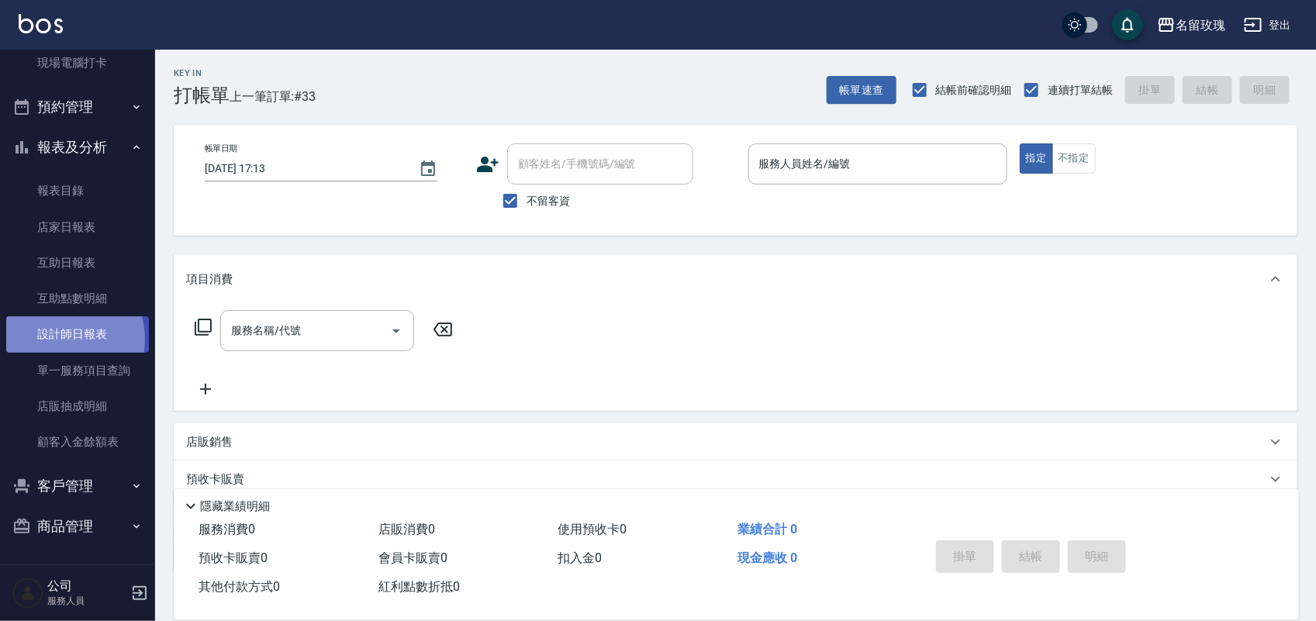
click at [63, 339] on link "設計師日報表" at bounding box center [77, 334] width 143 height 36
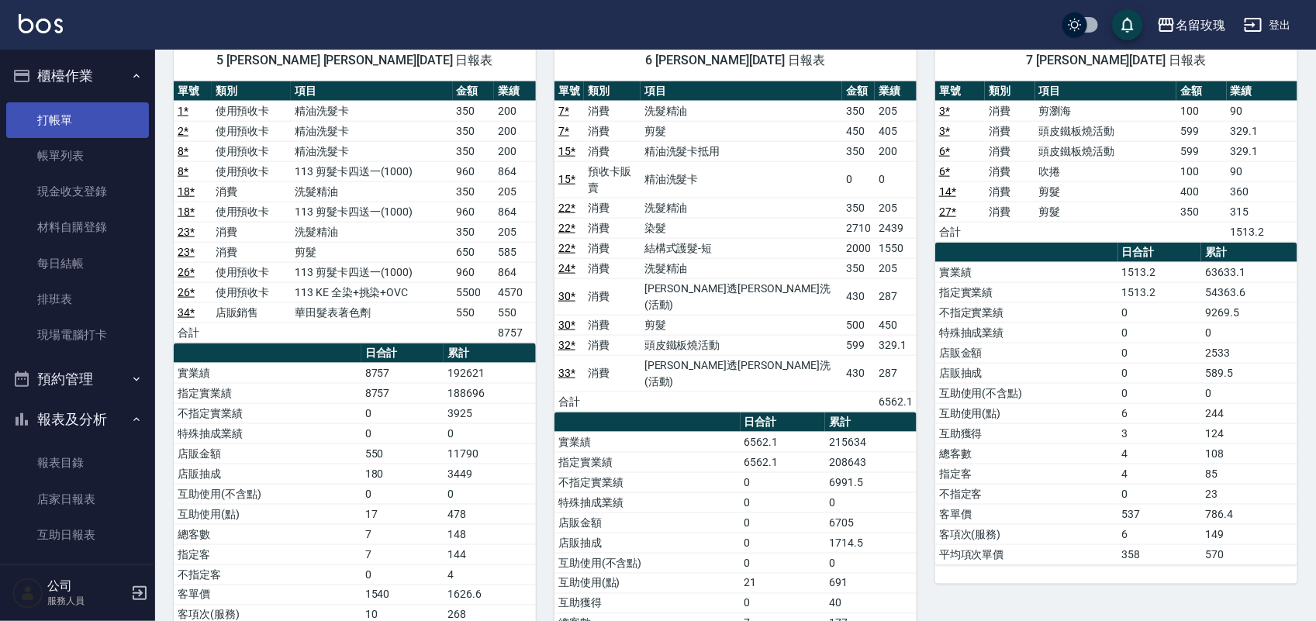
click at [60, 124] on link "打帳單" at bounding box center [77, 120] width 143 height 36
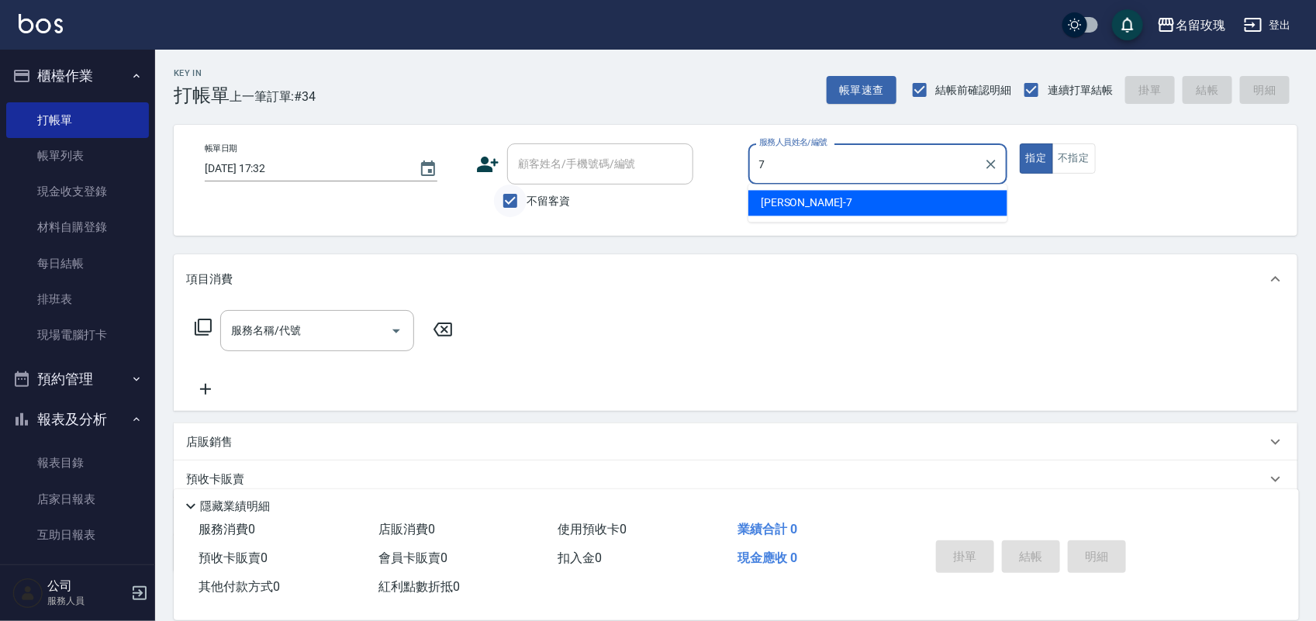
type input "7"
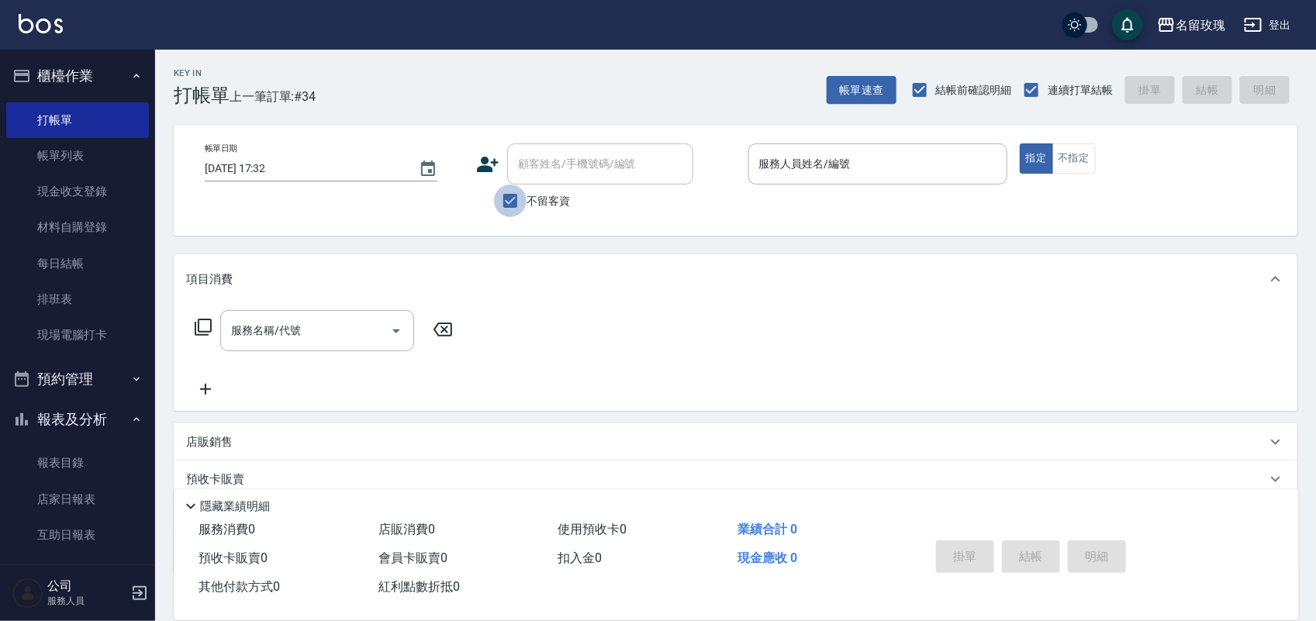
click at [518, 198] on input "不留客資" at bounding box center [510, 201] width 33 height 33
checkbox input "false"
click at [562, 172] on input "顧客姓名/手機號碼/編號" at bounding box center [588, 163] width 149 height 27
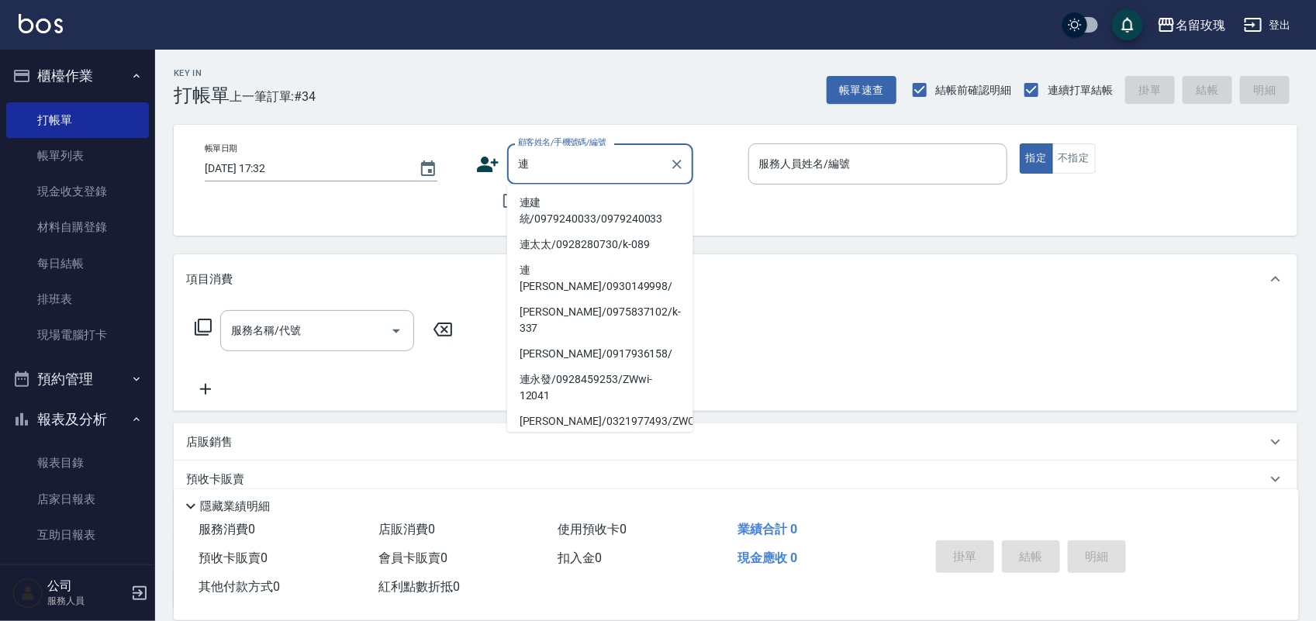
click at [602, 207] on li "連建統/0979240033/0979240033" at bounding box center [600, 212] width 186 height 42
type input "連建統/0979240033/0979240033"
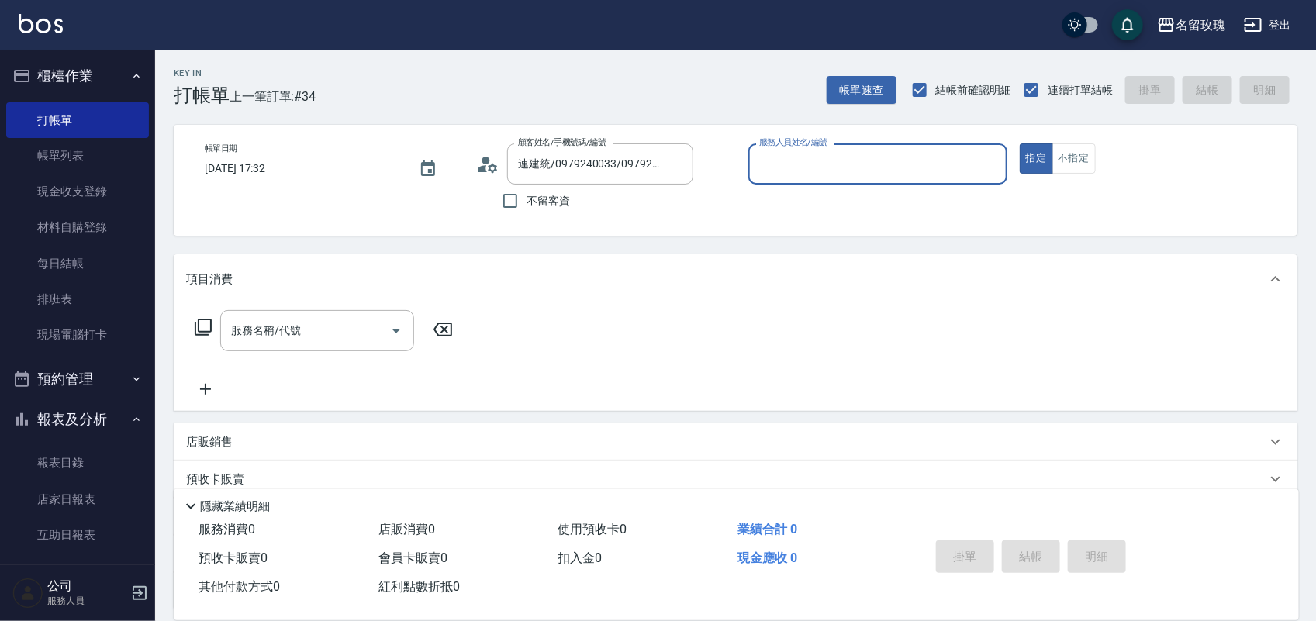
type input "EMILY-7"
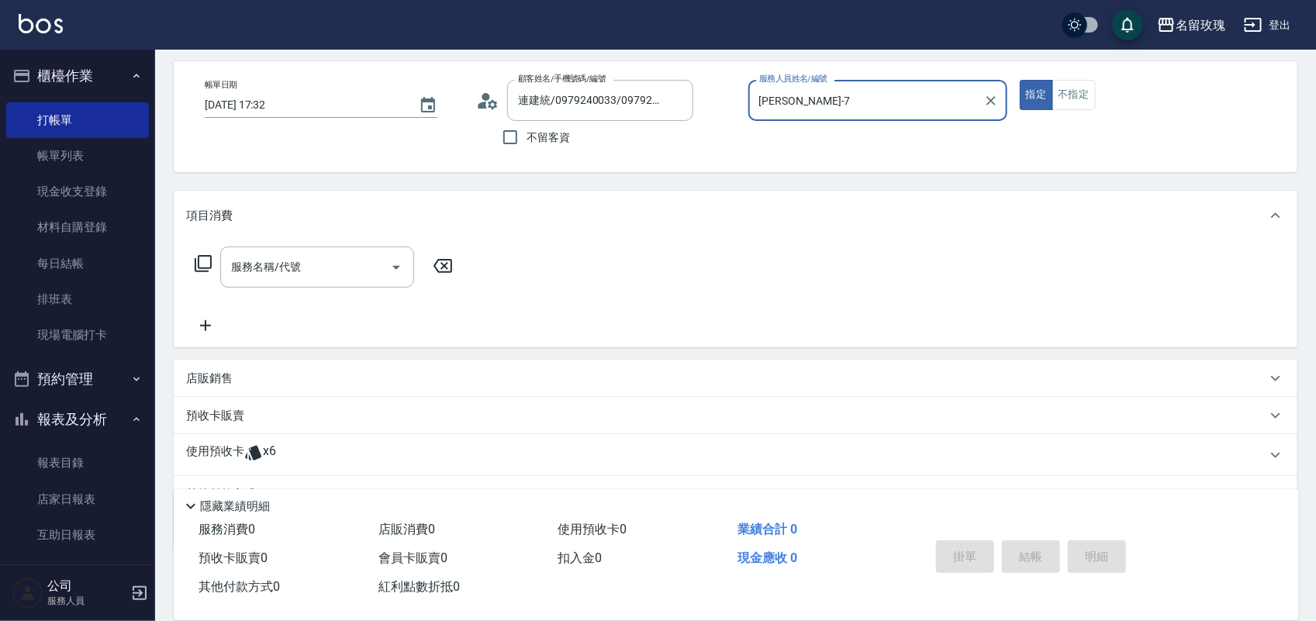
scroll to position [97, 0]
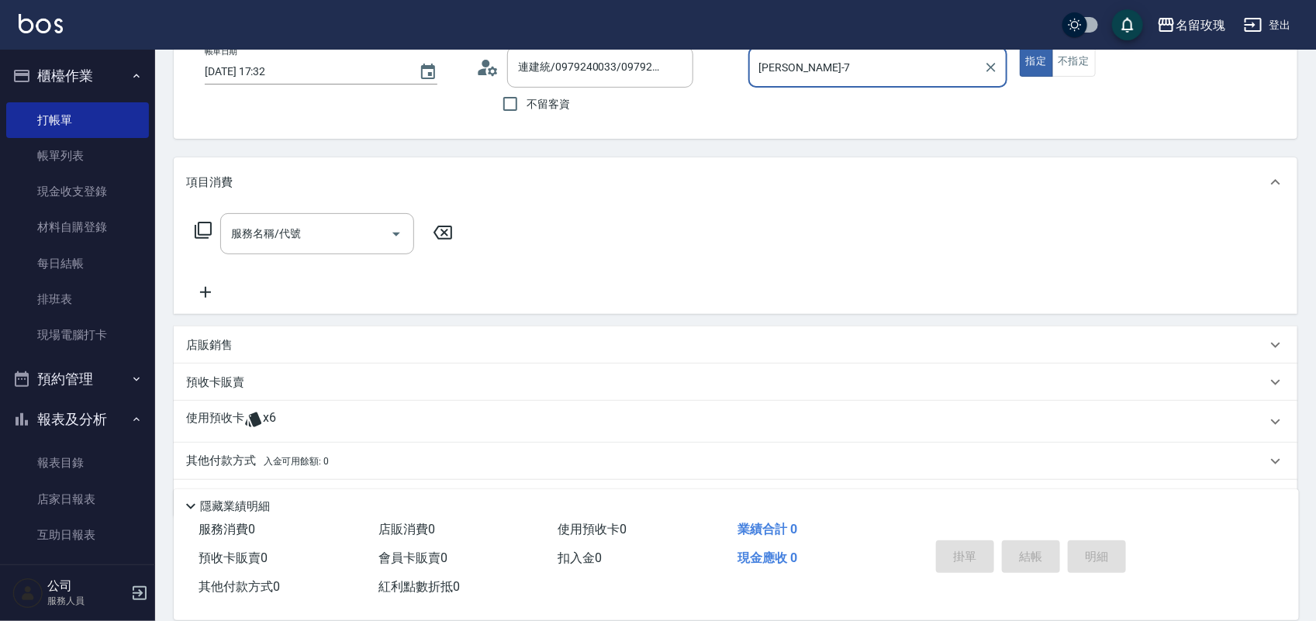
click at [368, 404] on div "使用預收卡 x6" at bounding box center [736, 422] width 1124 height 42
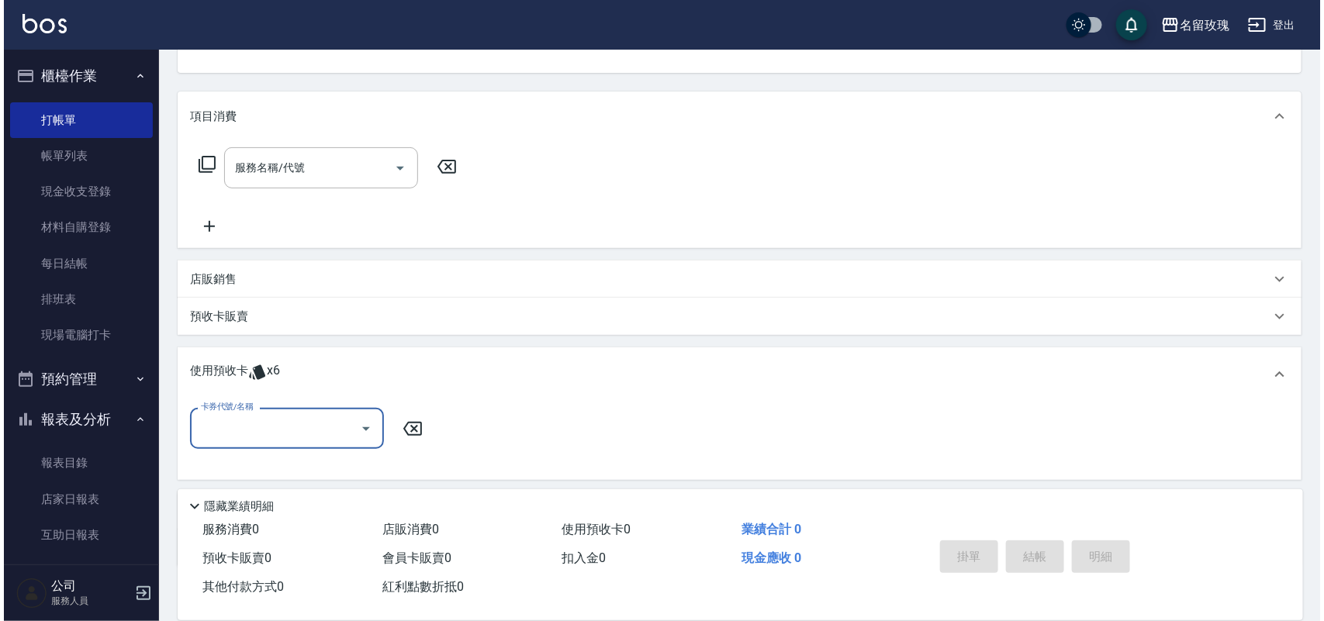
scroll to position [194, 0]
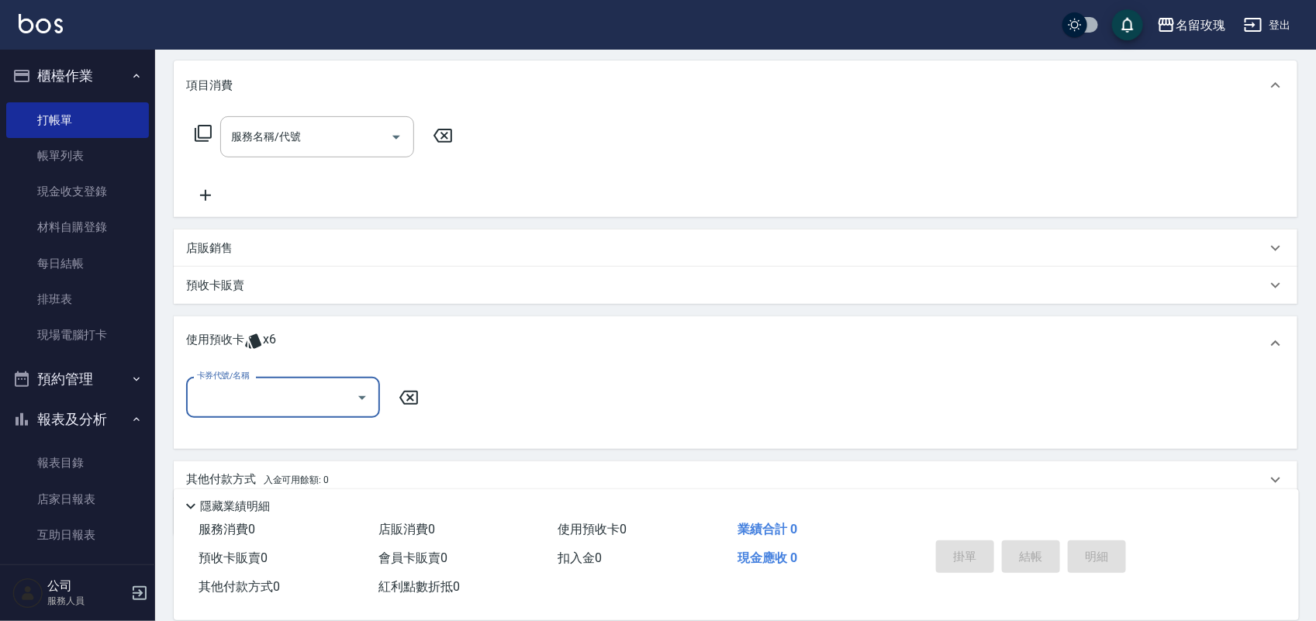
click at [355, 396] on icon "Open" at bounding box center [362, 398] width 19 height 19
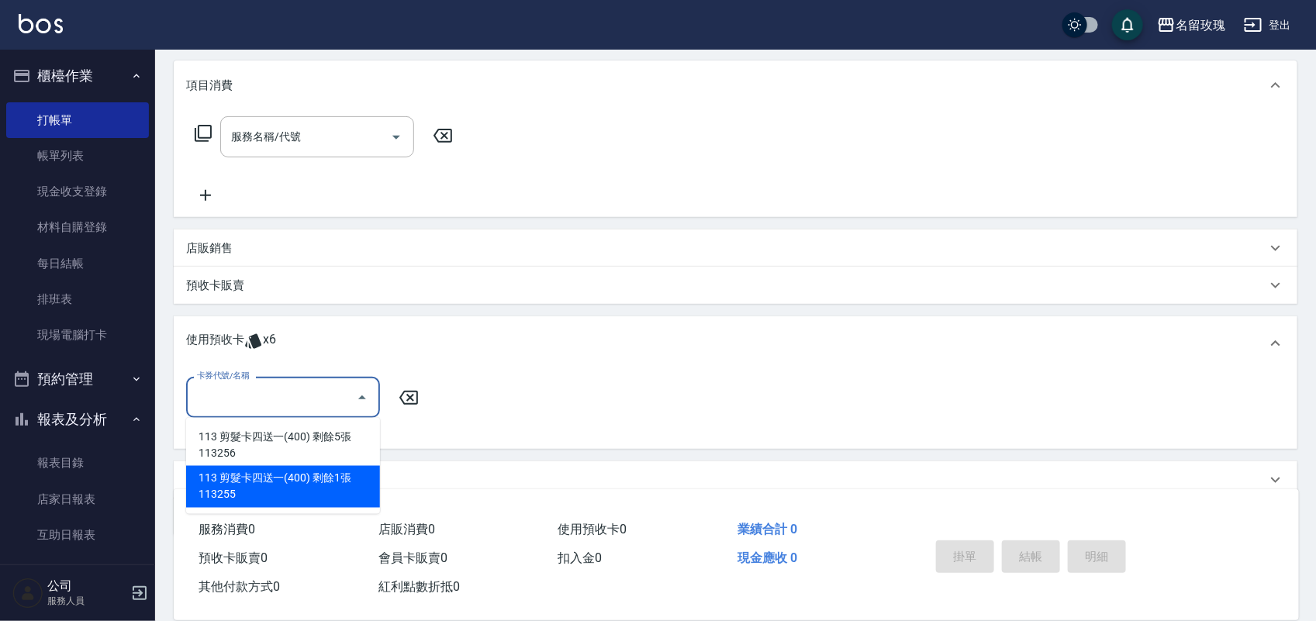
click at [349, 485] on div "113 剪髮卡四送一(400) 剩餘1張 113255" at bounding box center [283, 487] width 194 height 42
type input "113 剪髮卡四送一(400) 113255"
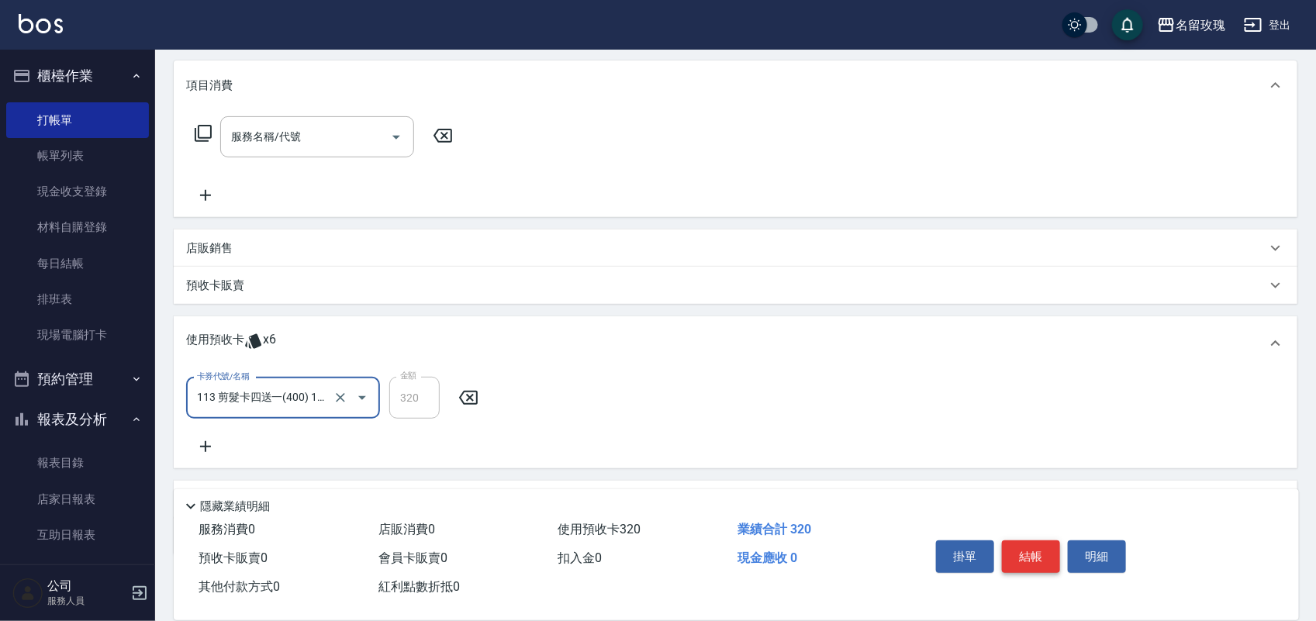
click at [1041, 551] on button "結帳" at bounding box center [1031, 557] width 58 height 33
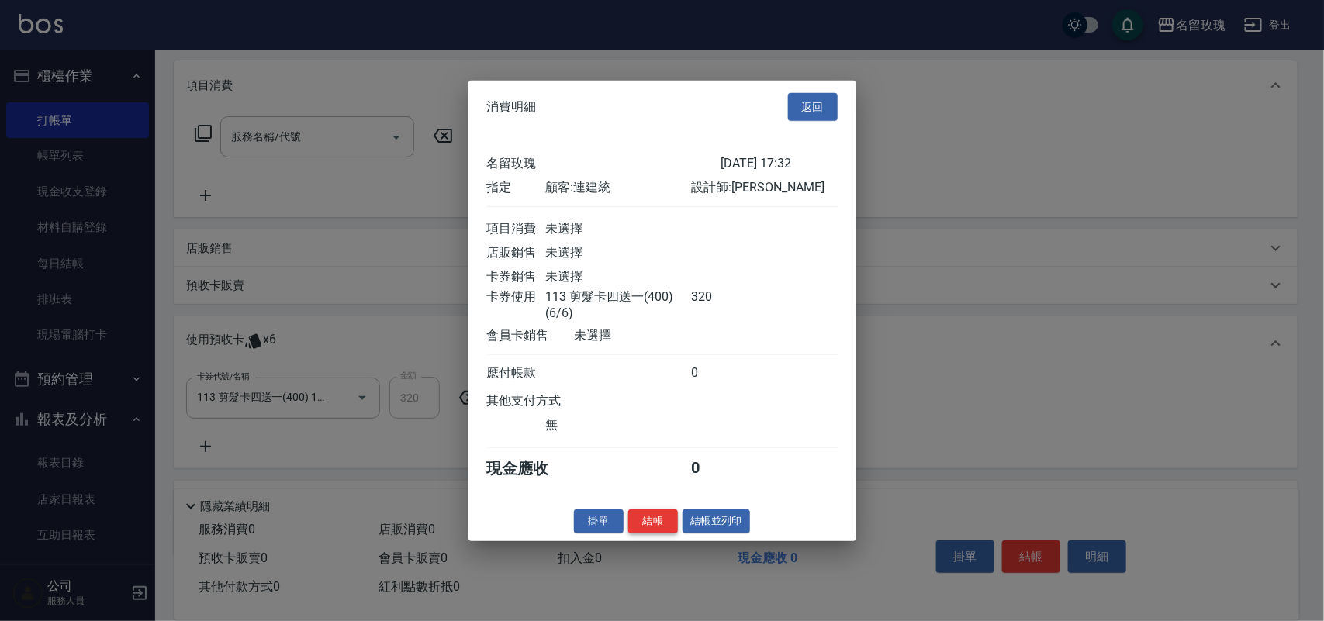
click at [641, 534] on button "結帳" at bounding box center [653, 522] width 50 height 24
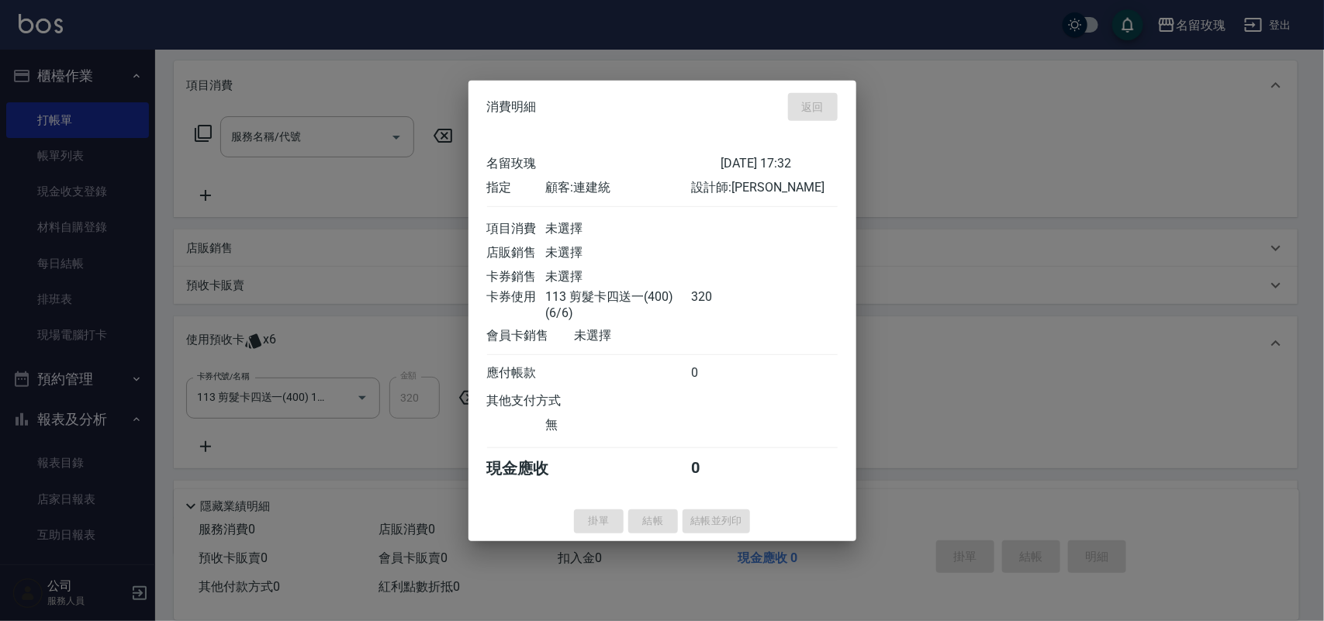
type input "2025/08/22 17:34"
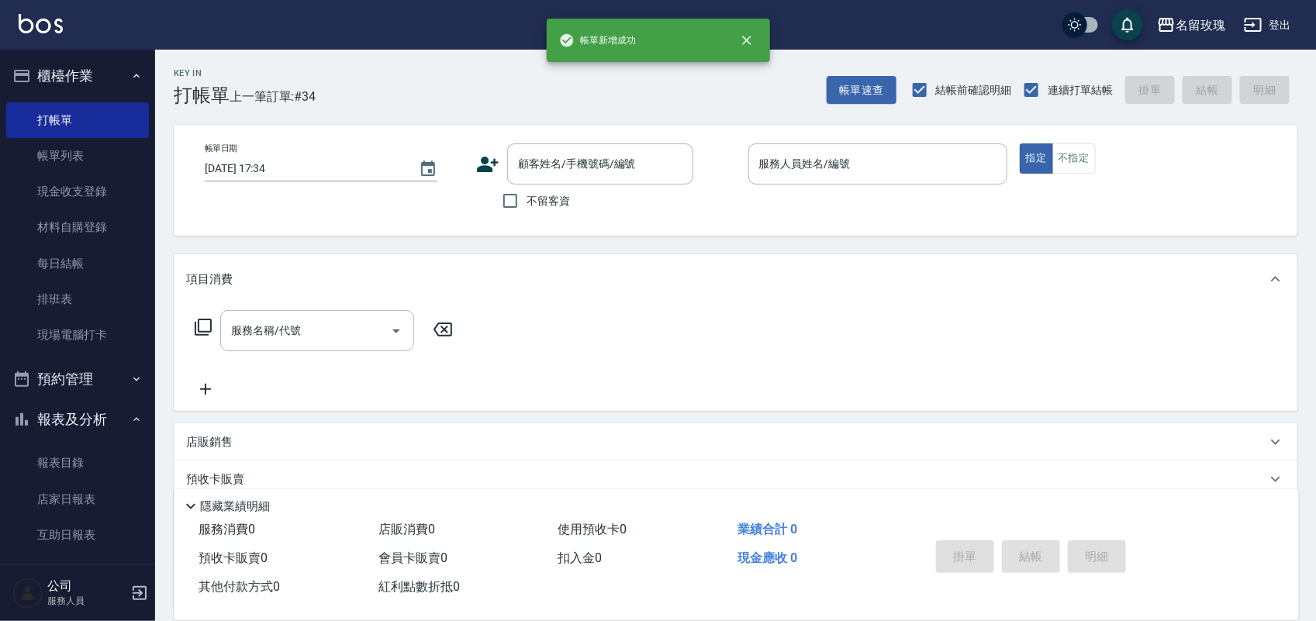
scroll to position [0, 0]
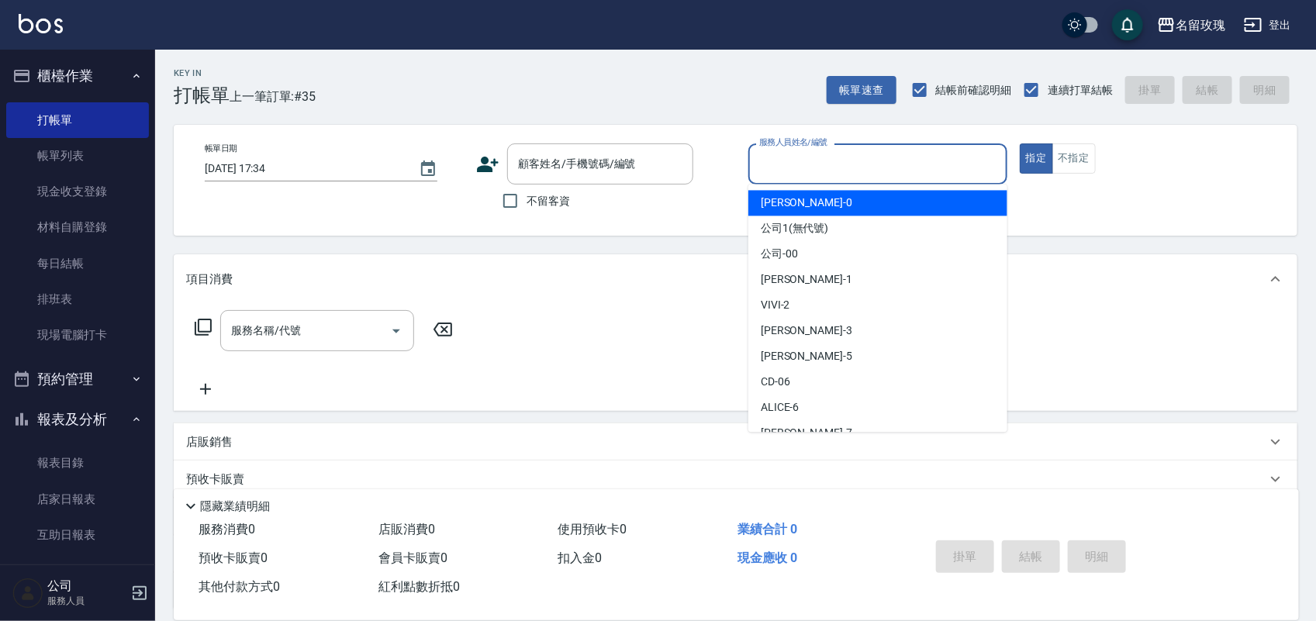
click at [897, 155] on input "服務人員姓名/編號" at bounding box center [877, 163] width 245 height 27
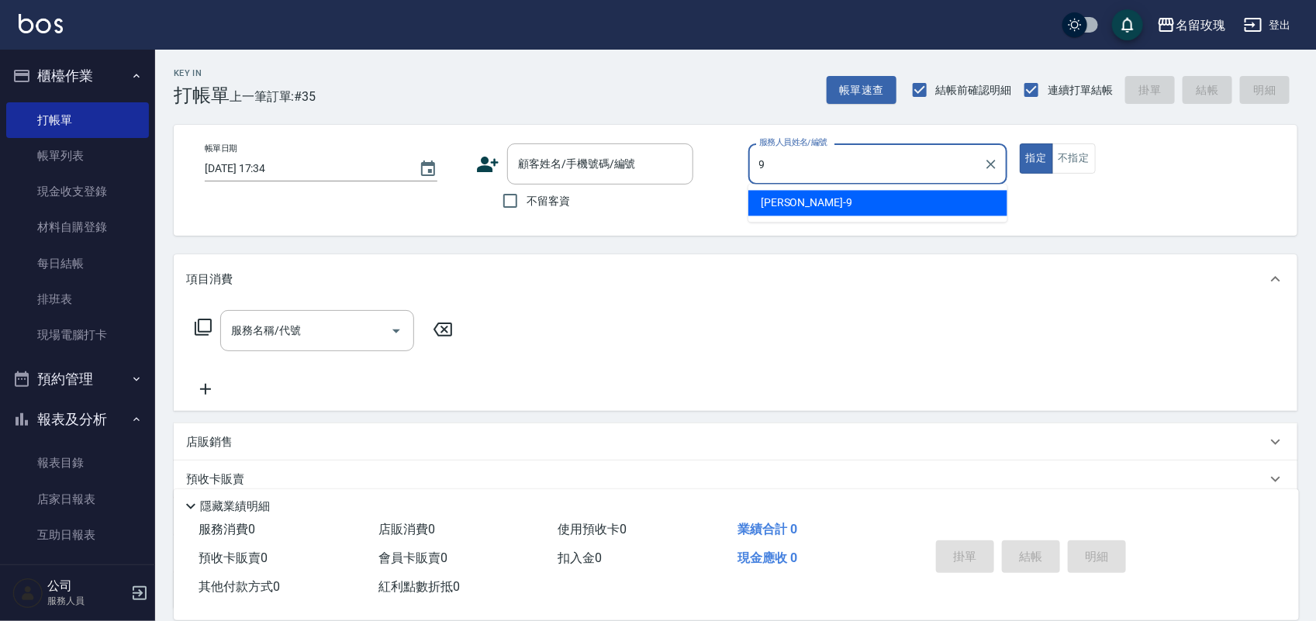
click at [914, 194] on div "詹老師 -9" at bounding box center [877, 204] width 259 height 26
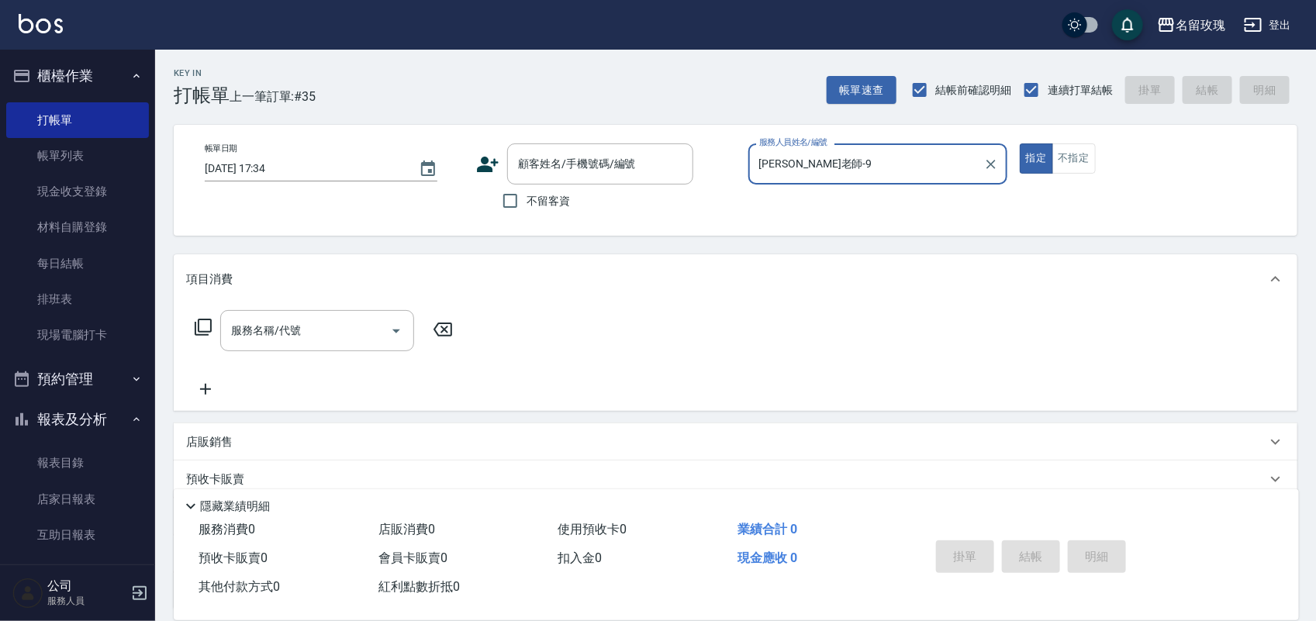
type input "詹老師-9"
click at [207, 328] on icon at bounding box center [203, 327] width 19 height 19
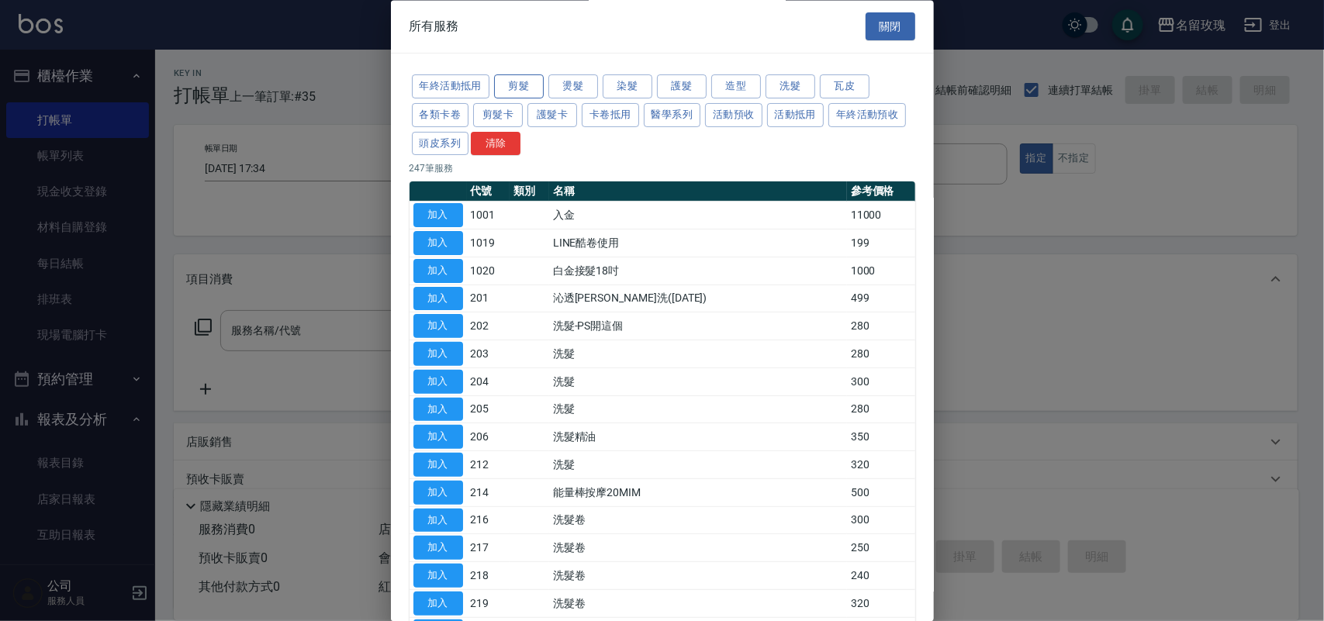
click at [534, 84] on button "剪髮" at bounding box center [519, 87] width 50 height 24
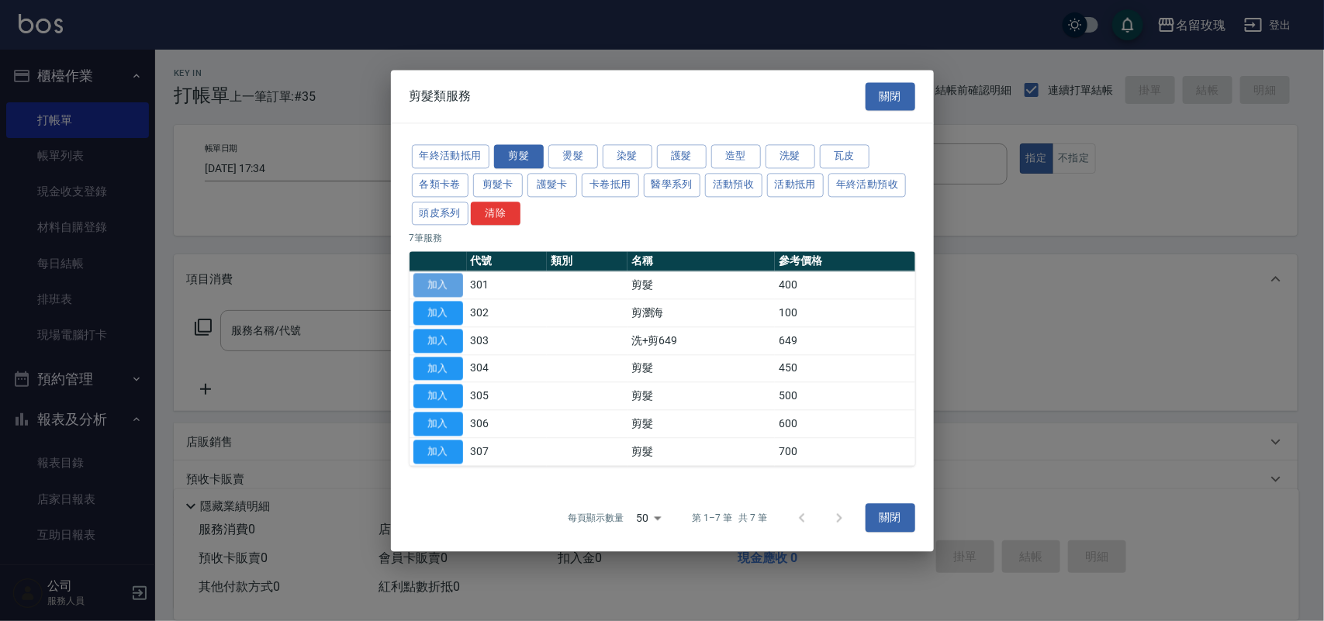
click at [437, 283] on button "加入" at bounding box center [438, 286] width 50 height 24
type input "剪髮(301)"
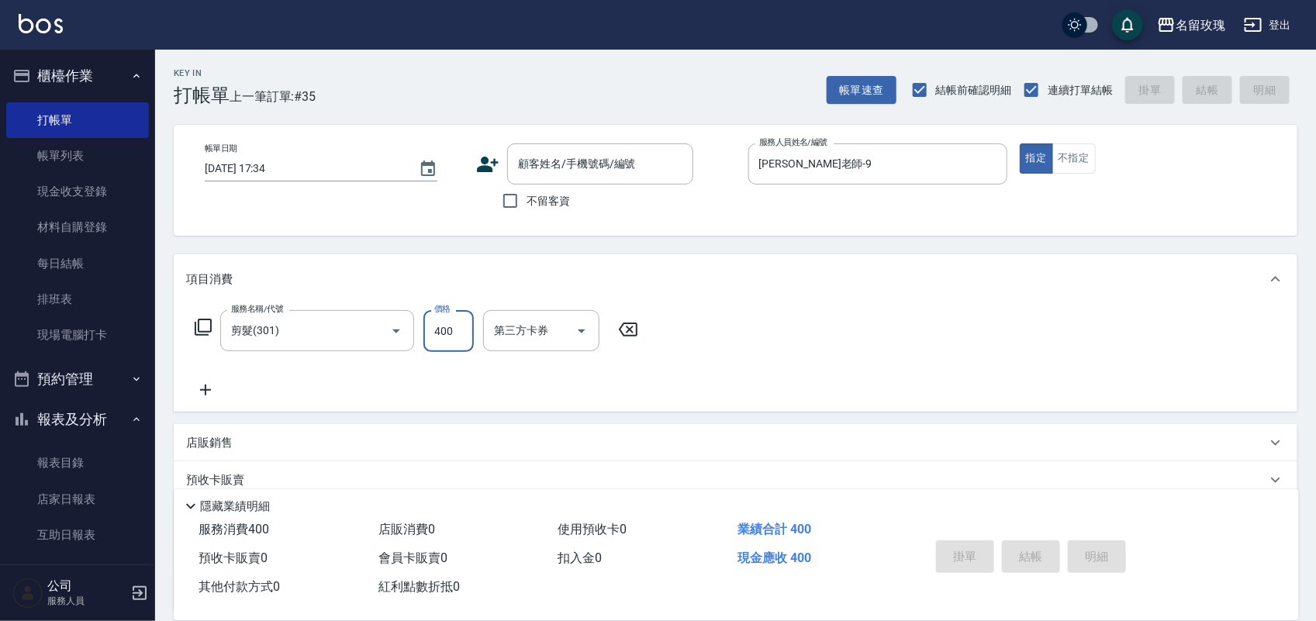
drag, startPoint x: 467, startPoint y: 327, endPoint x: 464, endPoint y: 313, distance: 15.1
click at [466, 327] on input "400" at bounding box center [448, 331] width 50 height 42
type input "450"
click at [498, 198] on input "不留客資" at bounding box center [510, 201] width 33 height 33
checkbox input "true"
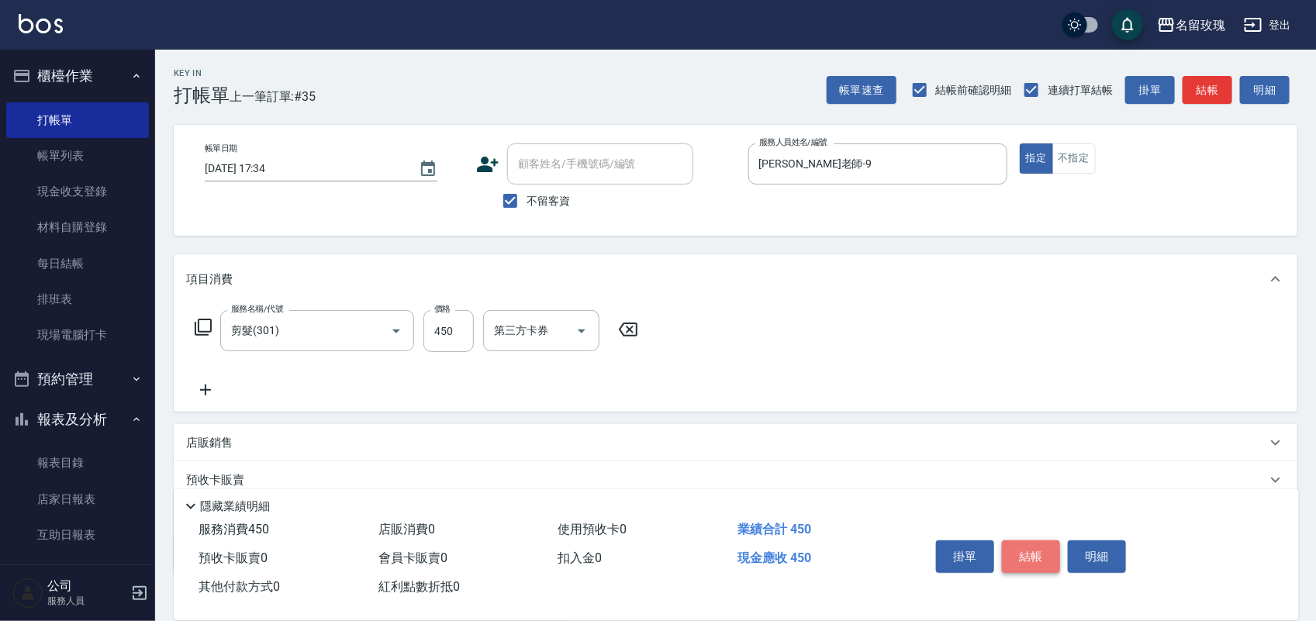
click at [1034, 557] on button "結帳" at bounding box center [1031, 557] width 58 height 33
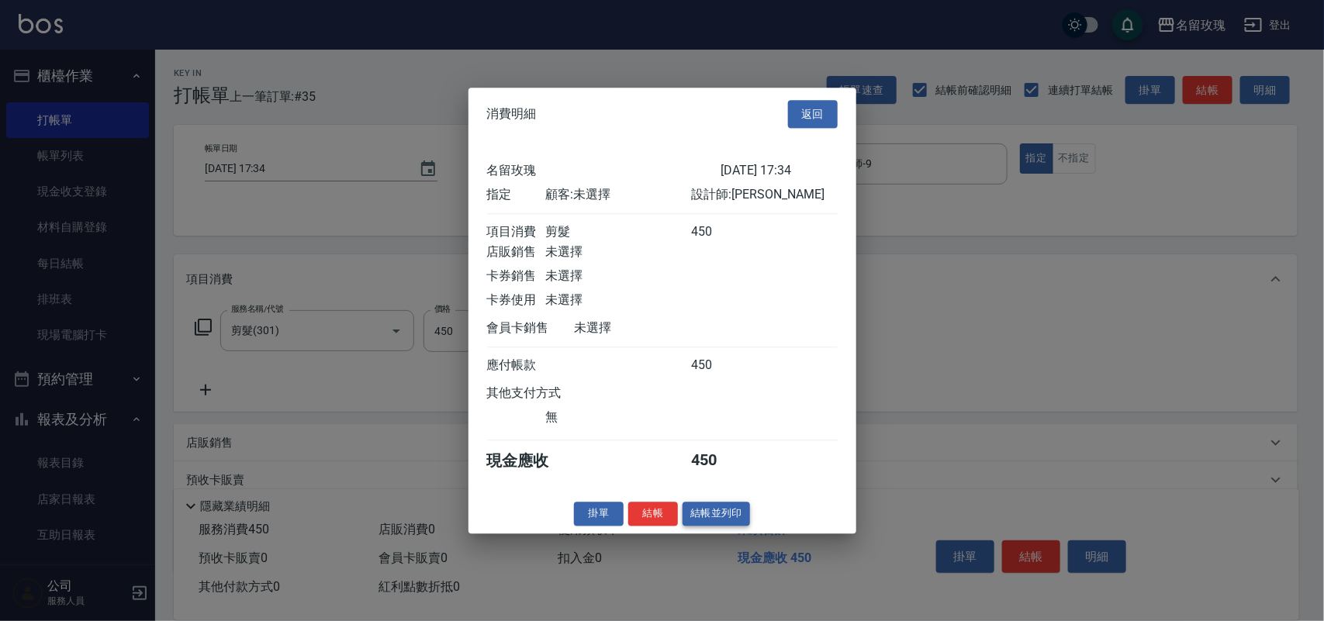
click at [734, 526] on button "結帳並列印" at bounding box center [715, 514] width 67 height 24
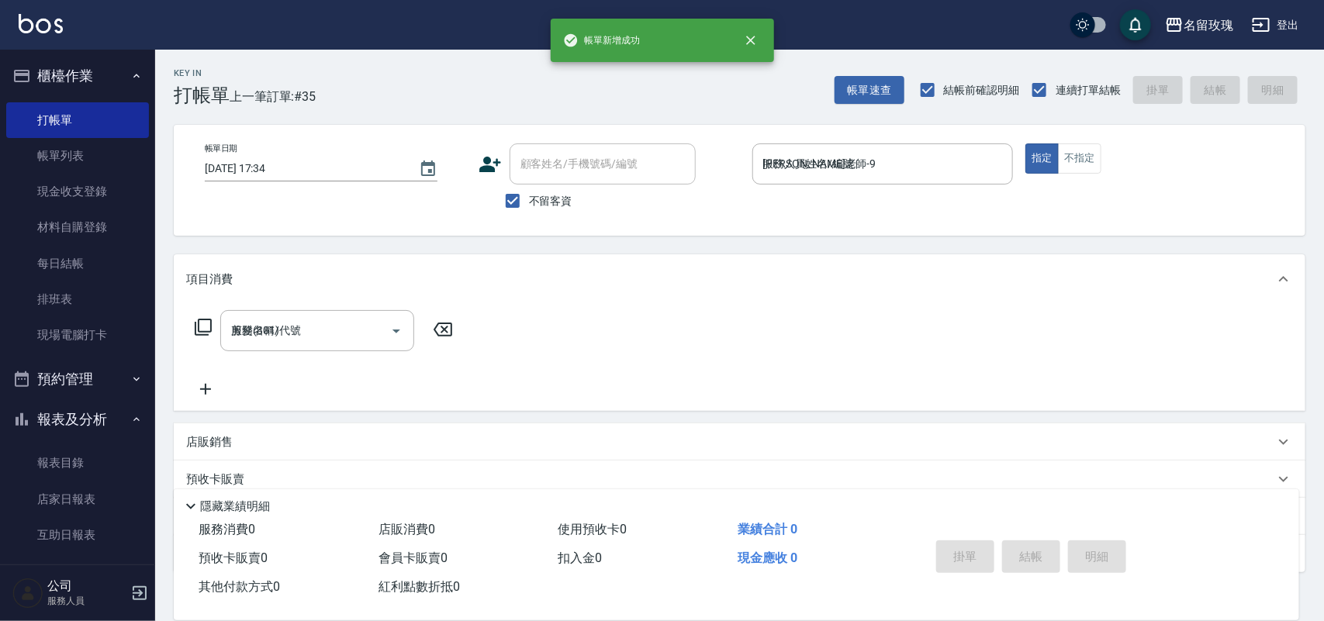
type input "2025/08/22 17:43"
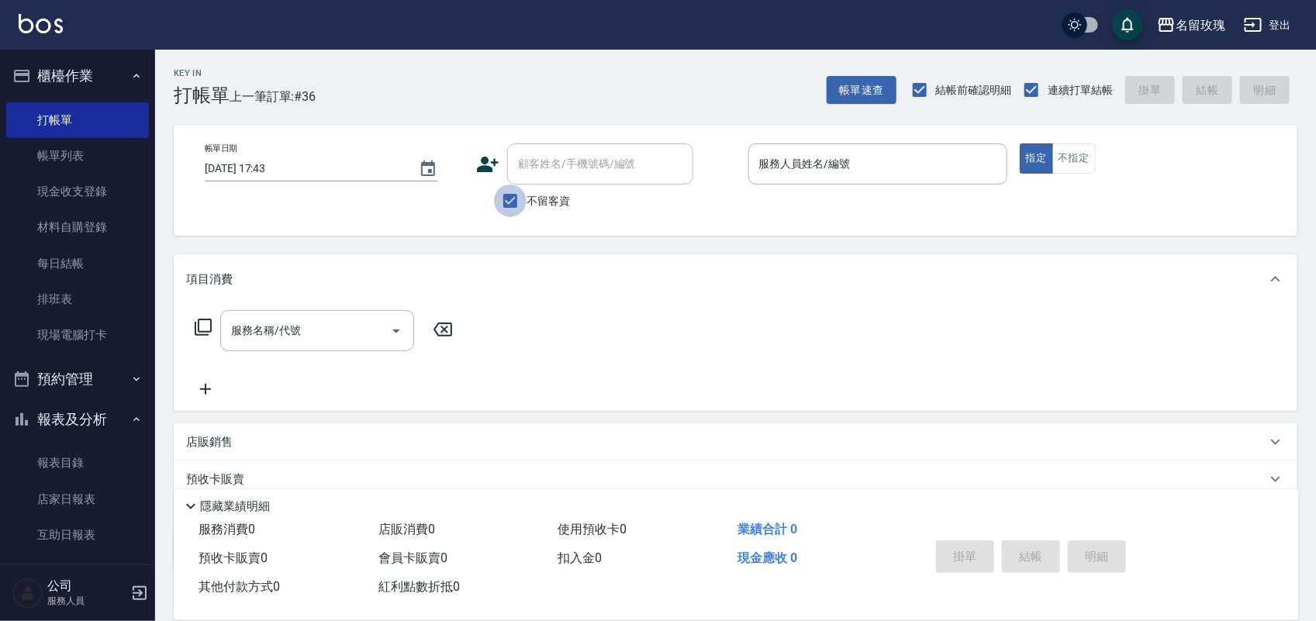
click at [516, 202] on input "不留客資" at bounding box center [510, 201] width 33 height 33
checkbox input "false"
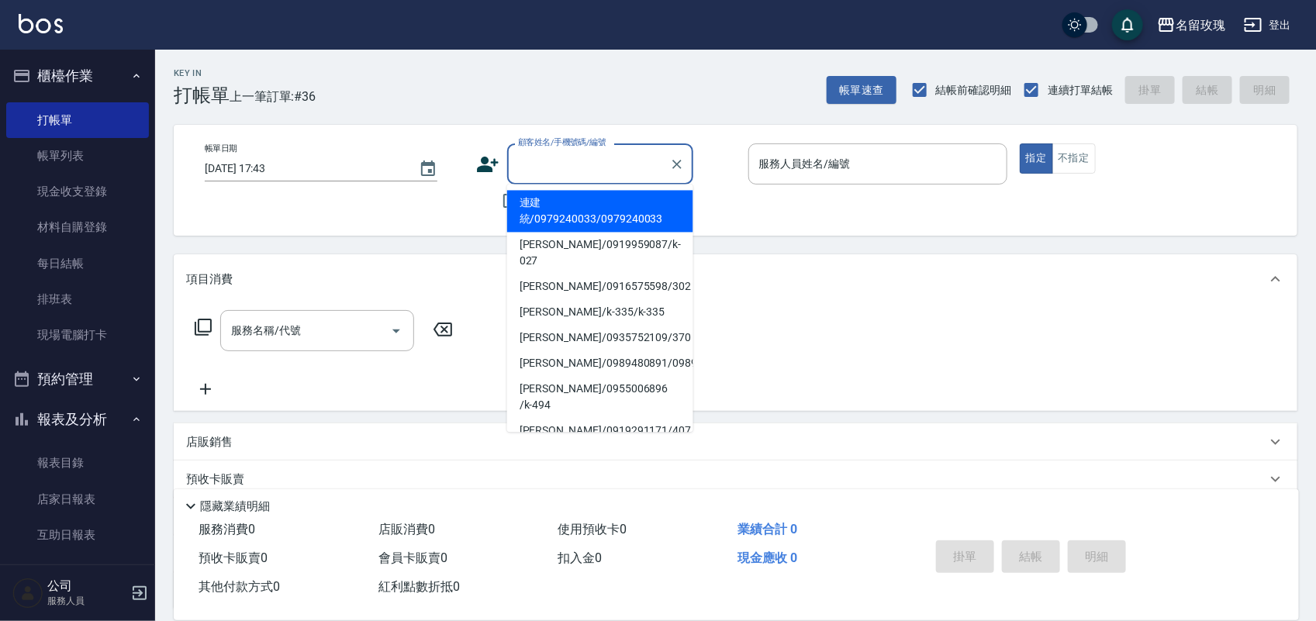
click at [559, 164] on input "顧客姓名/手機號碼/編號" at bounding box center [588, 163] width 149 height 27
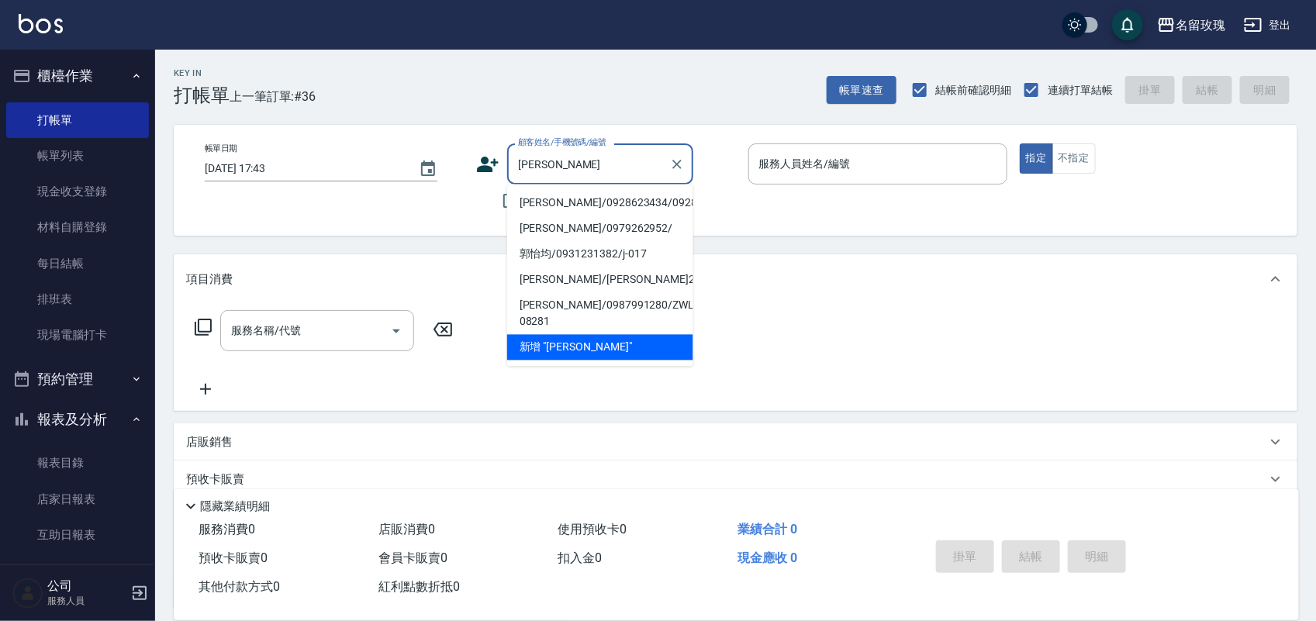
click at [560, 212] on li "郭怡君/0928623434/0928623434" at bounding box center [600, 204] width 186 height 26
type input "郭怡君/0928623434/0928623434"
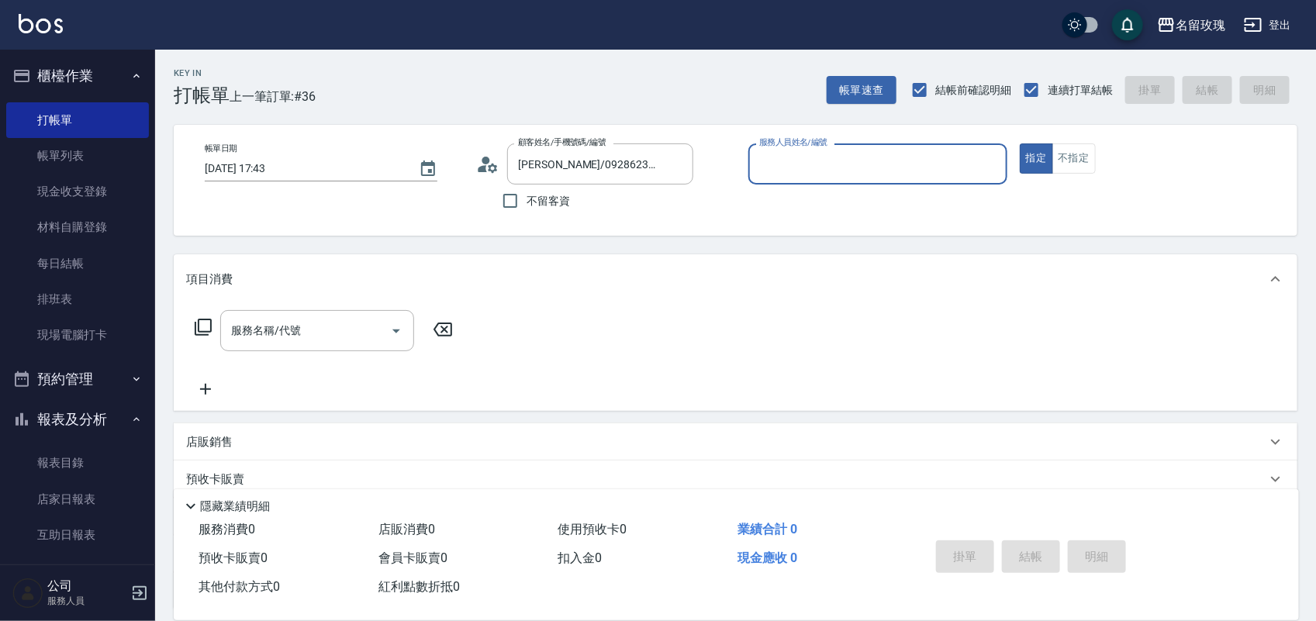
type input "JOYCE-1"
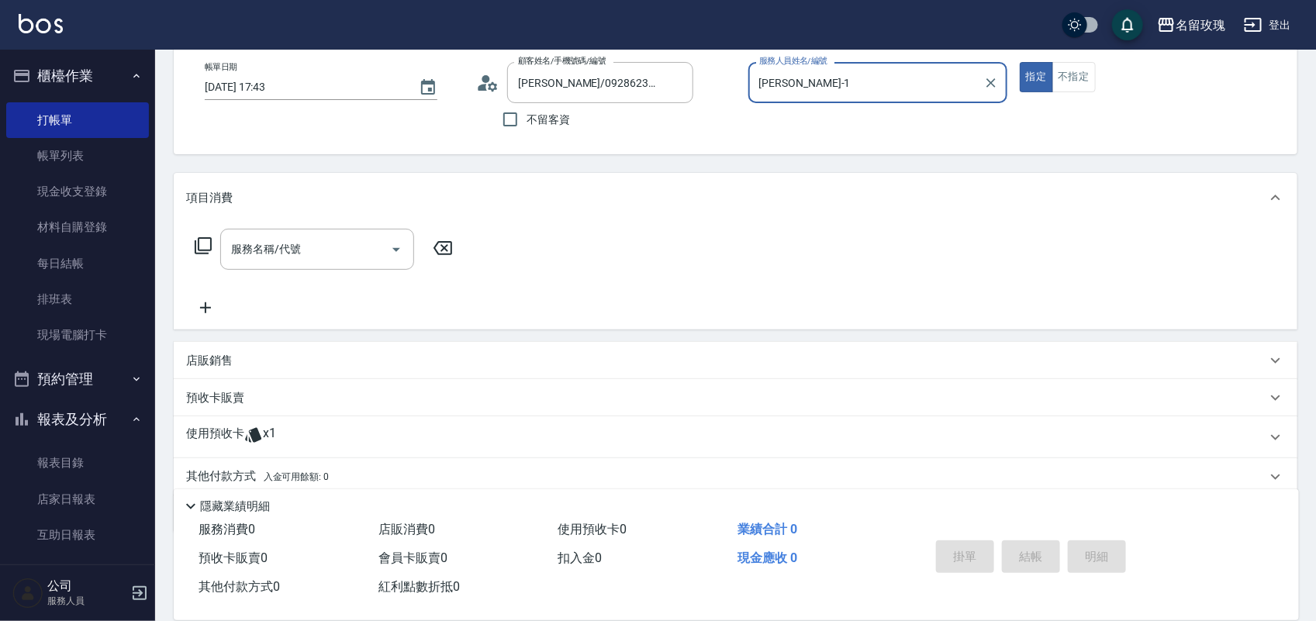
scroll to position [140, 0]
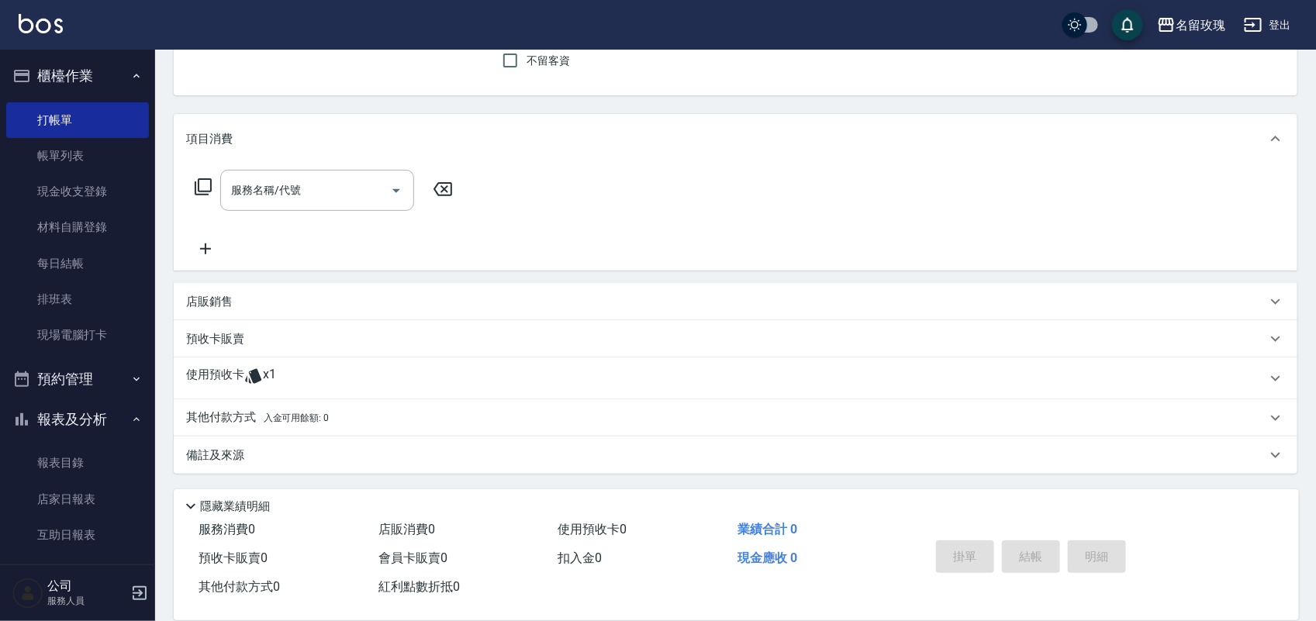
click at [254, 378] on icon at bounding box center [253, 376] width 16 height 15
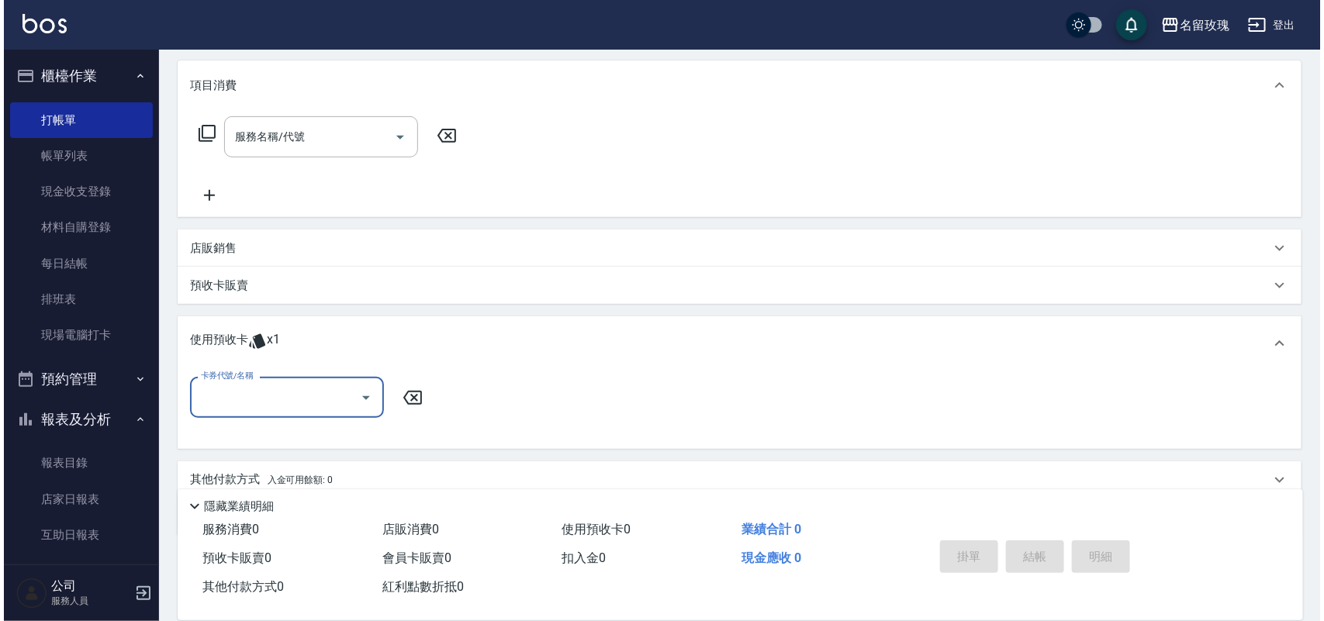
scroll to position [0, 0]
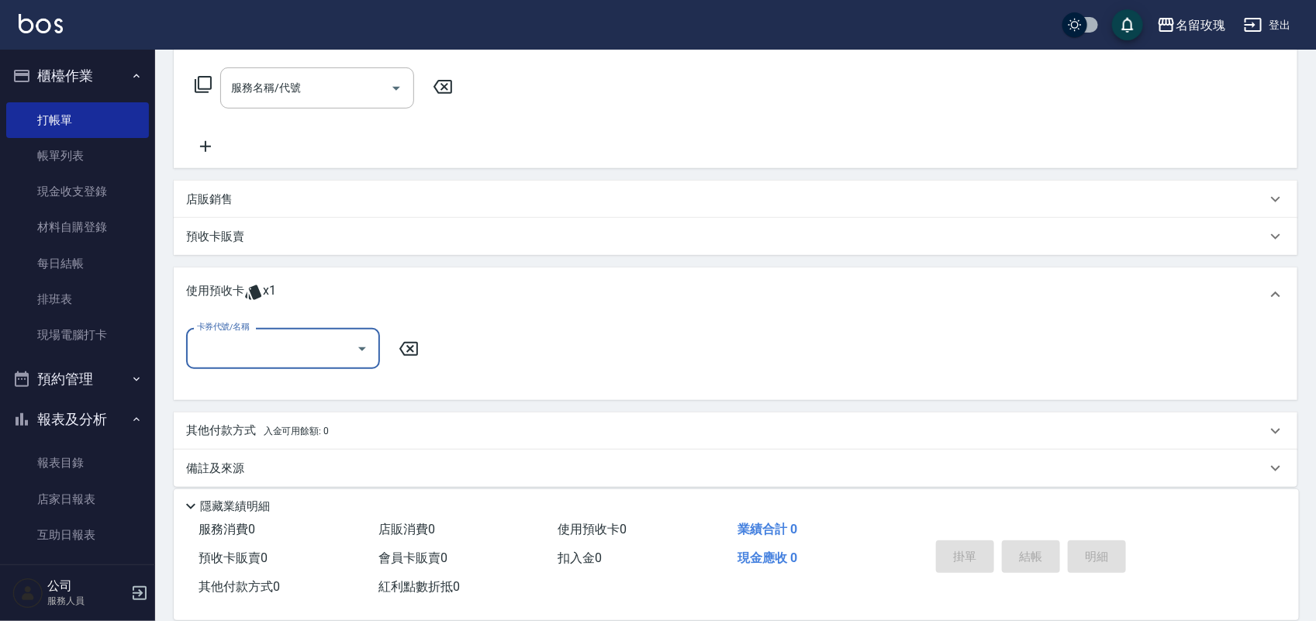
click at [252, 355] on input "卡券代號/名稱" at bounding box center [271, 348] width 157 height 27
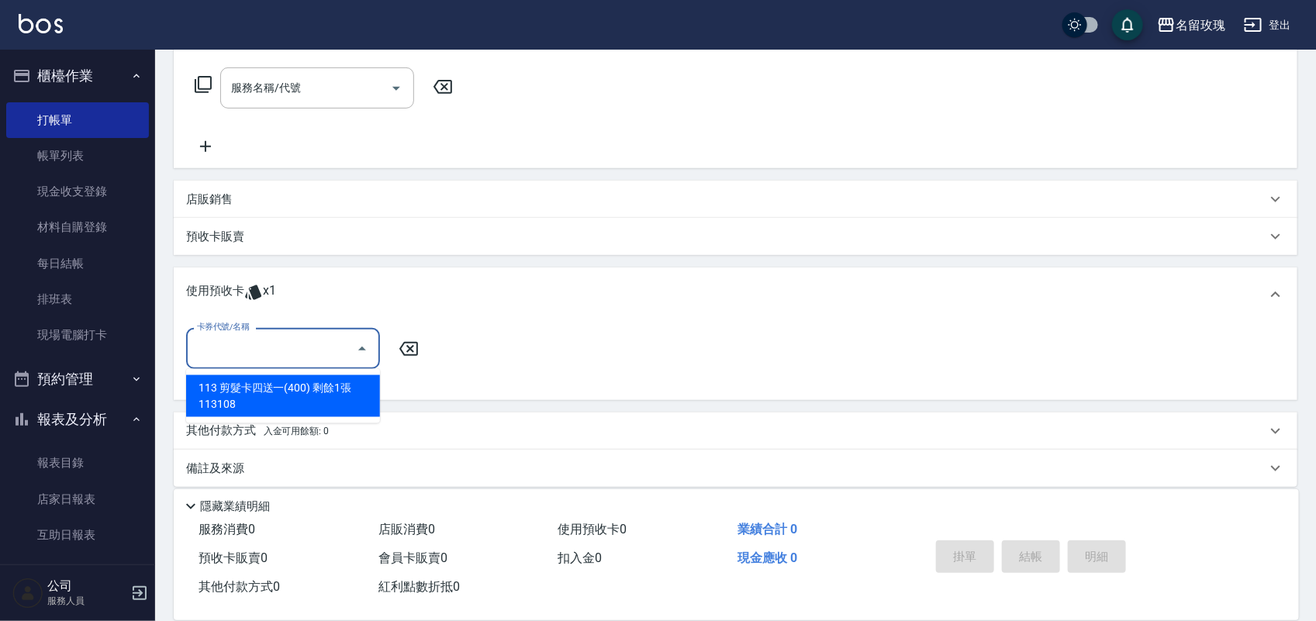
click at [275, 396] on div "113 剪髮卡四送一(400) 剩餘1張 113108" at bounding box center [283, 396] width 194 height 42
type input "113 剪髮卡四送一(400) 113108"
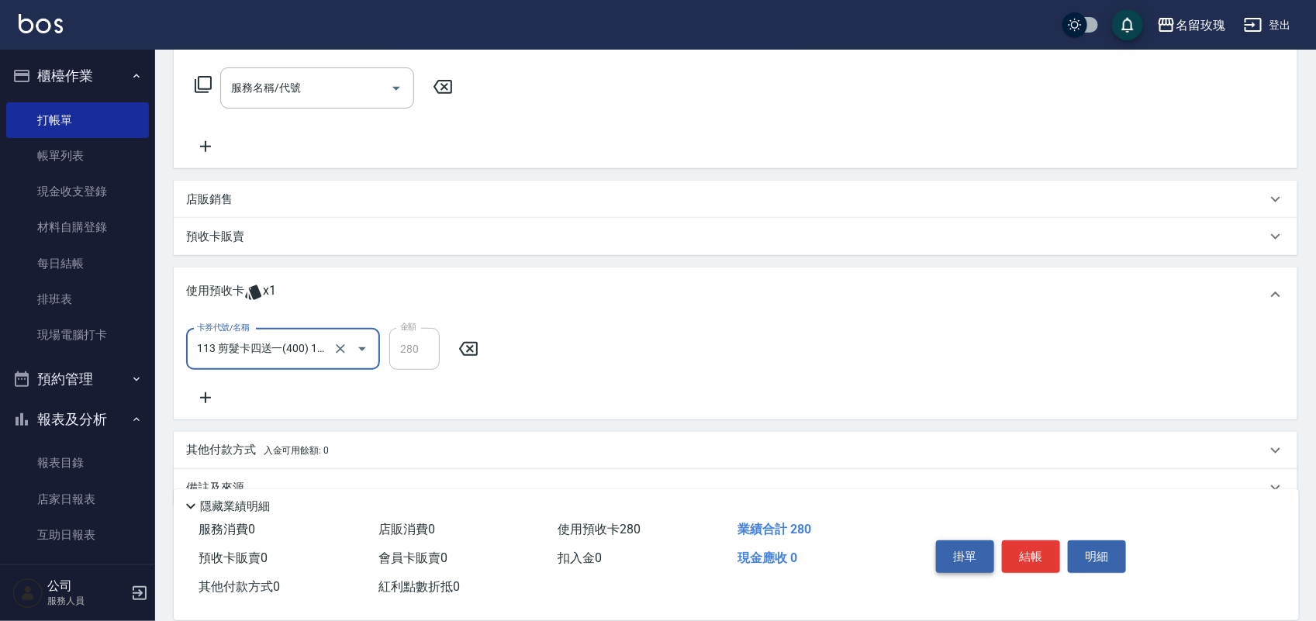
drag, startPoint x: 1032, startPoint y: 547, endPoint x: 967, endPoint y: 557, distance: 65.9
click at [1028, 547] on button "結帳" at bounding box center [1031, 557] width 58 height 33
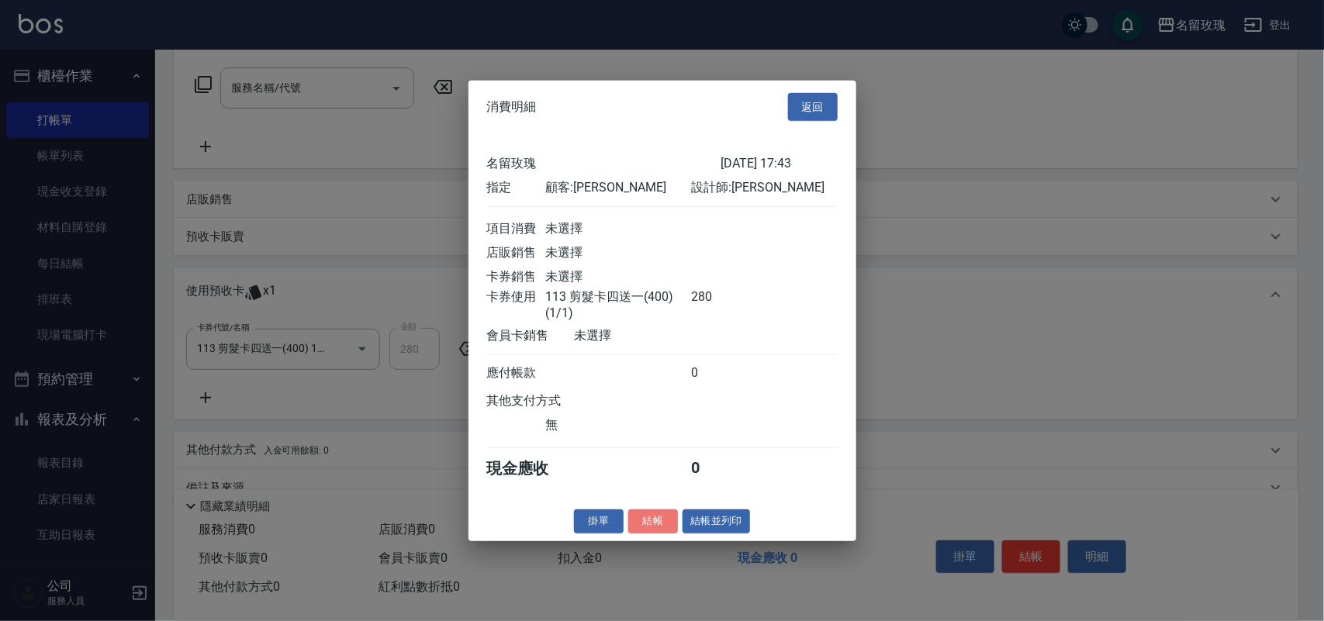
drag, startPoint x: 660, startPoint y: 531, endPoint x: 668, endPoint y: 506, distance: 26.0
click at [663, 516] on div "消費明細 返回 名留玫瑰 2025/08/22 17:43 指定 顧客: 郭怡君 設計師: JOYCE 項目消費 未選擇 店販銷售 未選擇 卡券銷售 未選擇 …" at bounding box center [662, 310] width 388 height 461
click at [661, 532] on button "結帳" at bounding box center [653, 522] width 50 height 24
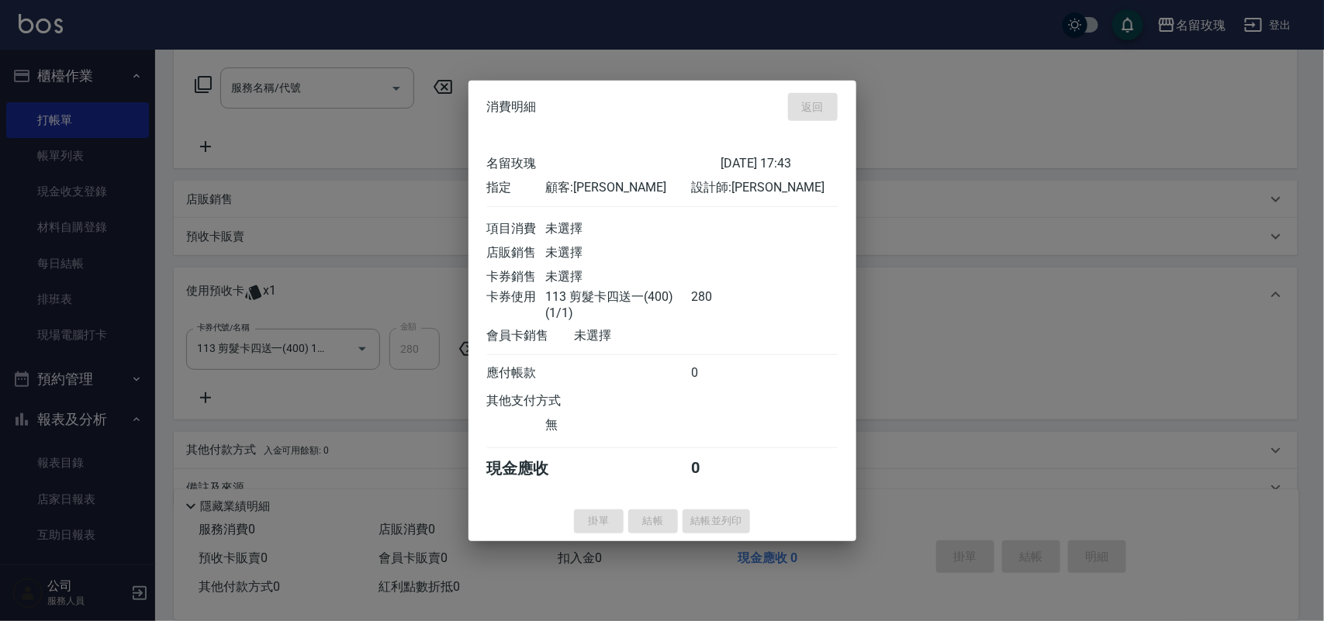
type input "2025/08/22 17:59"
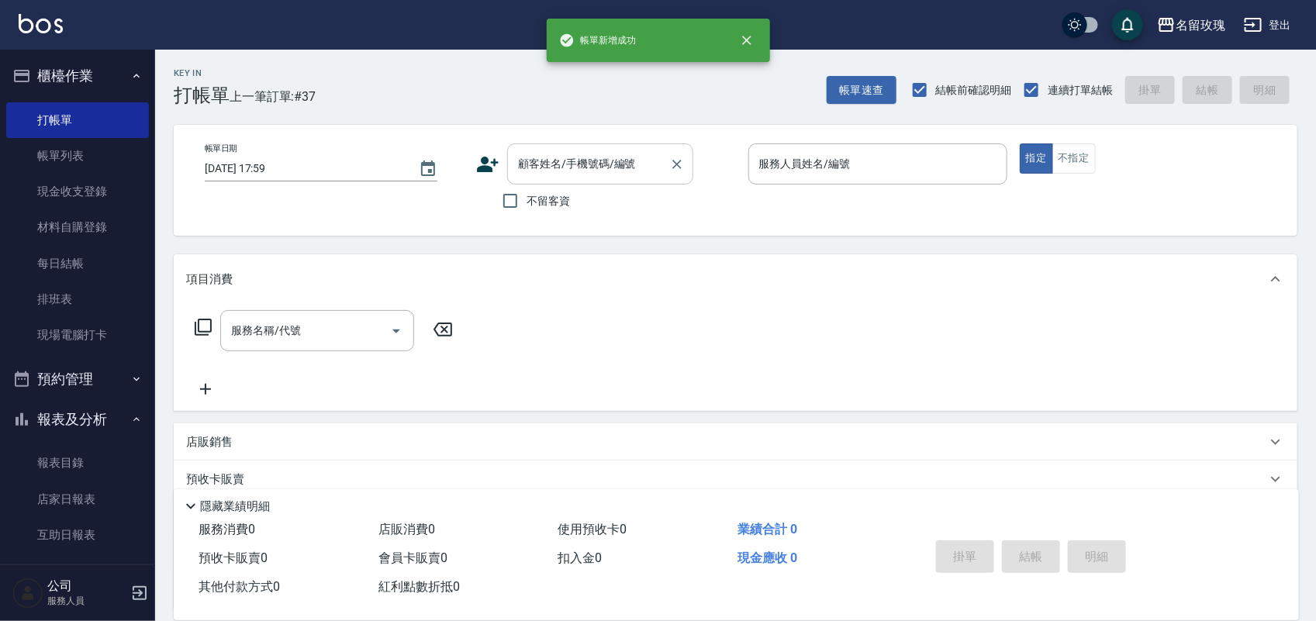
click at [526, 169] on input "顧客姓名/手機號碼/編號" at bounding box center [588, 163] width 149 height 27
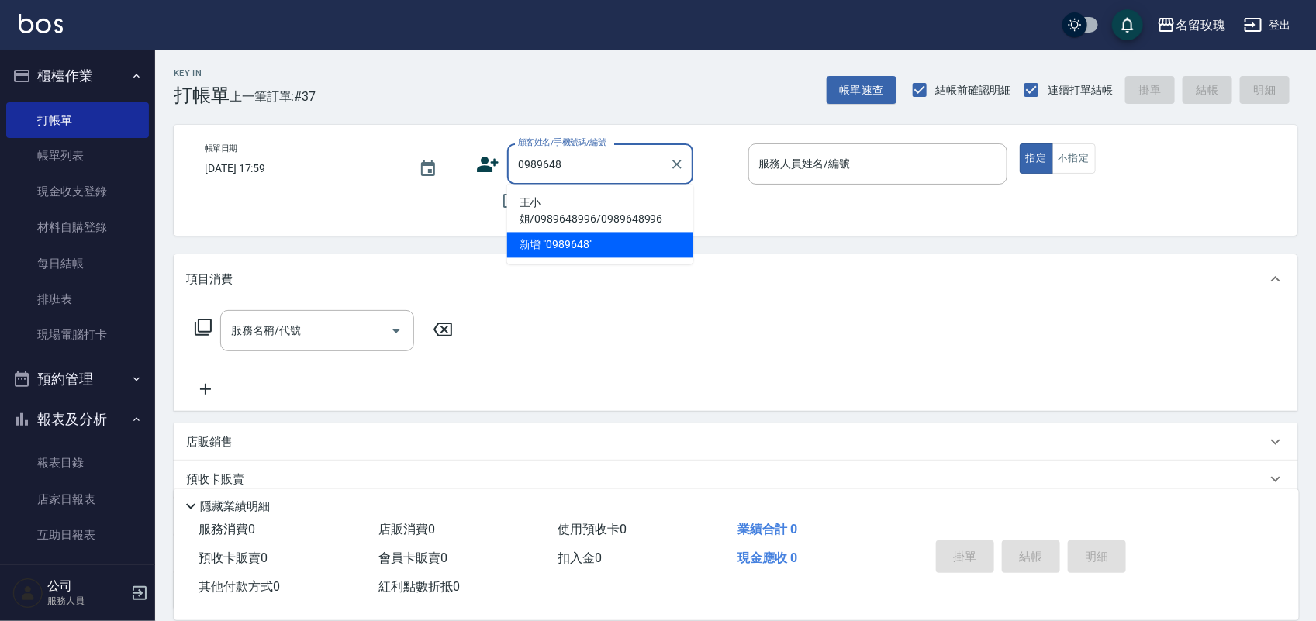
click at [537, 196] on li "王小姐/0989648996/0989648996" at bounding box center [600, 212] width 186 height 42
type input "王小姐/0989648996/0989648996"
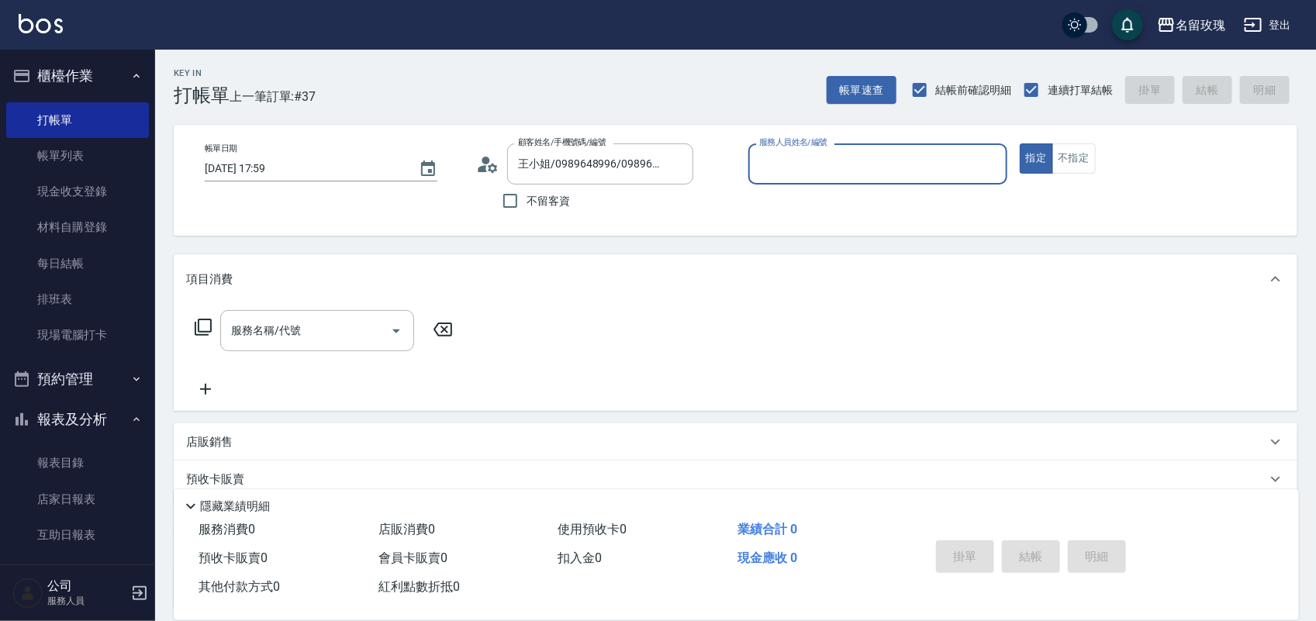
type input "JOYCE-1"
drag, startPoint x: 316, startPoint y: 320, endPoint x: 318, endPoint y: 310, distance: 10.2
click at [316, 312] on div "服務名稱/代號" at bounding box center [317, 330] width 194 height 41
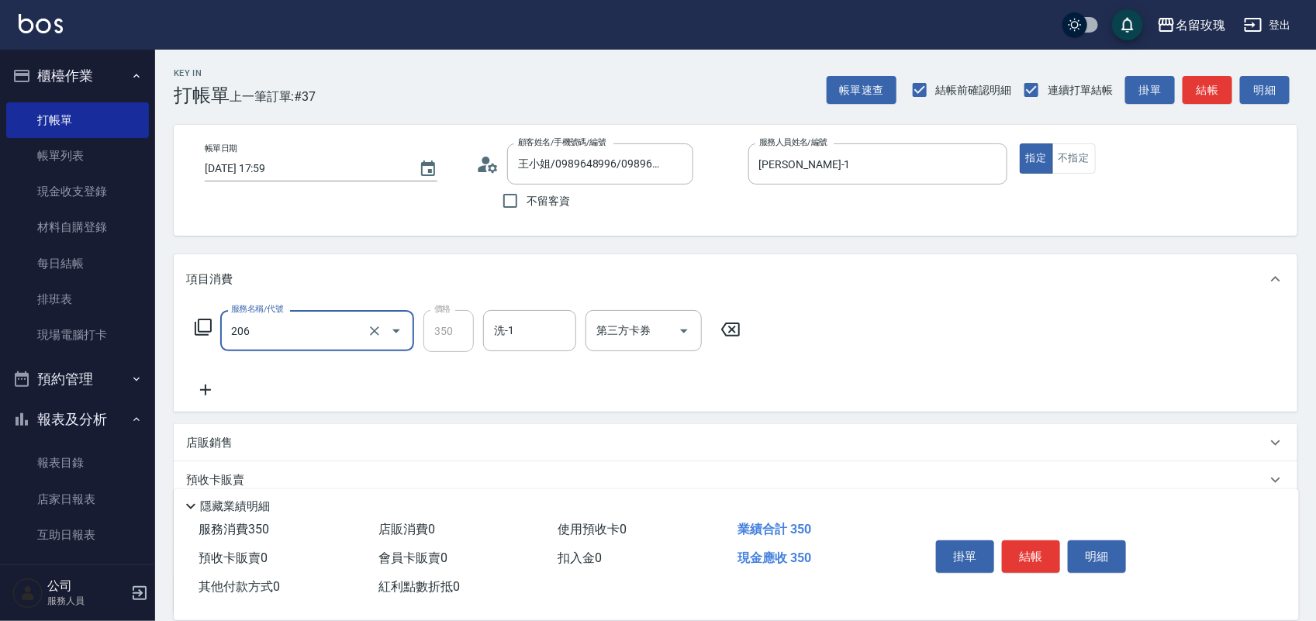
type input "洗髮精油(206)"
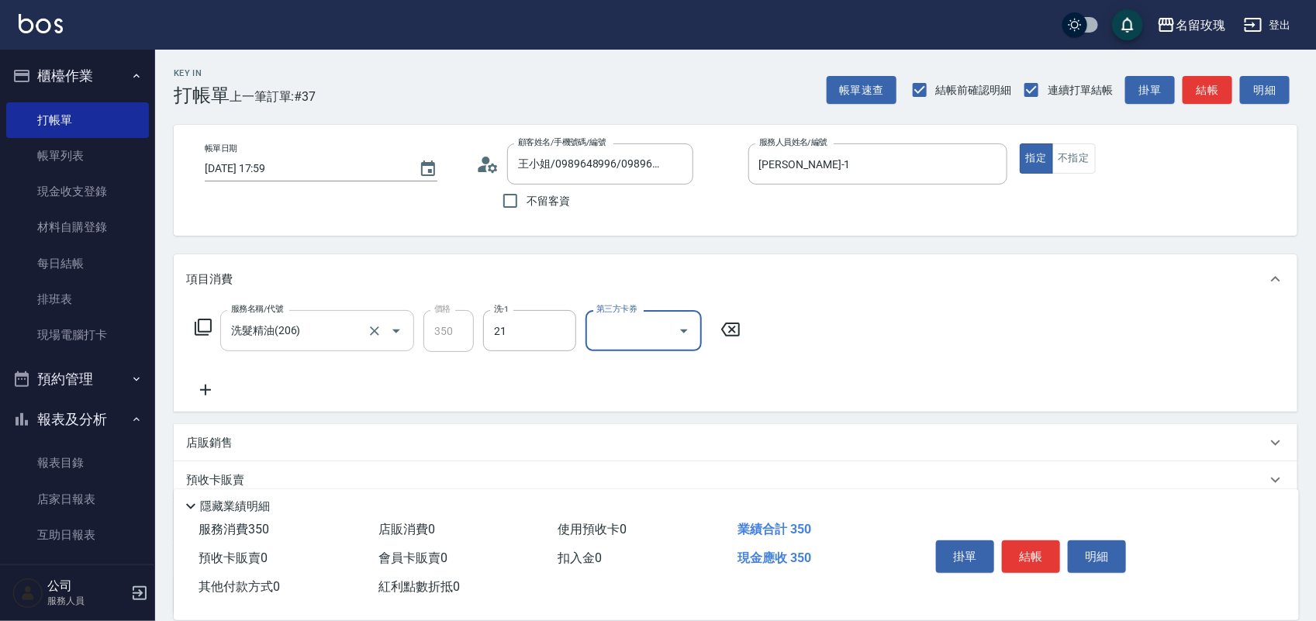
type input "少少-21"
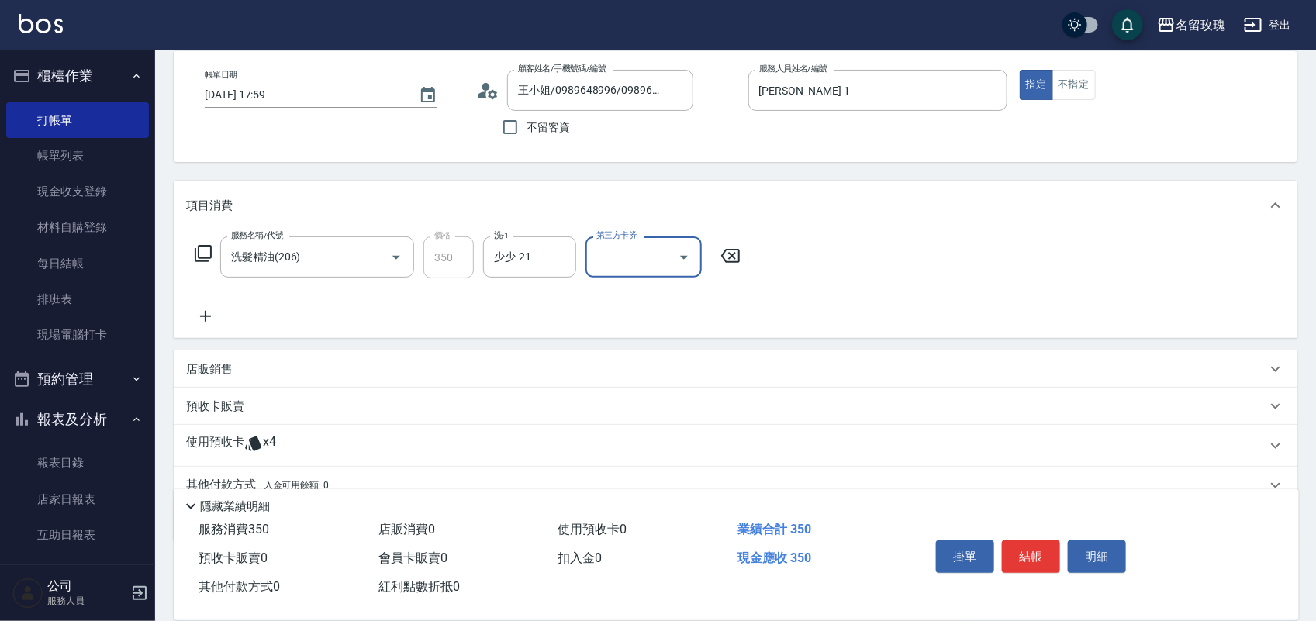
scroll to position [141, 0]
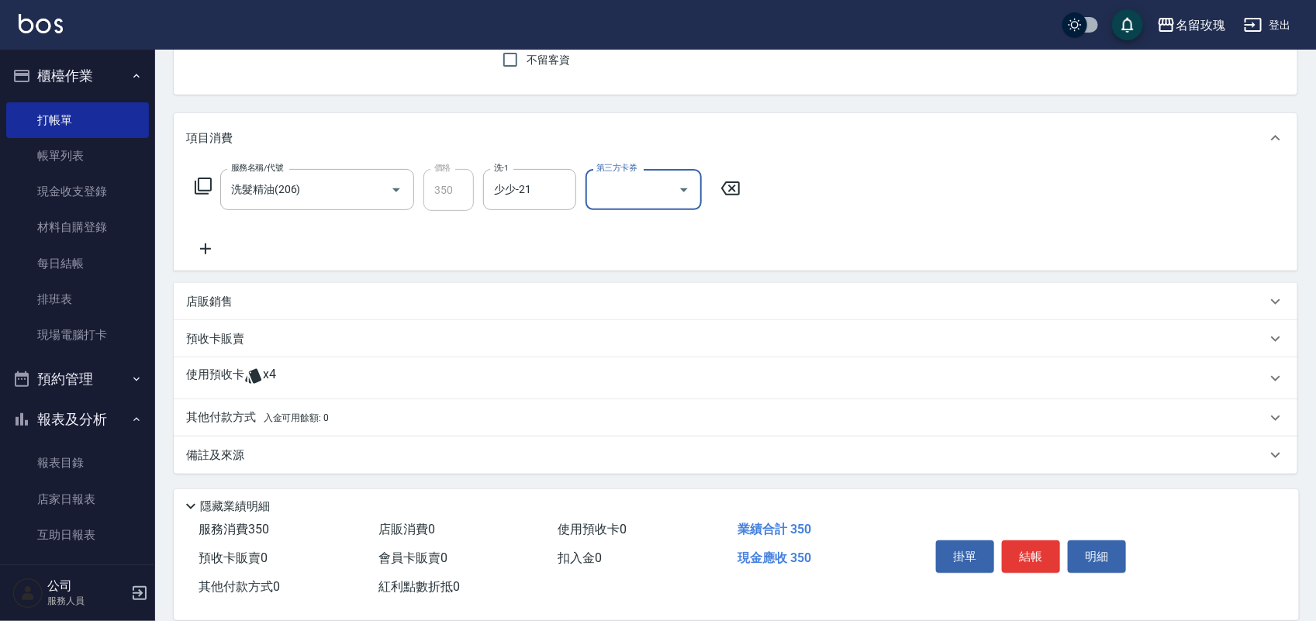
click at [252, 372] on icon at bounding box center [253, 376] width 16 height 15
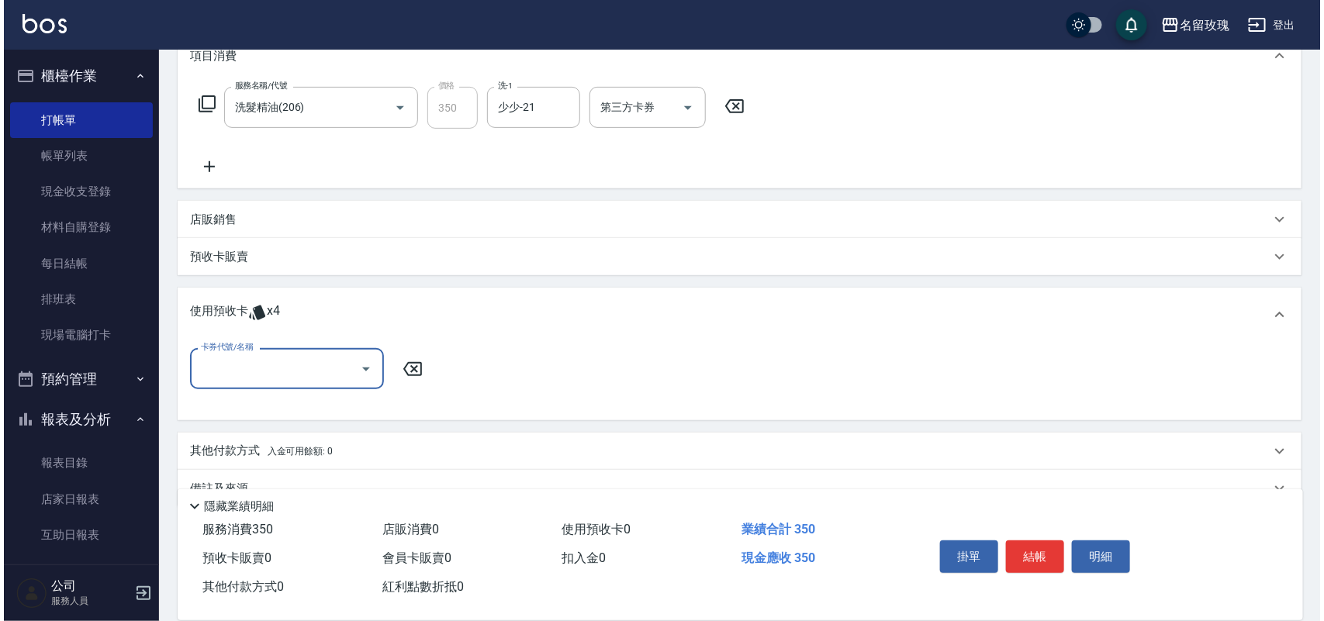
scroll to position [226, 0]
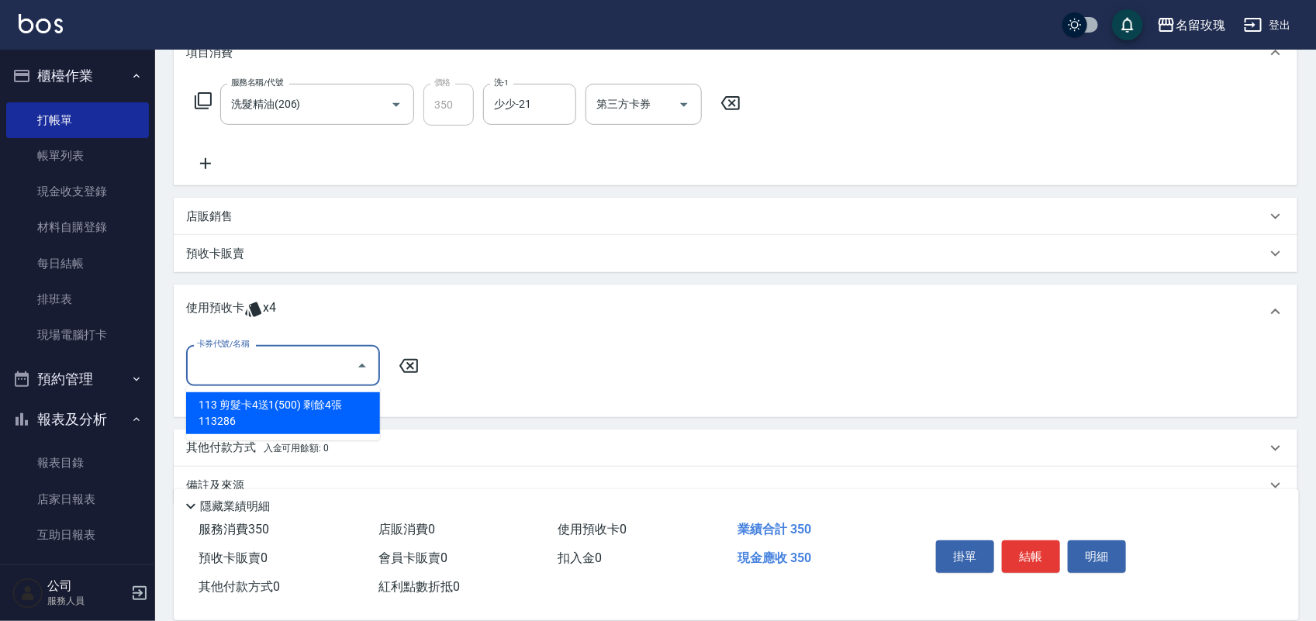
click at [256, 354] on input "卡券代號/名稱" at bounding box center [271, 365] width 157 height 27
click at [299, 409] on div "113 剪髮卡4送1(500) 剩餘4張 113286" at bounding box center [283, 413] width 194 height 42
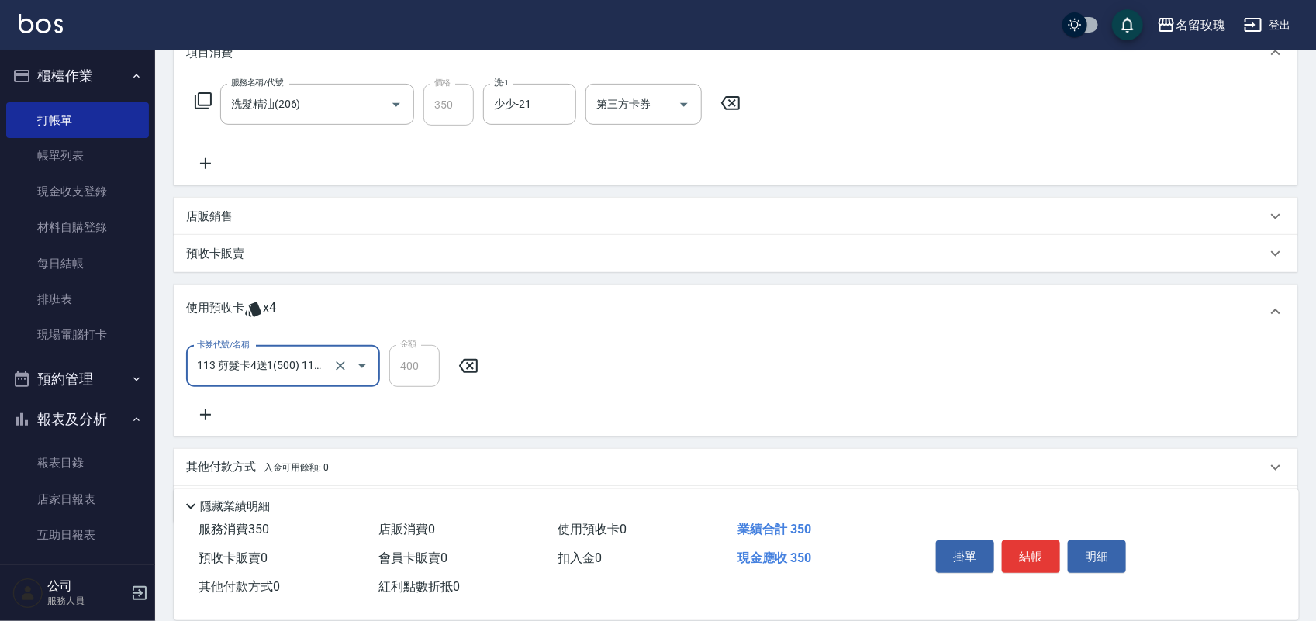
type input "113 剪髮卡4送1(500) 113286"
click at [1018, 547] on button "結帳" at bounding box center [1031, 557] width 58 height 33
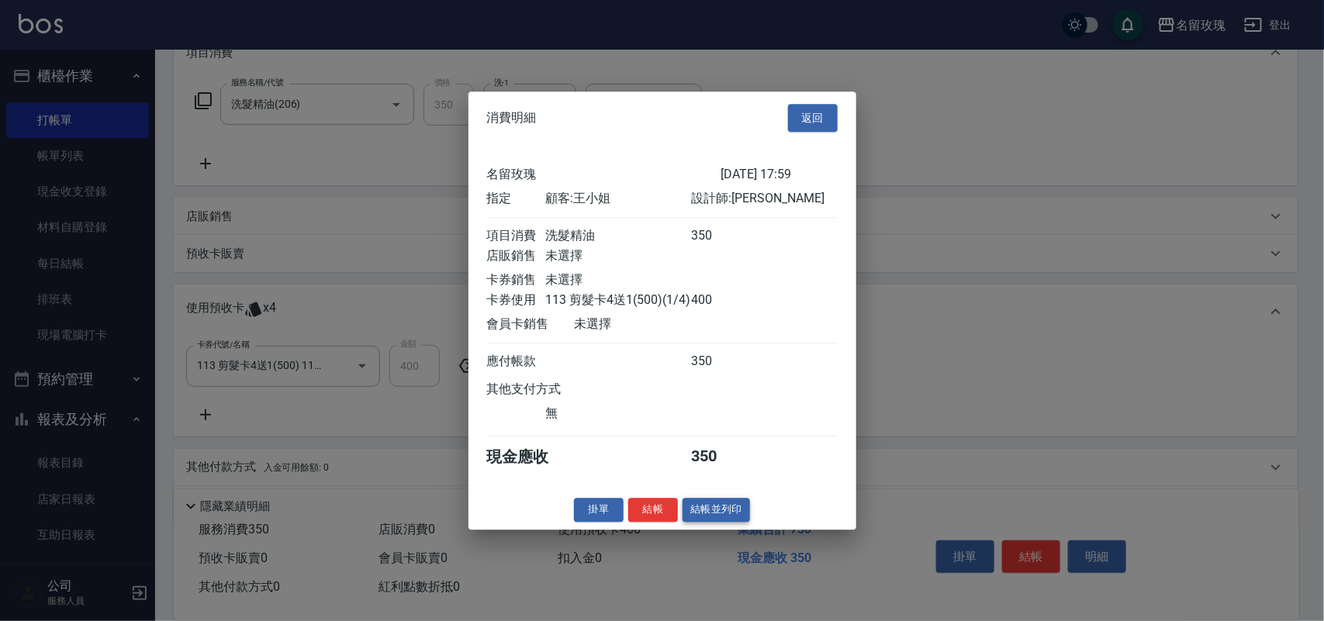
click at [696, 518] on button "結帳並列印" at bounding box center [715, 510] width 67 height 24
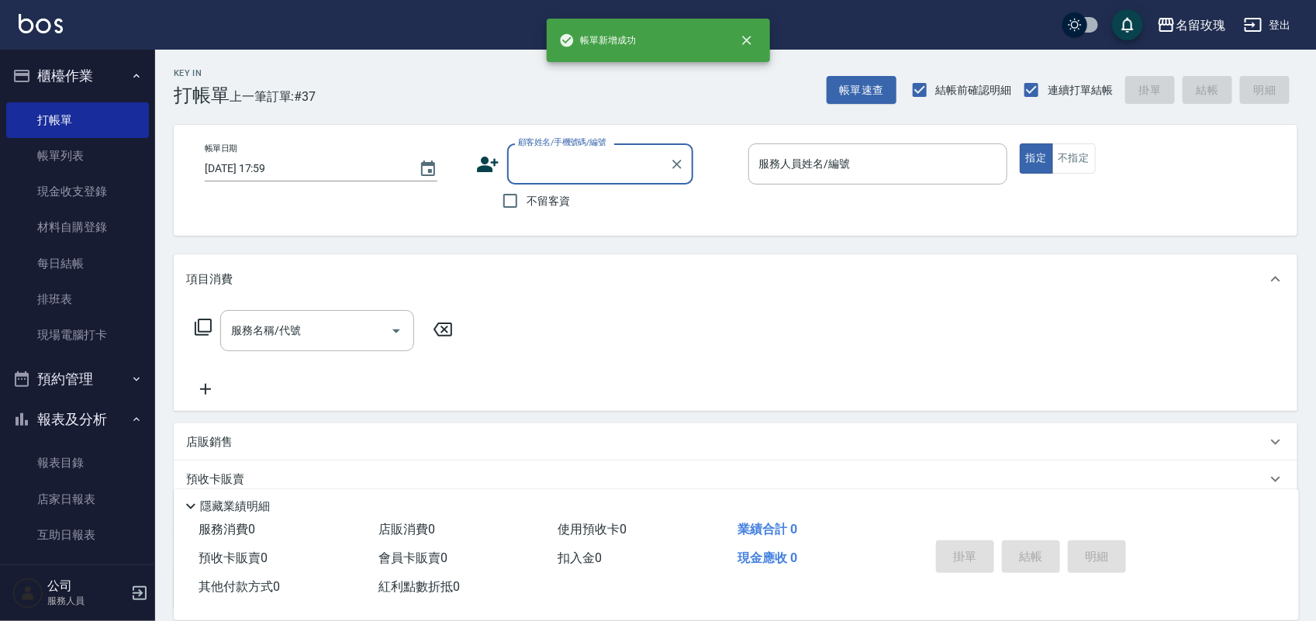
scroll to position [0, 0]
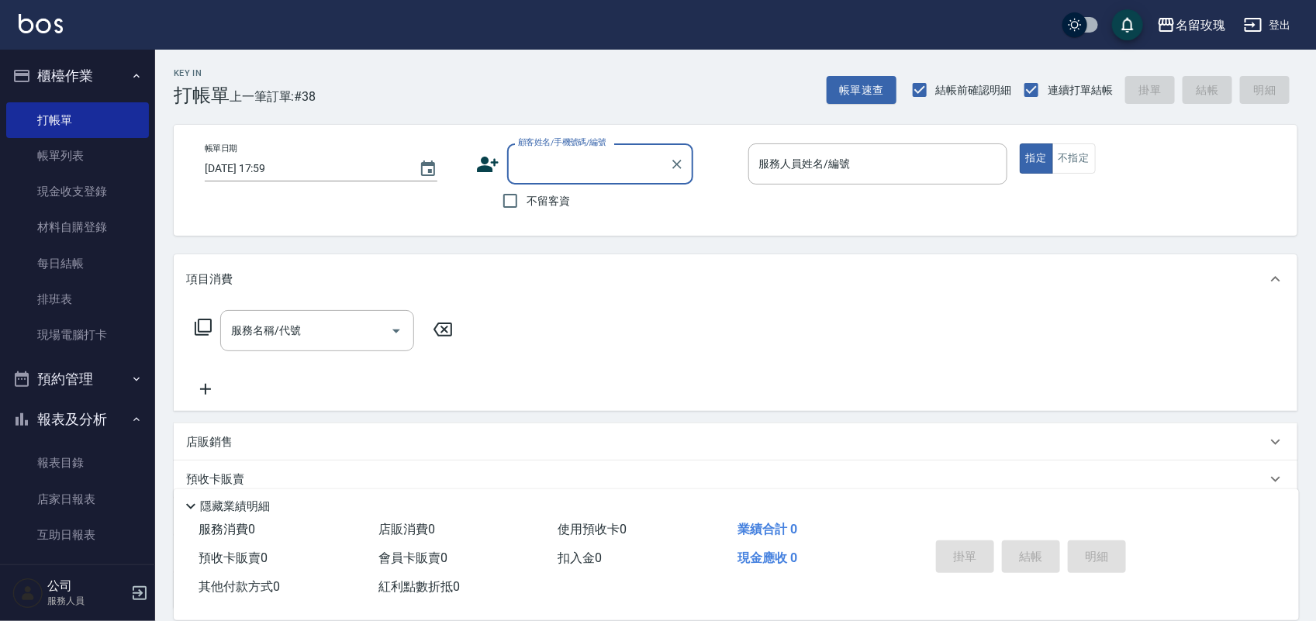
click at [531, 160] on input "顧客姓名/手機號碼/編號" at bounding box center [588, 163] width 149 height 27
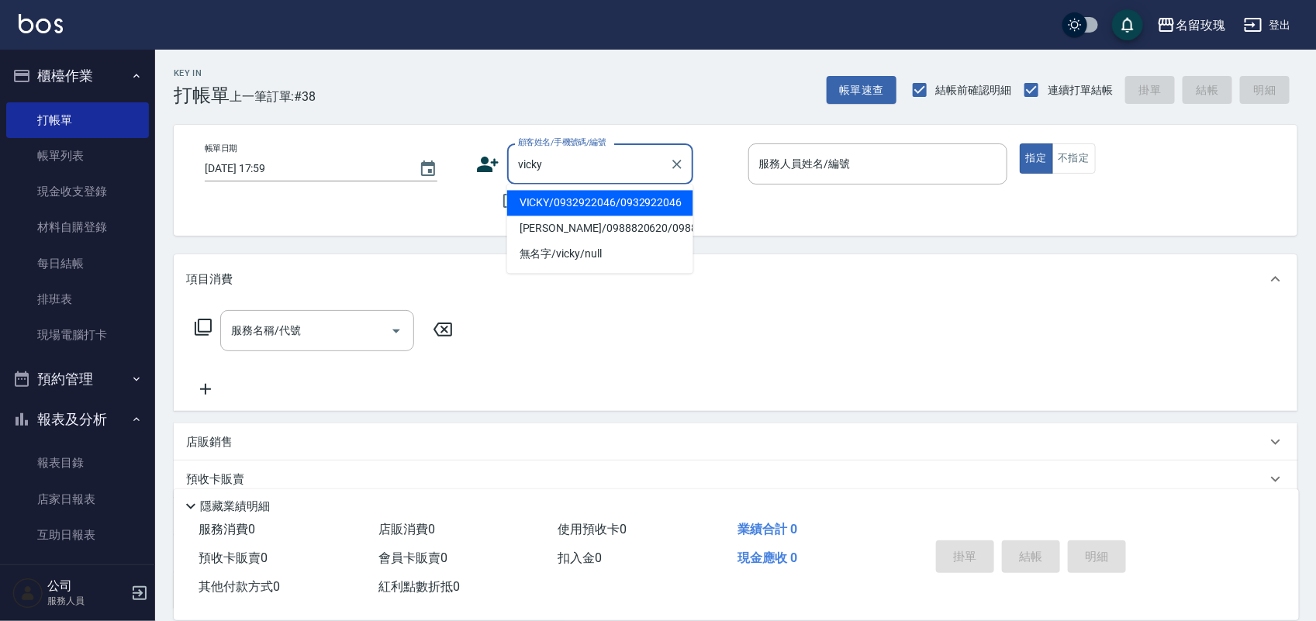
click at [583, 198] on li "VICKY/0932922046/0932922046" at bounding box center [600, 204] width 186 height 26
type input "VICKY/0932922046/0932922046"
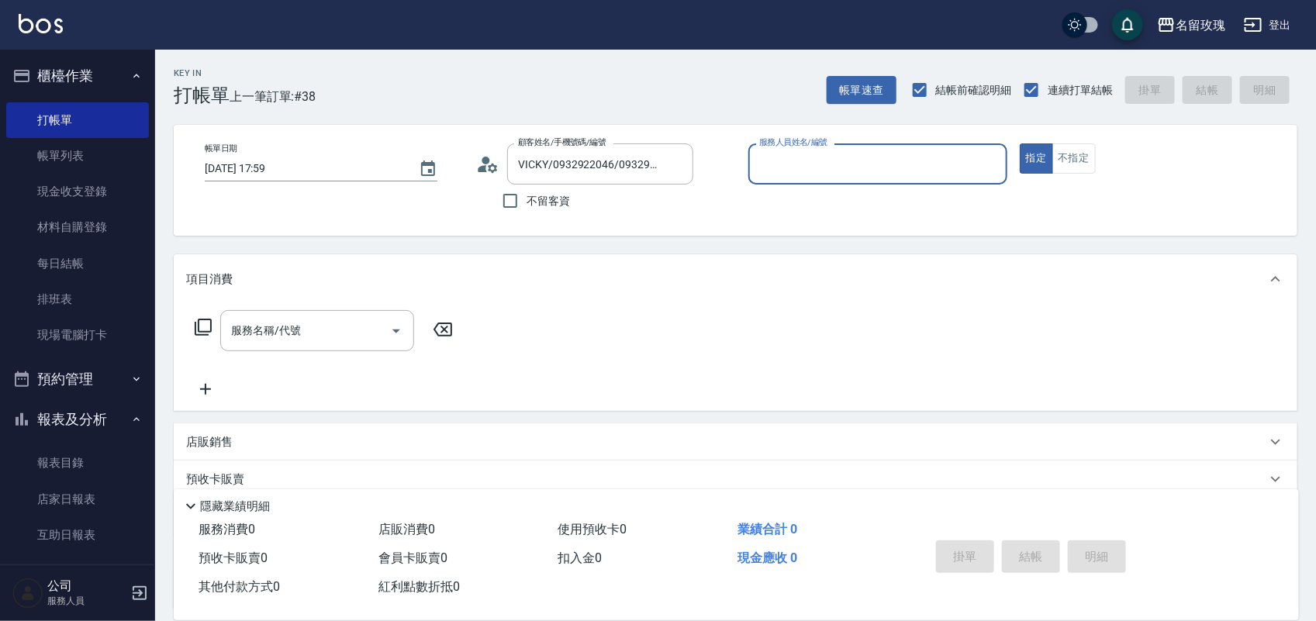
type input "EMILY-7"
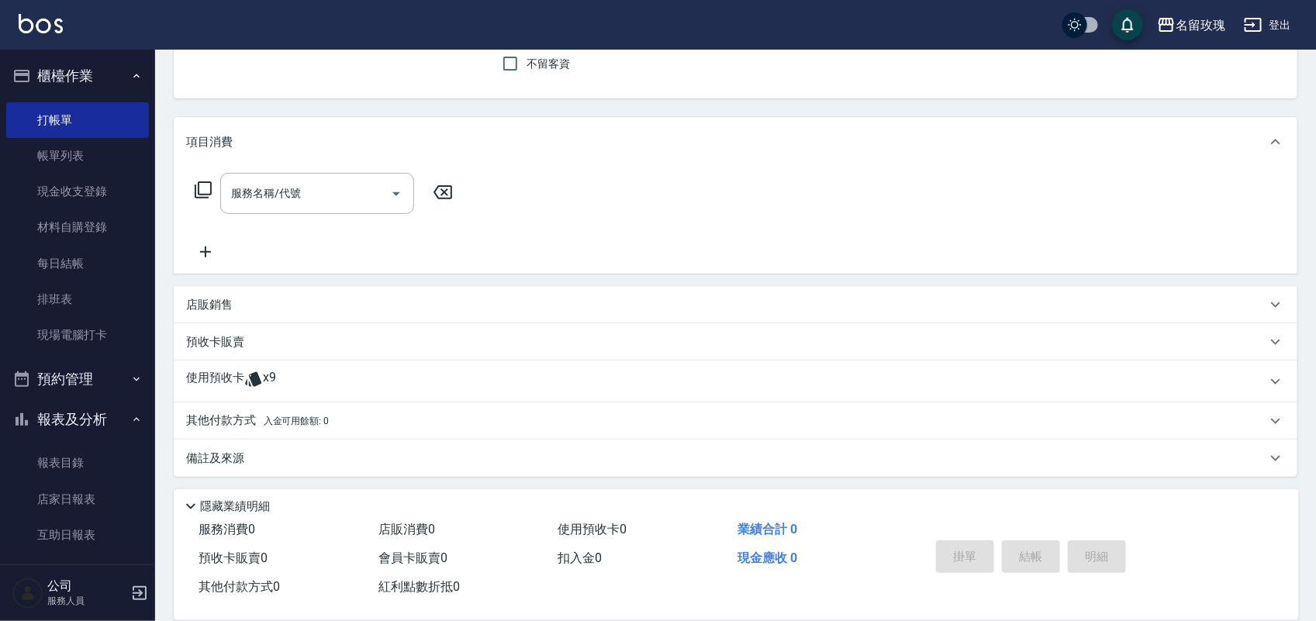
scroll to position [140, 0]
click at [358, 382] on div "使用預收卡 x9" at bounding box center [726, 378] width 1080 height 23
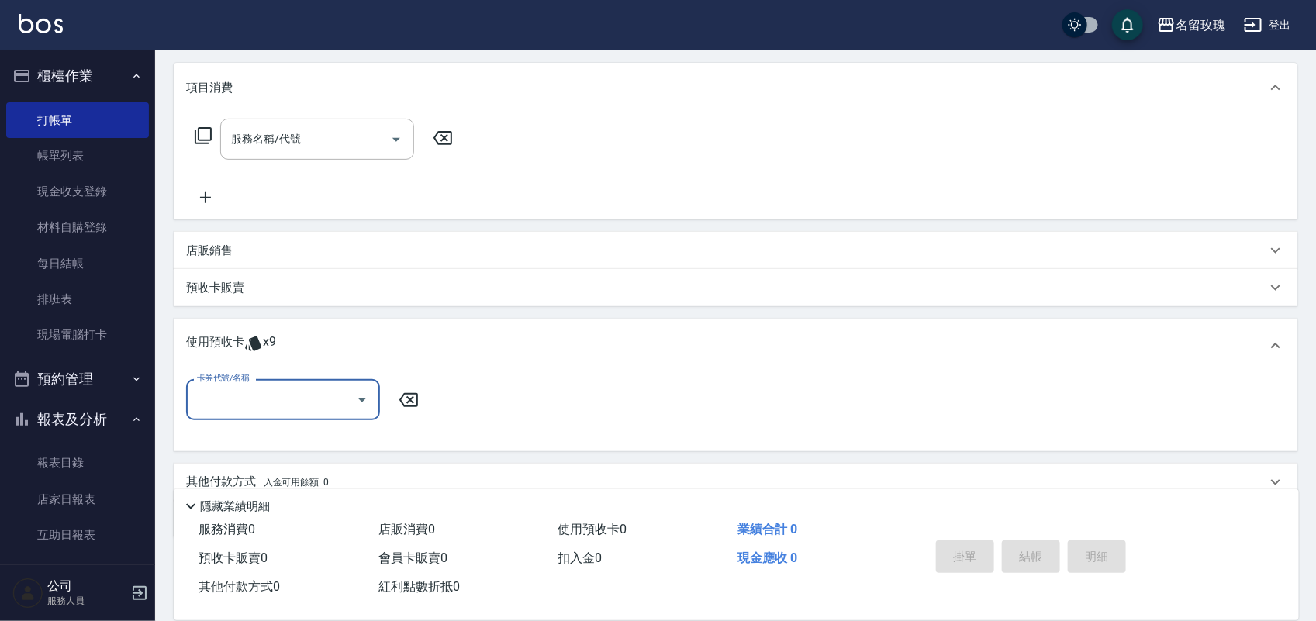
scroll to position [237, 0]
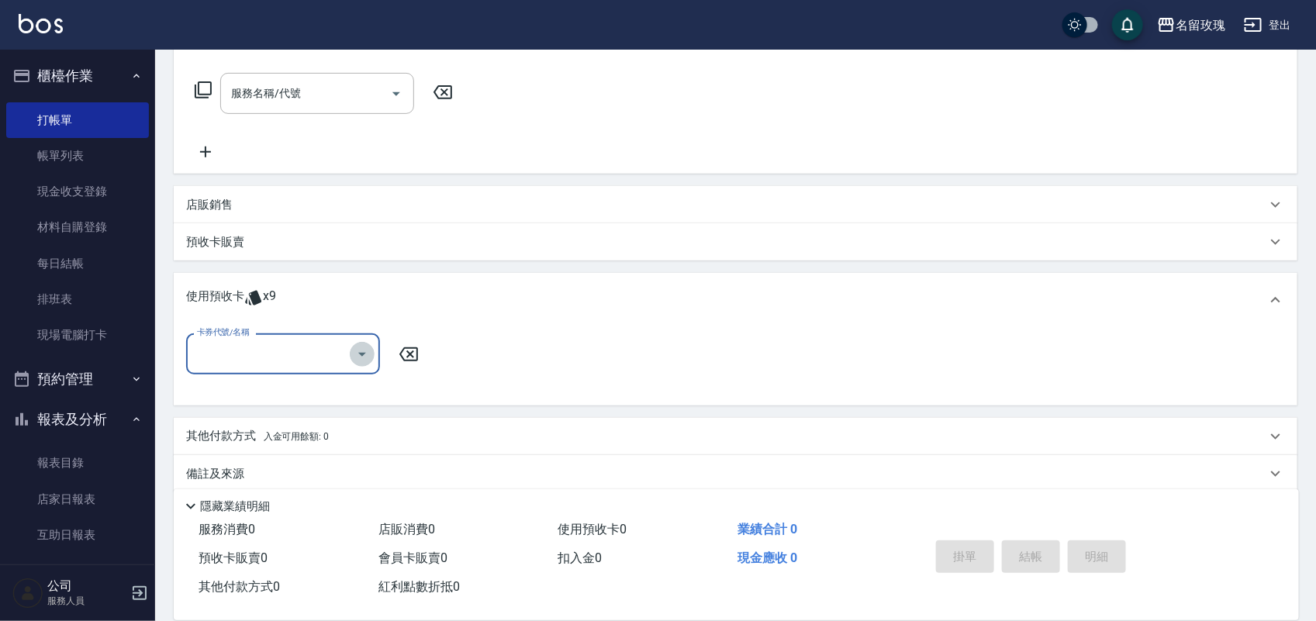
click at [365, 358] on icon "Open" at bounding box center [362, 354] width 19 height 19
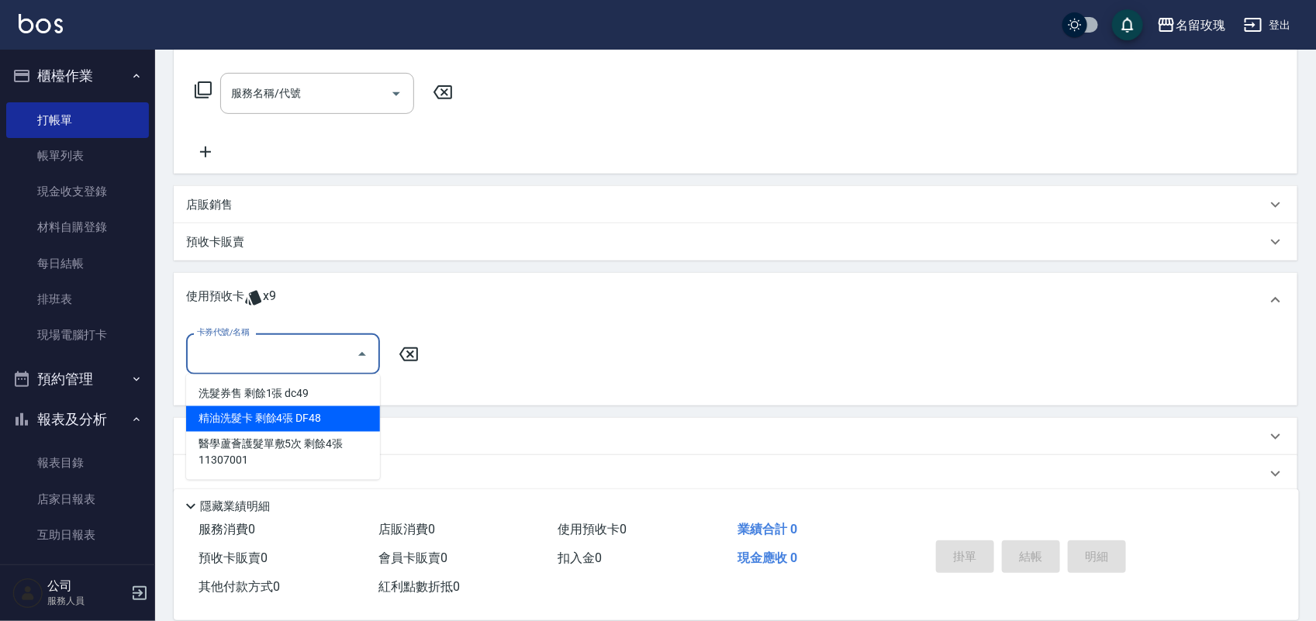
click at [350, 420] on div "精油洗髮卡 剩餘4張 DF48" at bounding box center [283, 419] width 194 height 26
type input "精油洗髮卡 DF48"
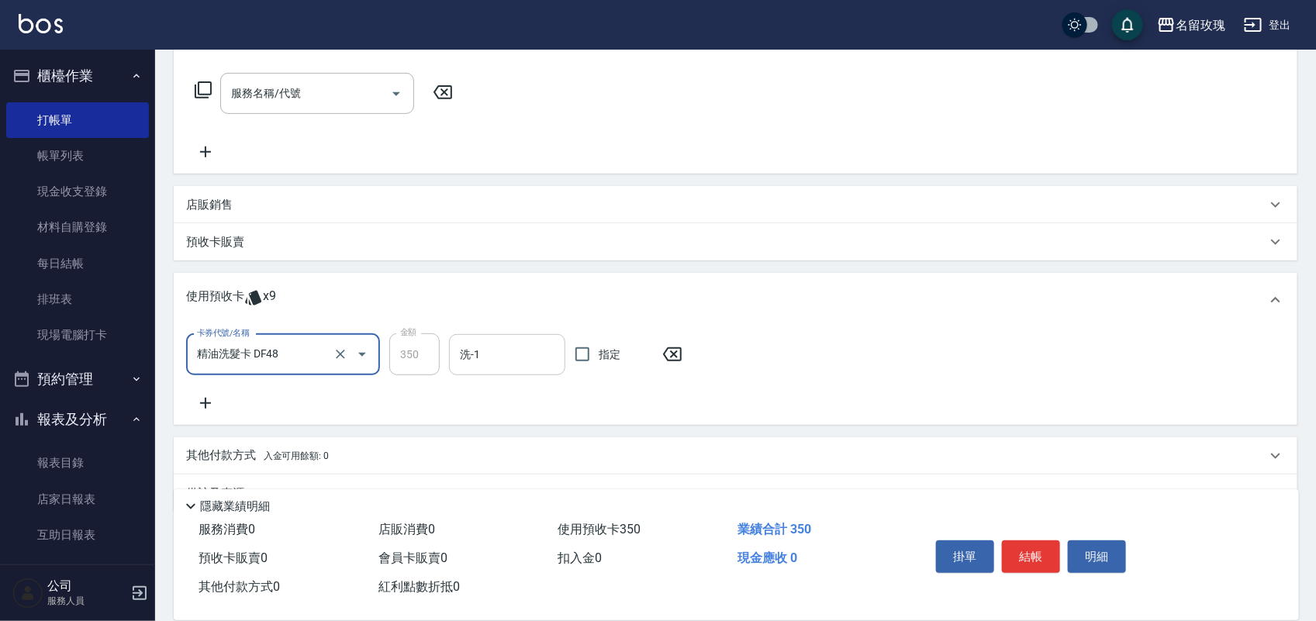
click at [500, 355] on input "洗-1" at bounding box center [507, 354] width 102 height 27
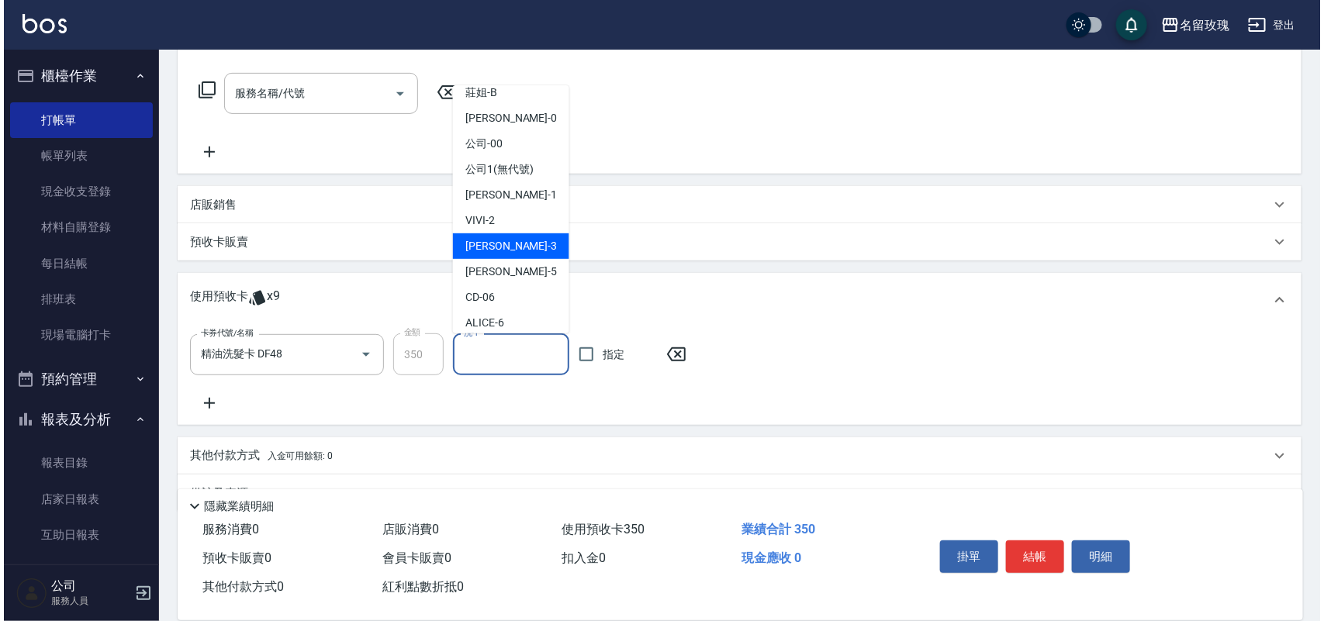
scroll to position [97, 0]
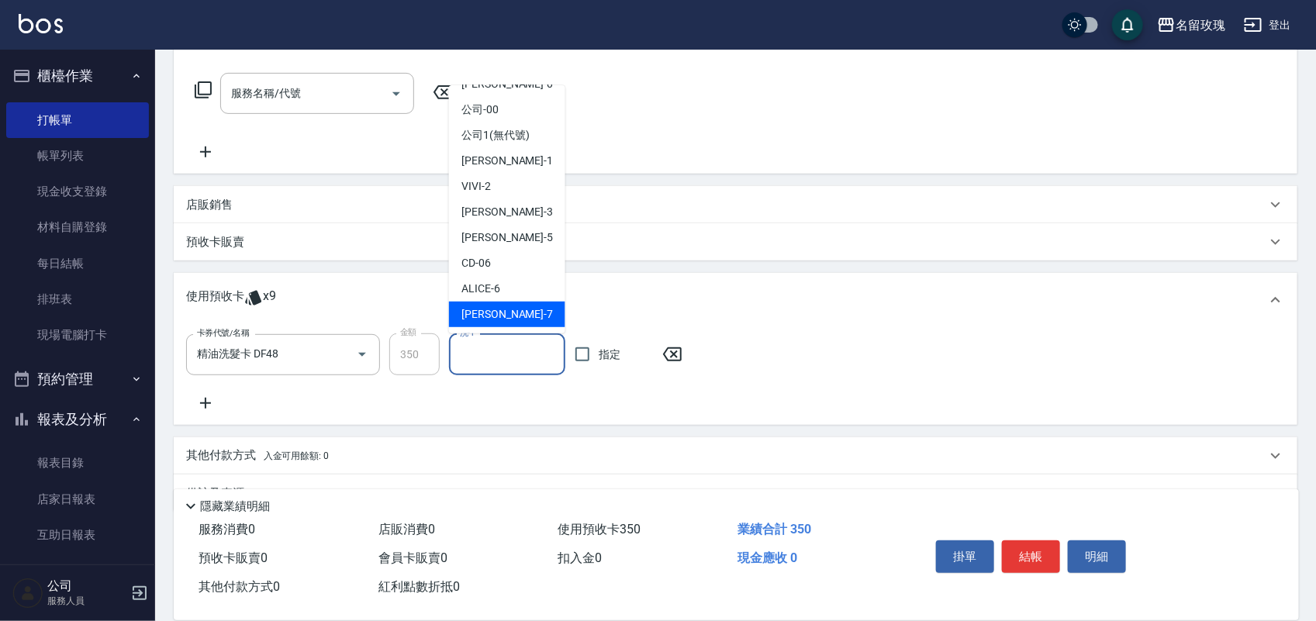
click at [490, 316] on span "EMILY -7" at bounding box center [507, 314] width 92 height 16
type input "EMILY-7"
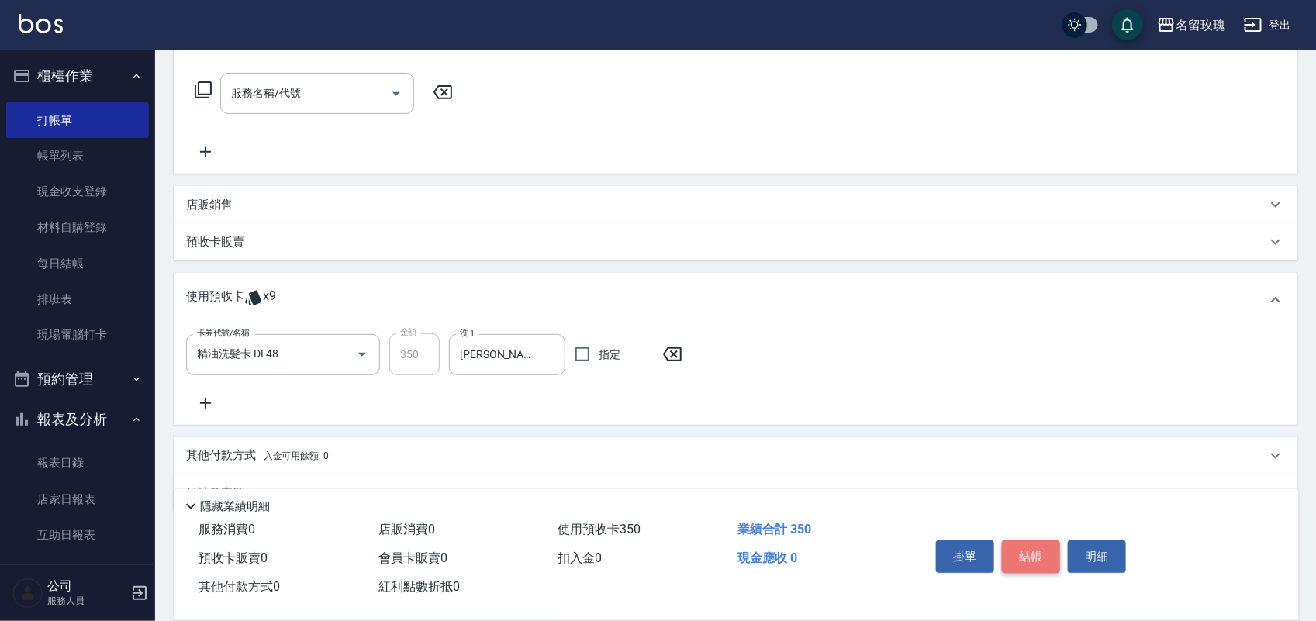
click at [1021, 547] on button "結帳" at bounding box center [1031, 557] width 58 height 33
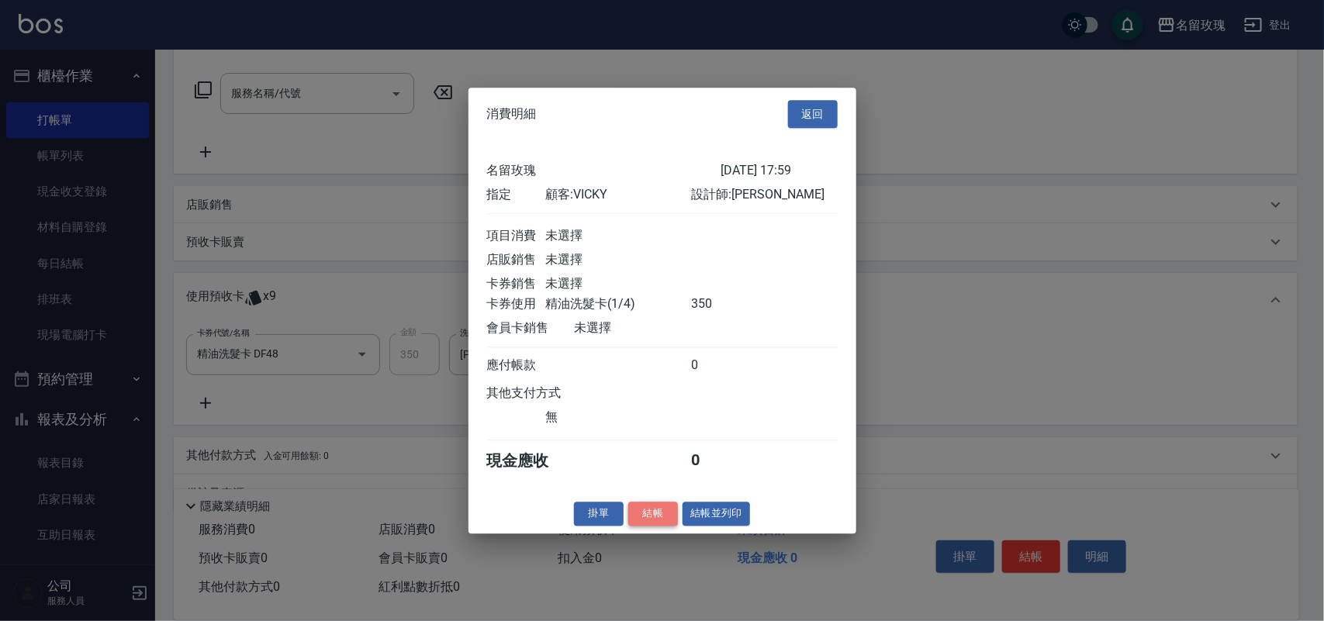
click at [655, 526] on button "結帳" at bounding box center [653, 514] width 50 height 24
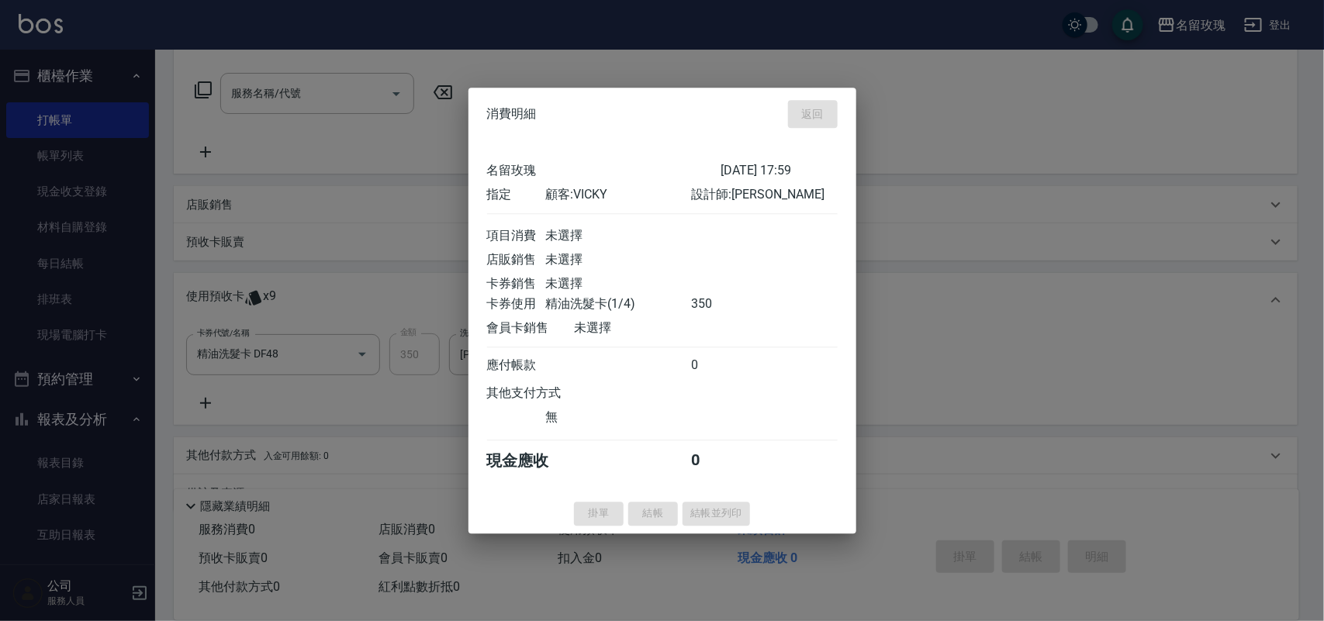
type input "2025/08/22 18:04"
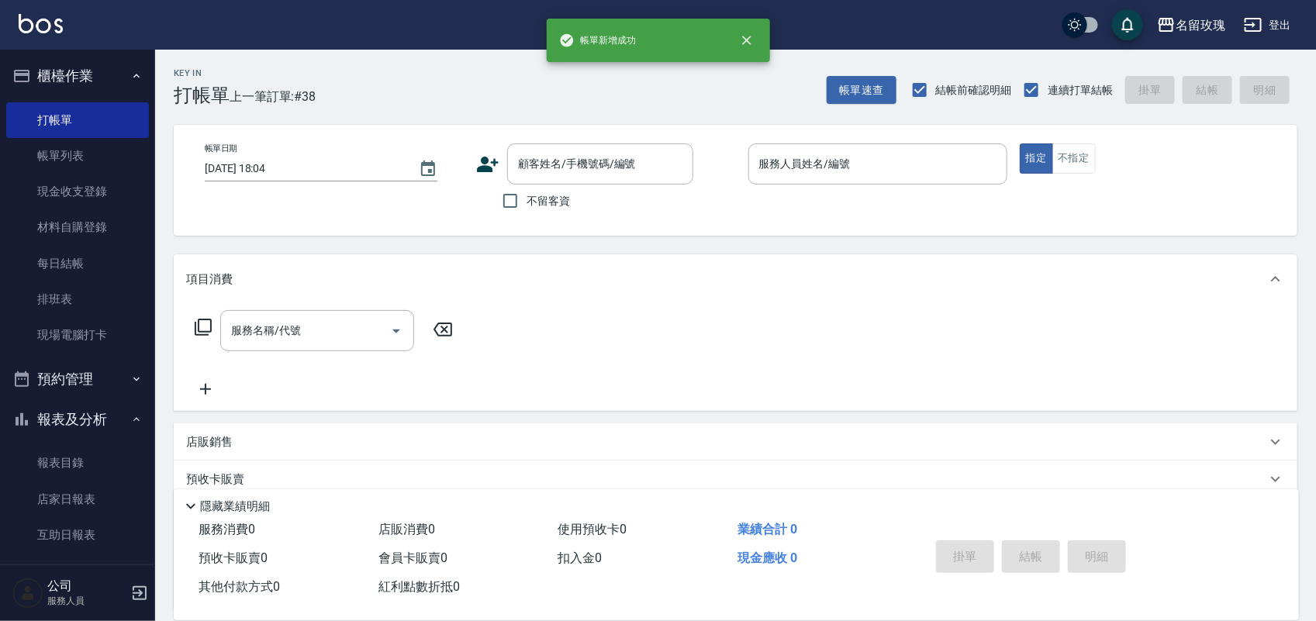
scroll to position [0, 0]
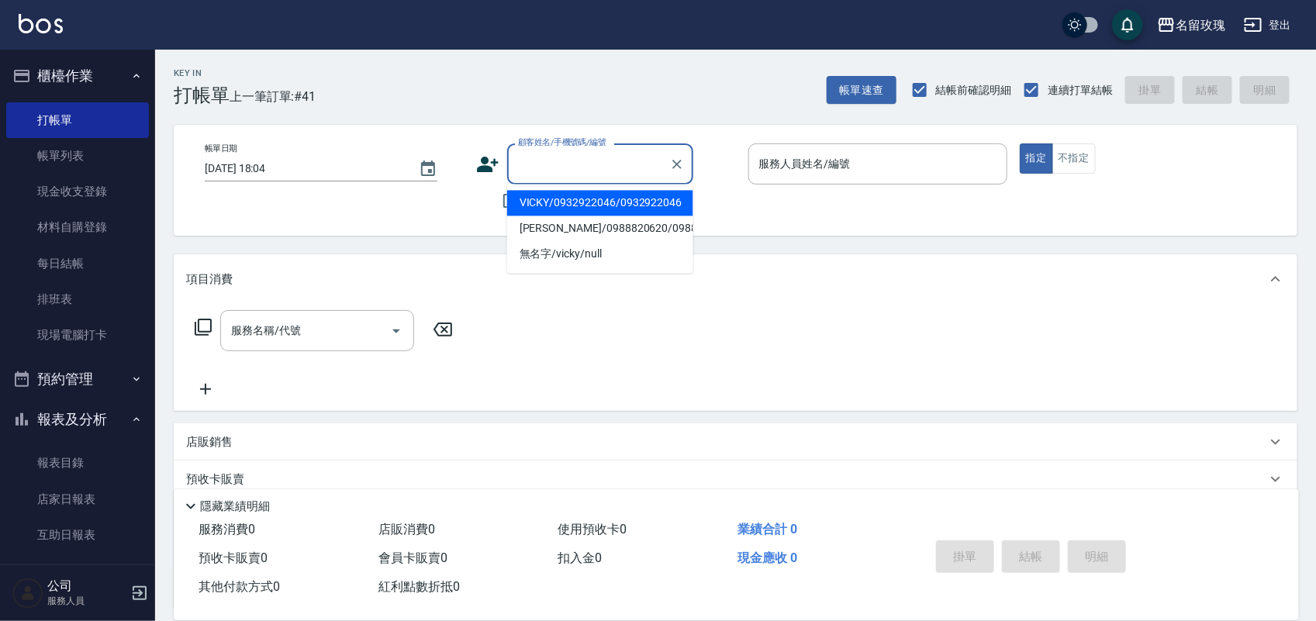
click at [514, 168] on input "顧客姓名/手機號碼/編號" at bounding box center [588, 163] width 149 height 27
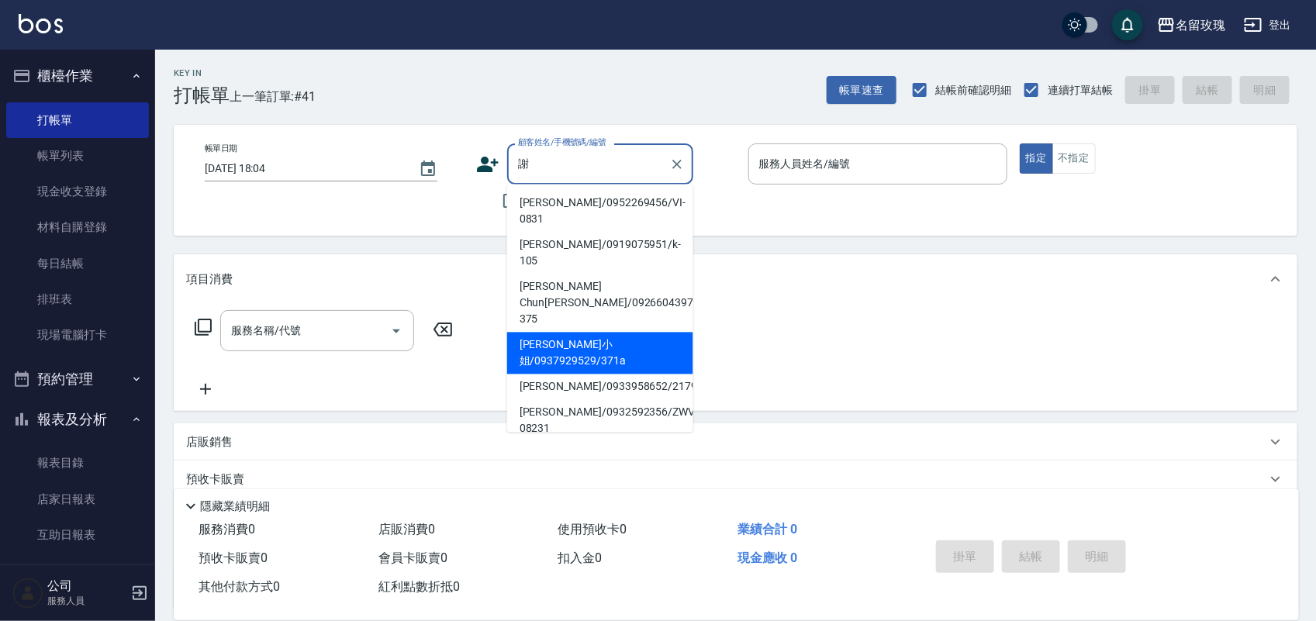
click at [611, 333] on li "jo謝小姐/0937929529/371a" at bounding box center [600, 354] width 186 height 42
type input "jo謝小姐/0937929529/371a"
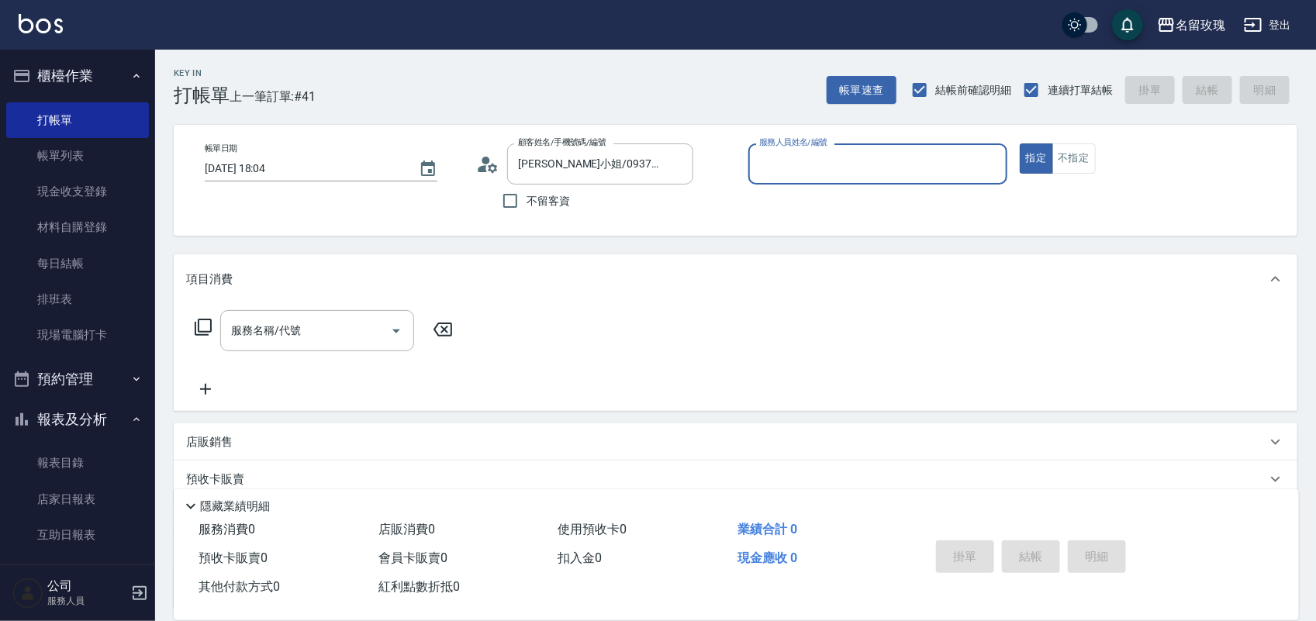
type input "JOYCE-1"
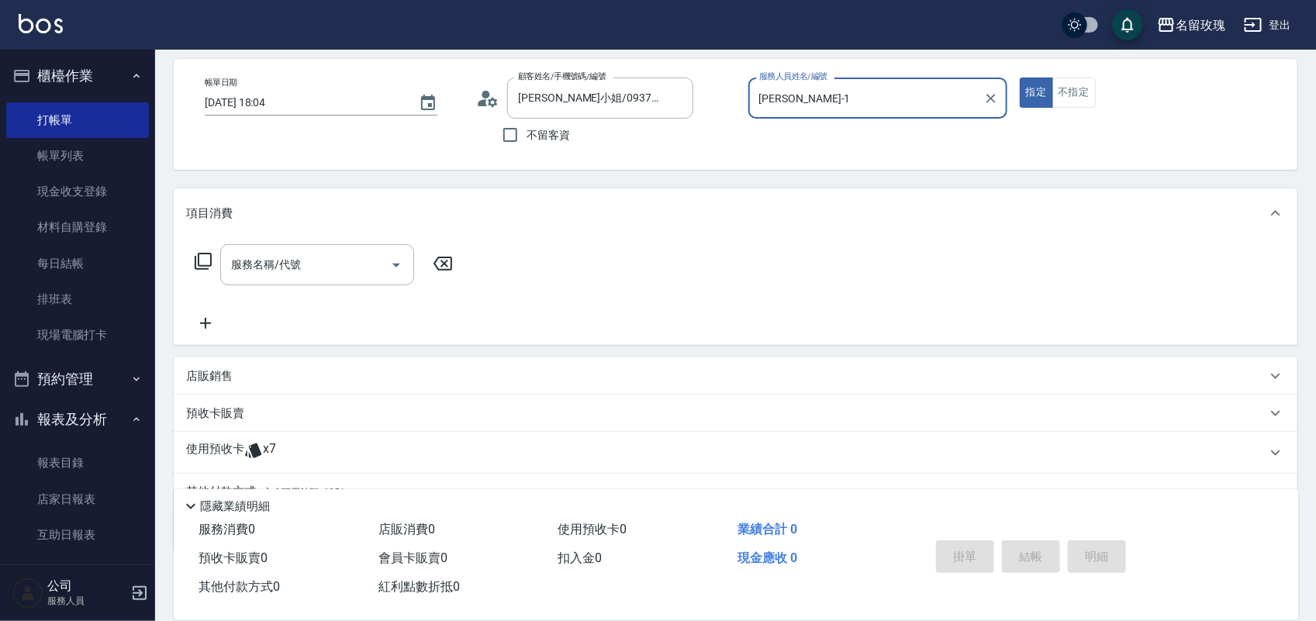
scroll to position [140, 0]
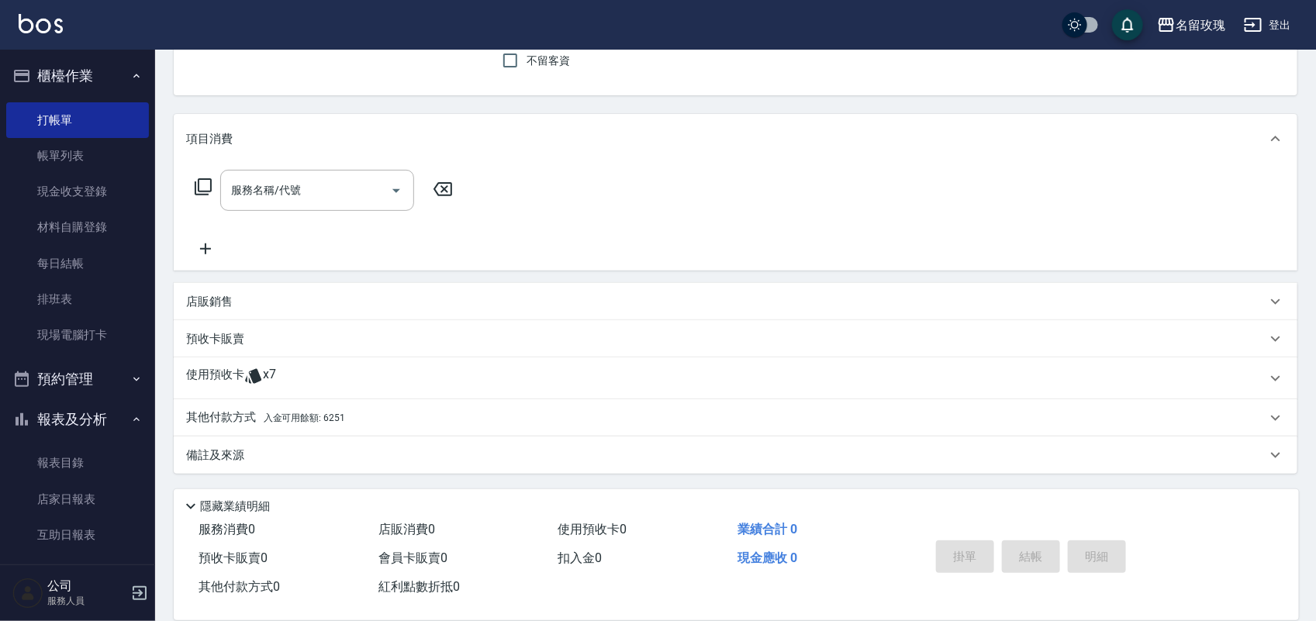
click at [293, 370] on div "使用預收卡 x7" at bounding box center [726, 378] width 1080 height 23
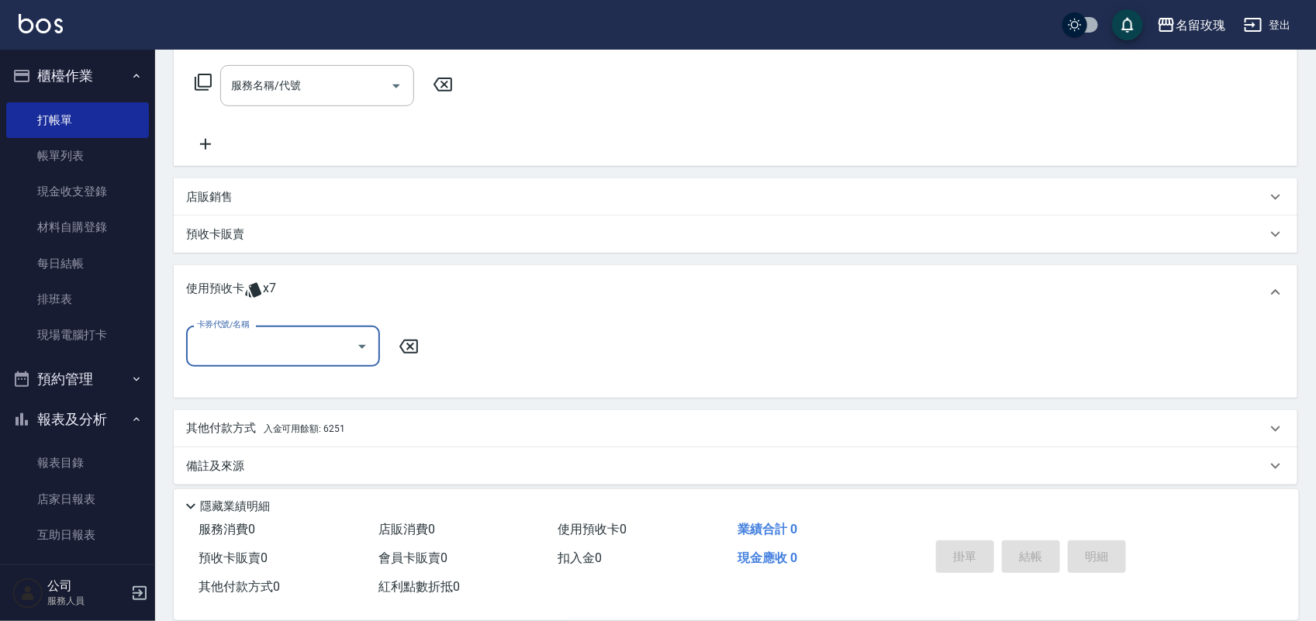
scroll to position [251, 0]
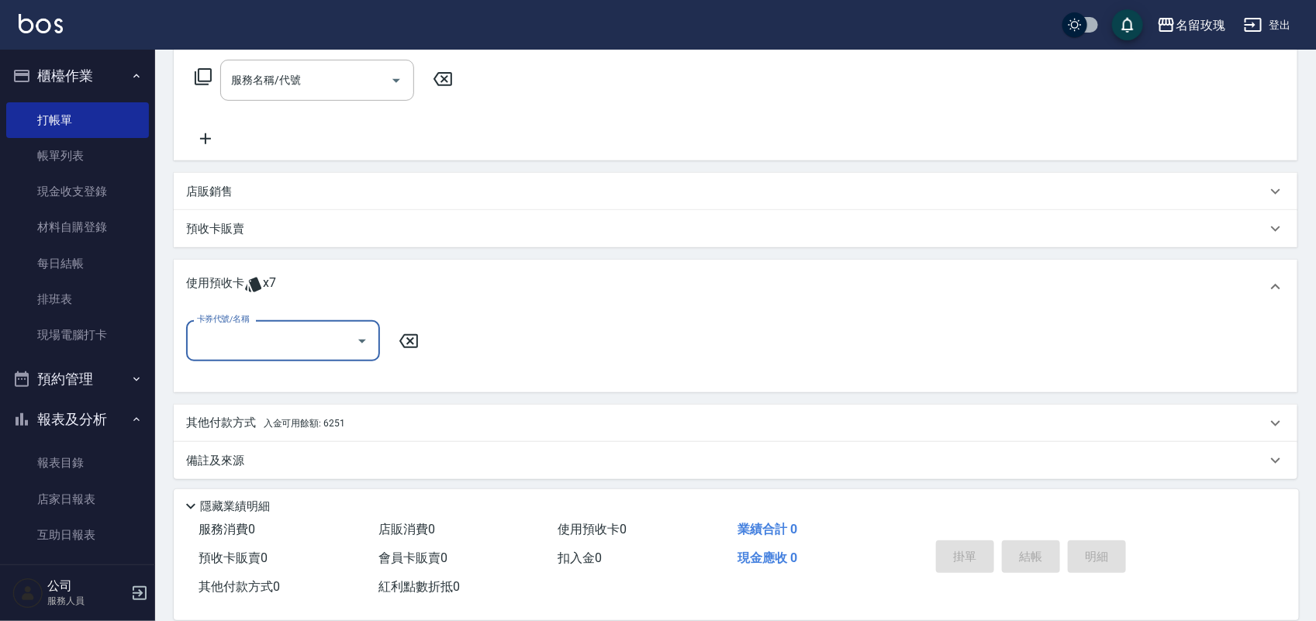
click at [295, 358] on div "卡券代號/名稱 卡券代號/名稱" at bounding box center [735, 350] width 1099 height 60
click at [296, 354] on div "卡券代號/名稱" at bounding box center [283, 340] width 194 height 41
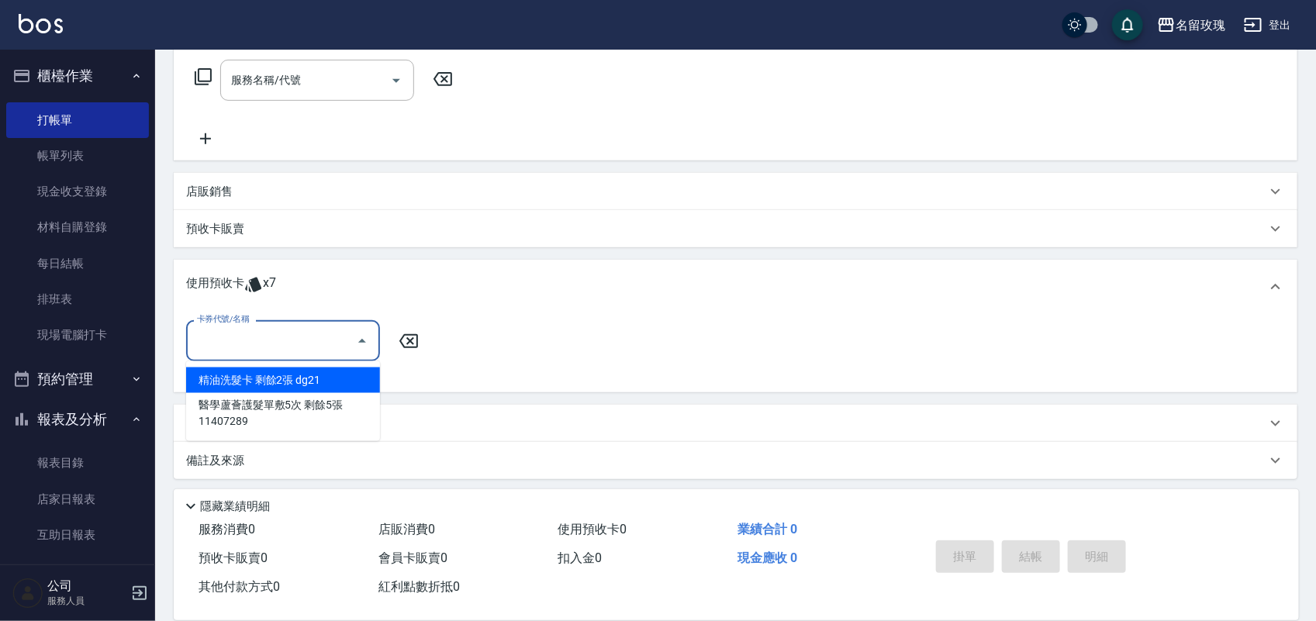
click at [304, 376] on div "精油洗髮卡 剩餘2張 dg21" at bounding box center [283, 381] width 194 height 26
type input "精油洗髮卡 dg21"
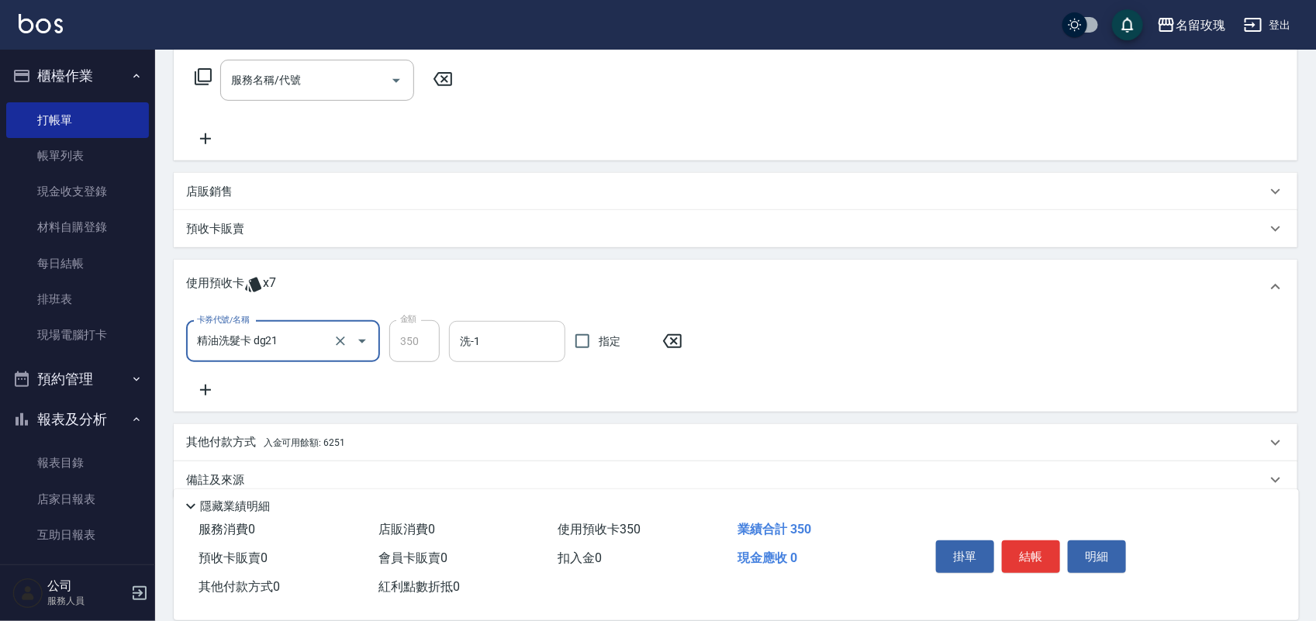
click at [508, 322] on div "洗-1" at bounding box center [507, 341] width 116 height 41
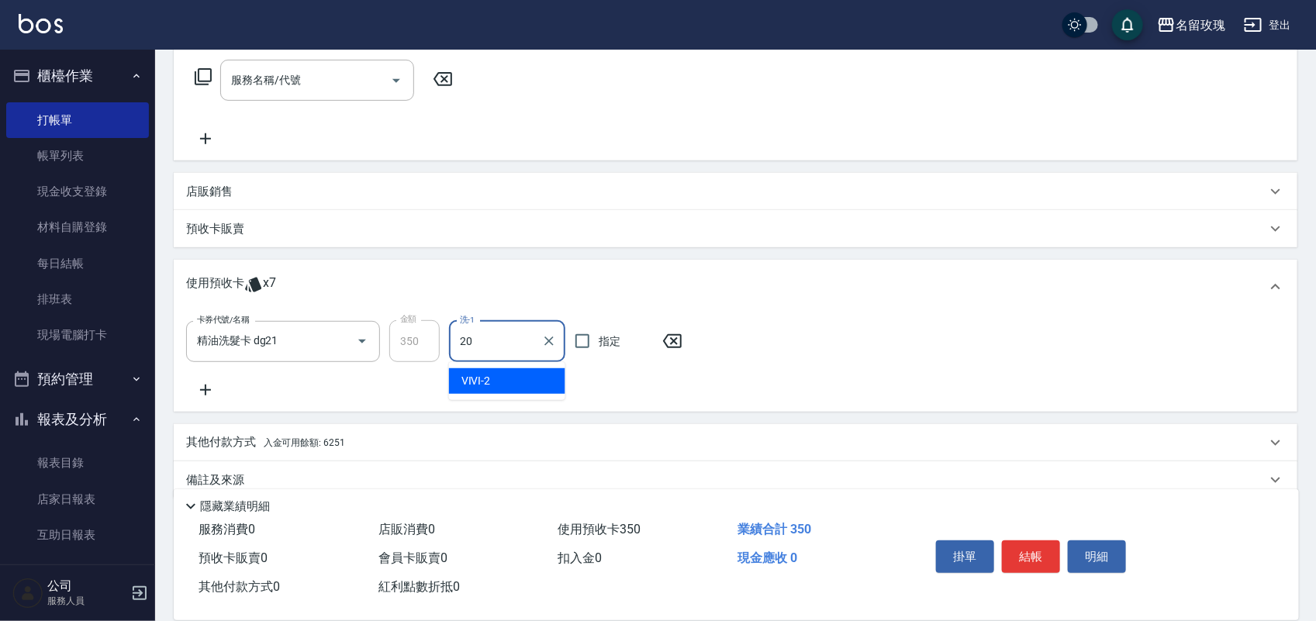
type input "紫芊-20"
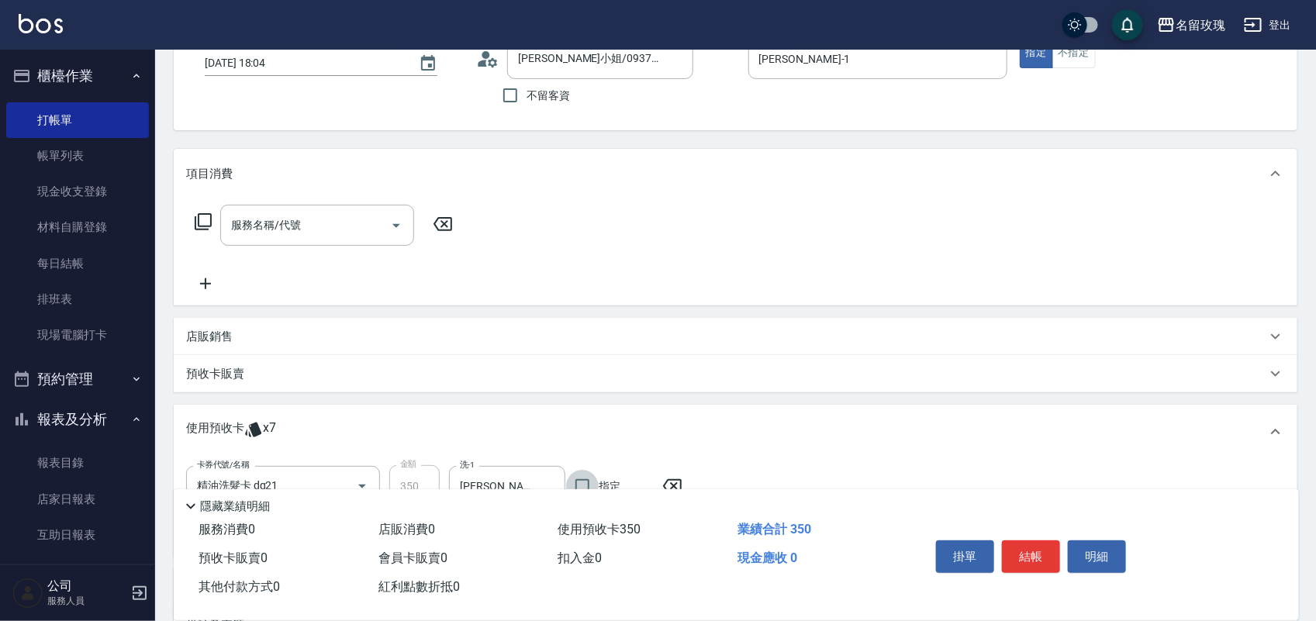
scroll to position [0, 0]
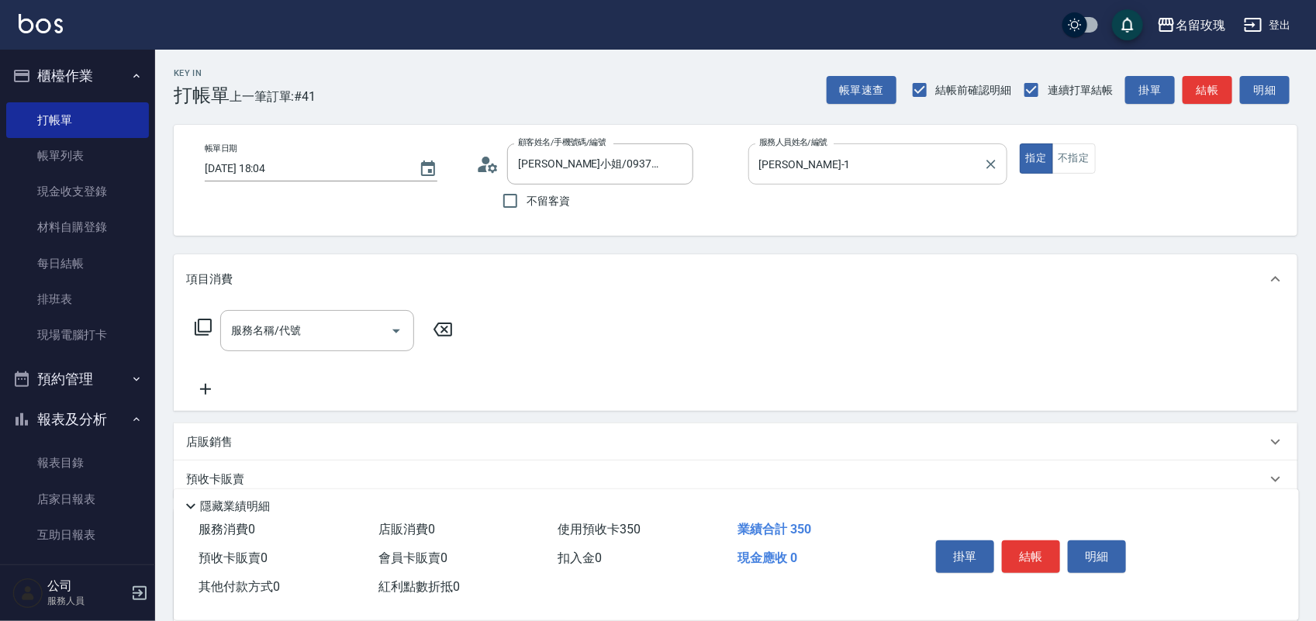
click at [877, 152] on input "JOYCE-1" at bounding box center [866, 163] width 222 height 27
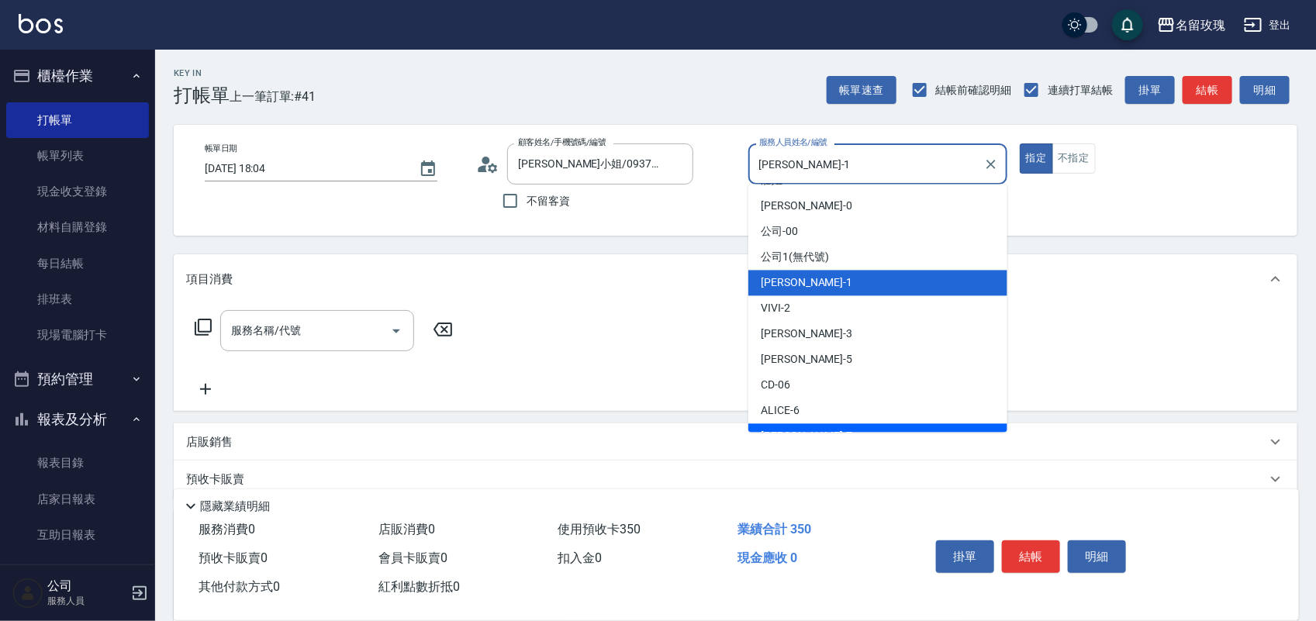
scroll to position [194, 0]
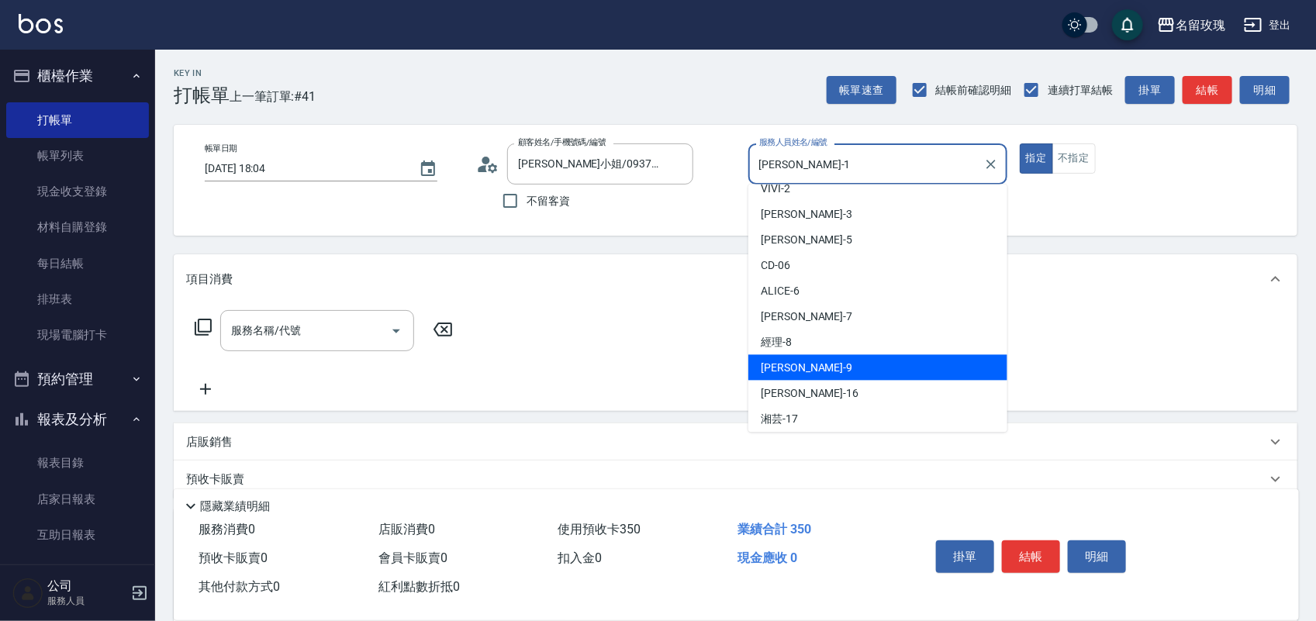
click at [850, 375] on div "詹老師 -9" at bounding box center [877, 368] width 259 height 26
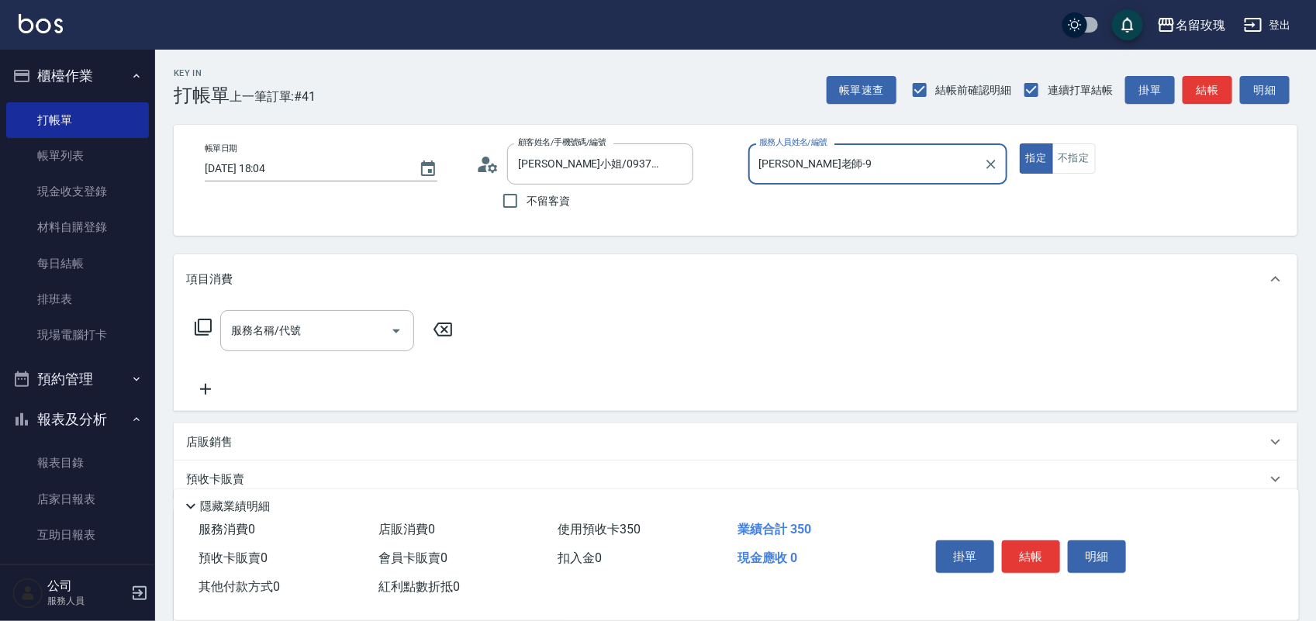
drag, startPoint x: 1024, startPoint y: 541, endPoint x: 955, endPoint y: 436, distance: 125.0
click at [1024, 541] on button "結帳" at bounding box center [1031, 557] width 58 height 33
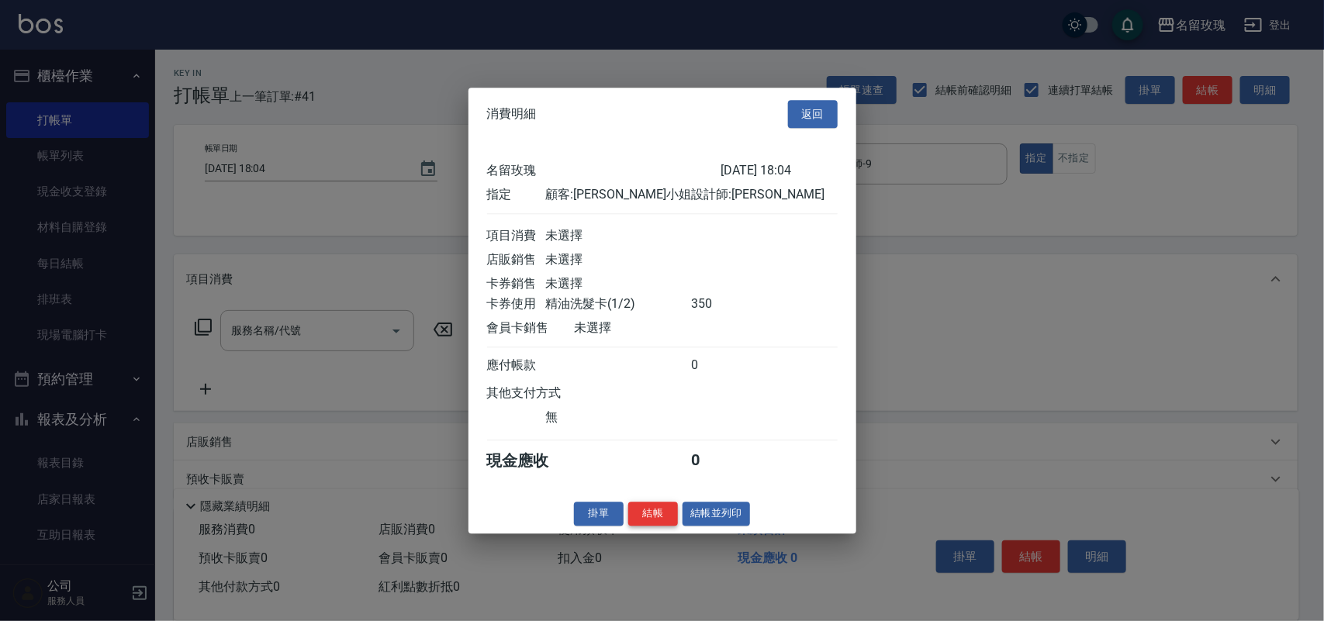
click at [641, 517] on button "結帳" at bounding box center [653, 514] width 50 height 24
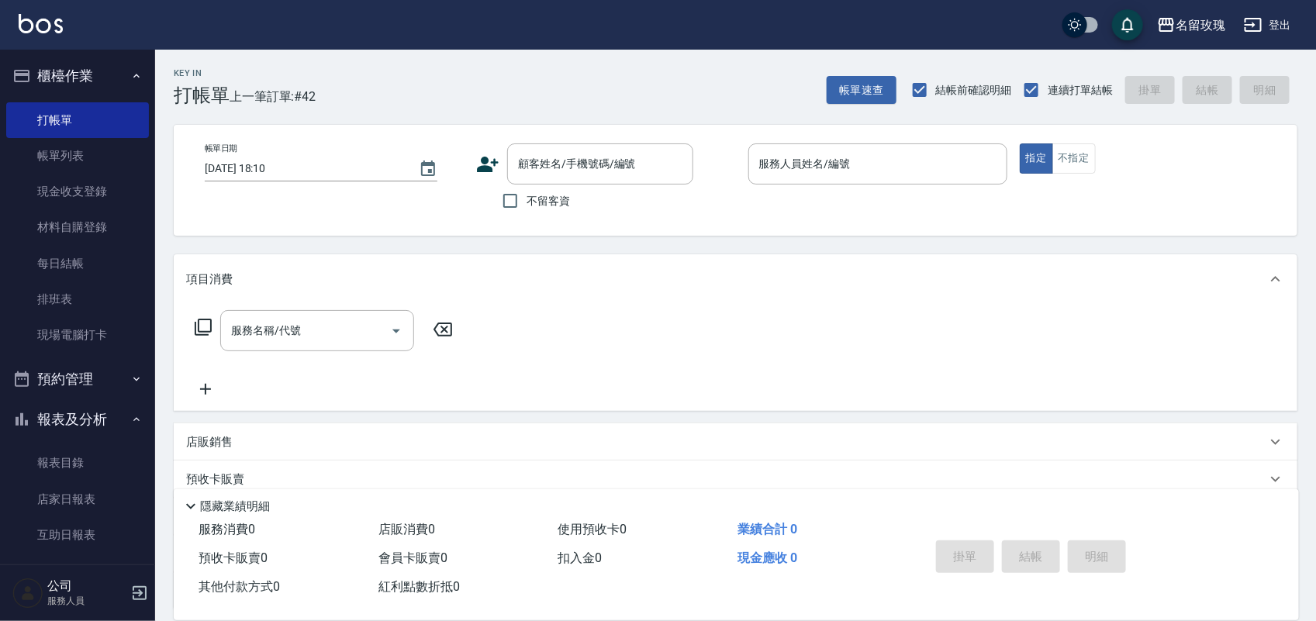
drag, startPoint x: 558, startPoint y: 192, endPoint x: 570, endPoint y: 192, distance: 11.7
click at [559, 193] on span "不留客資" at bounding box center [548, 201] width 43 height 16
click at [527, 192] on input "不留客資" at bounding box center [510, 201] width 33 height 33
click at [275, 331] on div "服務名稱/代號 服務名稱/代號" at bounding box center [317, 330] width 194 height 41
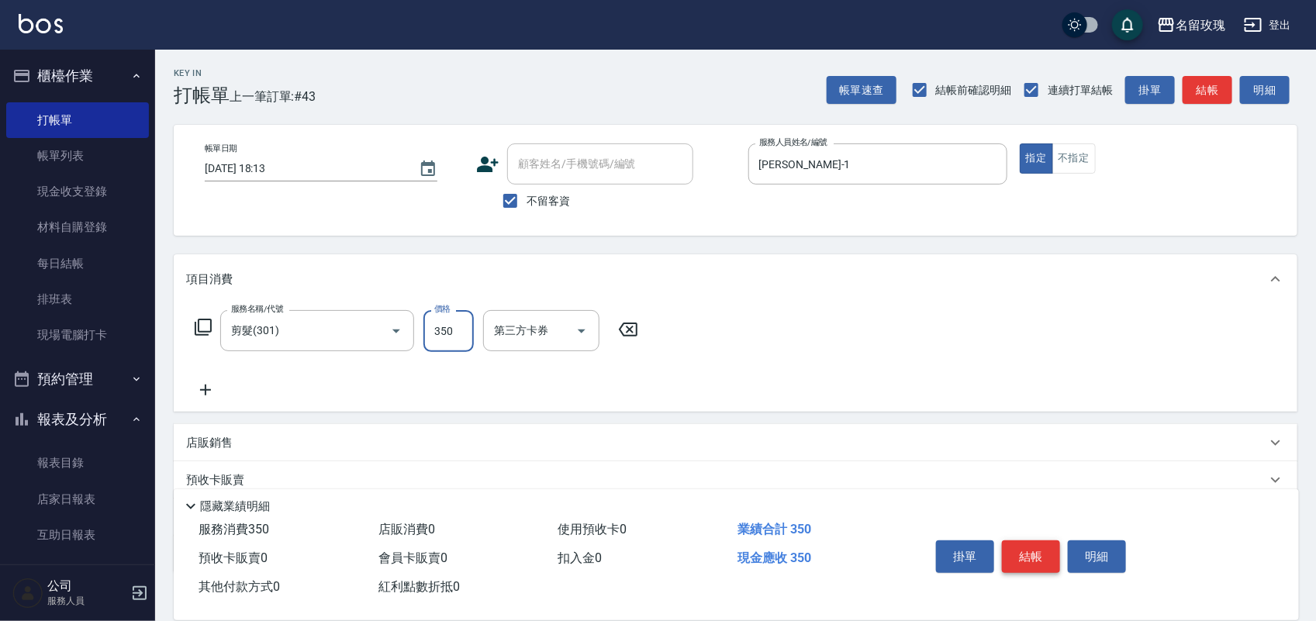
click at [1037, 541] on button "結帳" at bounding box center [1031, 557] width 58 height 33
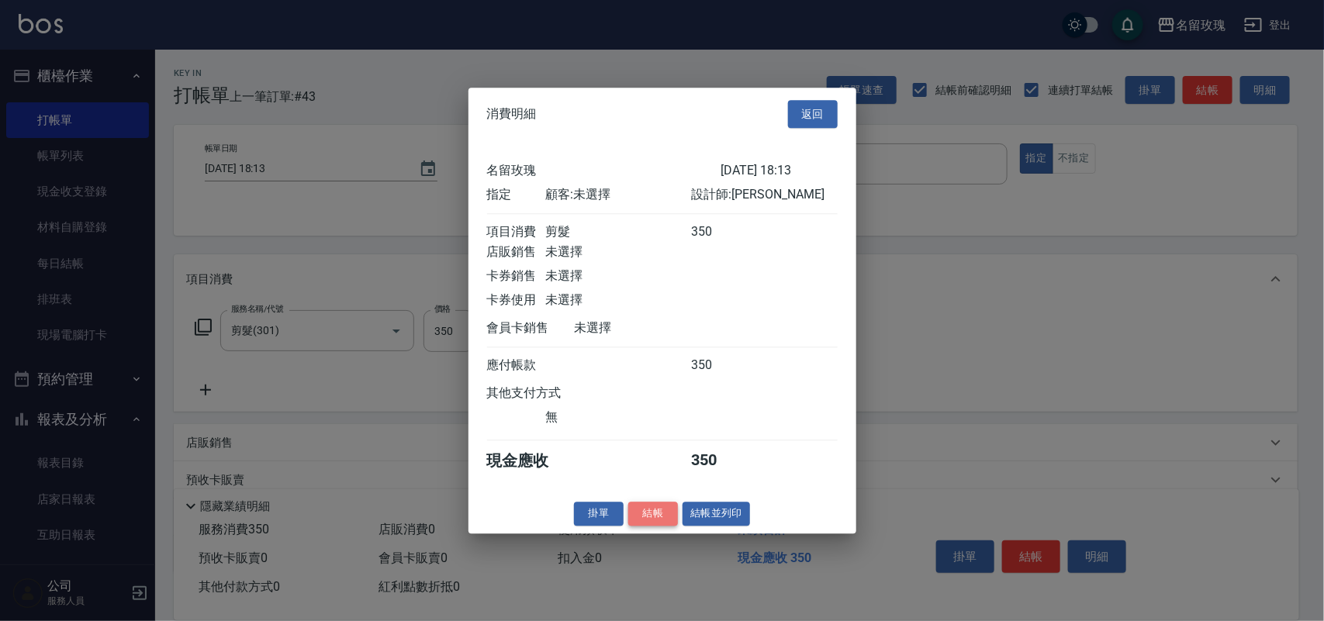
click at [655, 526] on button "結帳" at bounding box center [653, 514] width 50 height 24
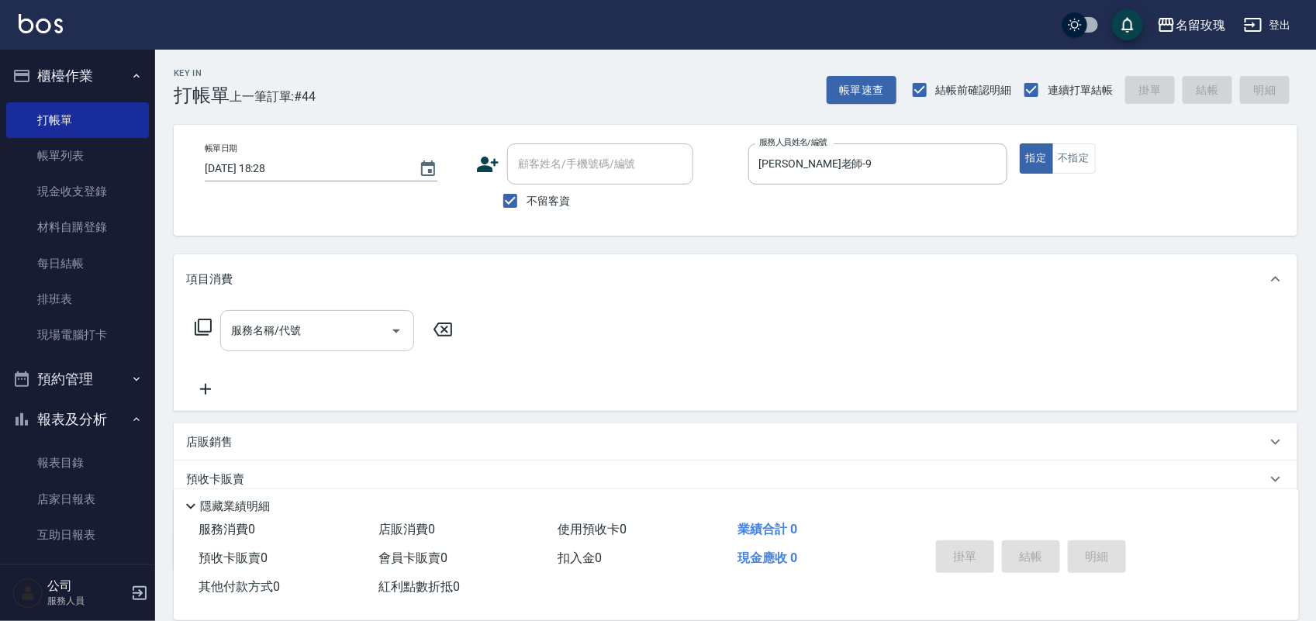
click at [309, 347] on div "服務名稱/代號" at bounding box center [317, 330] width 194 height 41
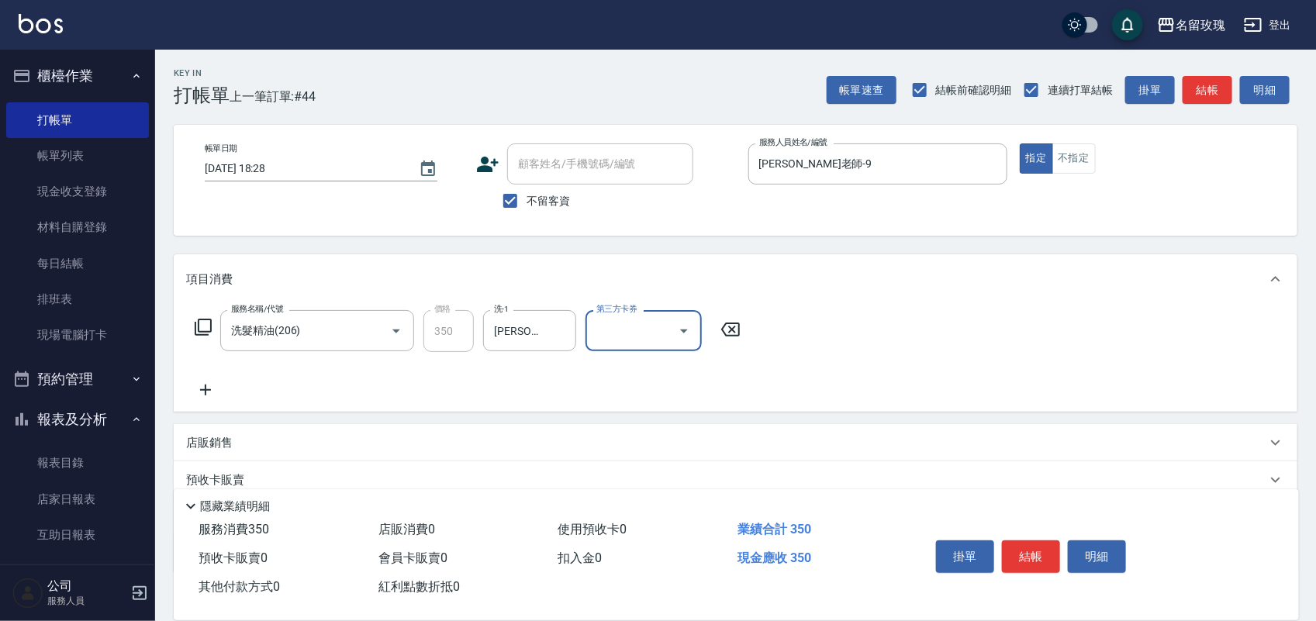
drag, startPoint x: 1111, startPoint y: 557, endPoint x: 1075, endPoint y: 527, distance: 46.9
click at [1111, 555] on button "明細" at bounding box center [1097, 557] width 58 height 33
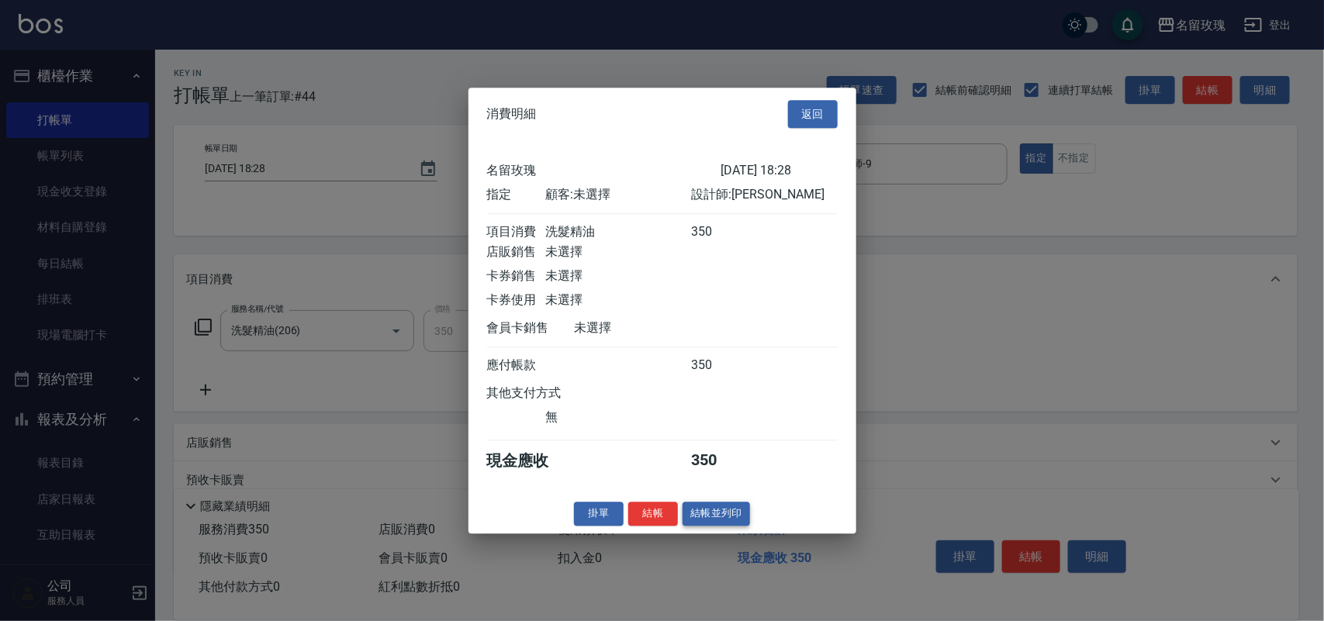
click at [727, 518] on button "結帳並列印" at bounding box center [715, 514] width 67 height 24
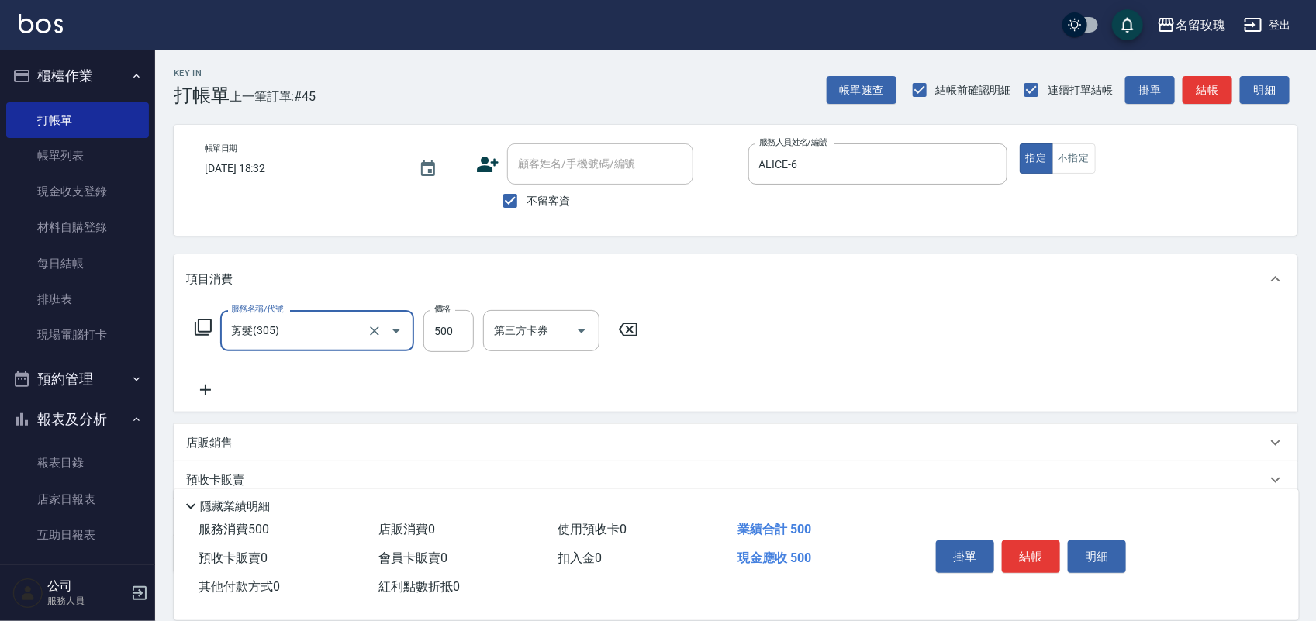
click at [204, 320] on icon at bounding box center [203, 327] width 17 height 17
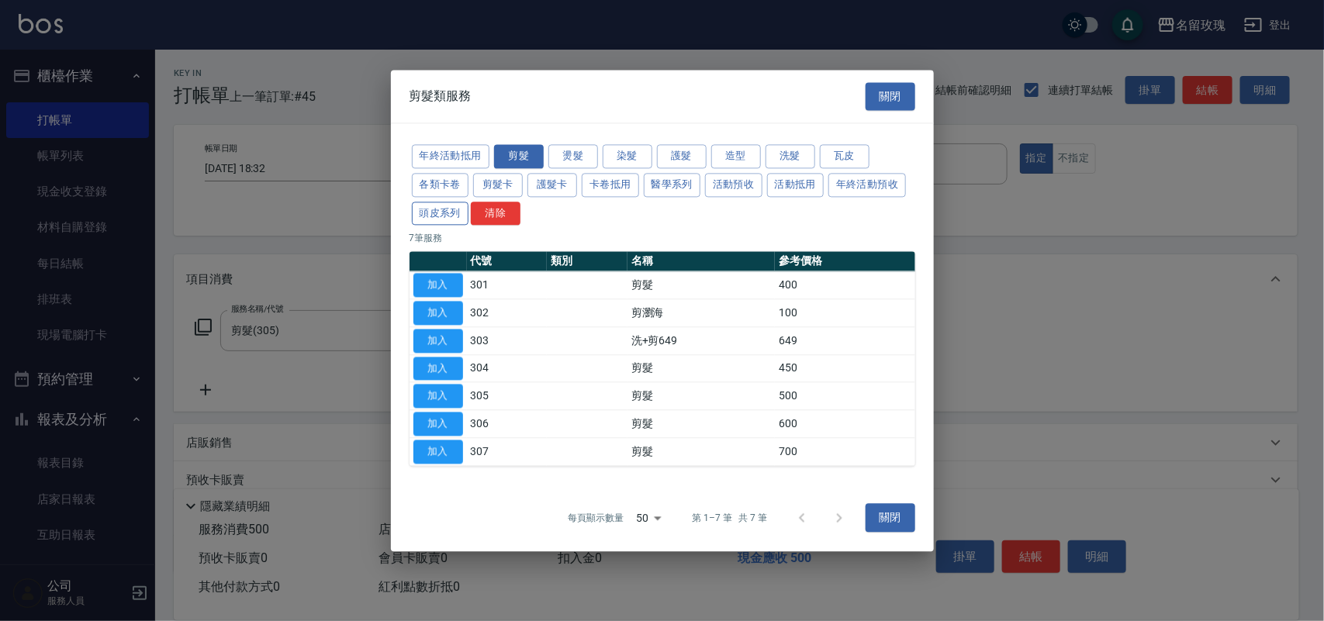
click at [455, 207] on button "頭皮系列" at bounding box center [440, 214] width 57 height 24
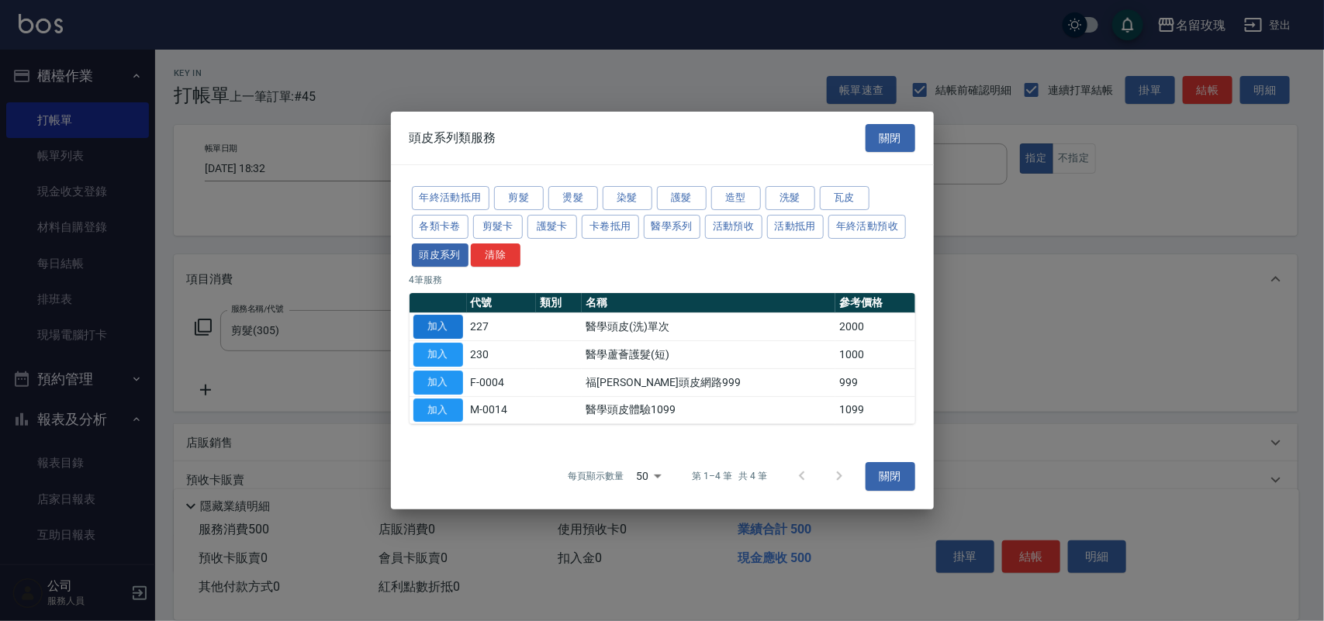
click at [436, 323] on button "加入" at bounding box center [438, 327] width 50 height 24
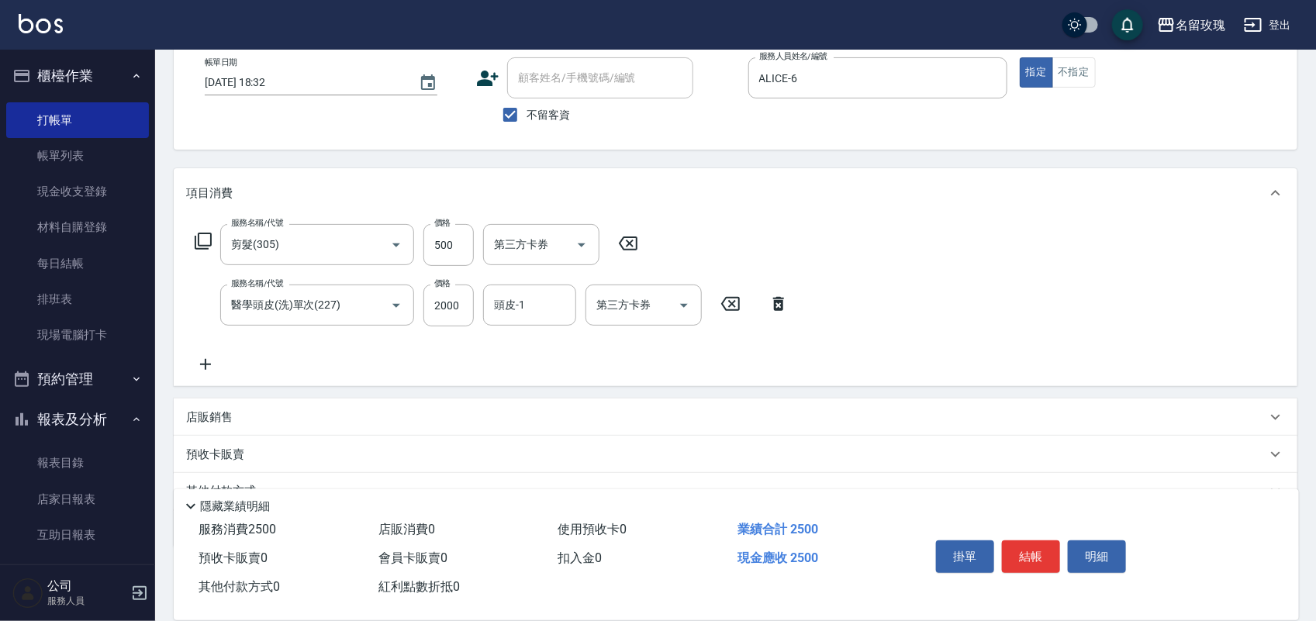
scroll to position [160, 0]
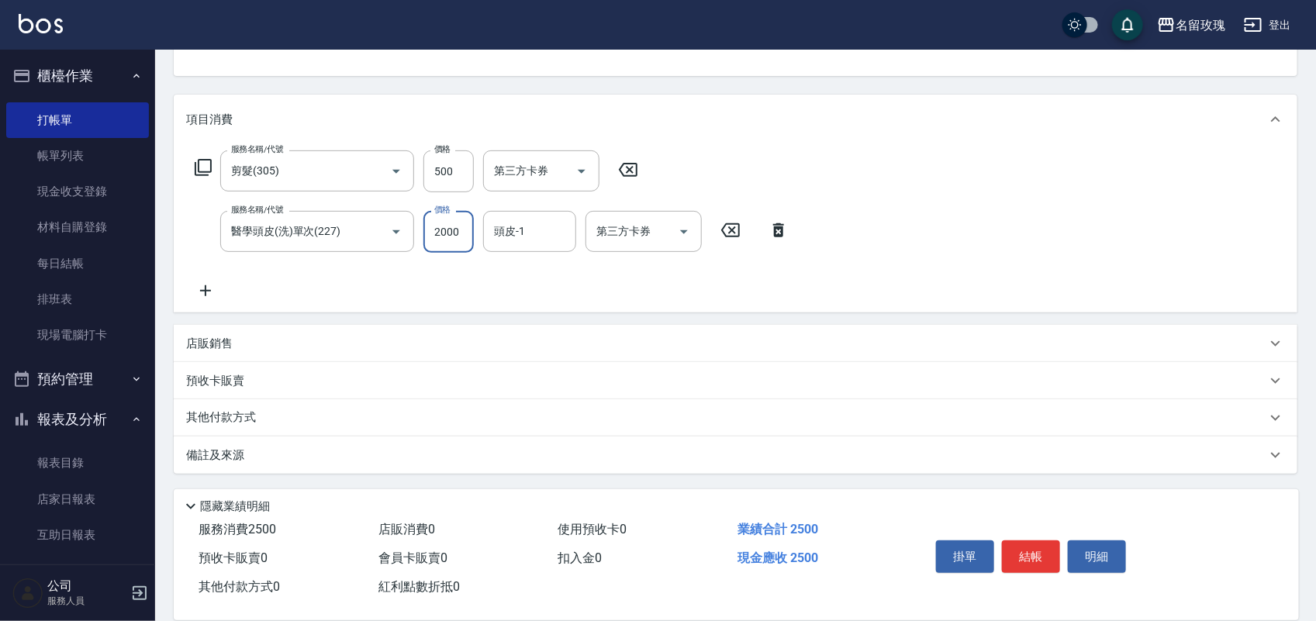
click at [455, 226] on input "2000" at bounding box center [448, 232] width 50 height 42
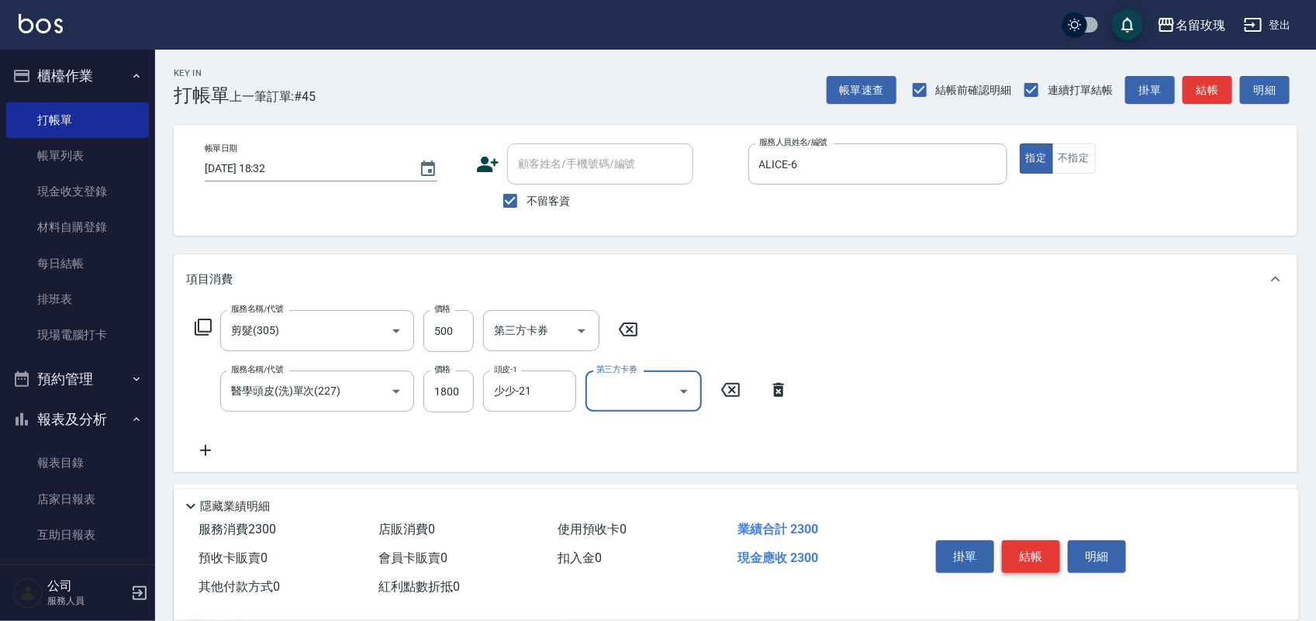
click at [1028, 541] on button "結帳" at bounding box center [1031, 557] width 58 height 33
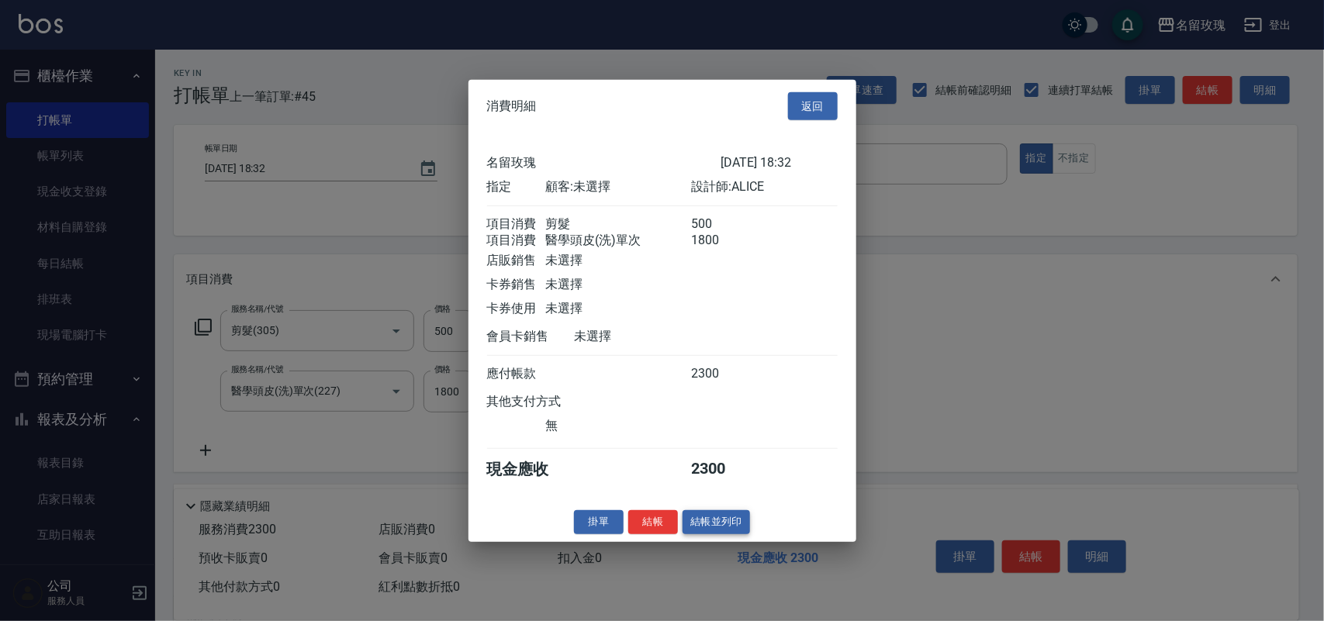
click at [721, 534] on button "結帳並列印" at bounding box center [715, 522] width 67 height 24
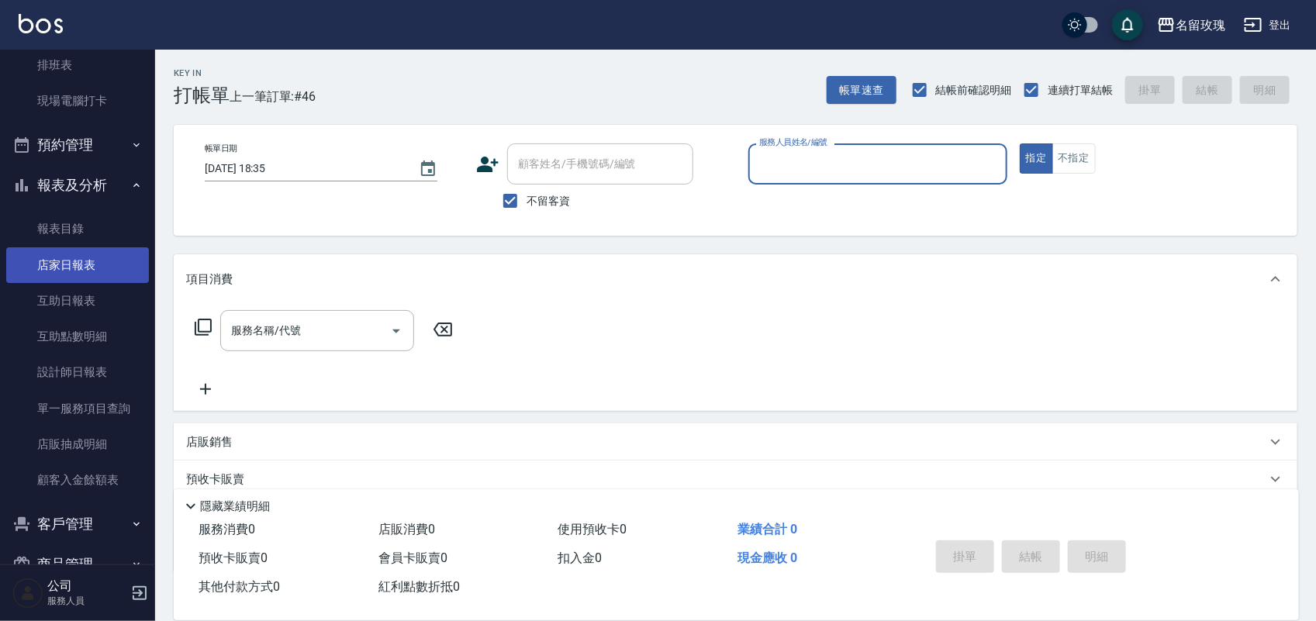
scroll to position [272, 0]
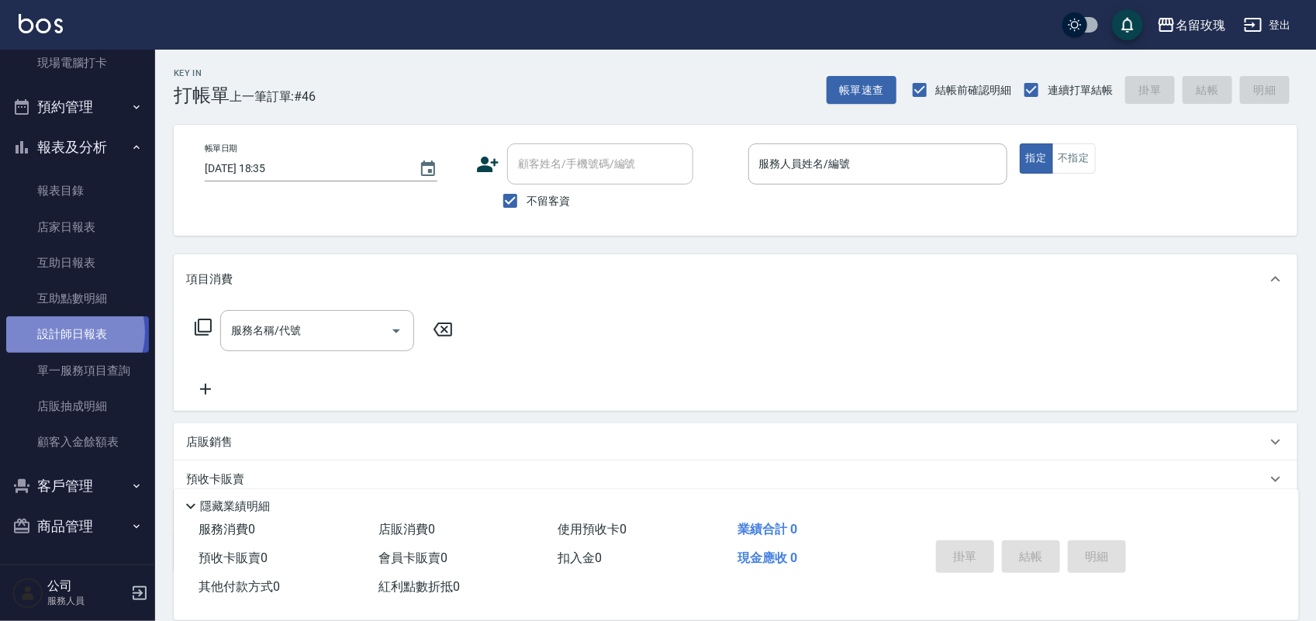
click at [66, 332] on link "設計師日報表" at bounding box center [77, 334] width 143 height 36
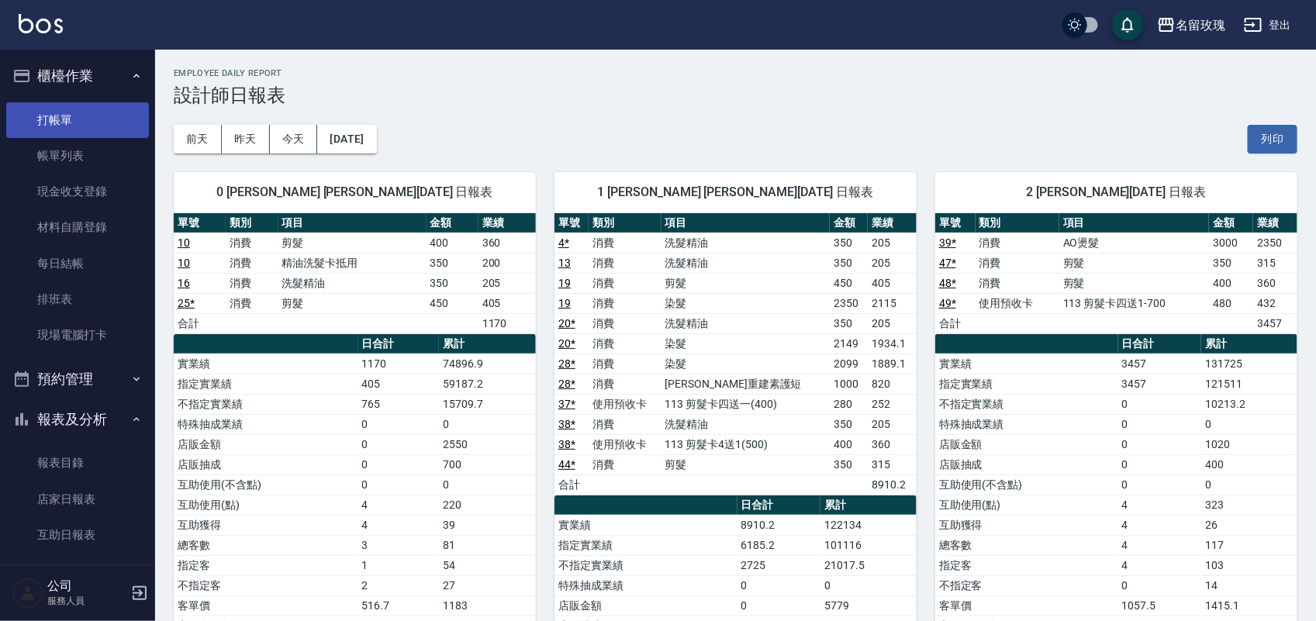
click at [43, 113] on link "打帳單" at bounding box center [77, 120] width 143 height 36
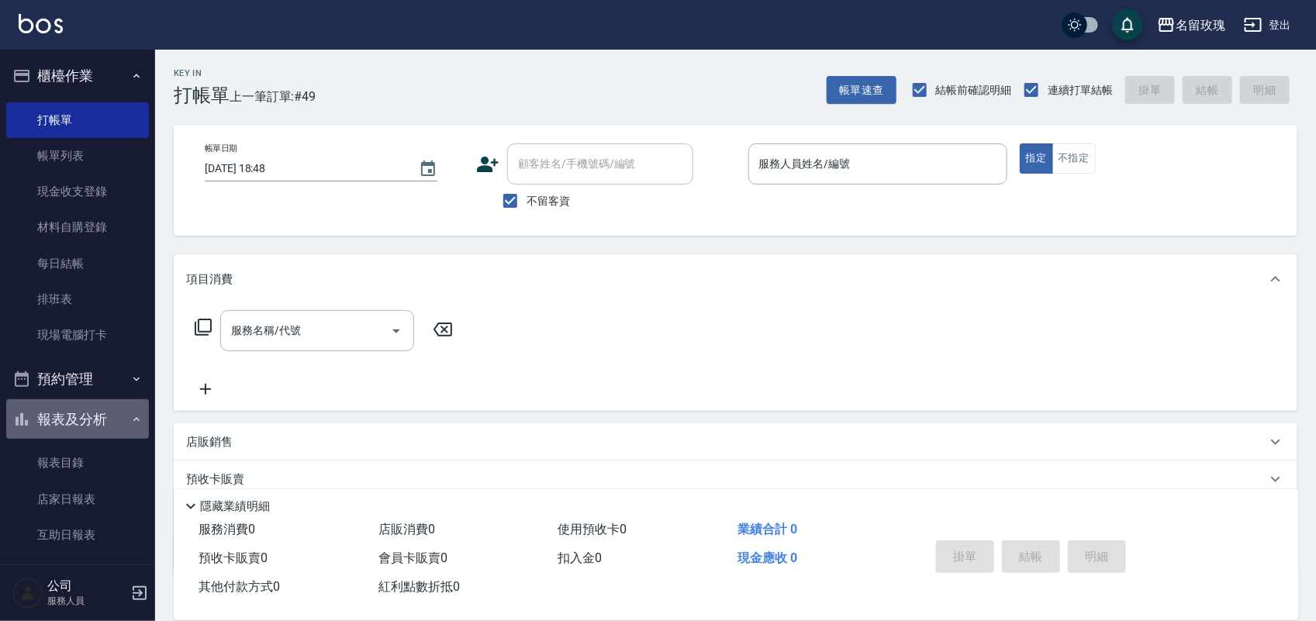
click at [98, 430] on button "報表及分析" at bounding box center [77, 419] width 143 height 40
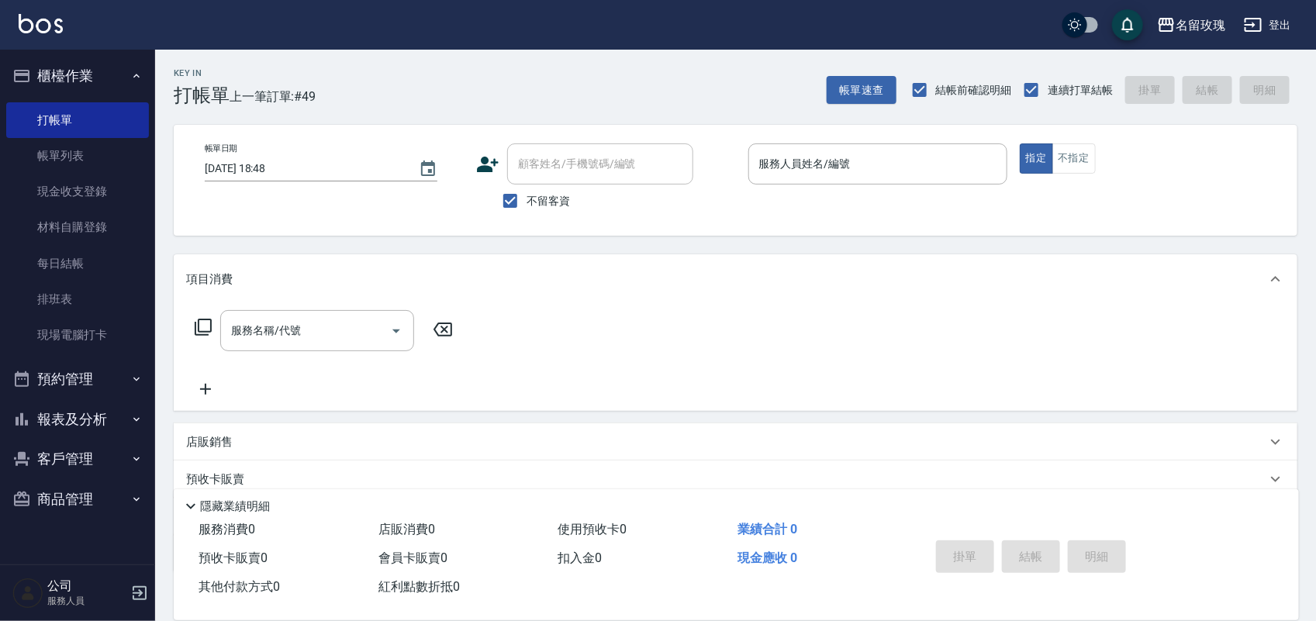
scroll to position [98, 0]
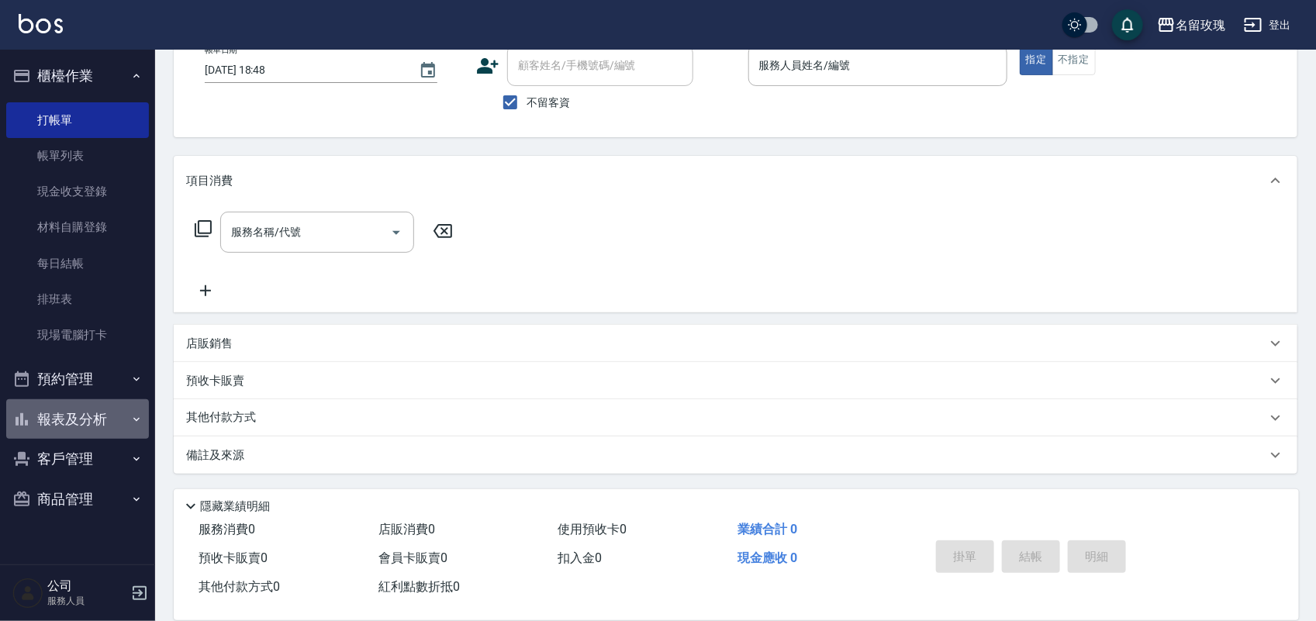
click at [105, 416] on button "報表及分析" at bounding box center [77, 419] width 143 height 40
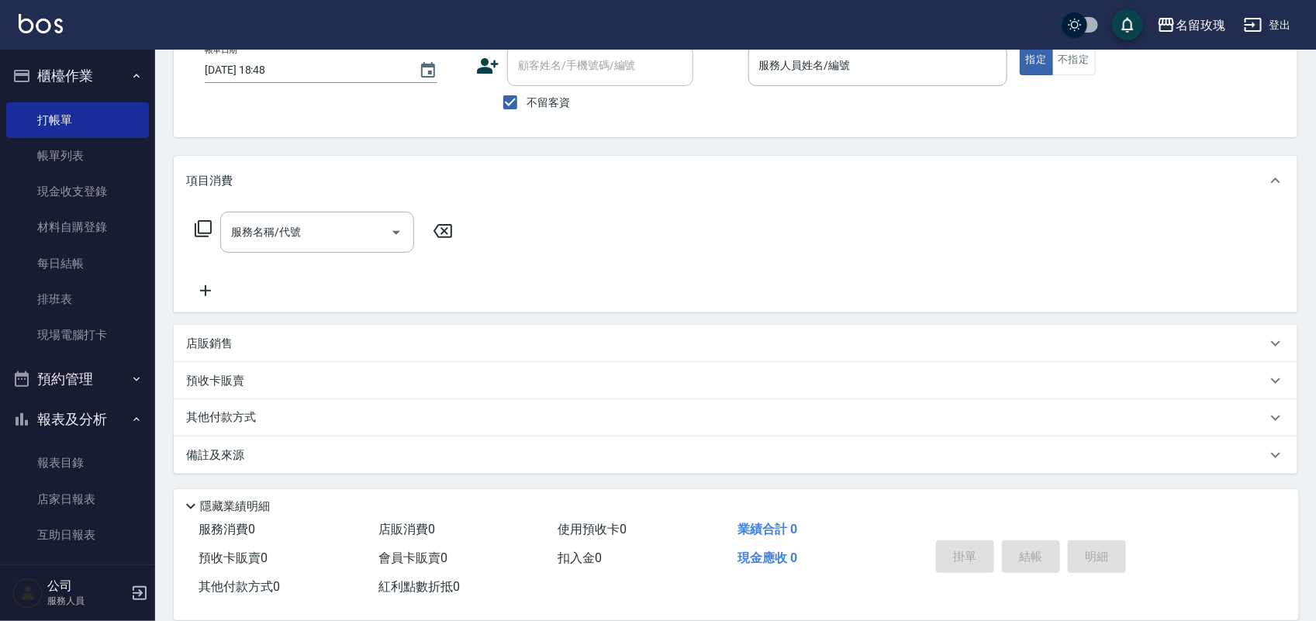
scroll to position [272, 0]
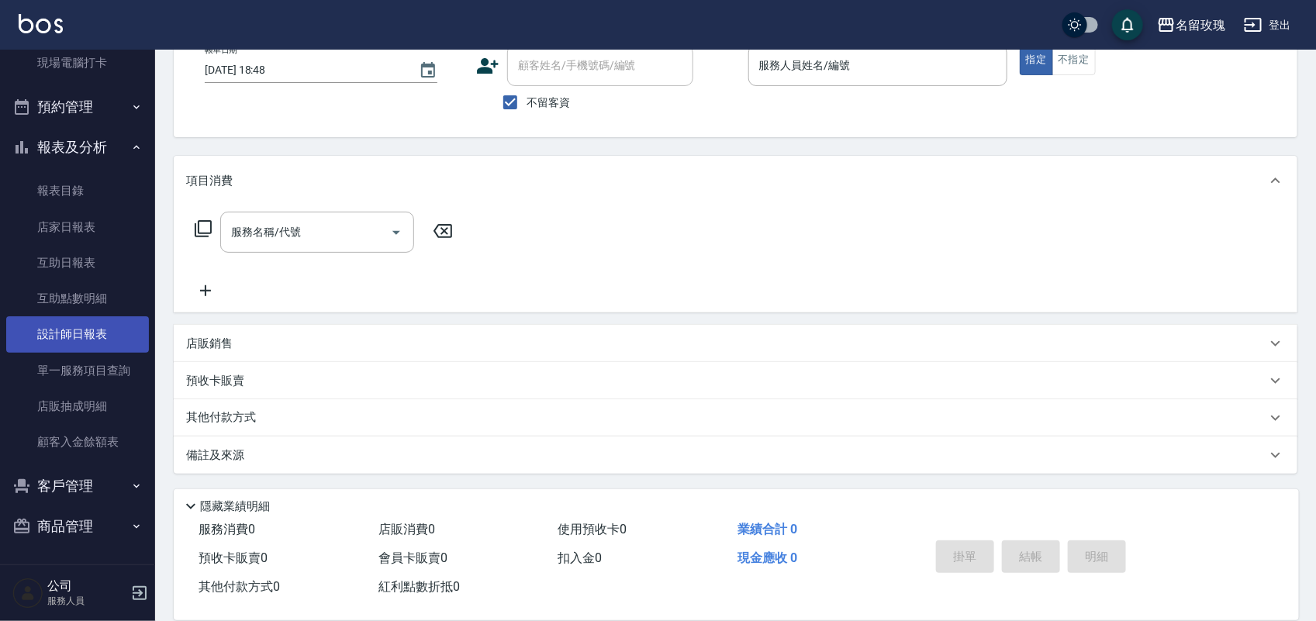
click at [105, 327] on link "設計師日報表" at bounding box center [77, 334] width 143 height 36
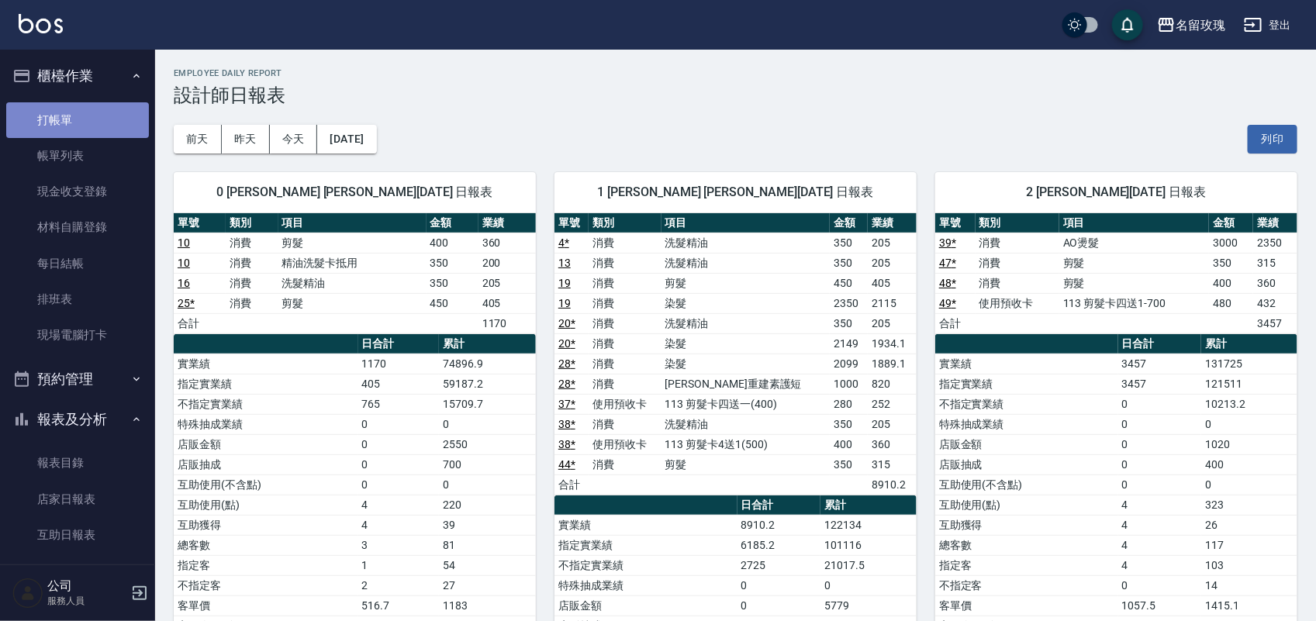
click at [109, 105] on link "打帳單" at bounding box center [77, 120] width 143 height 36
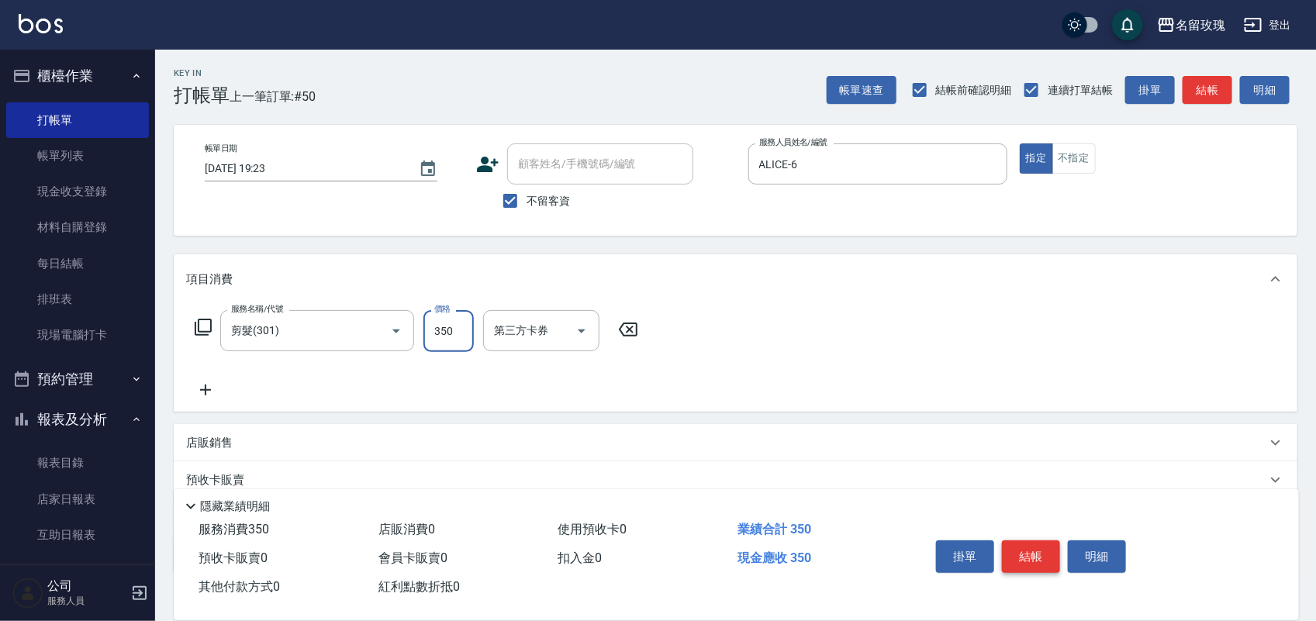
click at [1018, 541] on button "結帳" at bounding box center [1031, 557] width 58 height 33
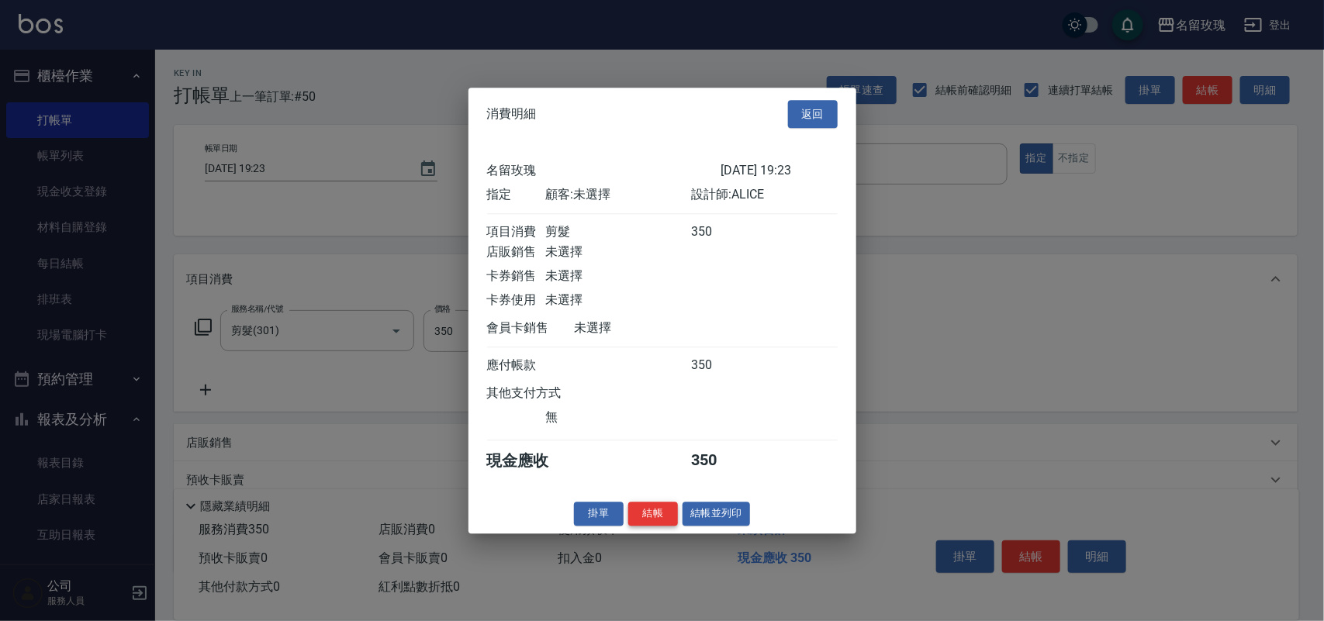
click at [655, 517] on button "結帳" at bounding box center [653, 514] width 50 height 24
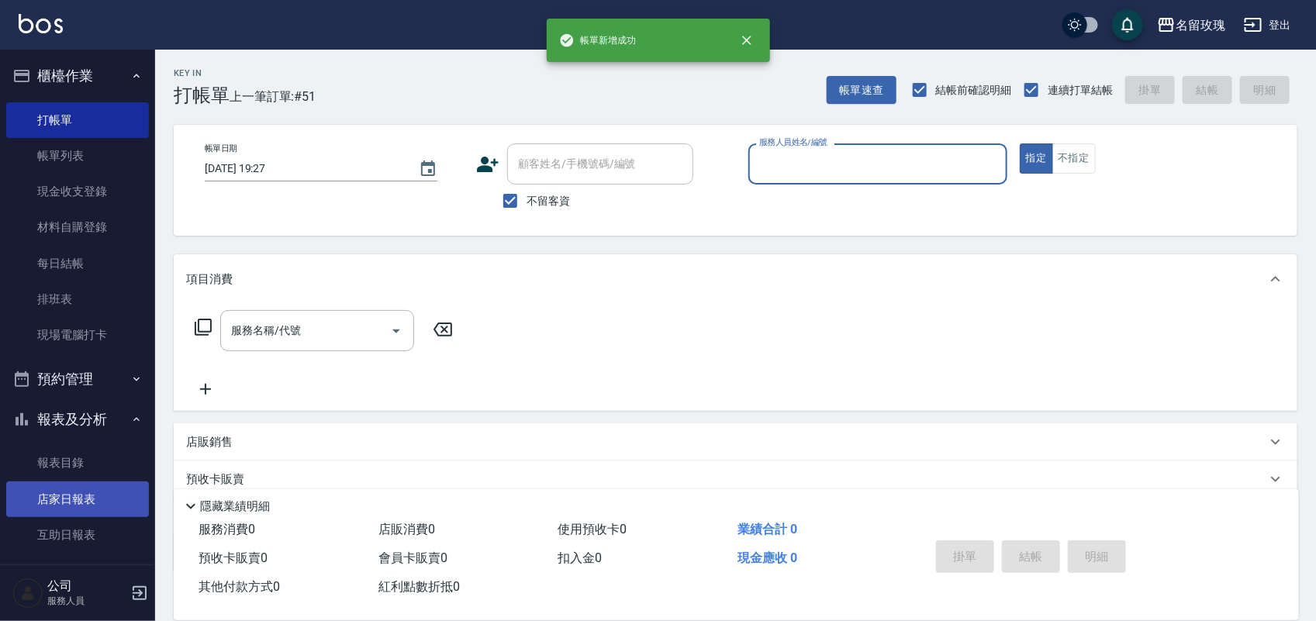
scroll to position [272, 0]
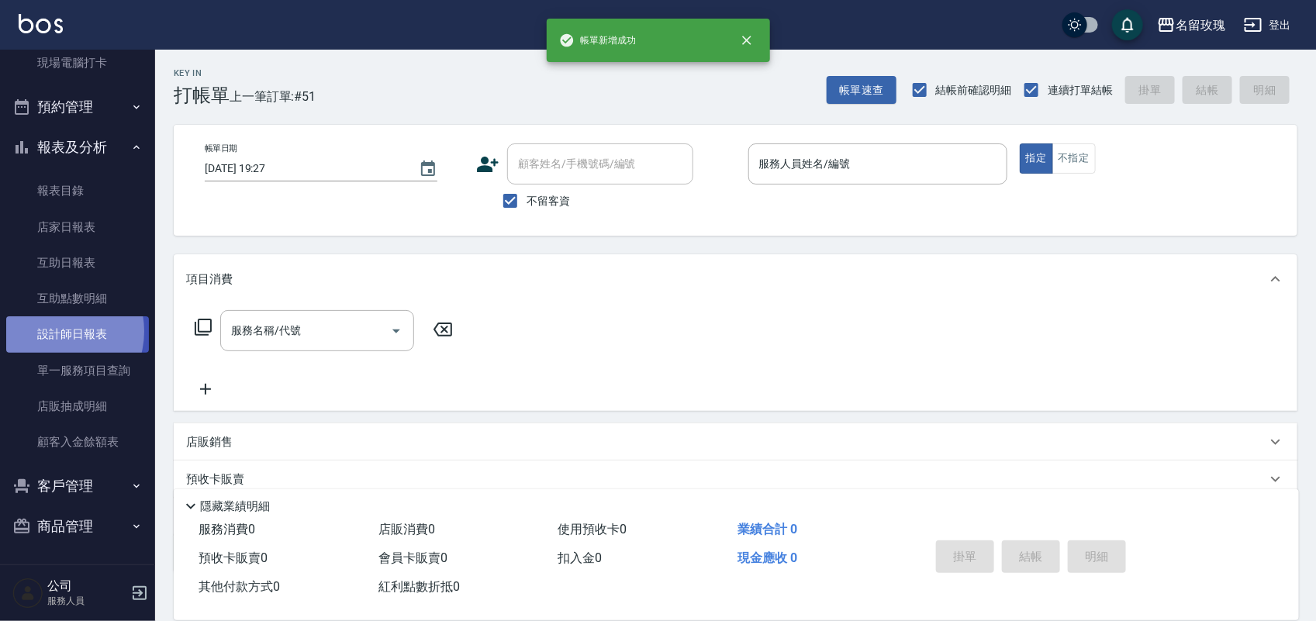
click at [58, 330] on link "設計師日報表" at bounding box center [77, 334] width 143 height 36
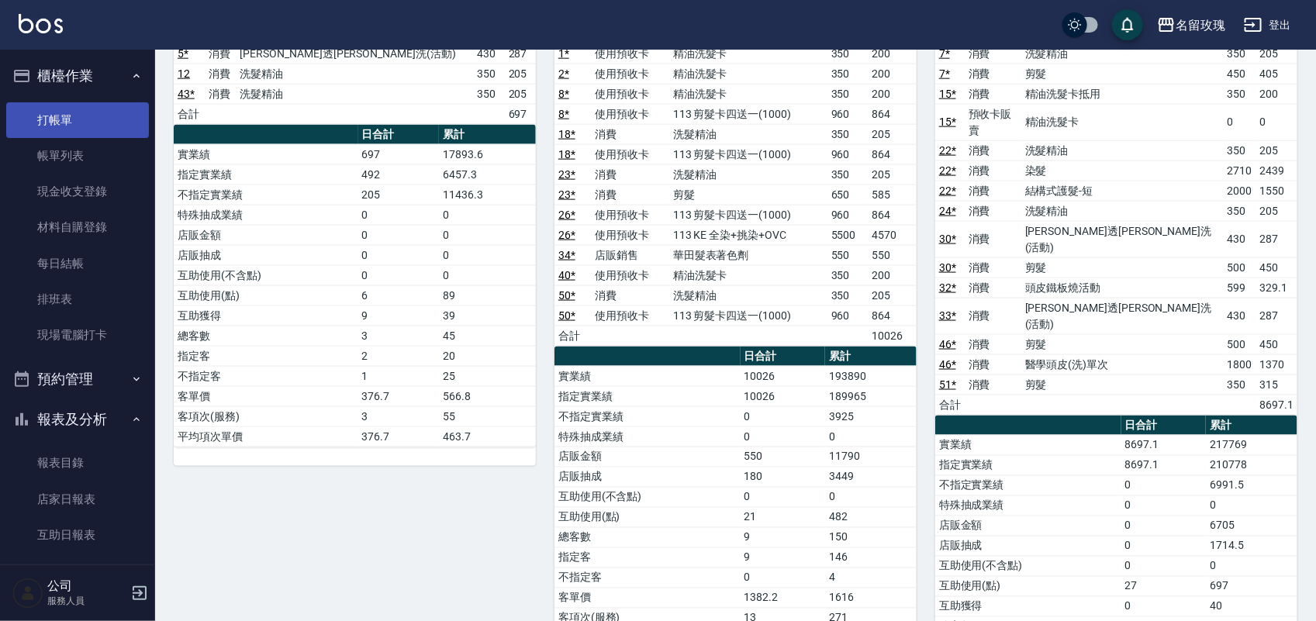
scroll to position [485, 0]
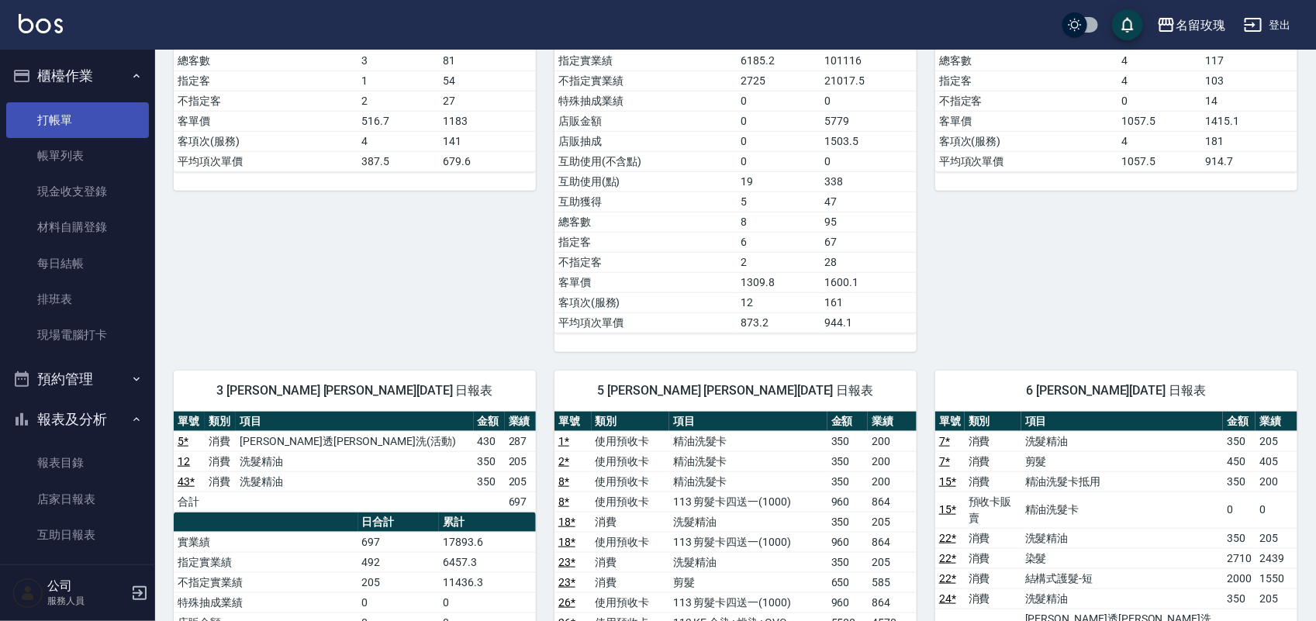
click at [95, 102] on link "打帳單" at bounding box center [77, 120] width 143 height 36
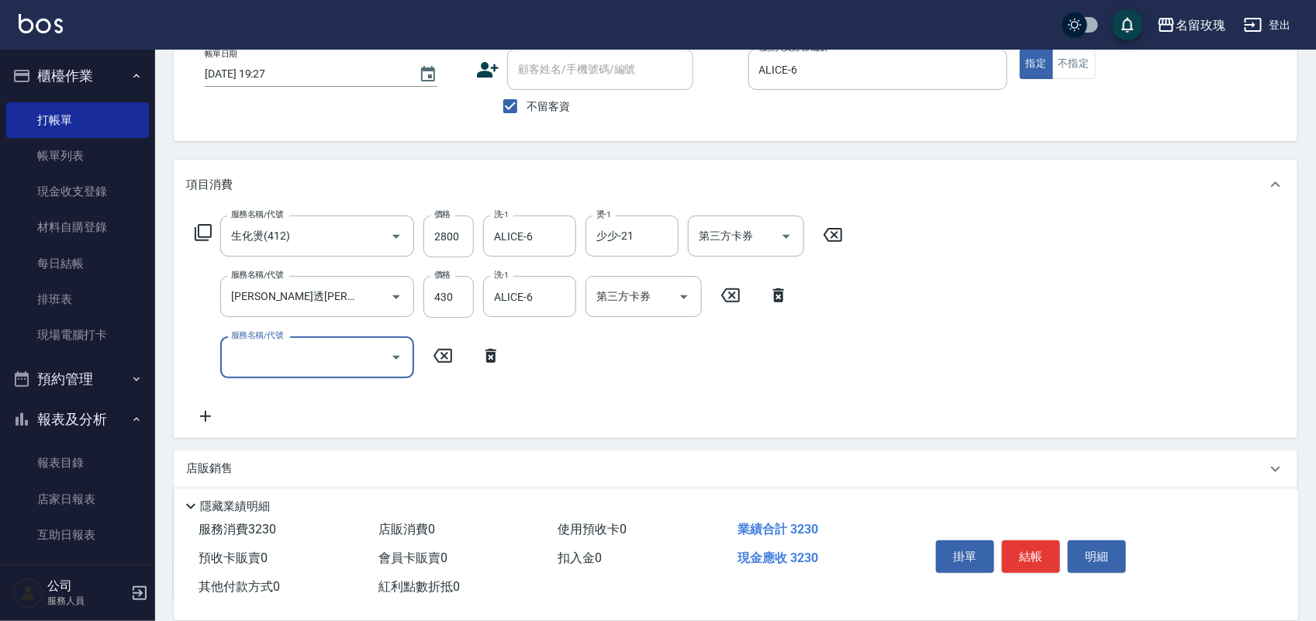
scroll to position [219, 0]
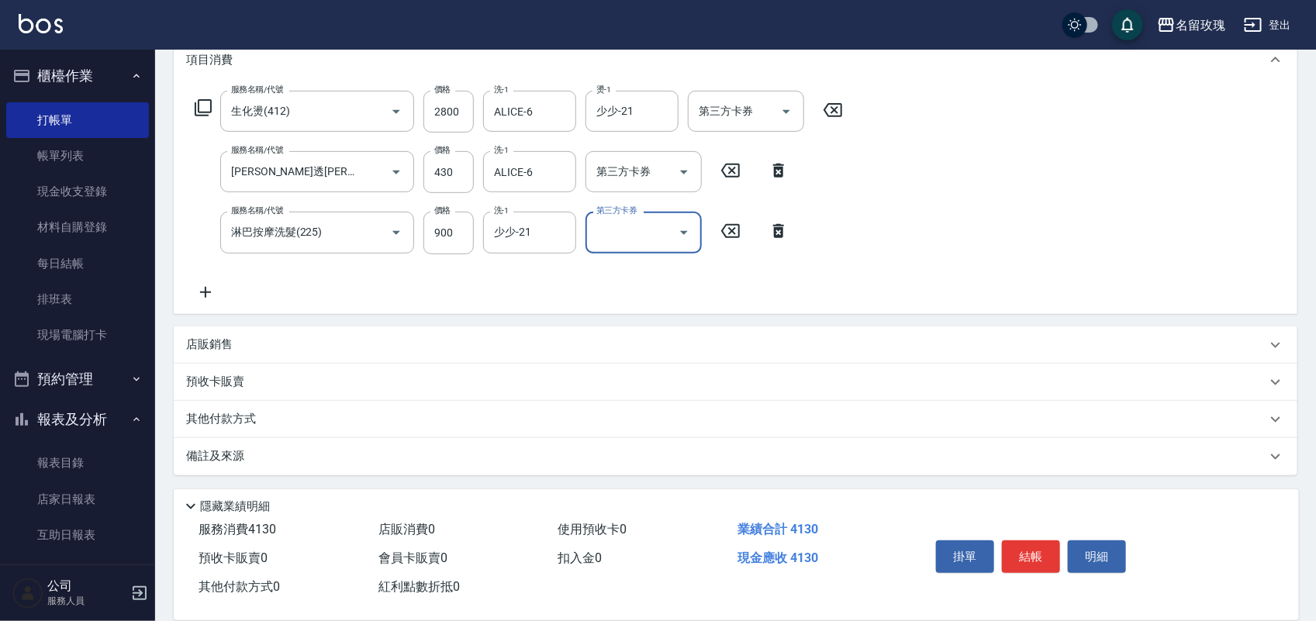
click at [235, 350] on div "店販銷售" at bounding box center [726, 345] width 1080 height 16
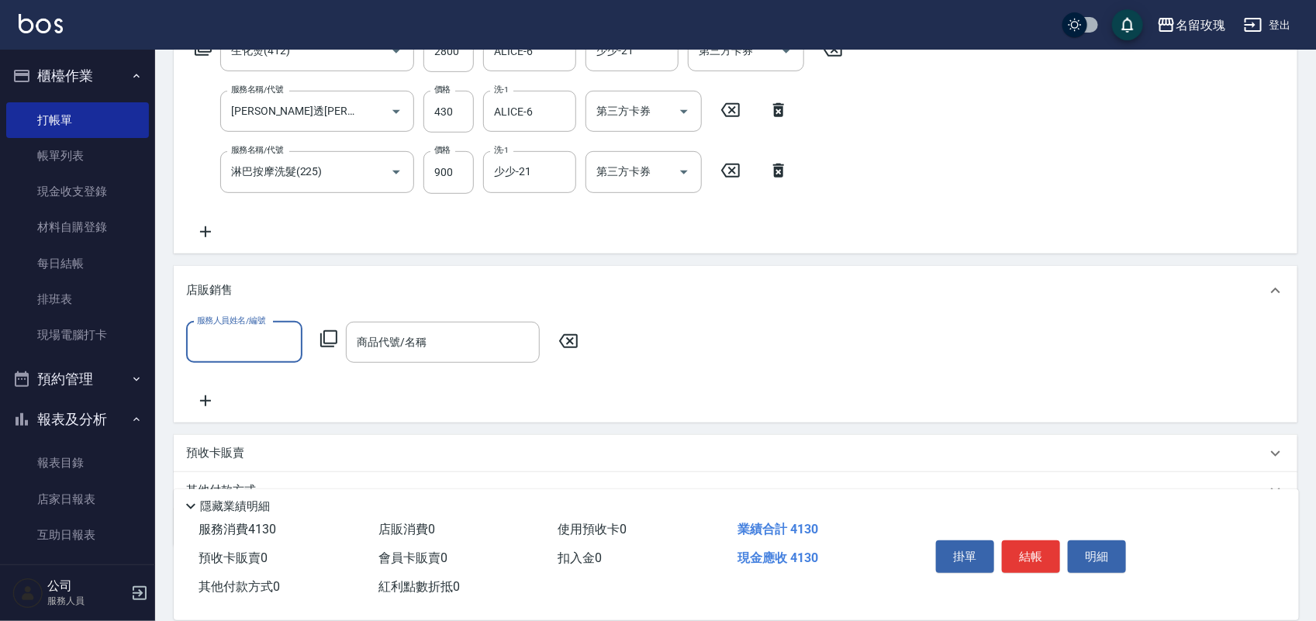
scroll to position [351, 0]
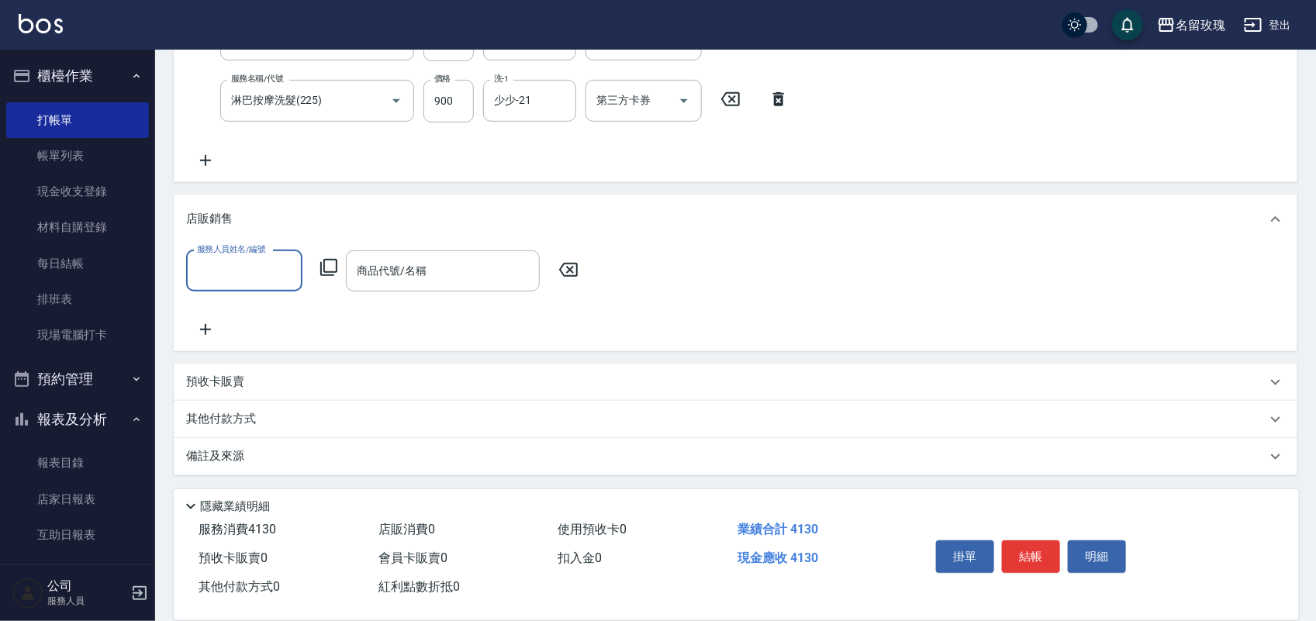
click at [199, 164] on icon at bounding box center [205, 160] width 39 height 19
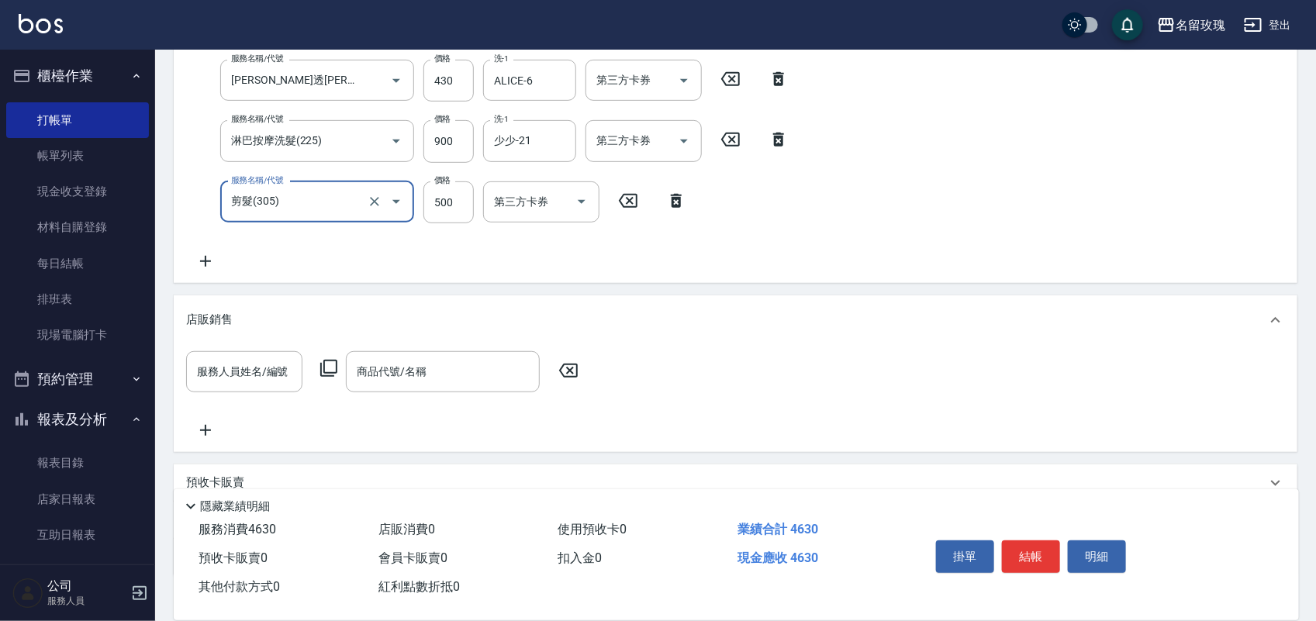
scroll to position [310, 0]
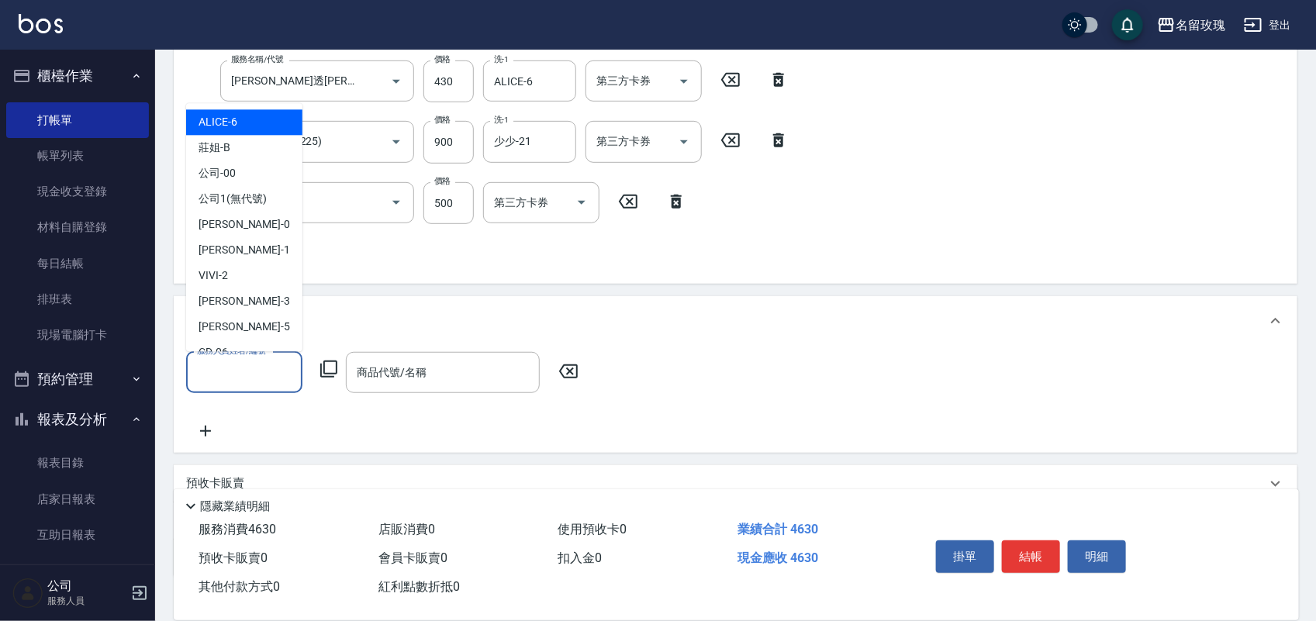
click at [257, 382] on input "服務人員姓名/編號" at bounding box center [244, 372] width 102 height 27
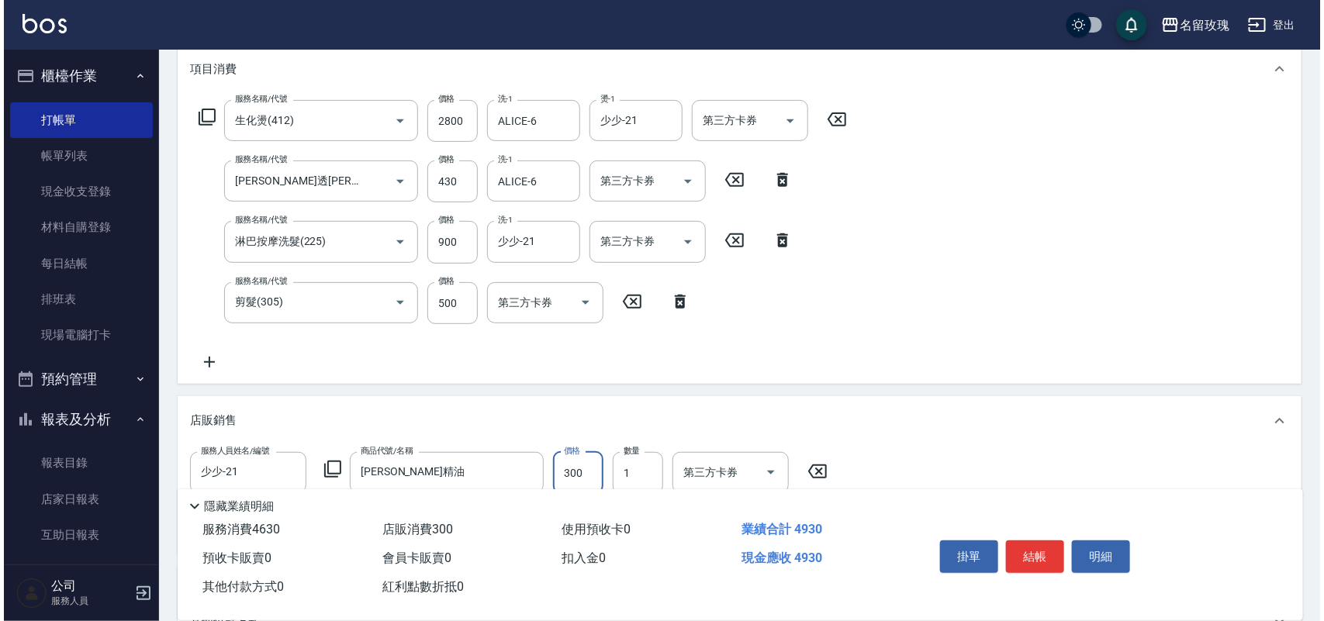
scroll to position [116, 0]
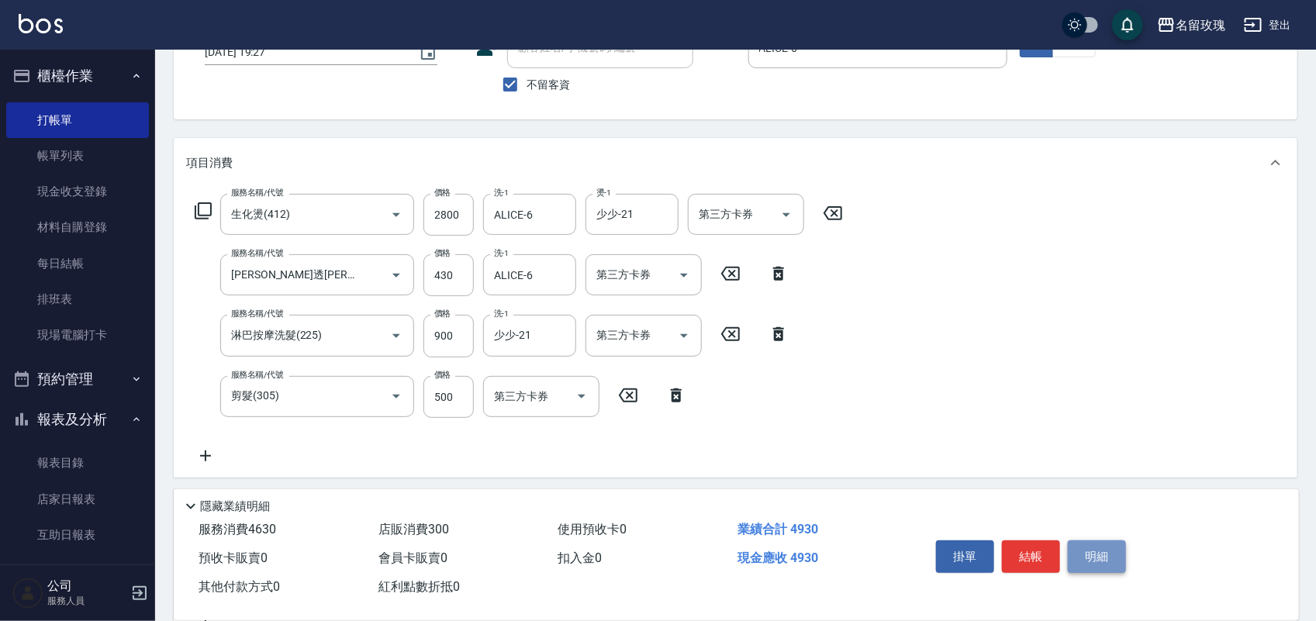
click at [1107, 555] on button "明細" at bounding box center [1097, 557] width 58 height 33
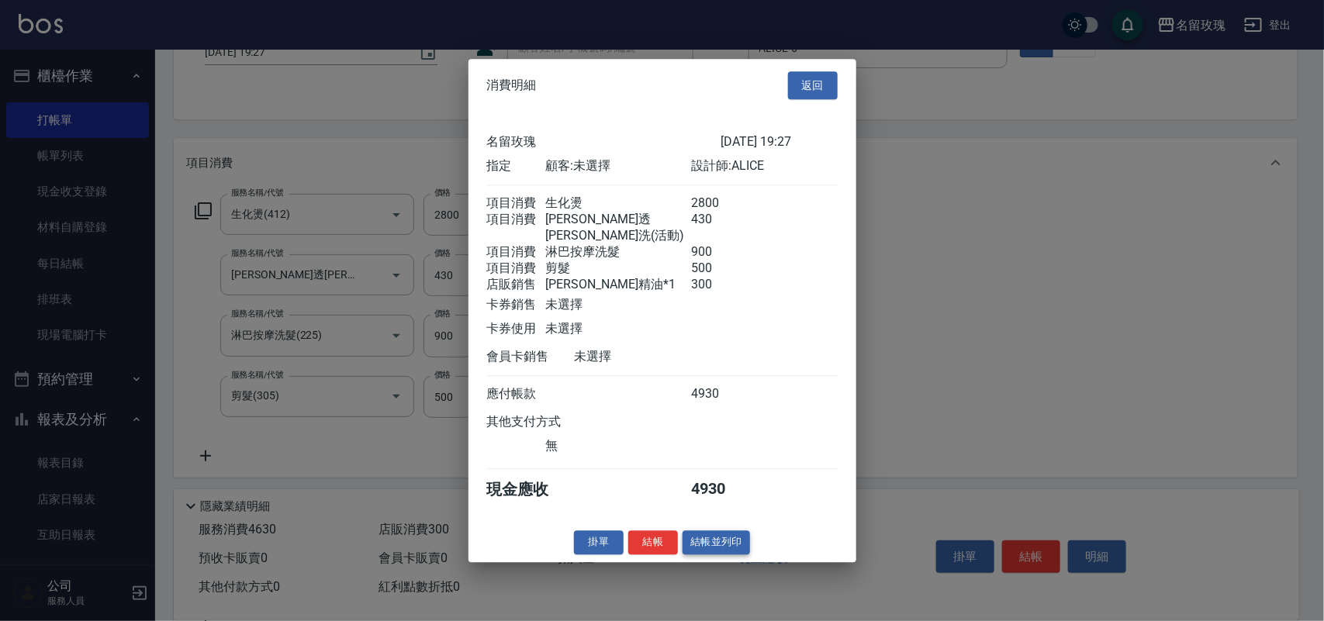
click at [712, 551] on button "結帳並列印" at bounding box center [715, 542] width 67 height 24
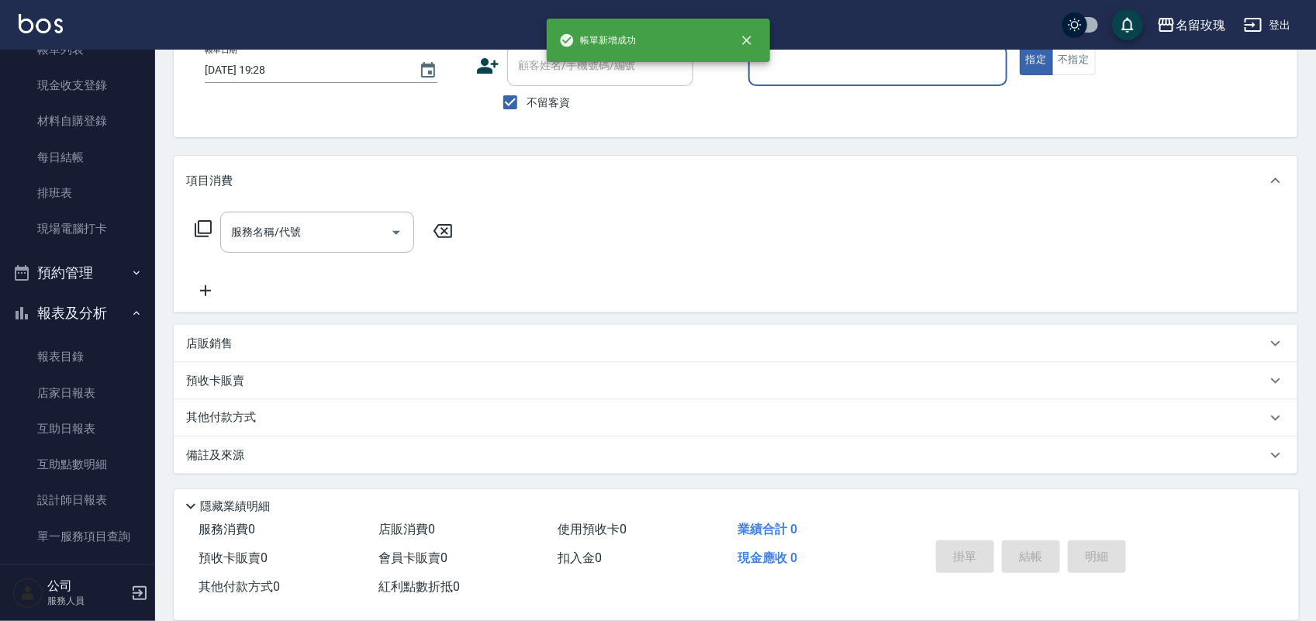
scroll to position [272, 0]
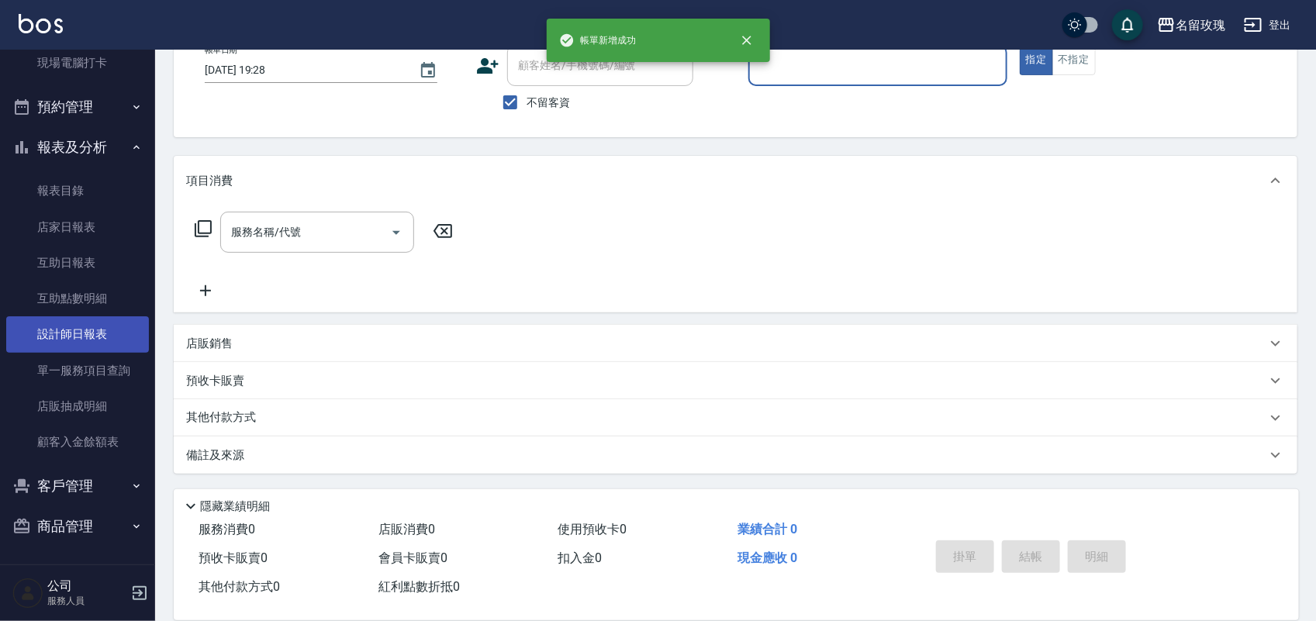
click at [82, 343] on link "設計師日報表" at bounding box center [77, 334] width 143 height 36
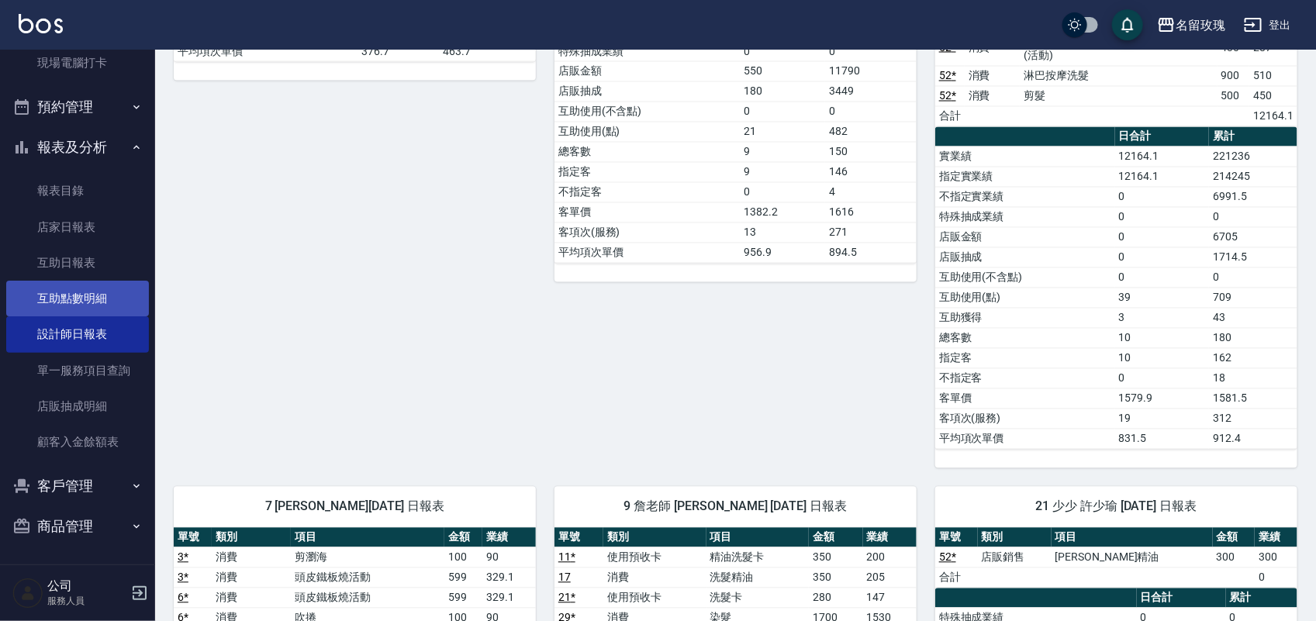
scroll to position [1260, 0]
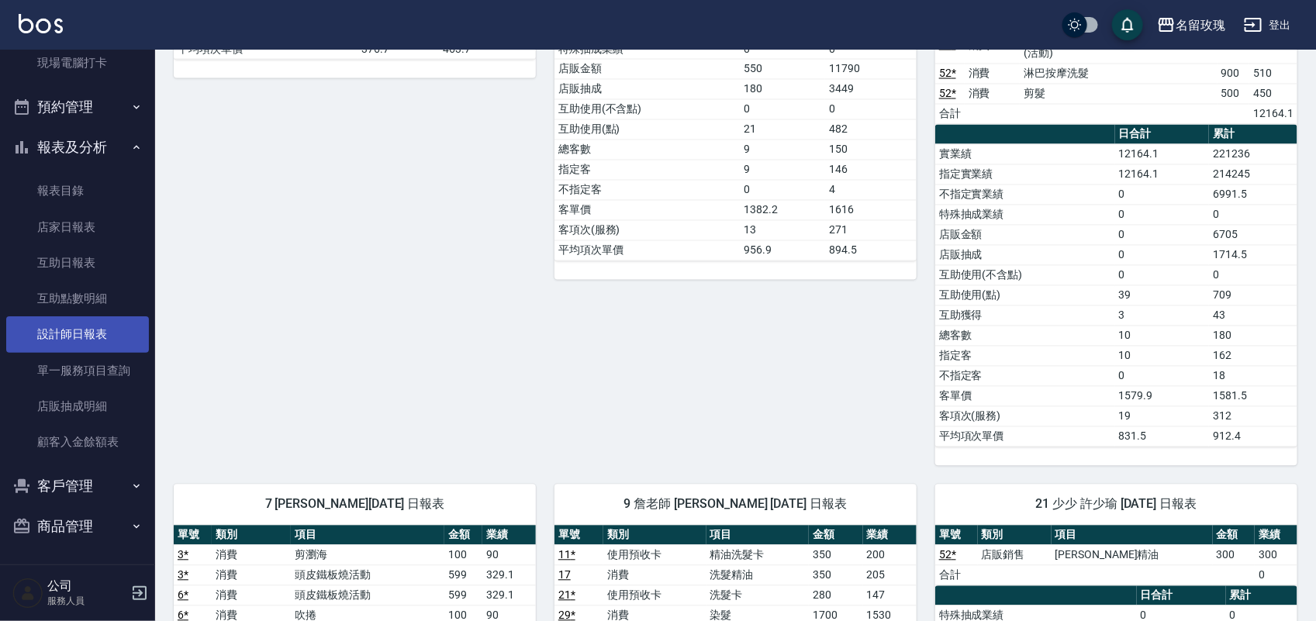
click at [118, 340] on link "設計師日報表" at bounding box center [77, 334] width 143 height 36
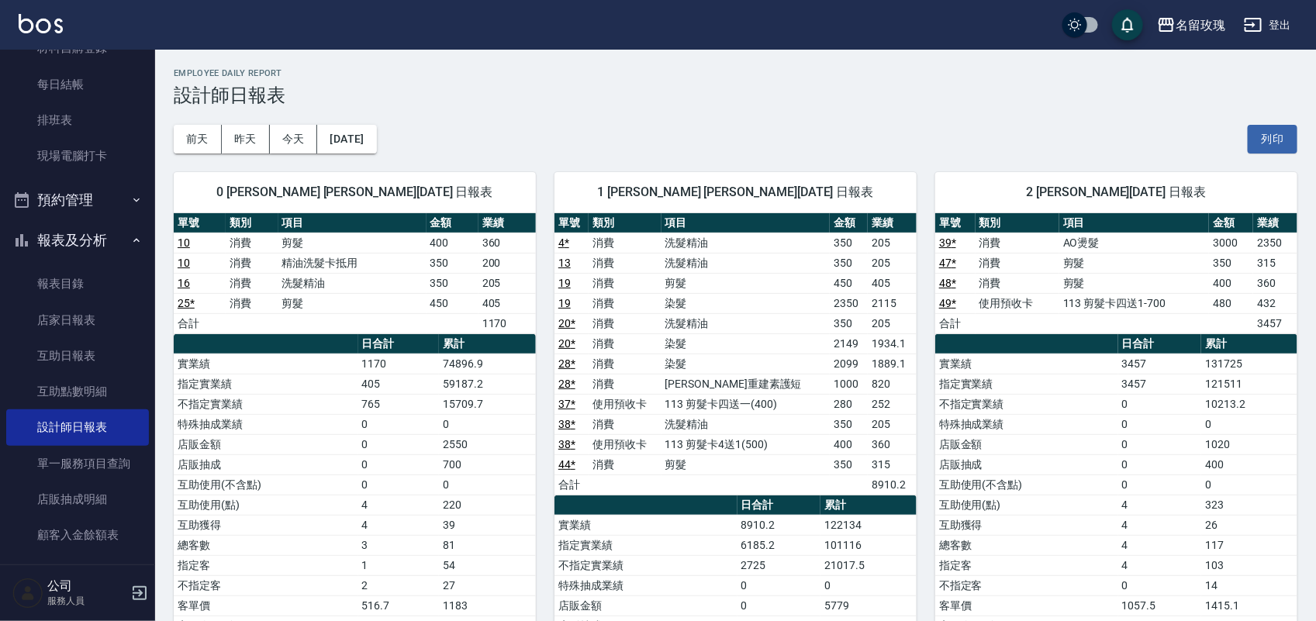
scroll to position [0, 0]
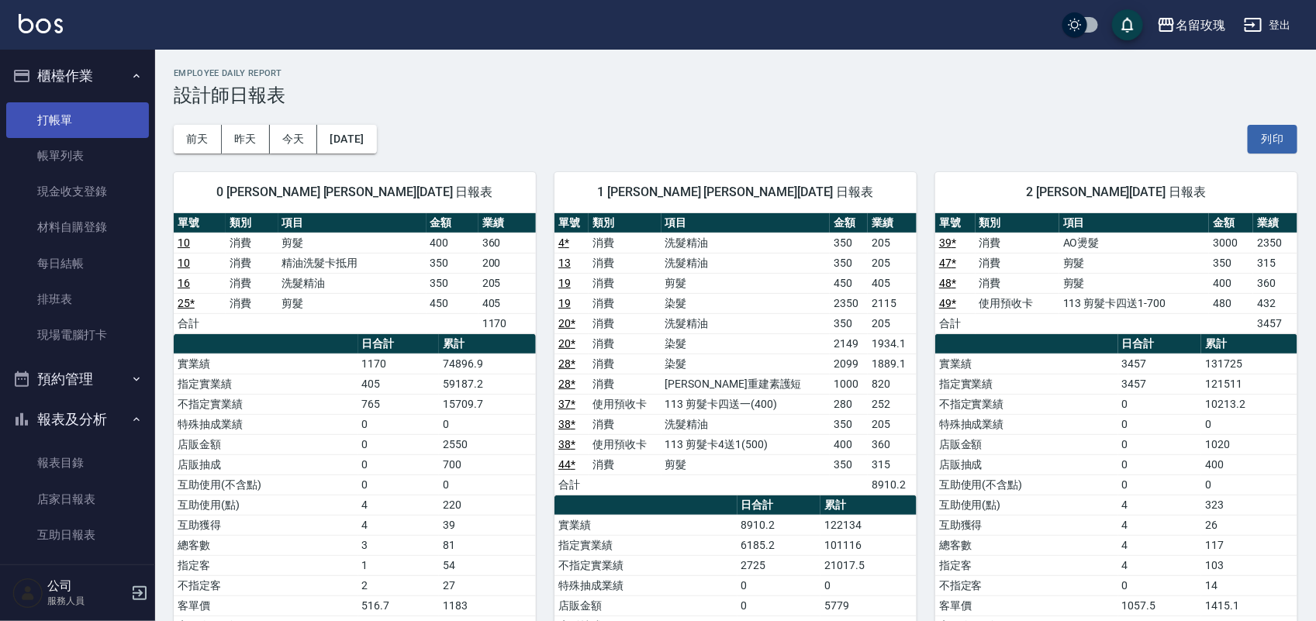
click at [80, 113] on link "打帳單" at bounding box center [77, 120] width 143 height 36
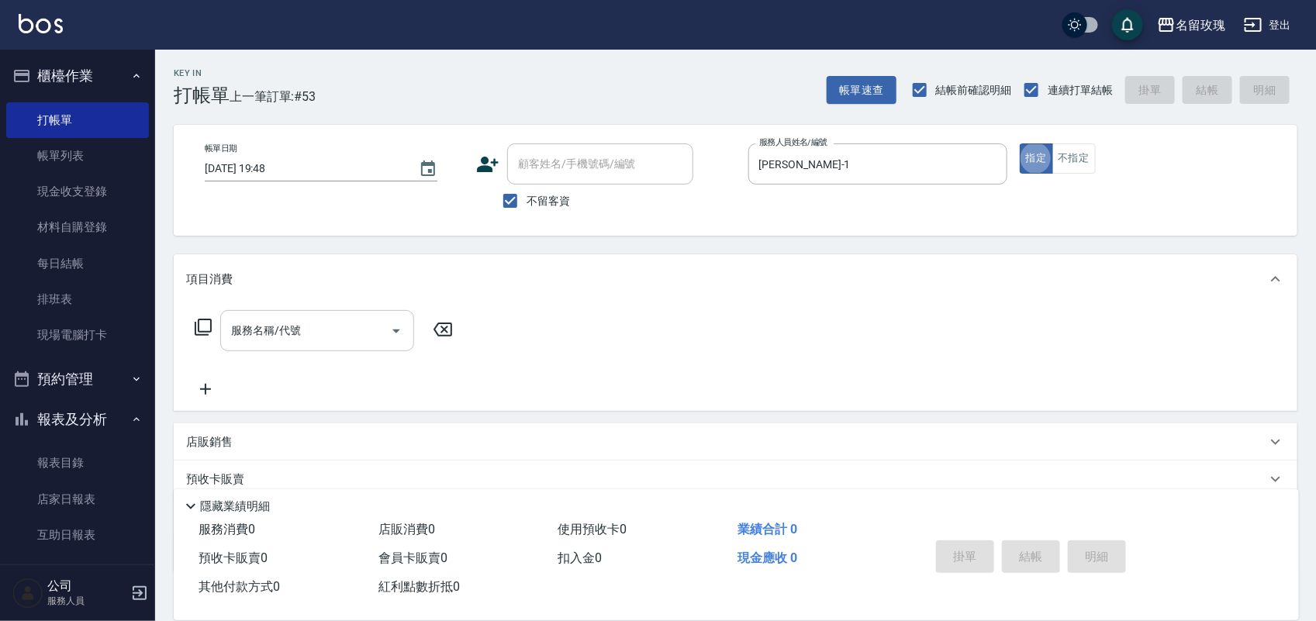
click at [233, 330] on div "服務名稱/代號 服務名稱/代號" at bounding box center [317, 330] width 194 height 41
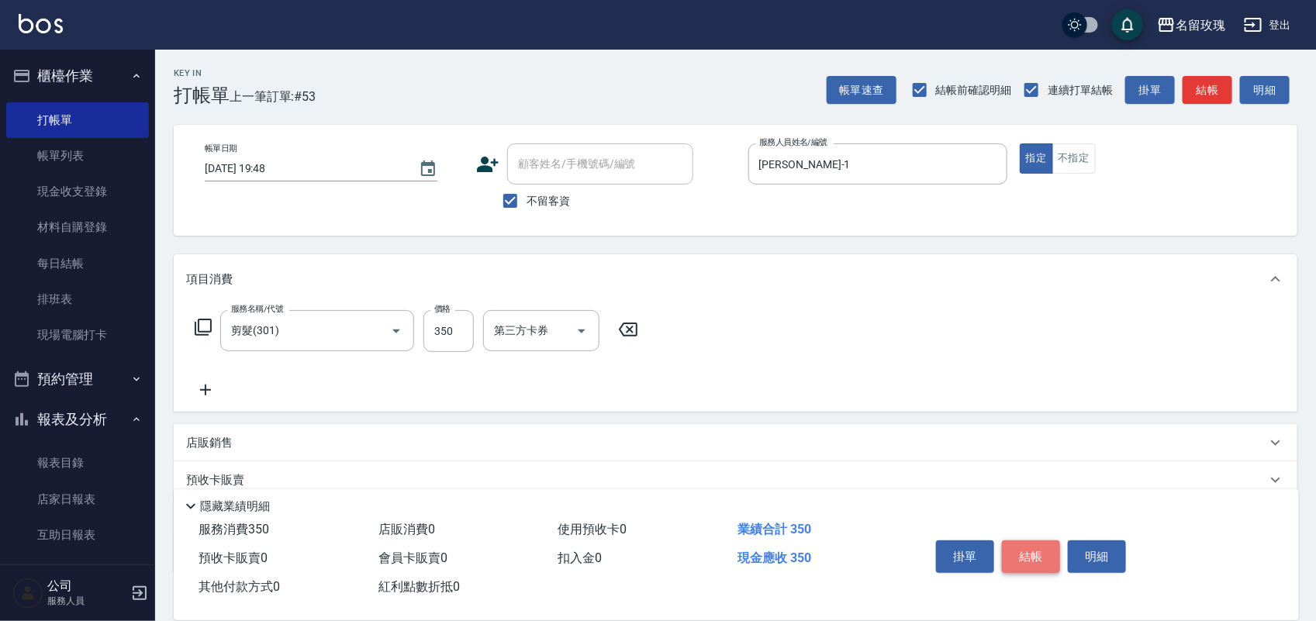
click at [1031, 544] on button "結帳" at bounding box center [1031, 557] width 58 height 33
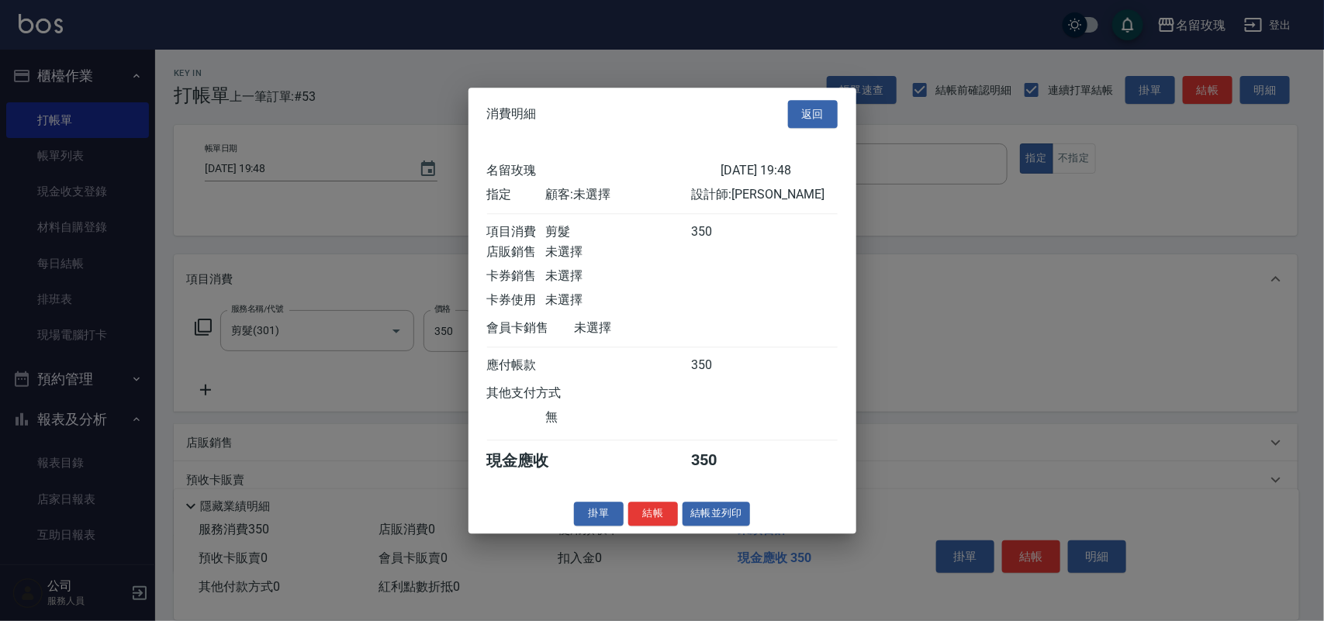
click at [661, 517] on button "結帳" at bounding box center [653, 514] width 50 height 24
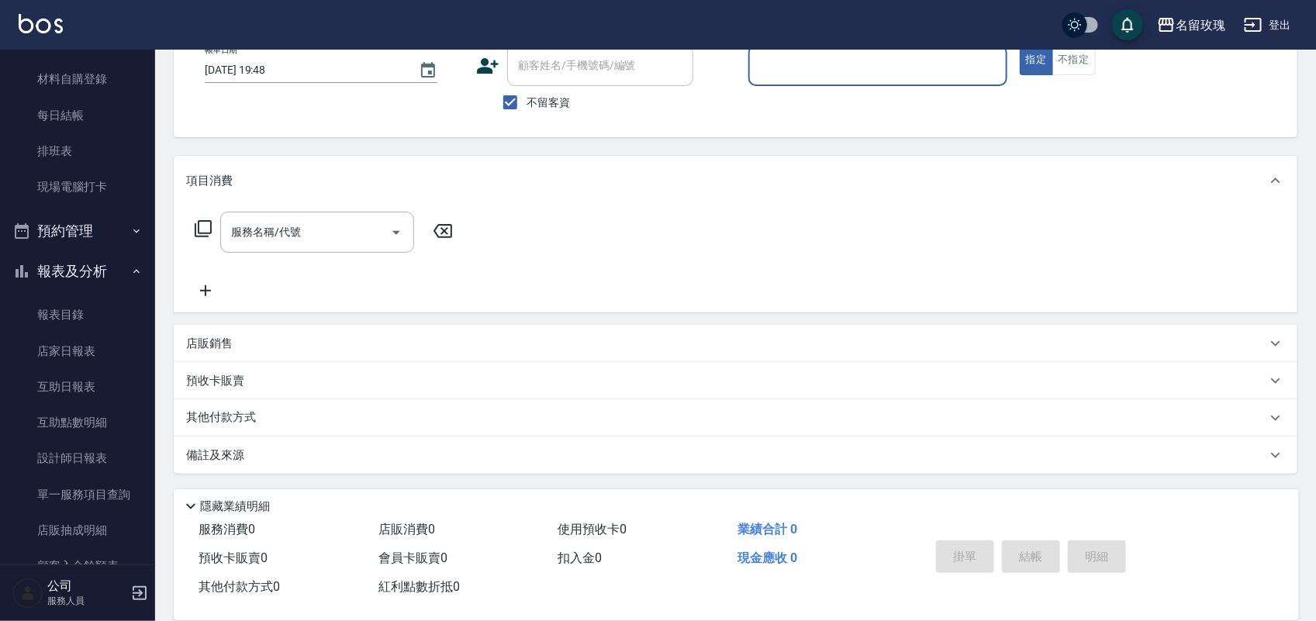
scroll to position [272, 0]
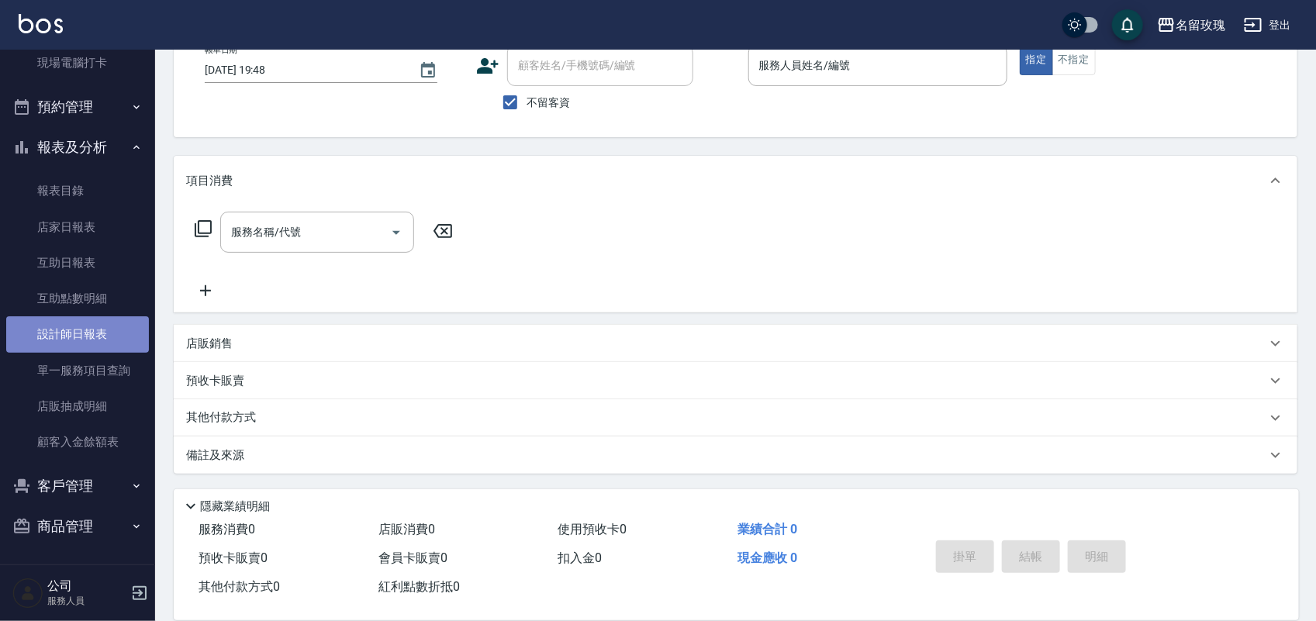
click at [103, 327] on link "設計師日報表" at bounding box center [77, 334] width 143 height 36
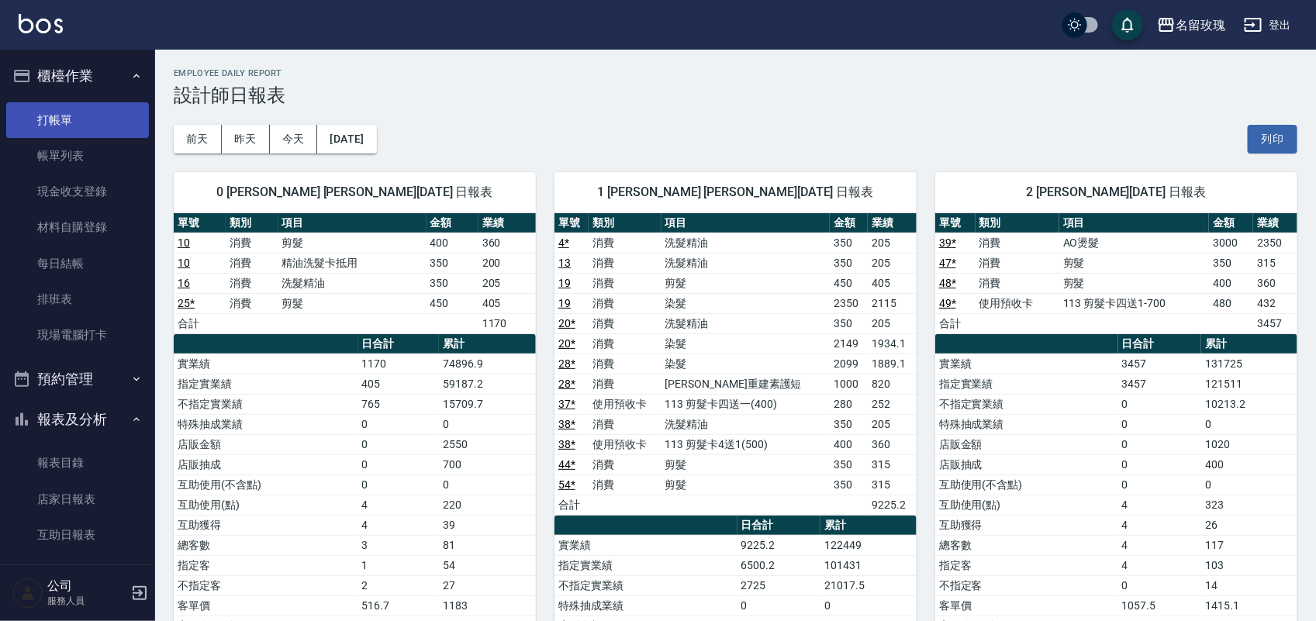
click at [54, 114] on link "打帳單" at bounding box center [77, 120] width 143 height 36
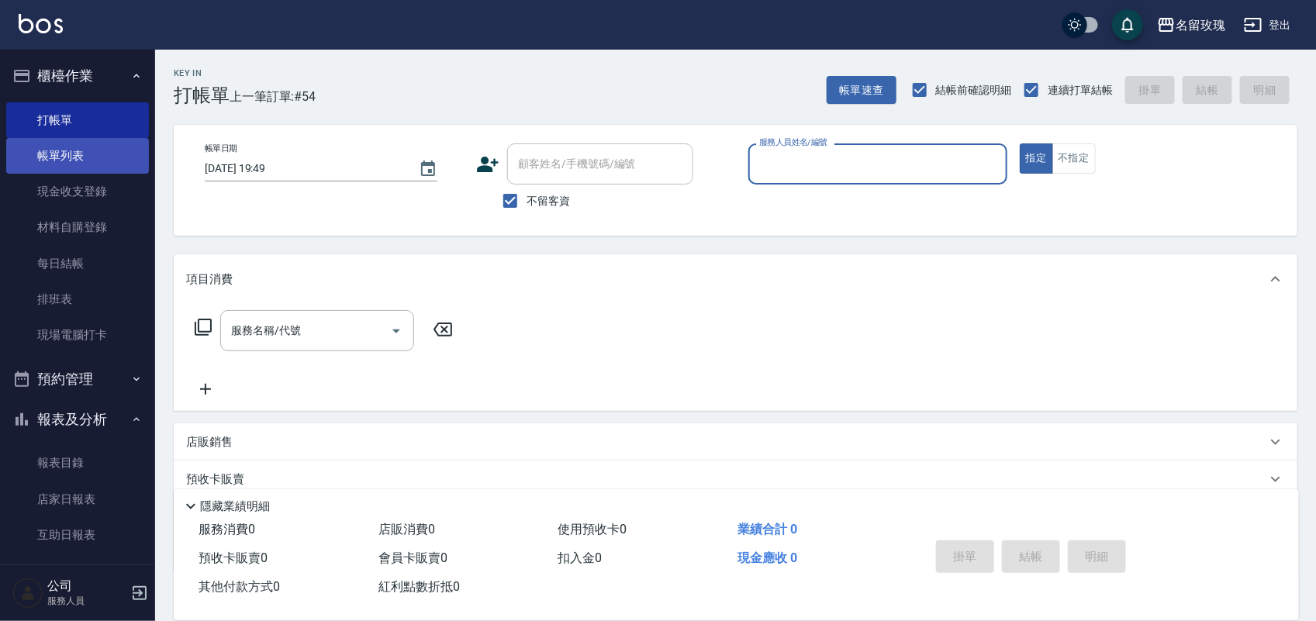
click at [47, 167] on link "帳單列表" at bounding box center [77, 156] width 143 height 36
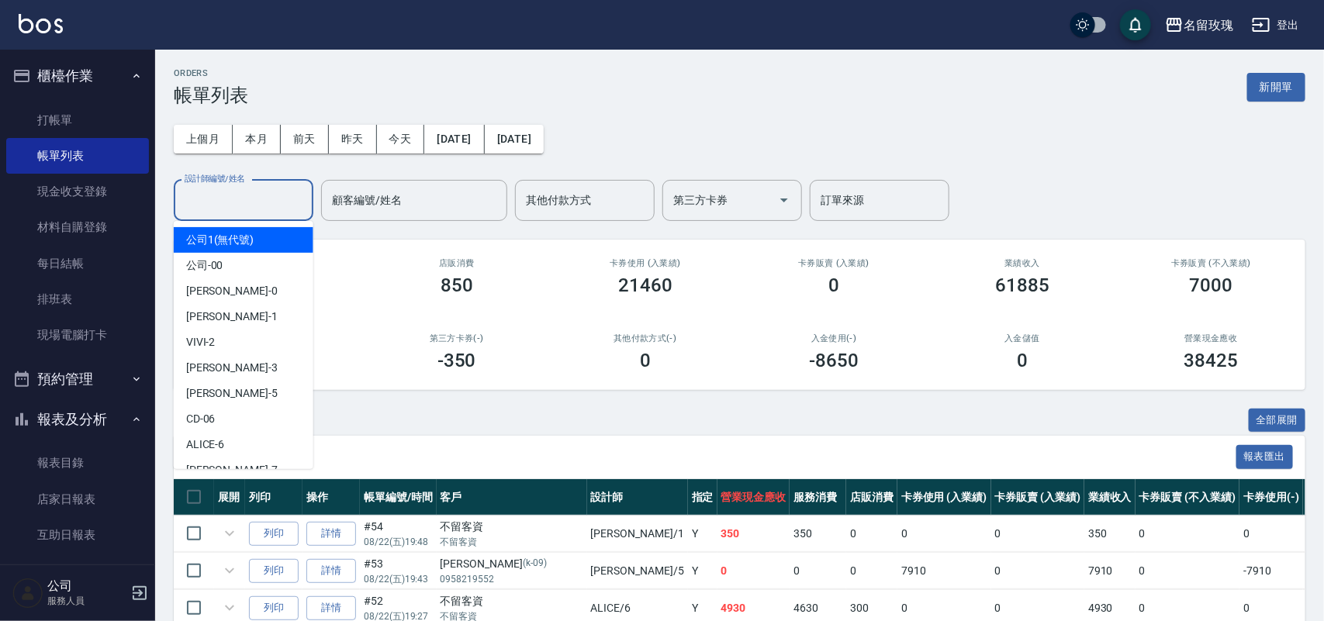
click at [261, 213] on input "設計師編號/姓名" at bounding box center [244, 200] width 126 height 27
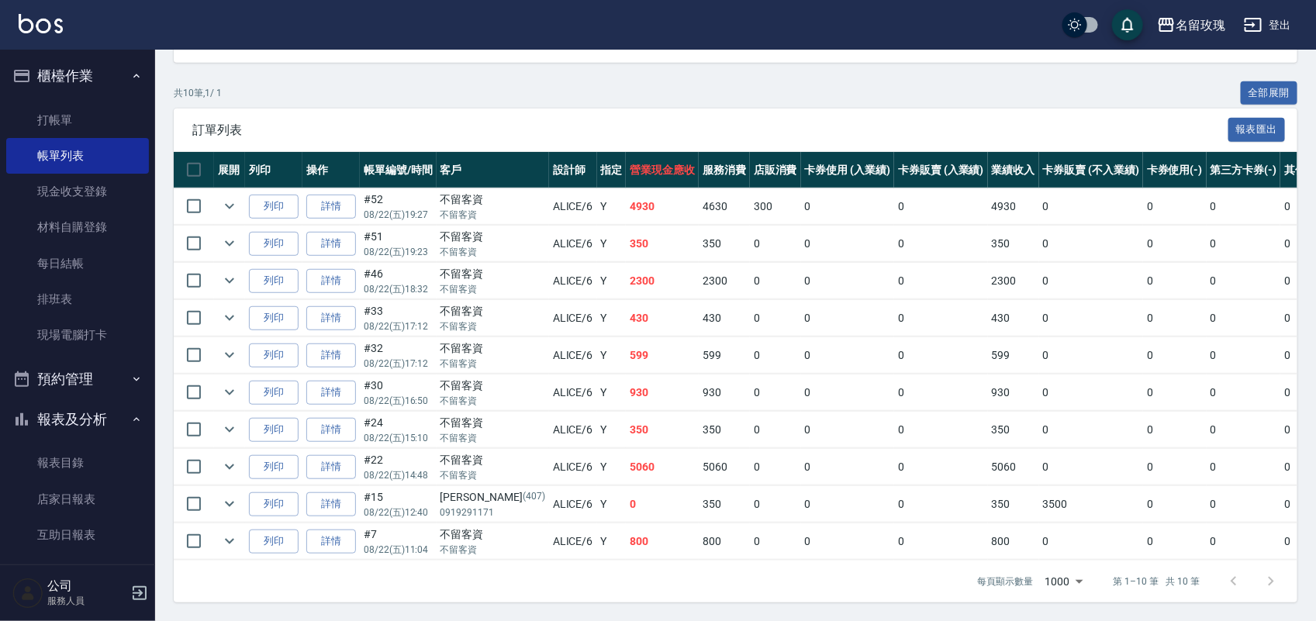
scroll to position [345, 0]
click at [223, 271] on icon "expand row" at bounding box center [229, 280] width 19 height 19
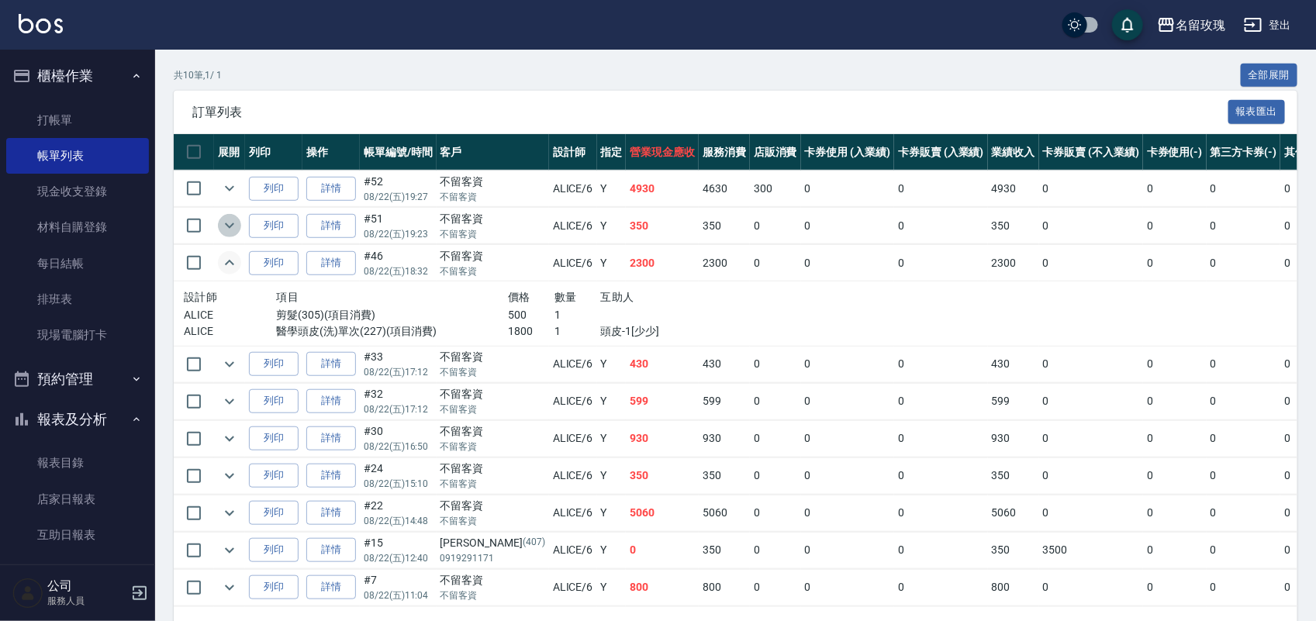
click at [221, 216] on icon "expand row" at bounding box center [229, 225] width 19 height 19
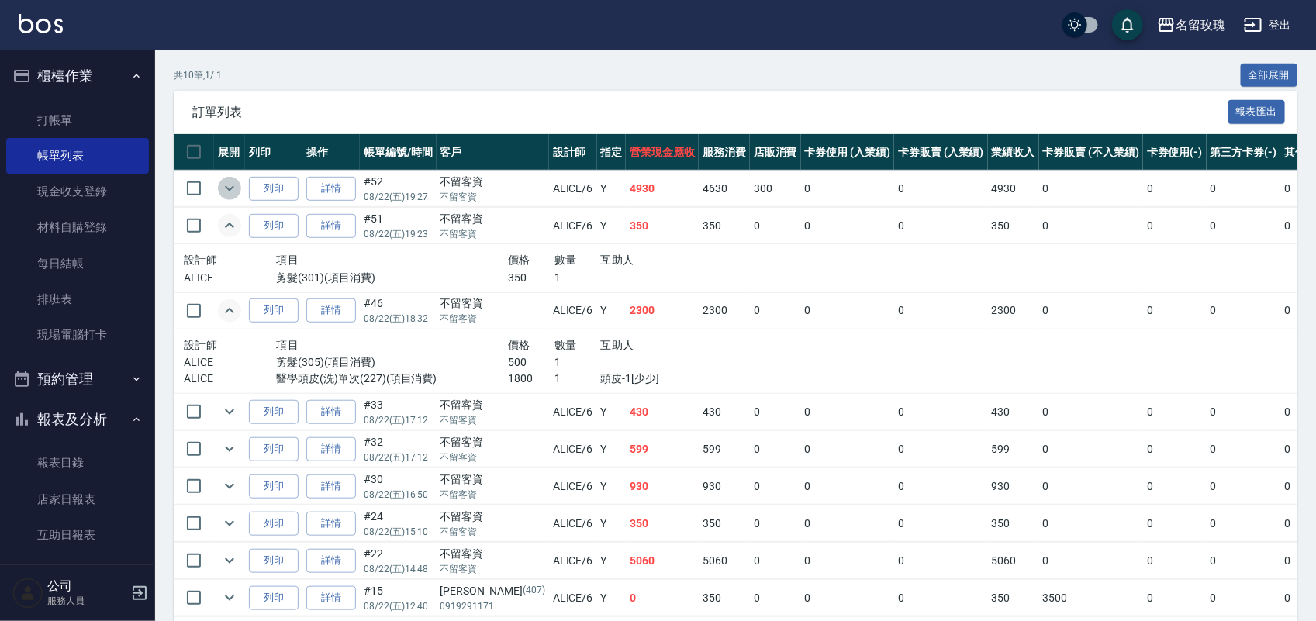
click at [230, 188] on icon "expand row" at bounding box center [229, 188] width 19 height 19
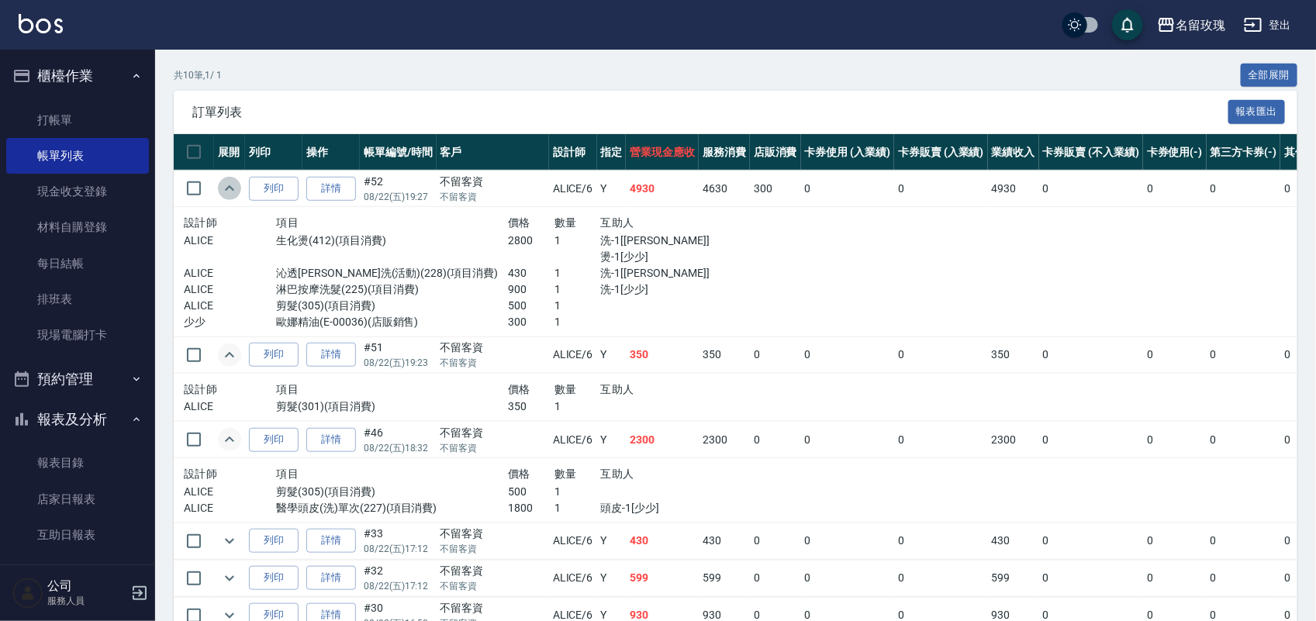
click at [230, 188] on icon "expand row" at bounding box center [229, 188] width 19 height 19
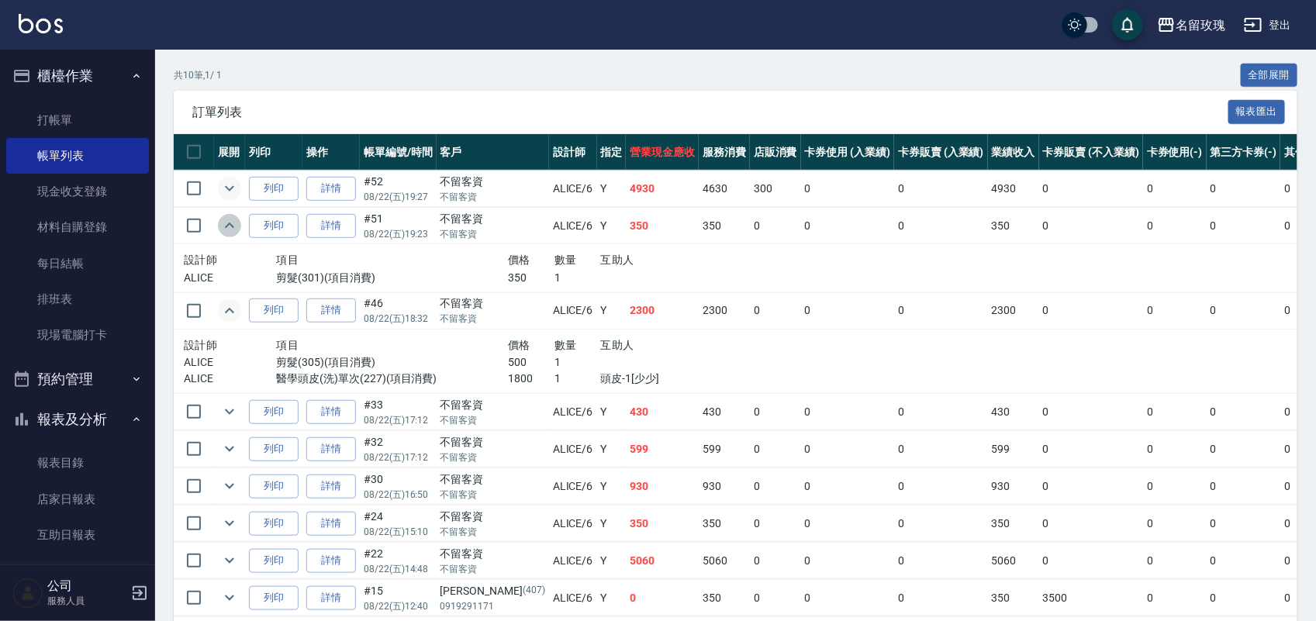
click at [222, 227] on icon "expand row" at bounding box center [229, 225] width 19 height 19
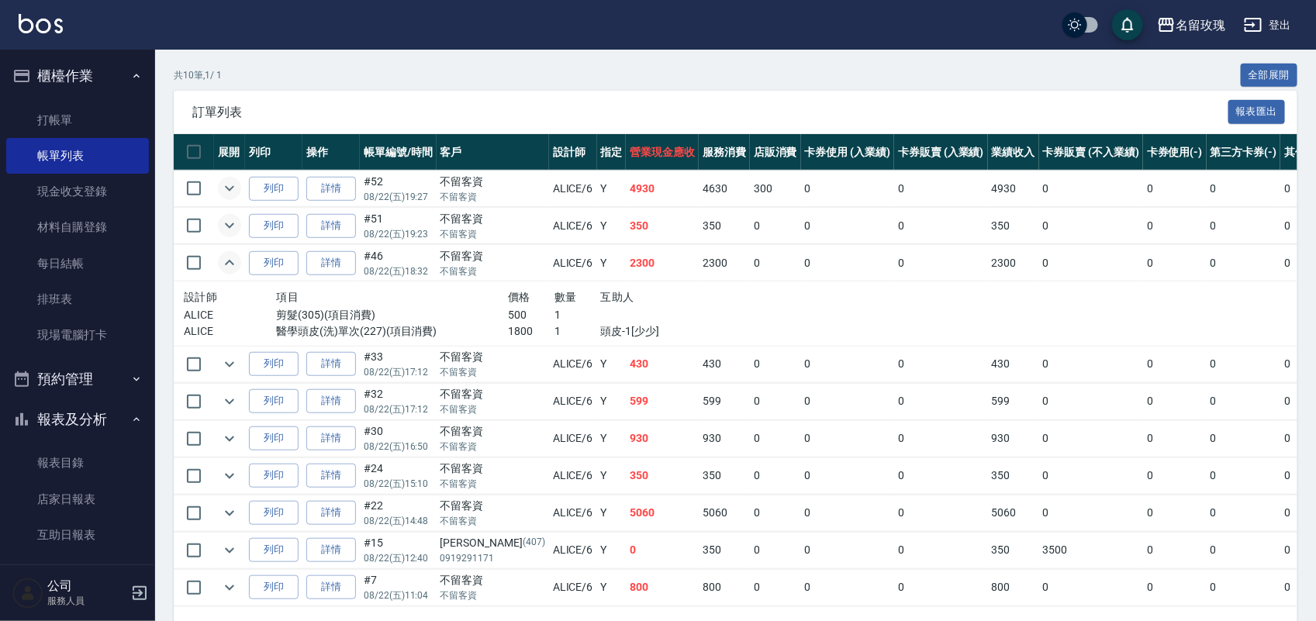
click at [229, 264] on icon "expand row" at bounding box center [229, 263] width 19 height 19
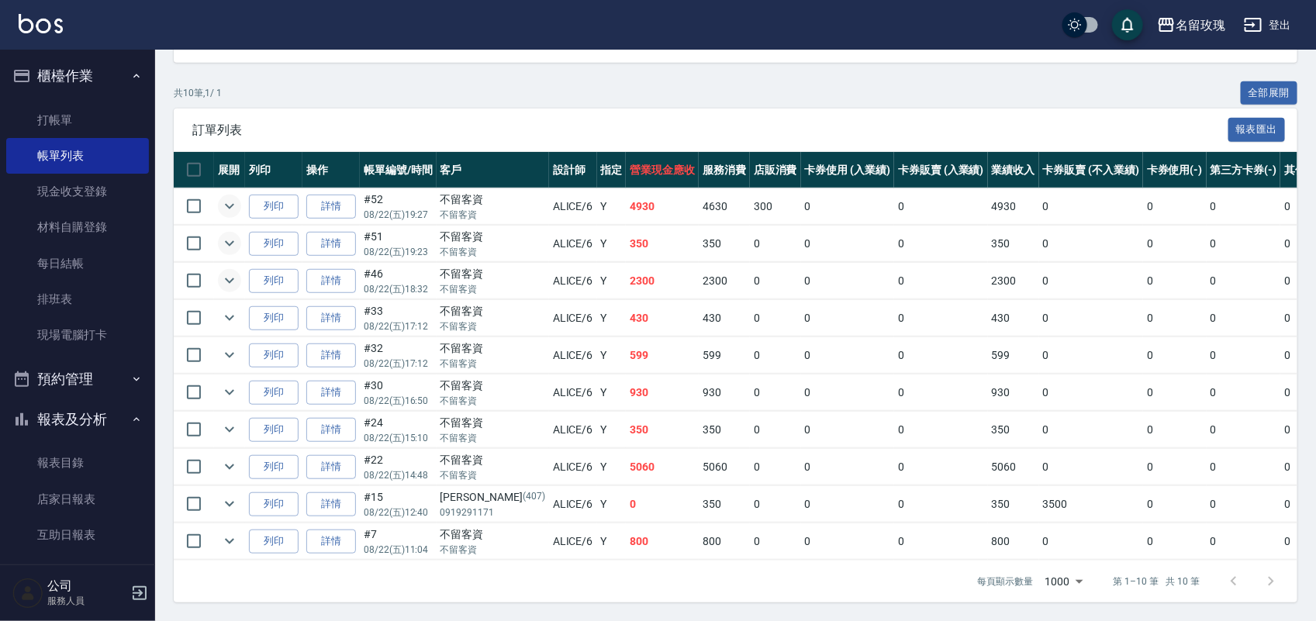
click at [223, 197] on icon "expand row" at bounding box center [229, 206] width 19 height 19
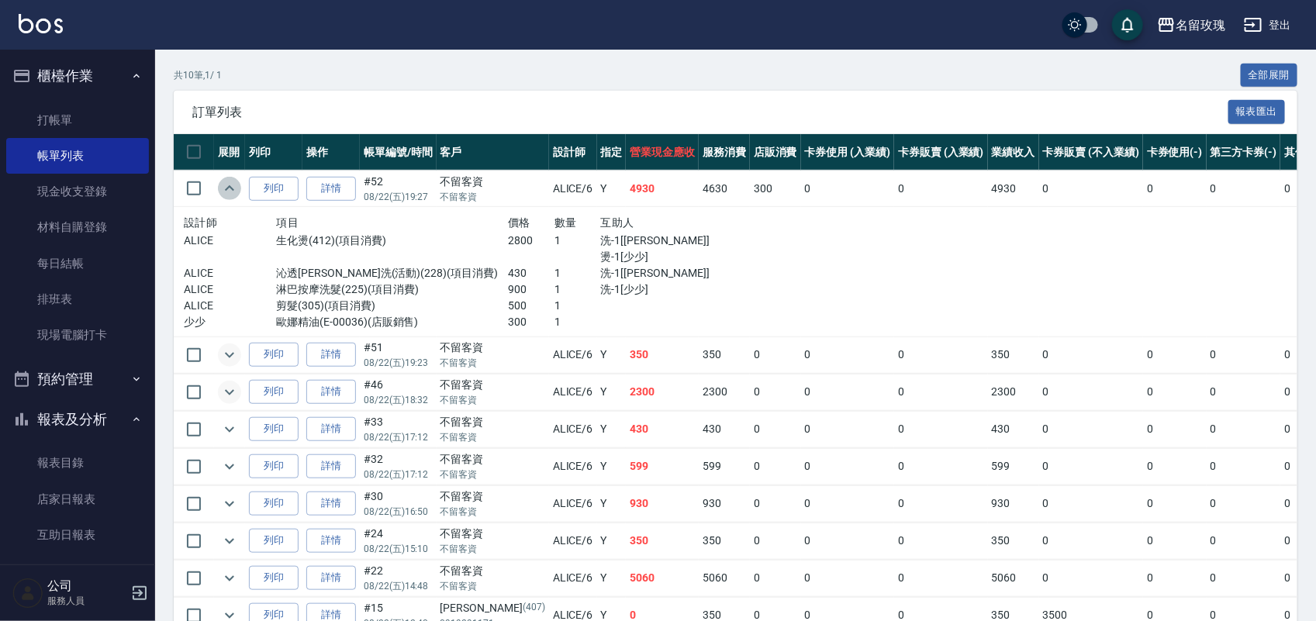
click at [223, 184] on icon "expand row" at bounding box center [229, 188] width 19 height 19
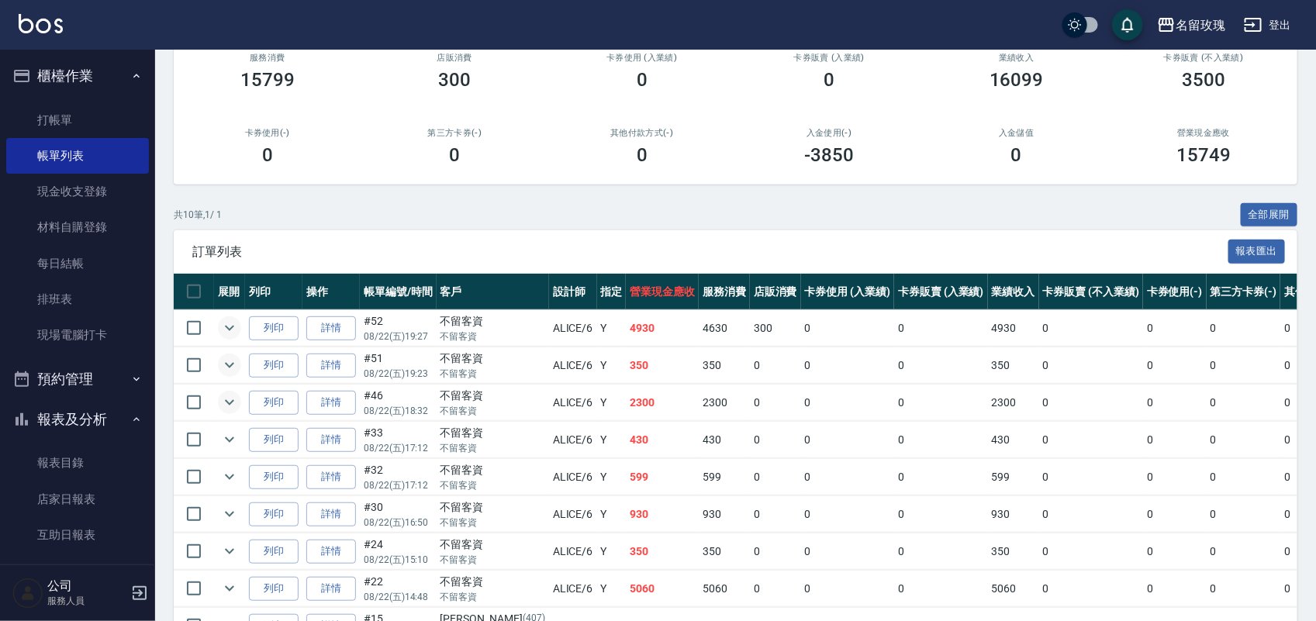
scroll to position [0, 0]
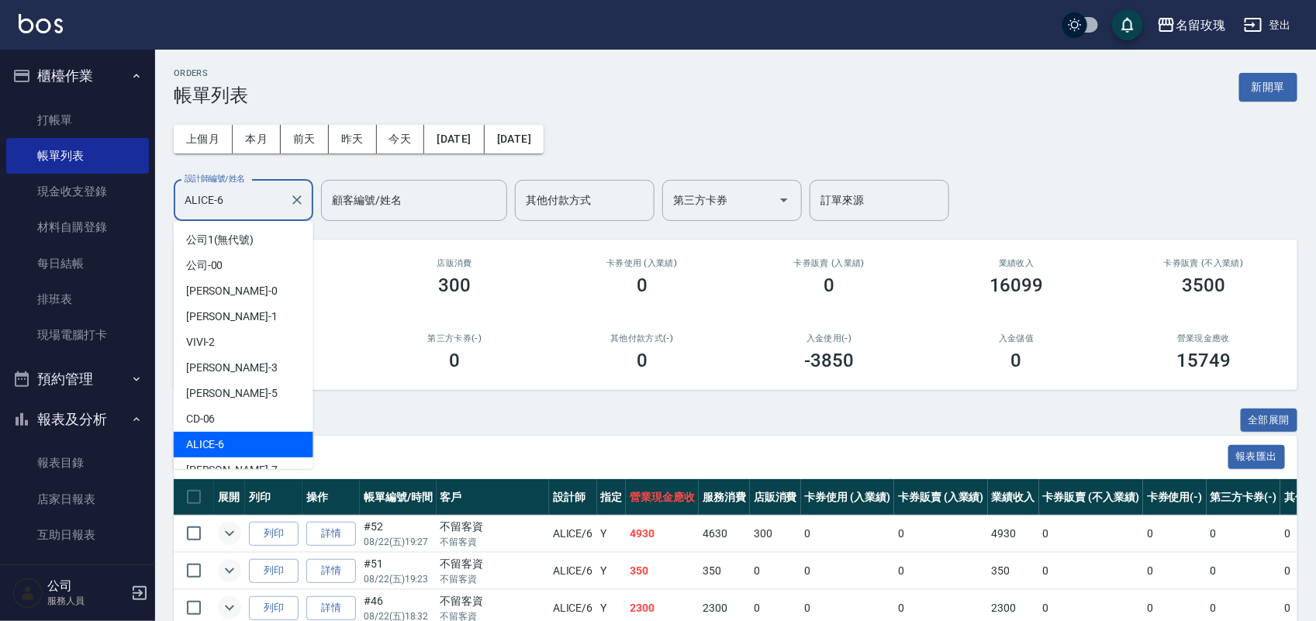
drag, startPoint x: 250, startPoint y: 198, endPoint x: 0, endPoint y: 37, distance: 296.9
click at [0, 156] on div "名留玫瑰 登出 櫃檯作業 打帳單 帳單列表 現金收支登錄 材料自購登錄 每日結帳 排班表 現場電腦打卡 預約管理 預約管理 單日預約紀錄 單週預約紀錄 報表及…" at bounding box center [658, 474] width 1316 height 948
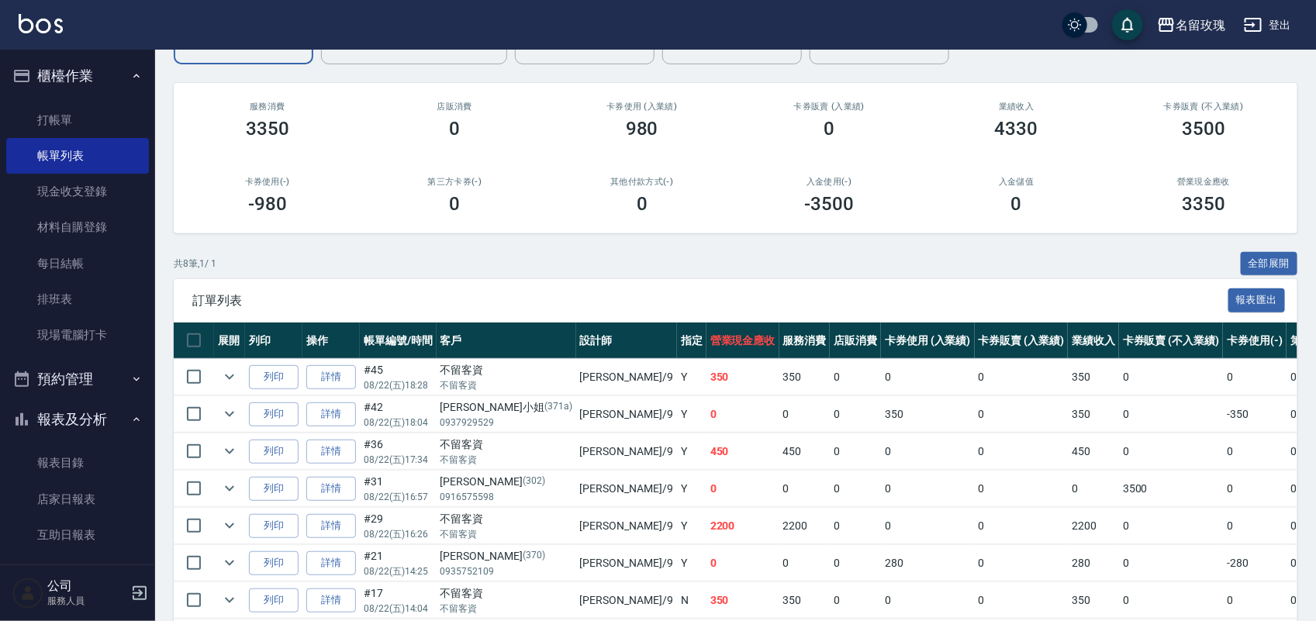
scroll to position [194, 0]
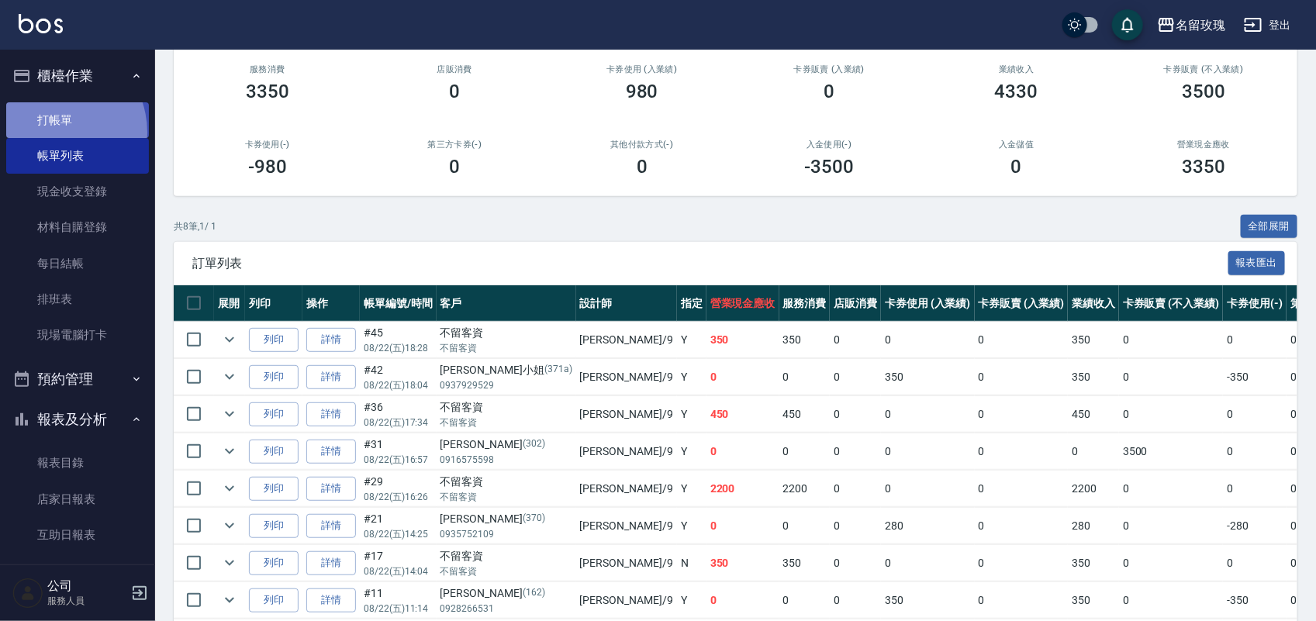
click at [52, 132] on link "打帳單" at bounding box center [77, 120] width 143 height 36
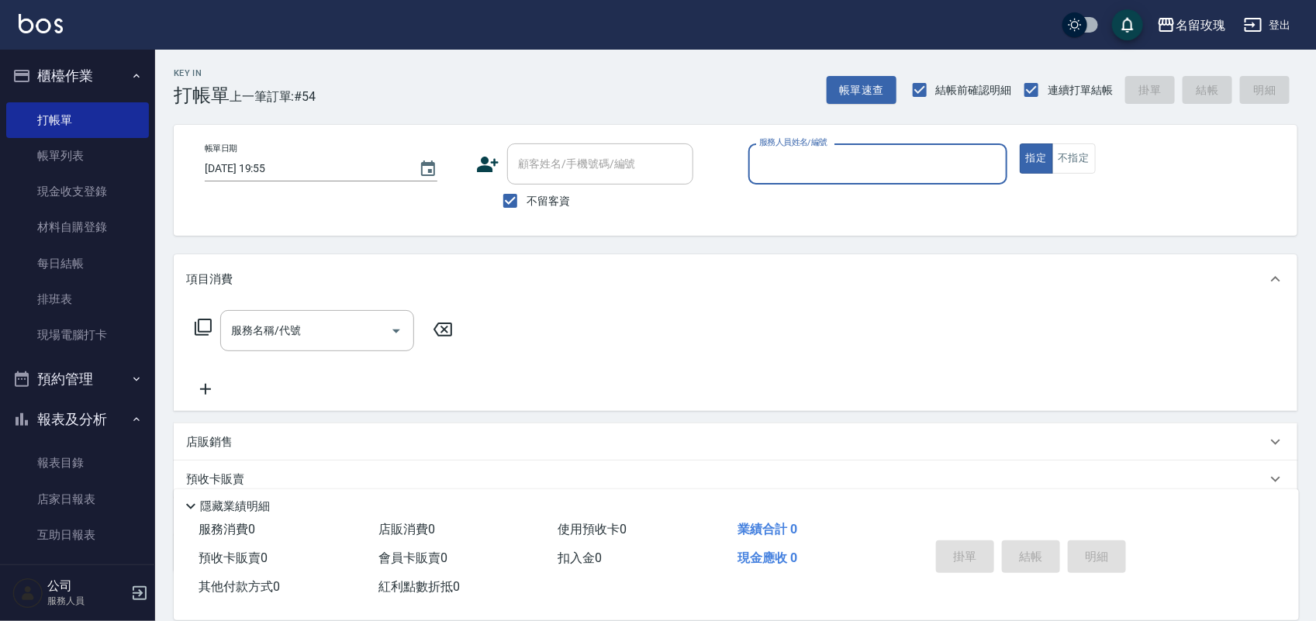
click at [48, 417] on button "報表及分析" at bounding box center [77, 419] width 143 height 40
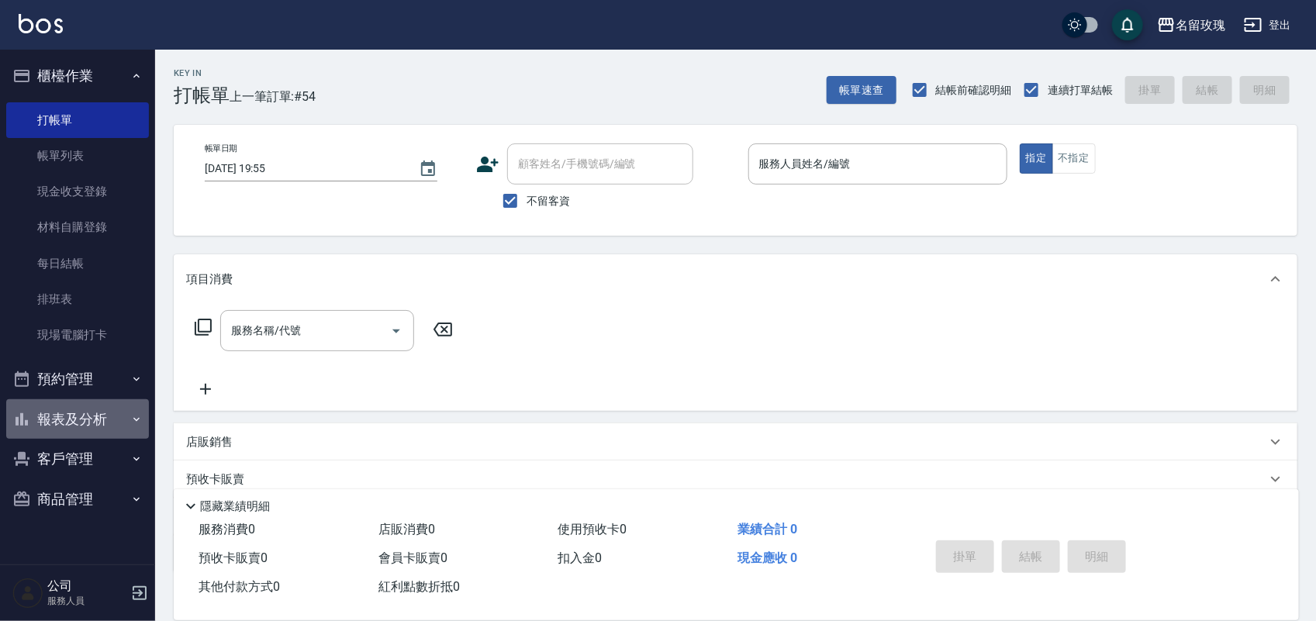
click at [98, 430] on button "報表及分析" at bounding box center [77, 419] width 143 height 40
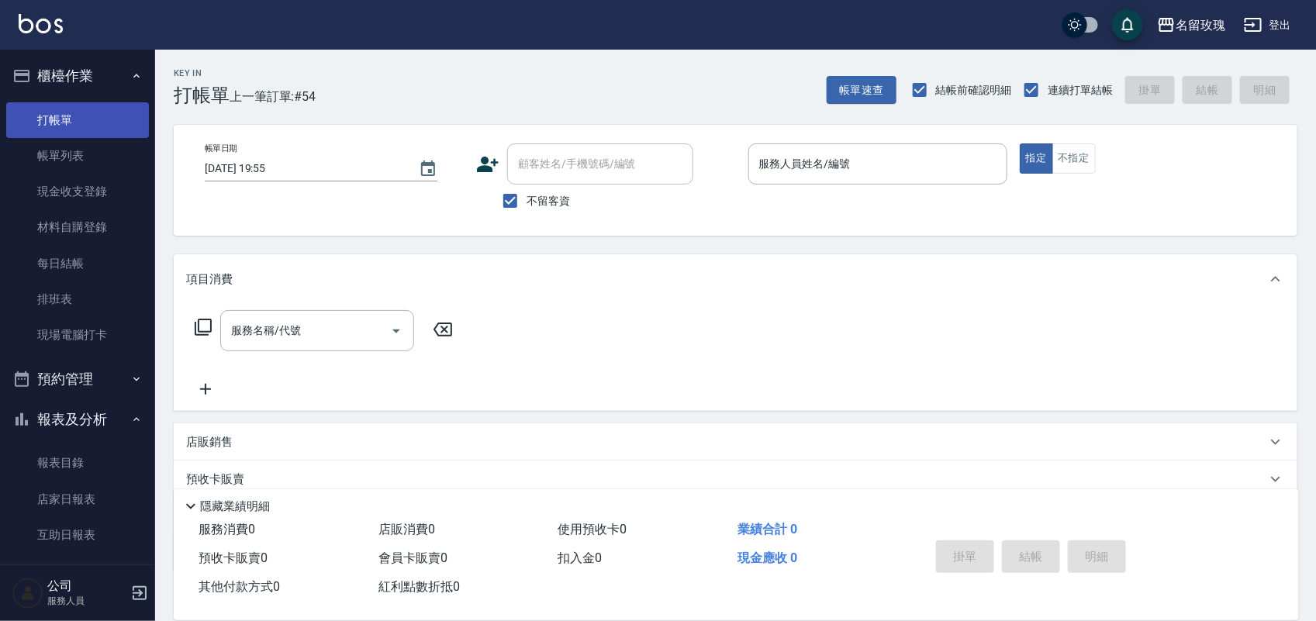
click at [76, 121] on link "打帳單" at bounding box center [77, 120] width 143 height 36
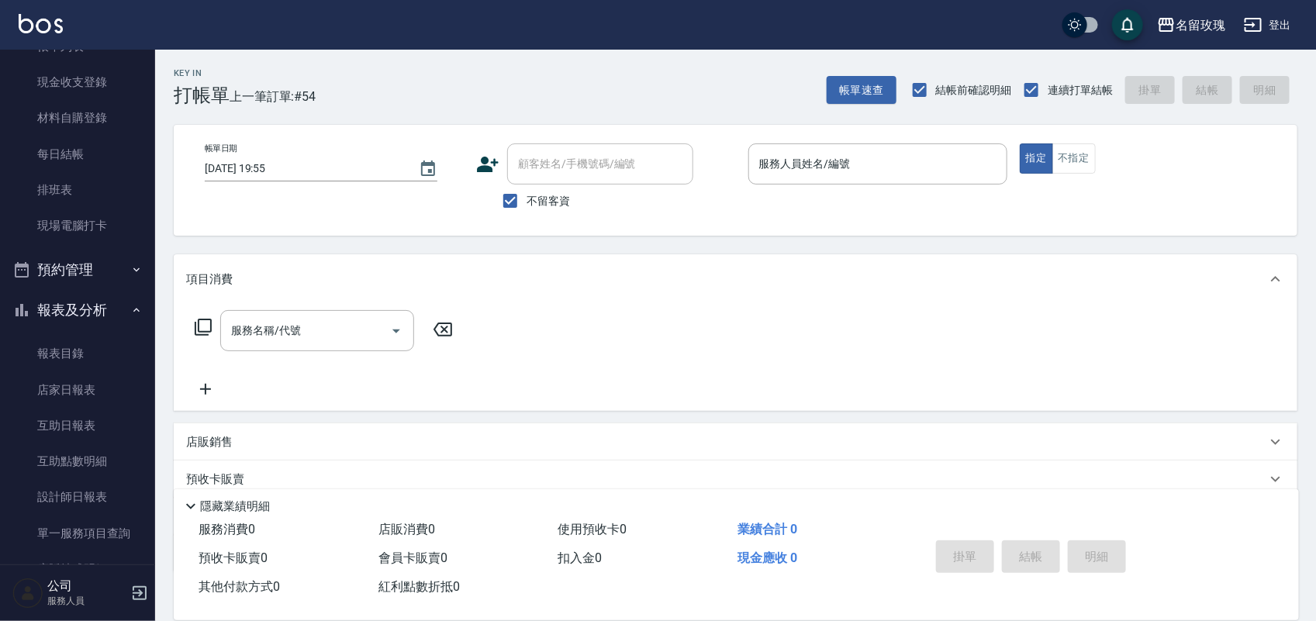
scroll to position [272, 0]
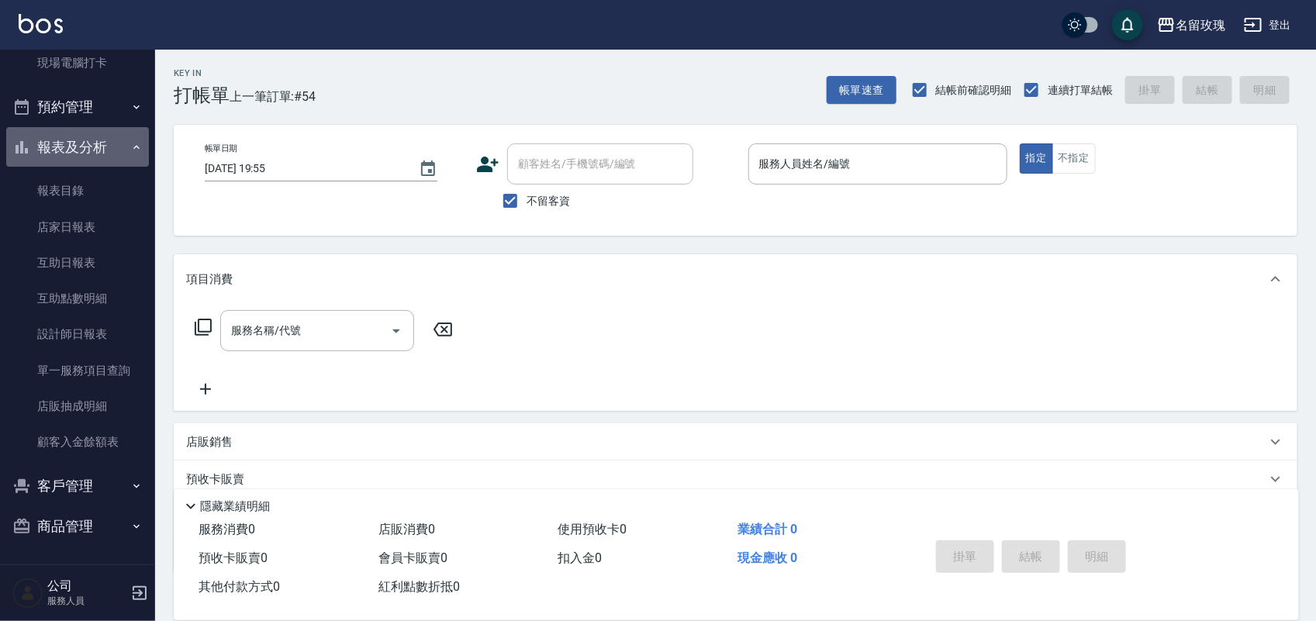
click at [109, 127] on button "報表及分析" at bounding box center [77, 147] width 143 height 40
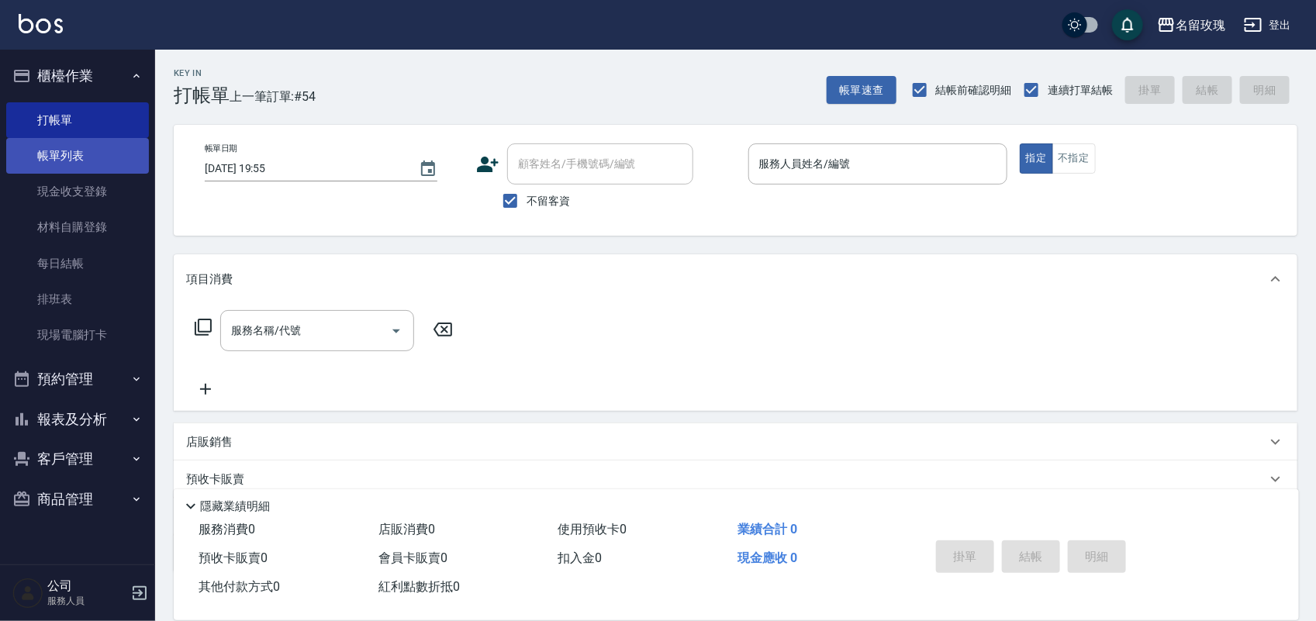
scroll to position [0, 0]
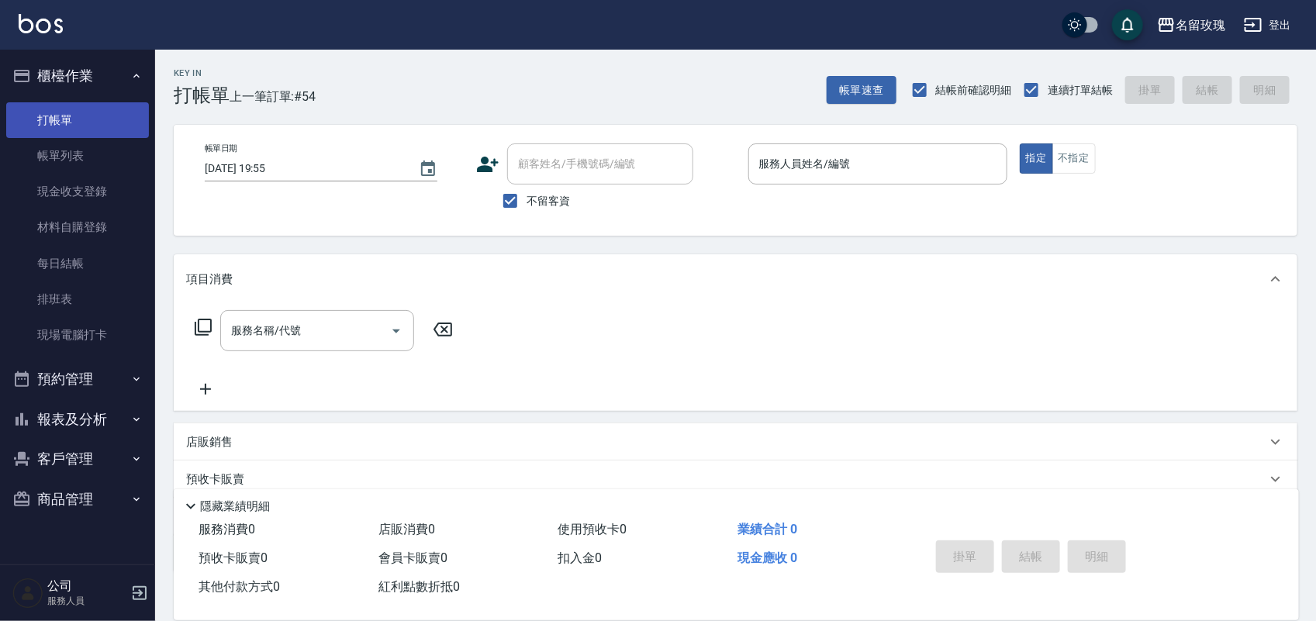
click at [83, 126] on link "打帳單" at bounding box center [77, 120] width 143 height 36
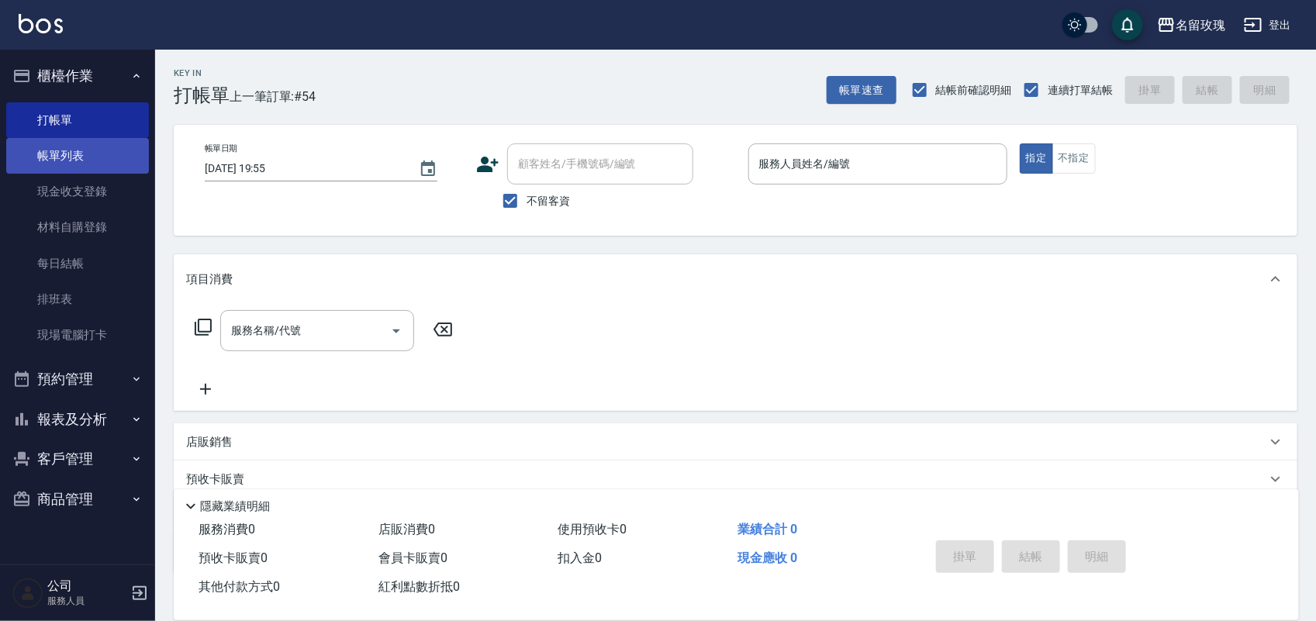
click at [74, 142] on link "帳單列表" at bounding box center [77, 156] width 143 height 36
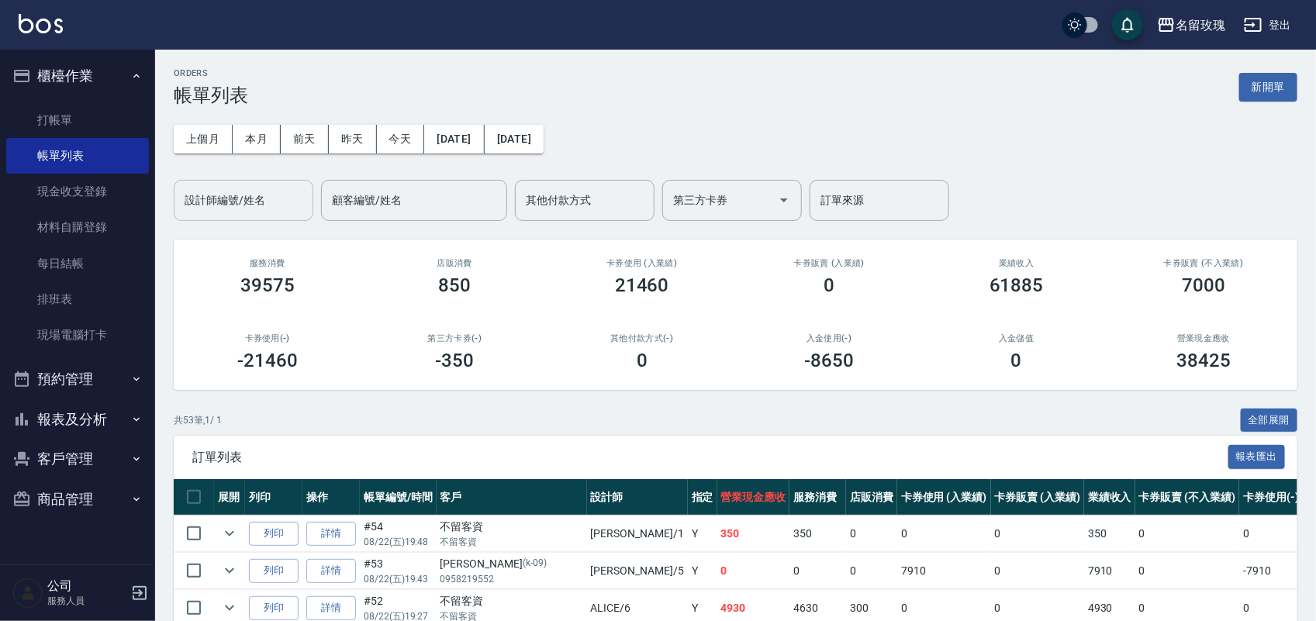
click at [249, 200] on input "設計師編號/姓名" at bounding box center [244, 200] width 126 height 27
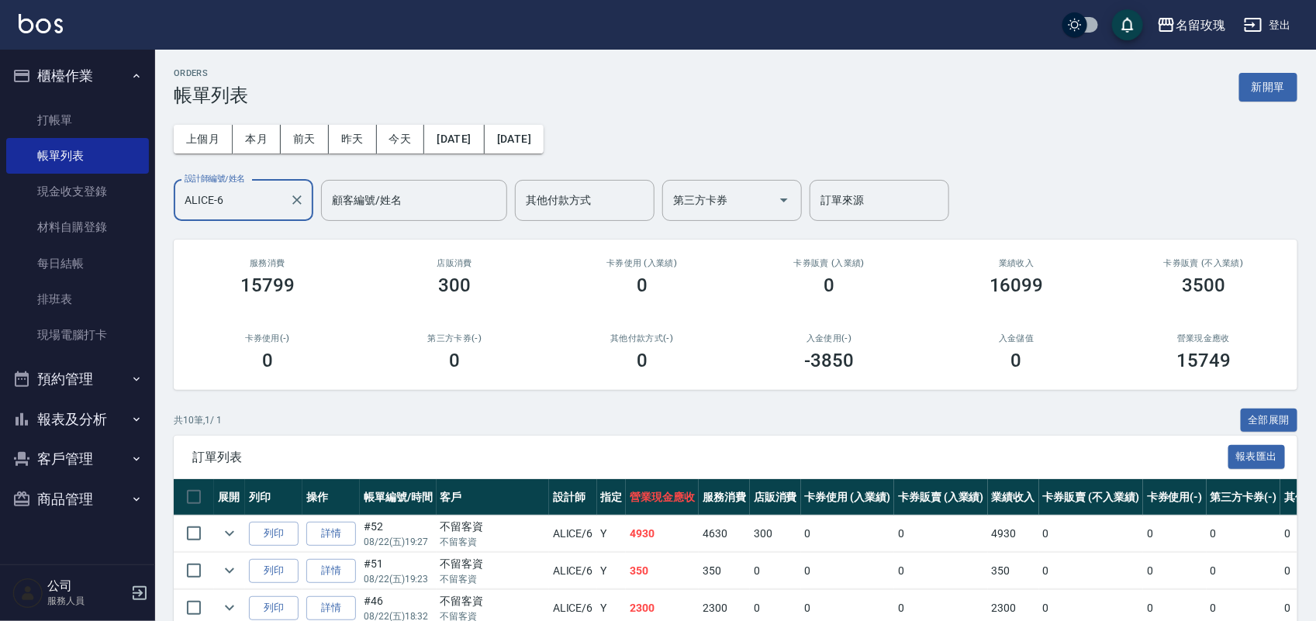
scroll to position [194, 0]
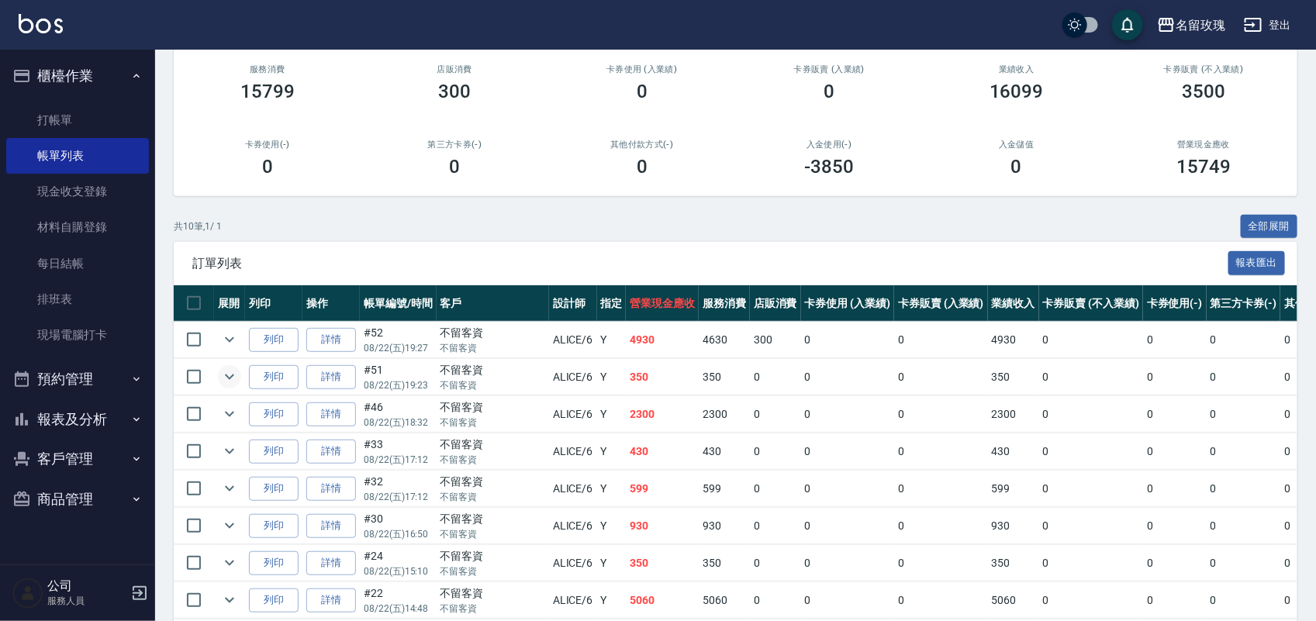
click at [233, 370] on icon "expand row" at bounding box center [229, 377] width 19 height 19
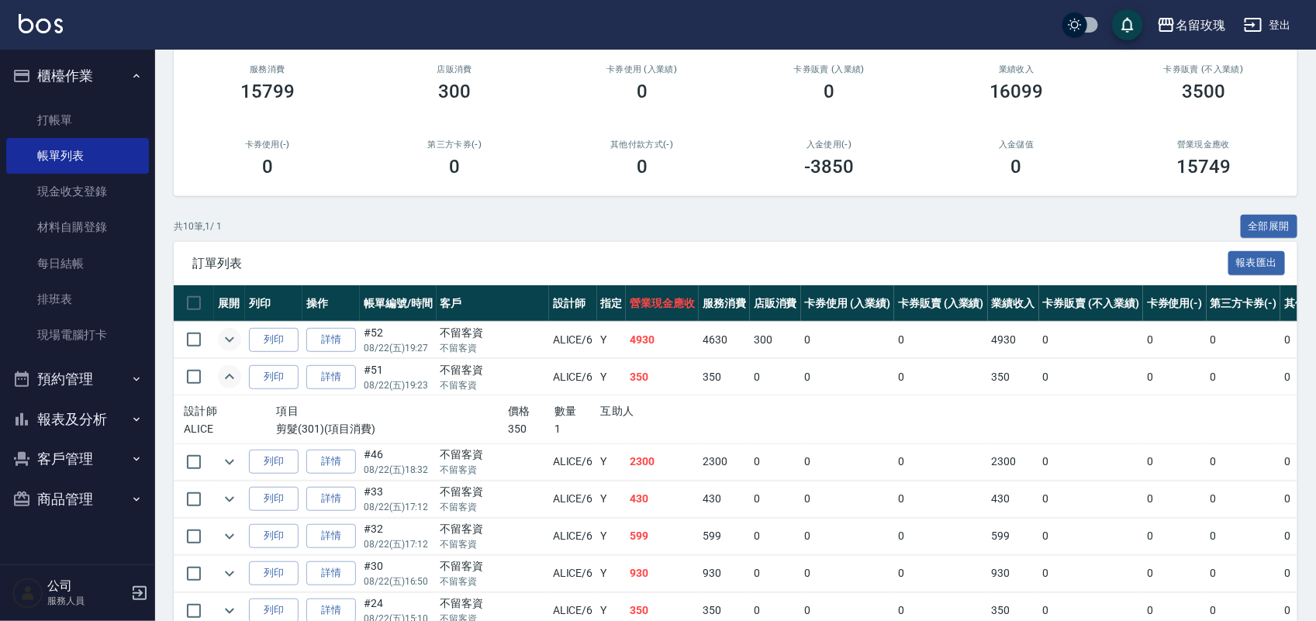
click at [226, 341] on icon "expand row" at bounding box center [229, 339] width 19 height 19
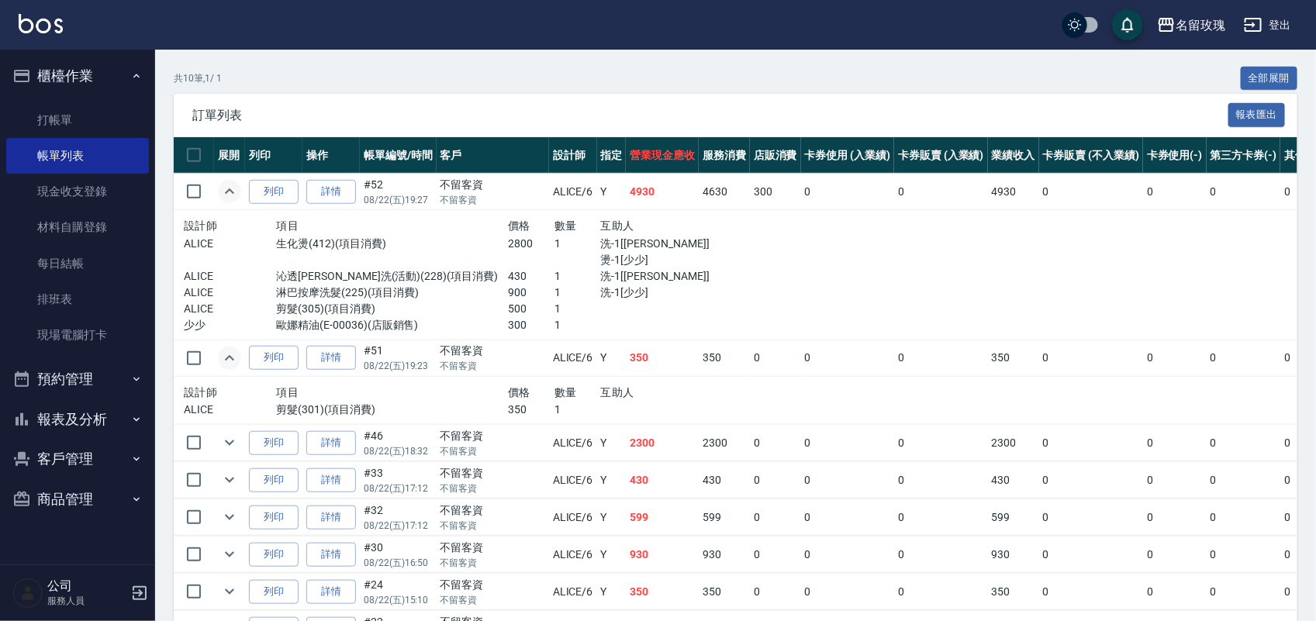
scroll to position [388, 0]
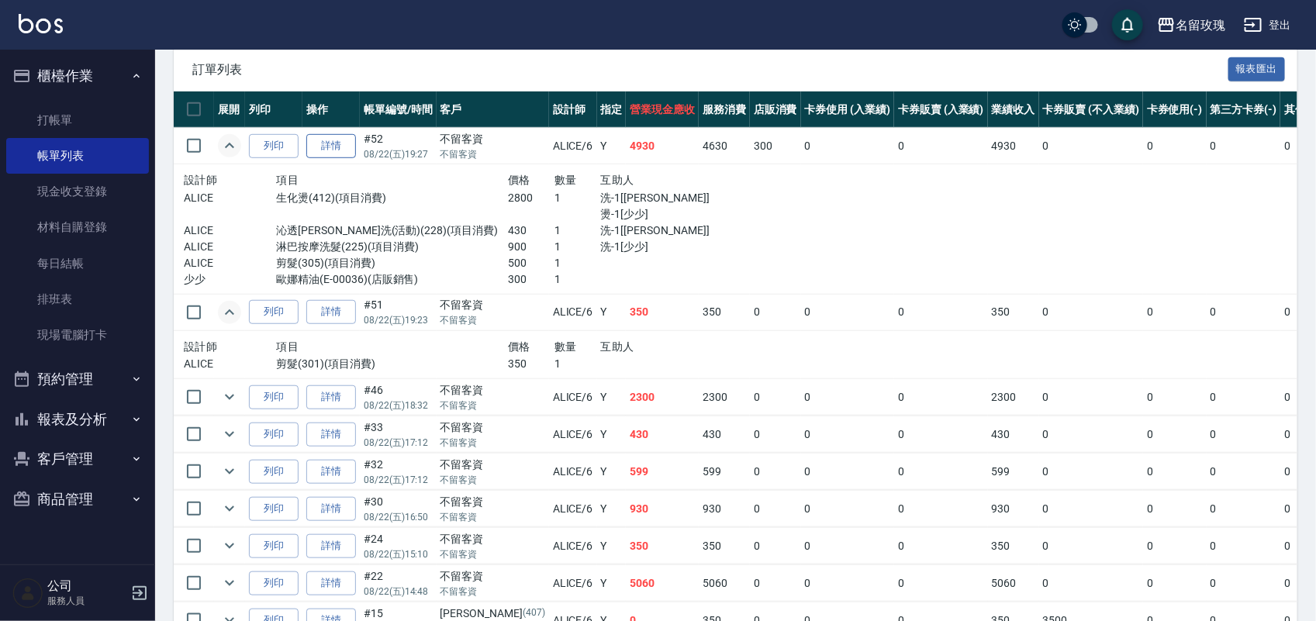
click at [326, 147] on link "詳情" at bounding box center [331, 146] width 50 height 24
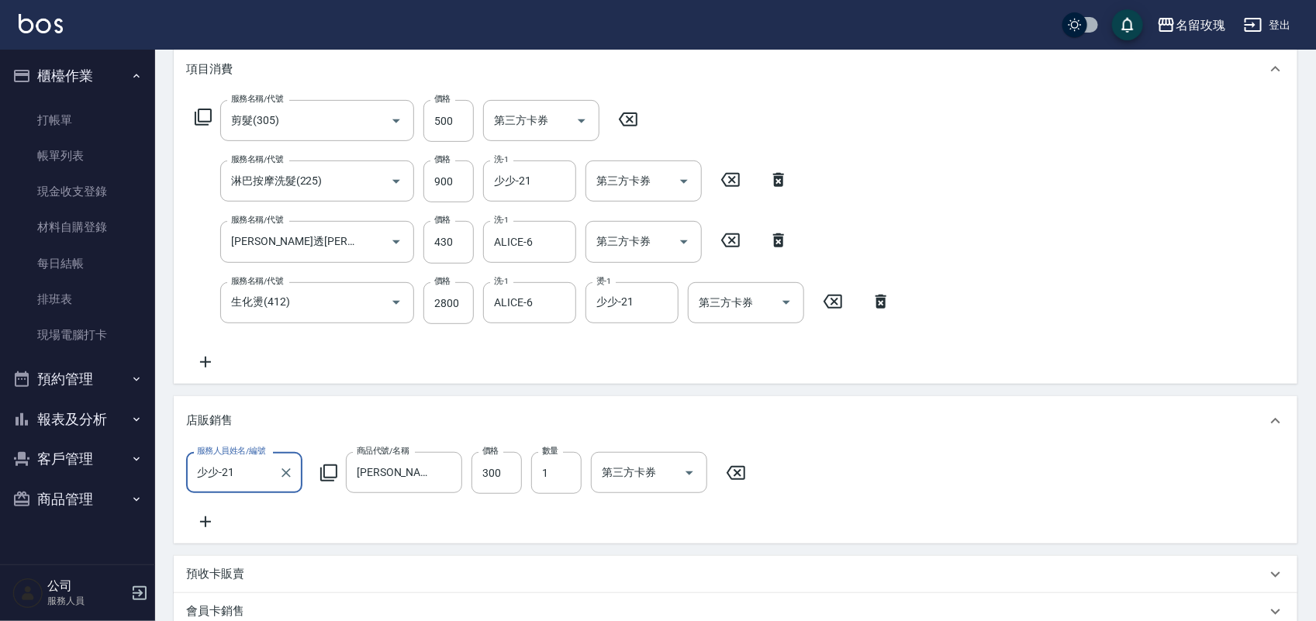
scroll to position [86, 0]
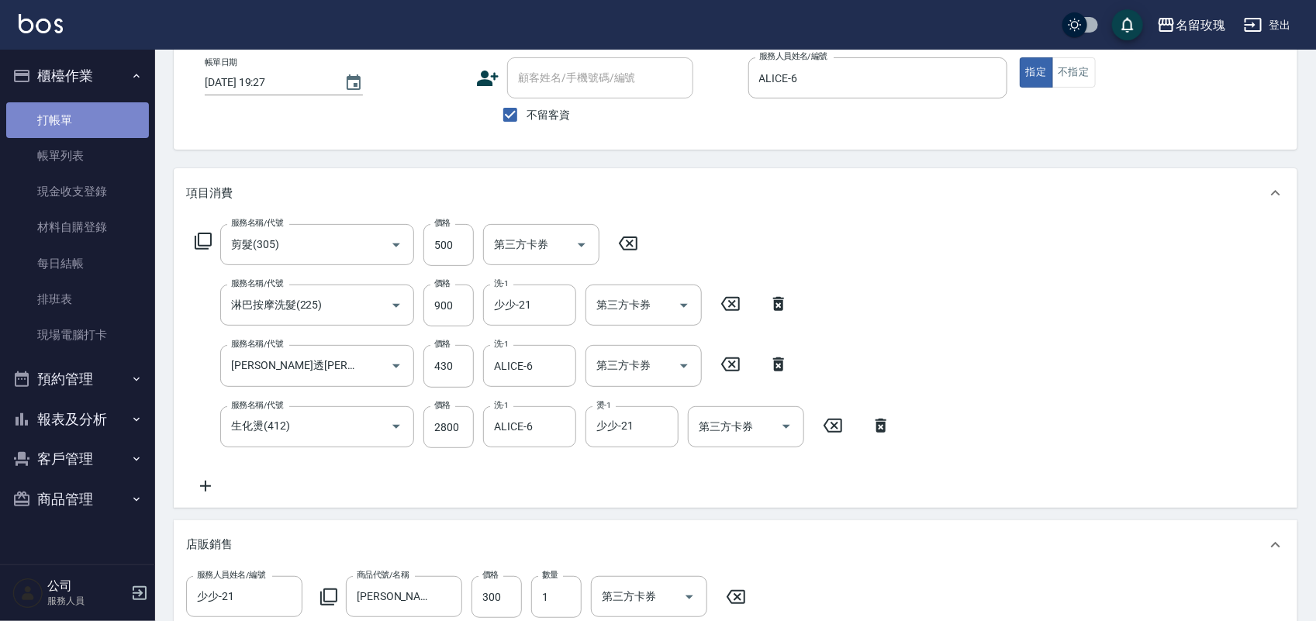
click at [56, 102] on link "打帳單" at bounding box center [77, 120] width 143 height 36
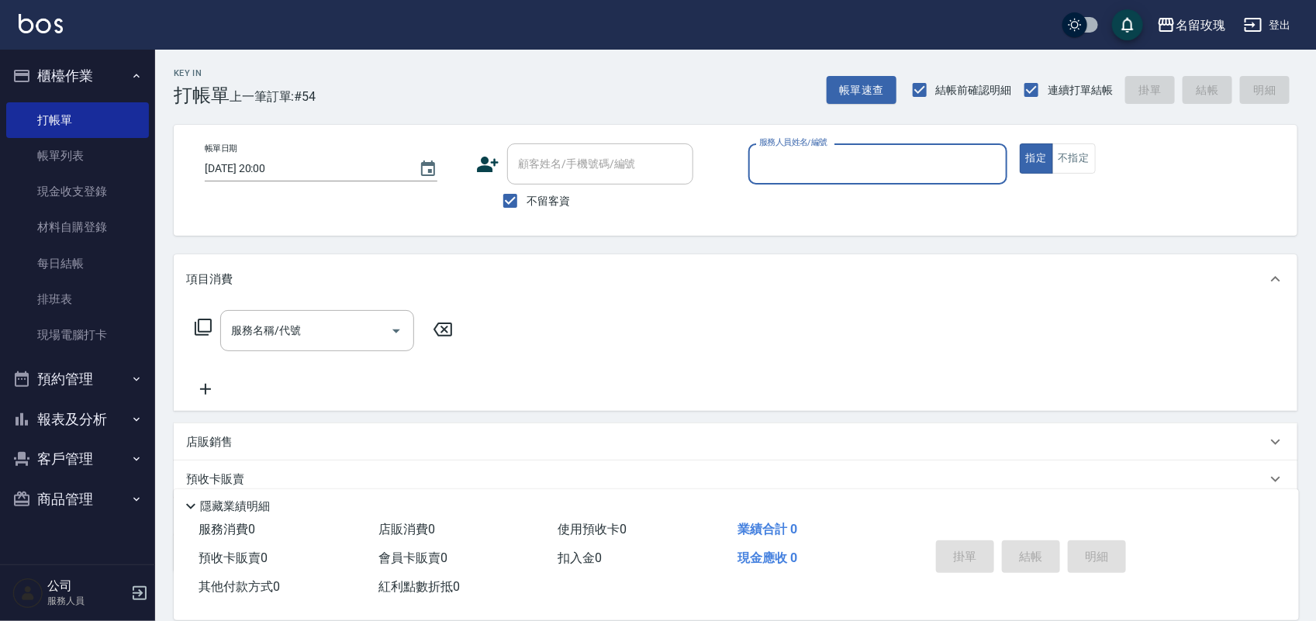
click at [520, 70] on div "Key In 打帳單 上一筆訂單:#54 帳單速查 結帳前確認明細 連續打單結帳 掛單 結帳 明細" at bounding box center [726, 78] width 1142 height 57
drag, startPoint x: 534, startPoint y: 202, endPoint x: 548, endPoint y: 195, distance: 15.6
click at [548, 195] on span "不留客資" at bounding box center [548, 201] width 43 height 16
drag, startPoint x: 530, startPoint y: 200, endPoint x: 549, endPoint y: 188, distance: 22.6
click at [532, 200] on span "不留客資" at bounding box center [548, 201] width 43 height 16
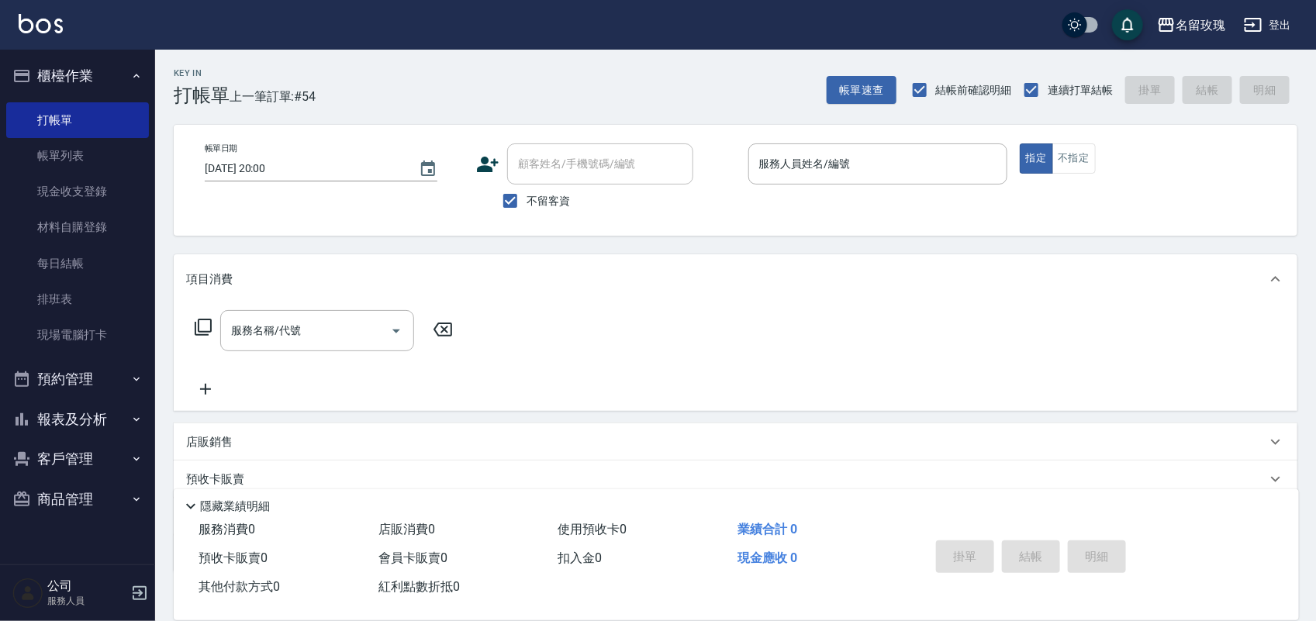
click at [527, 200] on input "不留客資" at bounding box center [510, 201] width 33 height 33
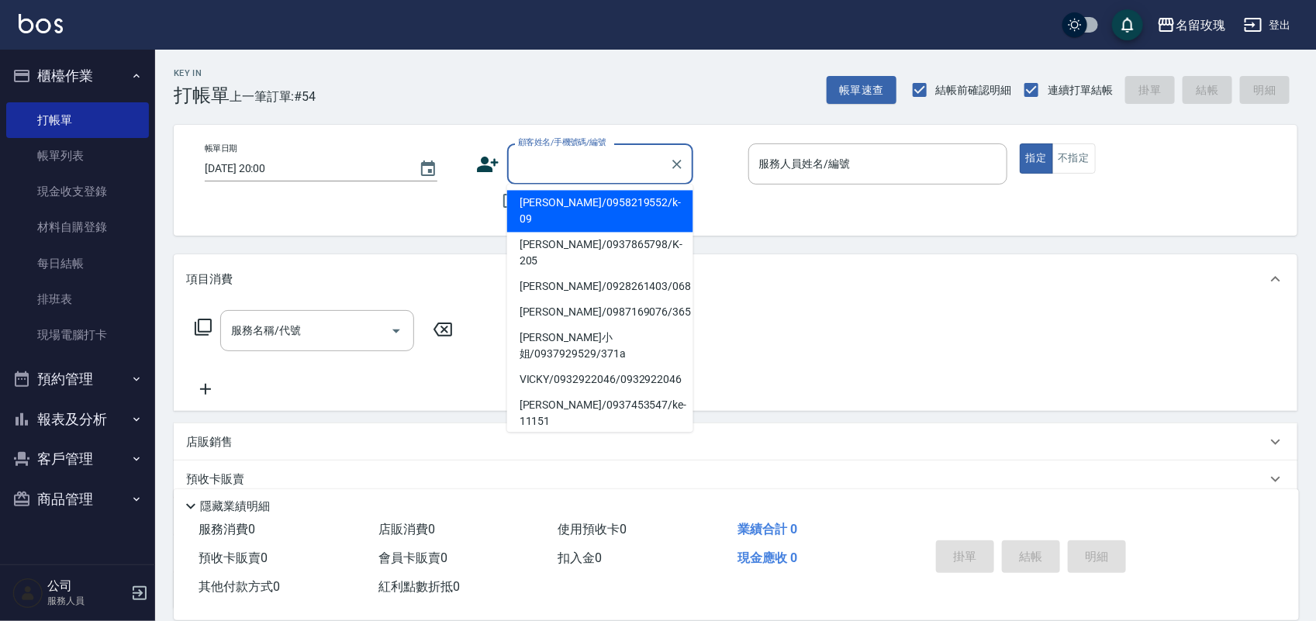
click at [555, 177] on input "顧客姓名/手機號碼/編號" at bounding box center [588, 163] width 149 height 27
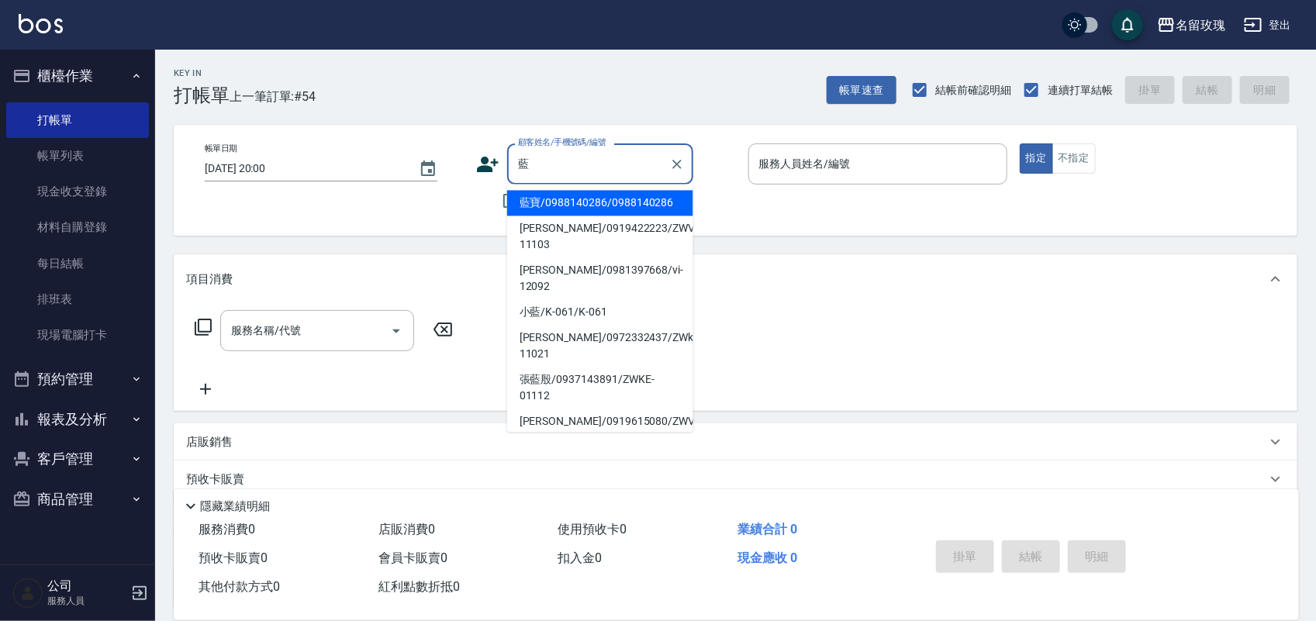
click at [570, 206] on li "藍寶/0988140286/0988140286" at bounding box center [600, 204] width 186 height 26
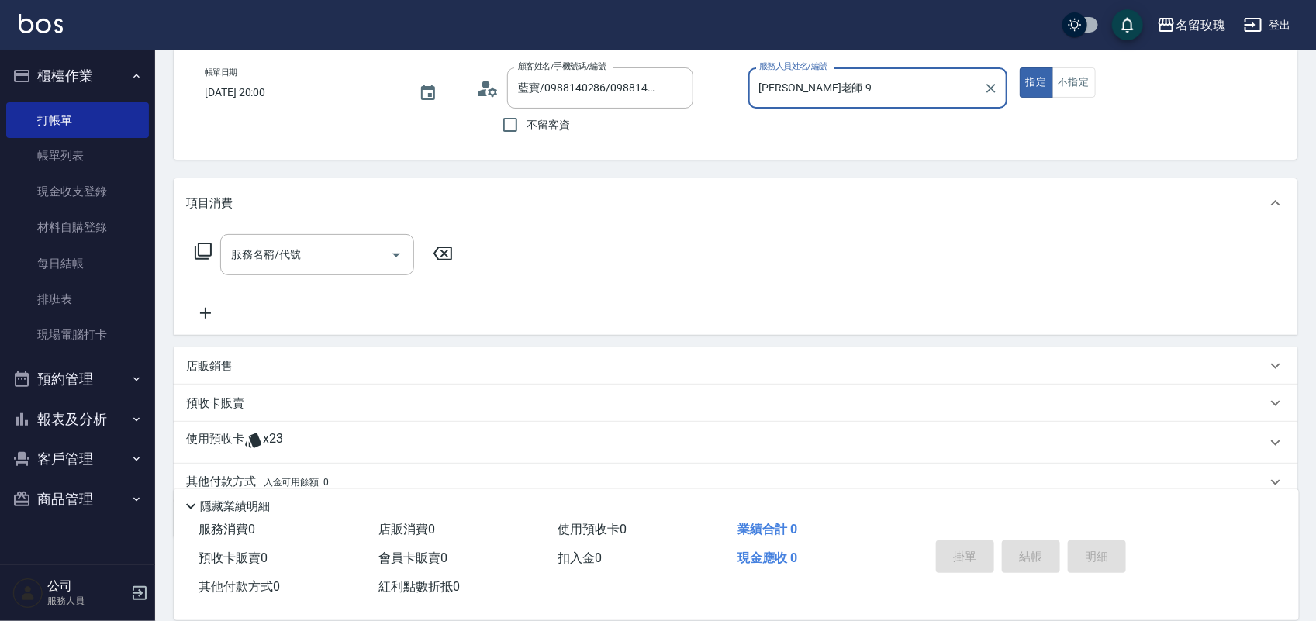
scroll to position [140, 0]
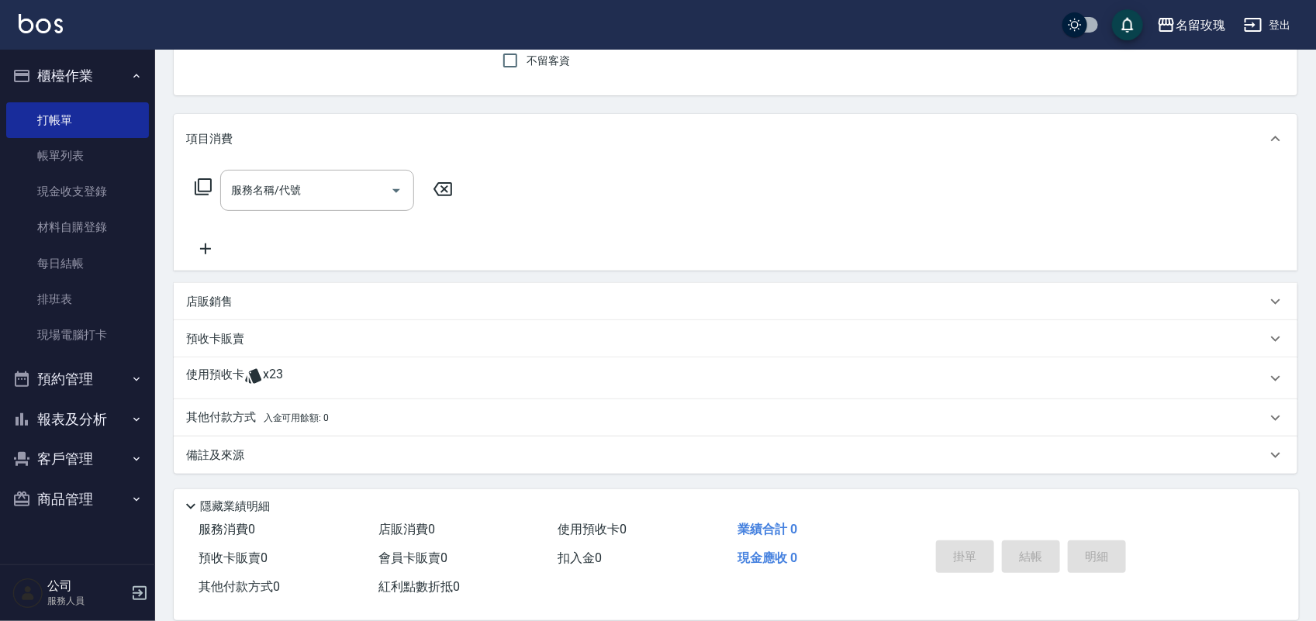
click at [222, 375] on p "使用預收卡" at bounding box center [215, 378] width 58 height 23
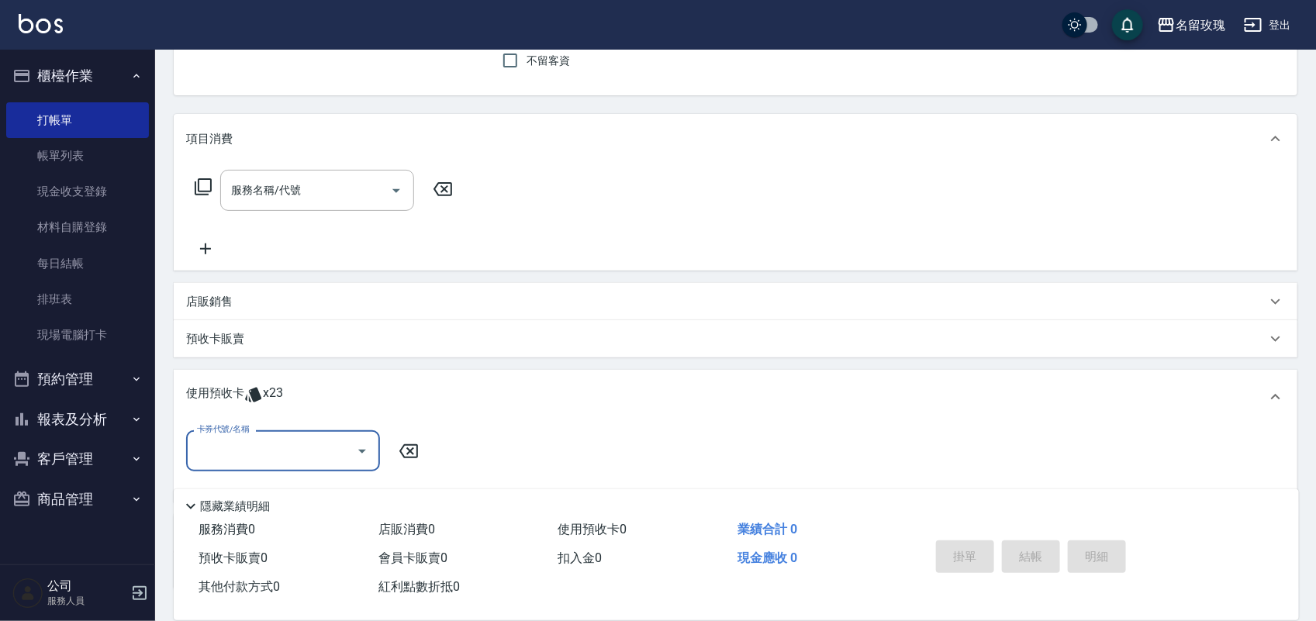
scroll to position [257, 0]
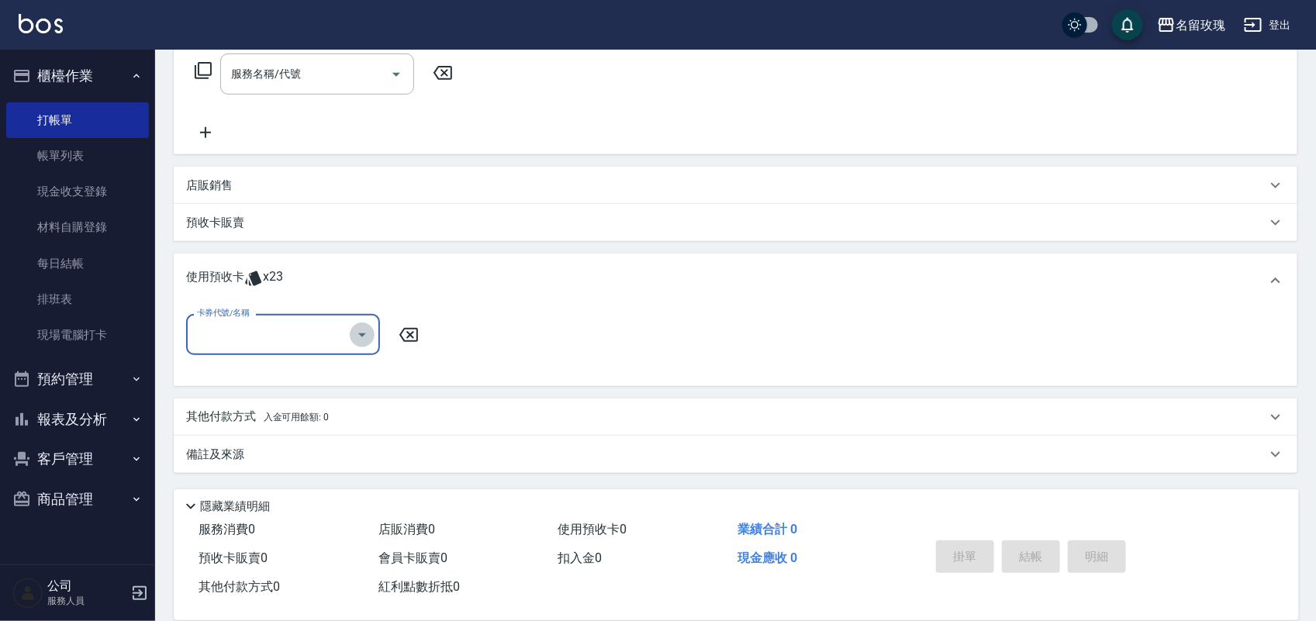
click at [367, 339] on icon "Open" at bounding box center [362, 335] width 19 height 19
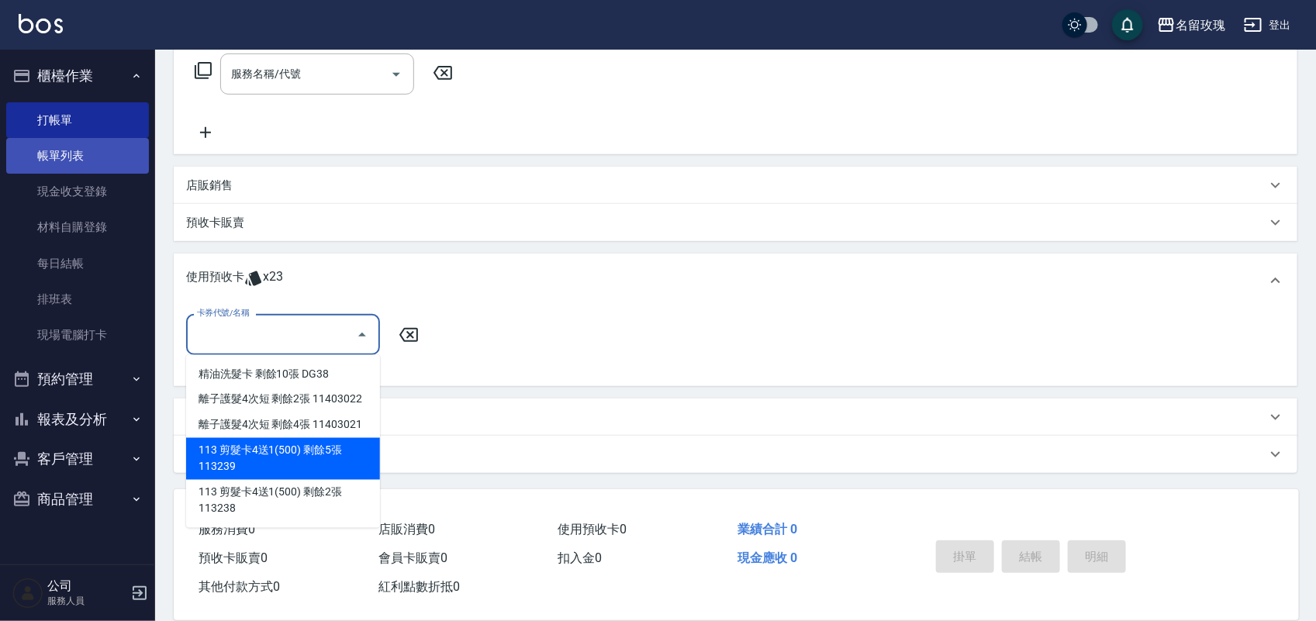
click at [70, 161] on link "帳單列表" at bounding box center [77, 156] width 143 height 36
drag, startPoint x: 70, startPoint y: 161, endPoint x: 74, endPoint y: 316, distance: 156.0
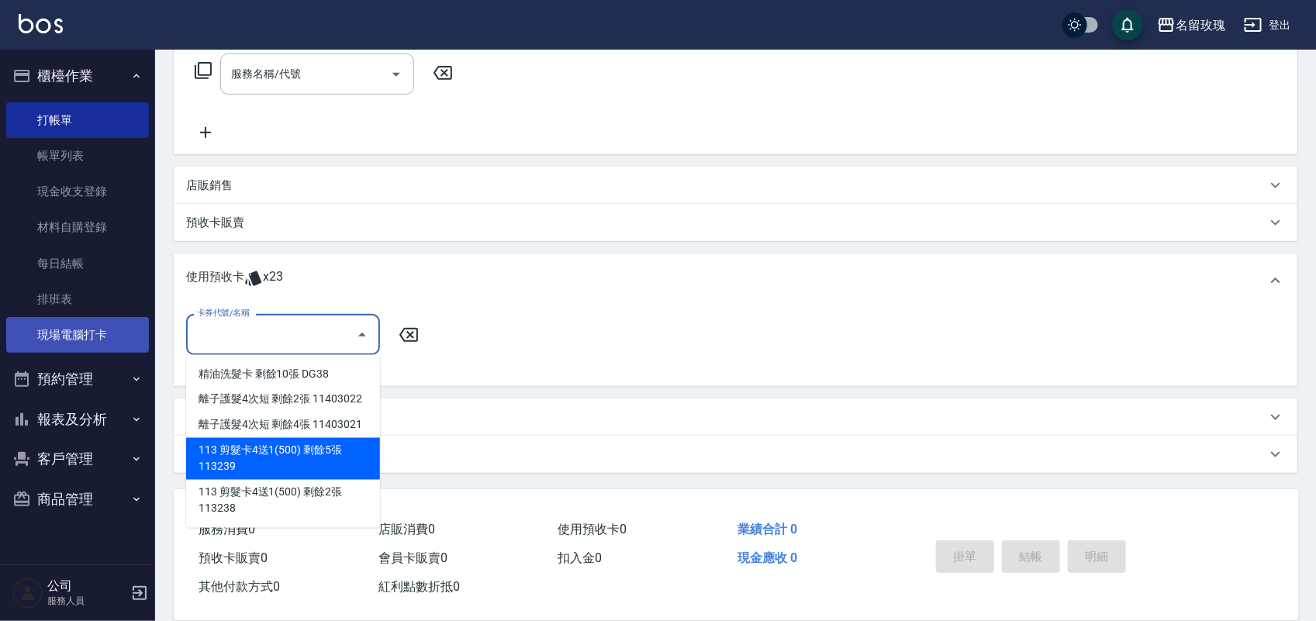
click at [71, 161] on link "帳單列表" at bounding box center [77, 156] width 143 height 36
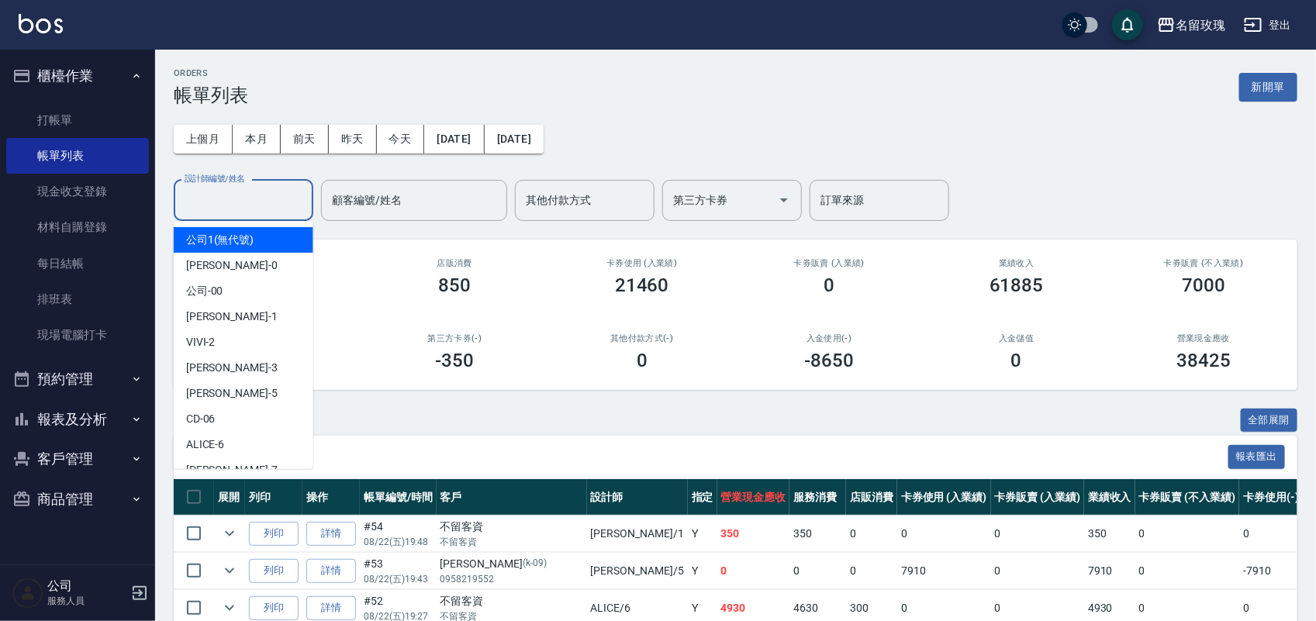
click at [271, 192] on input "設計師編號/姓名" at bounding box center [244, 200] width 126 height 27
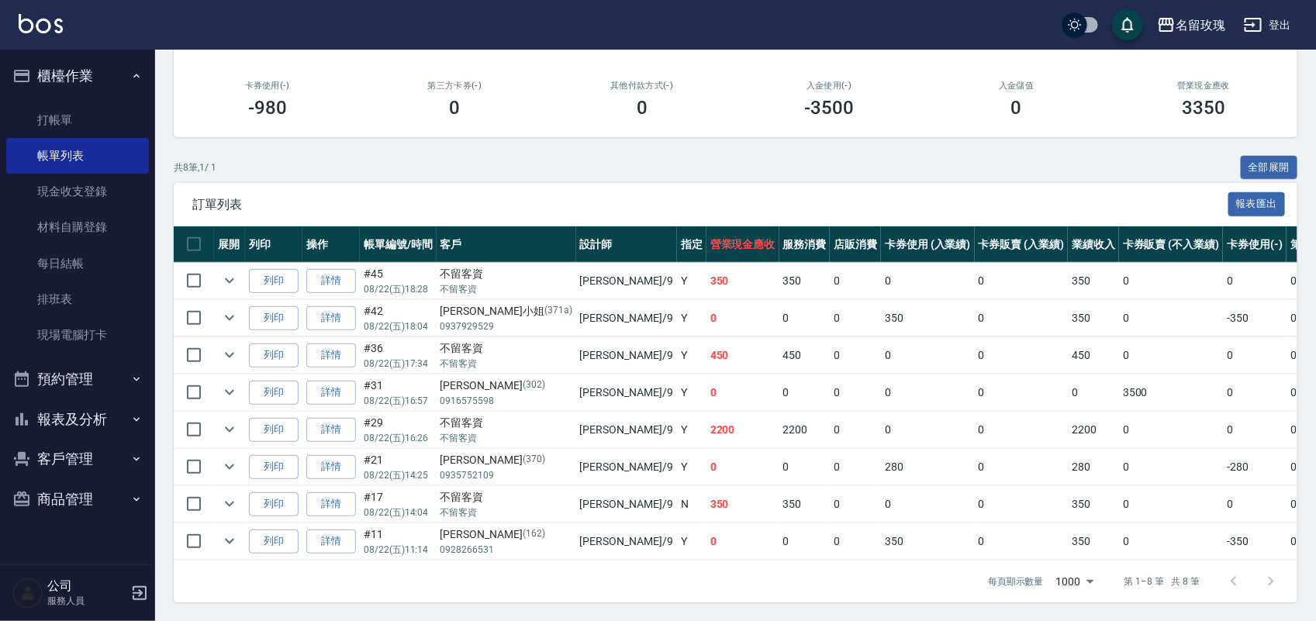
scroll to position [270, 0]
click at [83, 119] on link "打帳單" at bounding box center [77, 120] width 143 height 36
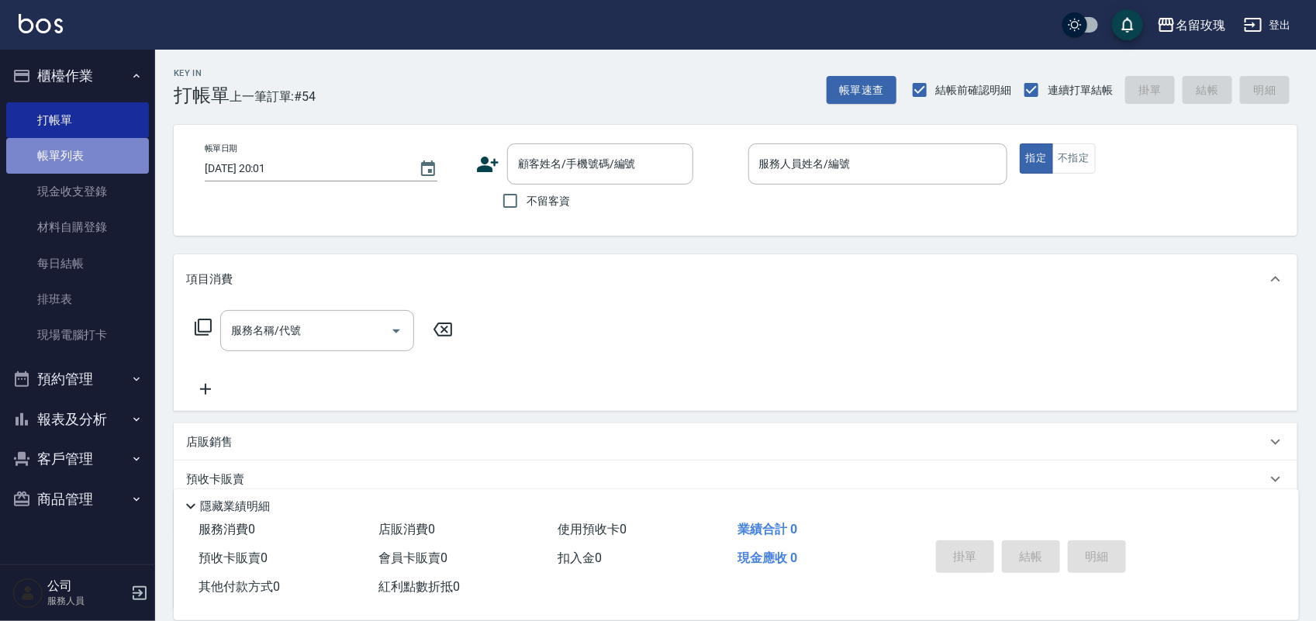
click at [79, 152] on link "帳單列表" at bounding box center [77, 156] width 143 height 36
click at [78, 152] on link "帳單列表" at bounding box center [77, 156] width 143 height 36
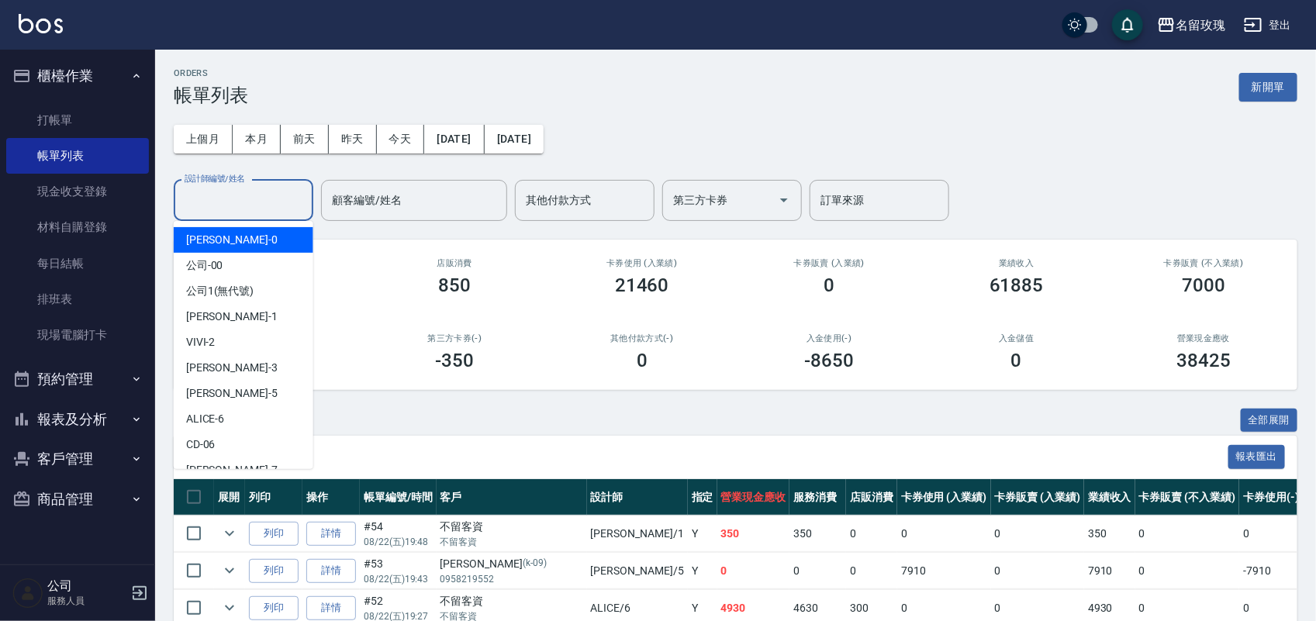
drag, startPoint x: 240, startPoint y: 206, endPoint x: 237, endPoint y: 195, distance: 11.3
click at [237, 195] on div "設計師編號/姓名 設計師編號/姓名" at bounding box center [244, 200] width 140 height 41
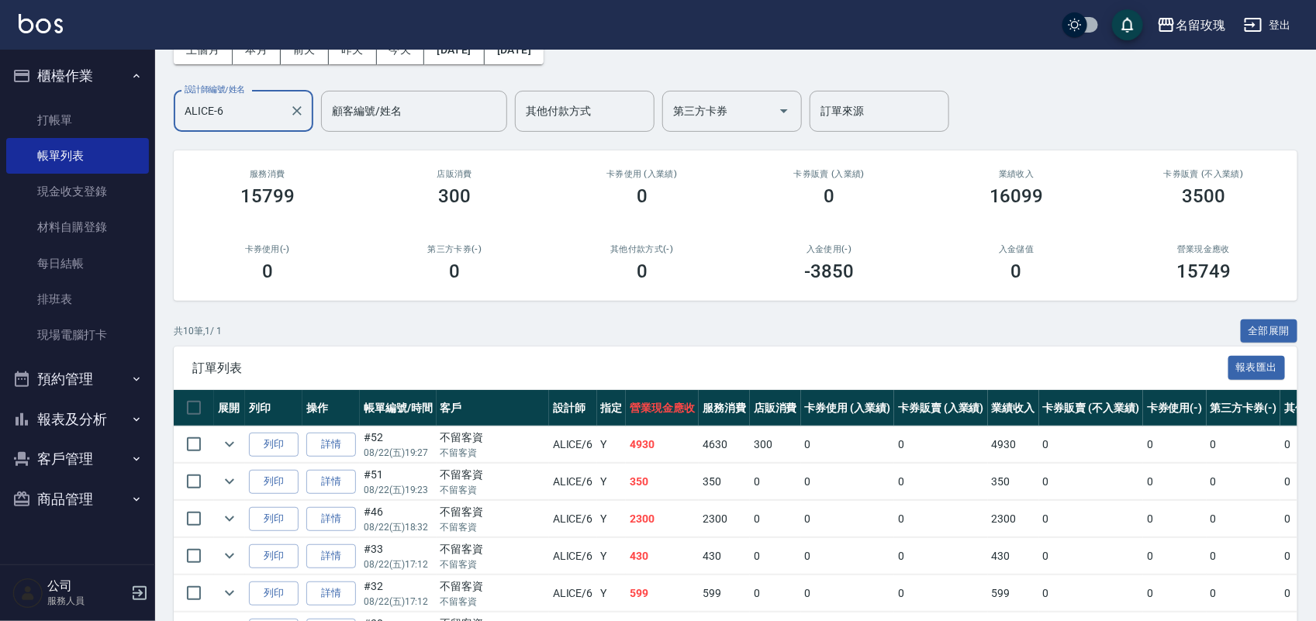
scroll to position [291, 0]
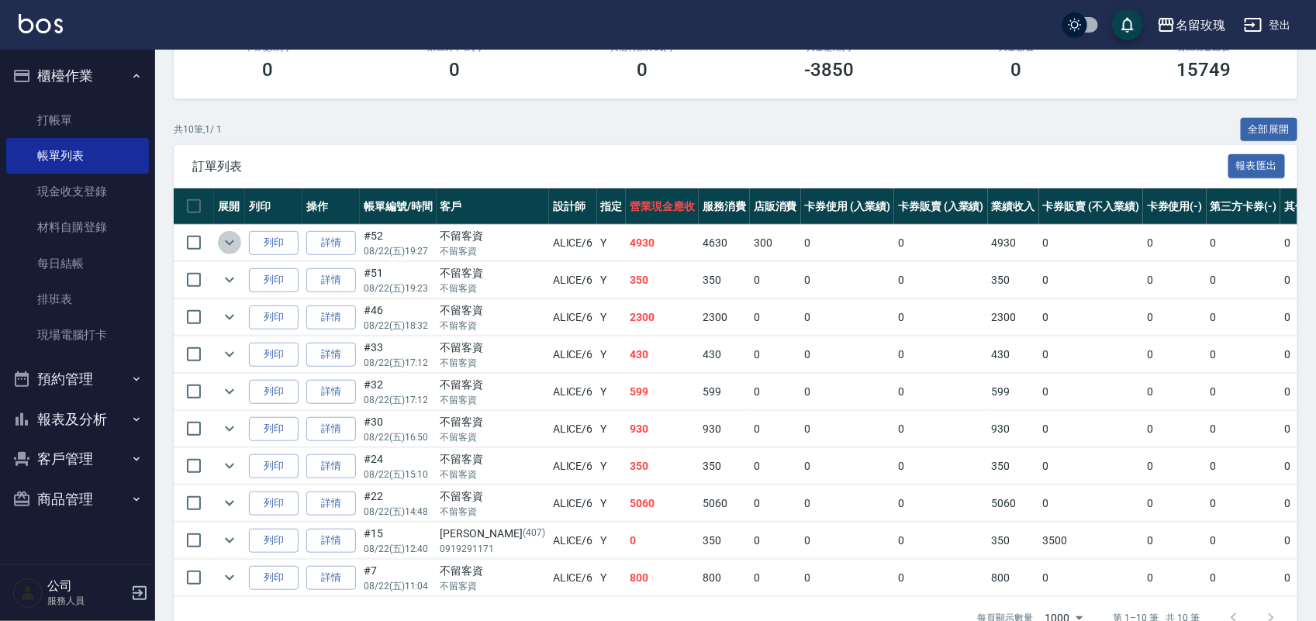
click at [226, 243] on icon "expand row" at bounding box center [229, 242] width 9 height 5
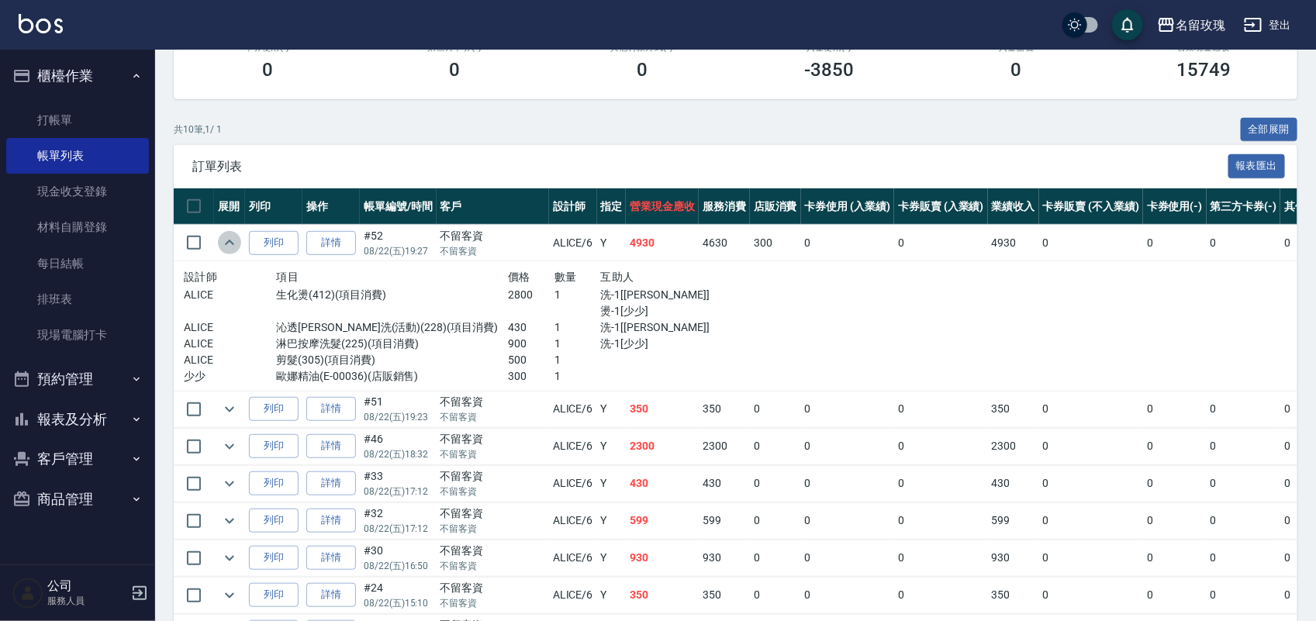
click at [229, 245] on icon "expand row" at bounding box center [229, 242] width 19 height 19
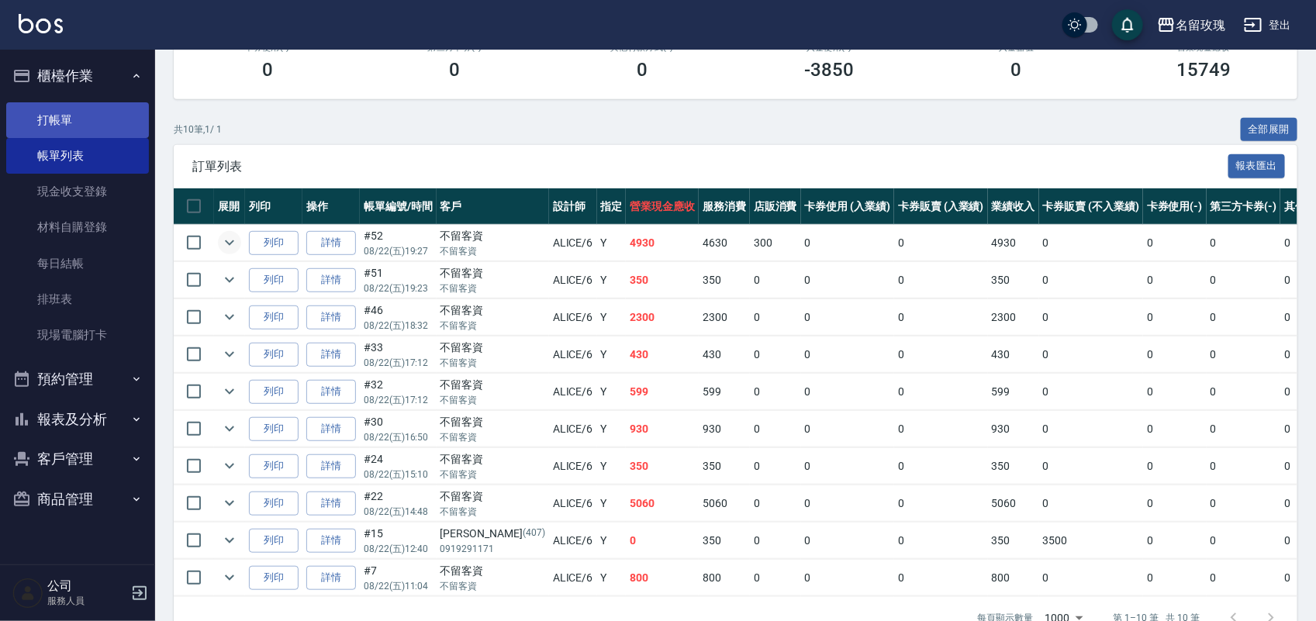
click at [58, 118] on link "打帳單" at bounding box center [77, 120] width 143 height 36
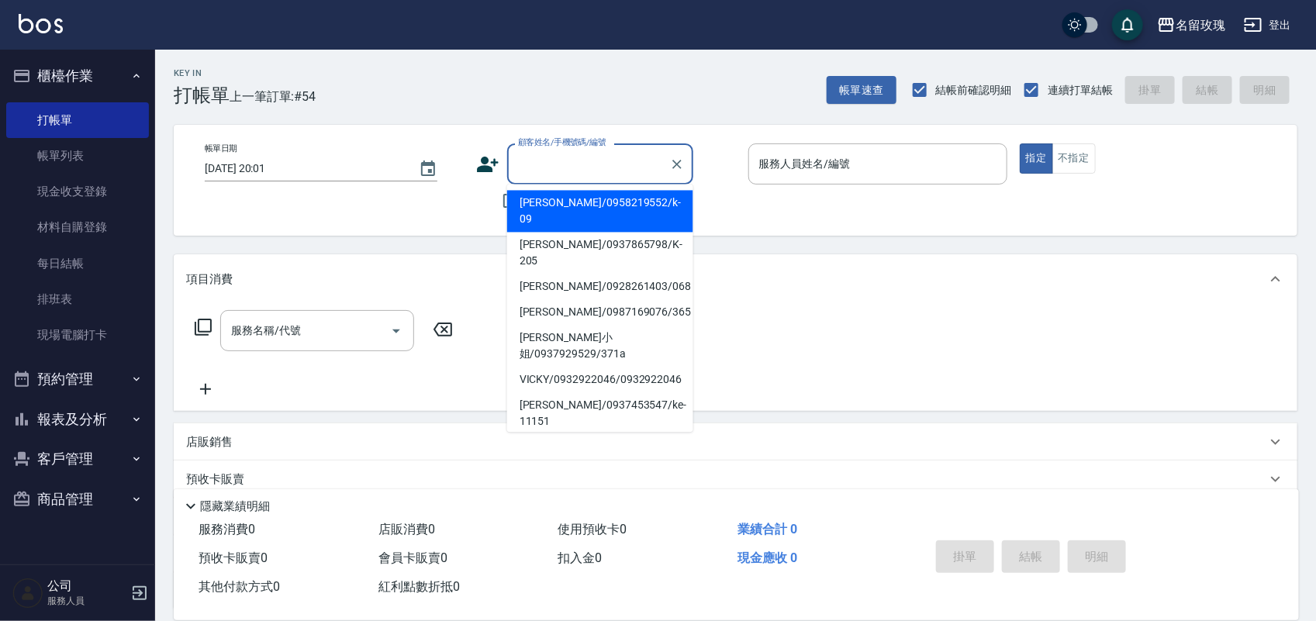
click at [559, 168] on input "顧客姓名/手機號碼/編號" at bounding box center [588, 163] width 149 height 27
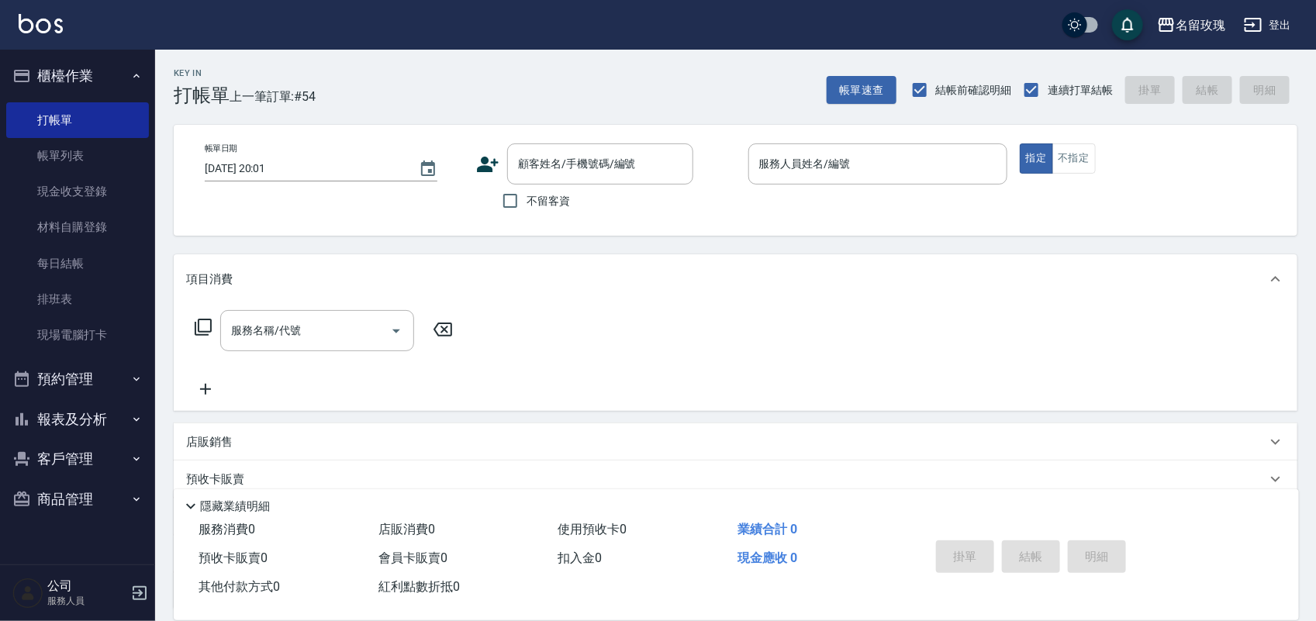
click at [1223, 6] on div "名留玫瑰 登出" at bounding box center [658, 25] width 1316 height 50
click at [1215, 36] on button "名留玫瑰" at bounding box center [1191, 25] width 81 height 32
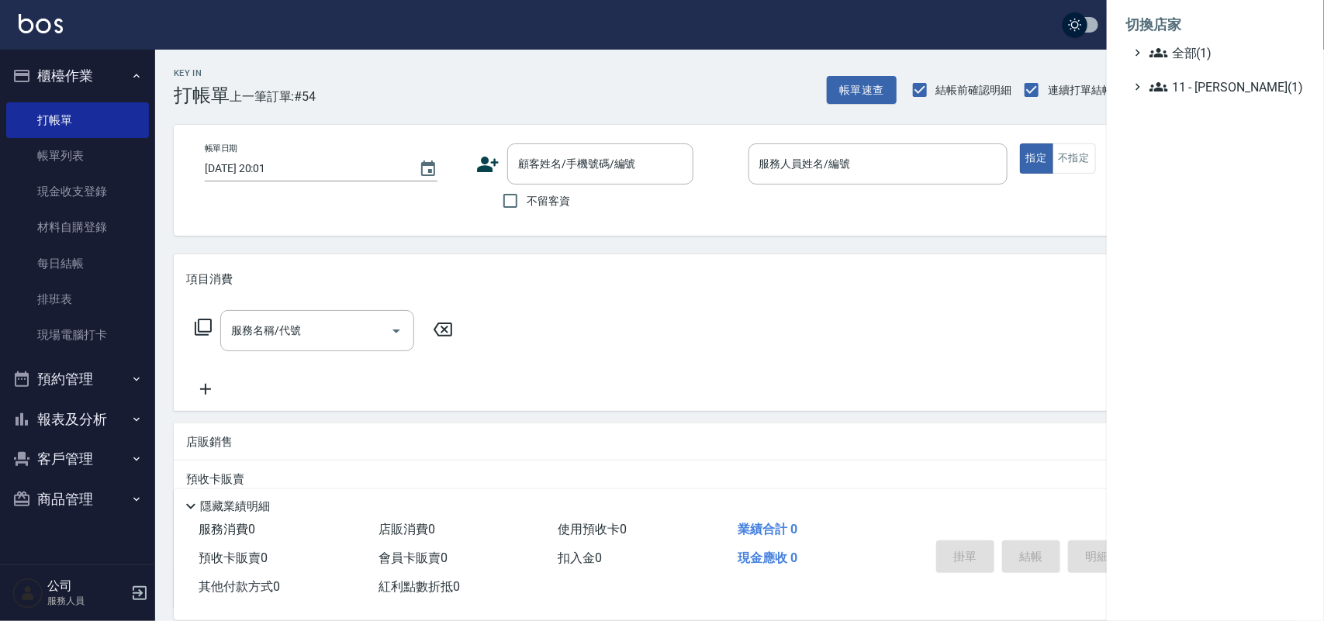
click at [879, 40] on div at bounding box center [662, 310] width 1324 height 621
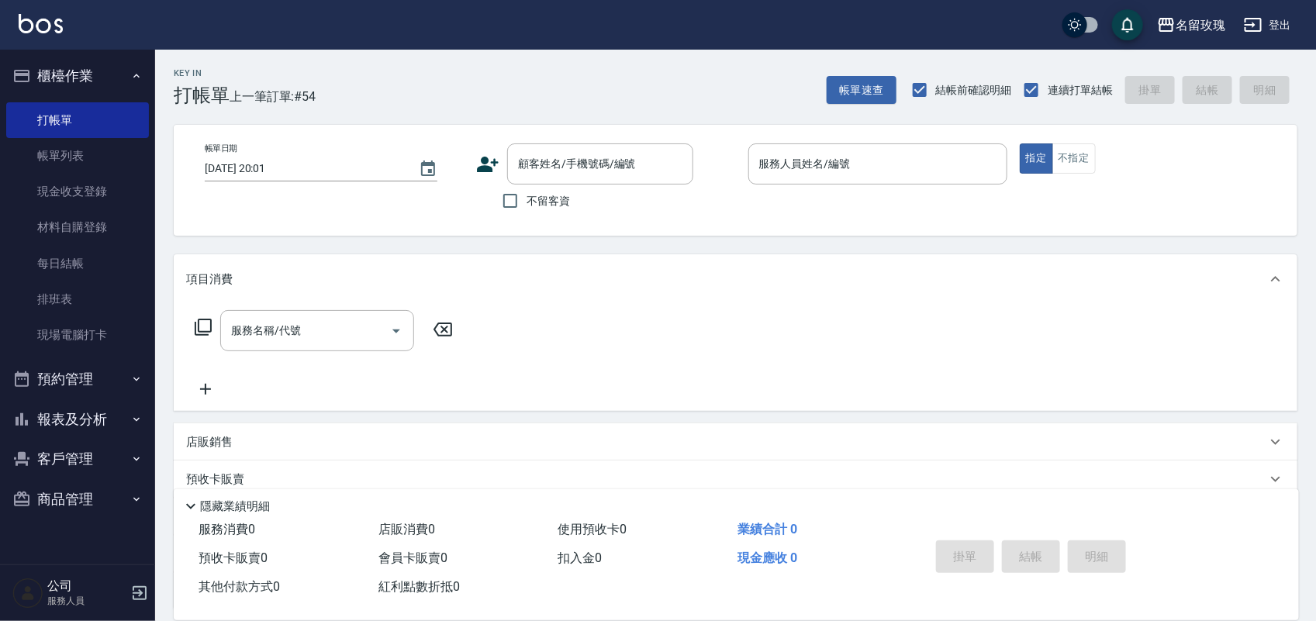
click at [1280, 20] on button "登出" at bounding box center [1268, 25] width 60 height 29
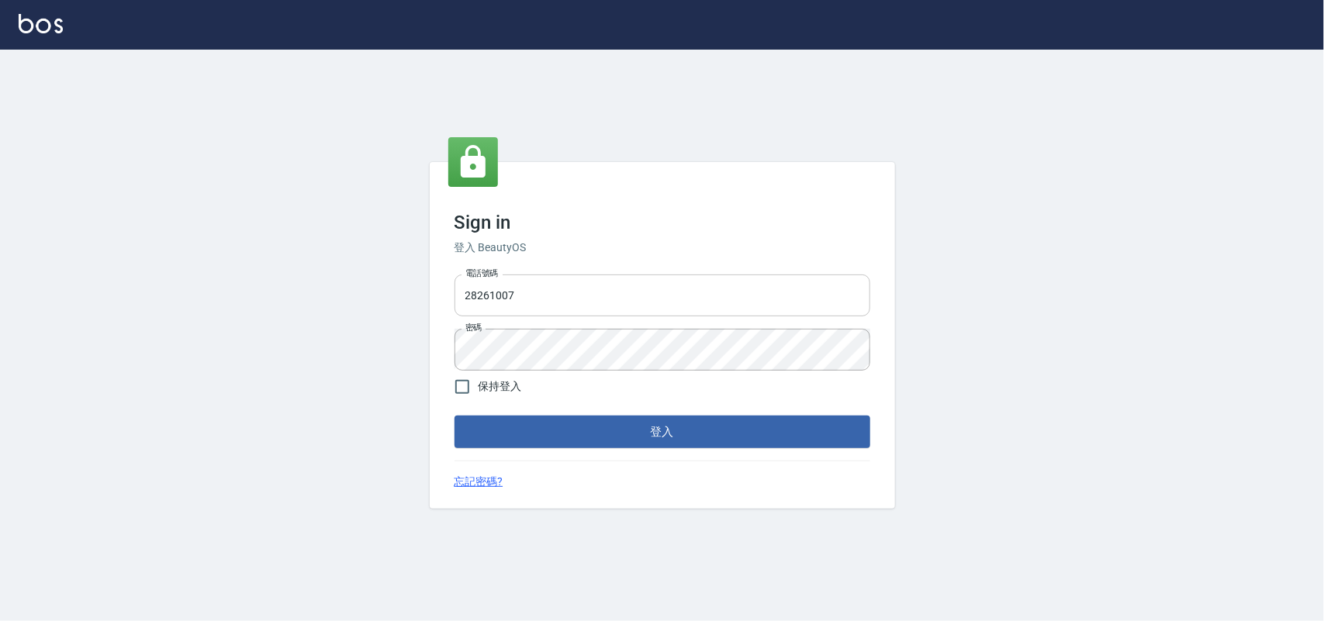
drag, startPoint x: 0, startPoint y: 0, endPoint x: 620, endPoint y: 292, distance: 685.5
click at [620, 292] on input "28261007" at bounding box center [662, 296] width 416 height 42
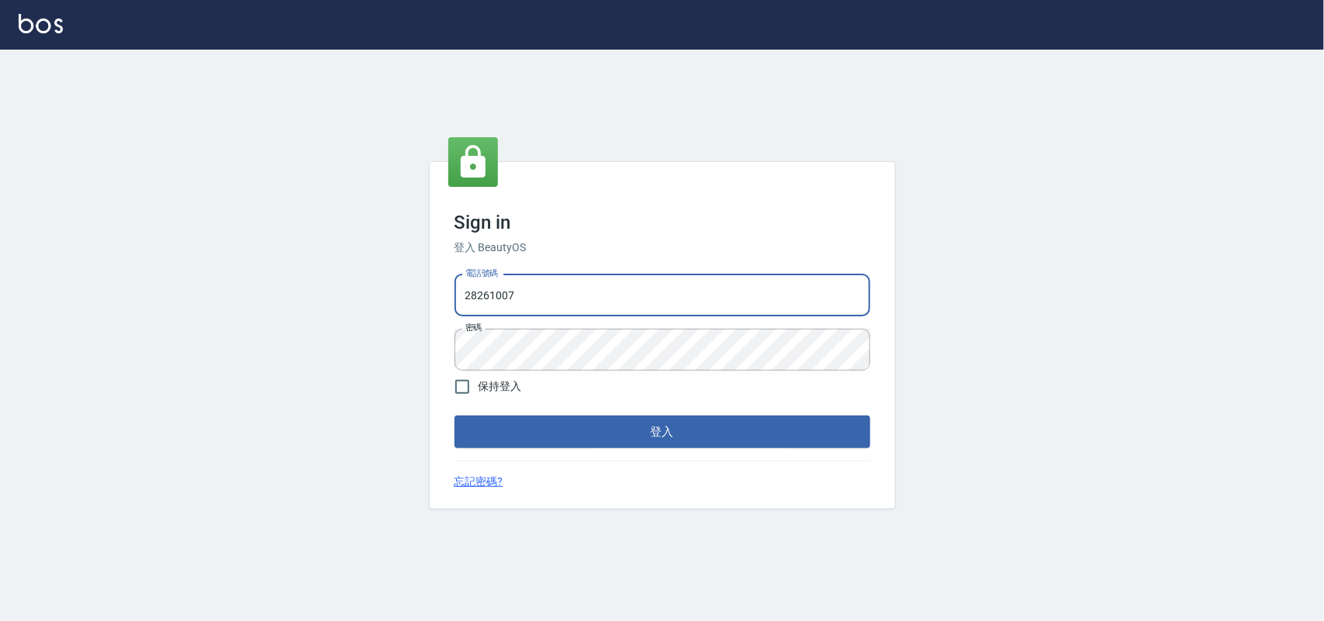
type input "0955582961"
click at [645, 423] on button "登入" at bounding box center [662, 432] width 416 height 33
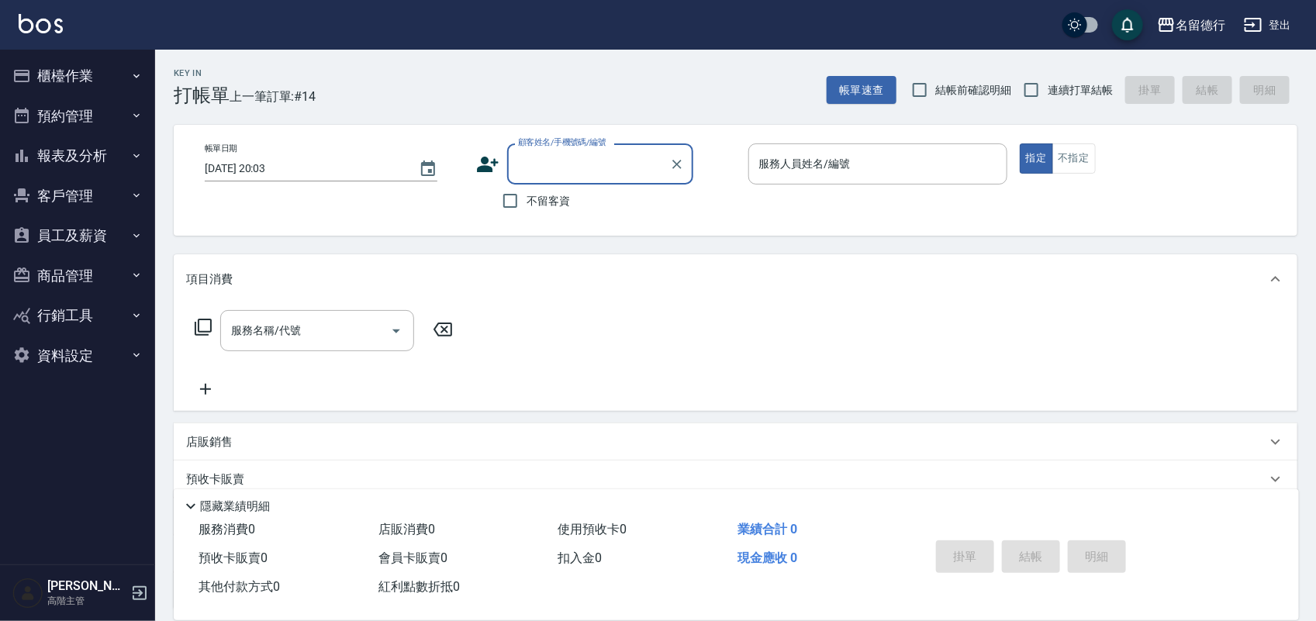
drag, startPoint x: 74, startPoint y: 64, endPoint x: 75, endPoint y: 53, distance: 11.0
click at [74, 63] on button "櫃檯作業" at bounding box center [77, 76] width 143 height 40
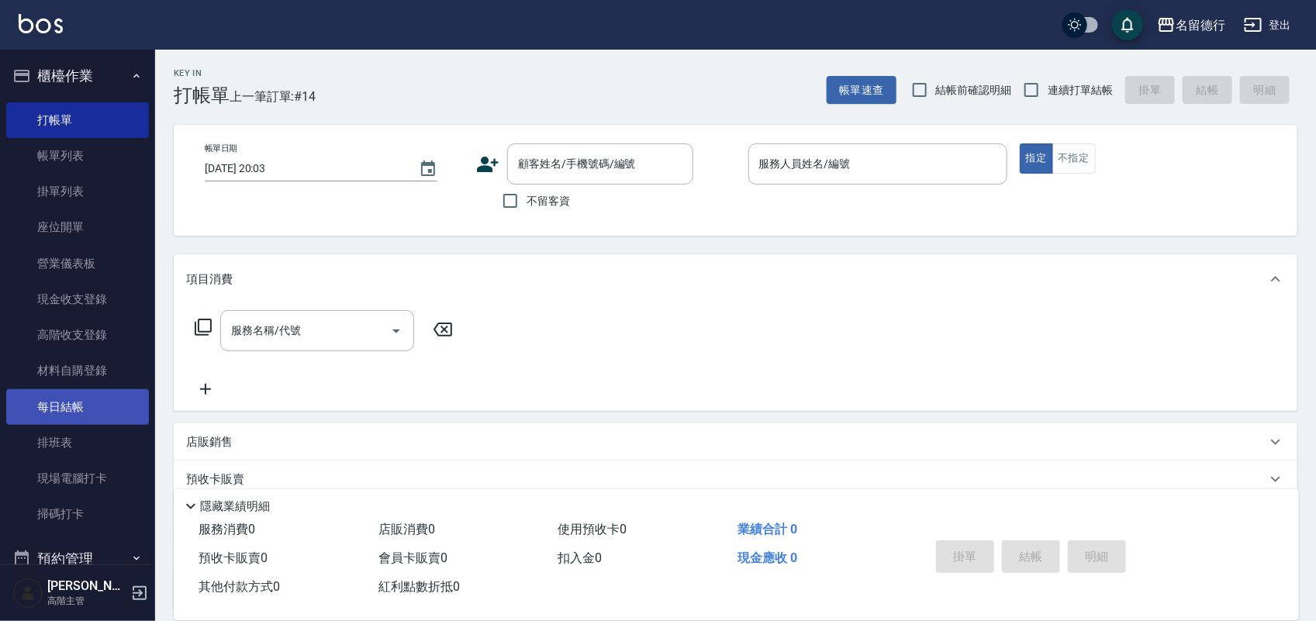
click at [57, 416] on link "每日結帳" at bounding box center [77, 407] width 143 height 36
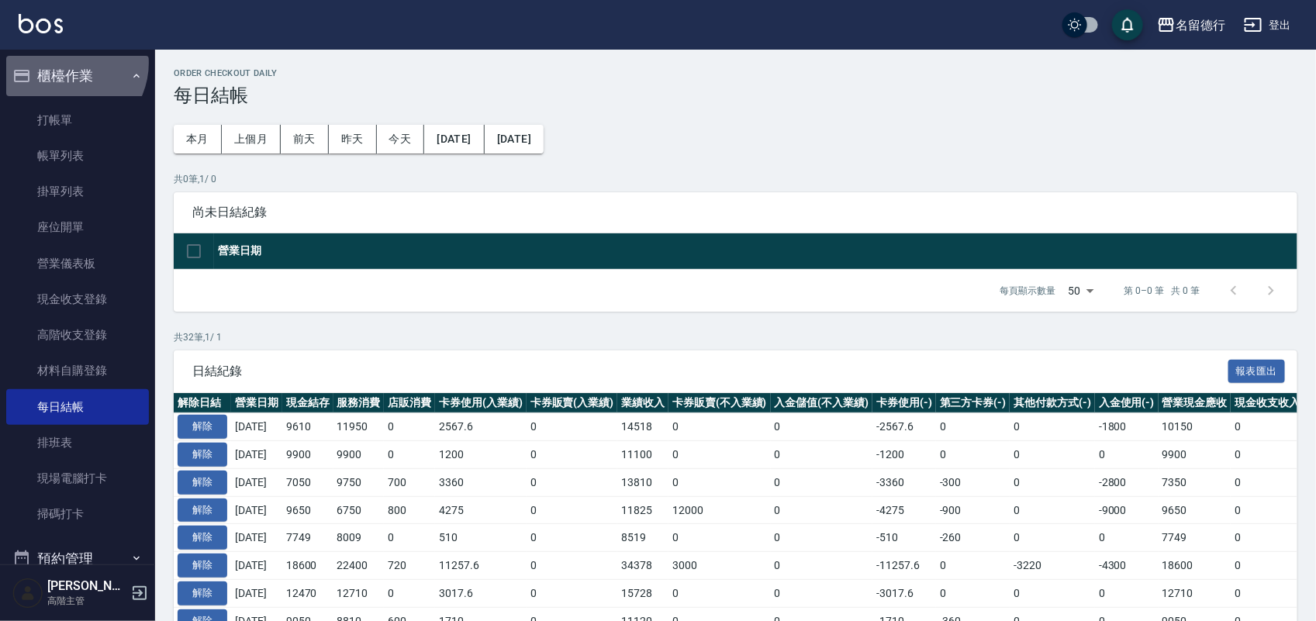
click at [66, 63] on button "櫃檯作業" at bounding box center [77, 76] width 143 height 40
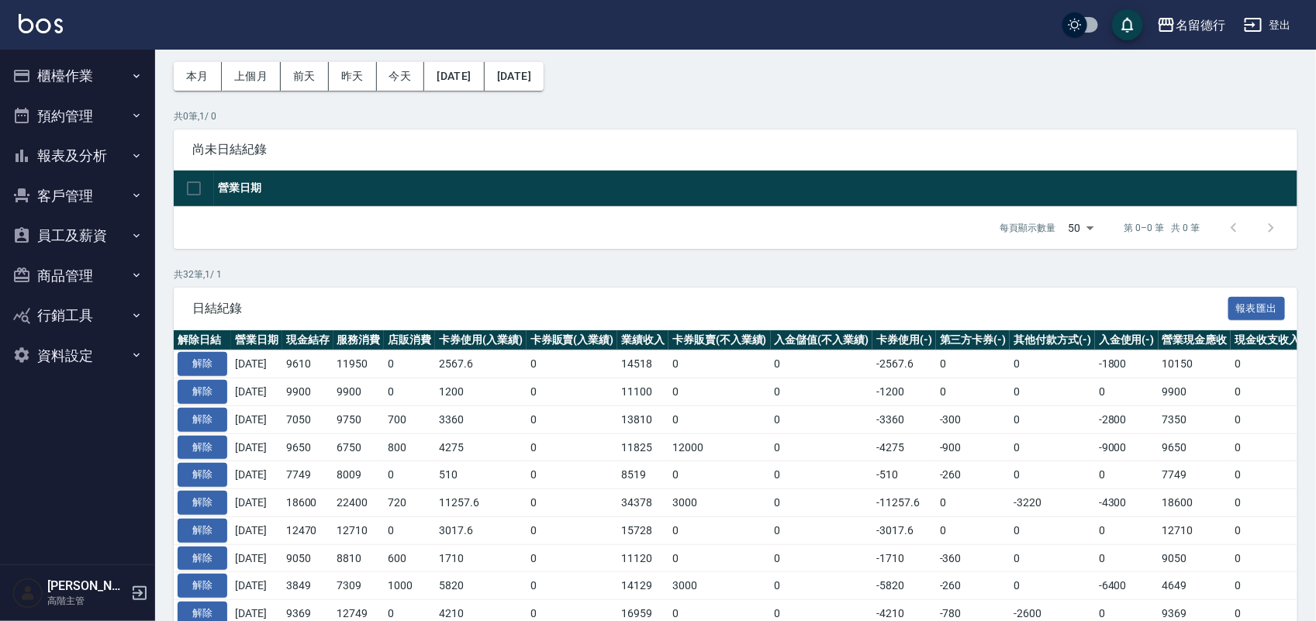
scroll to position [97, 0]
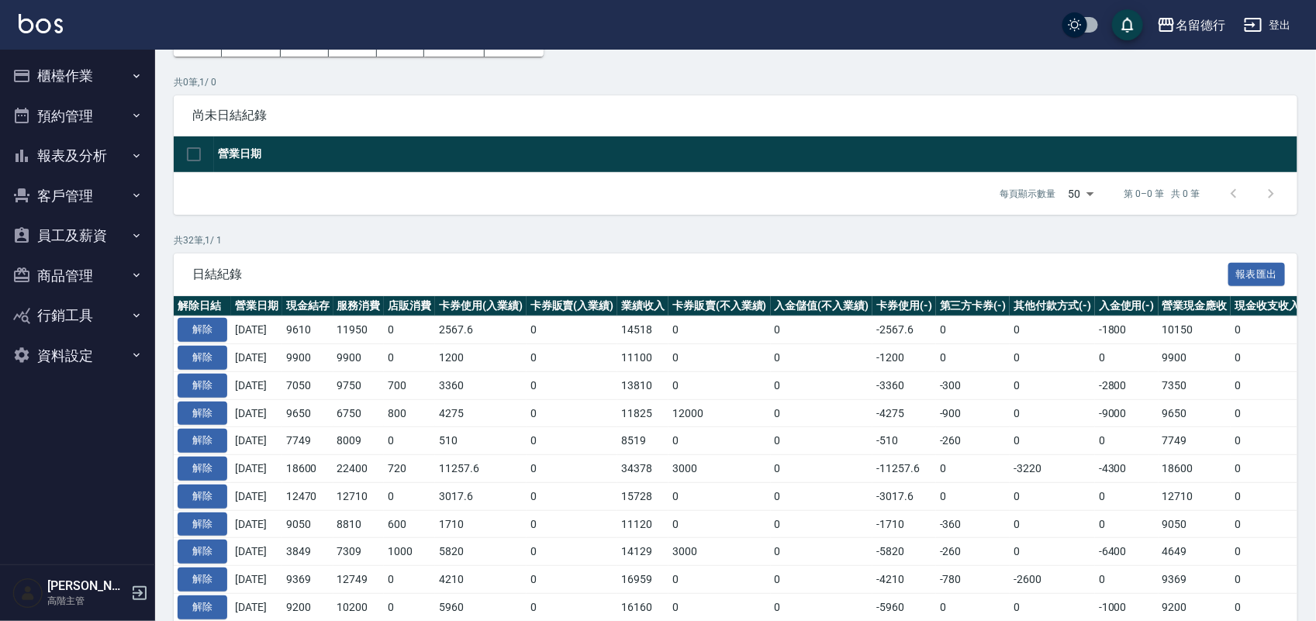
click at [83, 237] on button "員工及薪資" at bounding box center [77, 236] width 143 height 40
click at [84, 237] on button "員工及薪資" at bounding box center [77, 236] width 143 height 40
click at [99, 156] on button "報表及分析" at bounding box center [77, 156] width 143 height 40
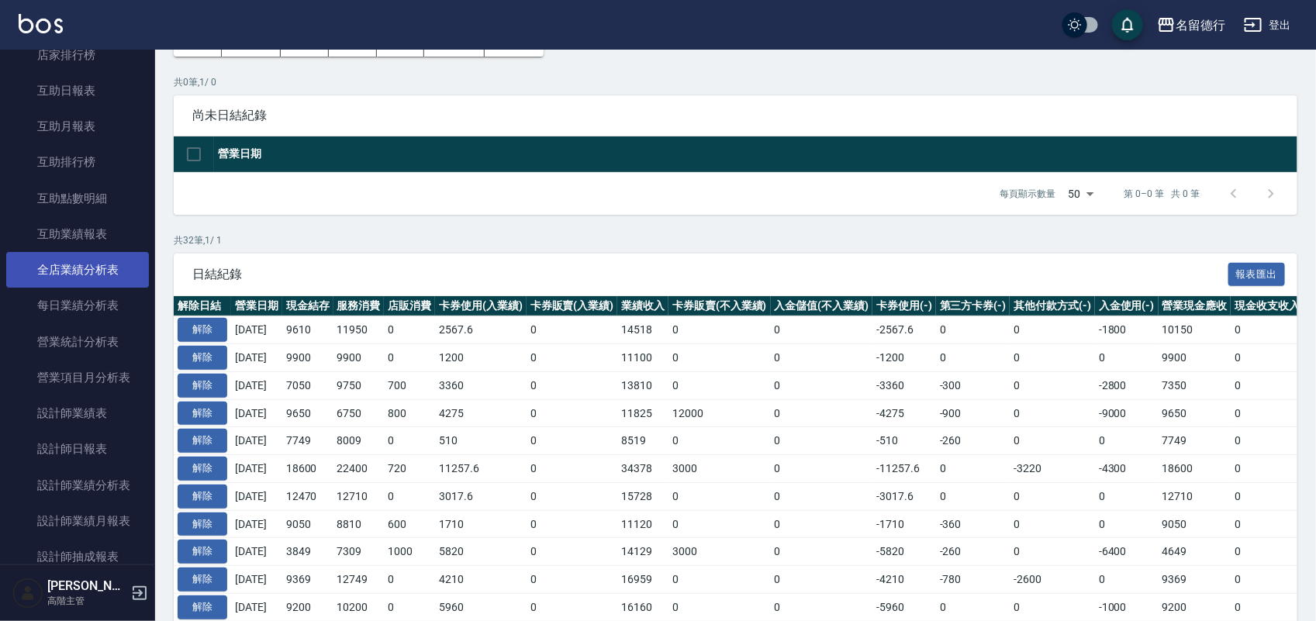
scroll to position [291, 0]
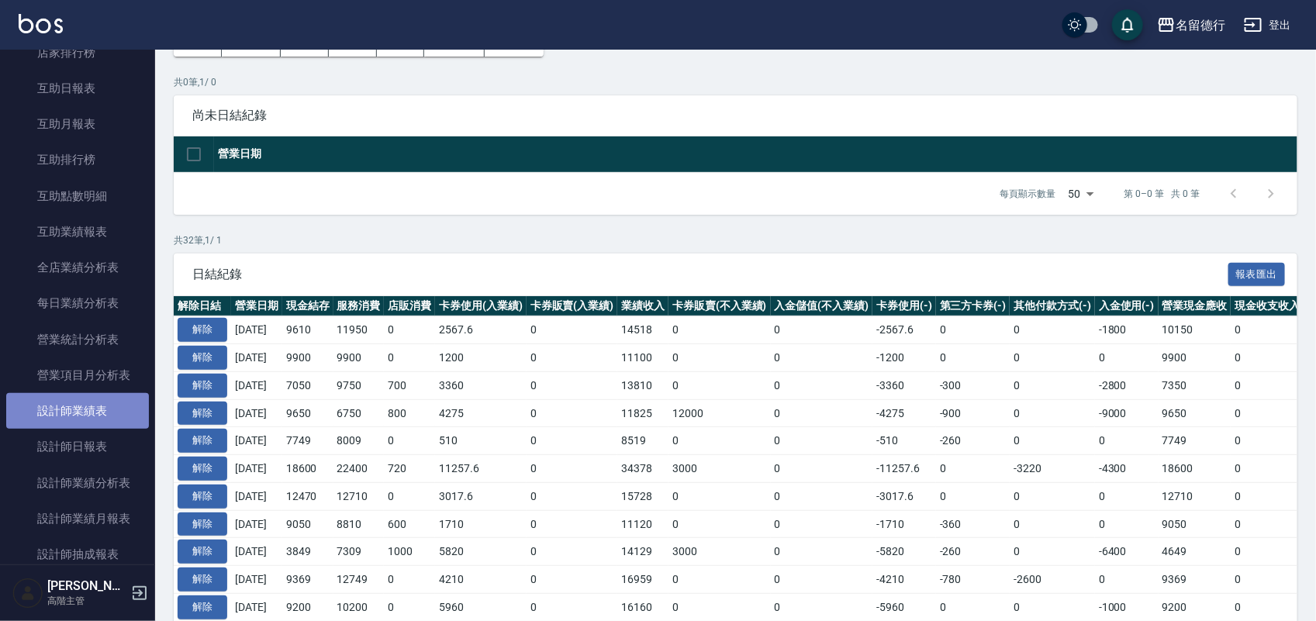
click at [95, 411] on link "設計師業績表" at bounding box center [77, 411] width 143 height 36
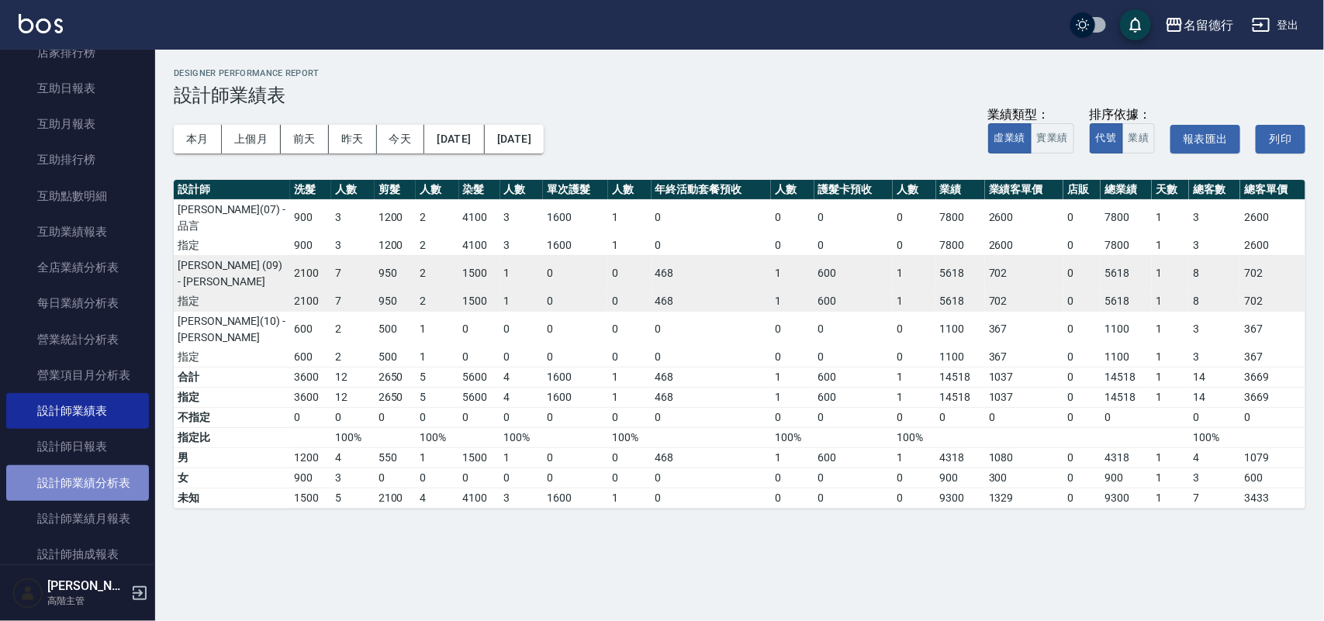
click at [101, 475] on link "設計師業績分析表" at bounding box center [77, 483] width 143 height 36
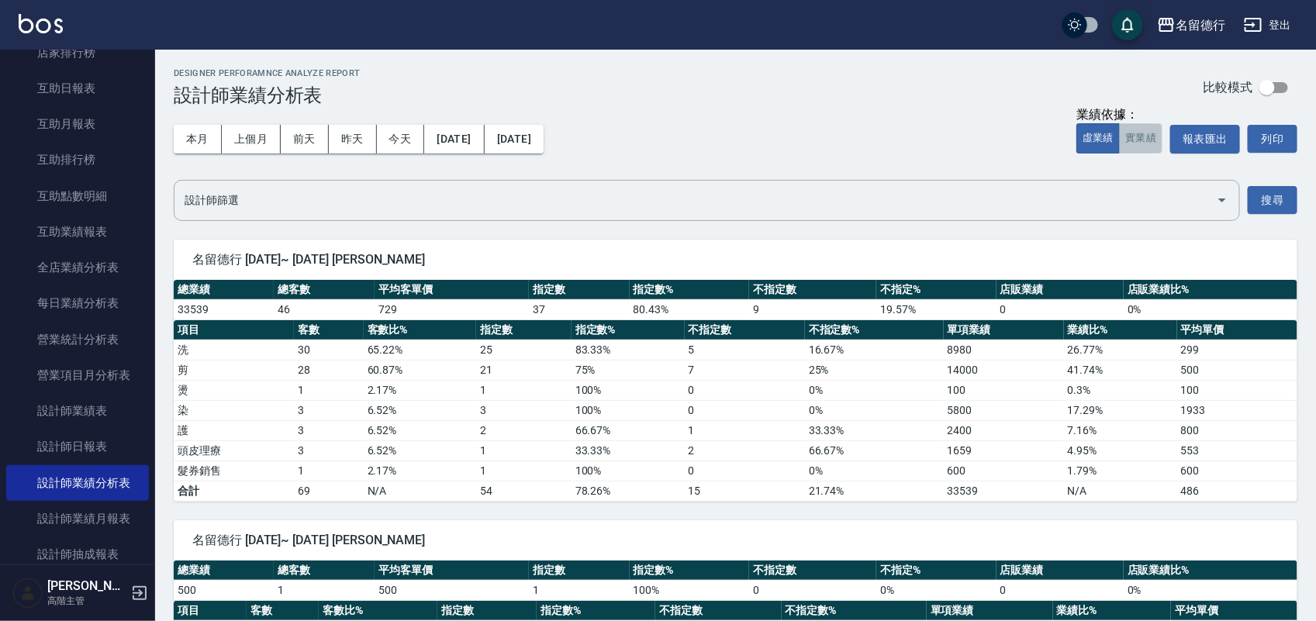
click at [1145, 132] on button "實業績" at bounding box center [1140, 138] width 43 height 30
click at [1276, 203] on button "搜尋" at bounding box center [1273, 200] width 50 height 29
click at [1211, 137] on button "報表匯出" at bounding box center [1205, 139] width 70 height 29
click at [1187, 16] on div "名留德行" at bounding box center [1201, 25] width 50 height 19
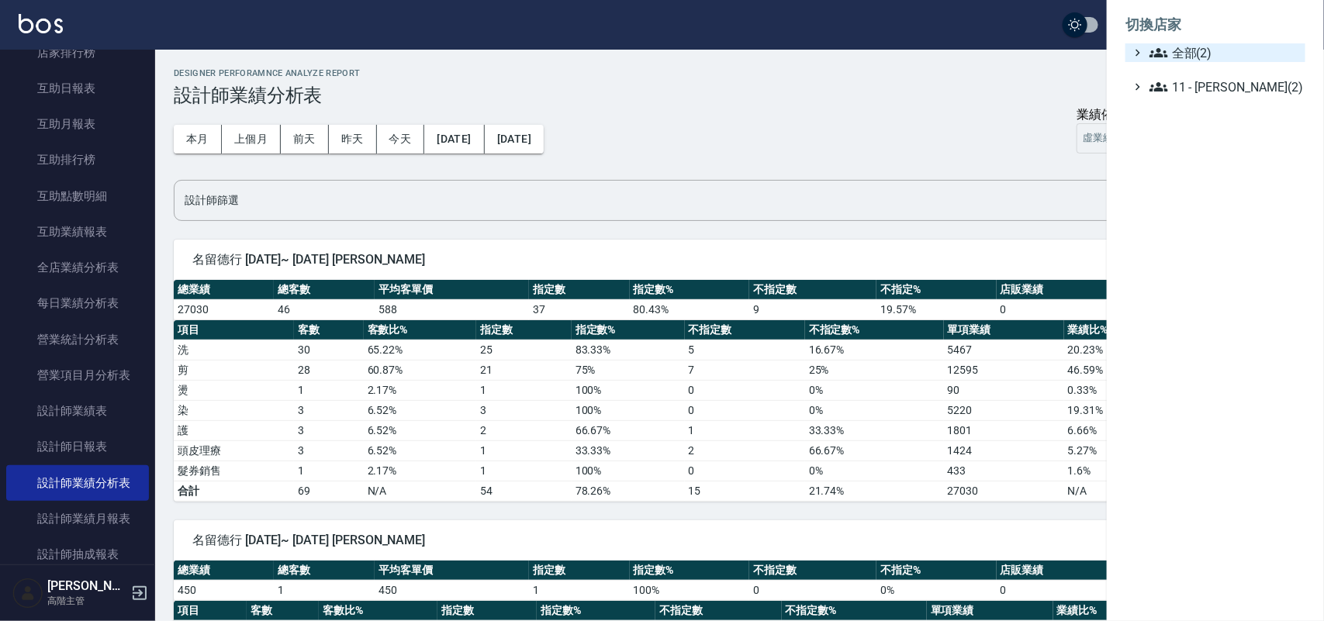
click at [1176, 47] on span "全部(2)" at bounding box center [1224, 52] width 150 height 19
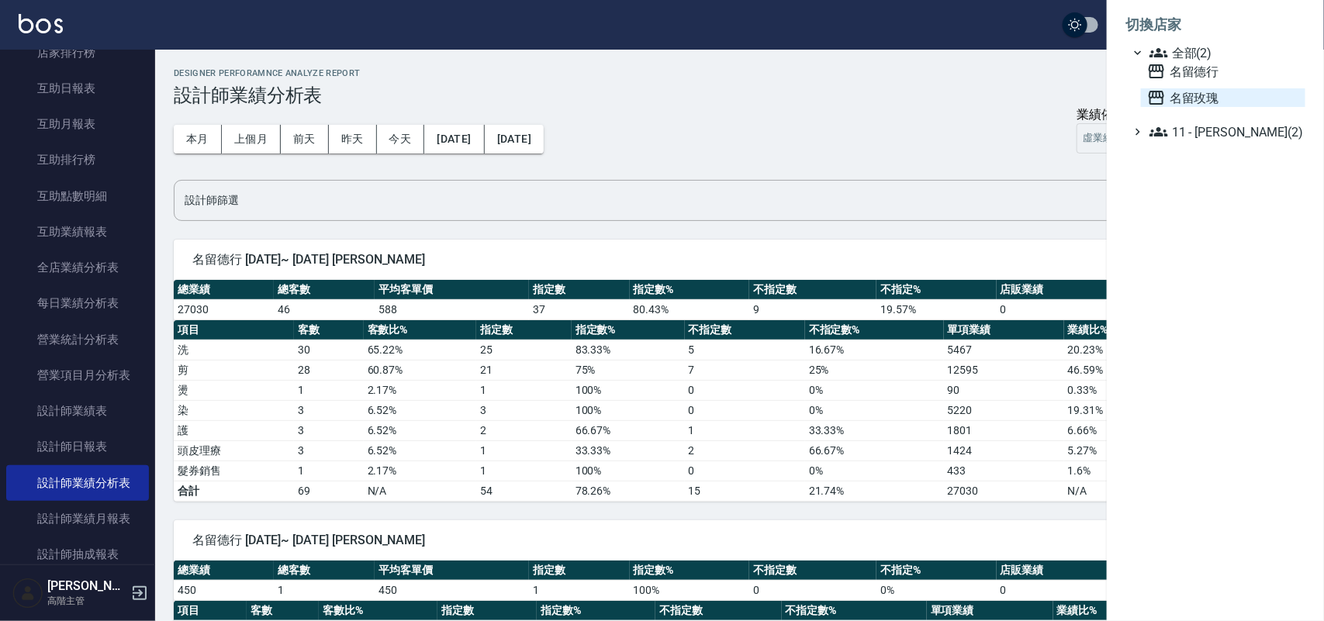
click at [1191, 99] on span "名留玫瑰" at bounding box center [1223, 97] width 152 height 19
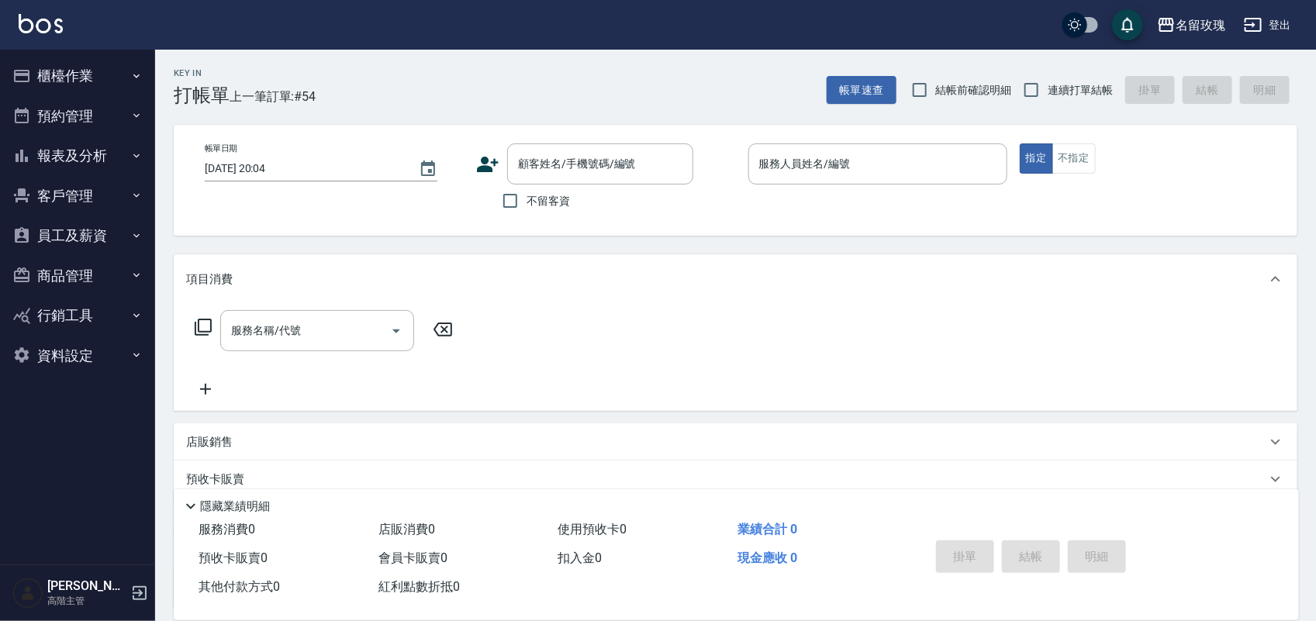
click at [527, 70] on div "Key In 打帳單 上一筆訂單:#54 帳單速查 結帳前確認明細 連續打單結帳 掛單 結帳 明細" at bounding box center [726, 78] width 1142 height 57
drag, startPoint x: 929, startPoint y: 89, endPoint x: 948, endPoint y: 89, distance: 19.4
click at [935, 89] on input "結帳前確認明細" at bounding box center [920, 90] width 33 height 33
checkbox input "true"
click at [1024, 88] on input "連續打單結帳" at bounding box center [1031, 90] width 33 height 33
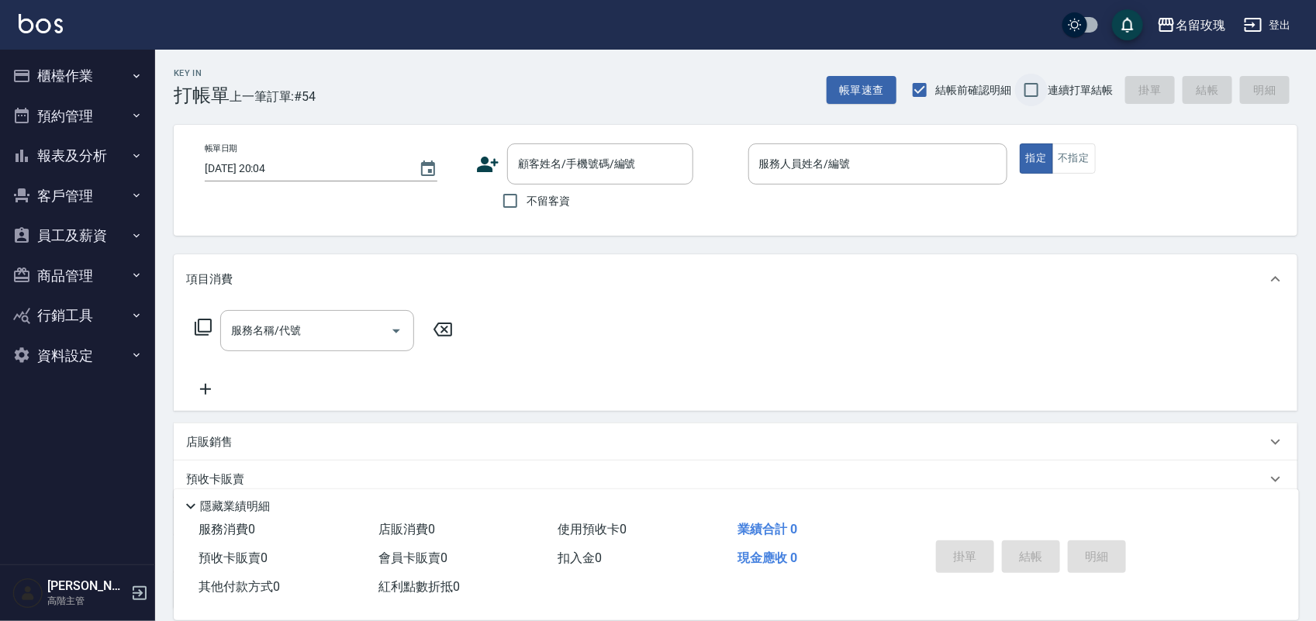
checkbox input "true"
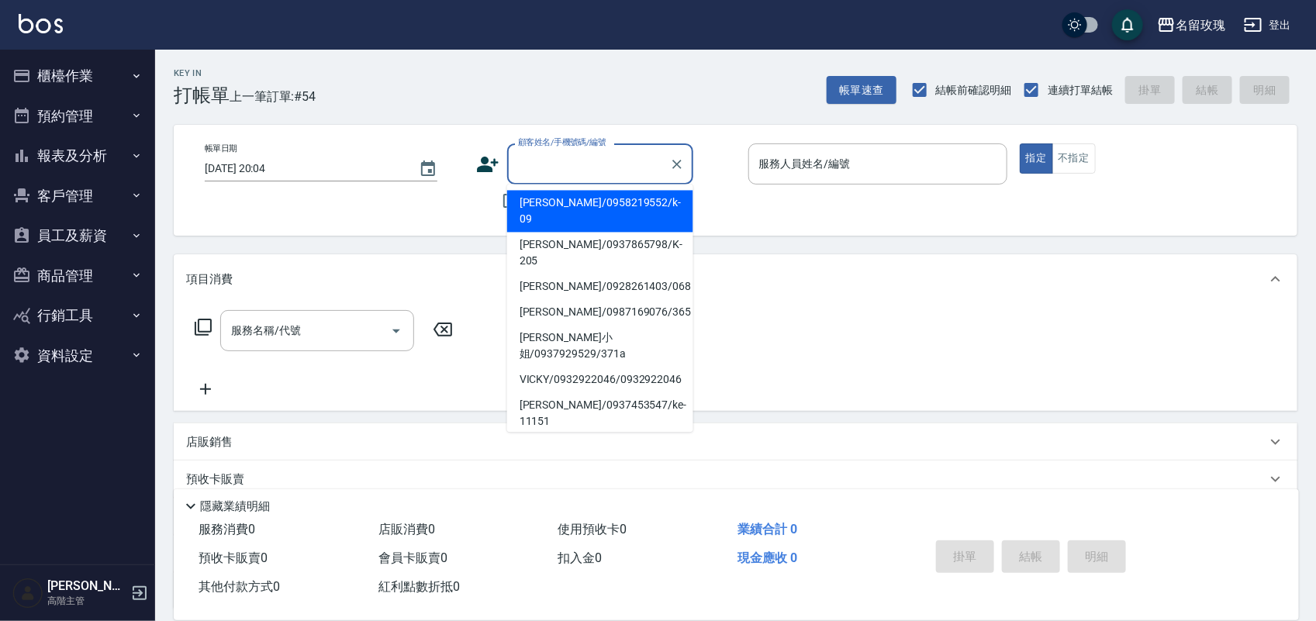
click at [601, 152] on div "顧客姓名/手機號碼/編號 顧客姓名/手機號碼/編號" at bounding box center [600, 163] width 186 height 41
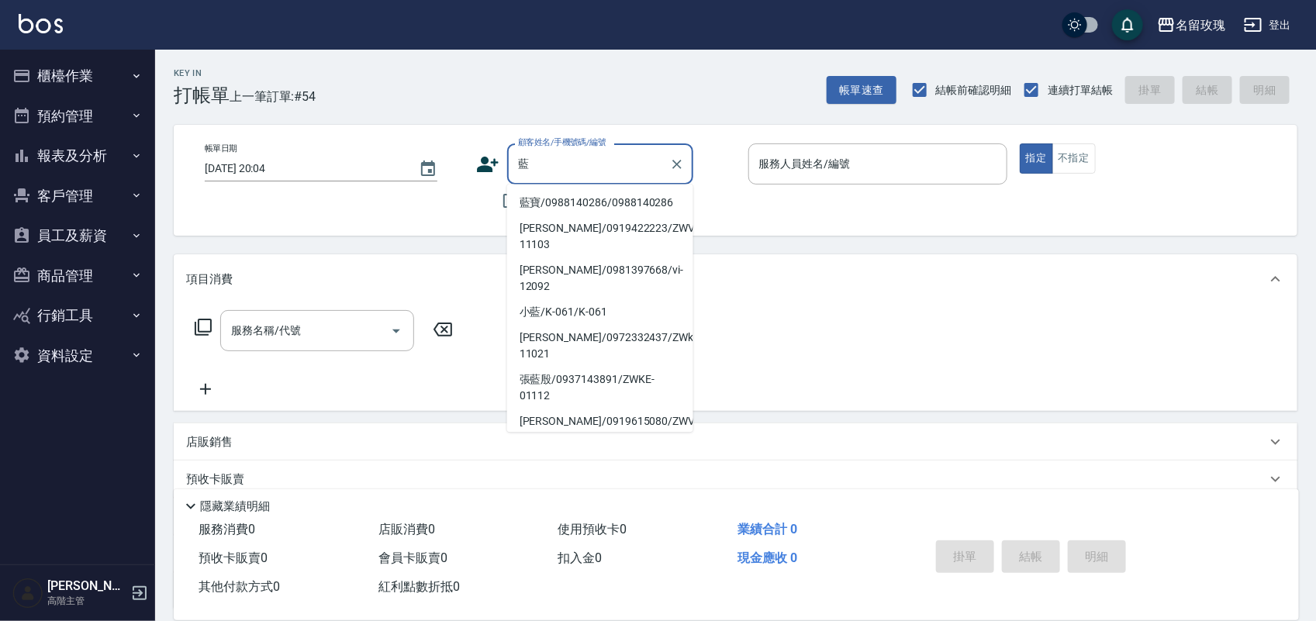
click at [575, 210] on li "藍寶/0988140286/0988140286" at bounding box center [600, 204] width 186 height 26
type input "藍寶/0988140286/0988140286"
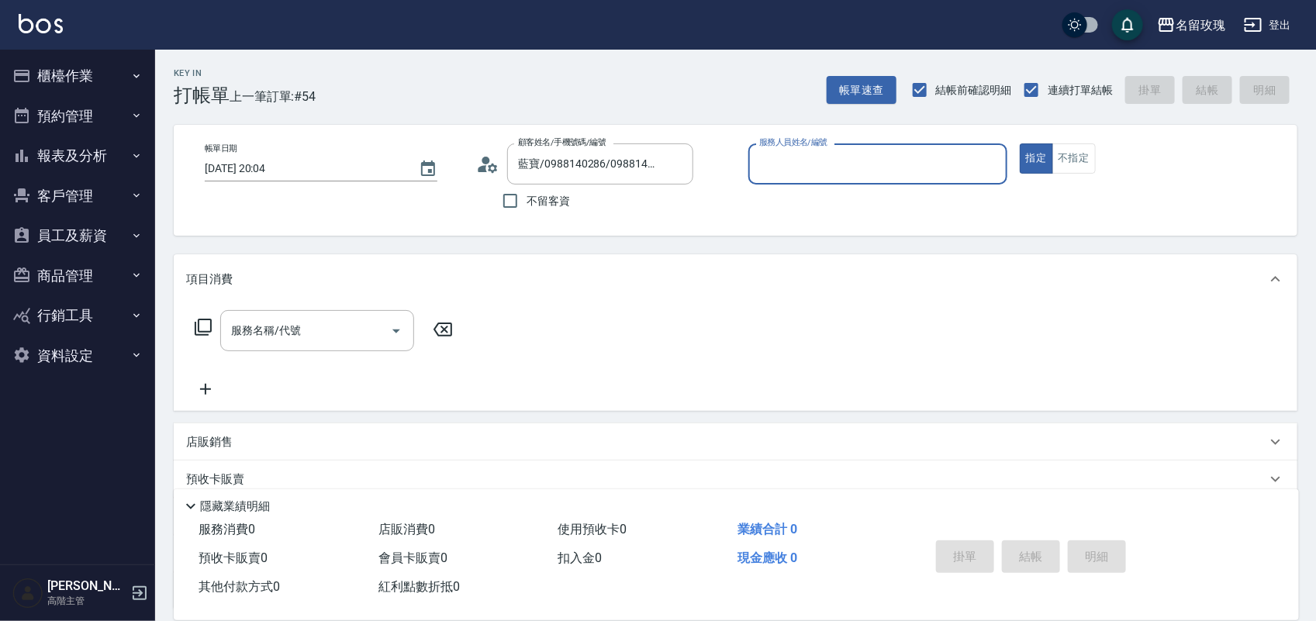
type input "[PERSON_NAME]老師-9"
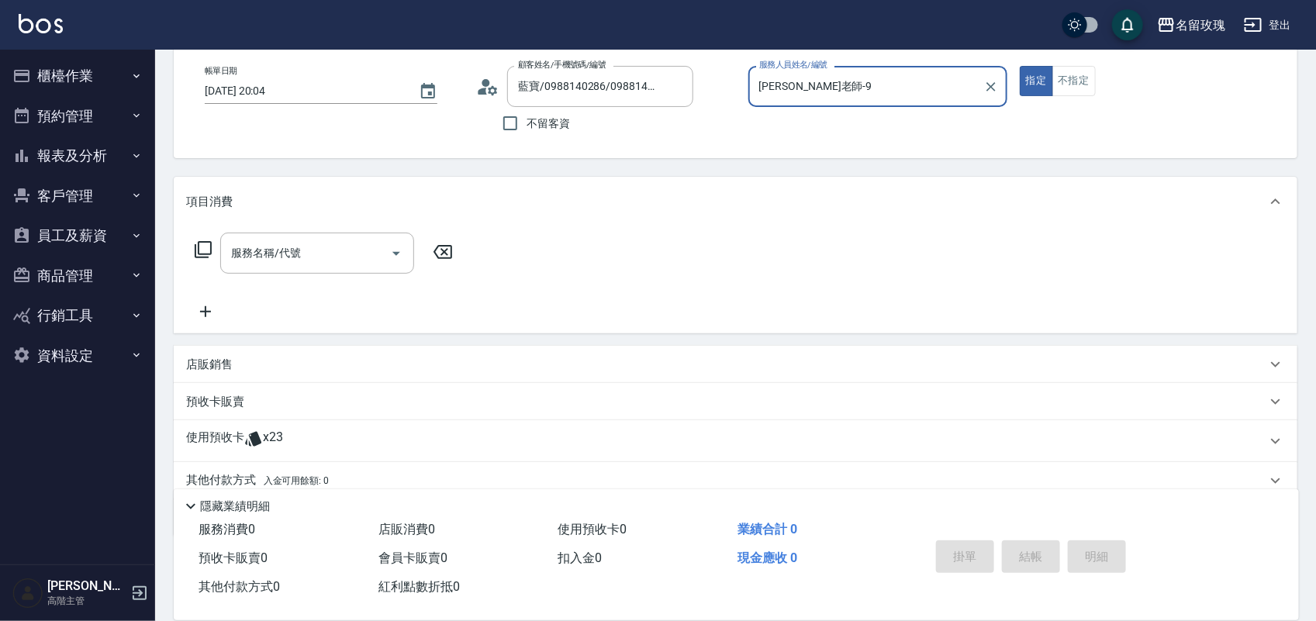
scroll to position [140, 0]
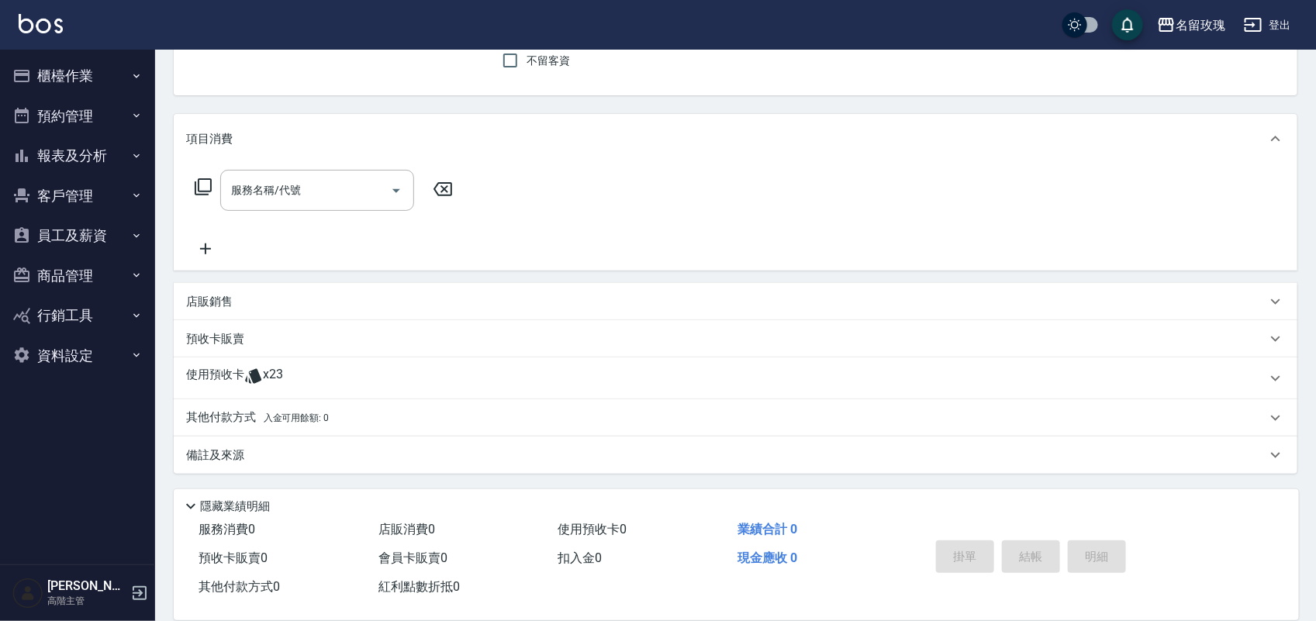
click at [208, 384] on p "使用預收卡" at bounding box center [215, 378] width 58 height 23
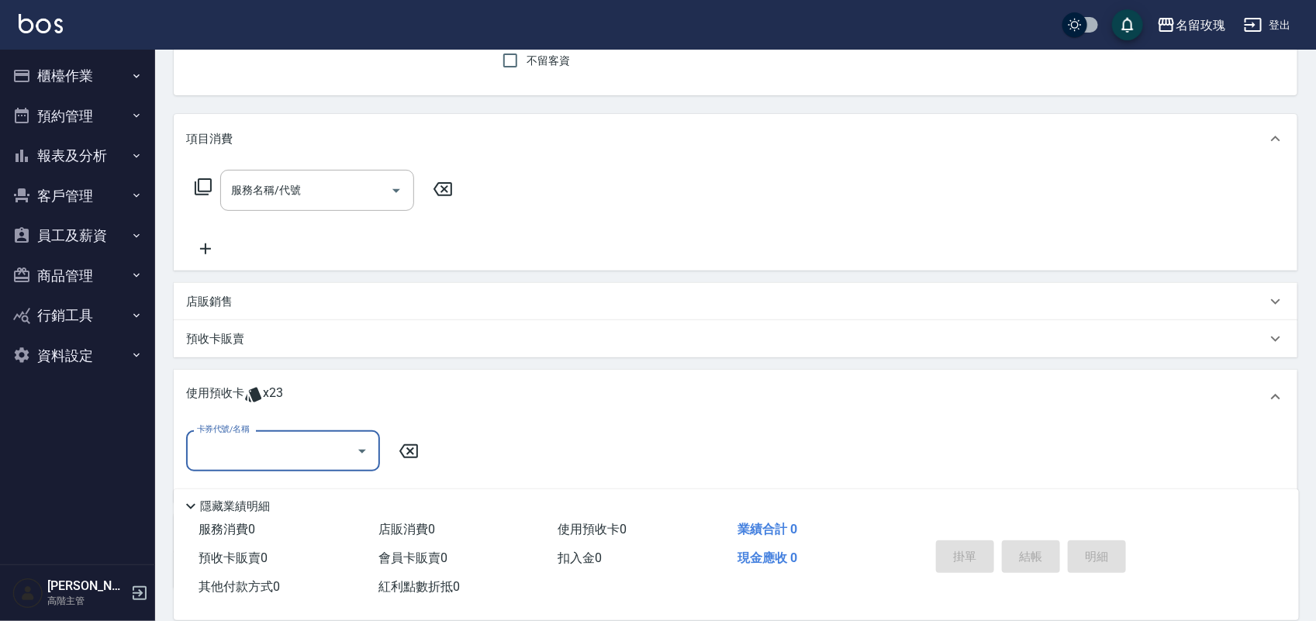
scroll to position [0, 0]
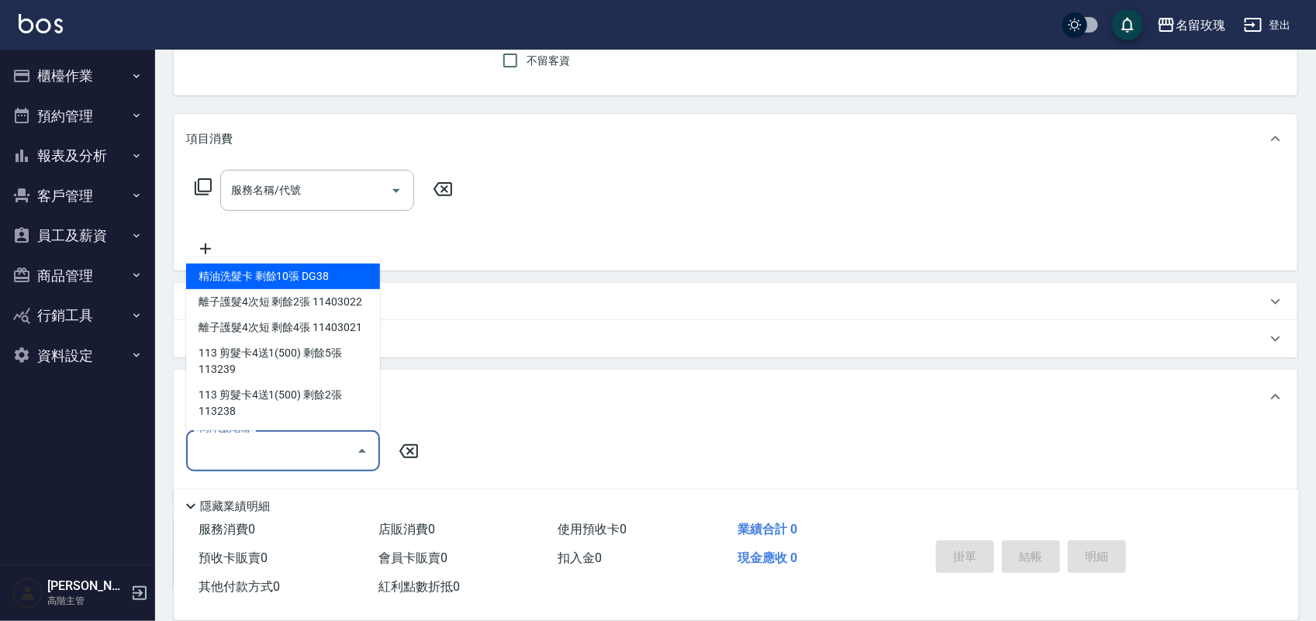
click at [307, 451] on input "卡券代號/名稱" at bounding box center [271, 450] width 157 height 27
click at [299, 284] on div "精油洗髮卡 剩餘10張 DG38" at bounding box center [283, 277] width 194 height 26
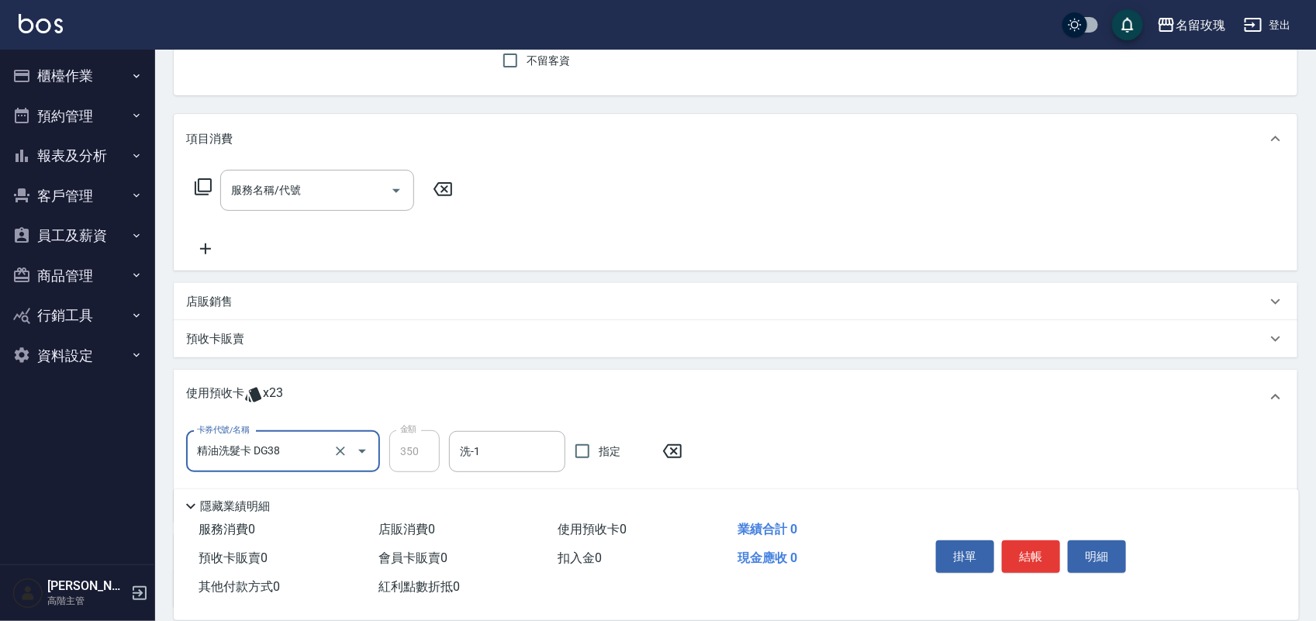
type input "精油洗髮卡 DG38"
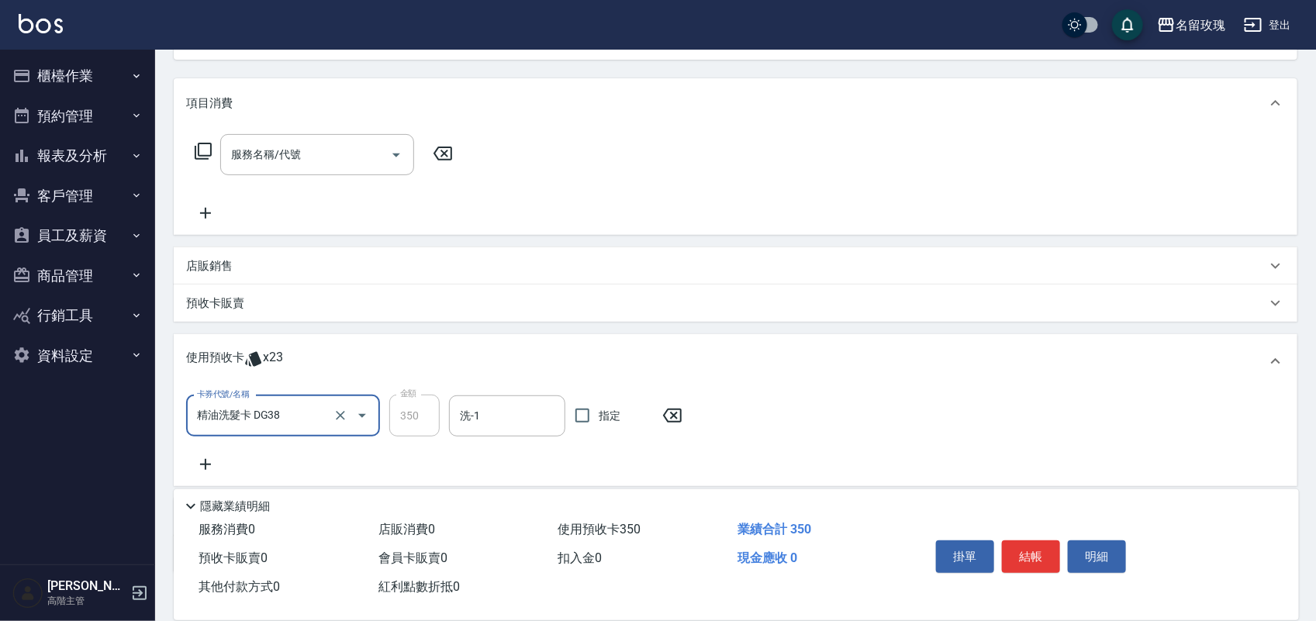
scroll to position [237, 0]
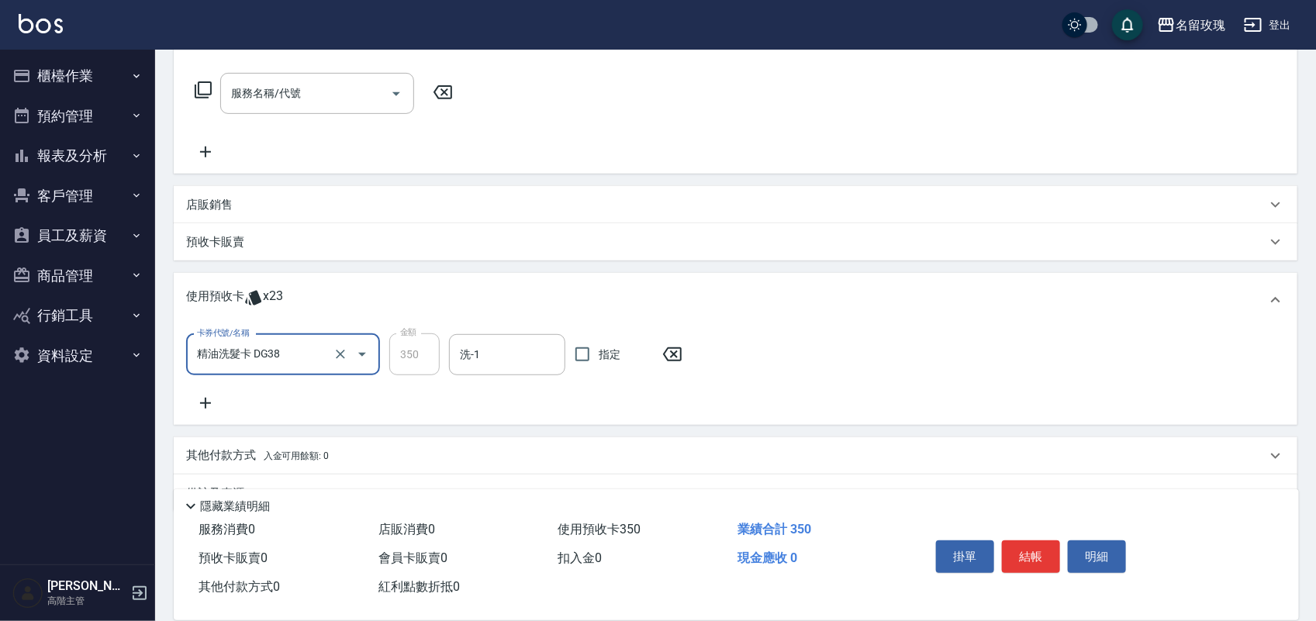
click at [211, 398] on icon at bounding box center [205, 403] width 39 height 19
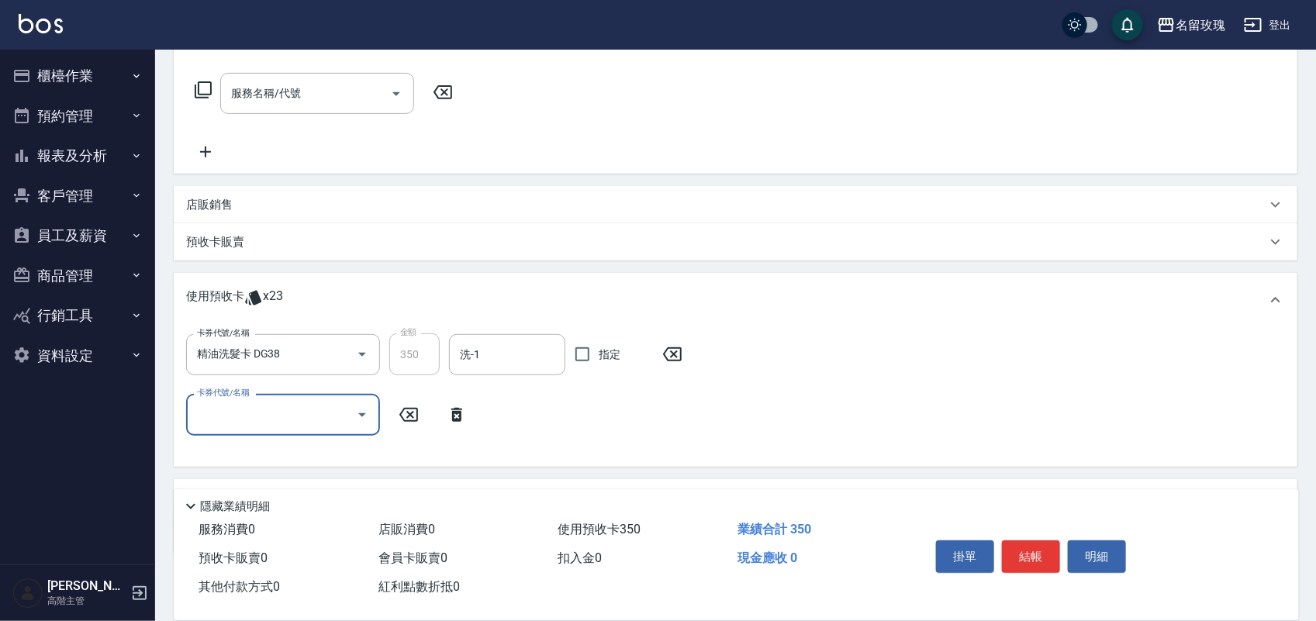
click at [274, 412] on input "卡券代號/名稱" at bounding box center [271, 414] width 157 height 27
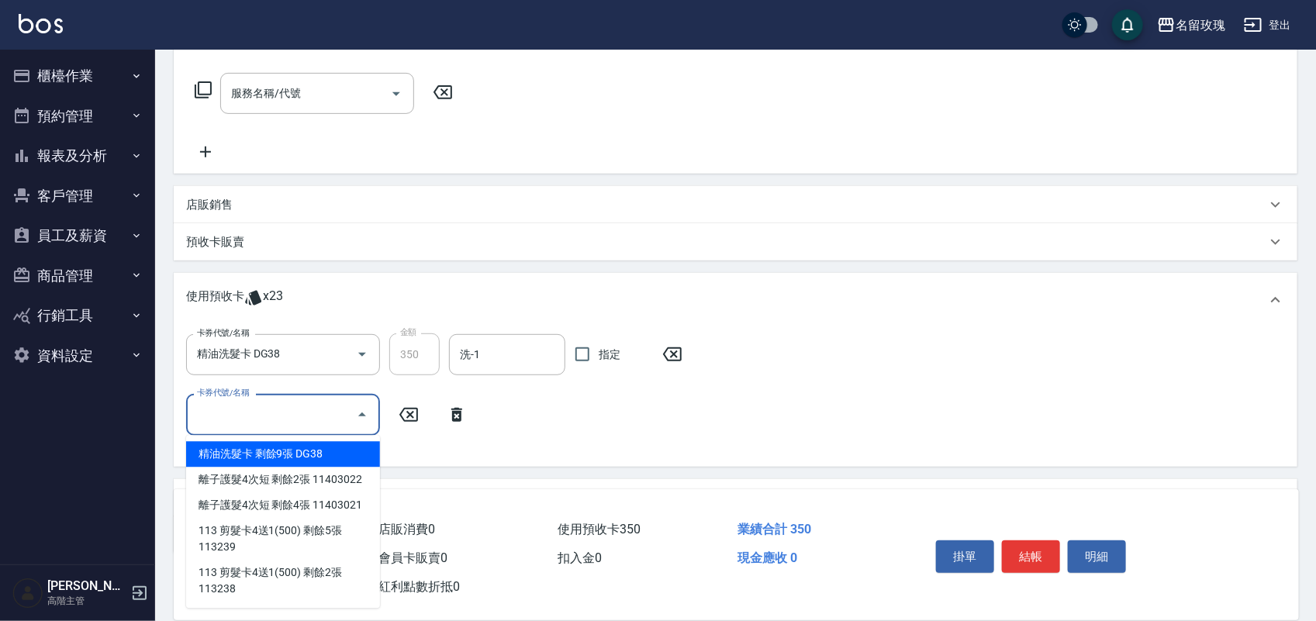
click at [289, 458] on div "精油洗髮卡 剩餘9張 DG38" at bounding box center [283, 455] width 194 height 26
type input "精油洗髮卡 DG38"
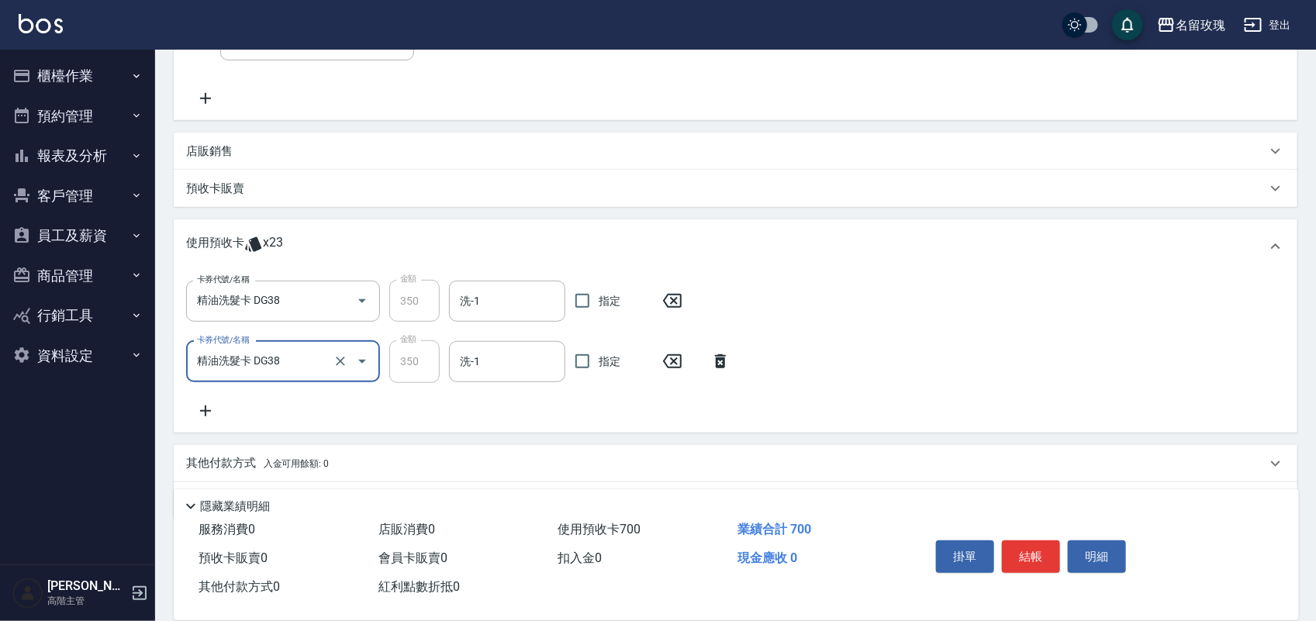
scroll to position [336, 0]
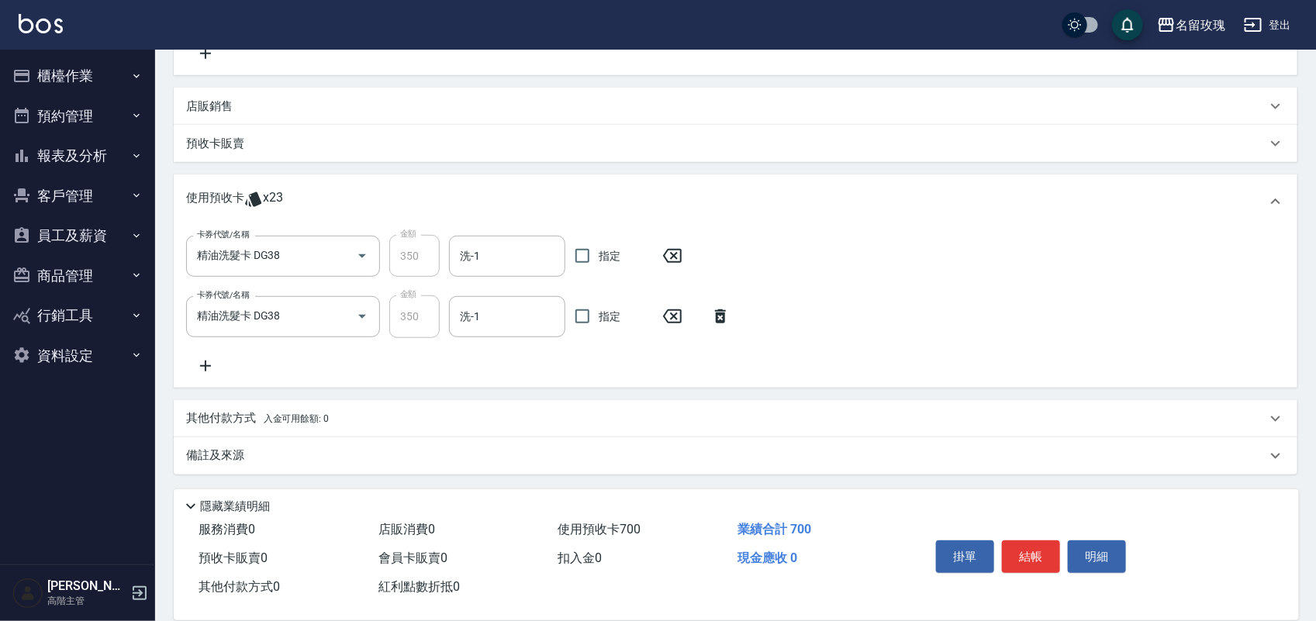
click at [213, 365] on icon at bounding box center [205, 366] width 39 height 19
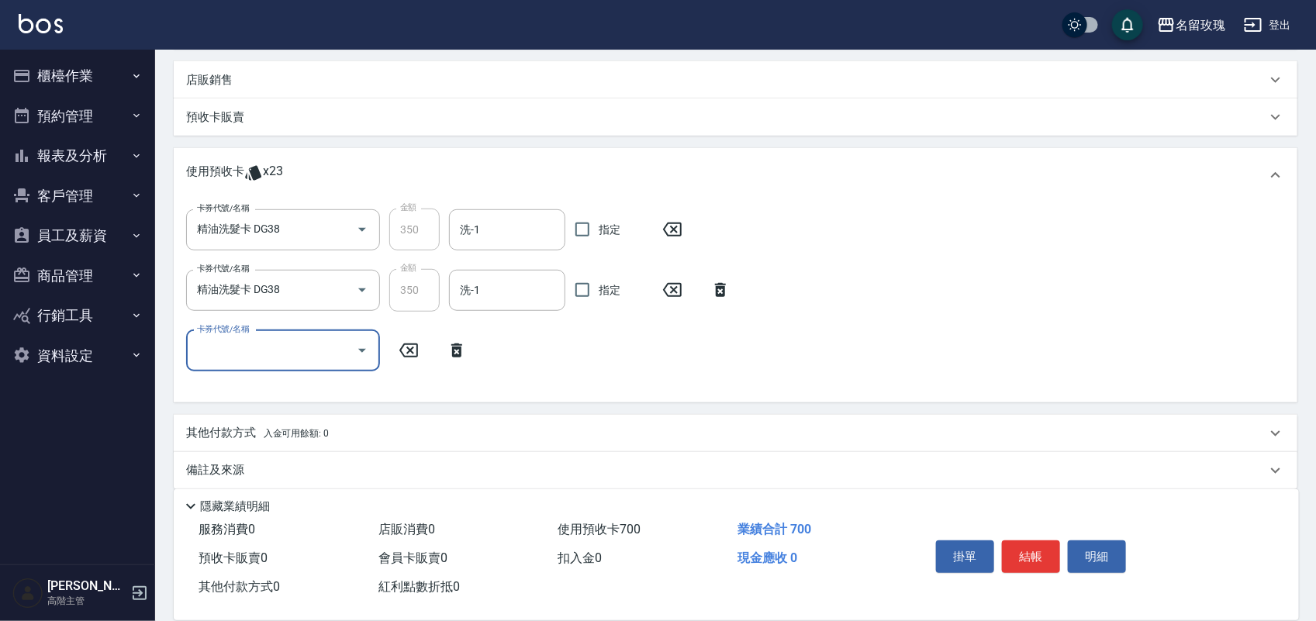
scroll to position [377, 0]
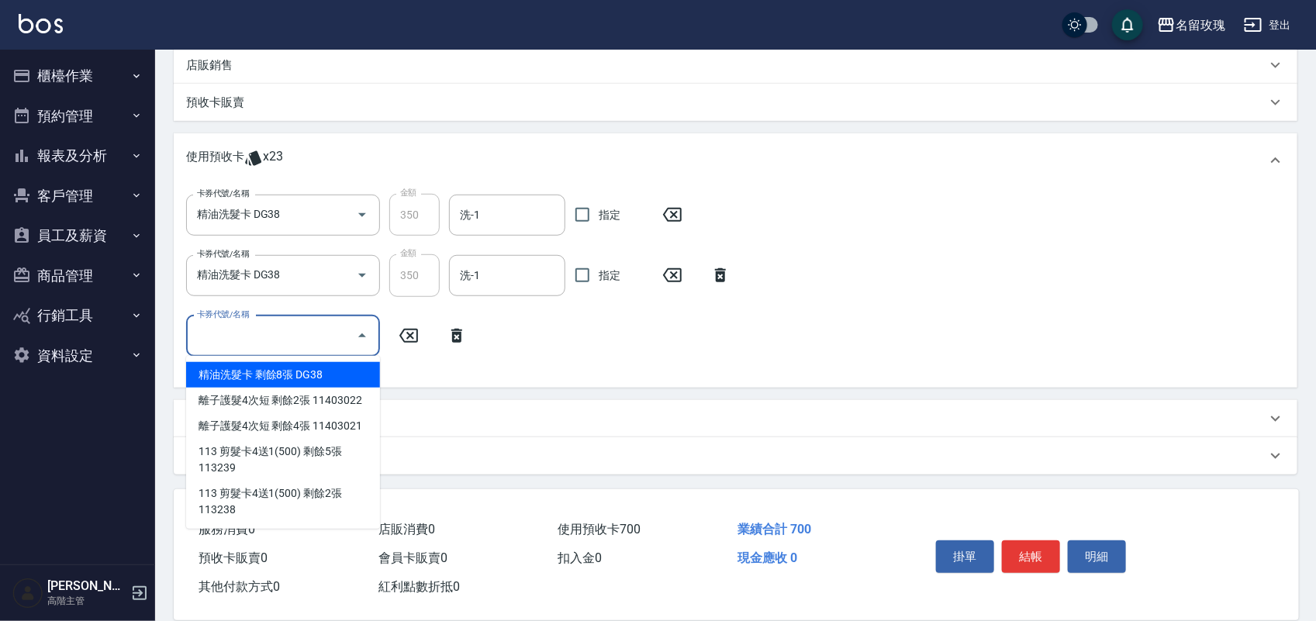
click at [257, 346] on input "卡券代號/名稱" at bounding box center [271, 336] width 157 height 27
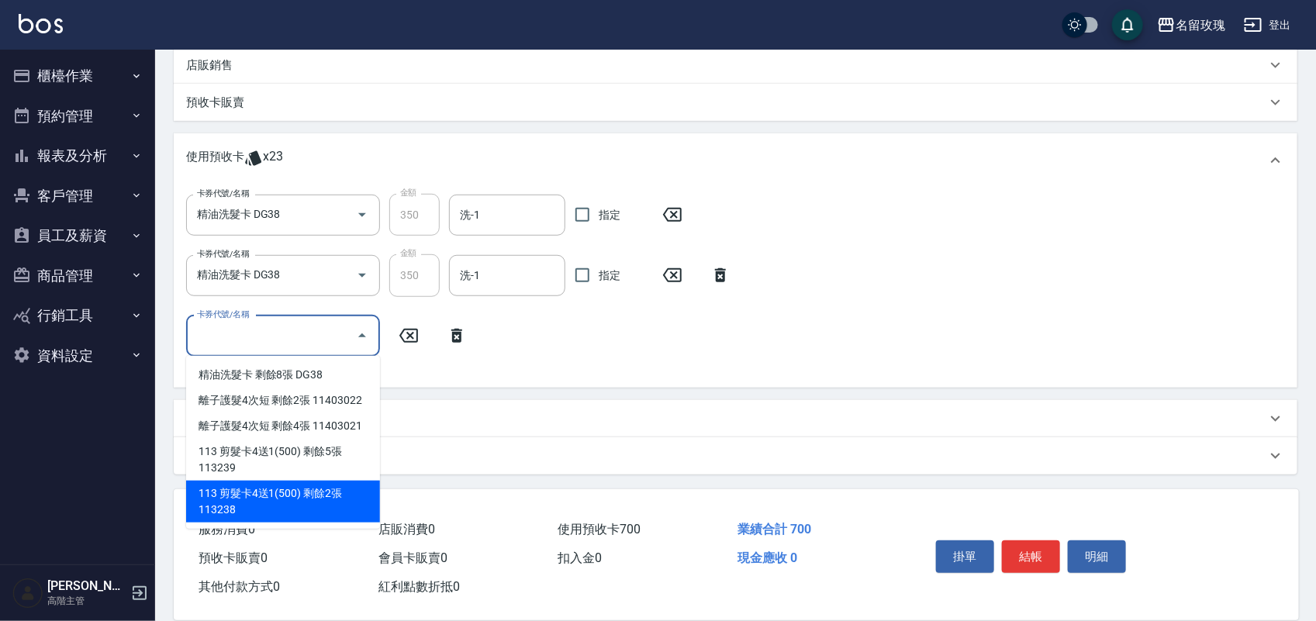
click at [277, 500] on div "113 剪髮卡4送1(500) 剩餘2張 113238" at bounding box center [283, 502] width 194 height 42
type input "113 剪髮卡4送1(500) 113238"
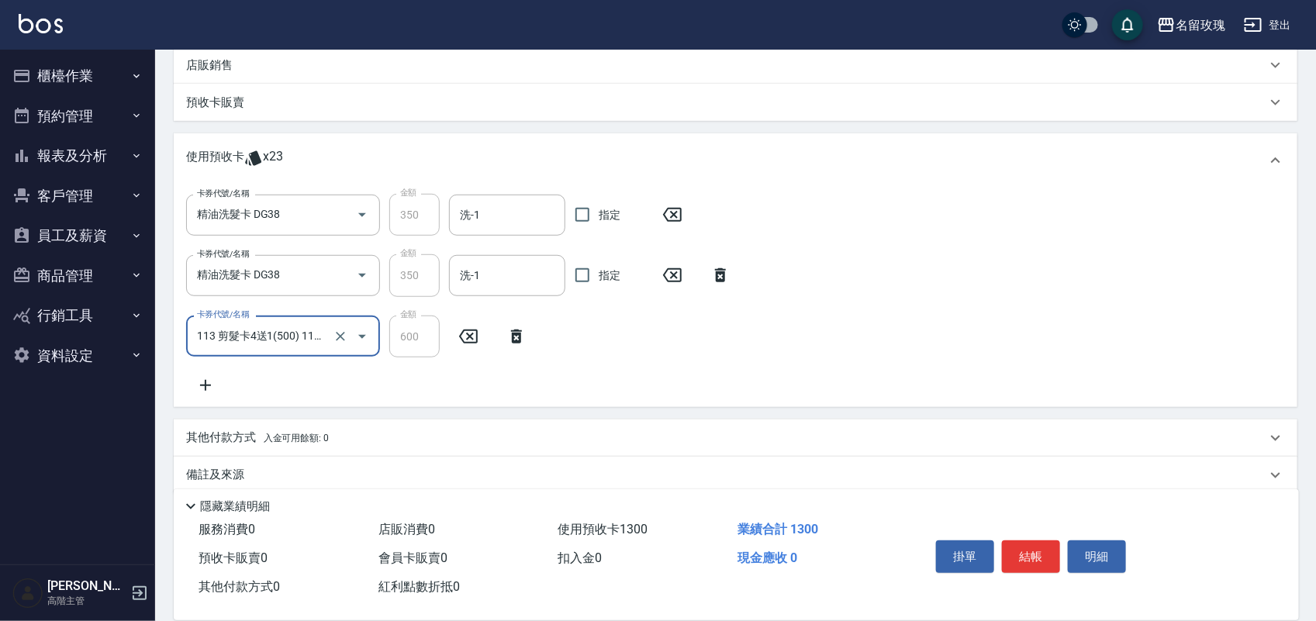
click at [199, 381] on icon at bounding box center [205, 385] width 39 height 19
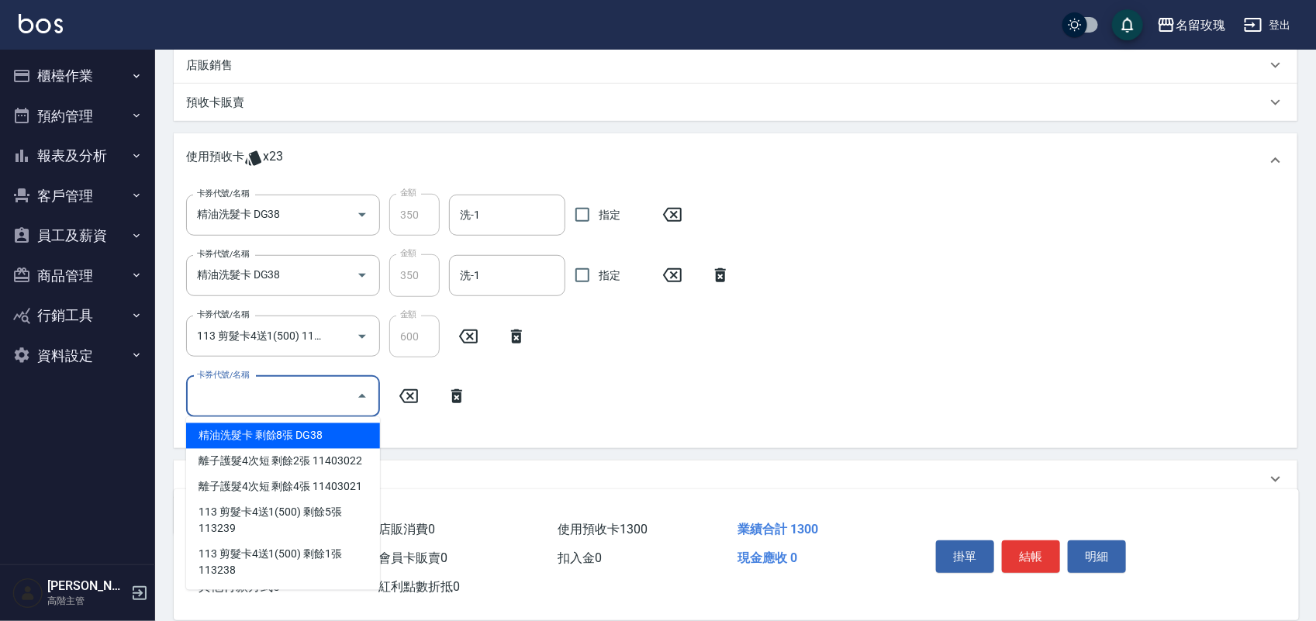
click at [293, 385] on input "卡券代號/名稱" at bounding box center [271, 396] width 157 height 27
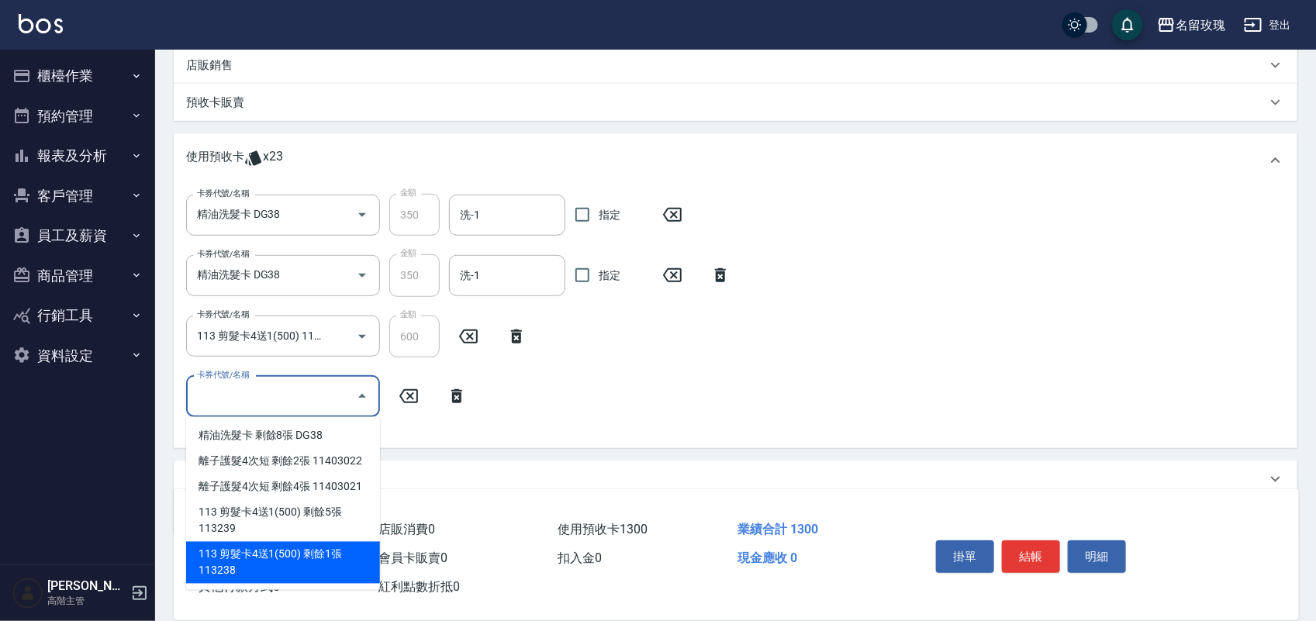
click at [316, 555] on div "113 剪髮卡4送1(500) 剩餘1張 113238" at bounding box center [283, 563] width 194 height 42
type input "113 剪髮卡4送1(500) 113238"
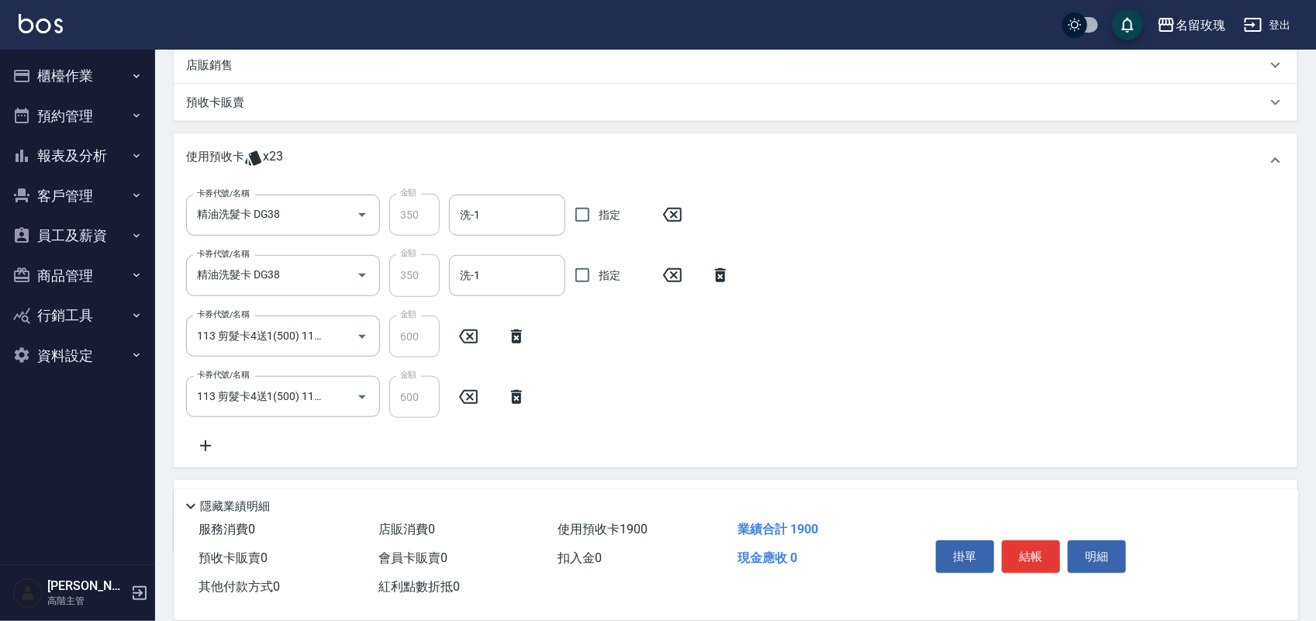
click at [202, 444] on icon at bounding box center [205, 446] width 39 height 19
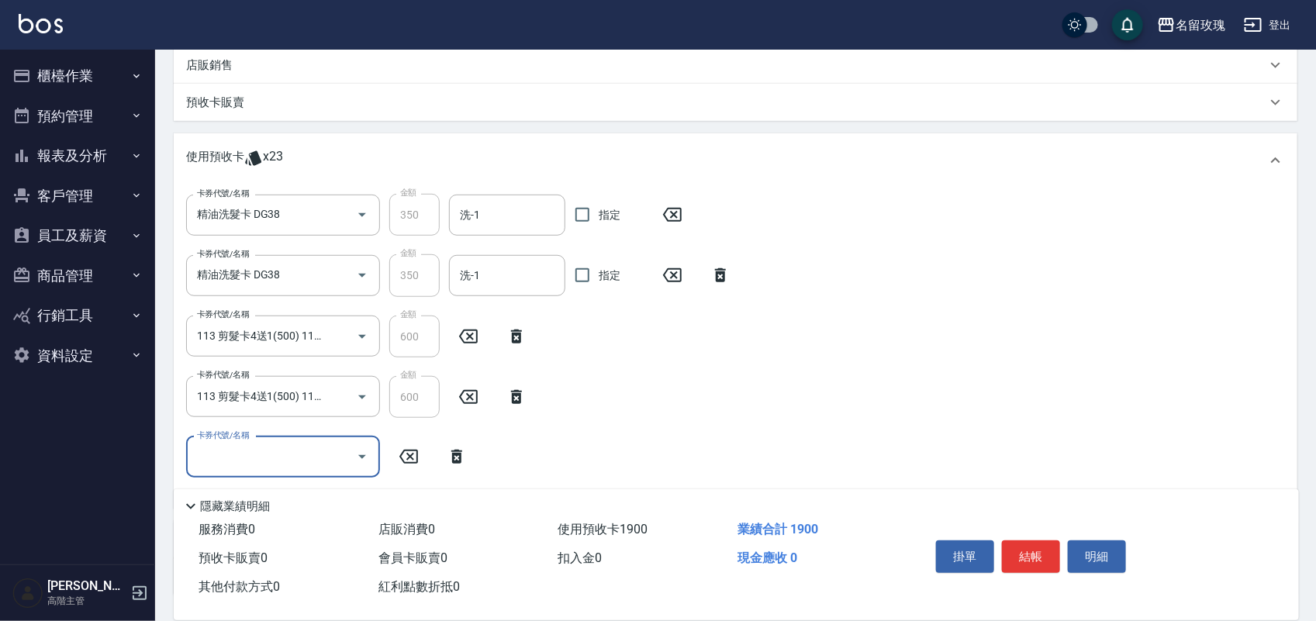
click at [295, 451] on input "卡券代號/名稱" at bounding box center [271, 457] width 157 height 27
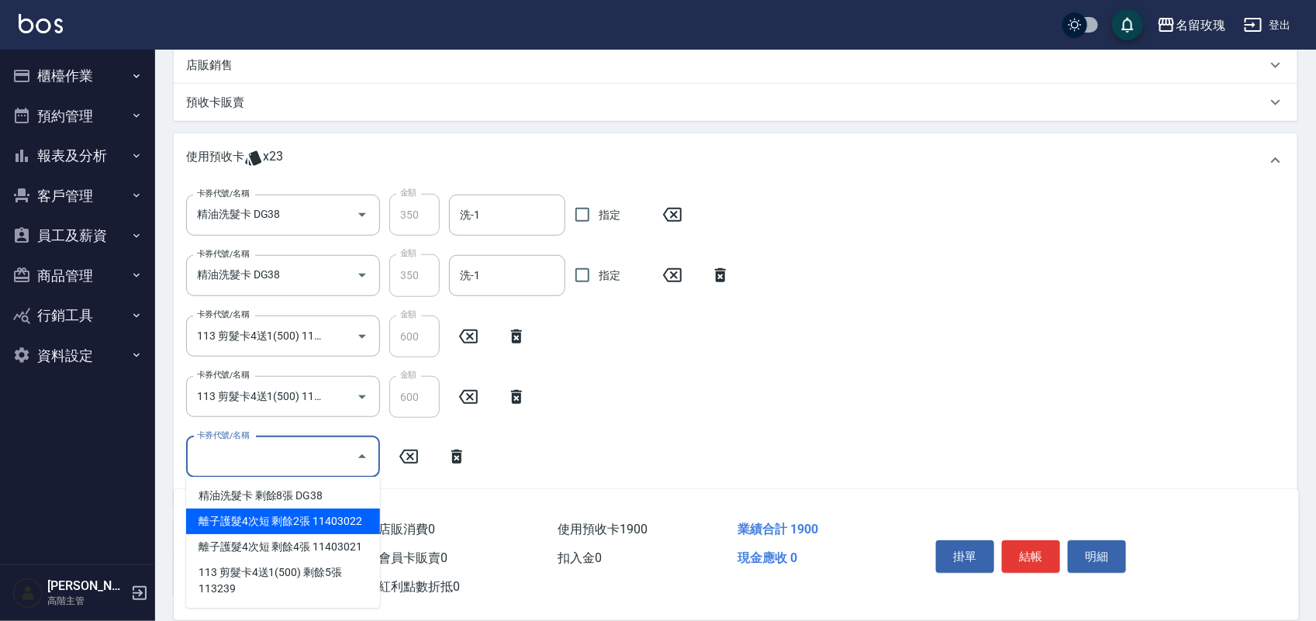
click at [323, 524] on div "離子護髮4次短 剩餘2張 11403022" at bounding box center [283, 522] width 194 height 26
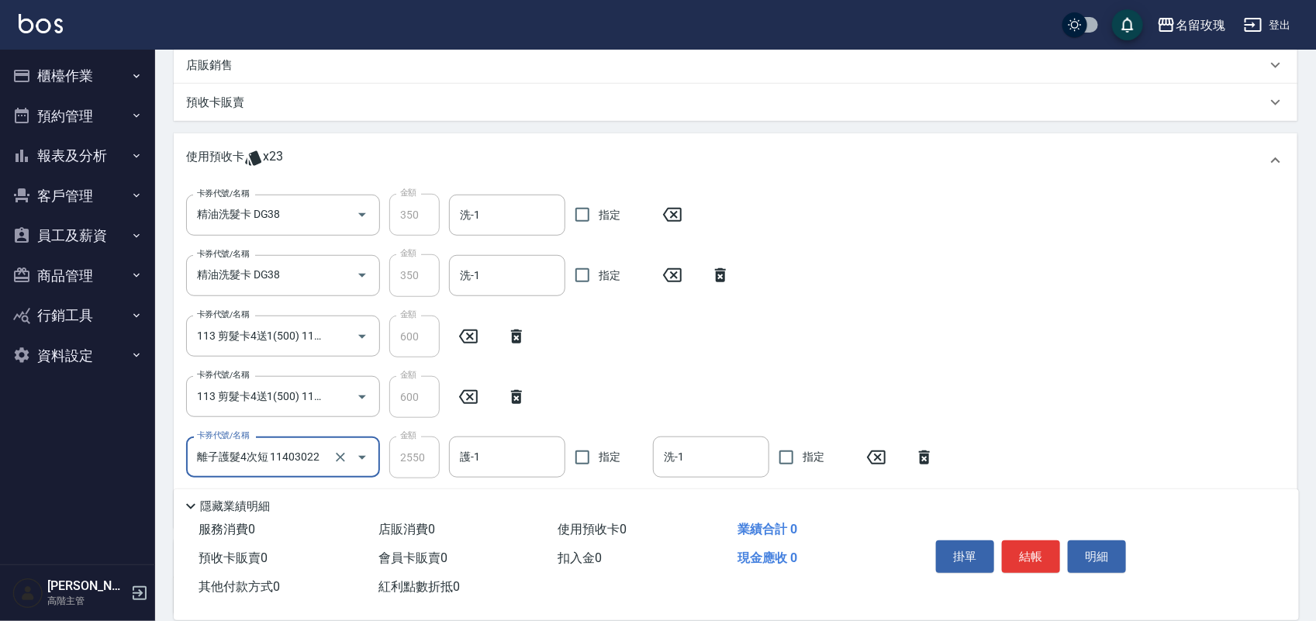
type input "離子護髮4次短 11403022"
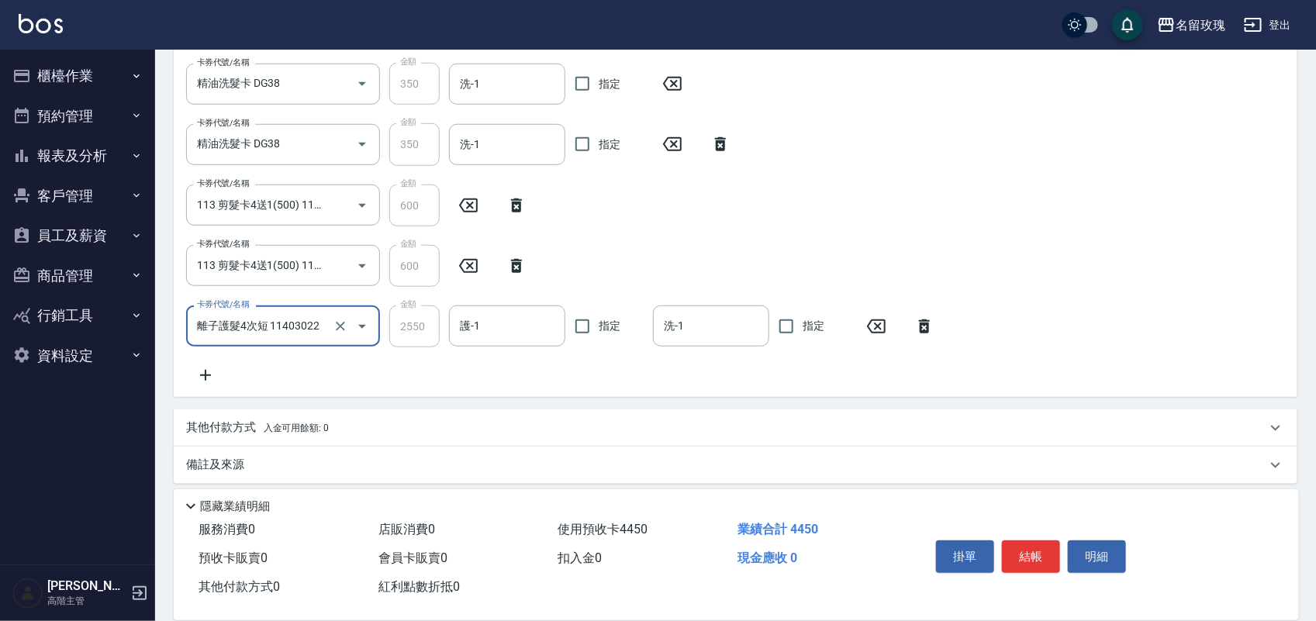
scroll to position [517, 0]
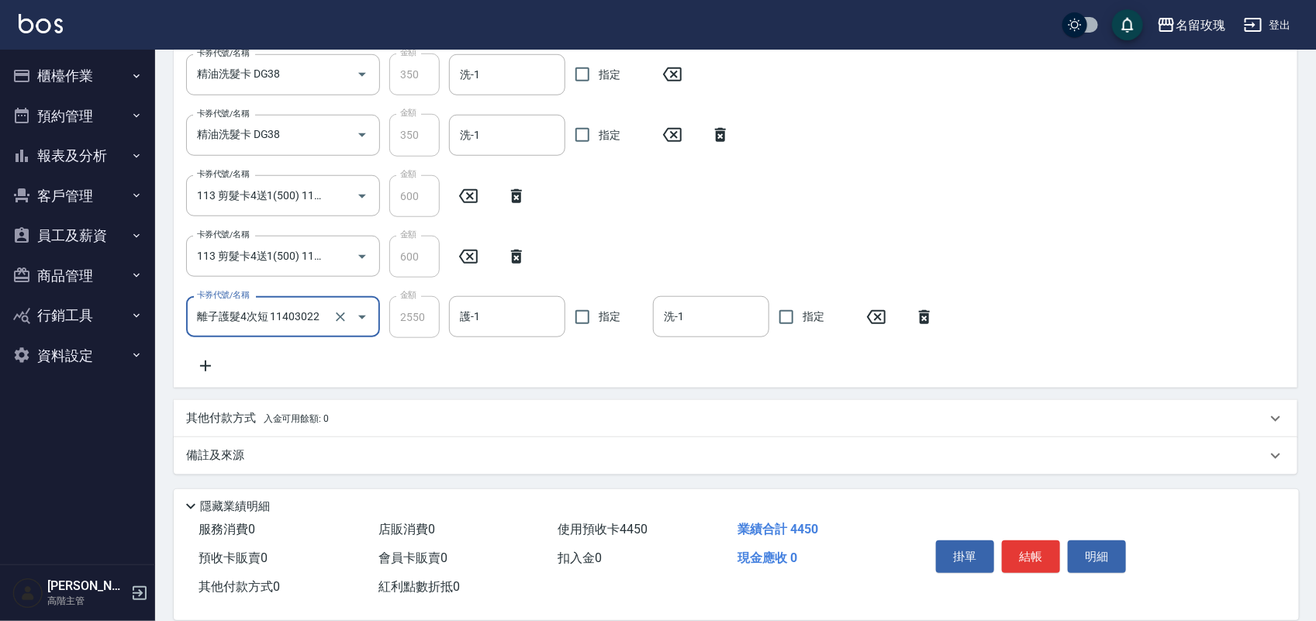
click at [206, 363] on icon at bounding box center [205, 366] width 39 height 19
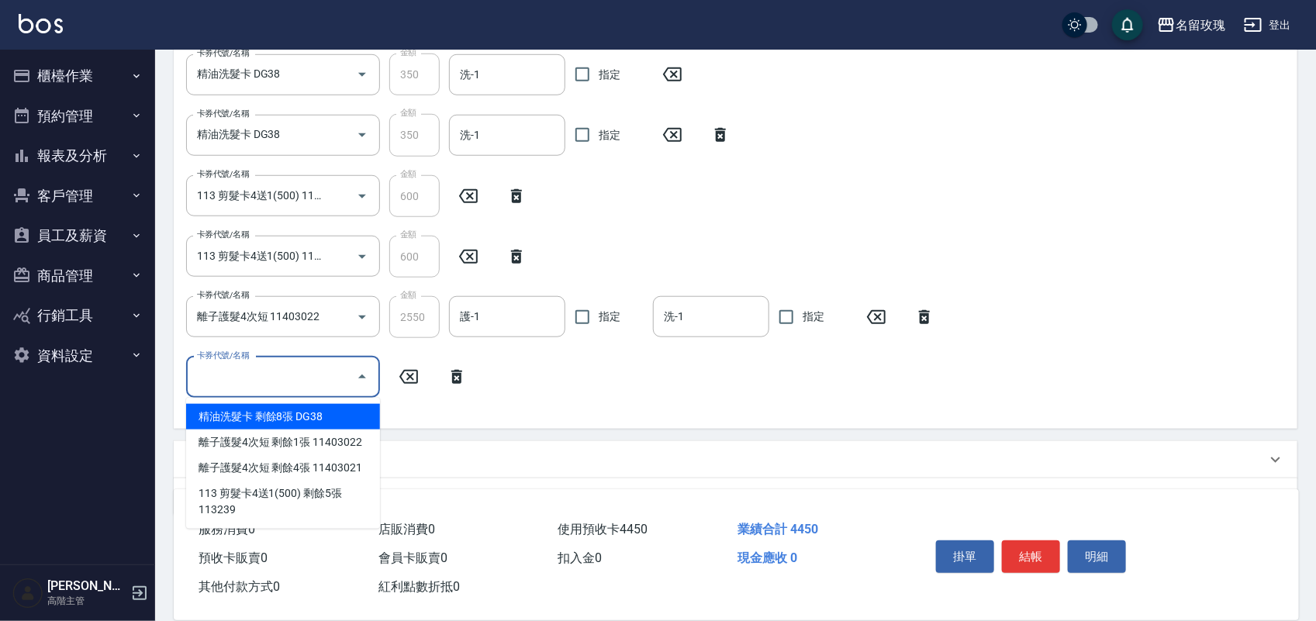
click at [302, 380] on input "卡券代號/名稱" at bounding box center [271, 377] width 157 height 27
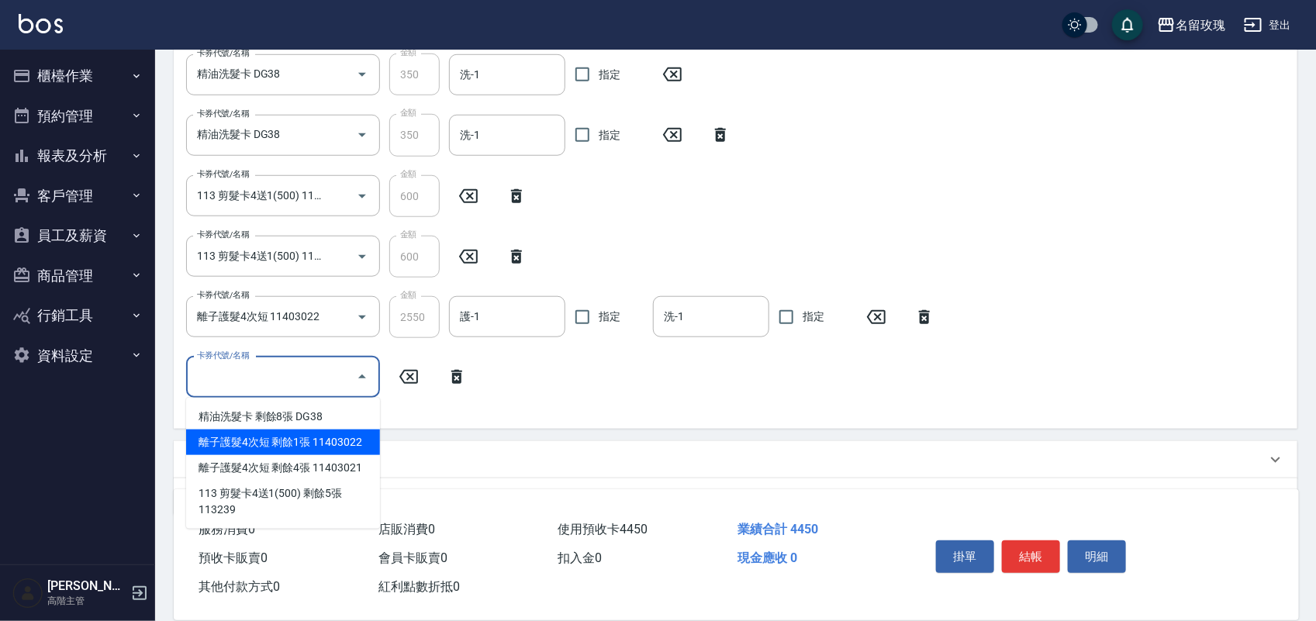
click at [313, 442] on div "離子護髮4次短 剩餘1張 11403022" at bounding box center [283, 443] width 194 height 26
type input "離子護髮4次短 11403022"
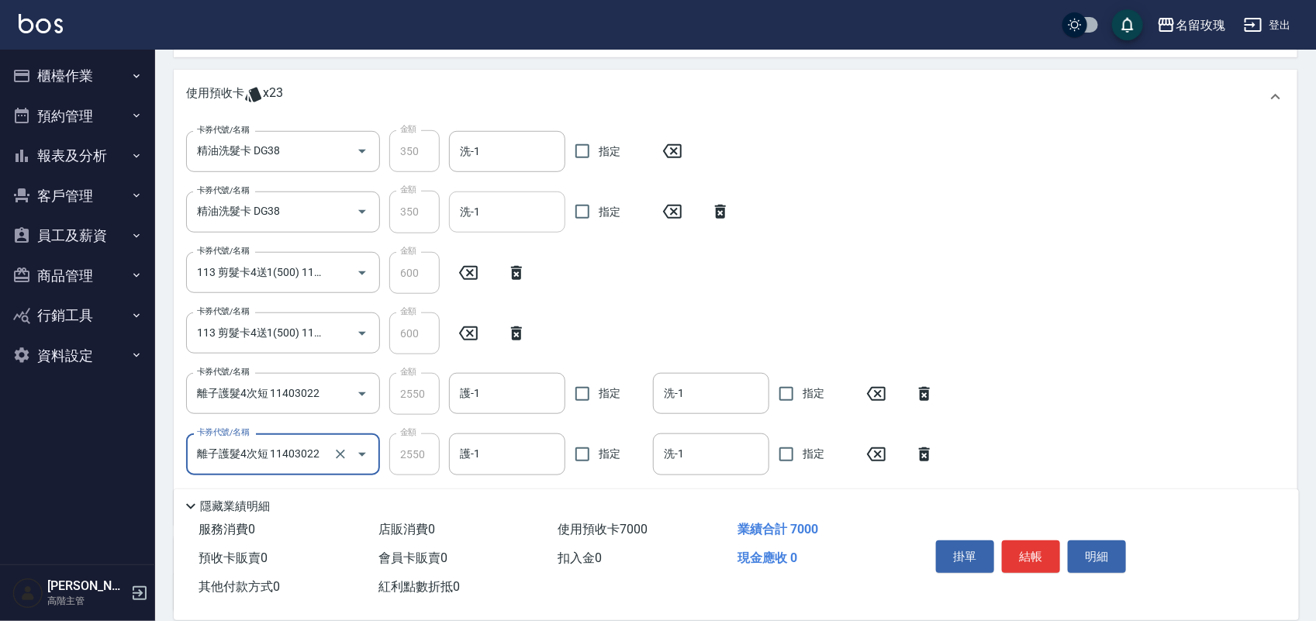
scroll to position [323, 0]
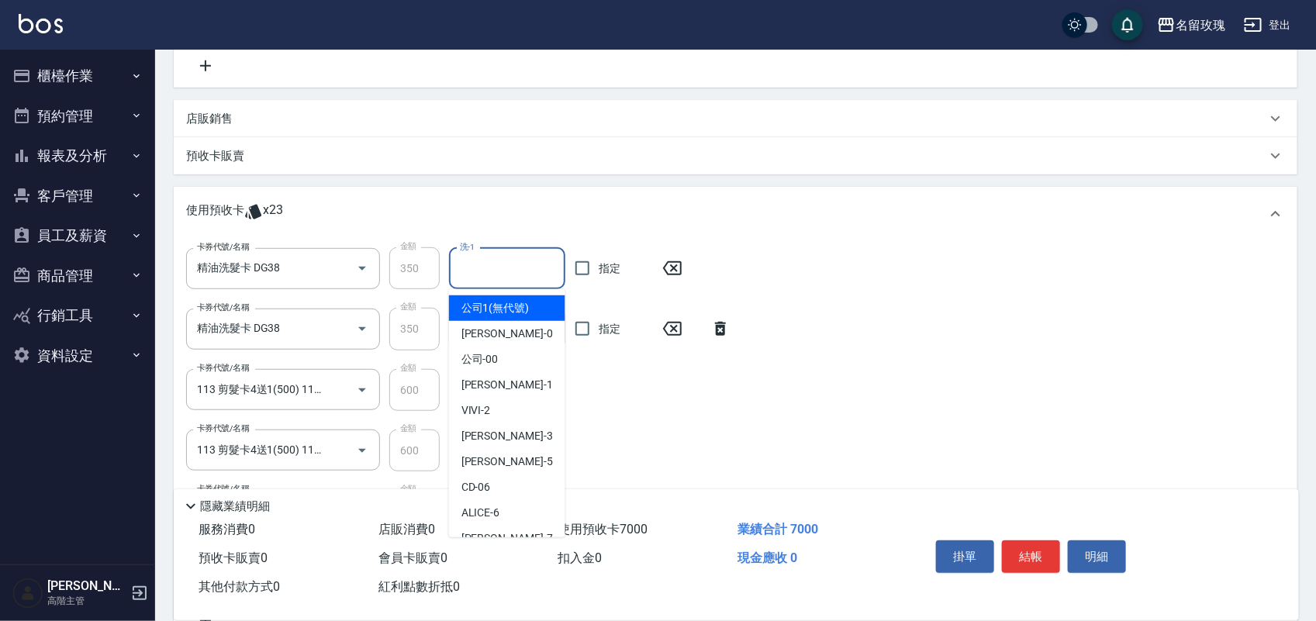
click at [510, 257] on input "洗-1" at bounding box center [507, 268] width 102 height 27
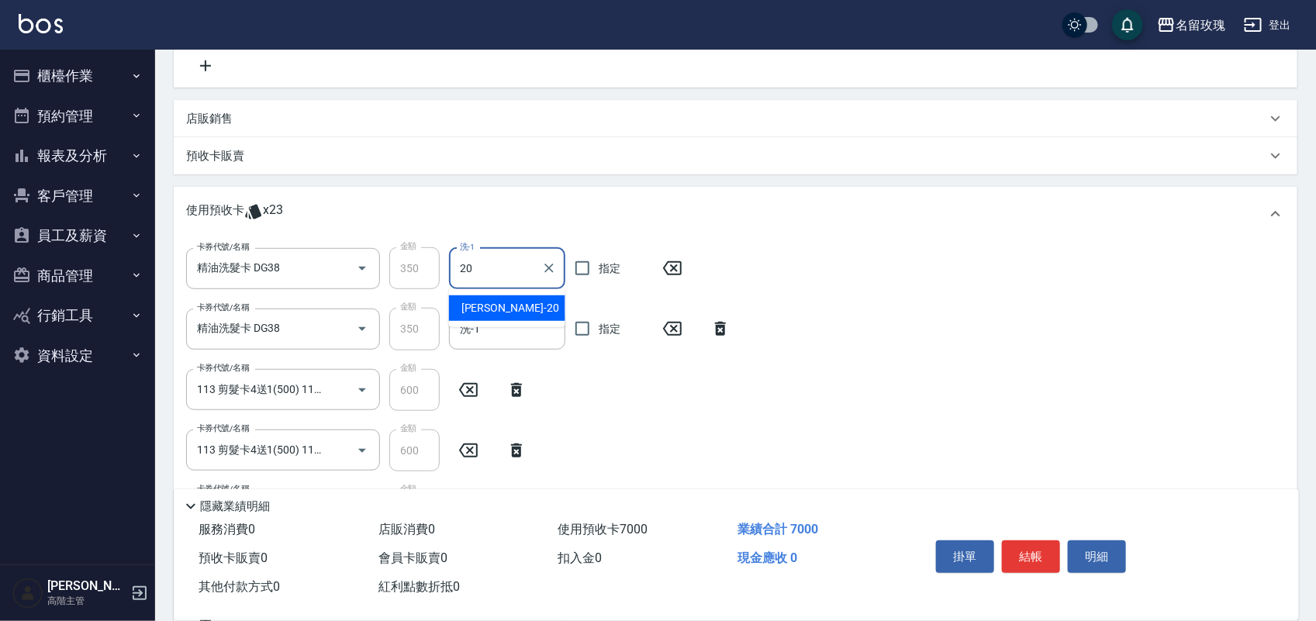
type input "[PERSON_NAME]-20"
drag, startPoint x: 559, startPoint y: 320, endPoint x: 531, endPoint y: 330, distance: 29.7
click at [534, 369] on div "卡券代號/名稱 精油洗髮卡 DG38 卡券代號/名稱 金額 350 金額 洗-1 洗-1 指定" at bounding box center [361, 390] width 350 height 42
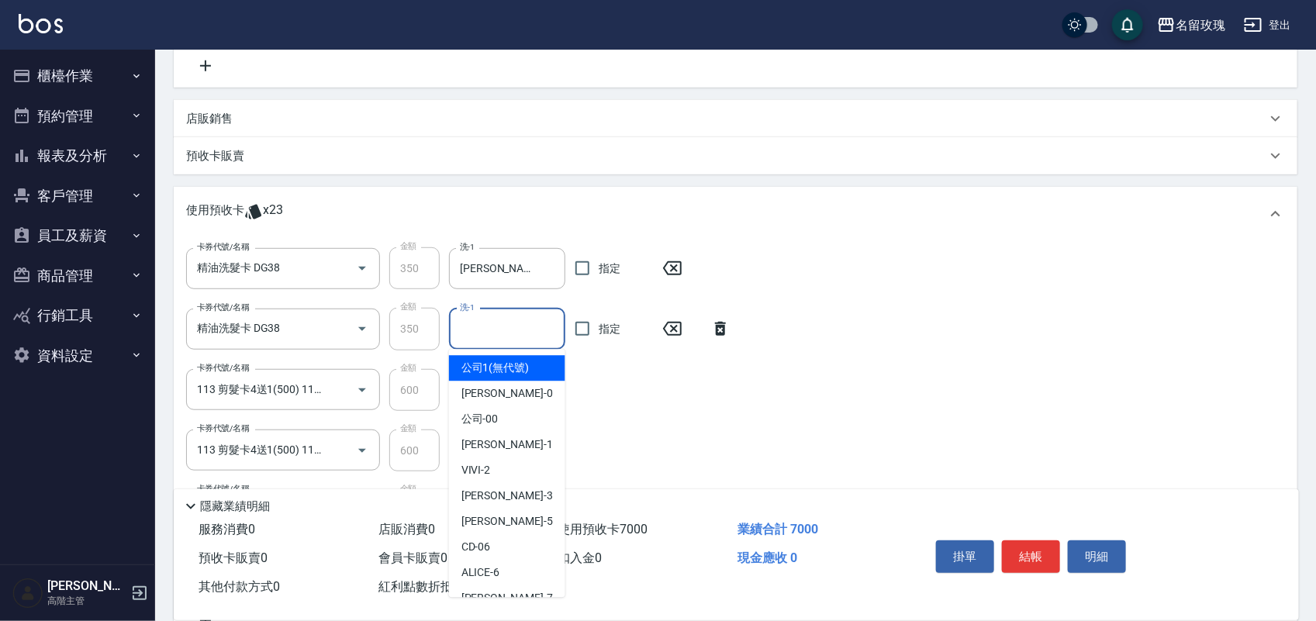
click at [531, 331] on input "洗-1" at bounding box center [507, 329] width 102 height 27
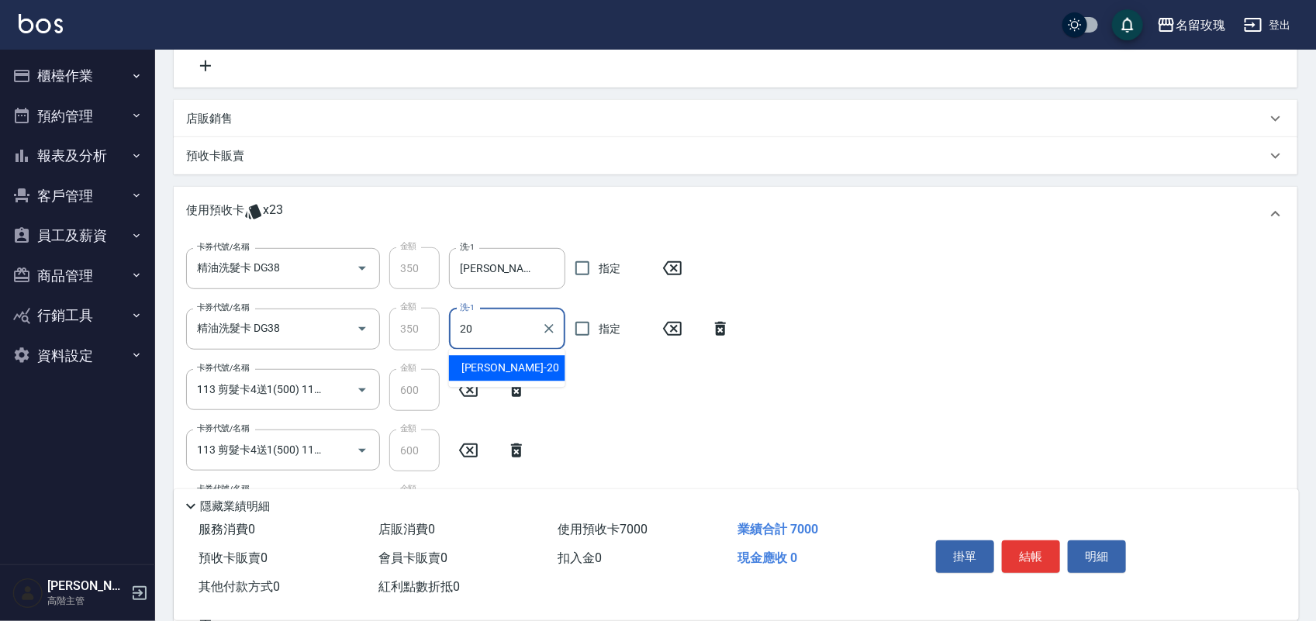
type input "[PERSON_NAME]-20"
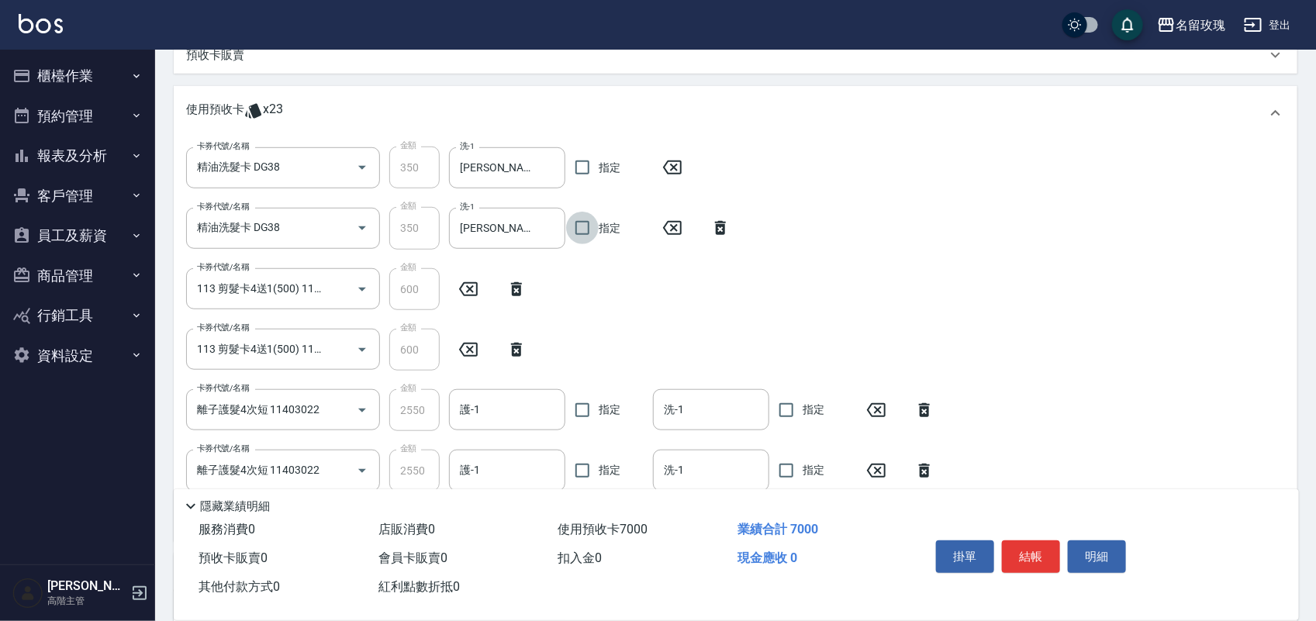
scroll to position [517, 0]
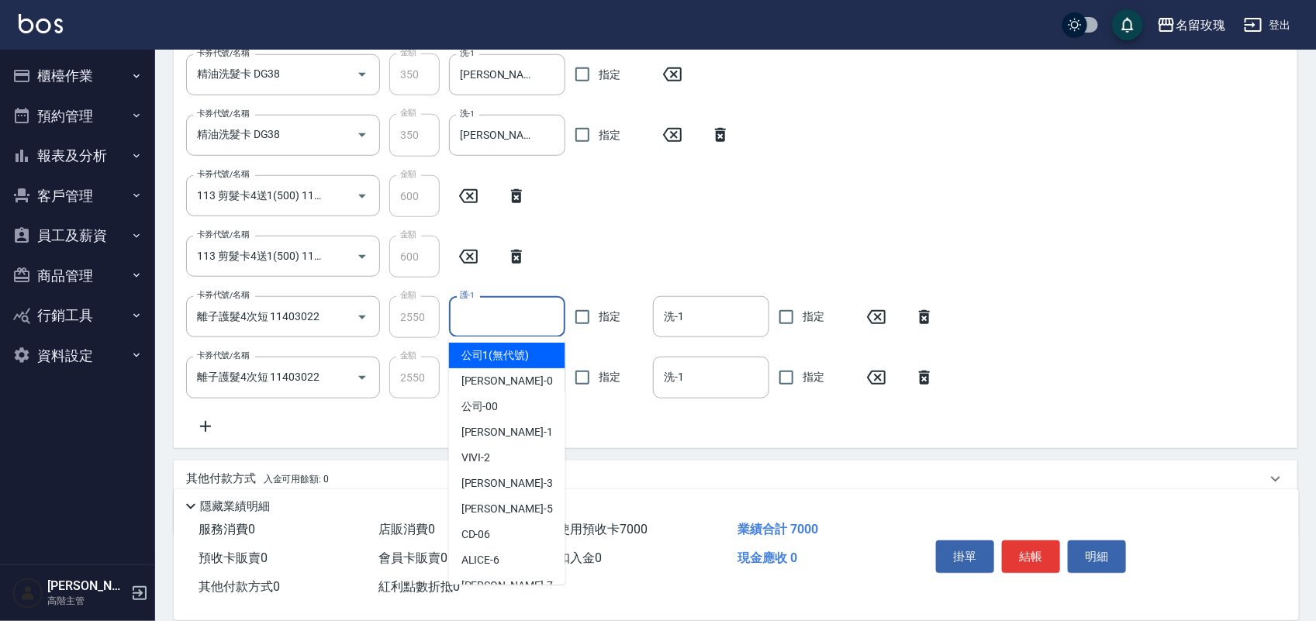
click at [524, 316] on input "護-1" at bounding box center [507, 316] width 102 height 27
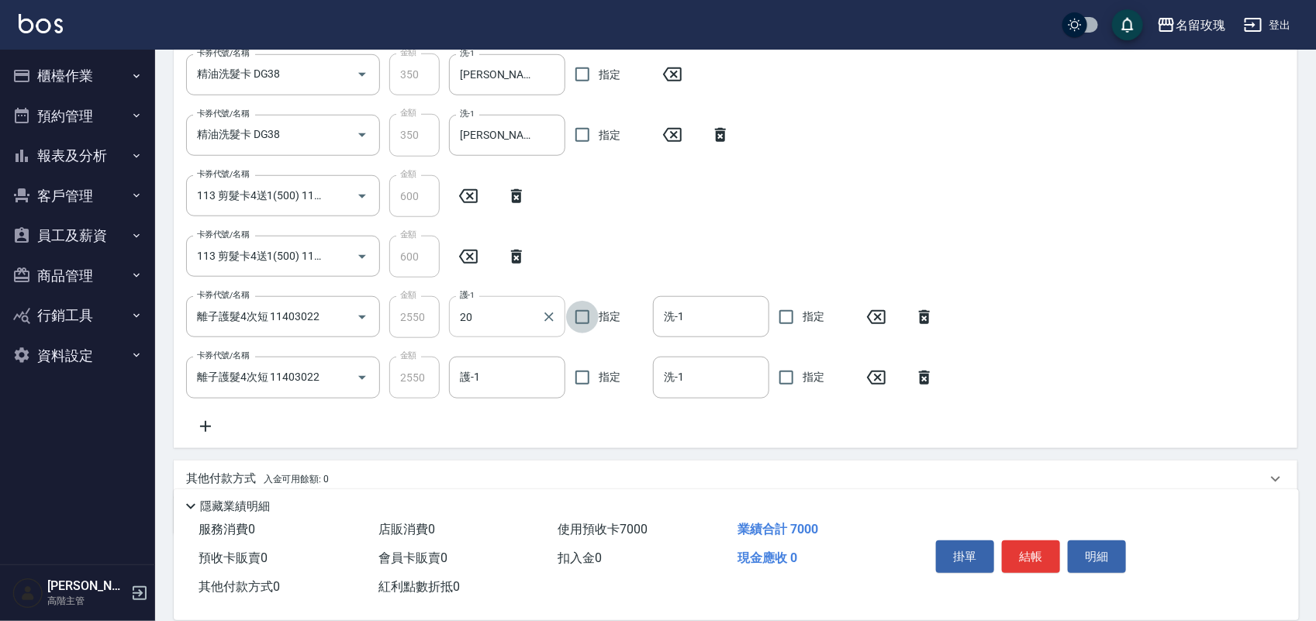
type input "[PERSON_NAME]-20"
click at [518, 366] on input "護-1" at bounding box center [507, 377] width 102 height 27
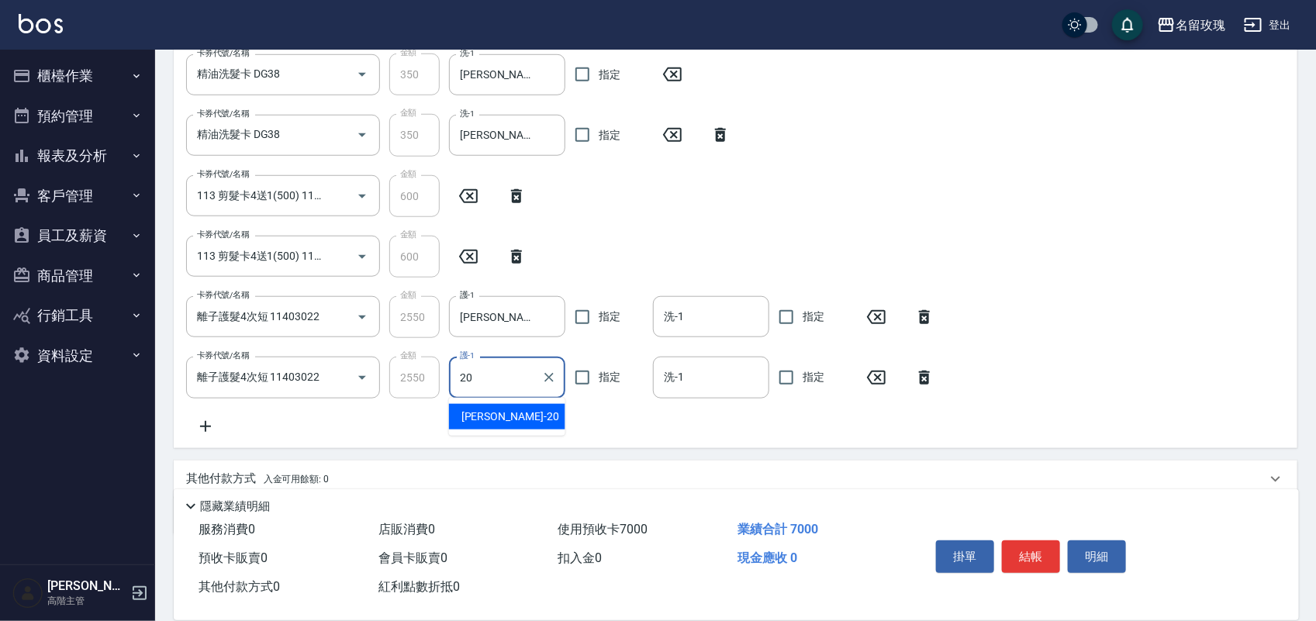
type input "[PERSON_NAME]-20"
click at [681, 309] on div "洗-1 洗-1" at bounding box center [711, 316] width 116 height 41
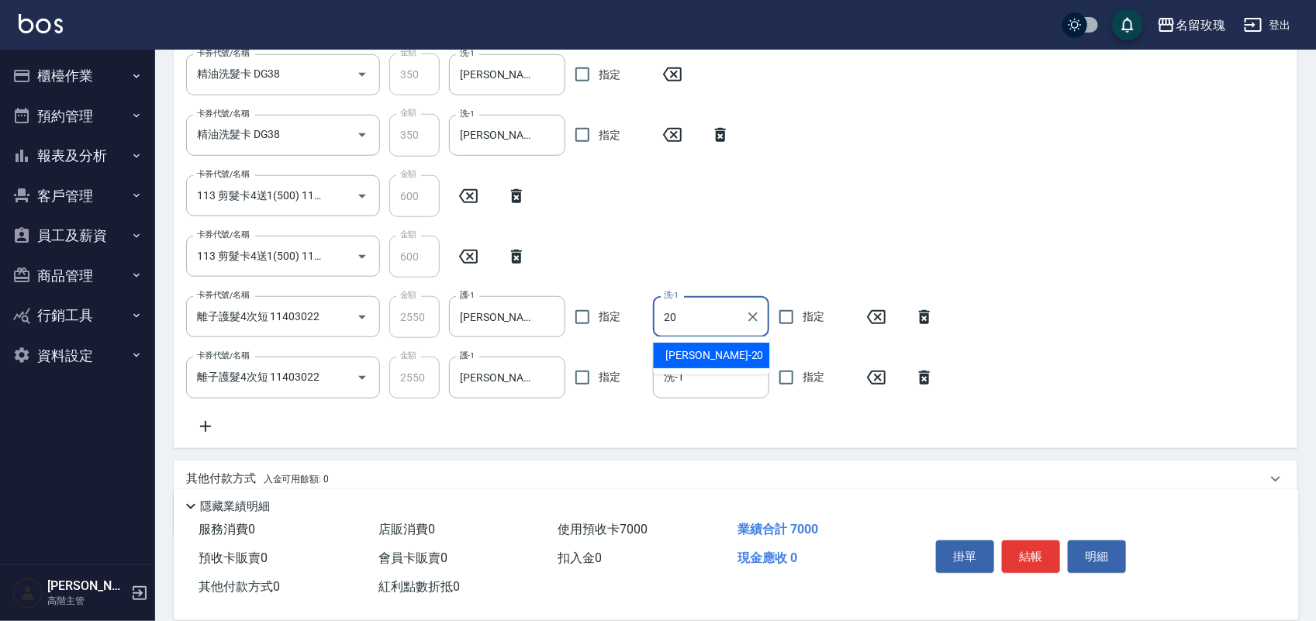
type input "[PERSON_NAME]-20"
click at [715, 378] on input "洗-1" at bounding box center [711, 377] width 102 height 27
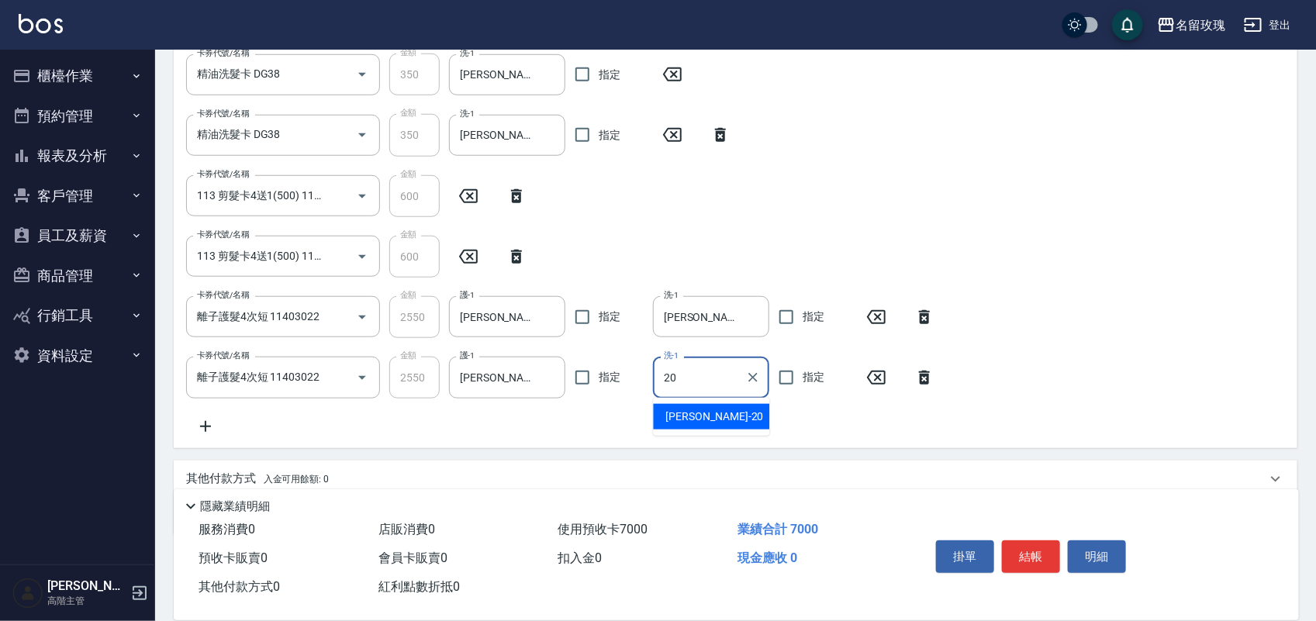
type input "[PERSON_NAME]-20"
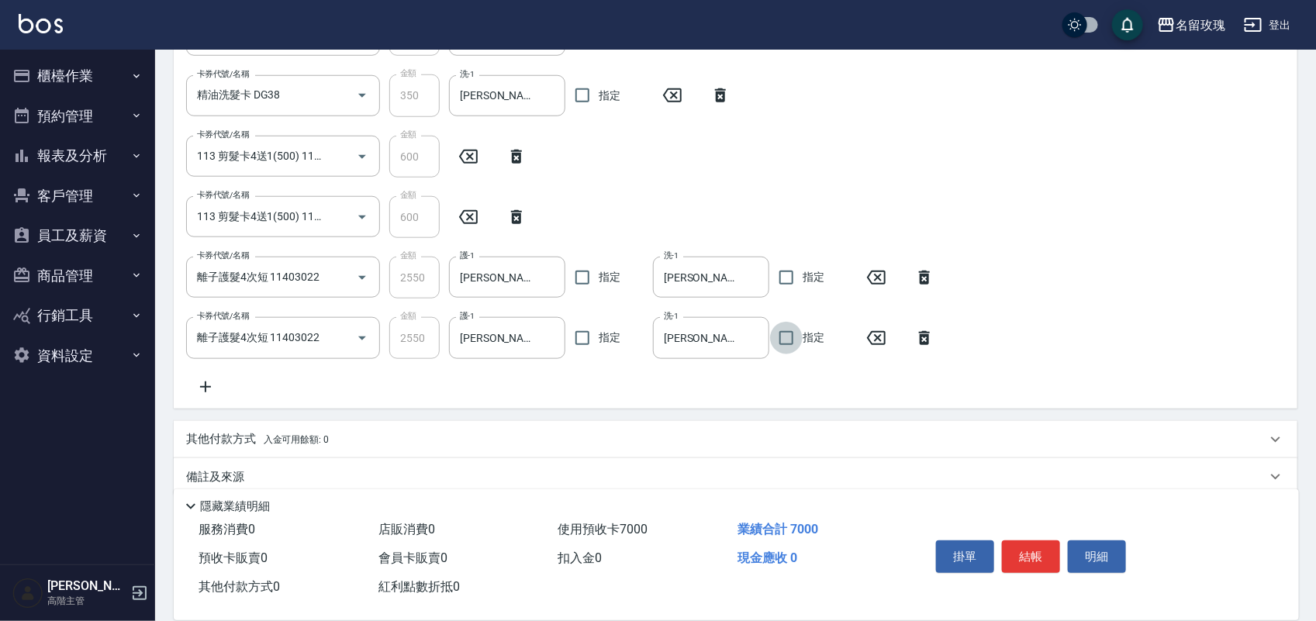
scroll to position [579, 0]
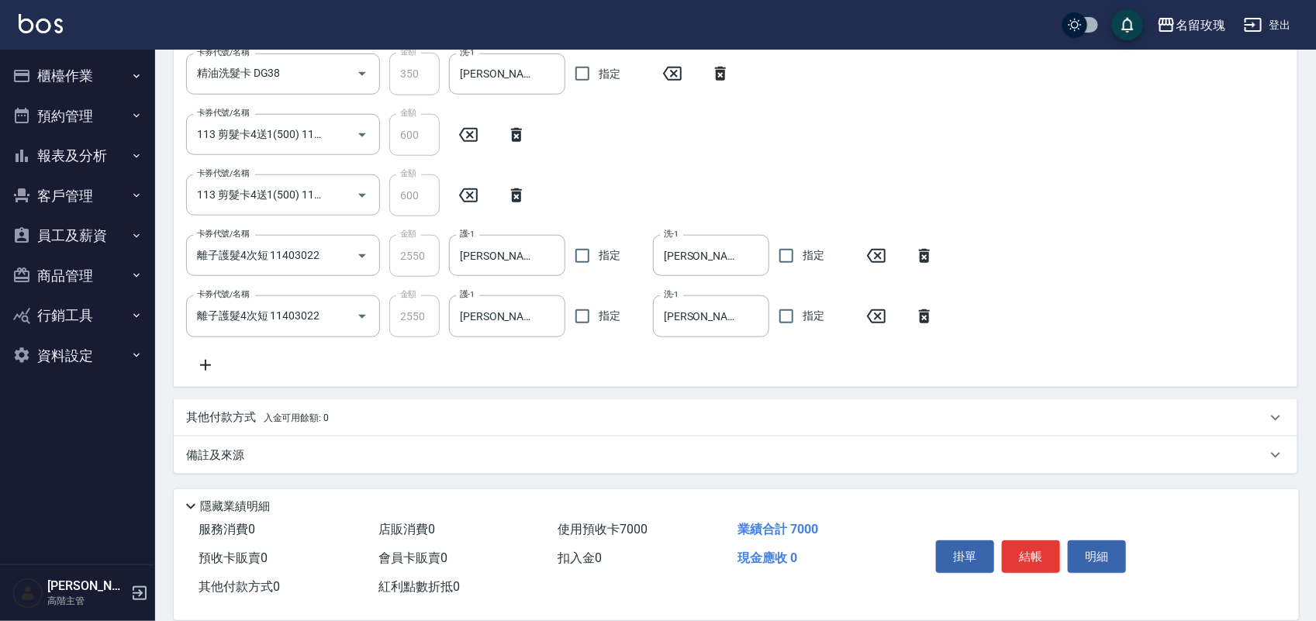
click at [204, 363] on icon at bounding box center [205, 365] width 39 height 19
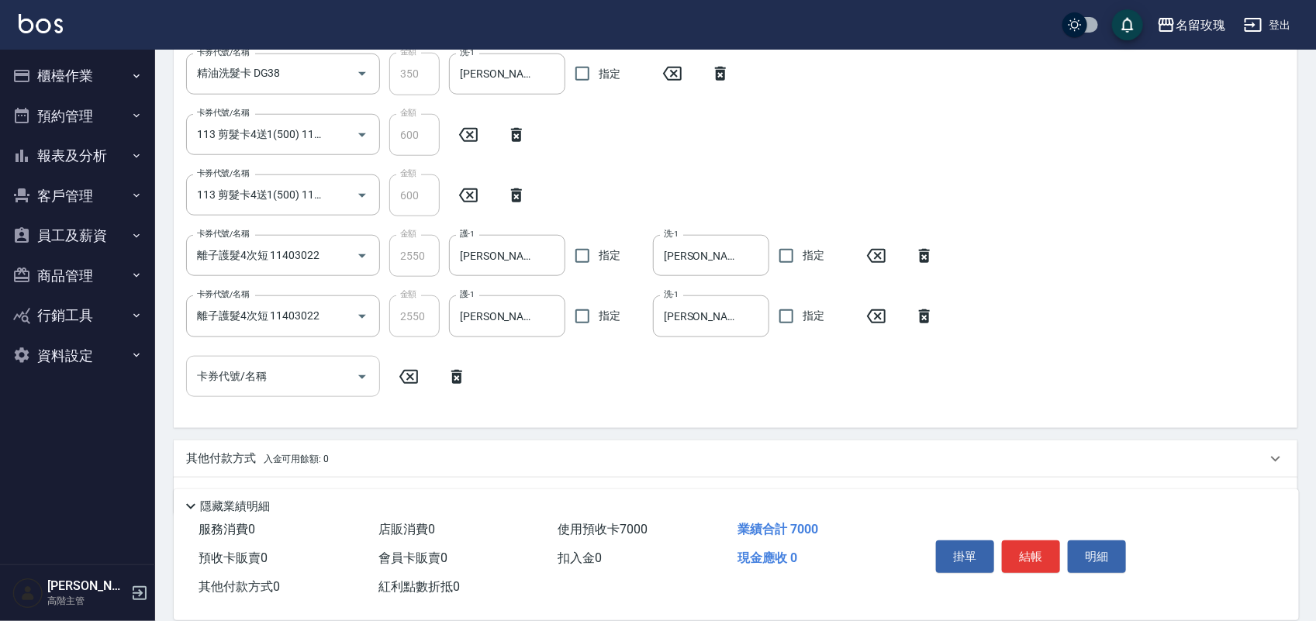
click at [251, 367] on div "卡券代號/名稱 卡券代號/名稱" at bounding box center [283, 376] width 194 height 41
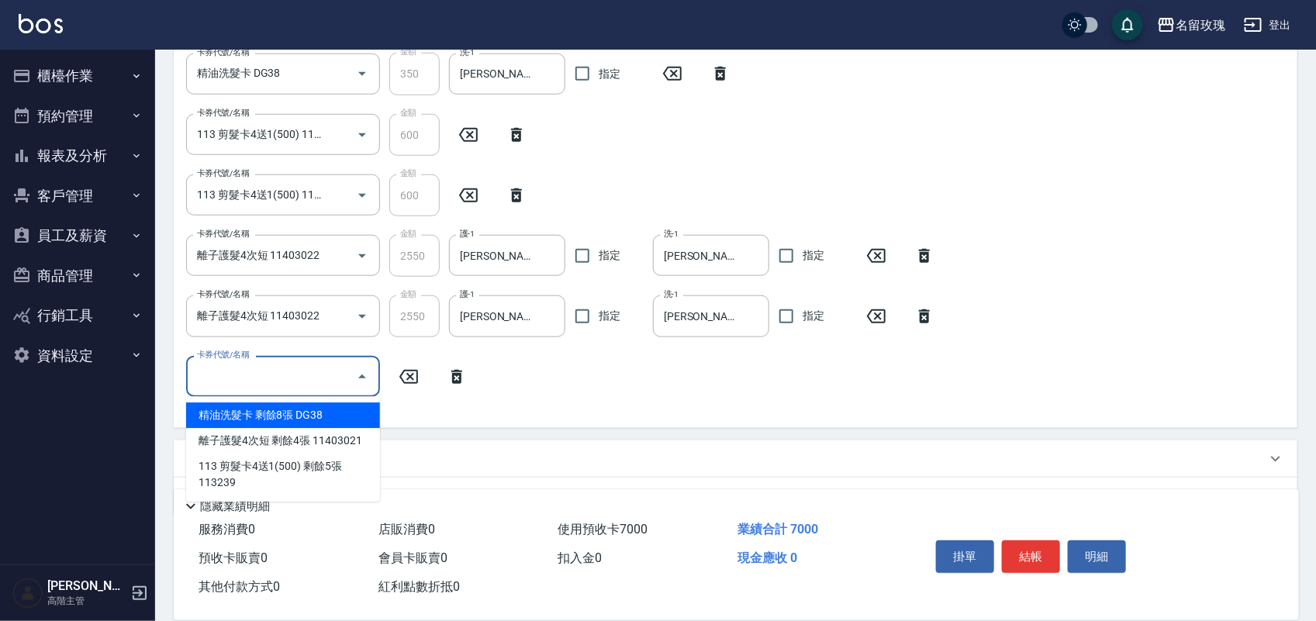
click at [572, 376] on div "卡券代號/名稱 精油洗髮卡 DG38 卡券代號/名稱 金額 350 金額 洗-1 紫芊-20 洗-1 指定 卡券代號/名稱 精油洗髮卡 DG38 卡券代號/名…" at bounding box center [735, 203] width 1099 height 423
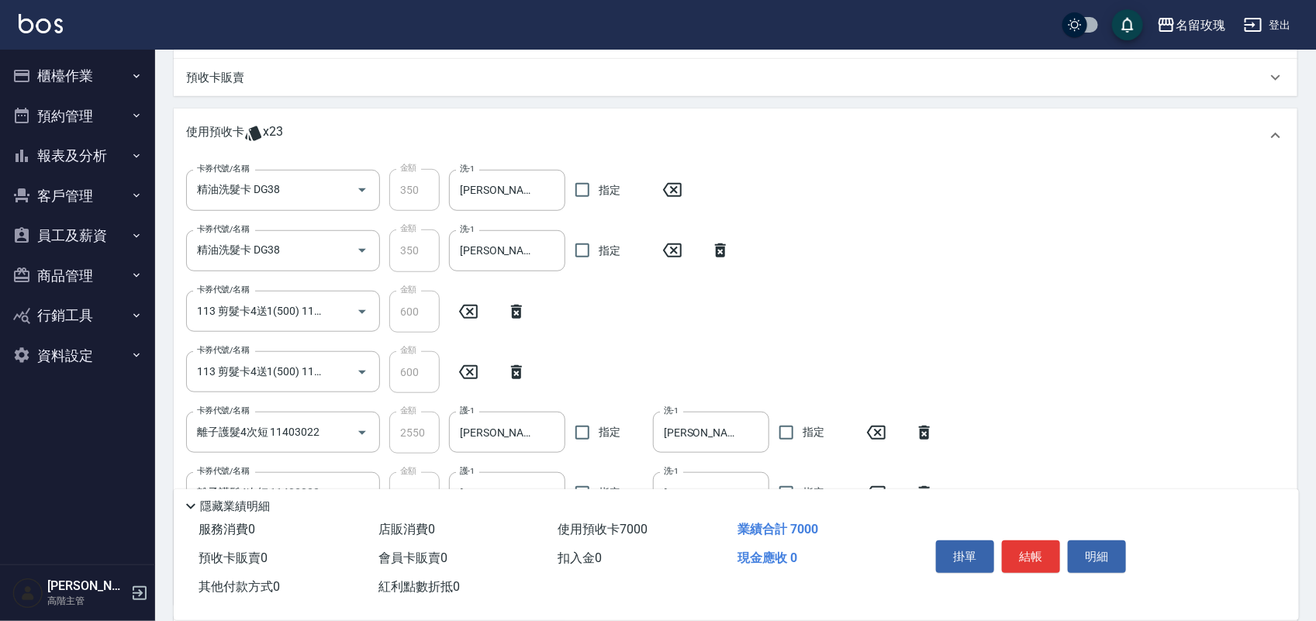
scroll to position [94, 0]
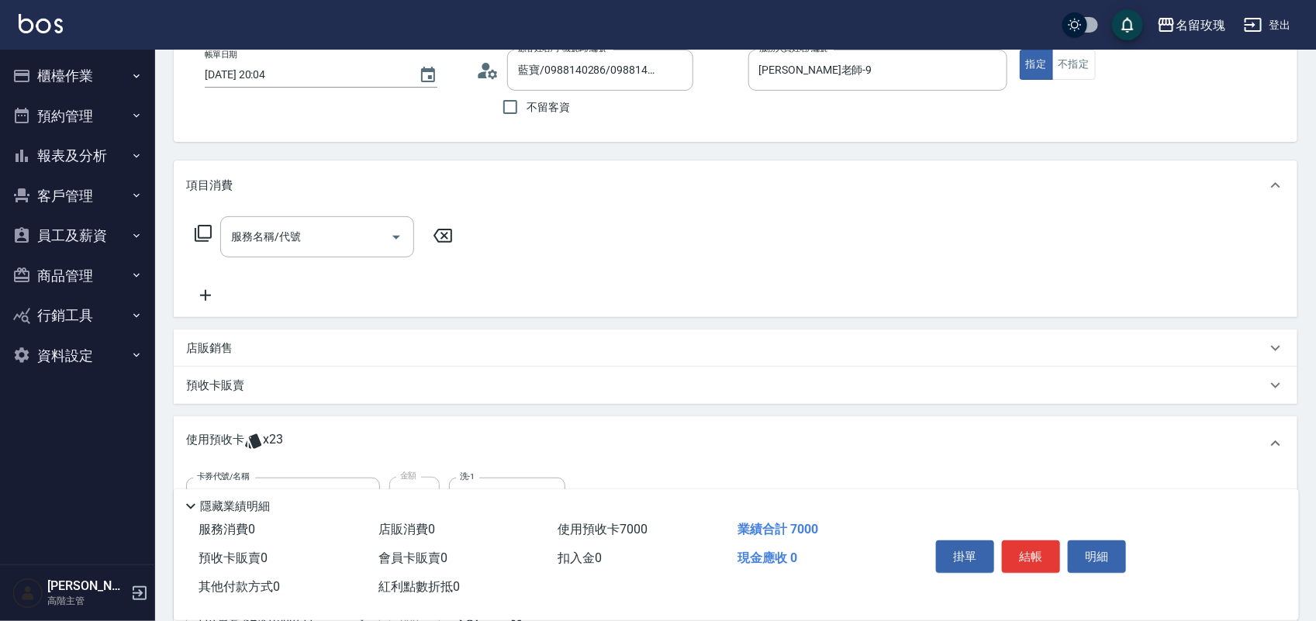
click at [206, 225] on div "服務名稱/代號 服務名稱/代號" at bounding box center [324, 236] width 276 height 41
click at [209, 233] on icon at bounding box center [203, 233] width 19 height 19
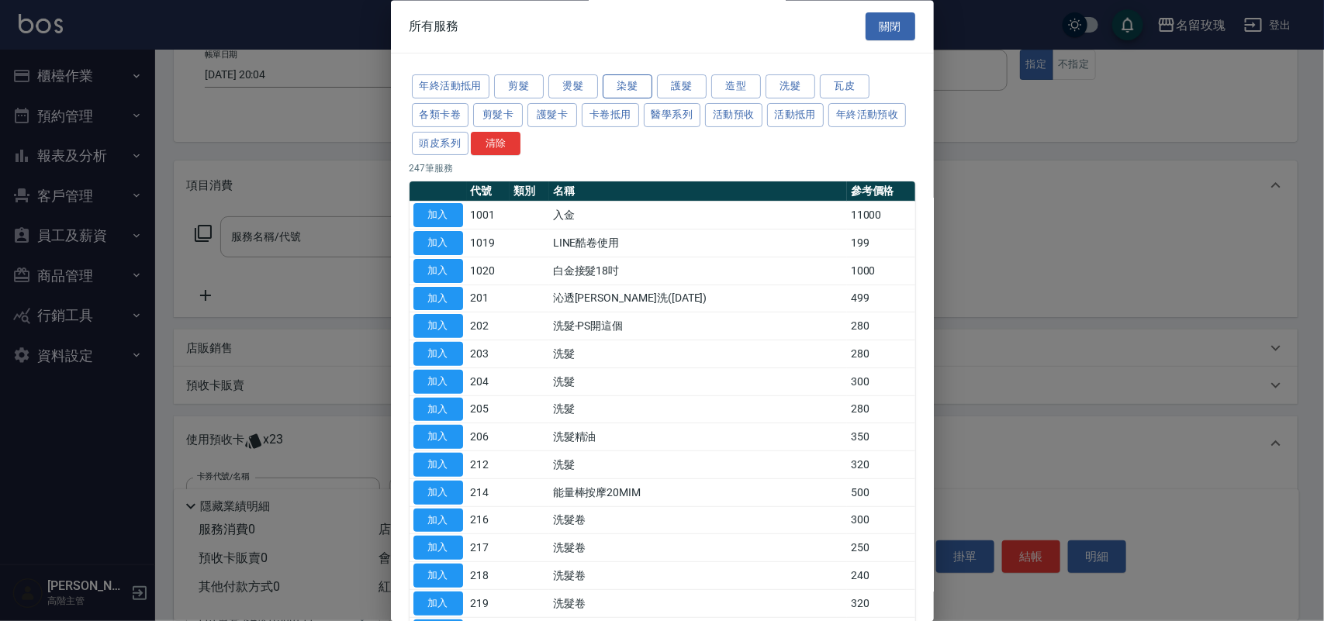
click at [632, 88] on button "染髮" at bounding box center [628, 87] width 50 height 24
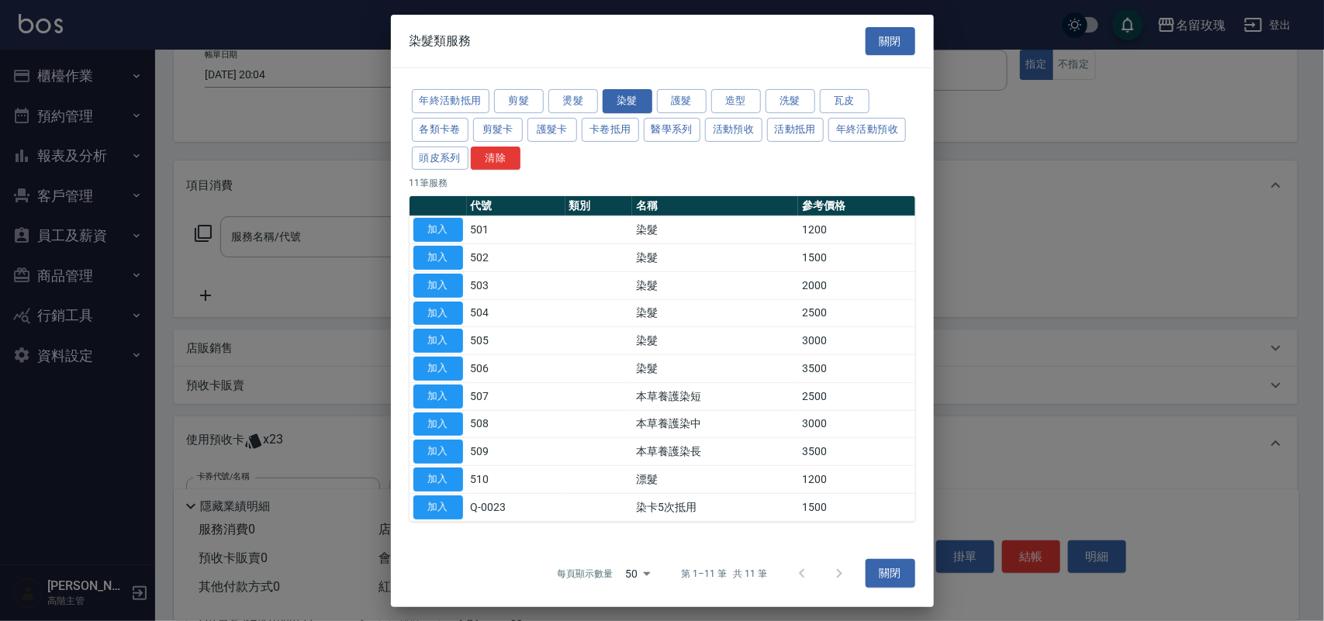
click at [411, 280] on td "加入" at bounding box center [437, 285] width 57 height 28
click at [430, 279] on button "加入" at bounding box center [438, 286] width 50 height 24
type input "染髮(503)"
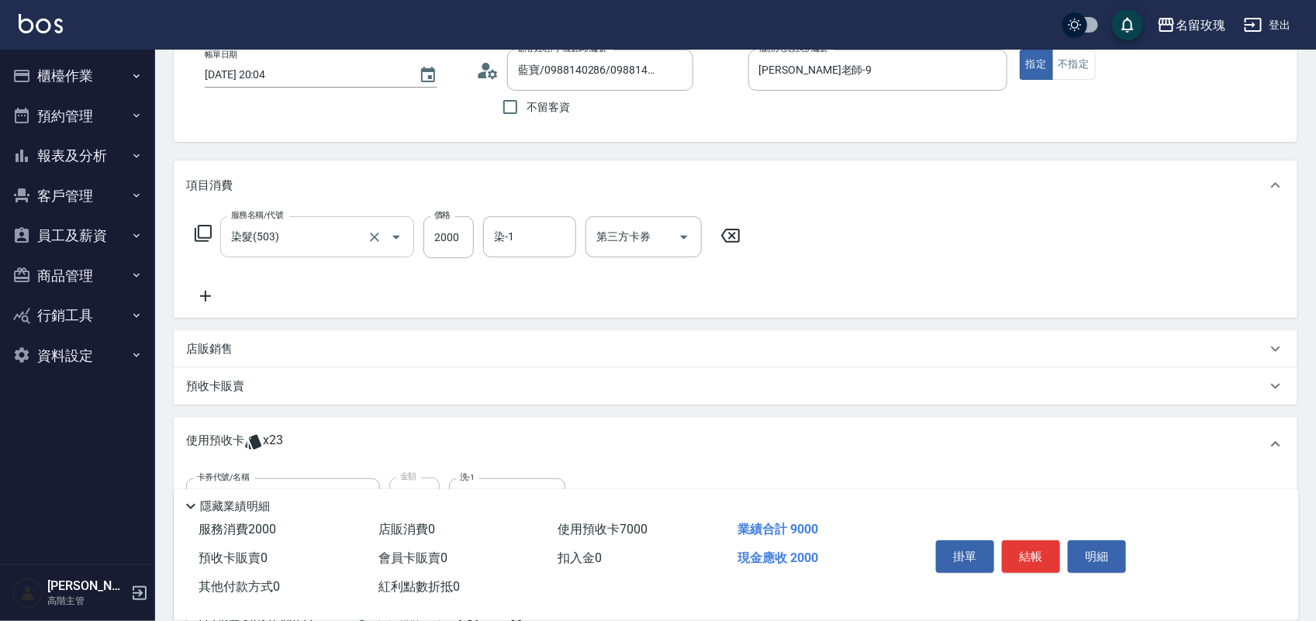
click at [314, 237] on input "染髮(503)" at bounding box center [295, 236] width 136 height 27
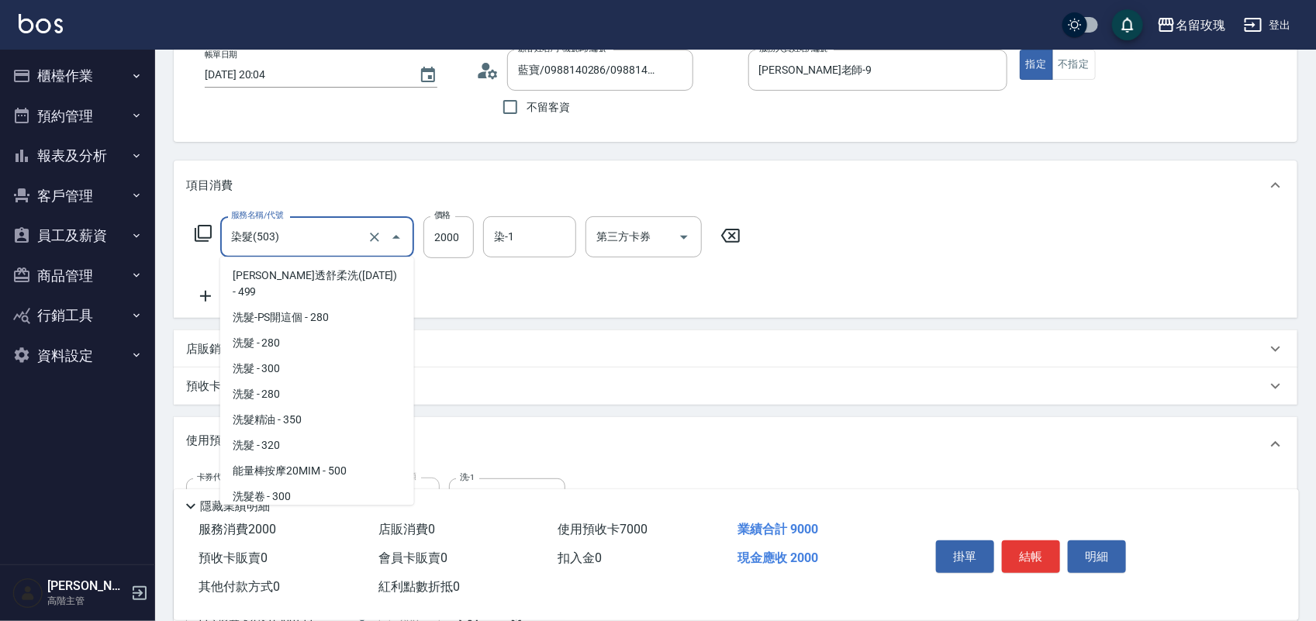
scroll to position [1087, 0]
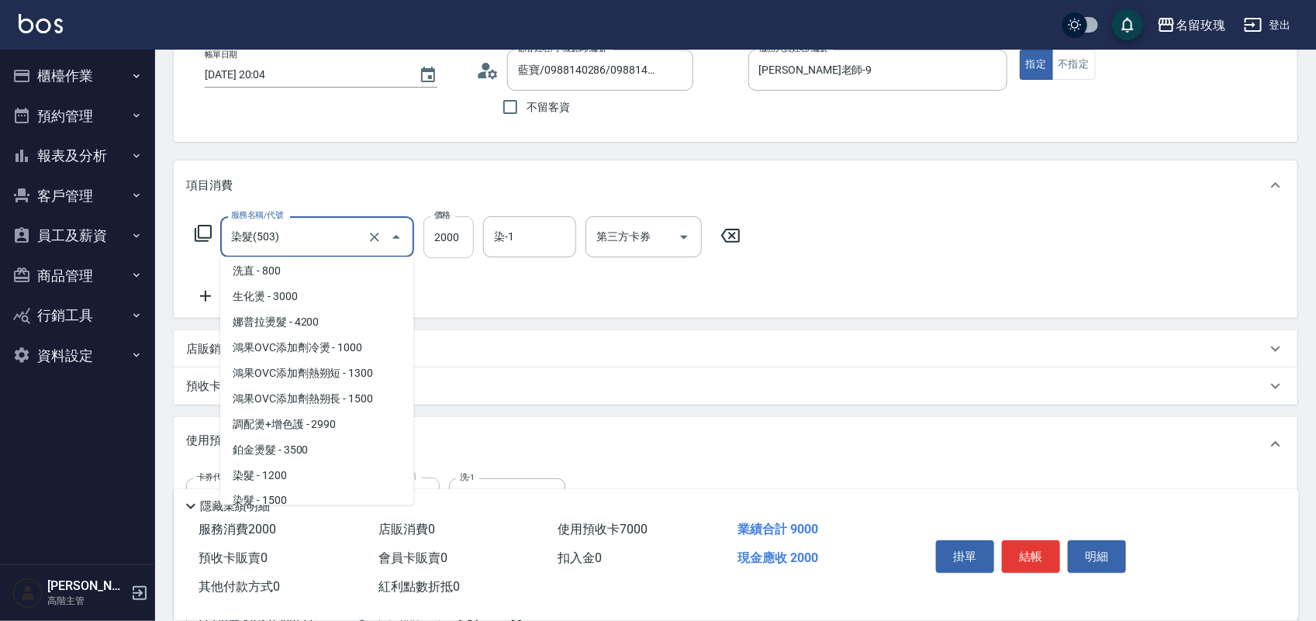
click at [443, 241] on input "2000" at bounding box center [448, 237] width 50 height 42
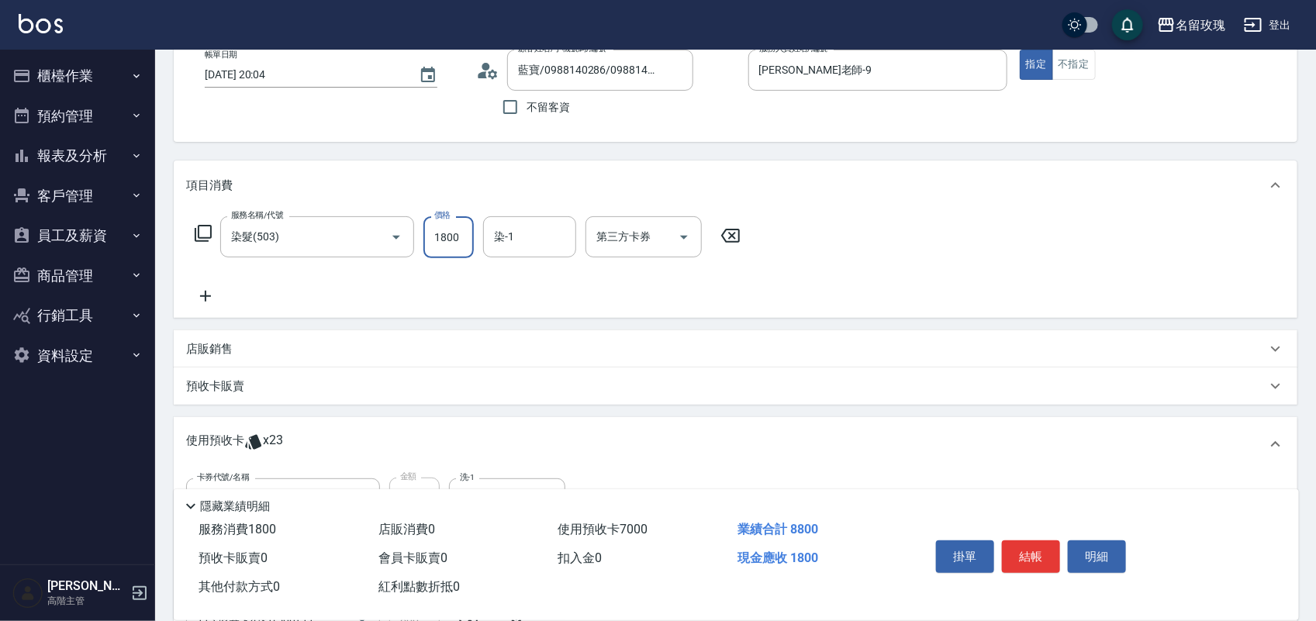
type input "1800"
type input "[PERSON_NAME]-20"
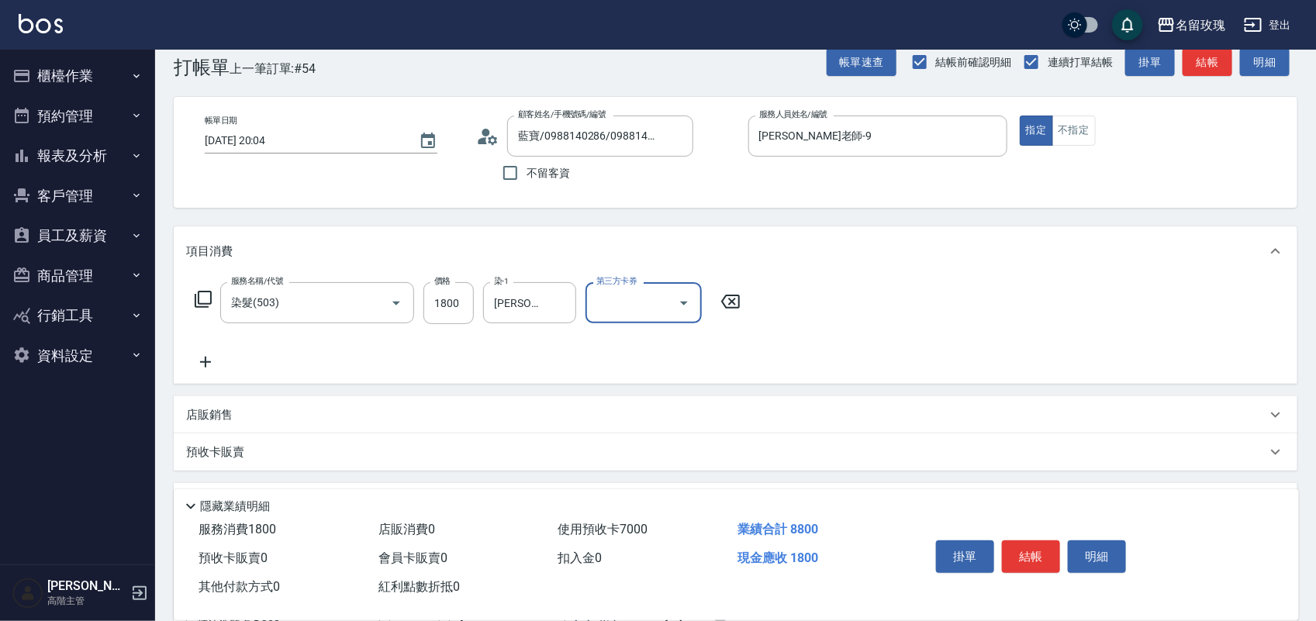
scroll to position [0, 0]
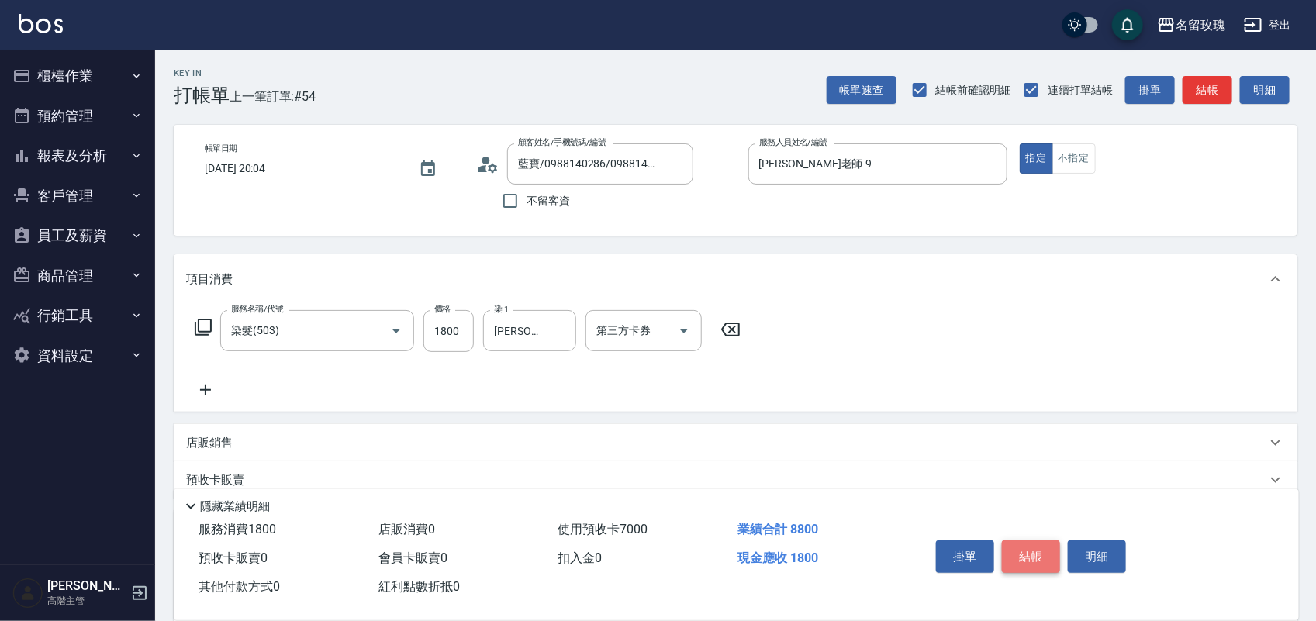
click at [1044, 549] on button "結帳" at bounding box center [1031, 557] width 58 height 33
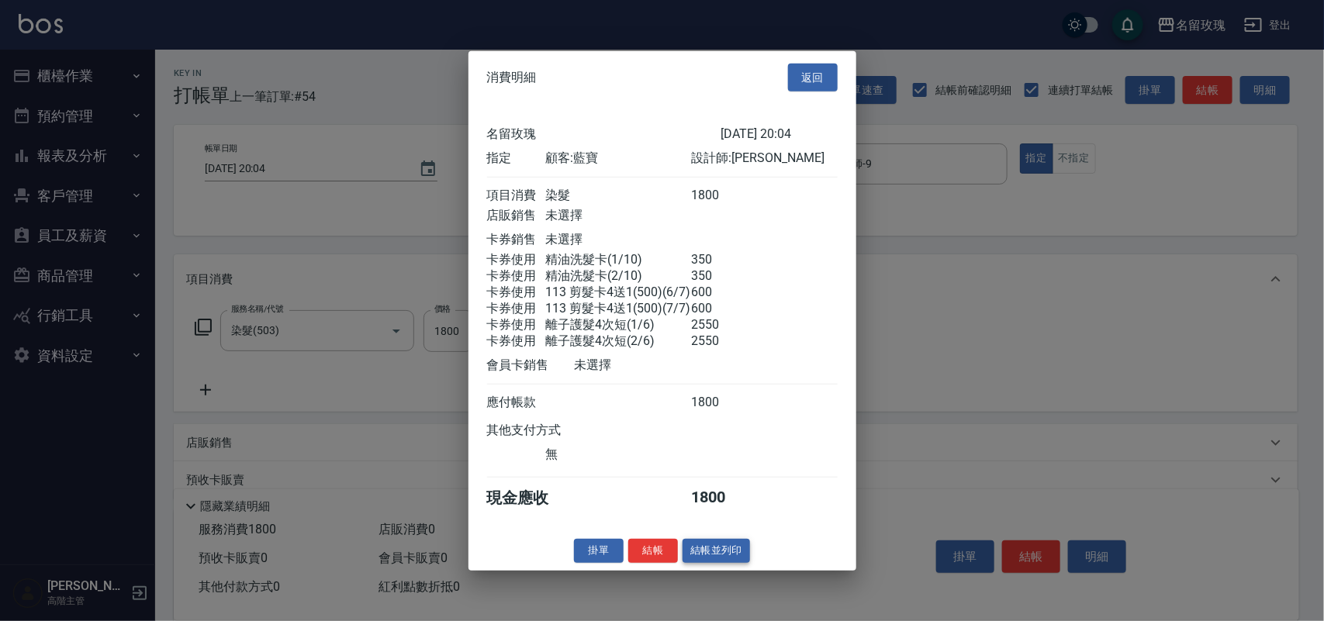
click at [707, 563] on button "結帳並列印" at bounding box center [715, 551] width 67 height 24
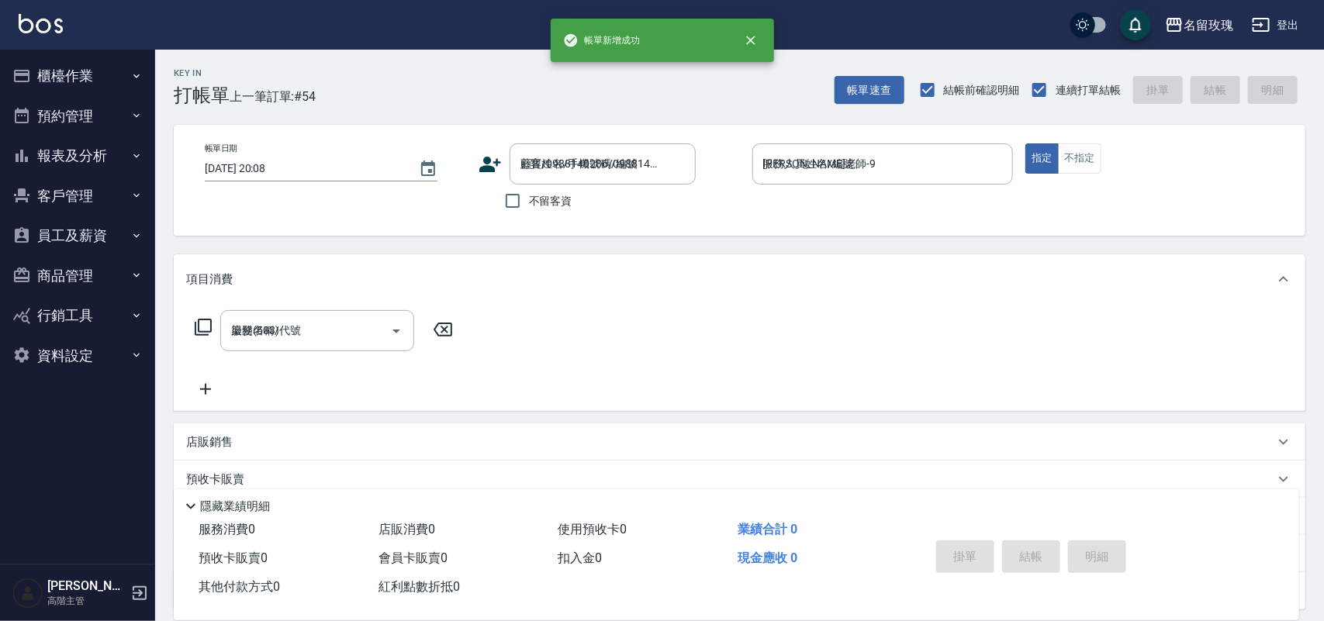
type input "2025/08/22 20:08"
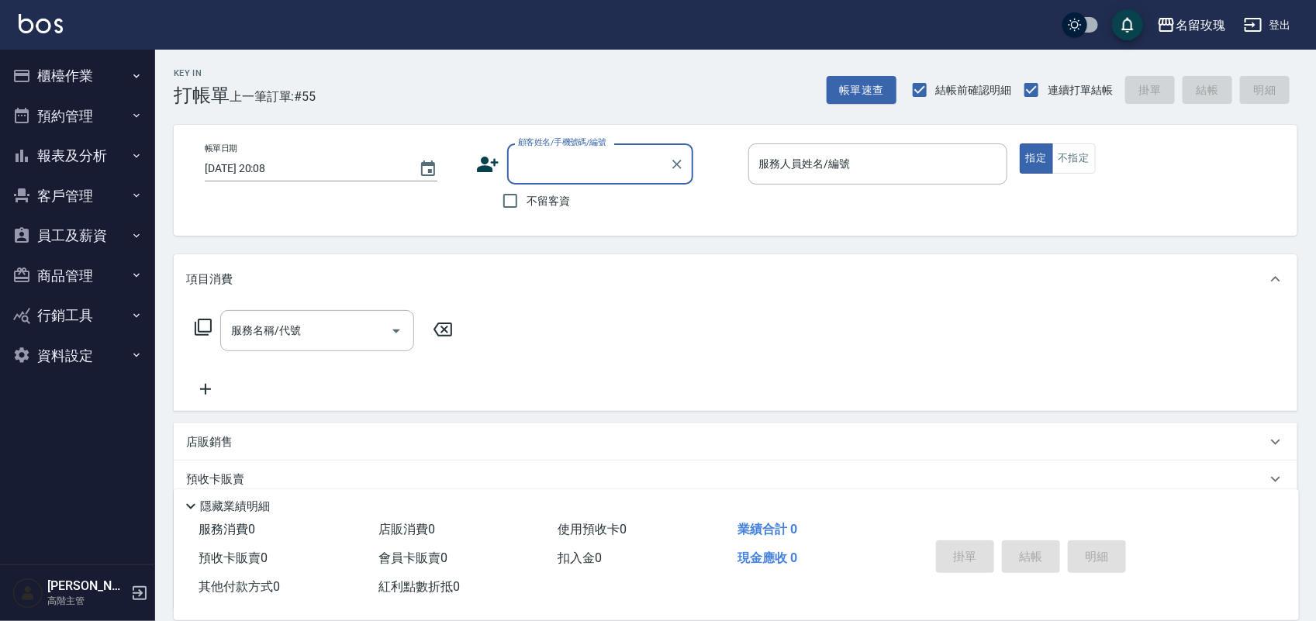
click at [40, 80] on button "櫃檯作業" at bounding box center [77, 76] width 143 height 40
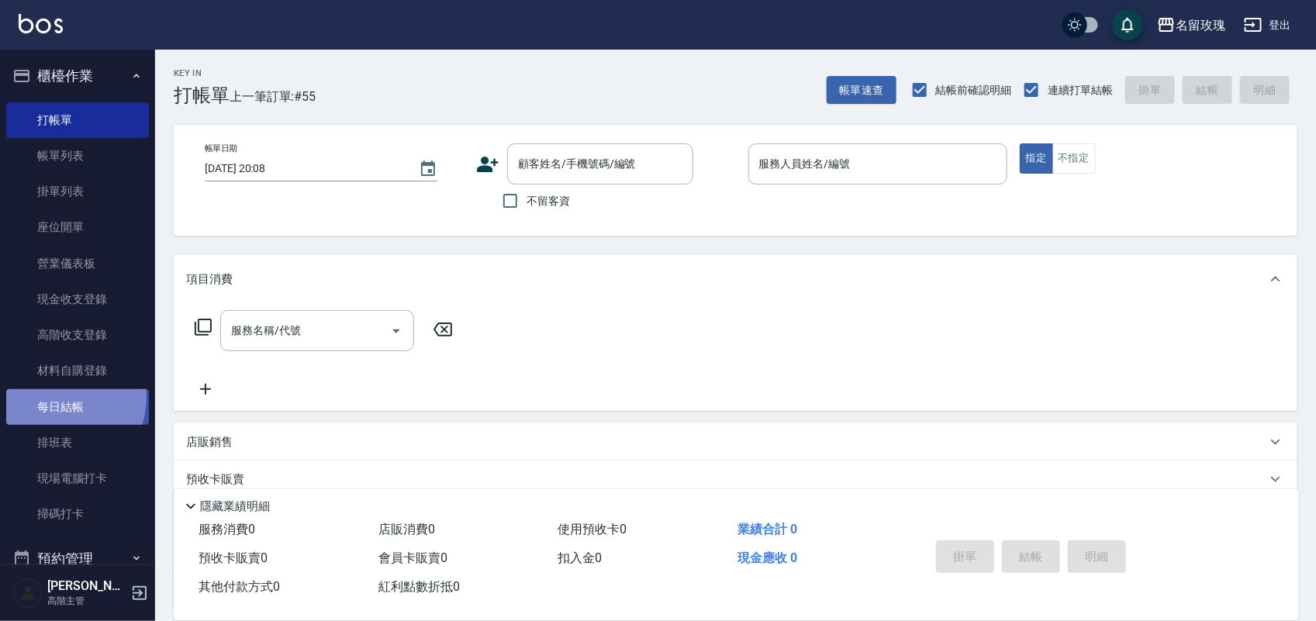
click at [56, 396] on link "每日結帳" at bounding box center [77, 407] width 143 height 36
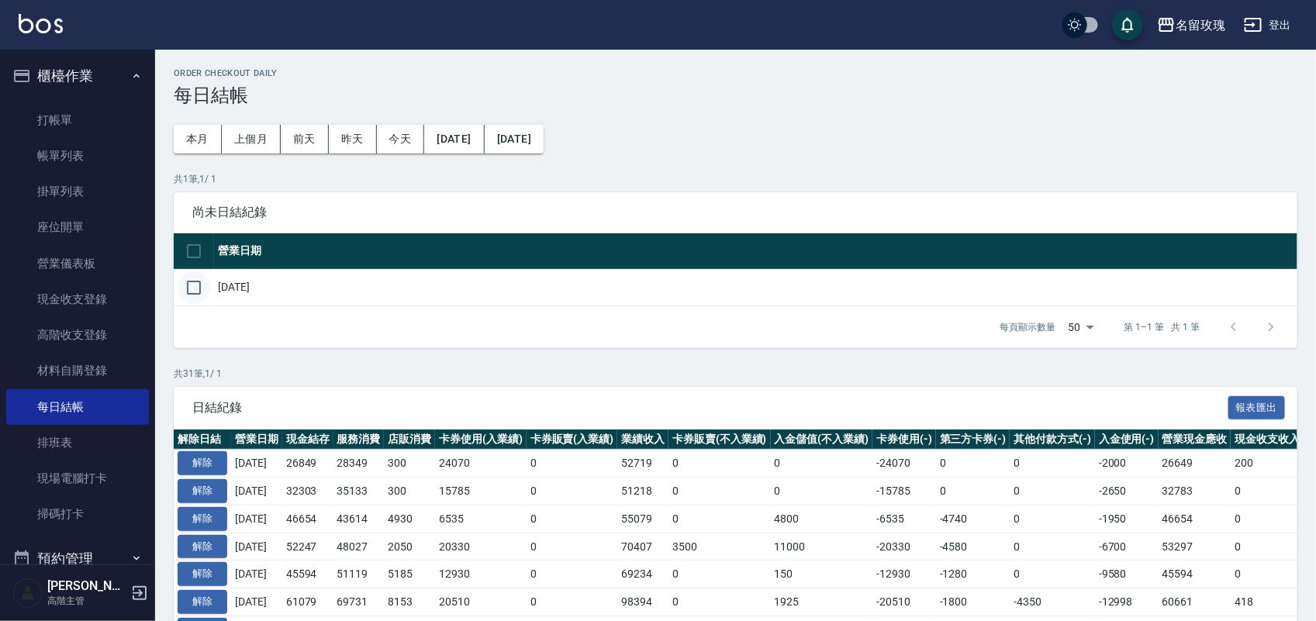
click at [191, 289] on input "checkbox" at bounding box center [194, 287] width 33 height 33
checkbox input "true"
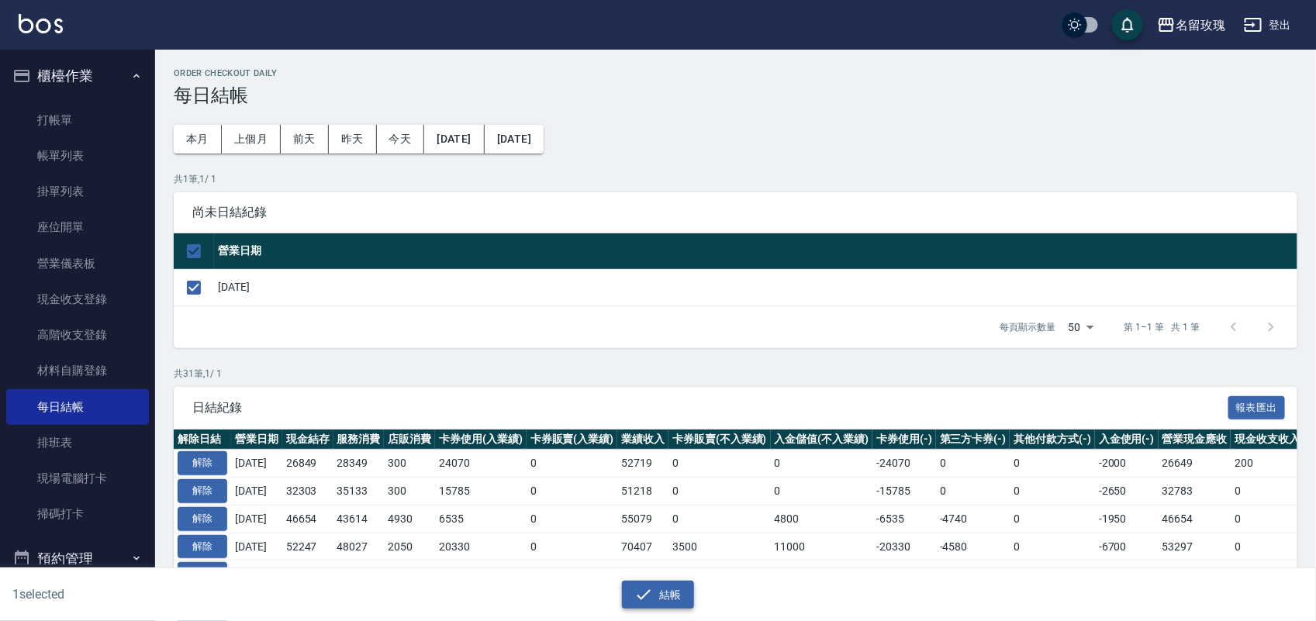
click at [668, 599] on button "結帳" at bounding box center [658, 595] width 72 height 29
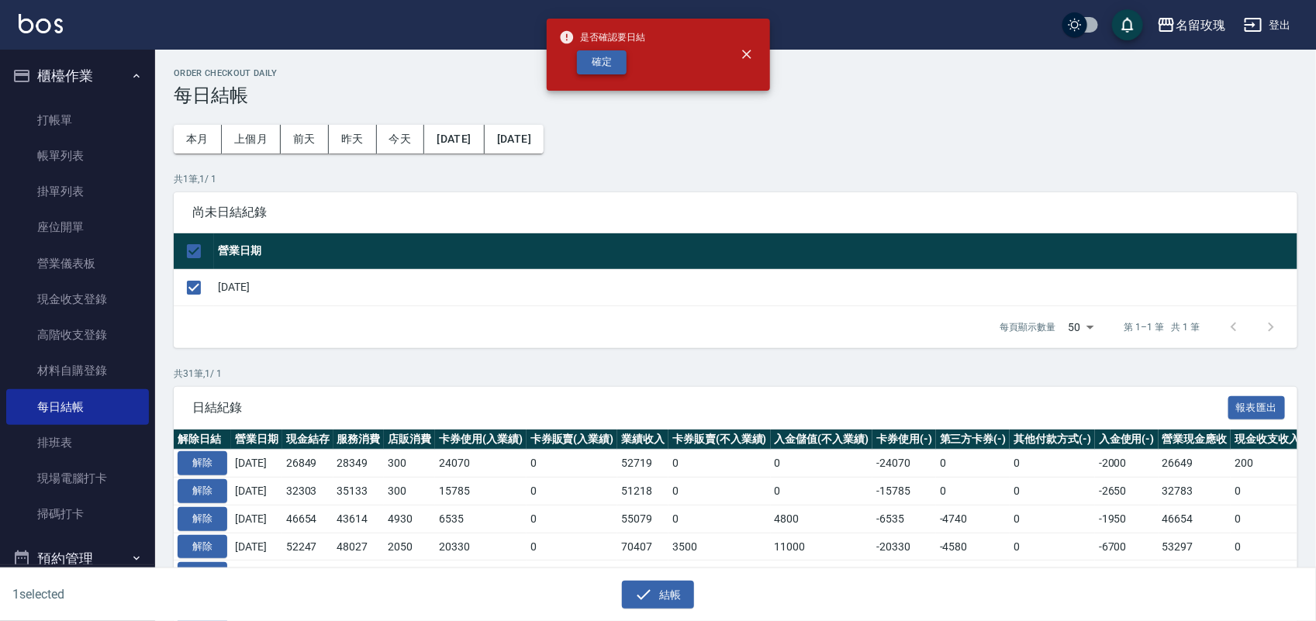
click at [609, 64] on button "確定" at bounding box center [602, 62] width 50 height 24
checkbox input "false"
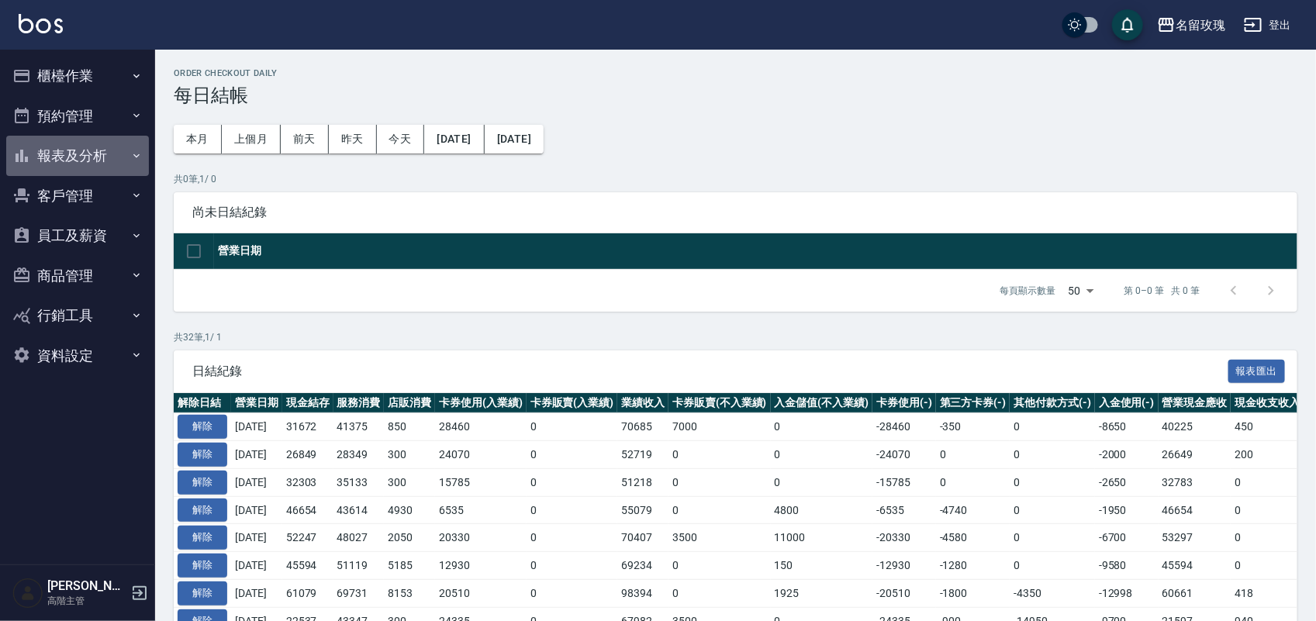
click at [95, 136] on button "報表及分析" at bounding box center [77, 156] width 143 height 40
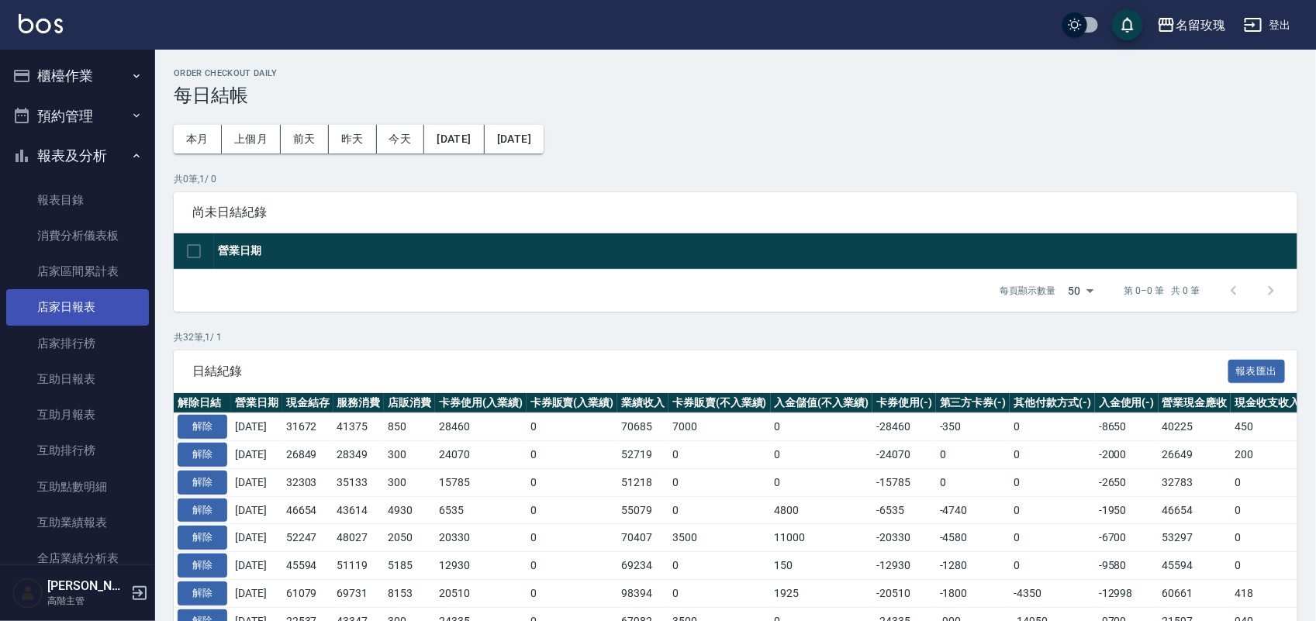
click at [94, 306] on link "店家日報表" at bounding box center [77, 307] width 143 height 36
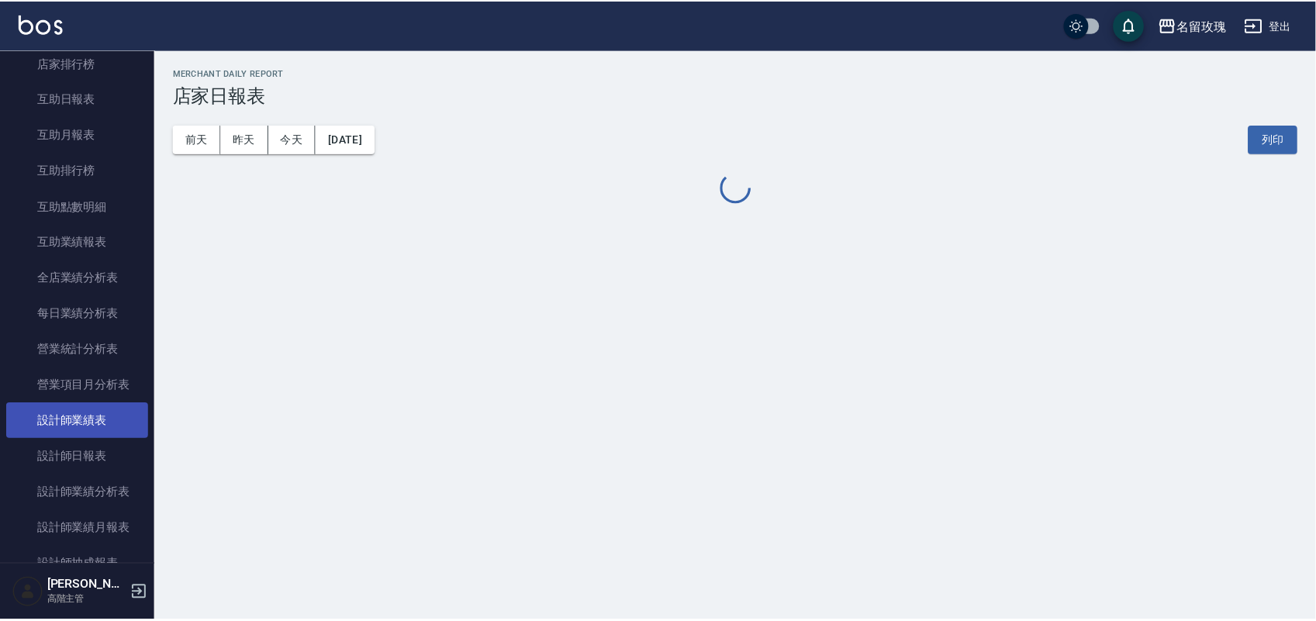
scroll to position [291, 0]
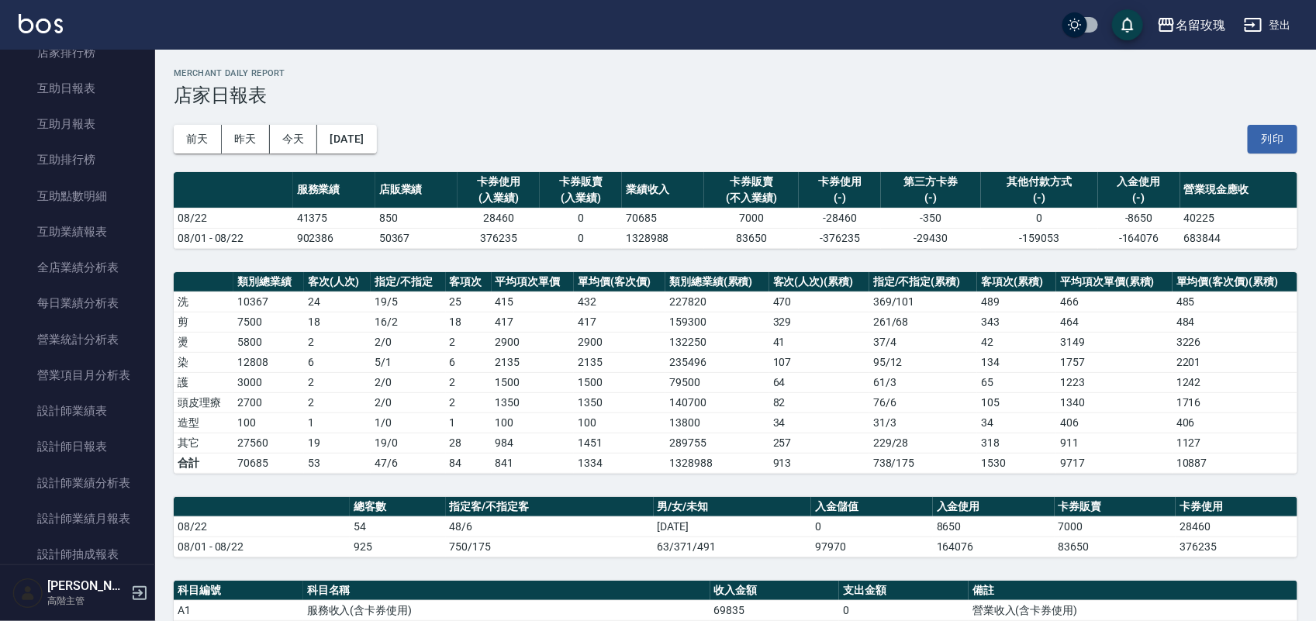
drag, startPoint x: 1278, startPoint y: 5, endPoint x: 823, endPoint y: 71, distance: 460.0
click at [823, 71] on h2 "Merchant Daily Report" at bounding box center [736, 73] width 1124 height 10
drag, startPoint x: 1266, startPoint y: 126, endPoint x: 1000, endPoint y: 563, distance: 511.3
click at [1270, 129] on button "列印" at bounding box center [1273, 139] width 50 height 29
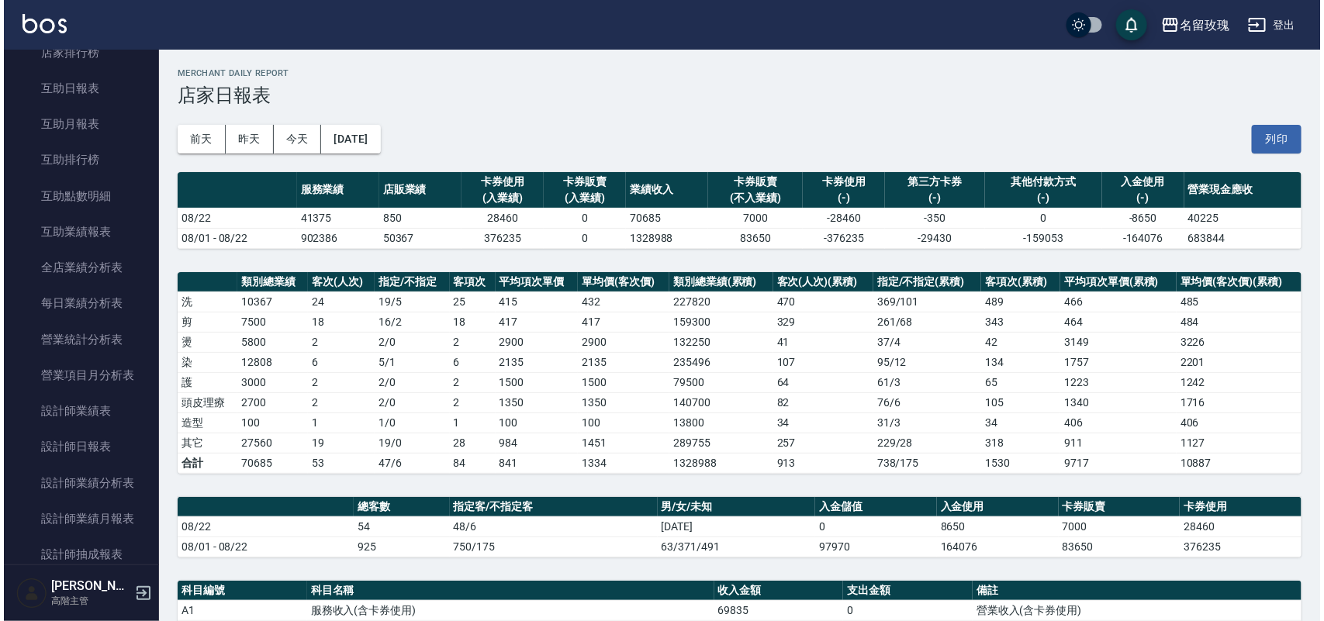
scroll to position [0, 0]
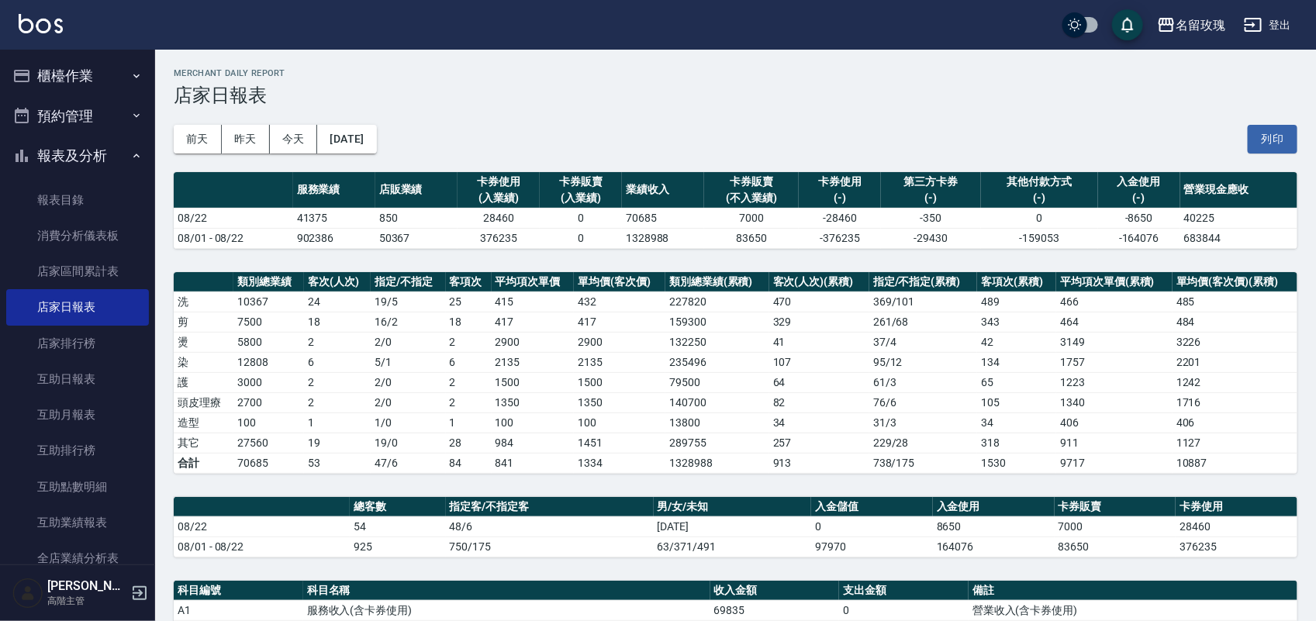
click at [98, 85] on button "櫃檯作業" at bounding box center [77, 76] width 143 height 40
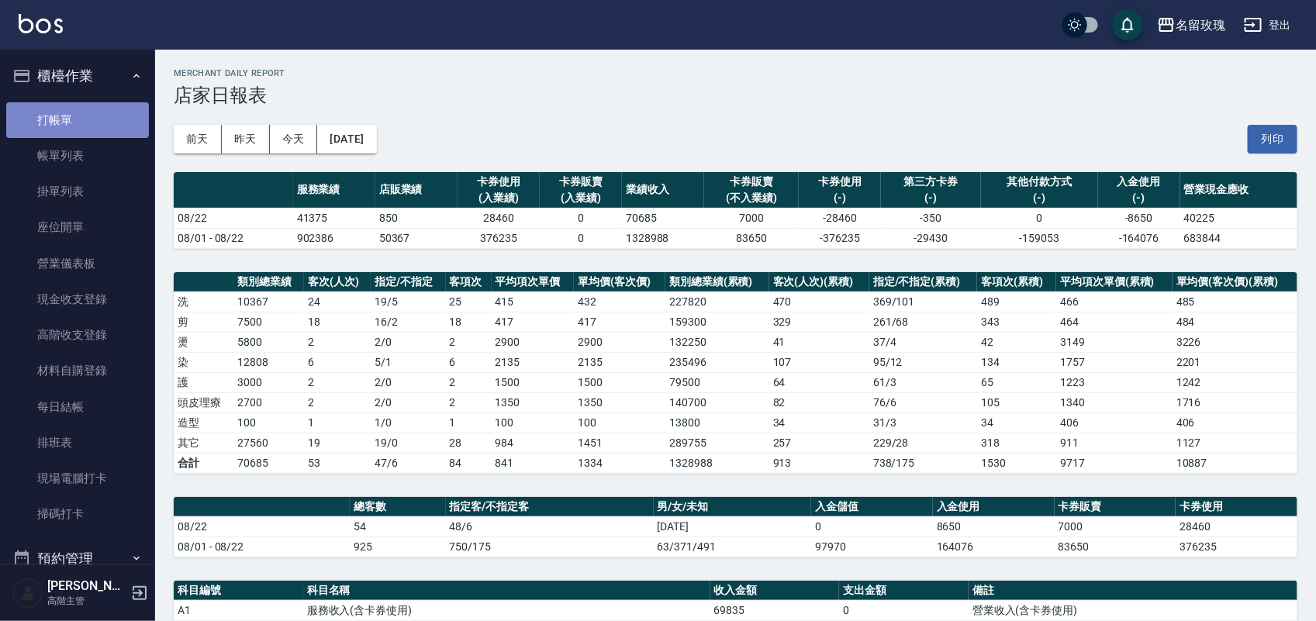
click at [91, 112] on link "打帳單" at bounding box center [77, 120] width 143 height 36
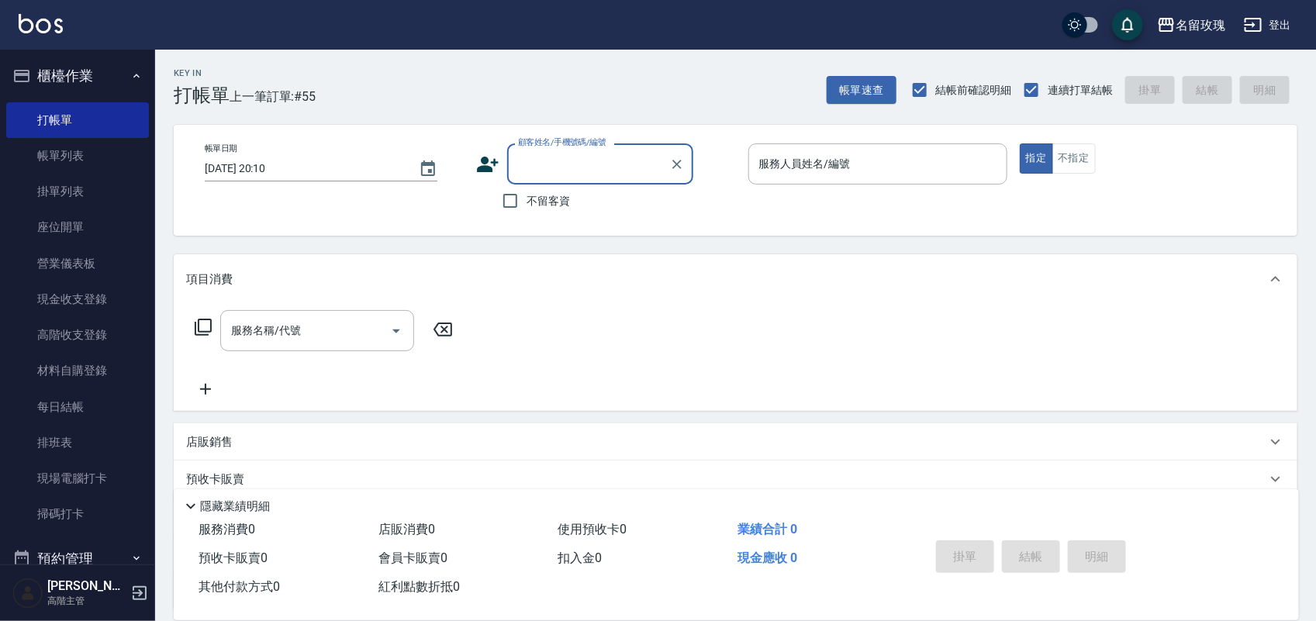
drag, startPoint x: 572, startPoint y: 72, endPoint x: 575, endPoint y: 64, distance: 8.7
click at [575, 67] on div "Key In 打帳單 上一筆訂單:#55 帳單速查 結帳前確認明細 連續打單結帳 掛單 結帳 明細" at bounding box center [726, 78] width 1142 height 57
click at [1189, 39] on button "名留玫瑰" at bounding box center [1191, 25] width 81 height 32
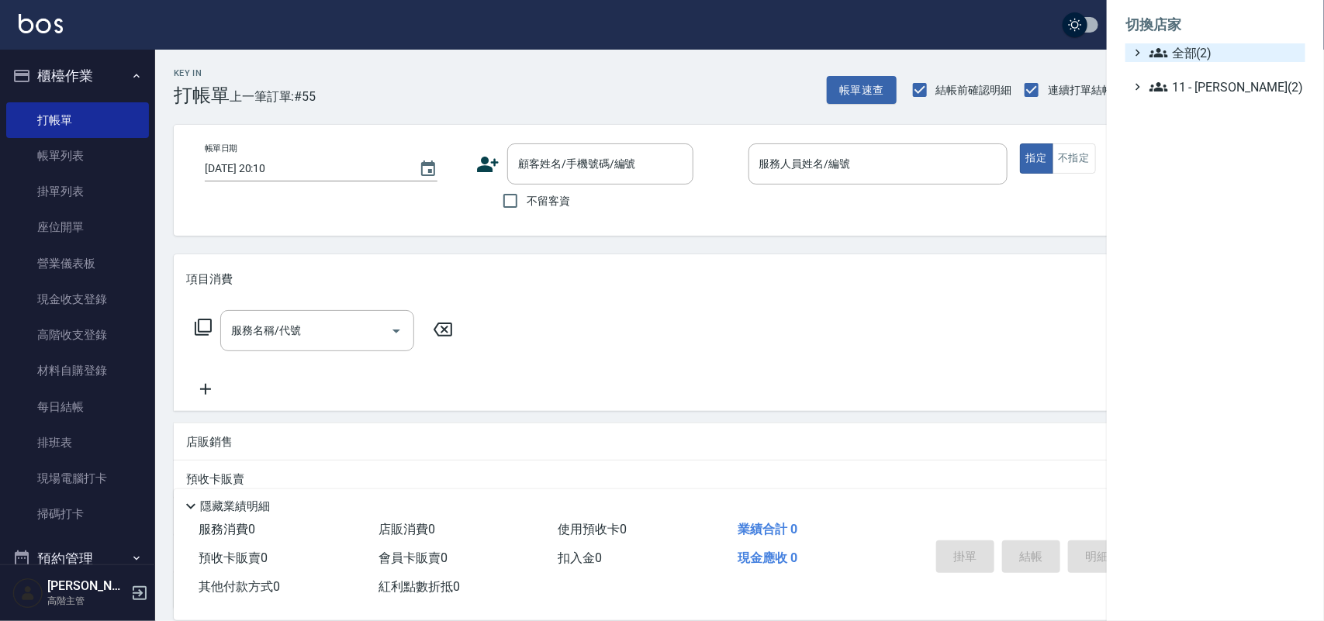
click at [1171, 48] on span "全部(2)" at bounding box center [1224, 52] width 150 height 19
click at [1169, 76] on span "名留德行" at bounding box center [1223, 71] width 152 height 19
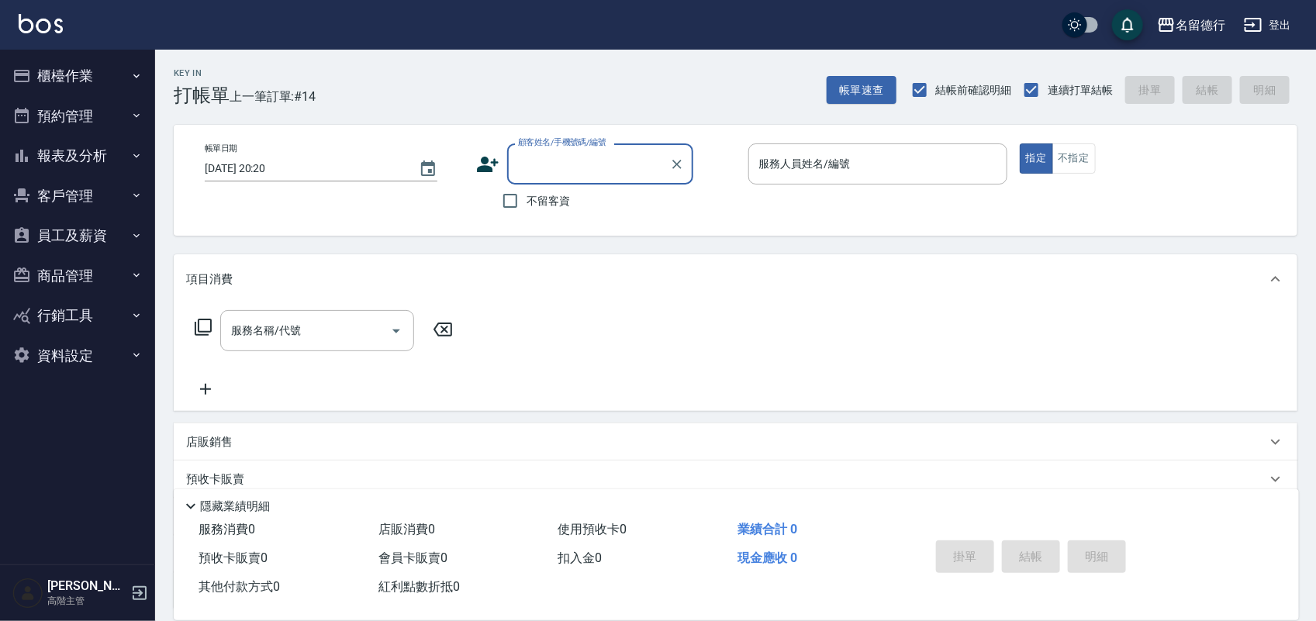
click at [121, 68] on button "櫃檯作業" at bounding box center [77, 76] width 143 height 40
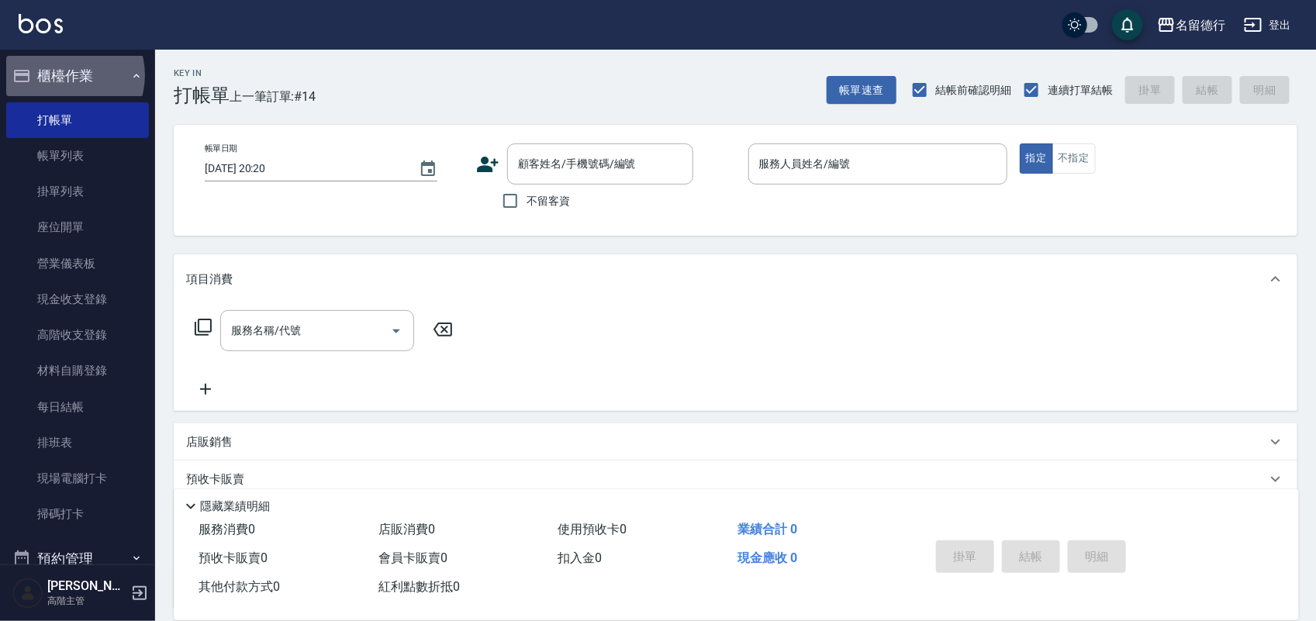
click at [64, 75] on button "櫃檯作業" at bounding box center [77, 76] width 143 height 40
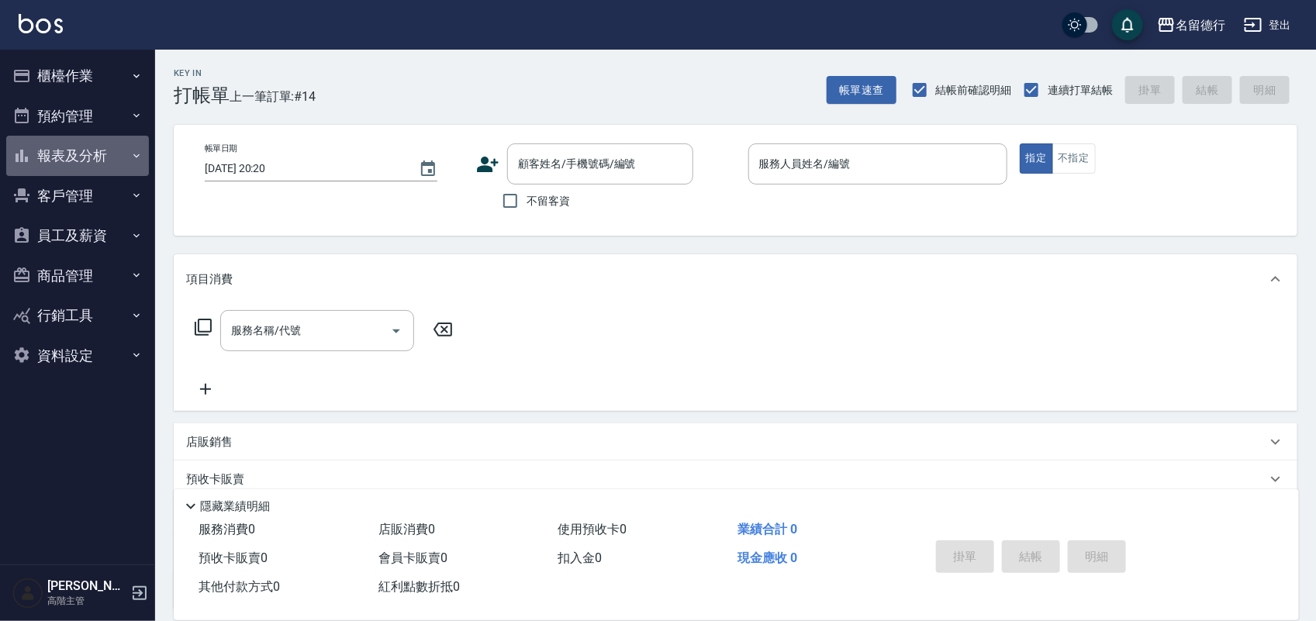
click at [74, 155] on button "報表及分析" at bounding box center [77, 156] width 143 height 40
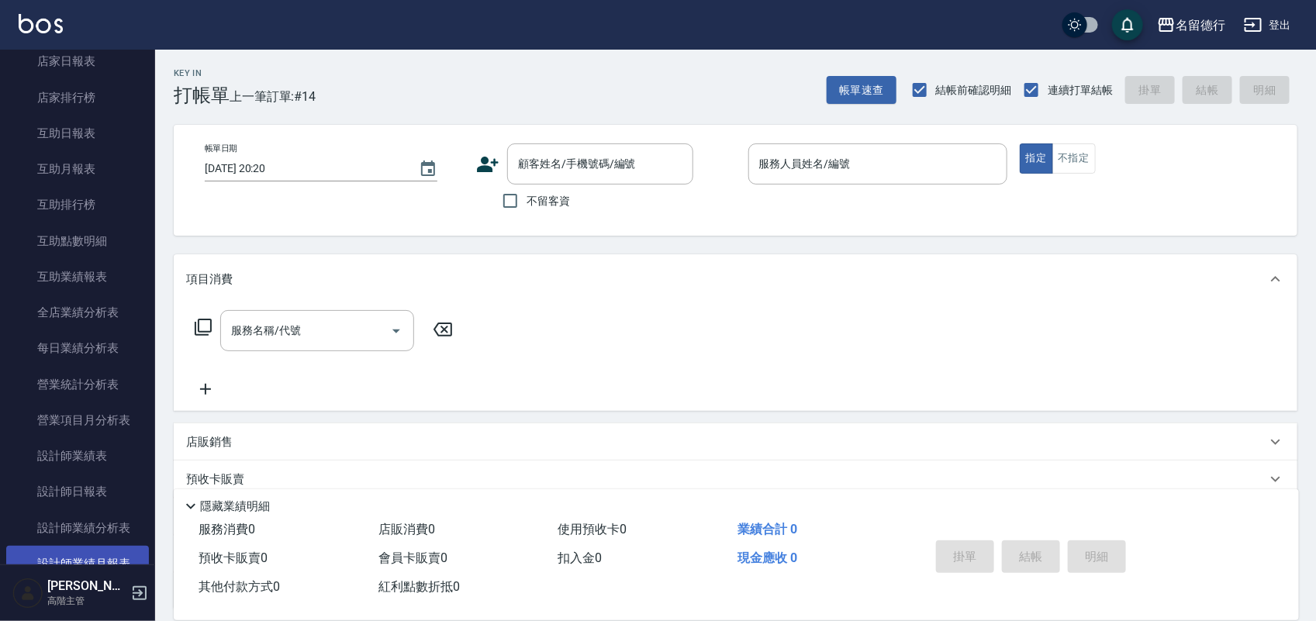
scroll to position [291, 0]
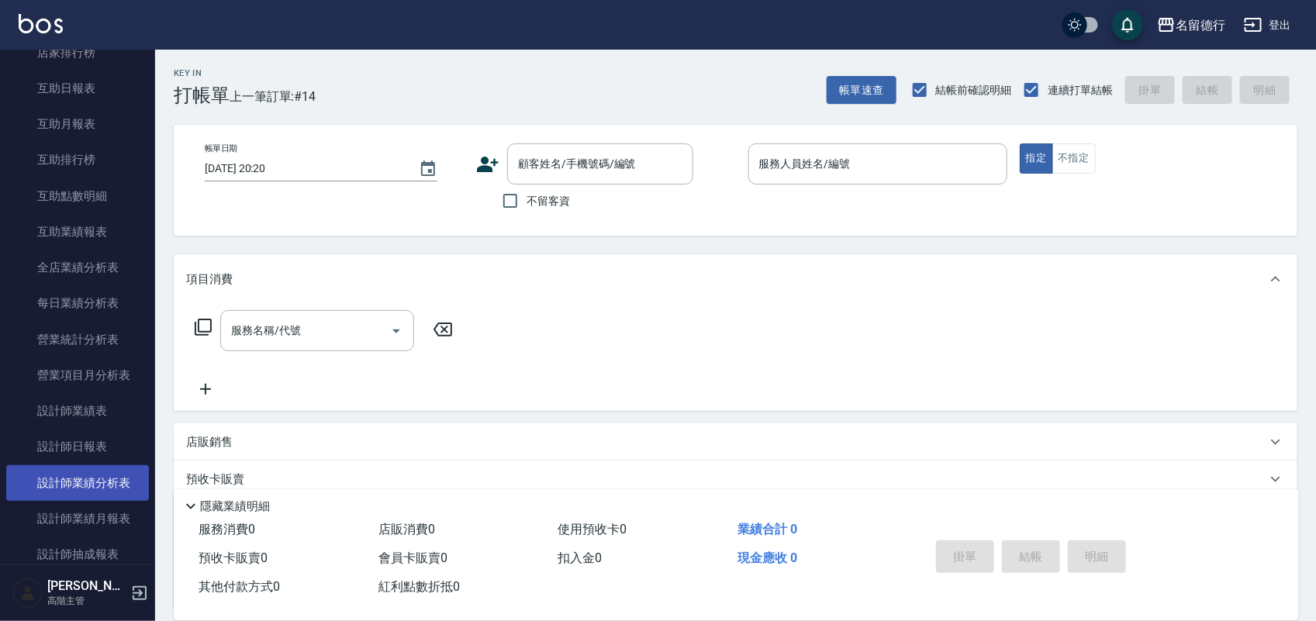
click at [105, 487] on link "設計師業績分析表" at bounding box center [77, 483] width 143 height 36
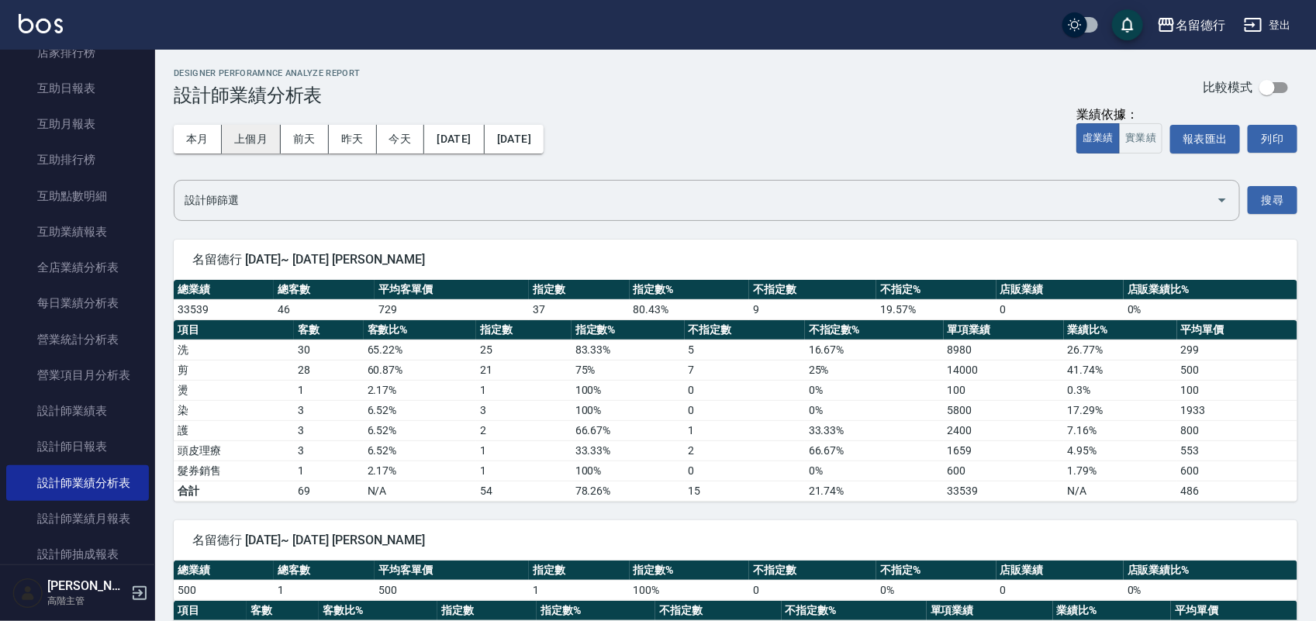
click at [264, 145] on button "上個月" at bounding box center [251, 139] width 59 height 29
click at [1140, 138] on button "實業績" at bounding box center [1140, 138] width 43 height 30
click at [1138, 146] on button "實業績" at bounding box center [1140, 138] width 43 height 30
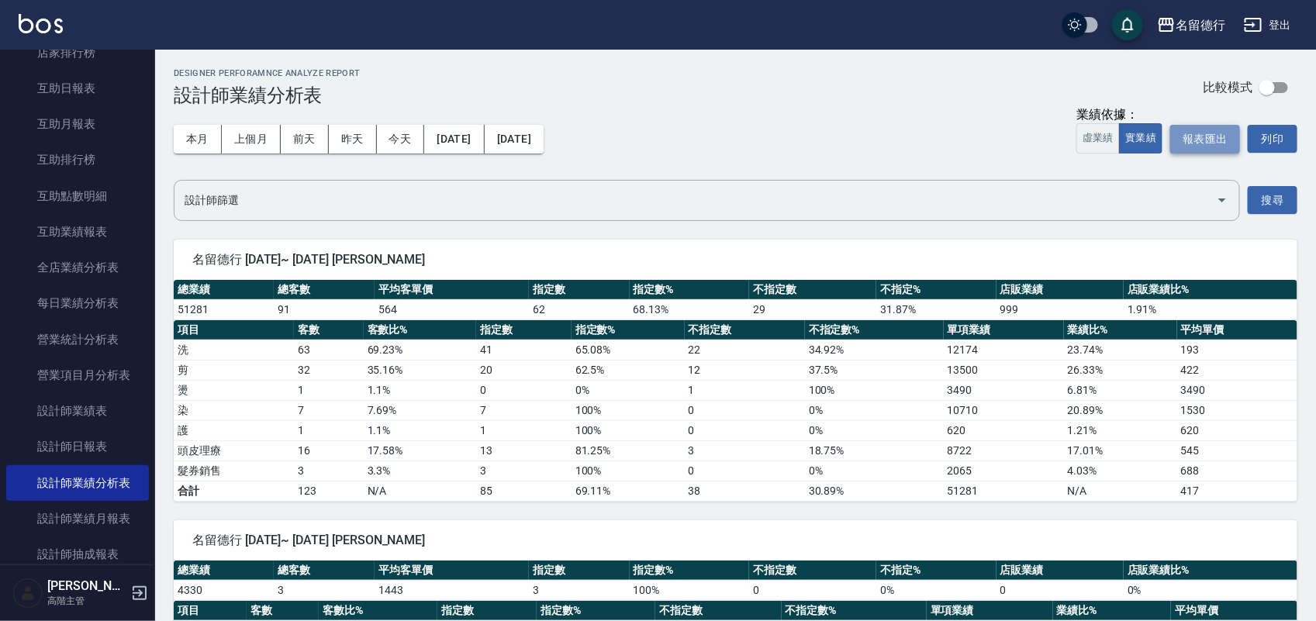
click at [1235, 142] on button "報表匯出" at bounding box center [1205, 139] width 70 height 29
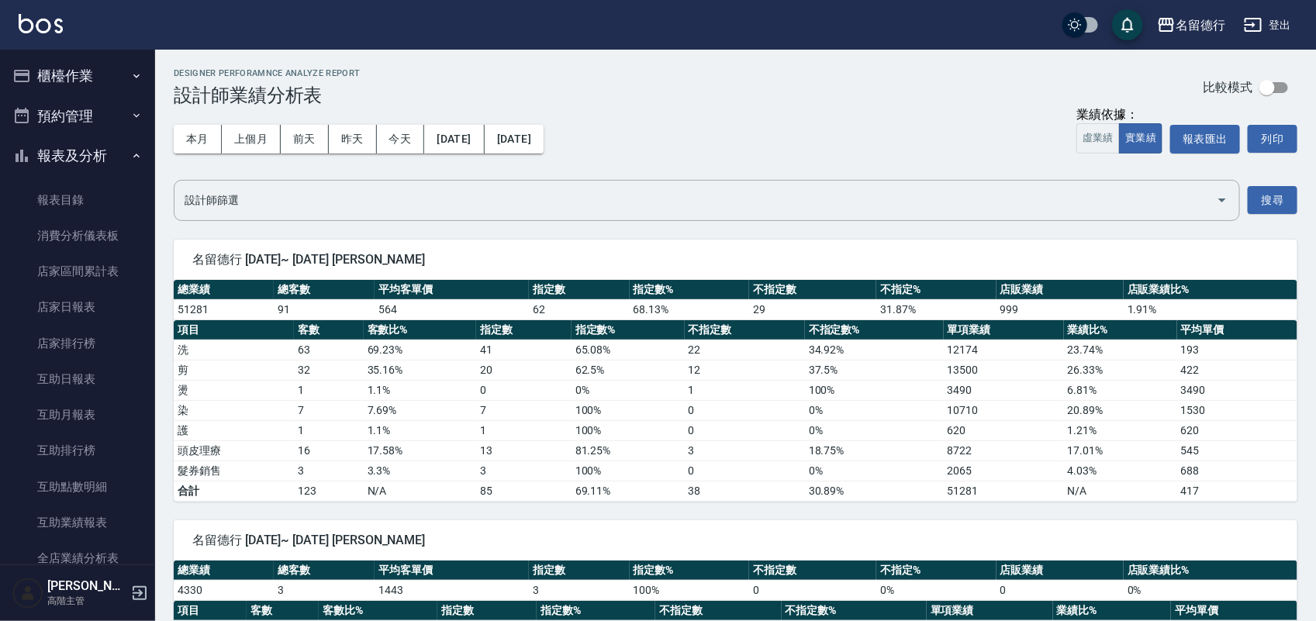
click at [68, 152] on button "報表及分析" at bounding box center [77, 156] width 143 height 40
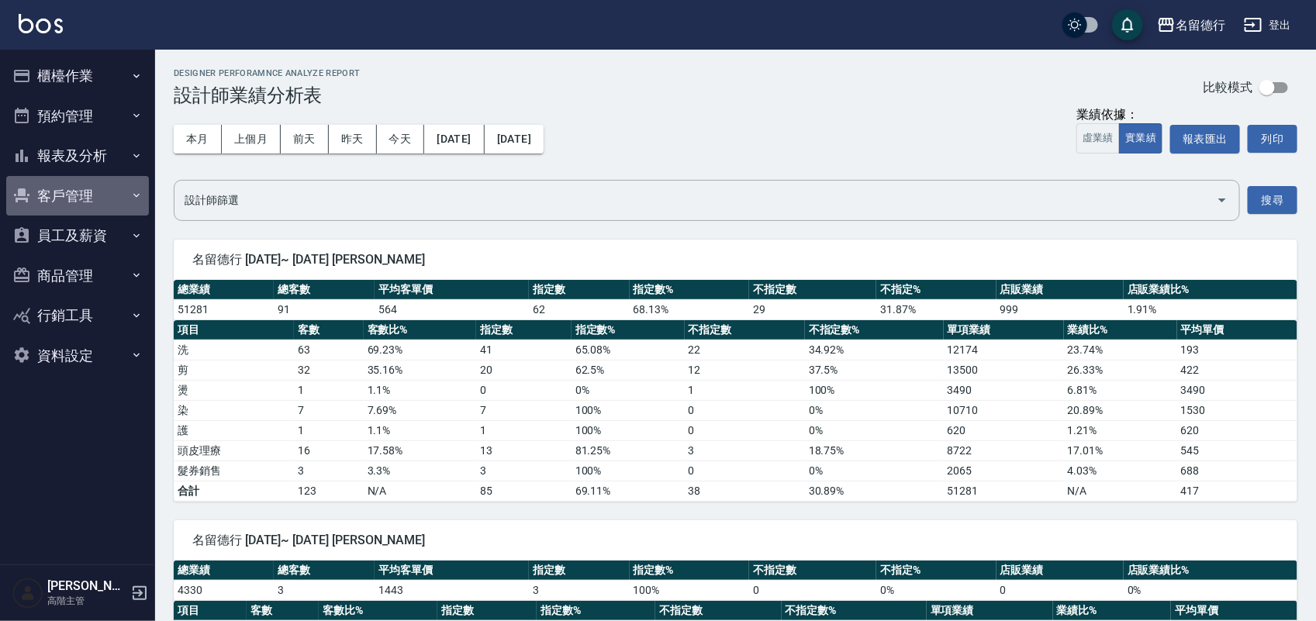
click at [88, 188] on button "客戶管理" at bounding box center [77, 196] width 143 height 40
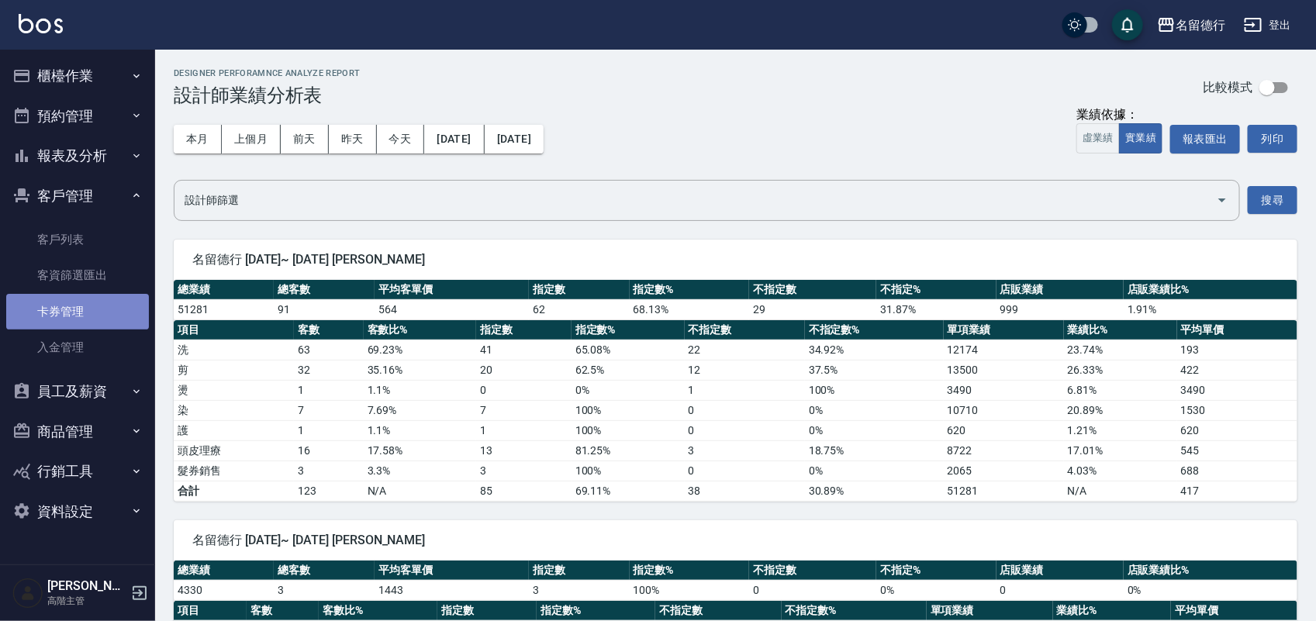
click at [66, 308] on link "卡券管理" at bounding box center [77, 312] width 143 height 36
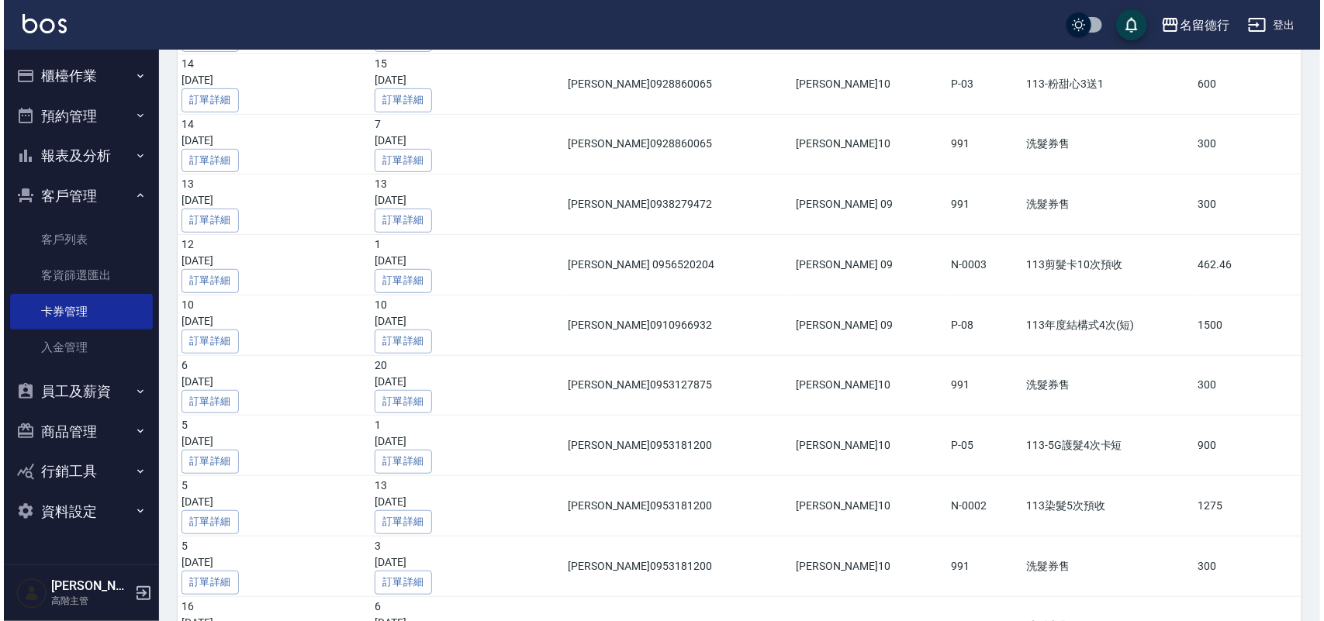
scroll to position [3351, 0]
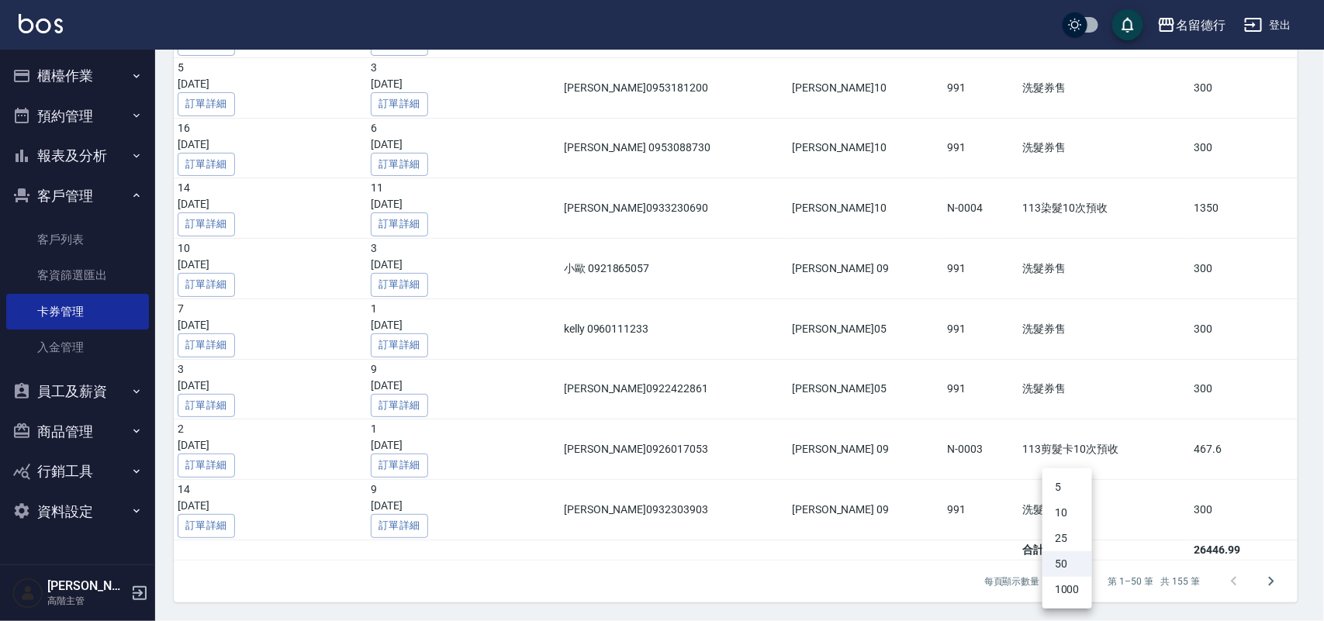
click at [1073, 584] on li "1000" at bounding box center [1067, 590] width 50 height 26
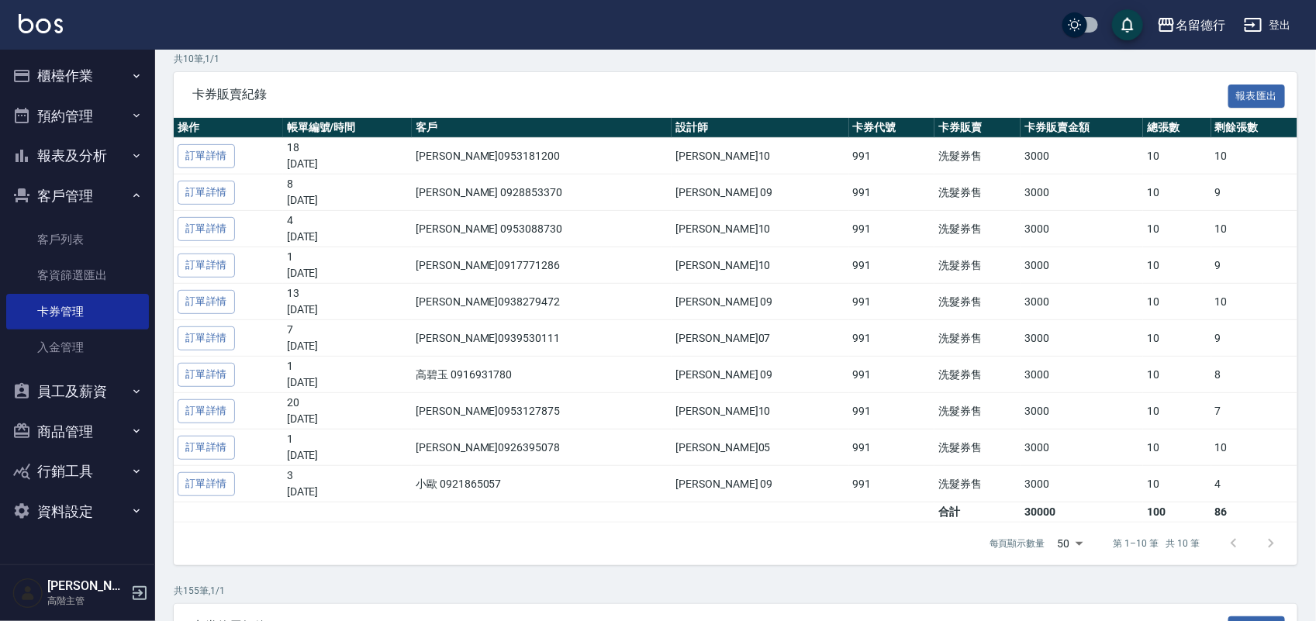
scroll to position [597, 0]
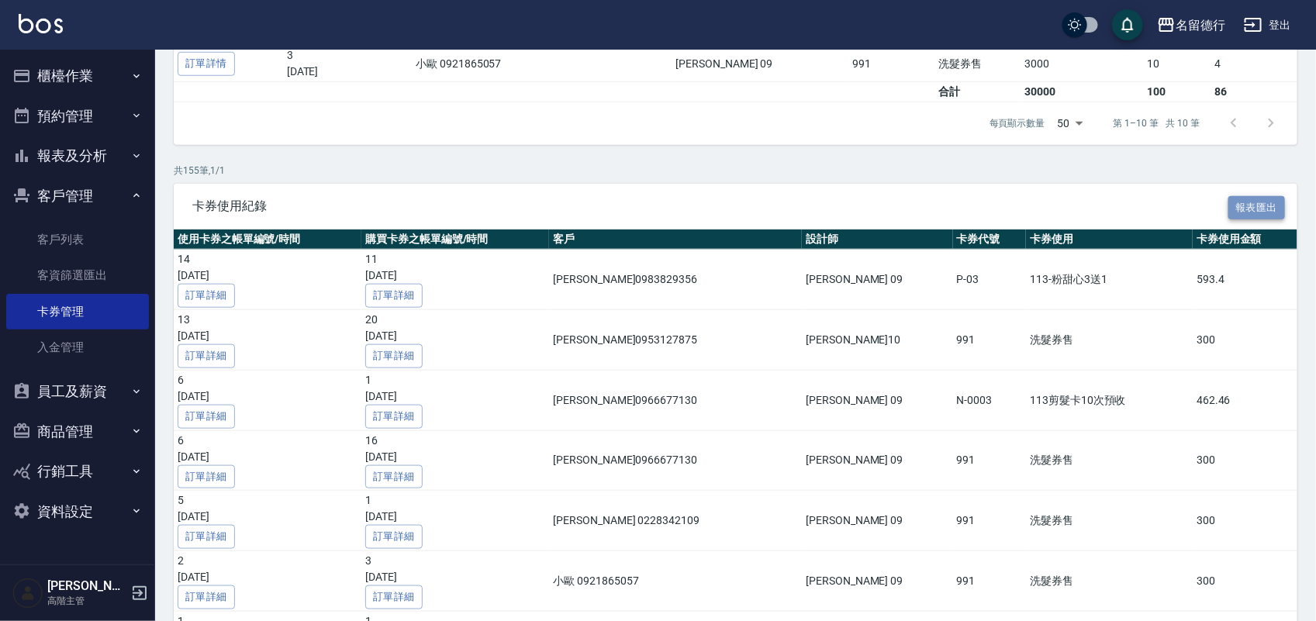
click at [1269, 214] on button "報表匯出" at bounding box center [1256, 208] width 57 height 24
